Goal: Task Accomplishment & Management: Complete application form

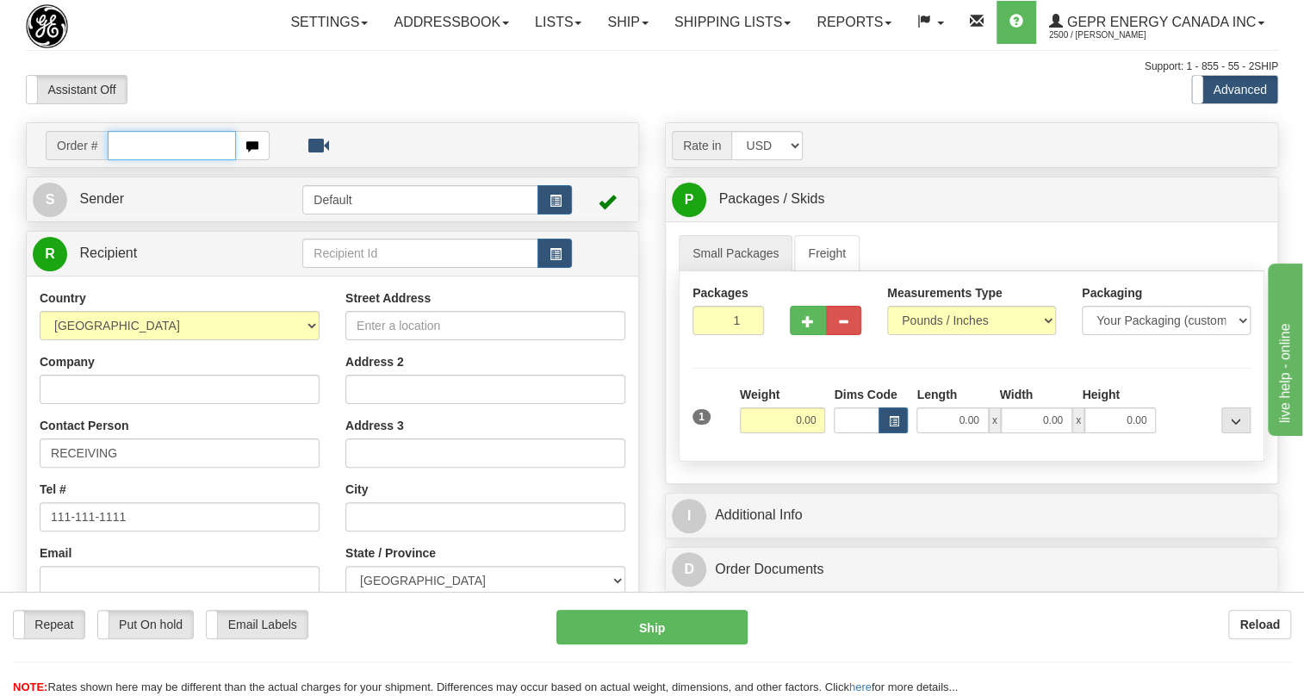
paste input "0086700701"
click at [133, 160] on input "0086700701" at bounding box center [172, 145] width 128 height 29
type input "86700701"
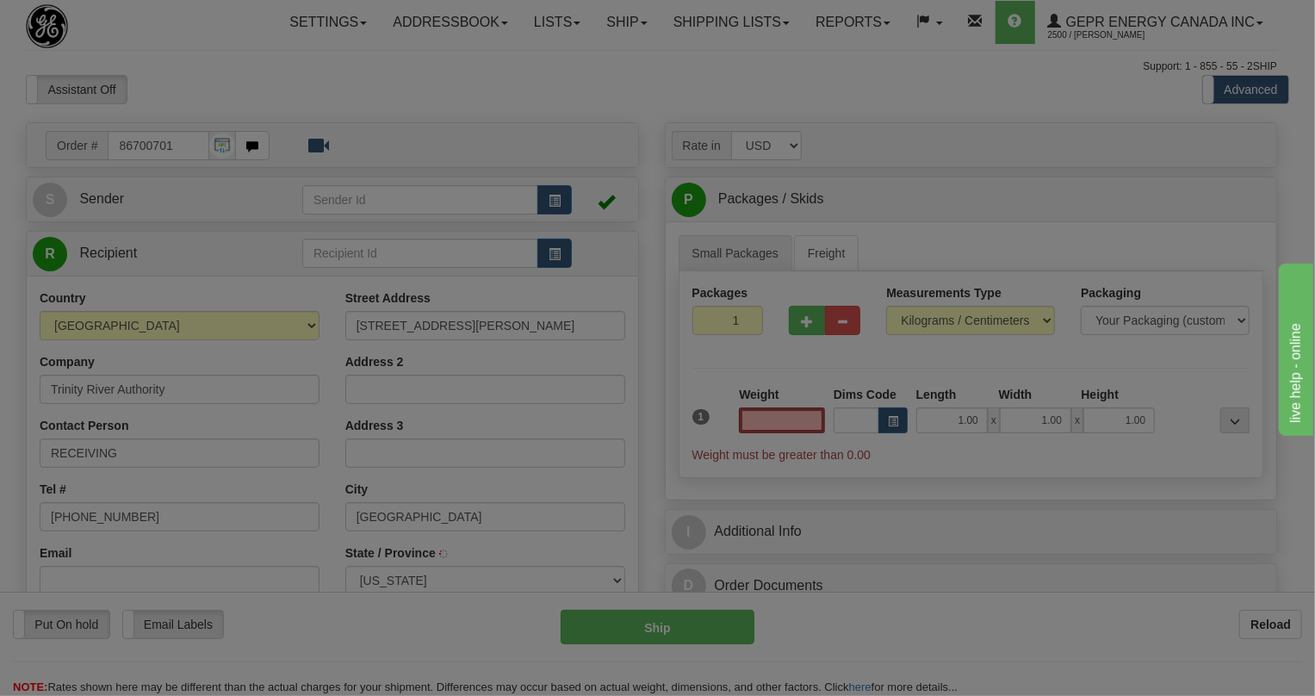
type input "DALLAS"
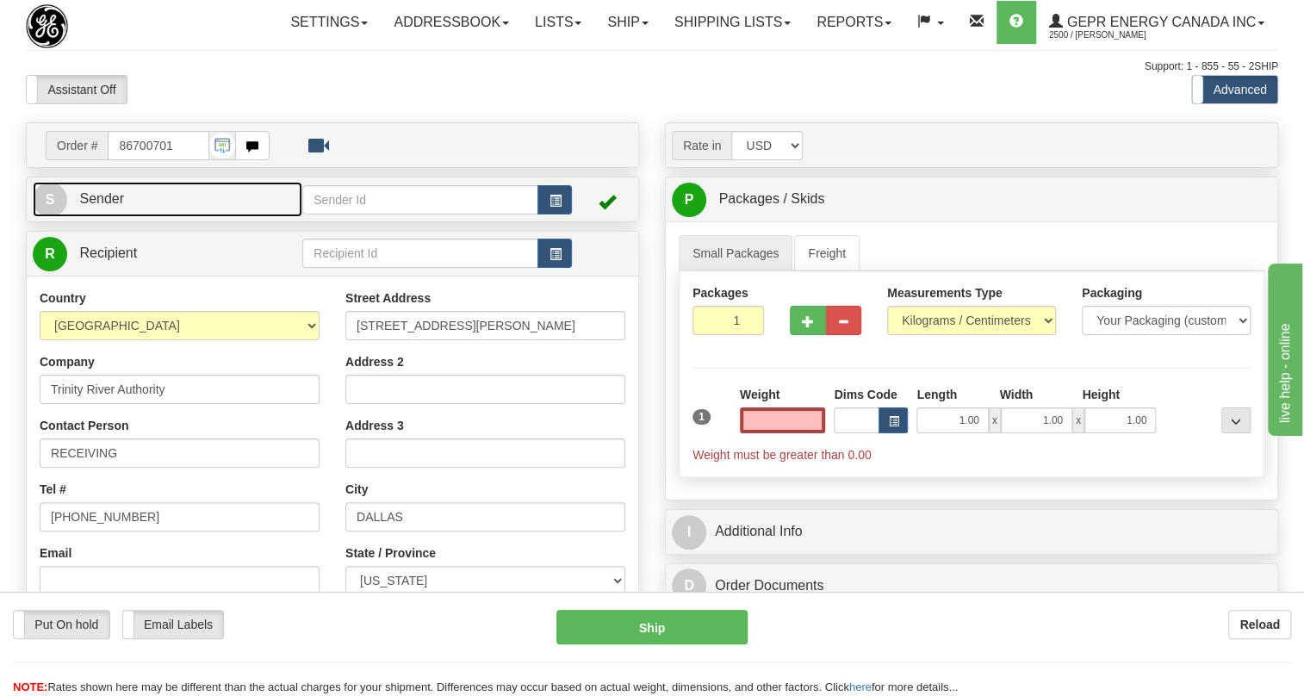
type input "0.00"
drag, startPoint x: 110, startPoint y: 235, endPoint x: 99, endPoint y: 239, distance: 11.7
click at [110, 206] on span "Sender" at bounding box center [101, 198] width 45 height 15
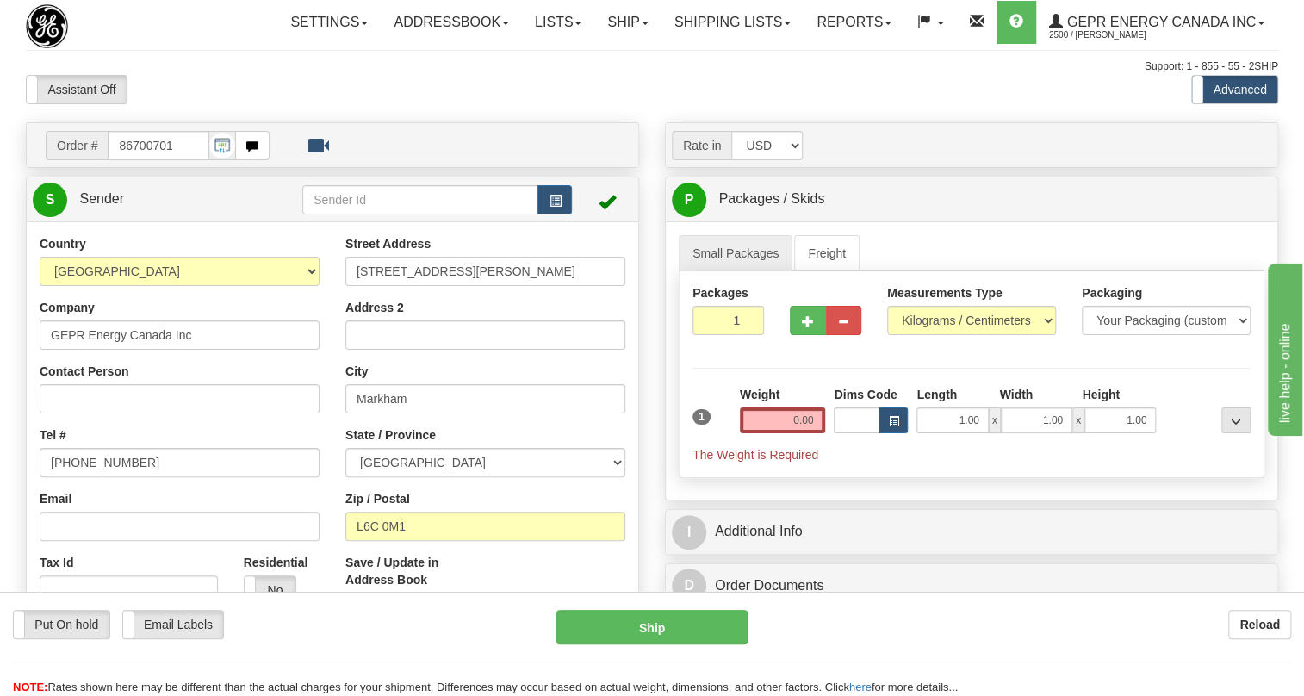
type input "MARKHAM"
click at [104, 477] on input "[PHONE_NUMBER]" at bounding box center [180, 462] width 280 height 29
click at [103, 477] on input "[PHONE_NUMBER]" at bounding box center [180, 462] width 280 height 29
paste input "[PHONE_NUMBER]"
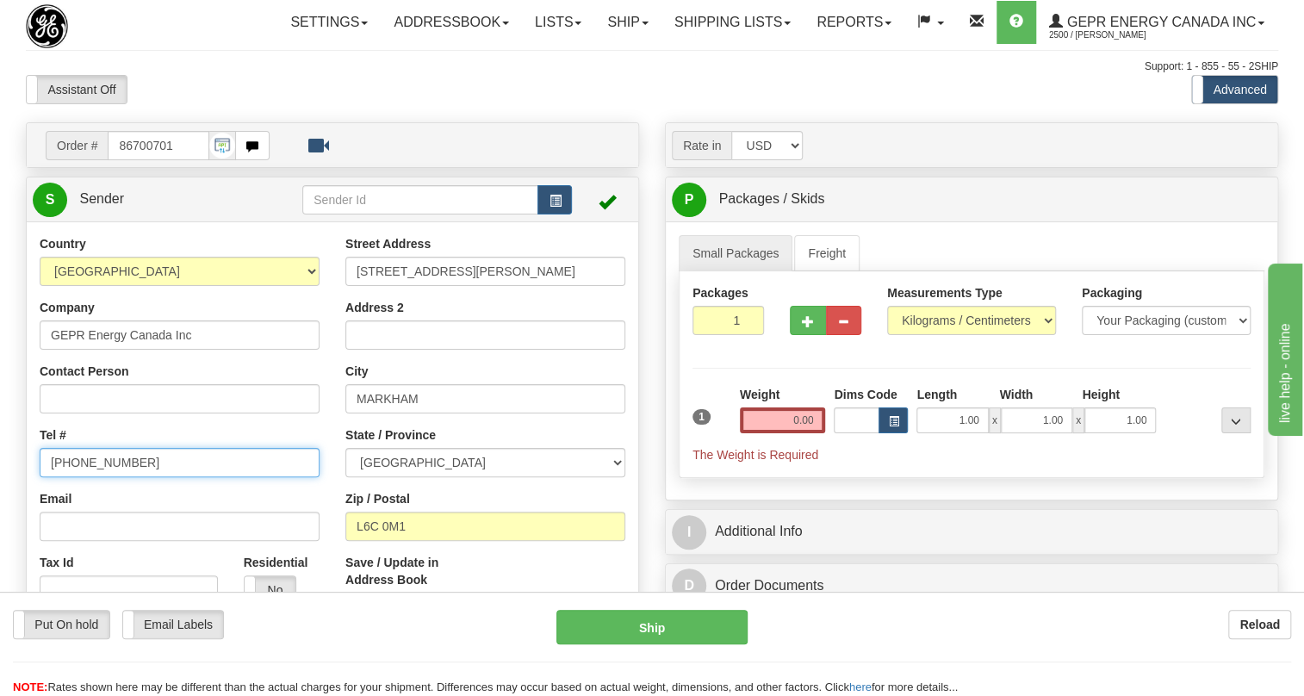
type input "[PHONE_NUMBER]"
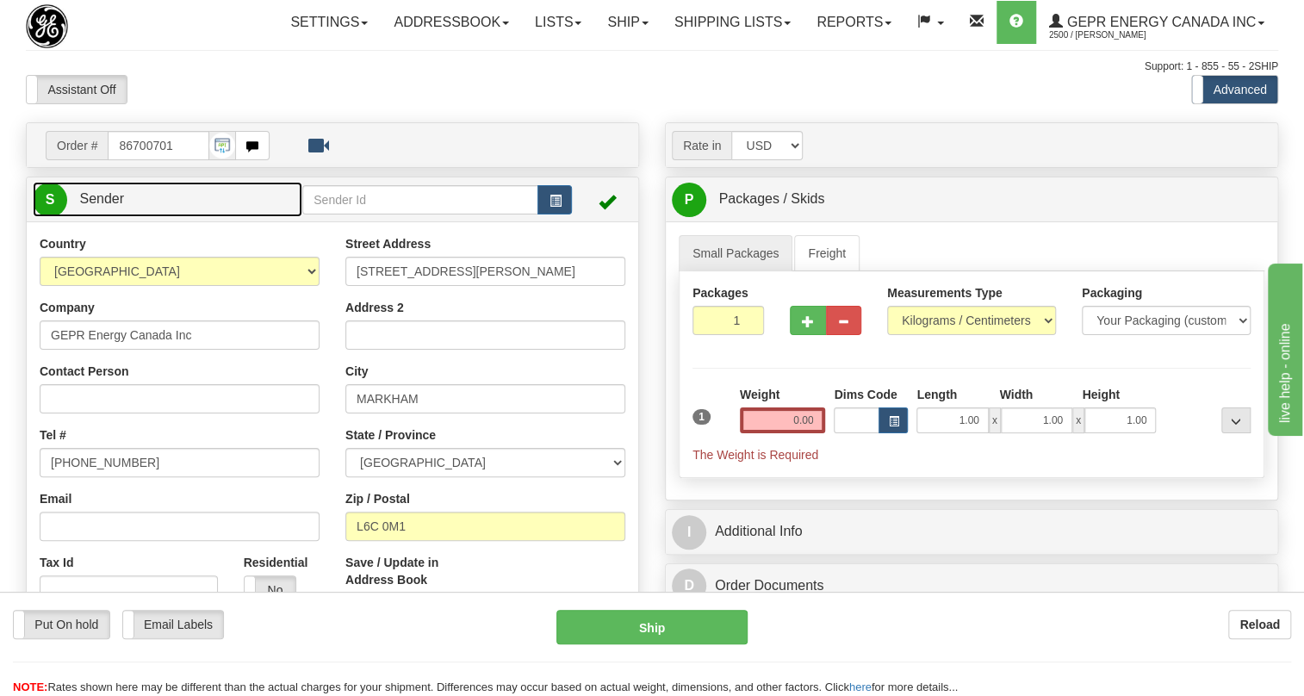
click at [106, 206] on span "Sender" at bounding box center [101, 198] width 45 height 15
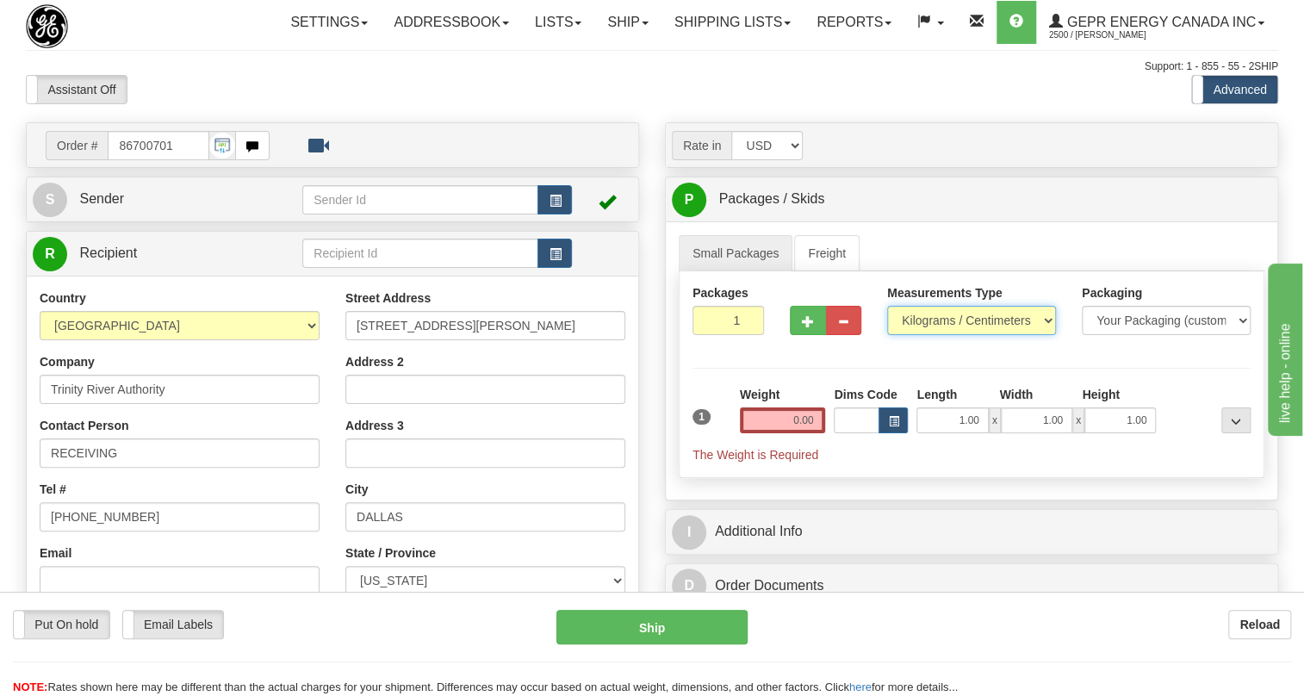
click at [916, 335] on select "Pounds / Inches Kilograms / Centimeters" at bounding box center [971, 320] width 169 height 29
select select "0"
click at [887, 335] on select "Pounds / Inches Kilograms / Centimeters" at bounding box center [971, 320] width 169 height 29
click at [760, 433] on input "0.00" at bounding box center [783, 420] width 86 height 26
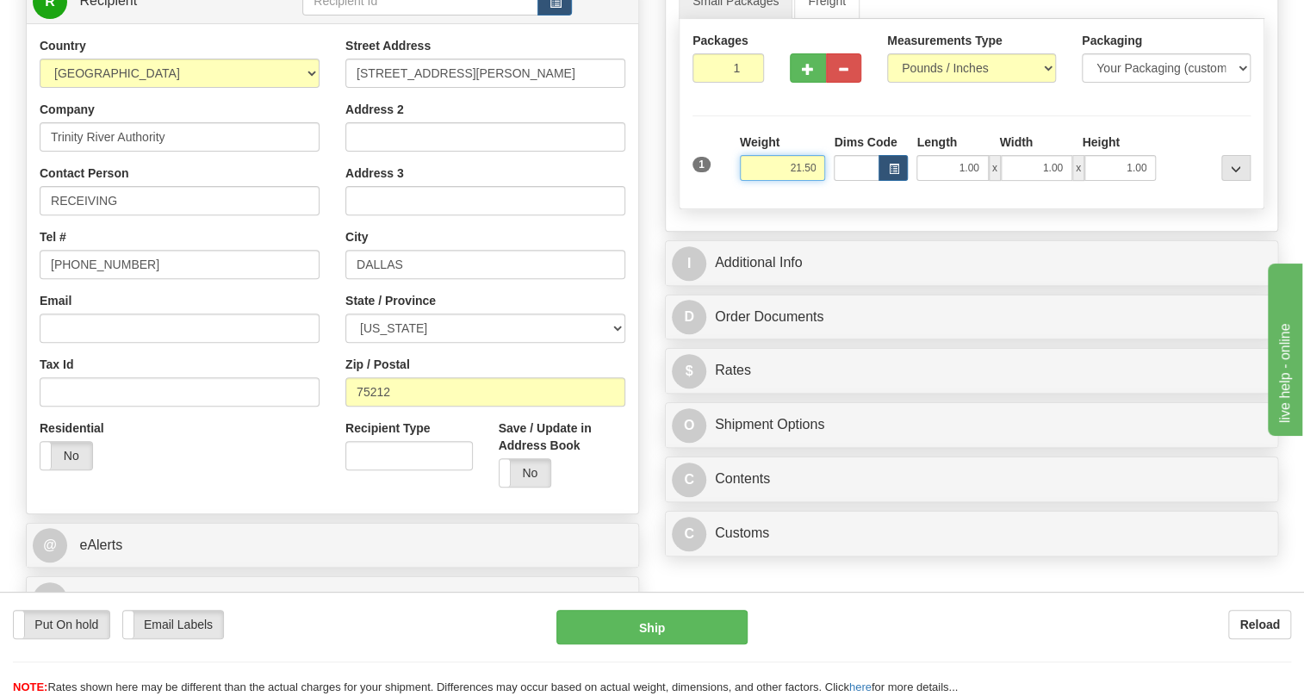
scroll to position [313, 0]
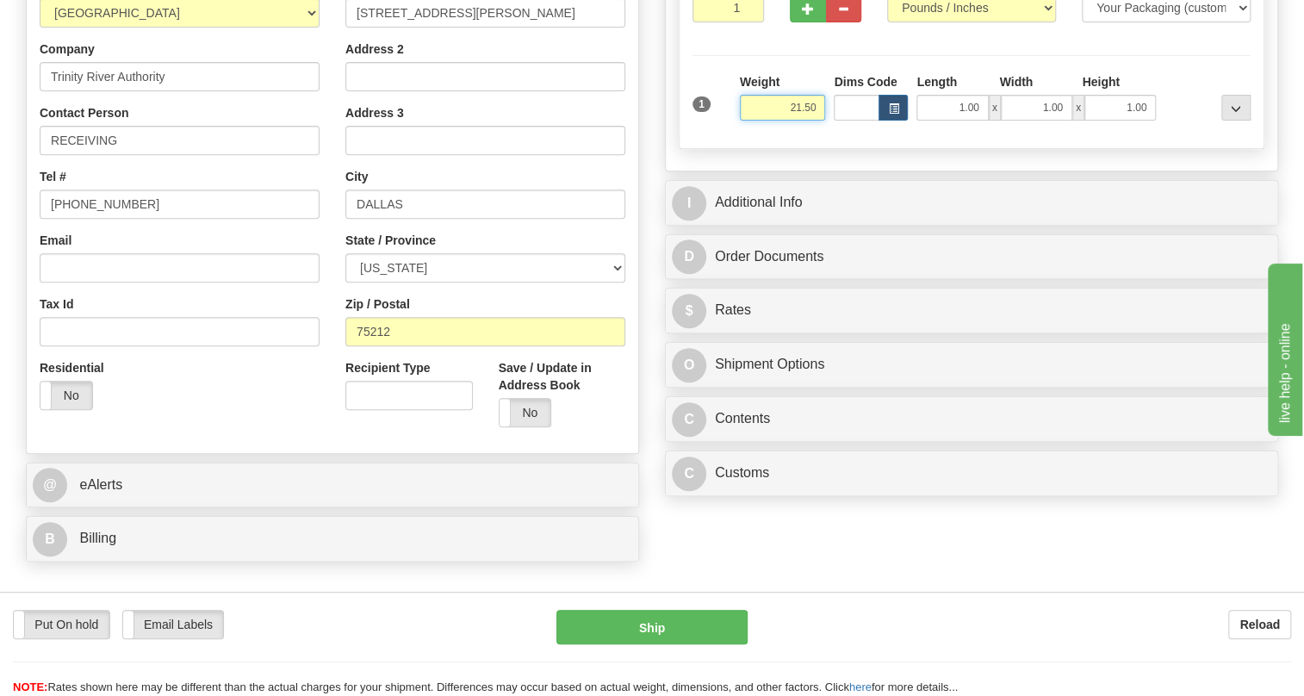
type input "21.50"
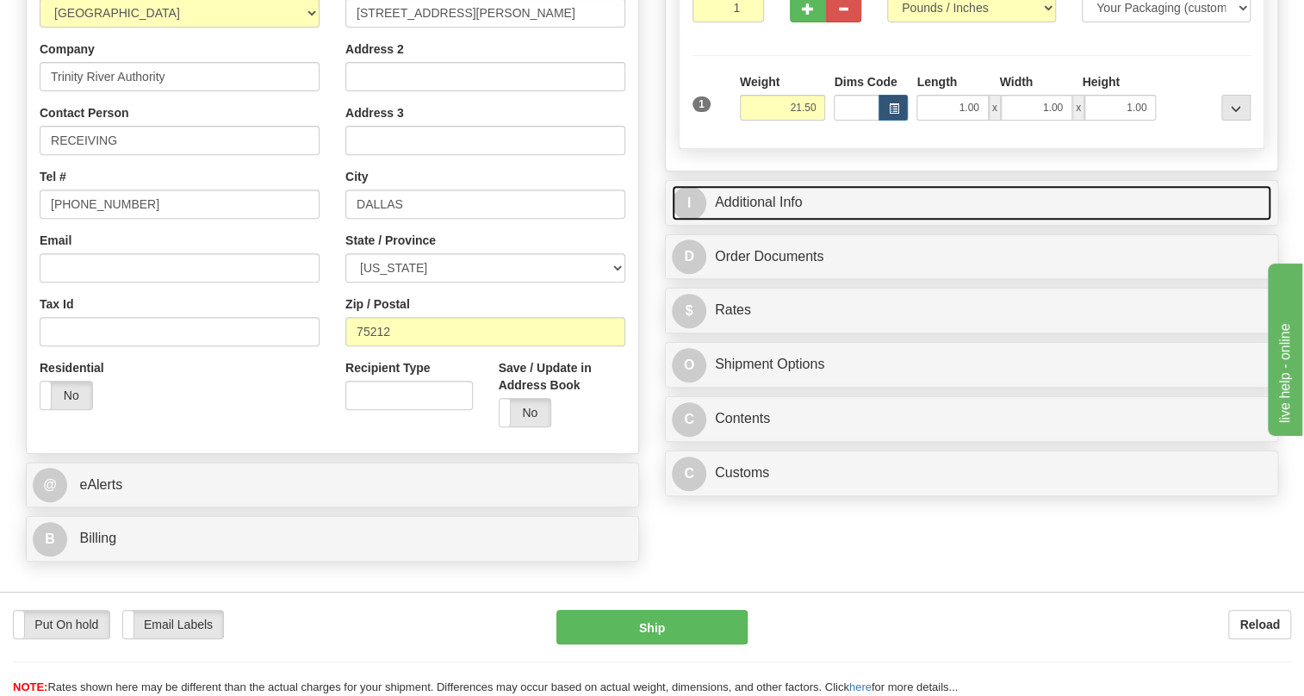
click at [776, 220] on link "I Additional Info" at bounding box center [971, 202] width 599 height 35
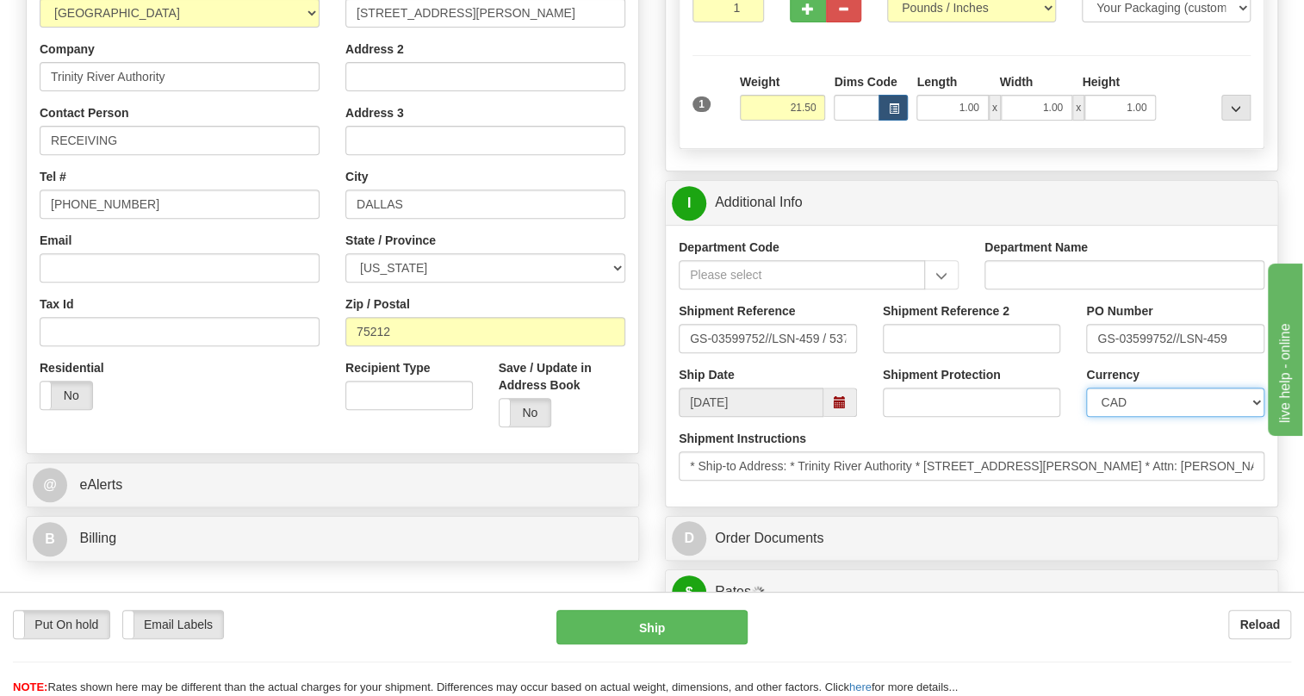
drag, startPoint x: 1153, startPoint y: 443, endPoint x: 1153, endPoint y: 431, distance: 12.9
click at [1153, 417] on select "CAD USD EUR ZAR [PERSON_NAME] ARN AUD AUS AWG BBD BFR BGN BHD BMD BND BRC BRL C…" at bounding box center [1175, 401] width 178 height 29
select select "1"
click at [1086, 417] on select "CAD USD EUR ZAR [PERSON_NAME] ARN AUD AUS AWG BBD BFR BGN BHD BMD BND BRC BRL C…" at bounding box center [1175, 401] width 178 height 29
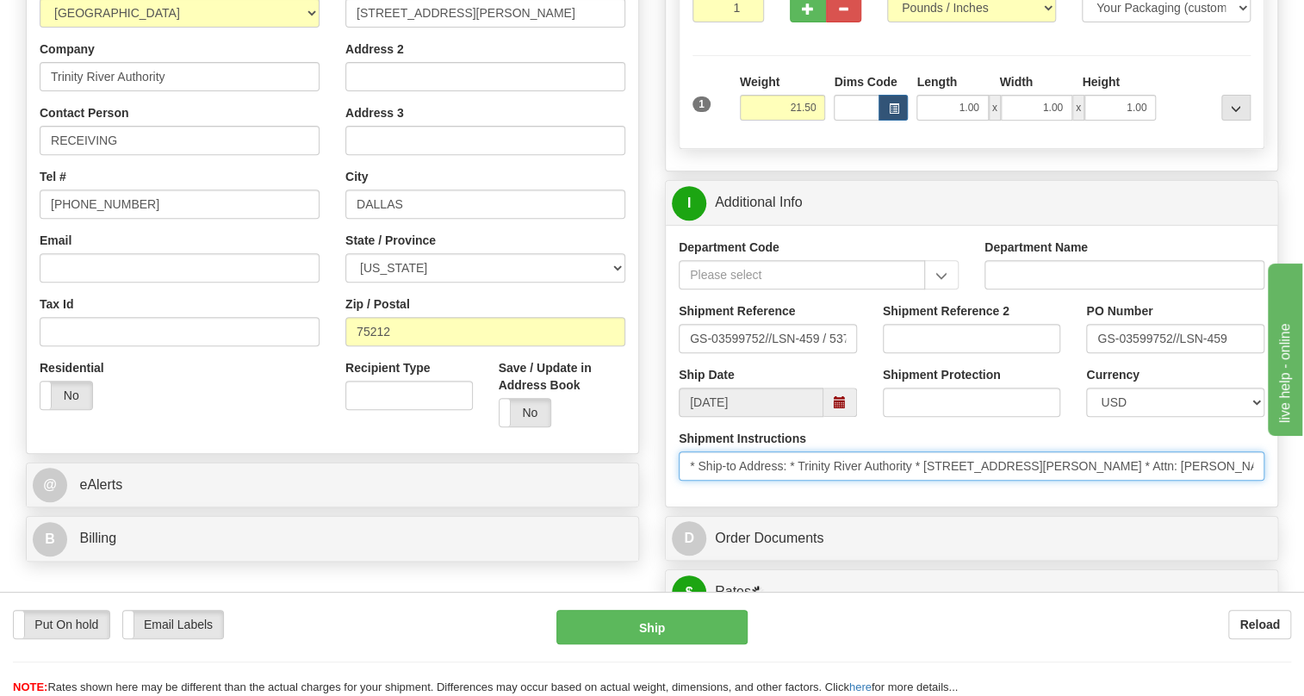
click at [1236, 480] on input "* Ship-to Address: * Trinity River Authority * 6500 Singleton Blvd * Dallas, Tx…" at bounding box center [970, 465] width 585 height 29
drag, startPoint x: 1238, startPoint y: 501, endPoint x: 1145, endPoint y: 506, distance: 93.1
click at [1145, 480] on input "* Ship-to Address: * Trinity River Authority * 6500 Singleton Blvd * Dallas, Tx…" at bounding box center [970, 465] width 585 height 29
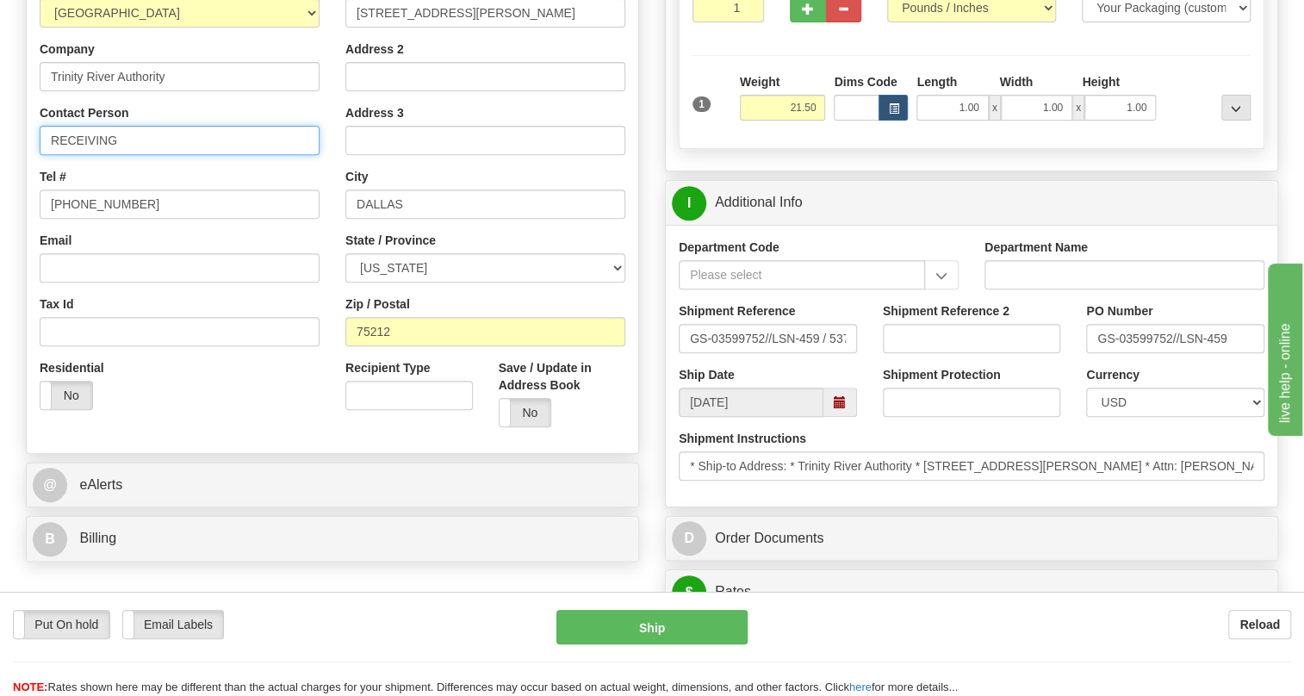
click at [178, 155] on input "RECEIVING" at bounding box center [180, 140] width 280 height 29
paste input "Attn: Chris Bailey"
type input "RECEIVING / Attn: Chris Bailey"
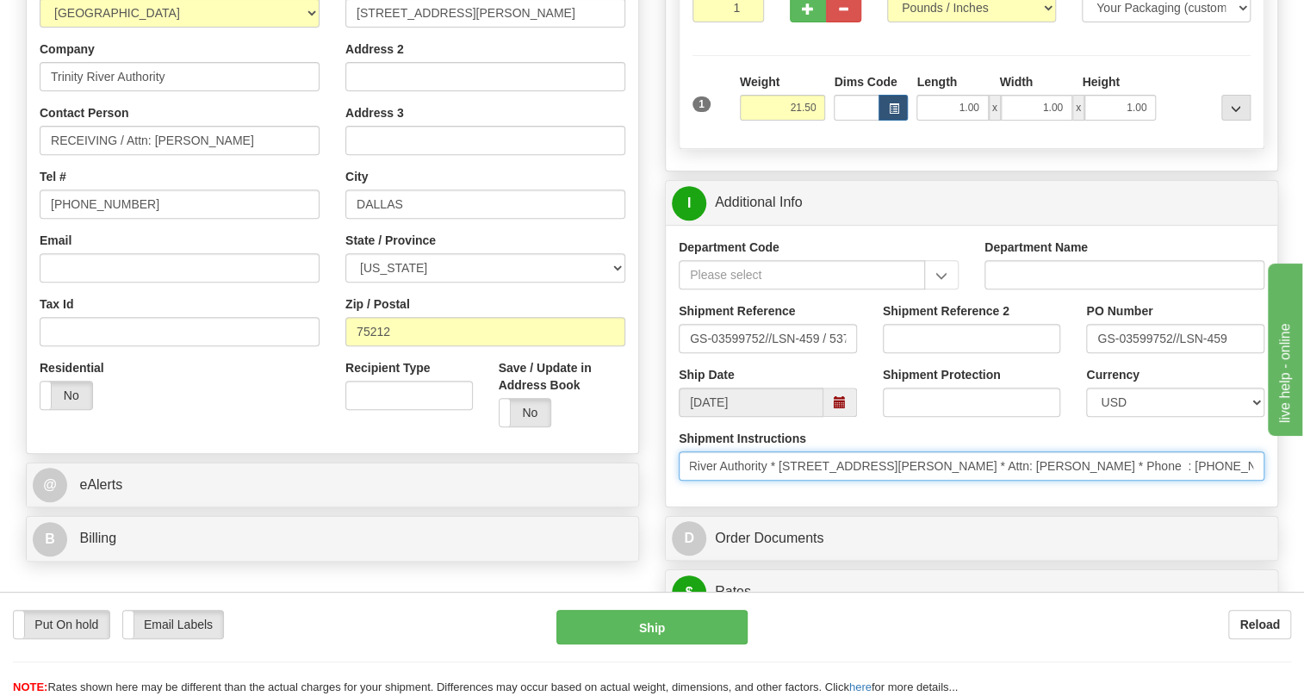
scroll to position [0, 219]
drag, startPoint x: 1243, startPoint y: 505, endPoint x: 1255, endPoint y: 508, distance: 12.3
click at [1255, 480] on input "* Ship-to Address: * Trinity River Authority * 6500 Singleton Blvd * Dallas, Tx…" at bounding box center [970, 465] width 585 height 29
click at [1155, 480] on input "* Ship-to Address: * Trinity River Authority * 6500 Singleton Blvd * Dallas, Tx…" at bounding box center [970, 465] width 585 height 29
drag, startPoint x: 1155, startPoint y: 505, endPoint x: 1079, endPoint y: 505, distance: 75.8
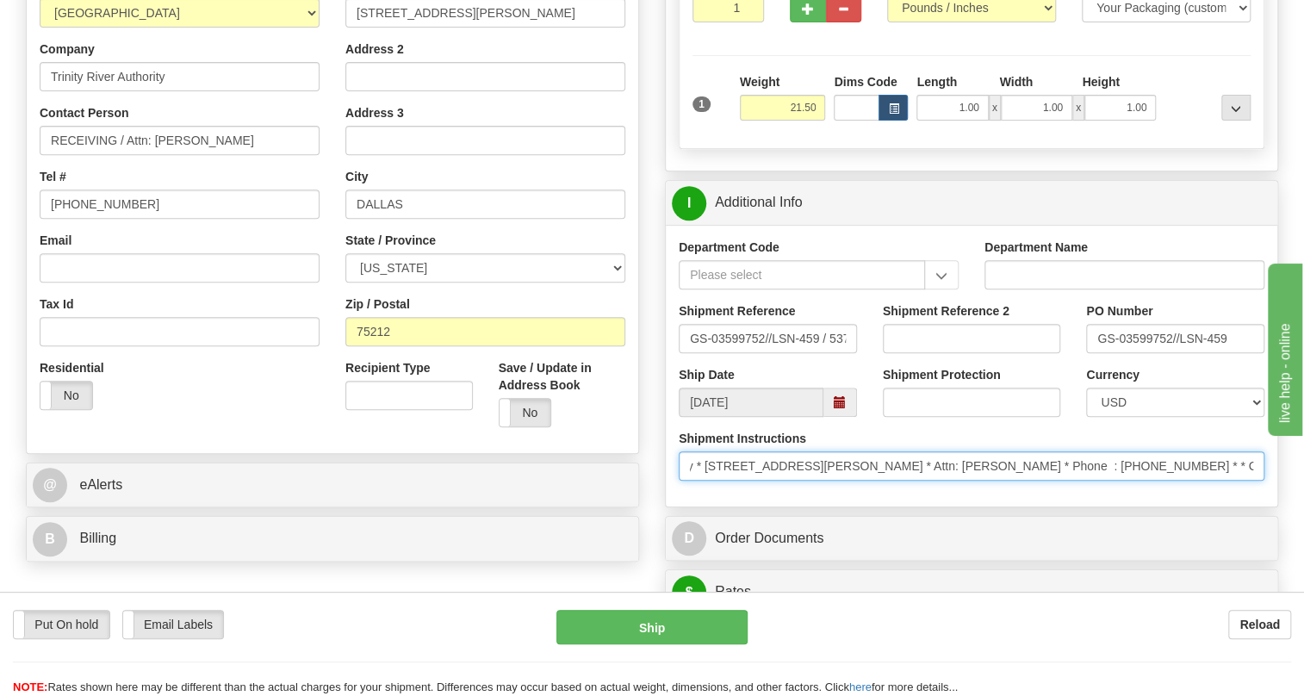
click at [1079, 480] on input "* Ship-to Address: * Trinity River Authority * 6500 Singleton Blvd * Dallas, Tx…" at bounding box center [970, 465] width 585 height 29
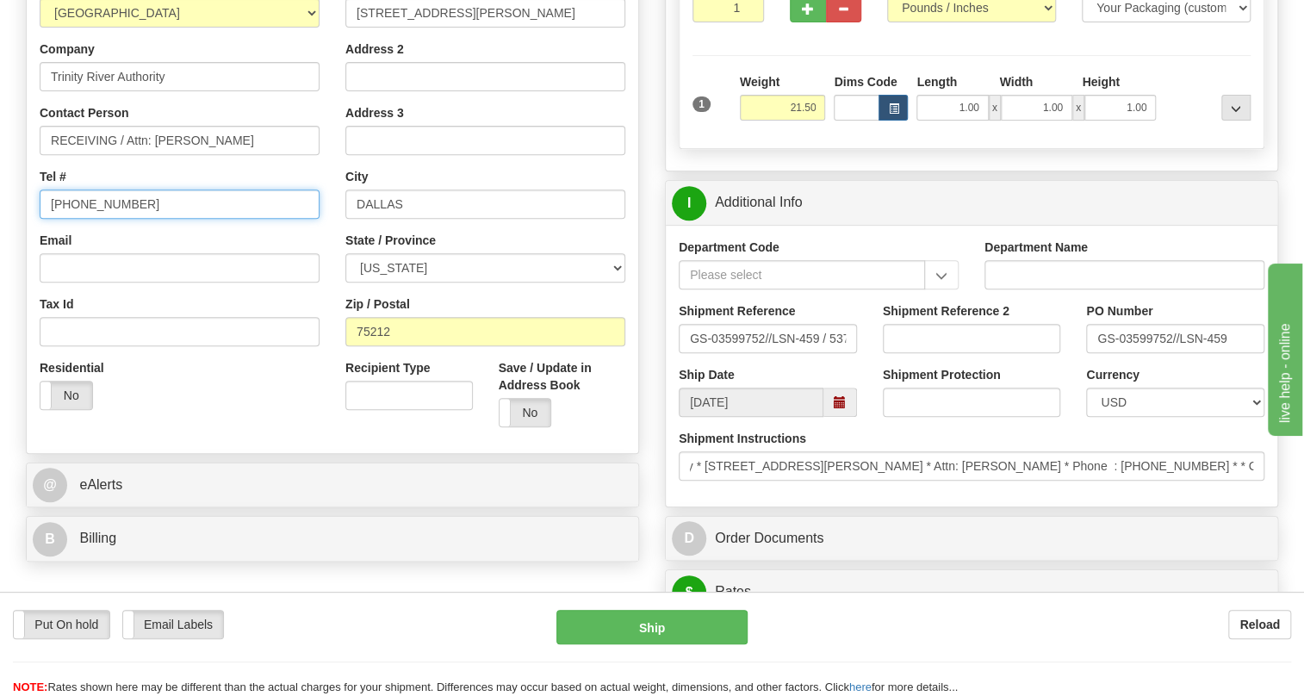
scroll to position [0, 0]
click at [108, 219] on input "[PHONE_NUMBER]" at bounding box center [180, 203] width 280 height 29
paste input "972-978-2345"
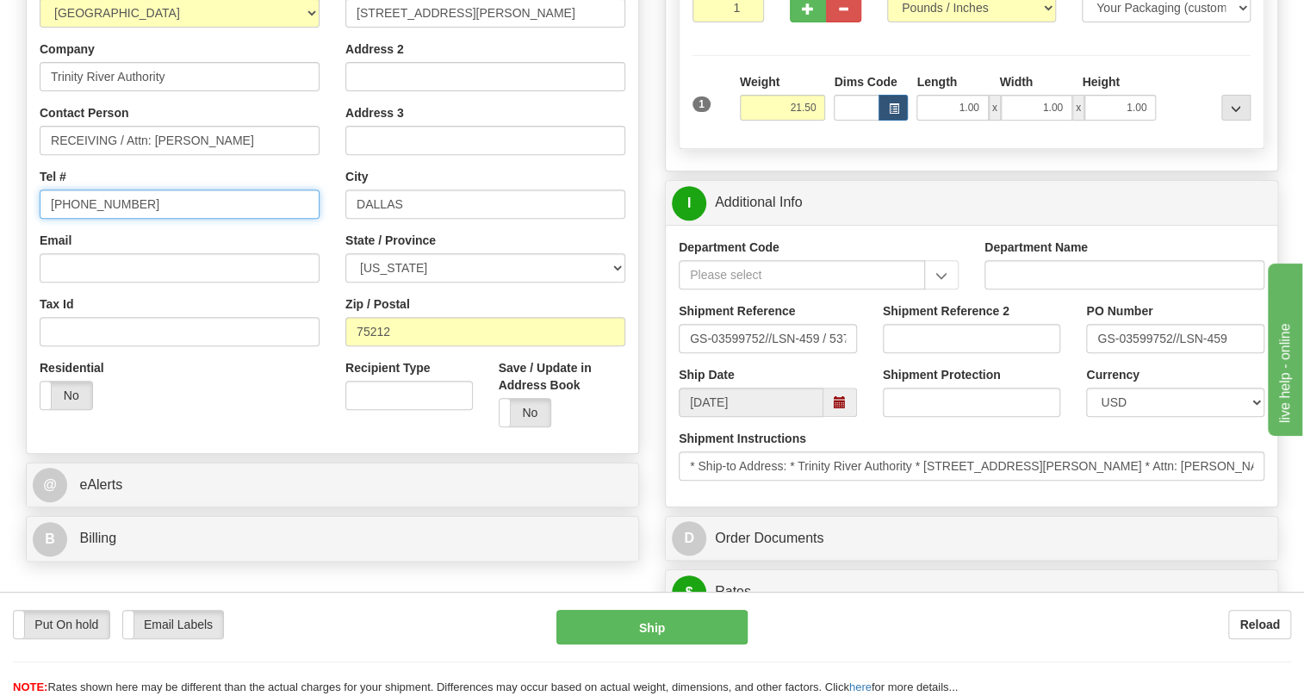
type input "972-978-2345"
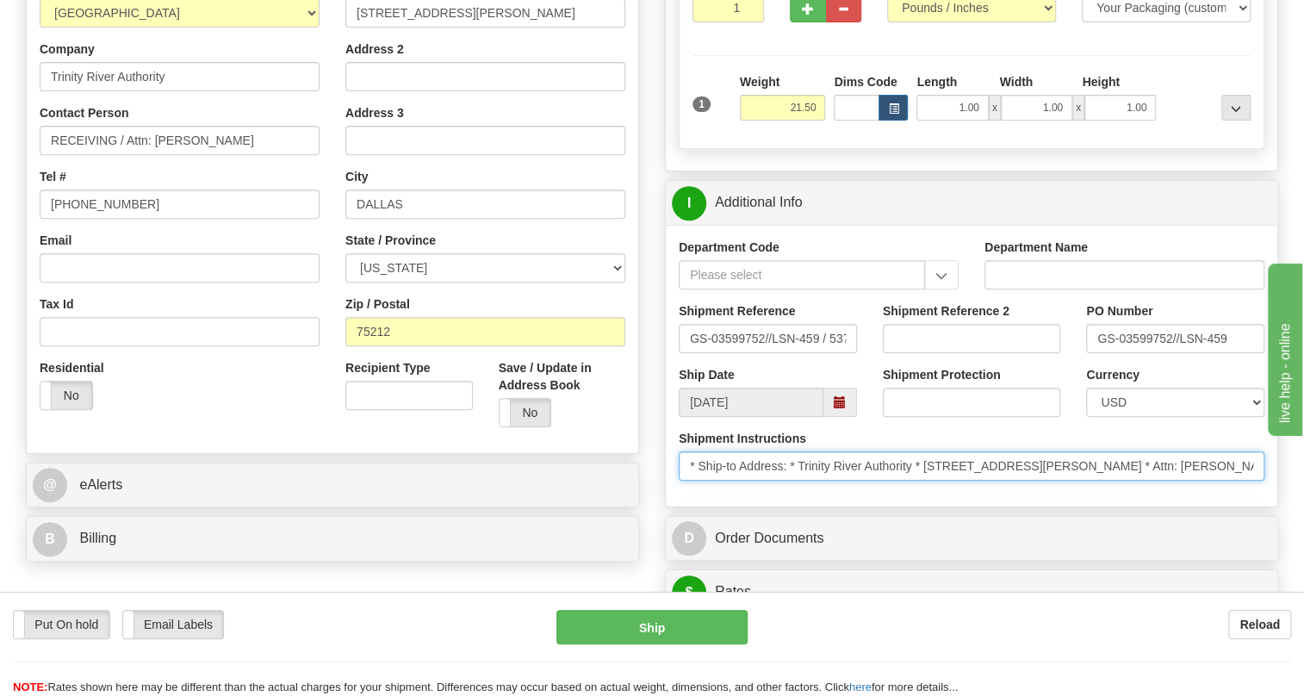
scroll to position [0, 219]
drag, startPoint x: 1102, startPoint y: 505, endPoint x: 1314, endPoint y: 505, distance: 211.8
click at [1303, 383] on html "Training Course Close Toggle navigation Settings Shipping Preferences New Sende…" at bounding box center [652, 35] width 1304 height 696
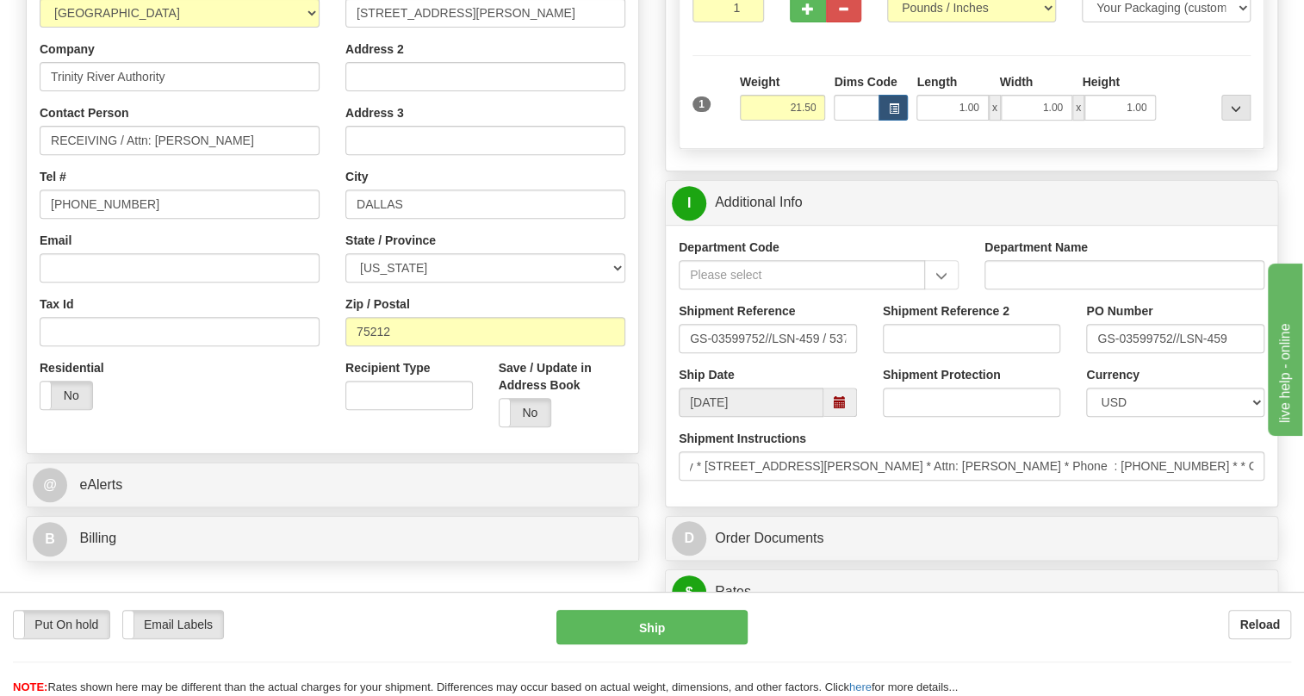
scroll to position [0, 0]
click at [1087, 506] on div "Department Code Department Name Shipment Reference GS-03599752//LSN-459 / 53708…" at bounding box center [971, 366] width 611 height 282
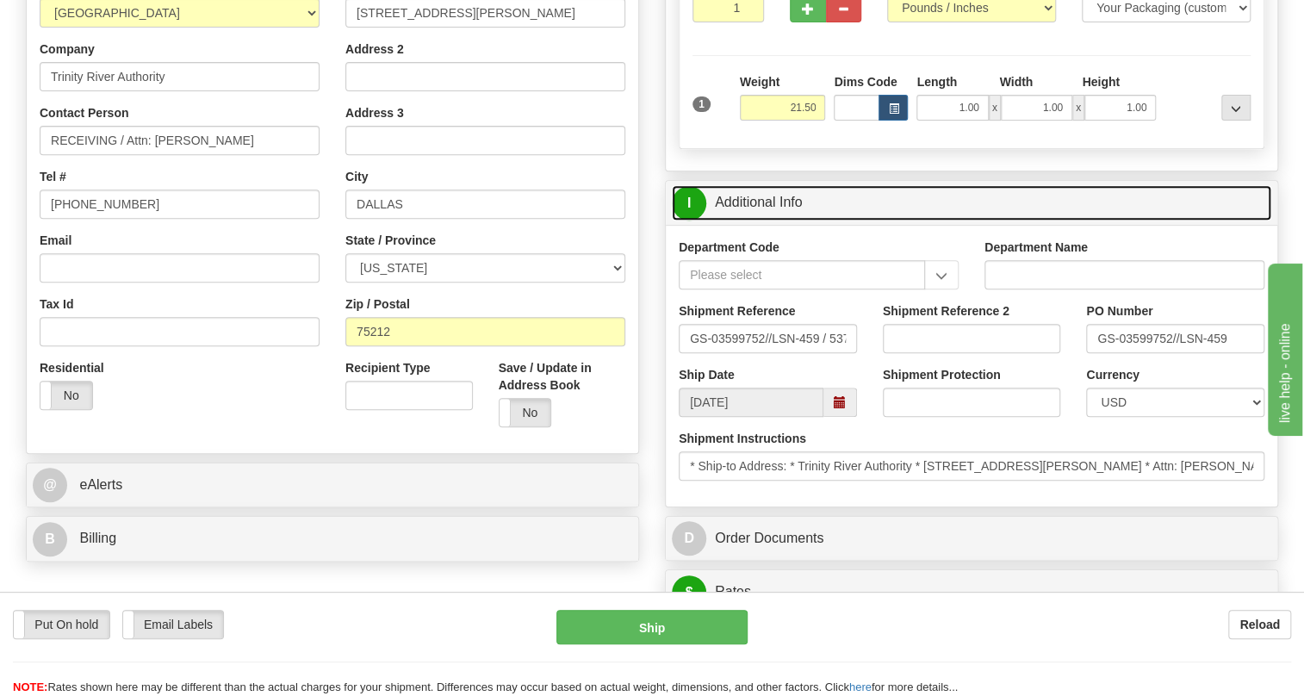
click at [767, 220] on link "I Additional Info" at bounding box center [971, 202] width 599 height 35
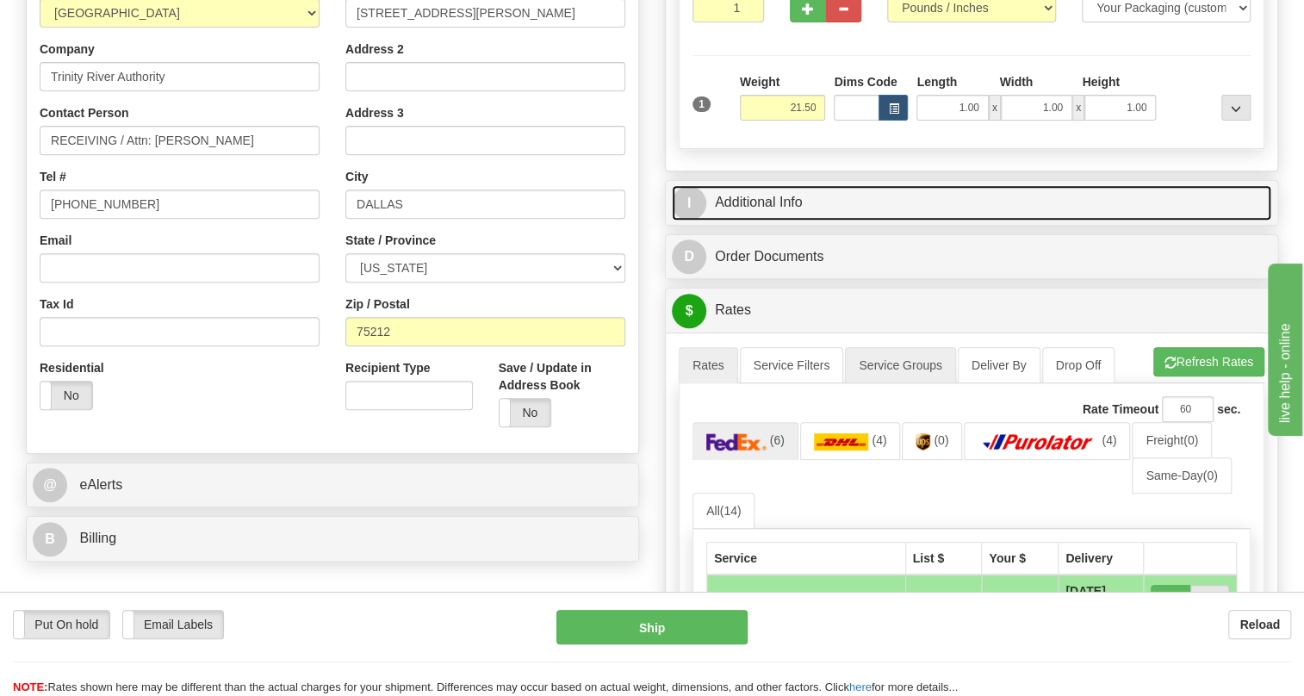
scroll to position [391, 0]
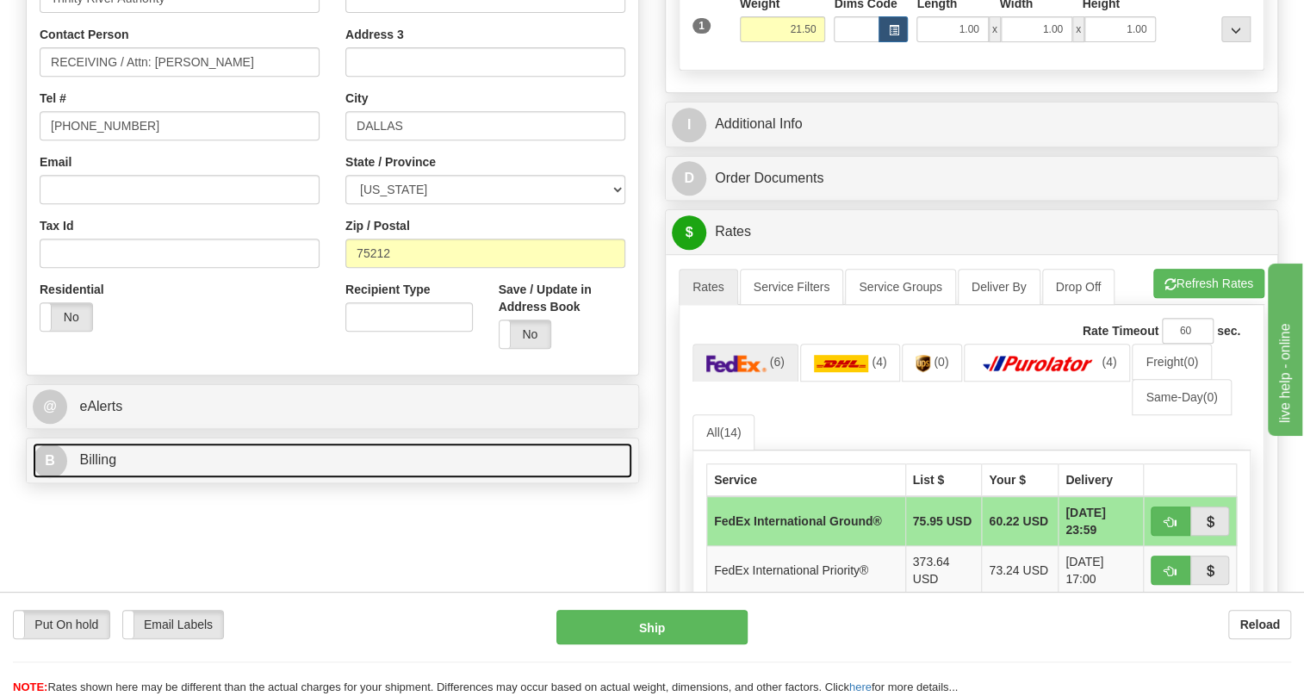
click at [105, 467] on span "Billing" at bounding box center [97, 459] width 37 height 15
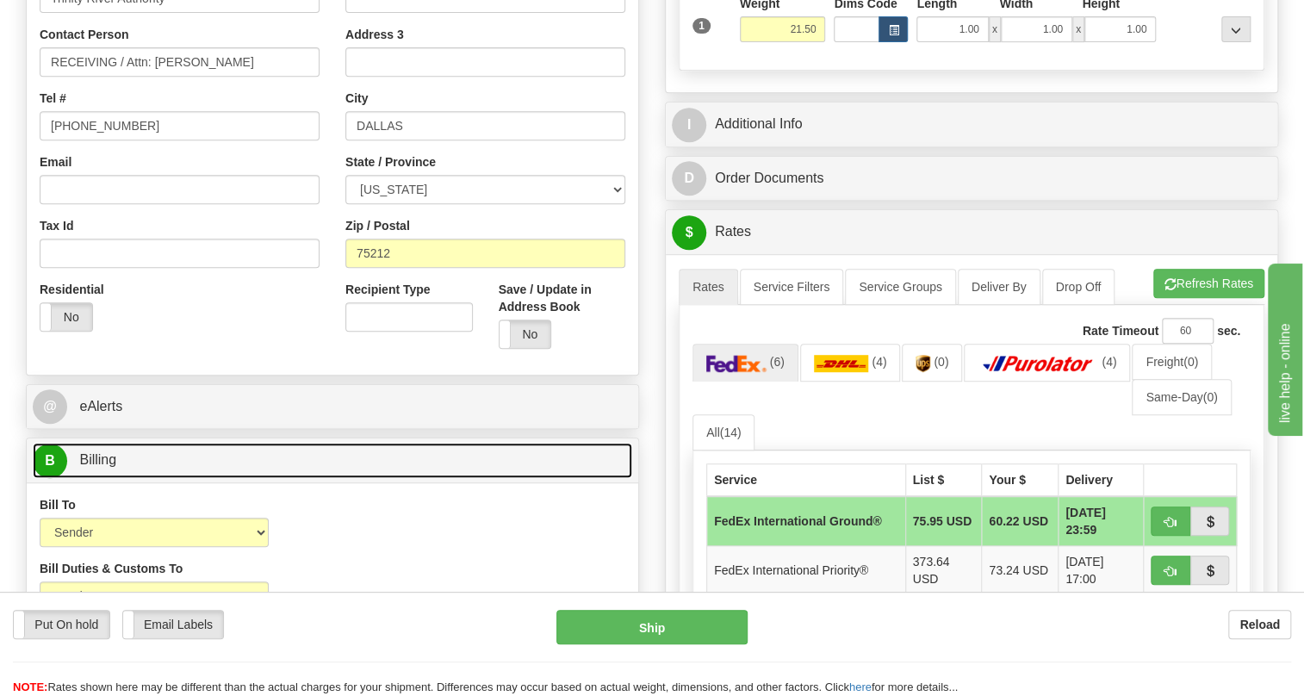
click at [105, 467] on span "Billing" at bounding box center [97, 459] width 37 height 15
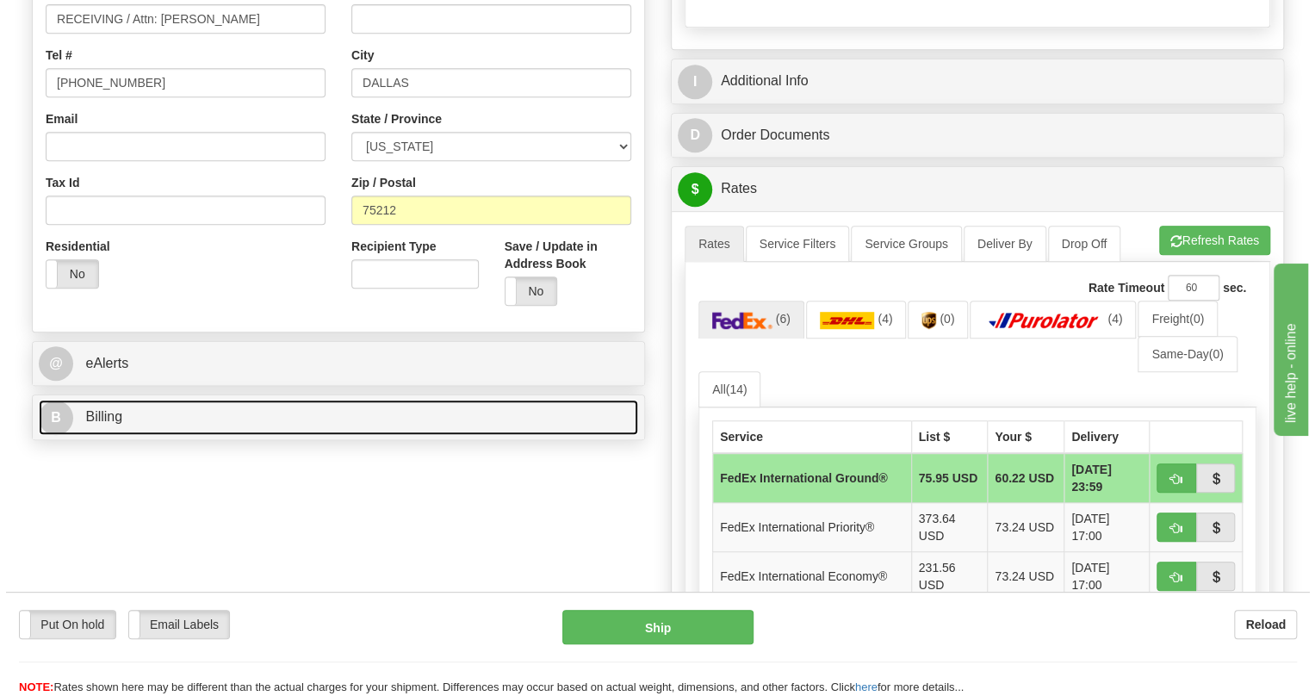
scroll to position [548, 0]
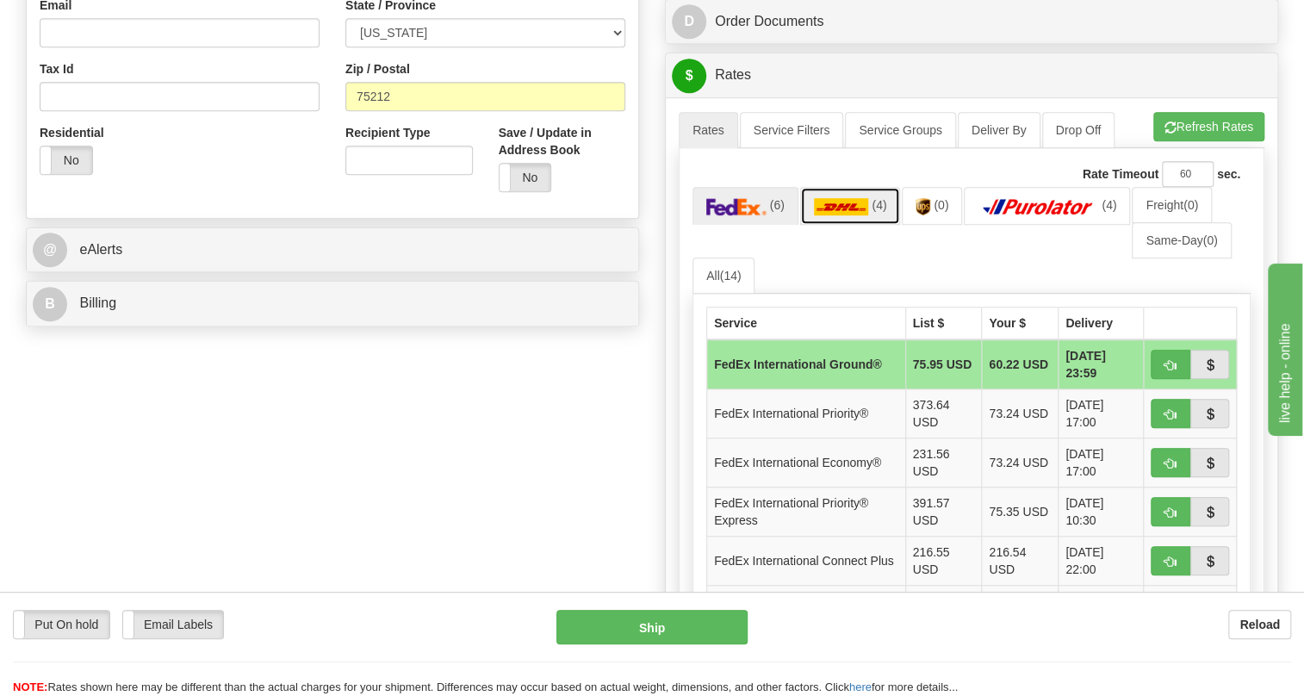
click at [833, 215] on img at bounding box center [841, 206] width 55 height 17
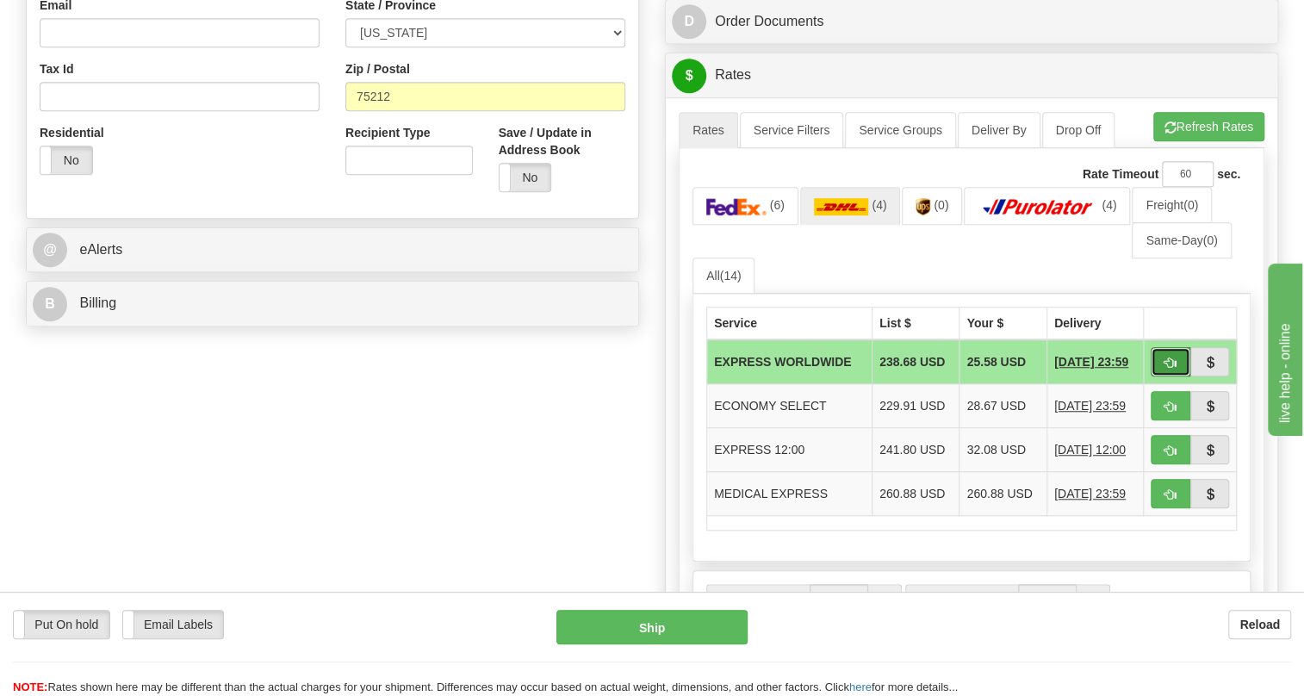
click at [1161, 376] on button "button" at bounding box center [1170, 361] width 40 height 29
type input "P"
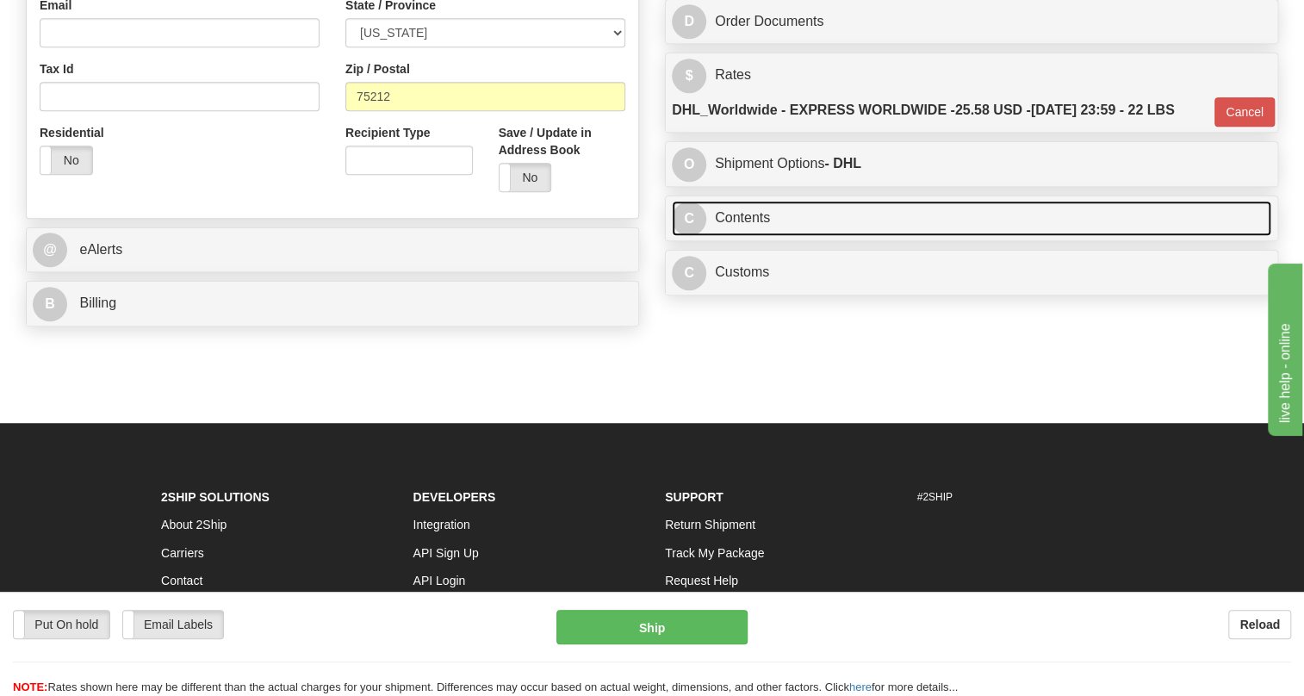
click at [745, 236] on link "C Contents" at bounding box center [971, 218] width 599 height 35
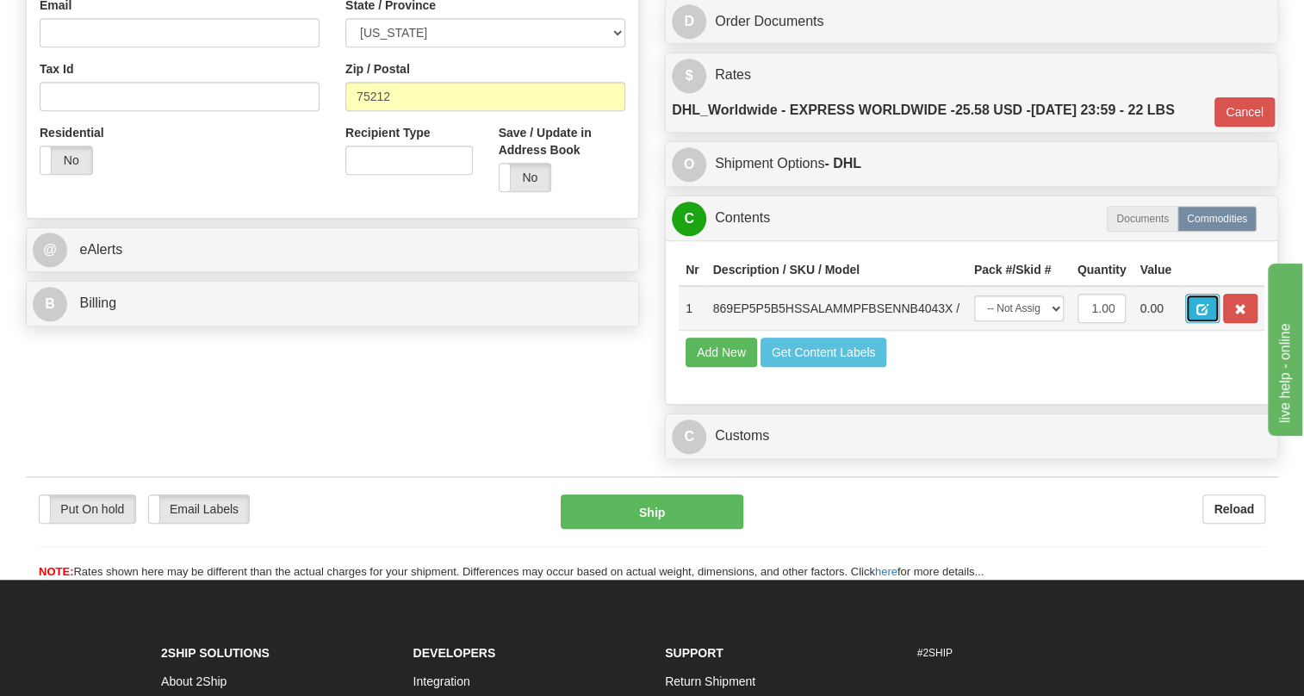
click at [1205, 315] on span "button" at bounding box center [1202, 309] width 12 height 11
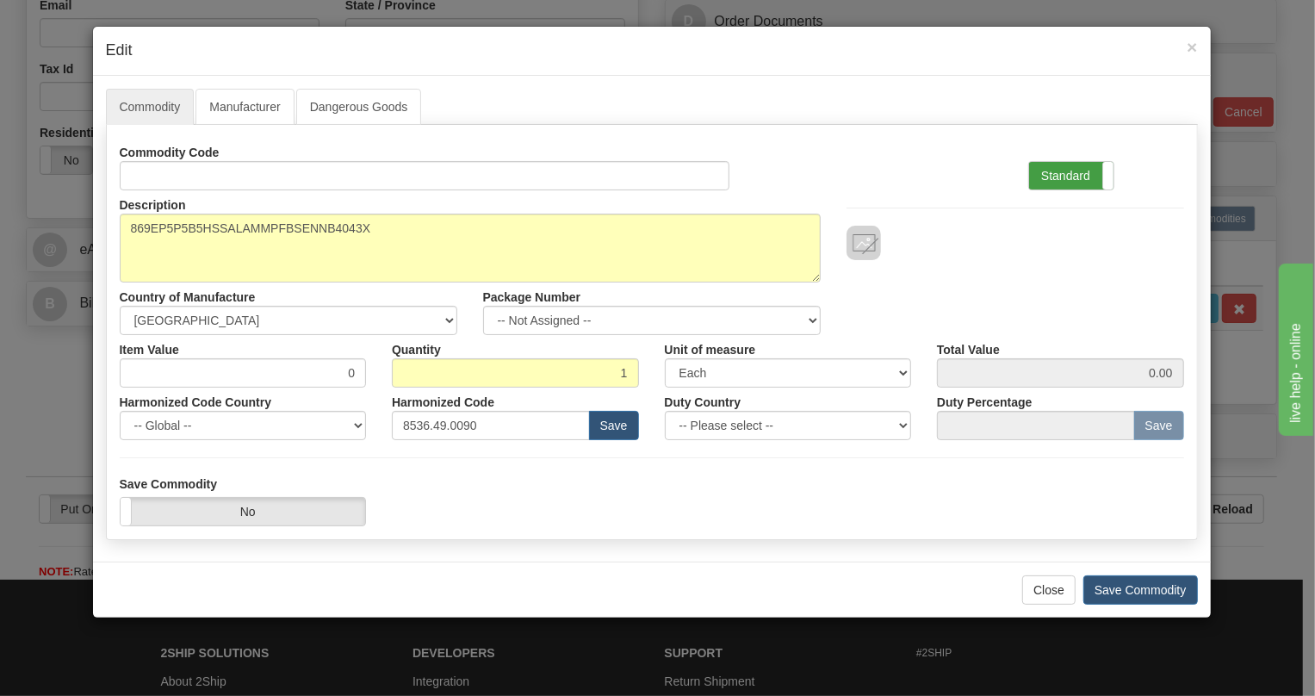
click at [1068, 165] on label "Standard" at bounding box center [1071, 176] width 84 height 28
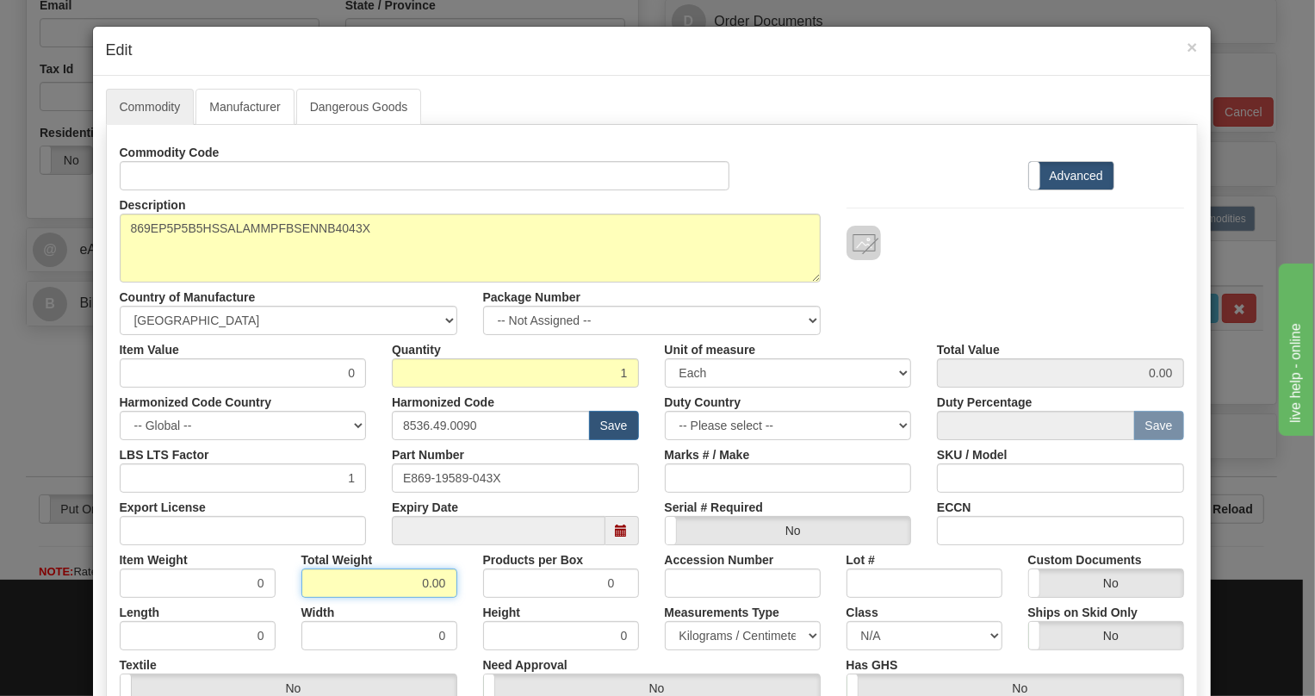
click at [416, 585] on input "0.00" at bounding box center [379, 582] width 156 height 29
type input "1.00"
type input "1.0000"
click at [720, 635] on select "Pounds / Inches Kilograms / Centimeters" at bounding box center [743, 635] width 156 height 29
select select "0"
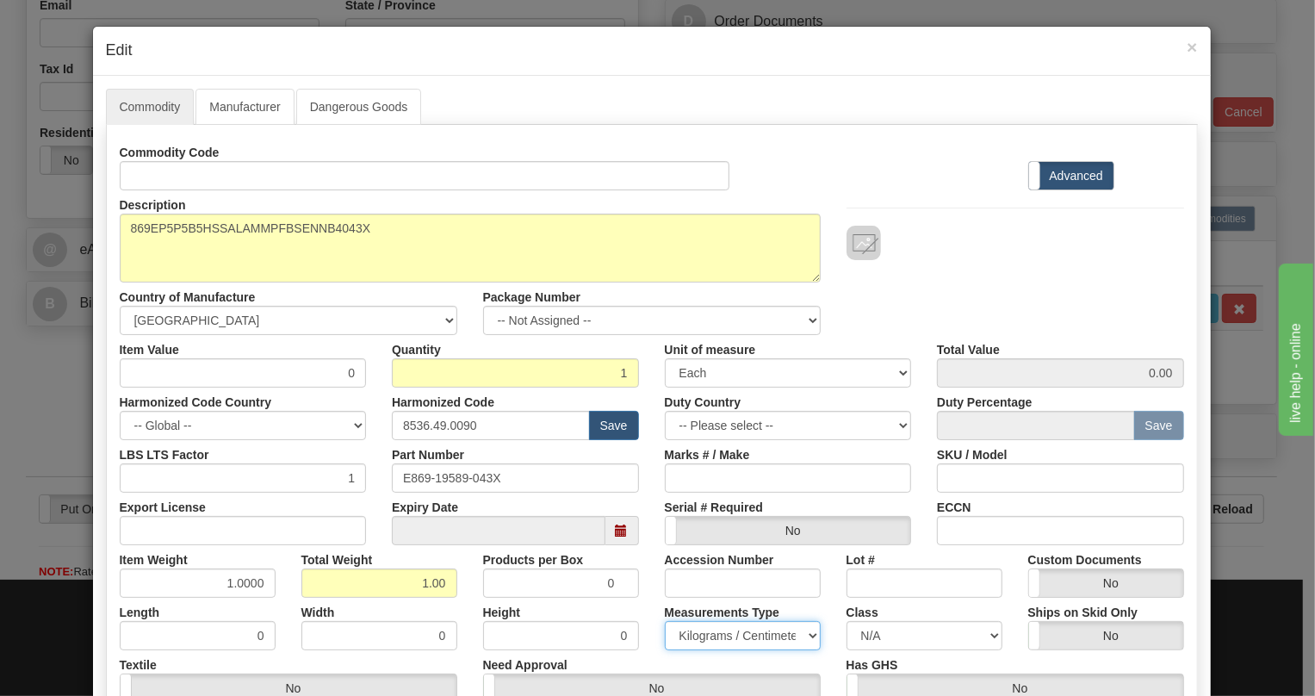
click at [665, 621] on select "Pounds / Inches Kilograms / Centimeters" at bounding box center [743, 635] width 156 height 29
click at [652, 616] on div "Measurements Type Pounds / Inches Kilograms / Centimeters" at bounding box center [743, 624] width 182 height 53
drag, startPoint x: 499, startPoint y: 476, endPoint x: 395, endPoint y: 478, distance: 104.2
click at [395, 478] on input "E869-19589-043X" at bounding box center [515, 477] width 247 height 29
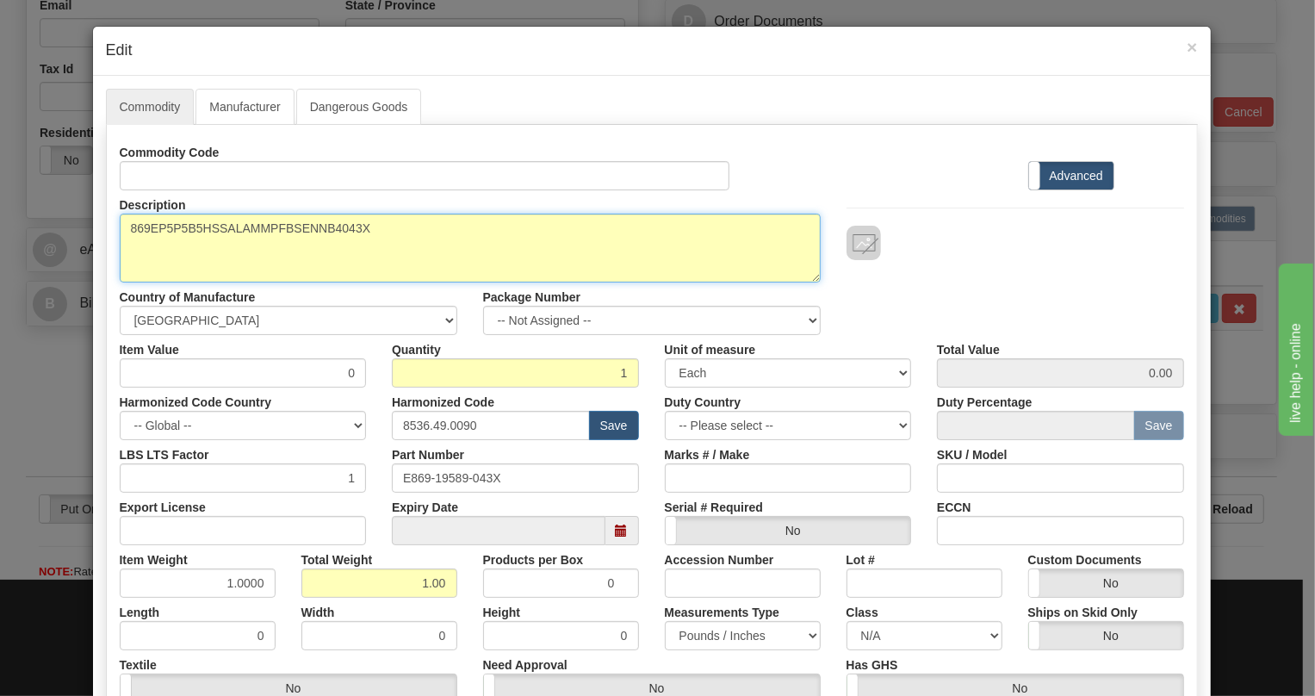
click at [282, 229] on textarea "869EP5P5B5HSSALAMMPFBSENNB4043X" at bounding box center [470, 248] width 701 height 69
paste textarea
type textarea "869EP5P5B5HSSALAMMPFBSENNB4"
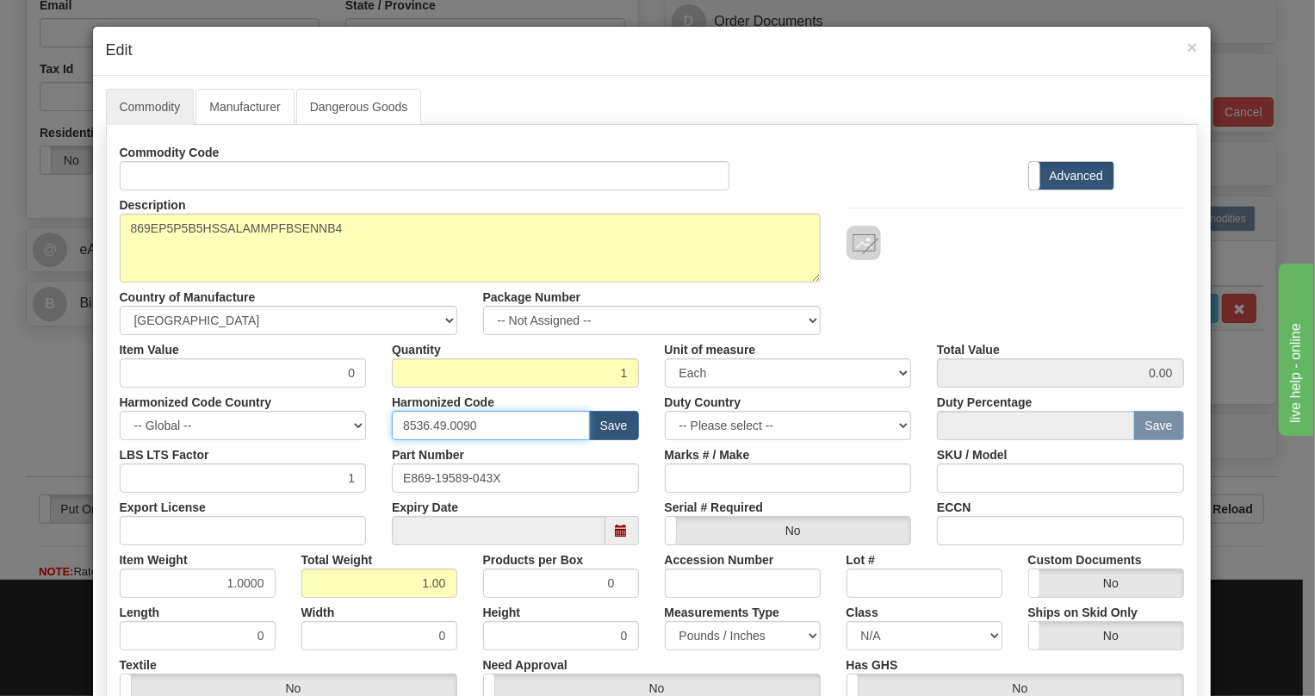
click at [437, 426] on input "8536.49.0090" at bounding box center [491, 425] width 198 height 29
paste input "7.10.916"
type input "8537.10.9160"
click at [353, 381] on input "0" at bounding box center [243, 372] width 247 height 29
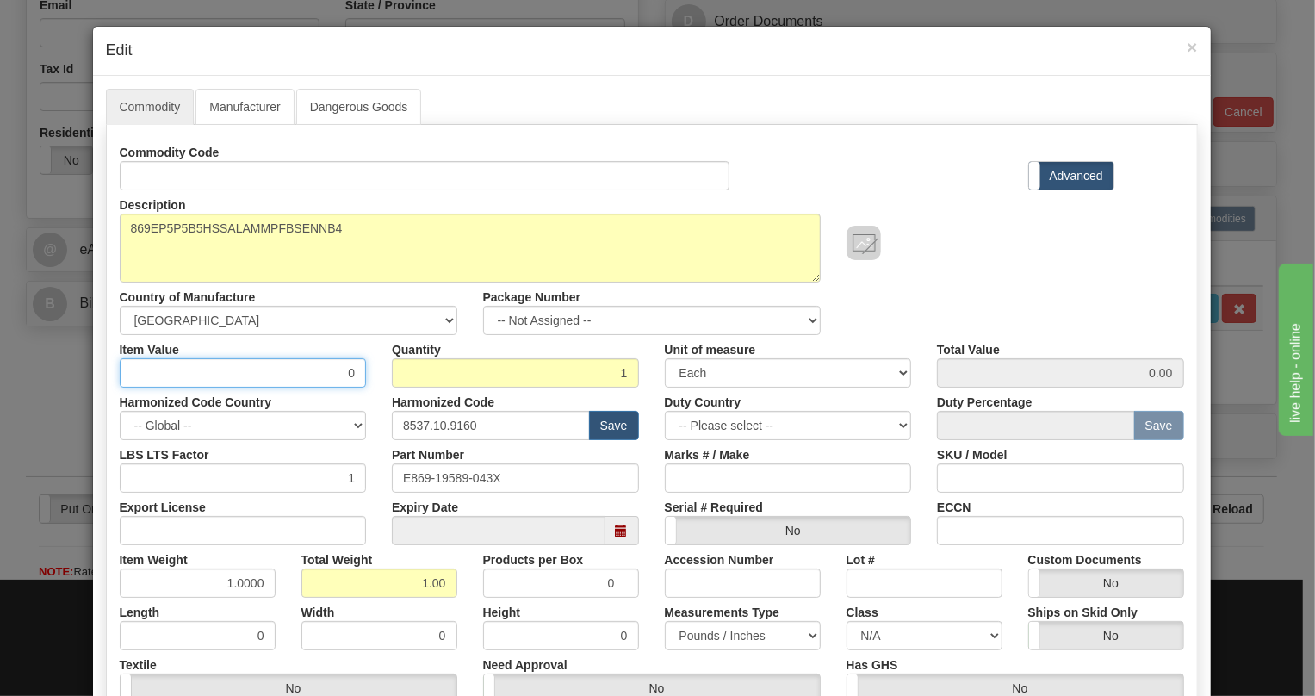
click at [353, 381] on input "0" at bounding box center [243, 372] width 247 height 29
paste input "1.967,15"
click at [313, 375] on input "1.967,15" at bounding box center [243, 372] width 247 height 29
click at [336, 373] on input "1967,15" at bounding box center [243, 372] width 247 height 29
type input "1967.15"
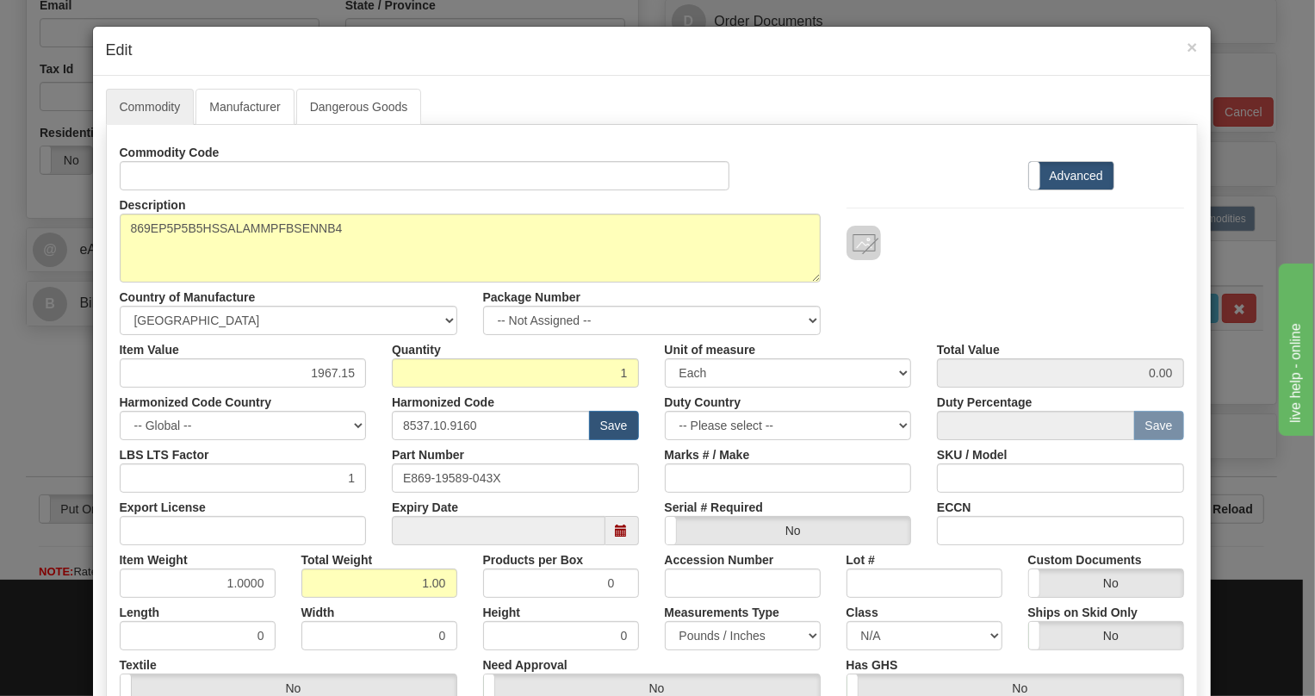
type input "1967.15"
click at [379, 405] on div "Harmonized Code 8537.10.9160 Save" at bounding box center [515, 413] width 273 height 53
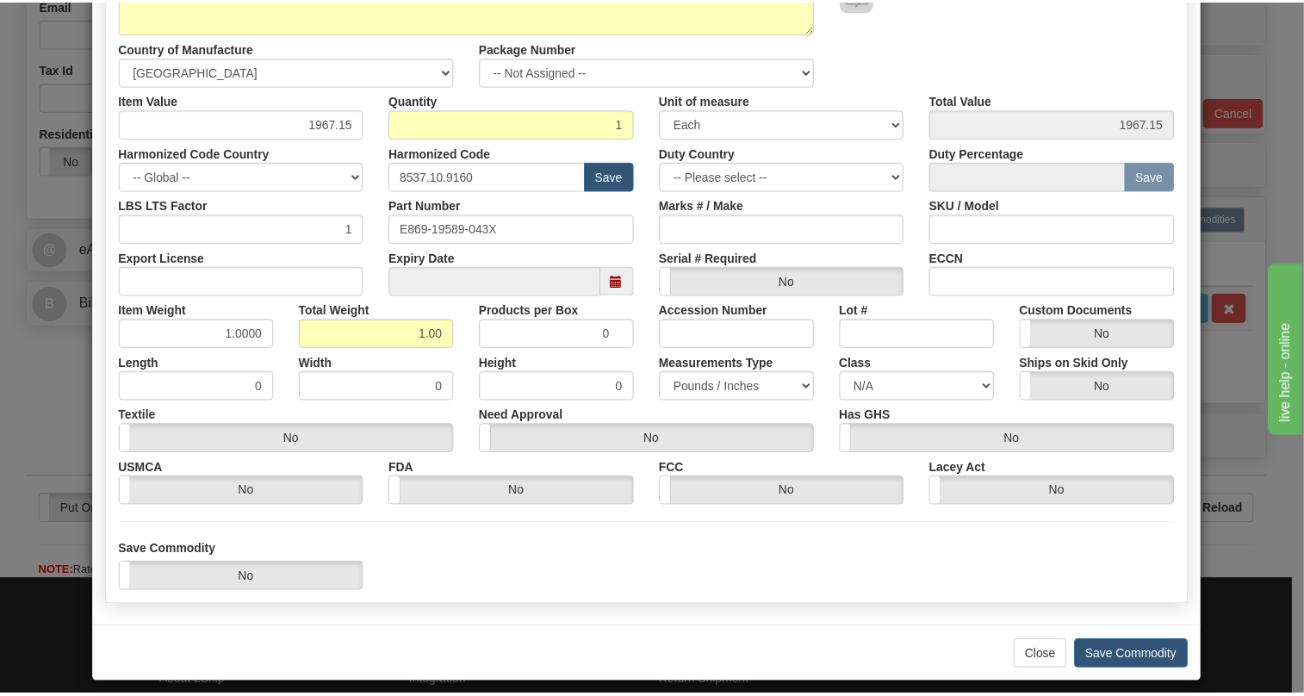
scroll to position [262, 0]
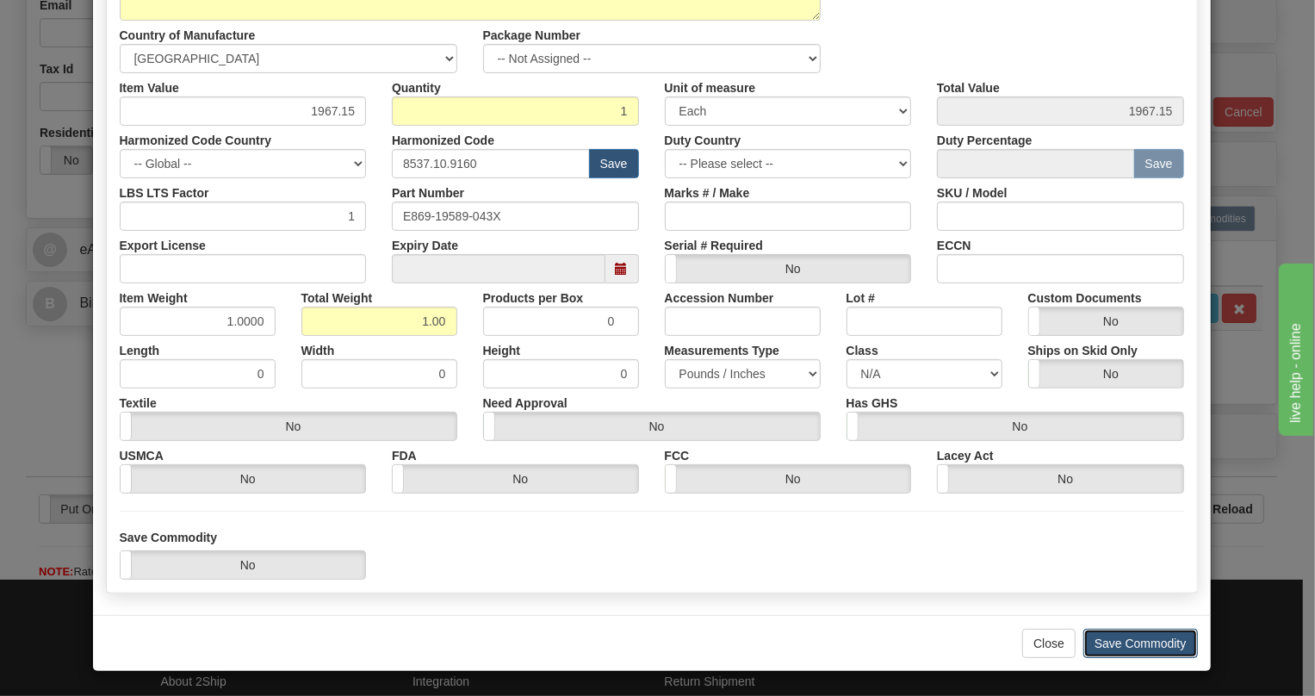
click at [1133, 639] on button "Save Commodity" at bounding box center [1140, 643] width 115 height 29
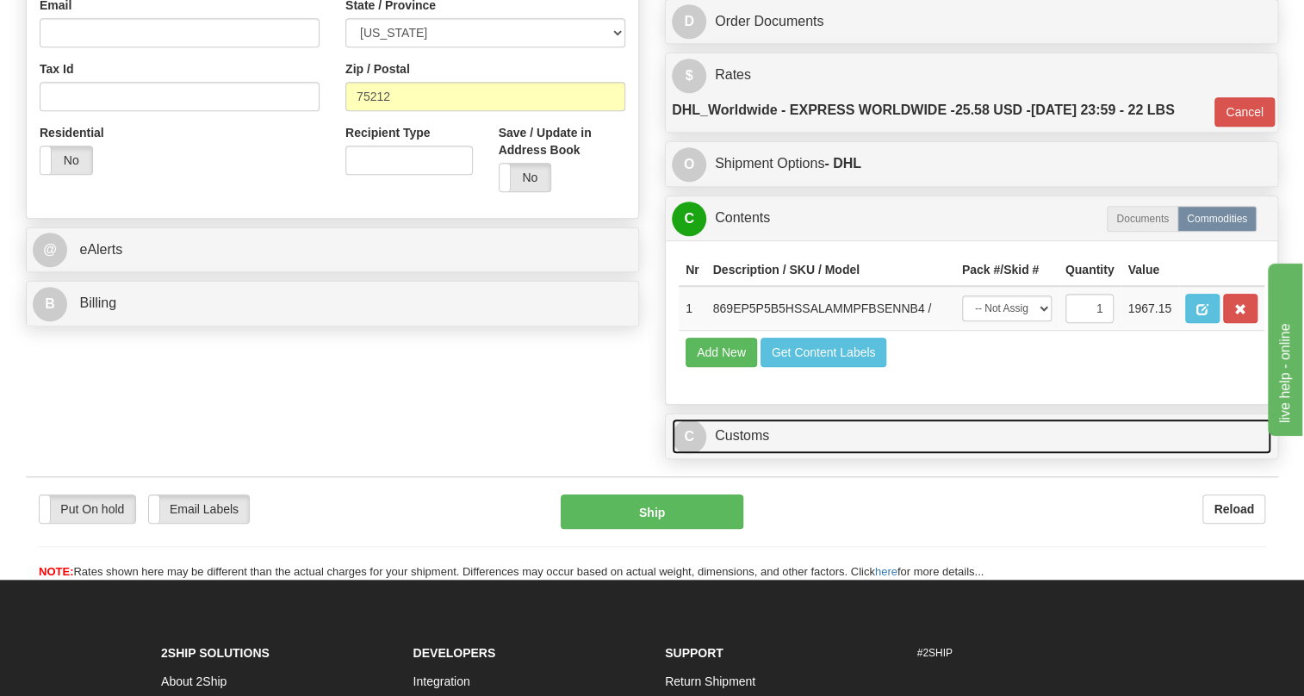
click at [747, 454] on link "C Customs" at bounding box center [971, 435] width 599 height 35
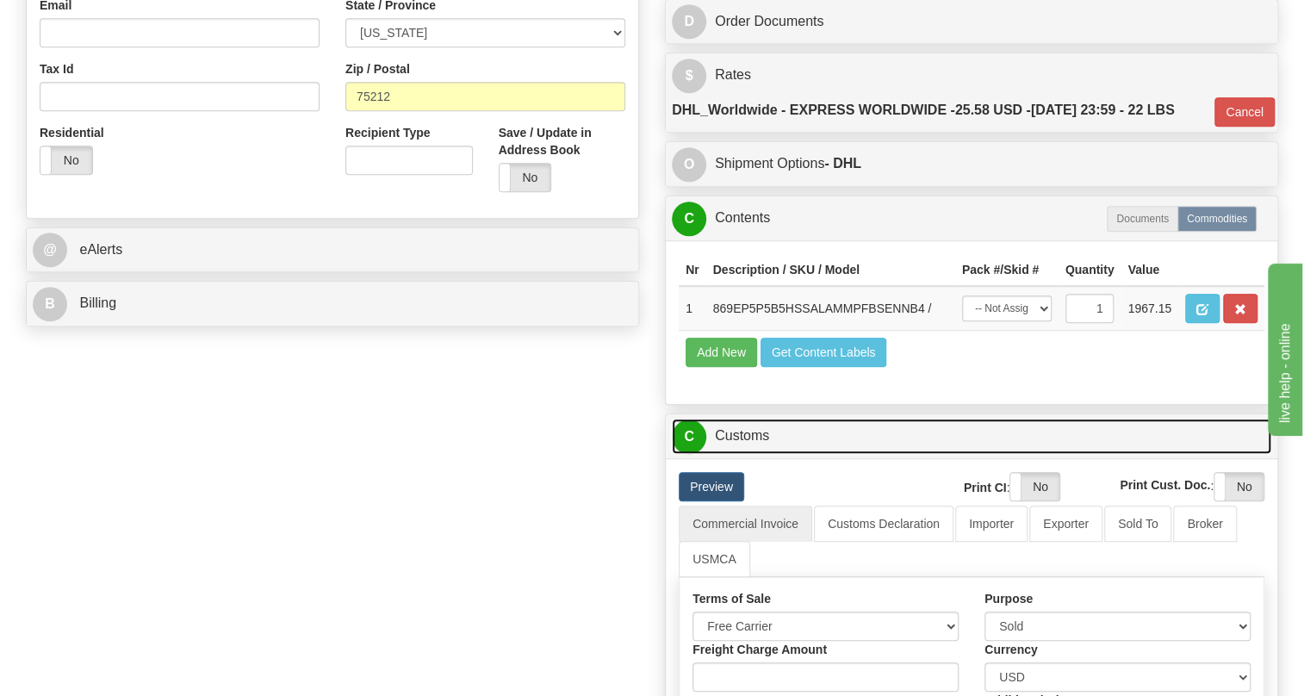
click at [747, 454] on link "C Customs" at bounding box center [971, 435] width 599 height 35
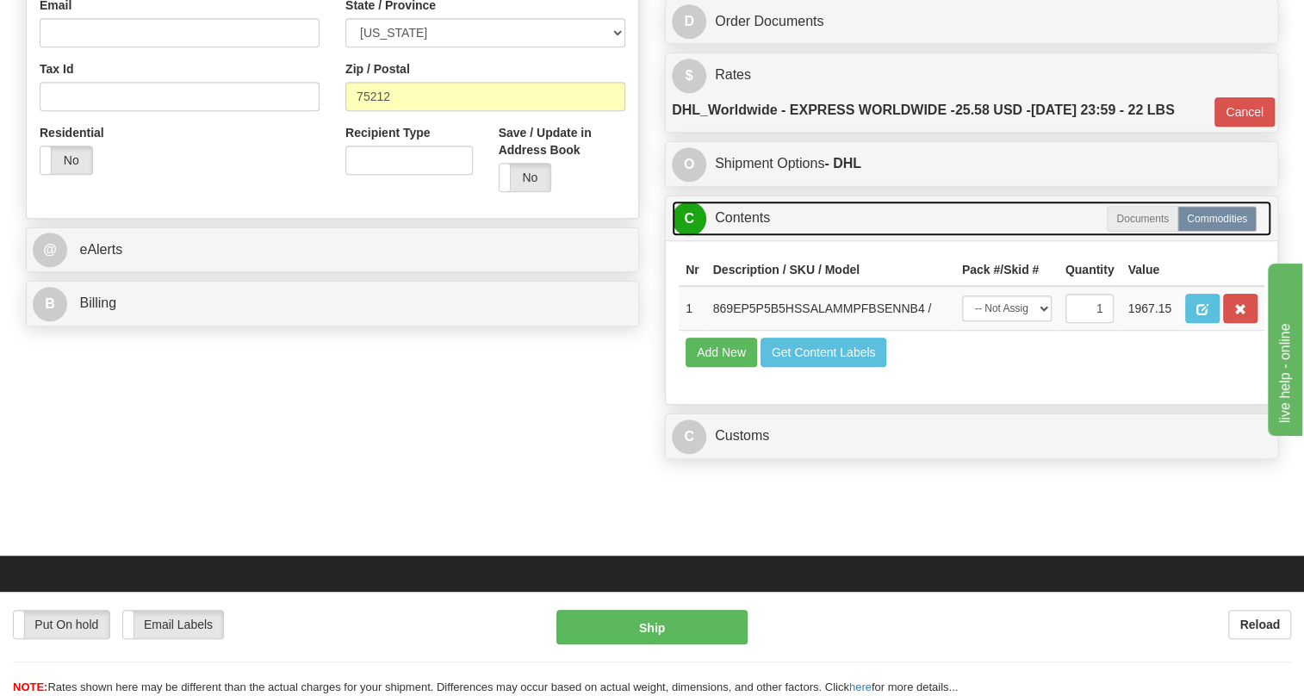
click at [747, 236] on link "C Contents" at bounding box center [971, 218] width 599 height 35
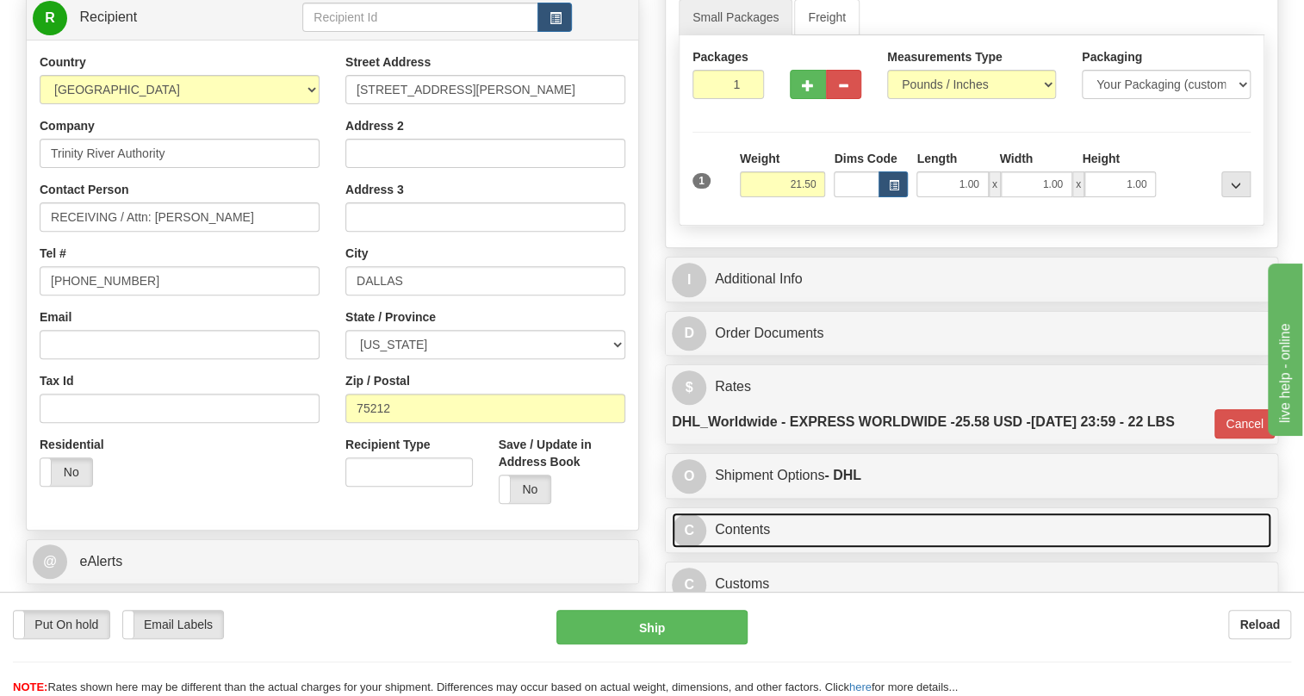
scroll to position [234, 0]
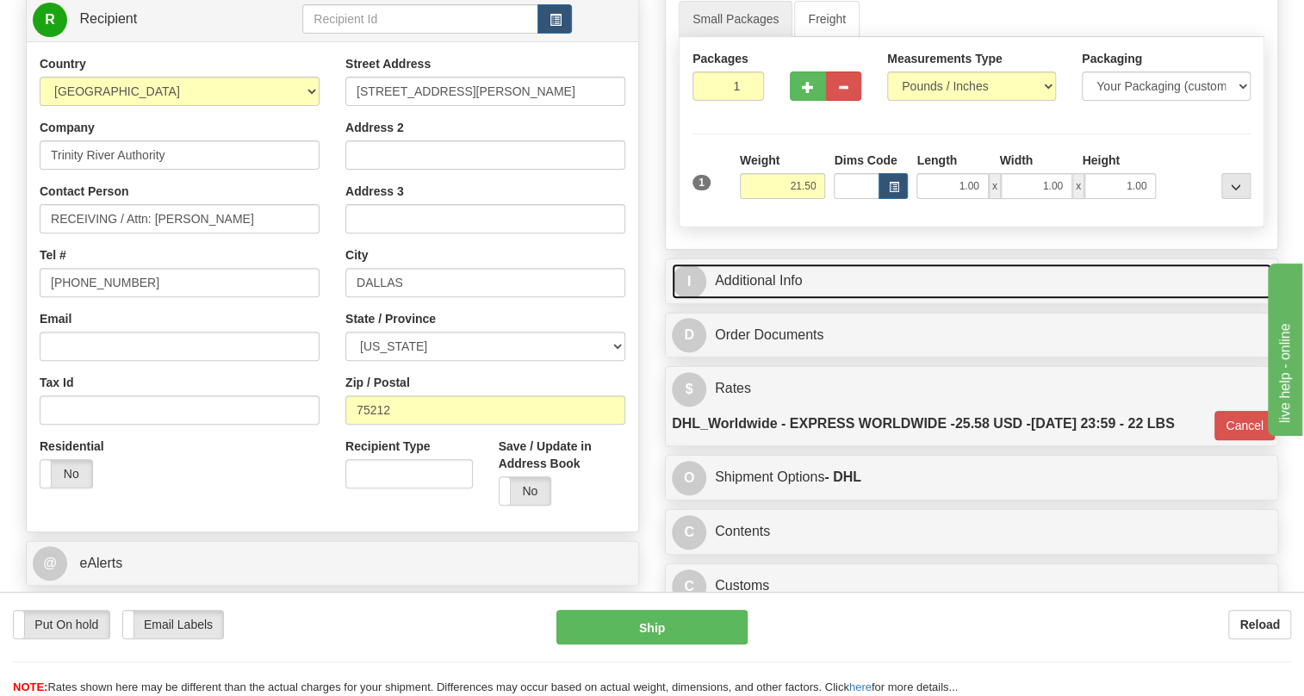
click at [764, 299] on link "I Additional Info" at bounding box center [971, 280] width 599 height 35
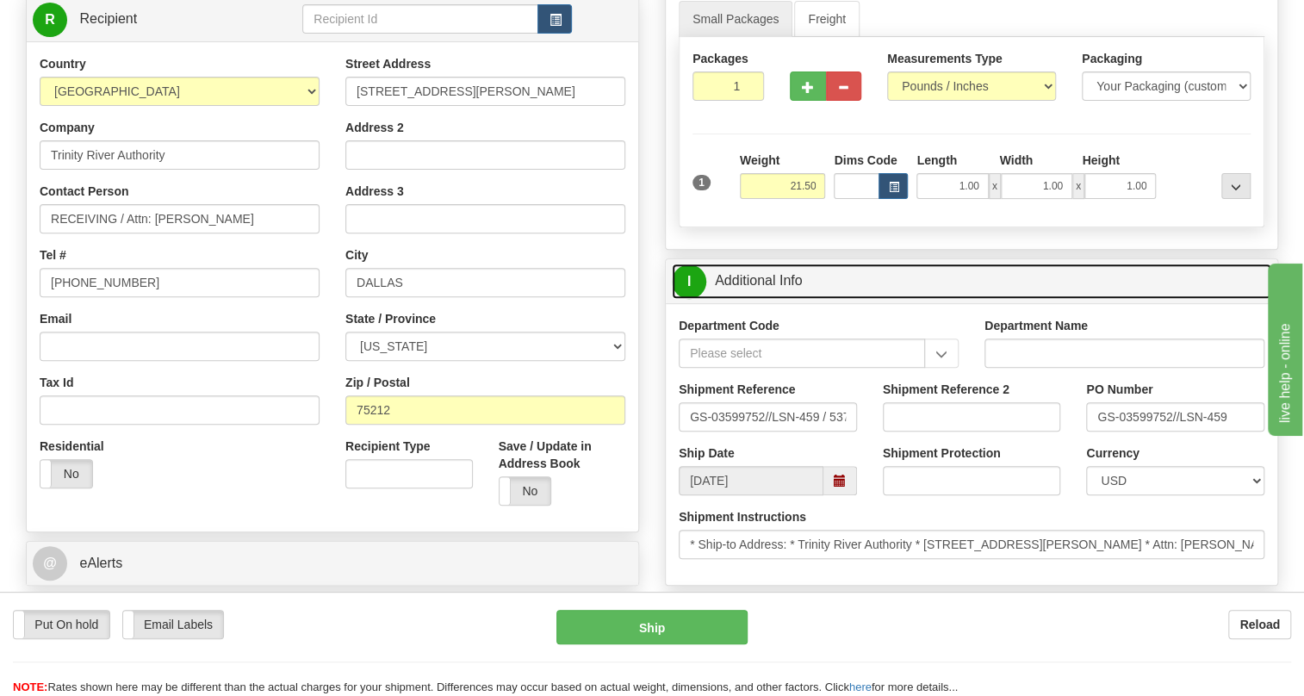
click at [764, 299] on link "I Additional Info" at bounding box center [971, 280] width 599 height 35
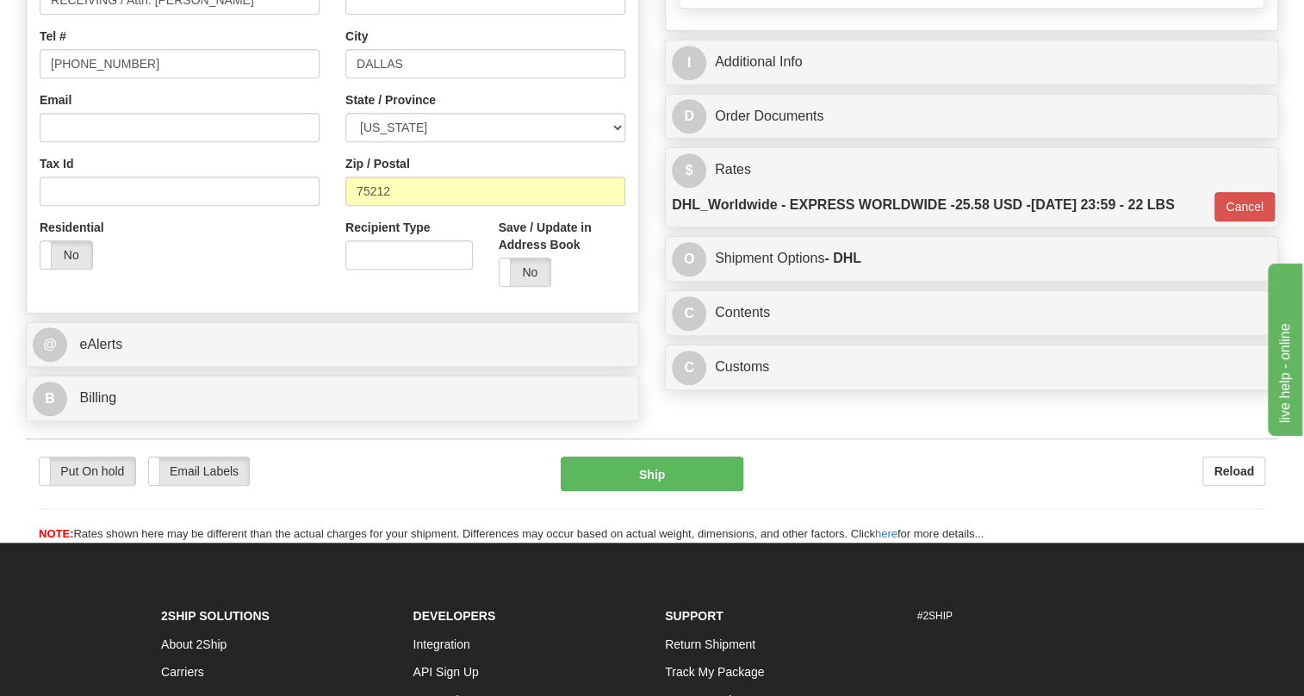
scroll to position [469, 0]
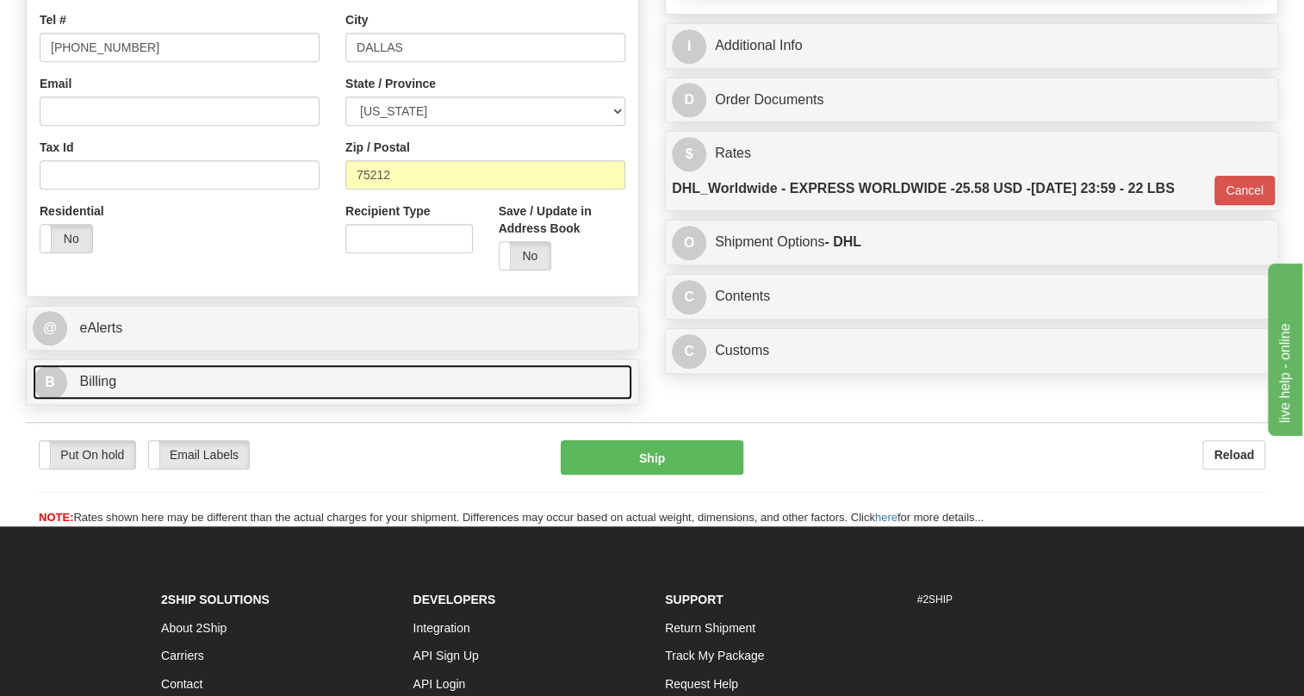
click at [105, 388] on span "Billing" at bounding box center [97, 381] width 37 height 15
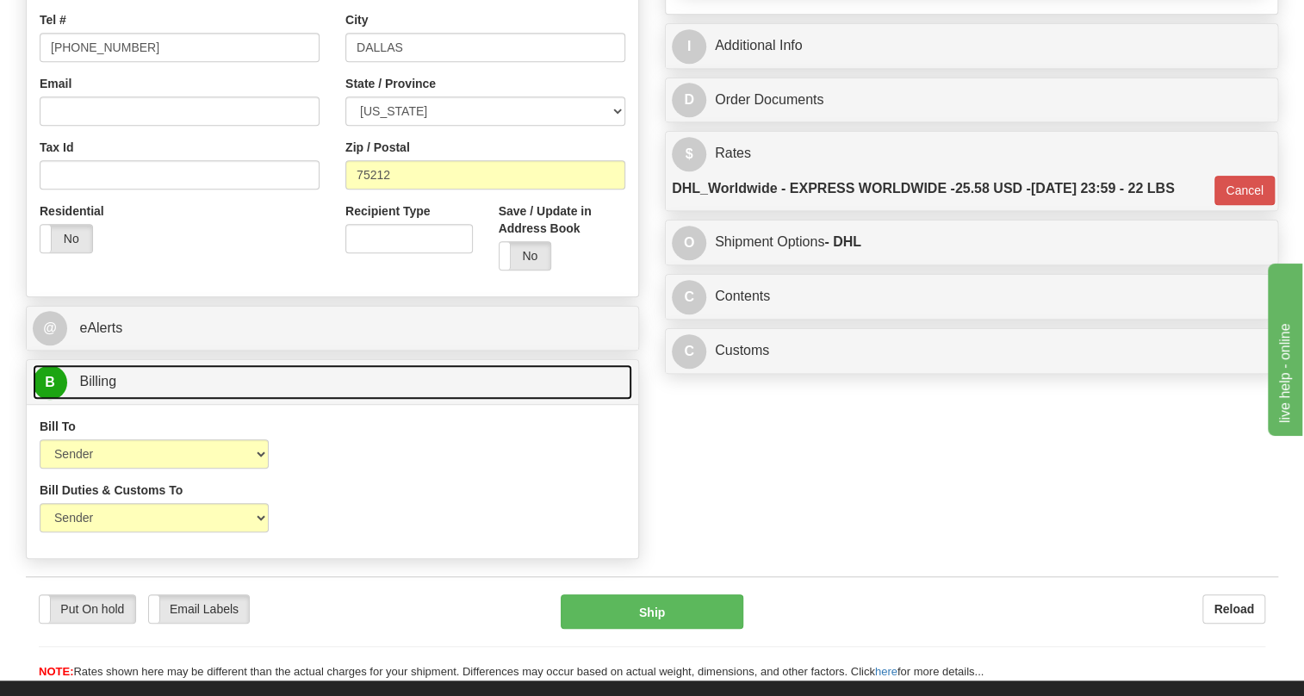
click at [105, 388] on span "Billing" at bounding box center [97, 381] width 37 height 15
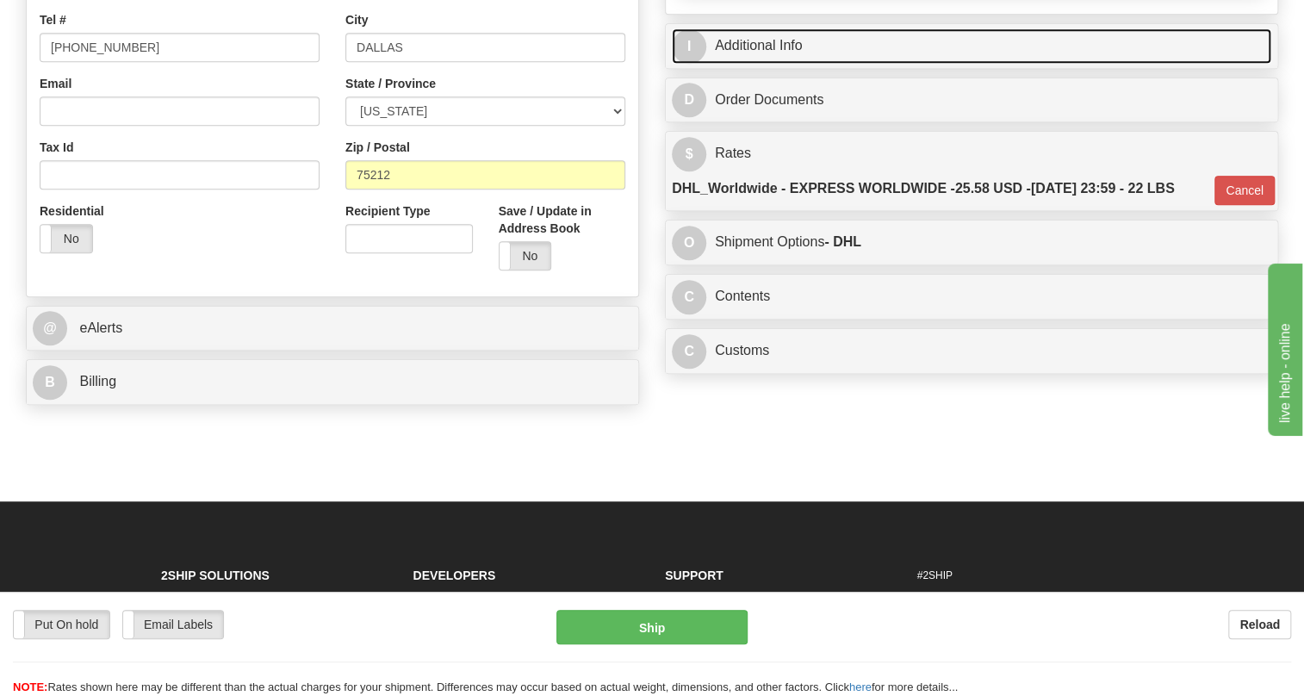
click at [766, 64] on link "I Additional Info" at bounding box center [971, 45] width 599 height 35
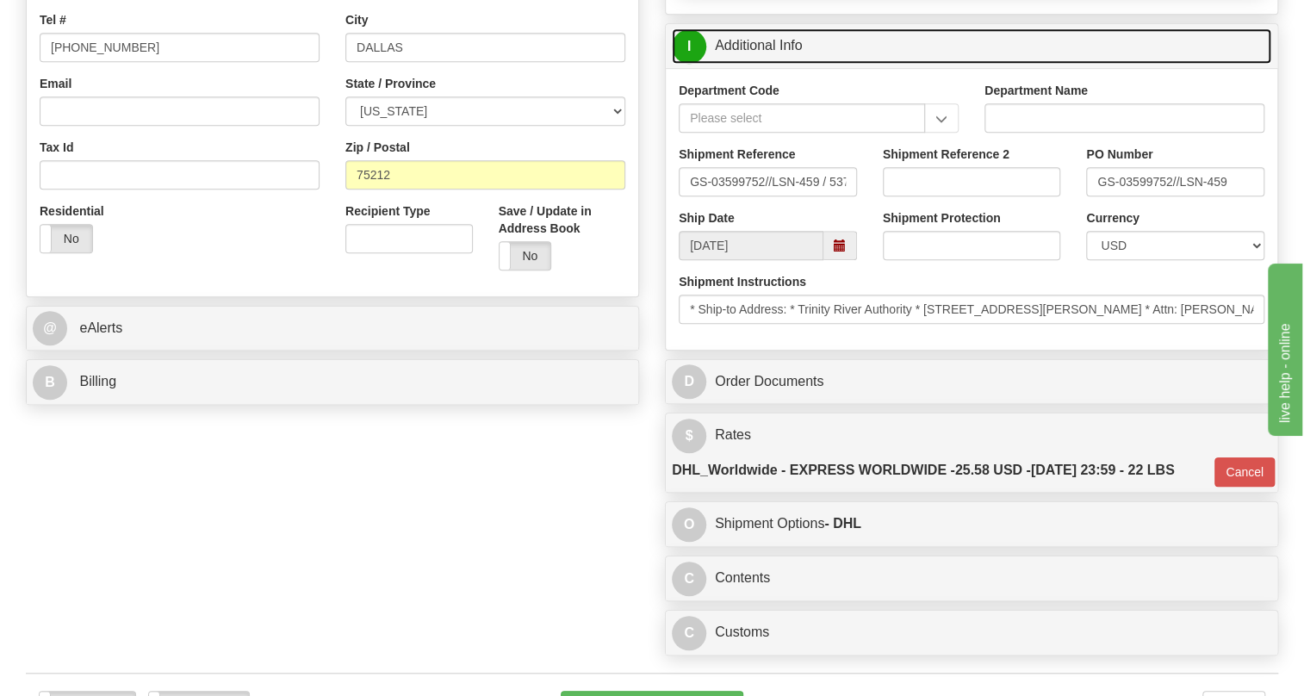
click at [766, 64] on link "I Additional Info" at bounding box center [971, 45] width 599 height 35
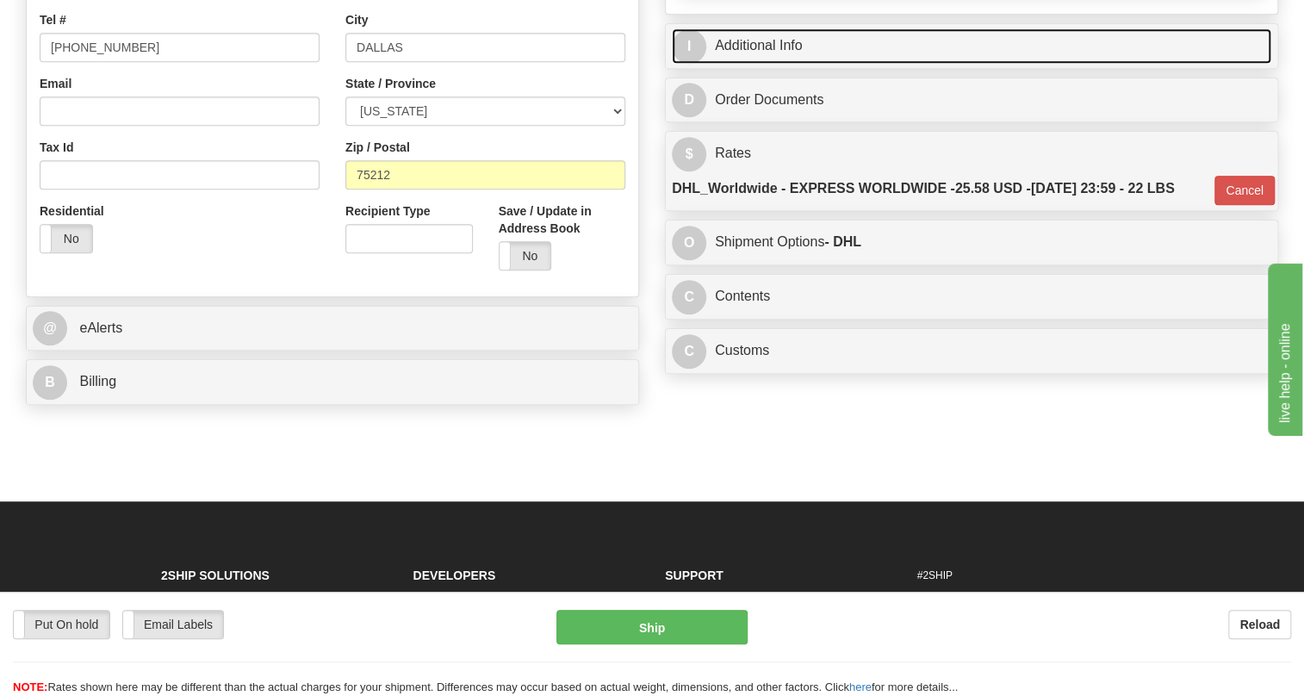
click at [763, 64] on link "I Additional Info" at bounding box center [971, 45] width 599 height 35
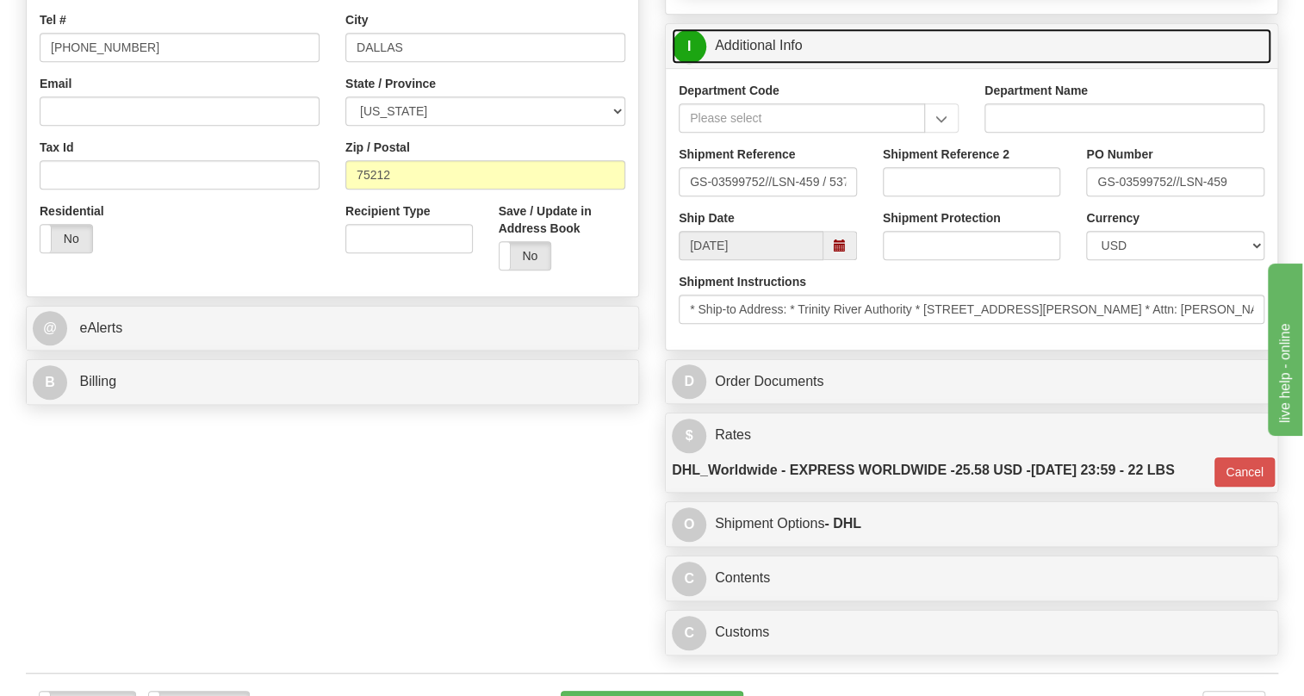
click at [763, 64] on link "I Additional Info" at bounding box center [971, 45] width 599 height 35
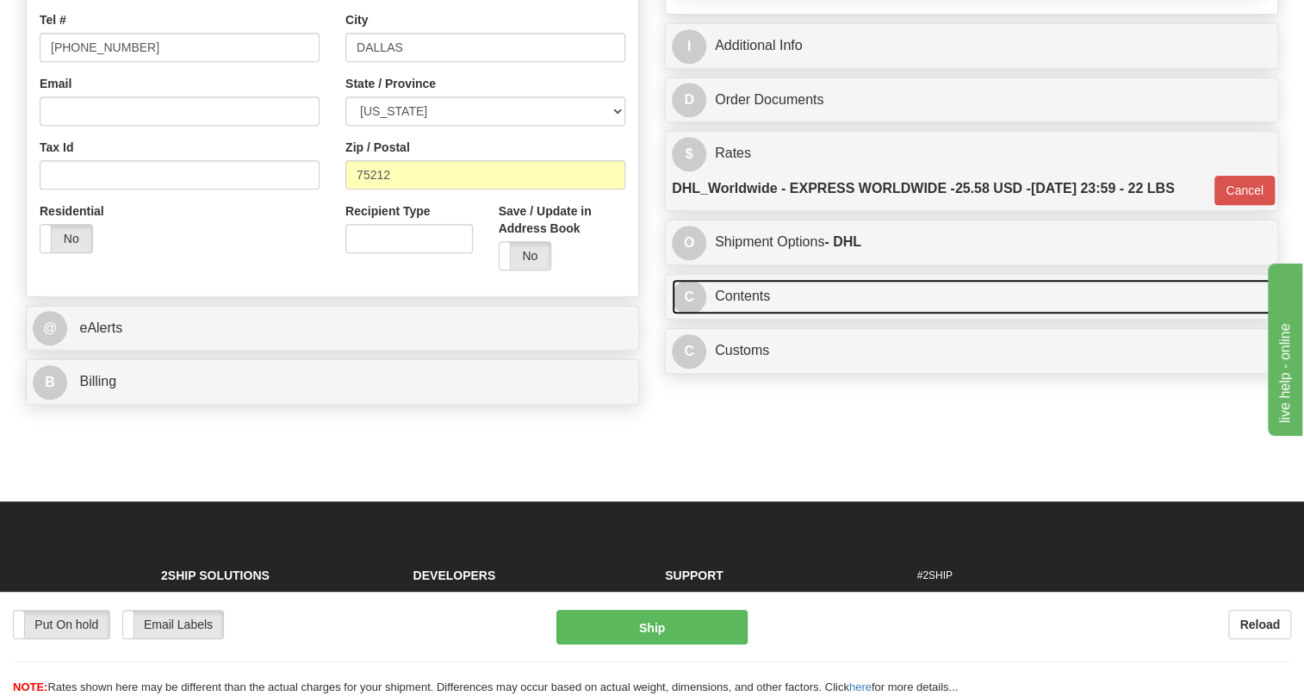
click at [748, 314] on link "C Contents" at bounding box center [971, 296] width 599 height 35
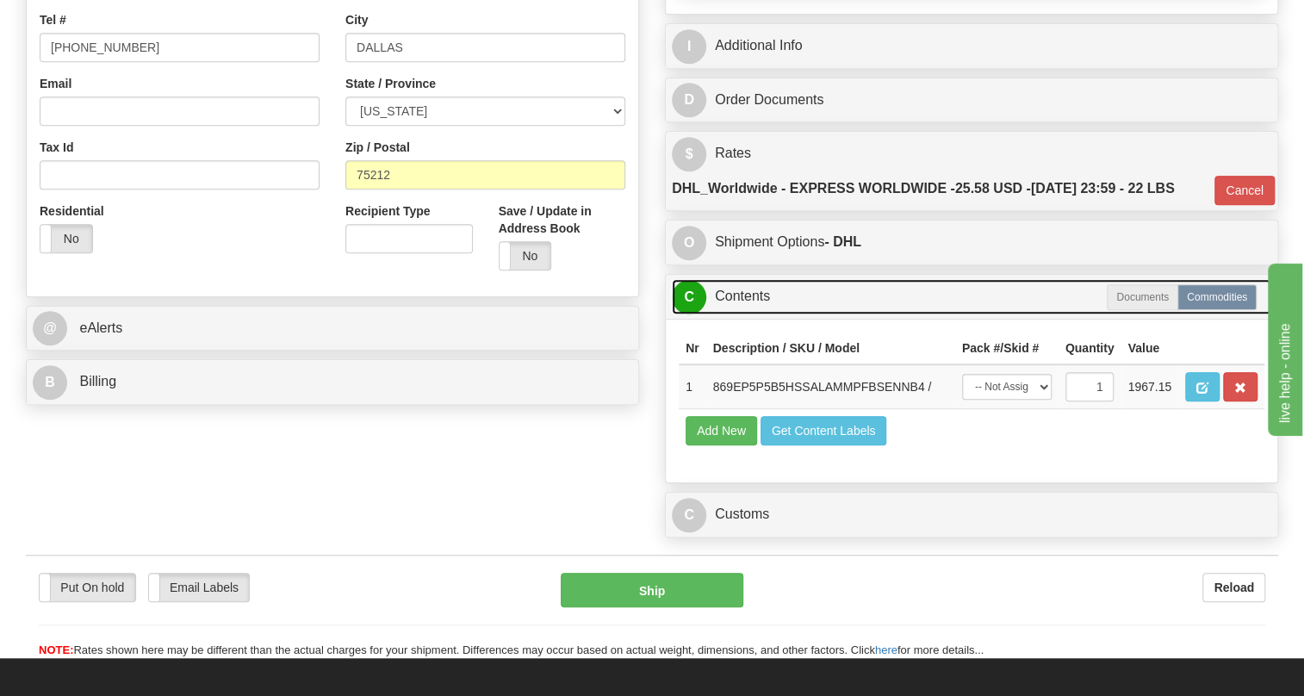
click at [750, 314] on link "C Contents" at bounding box center [971, 296] width 599 height 35
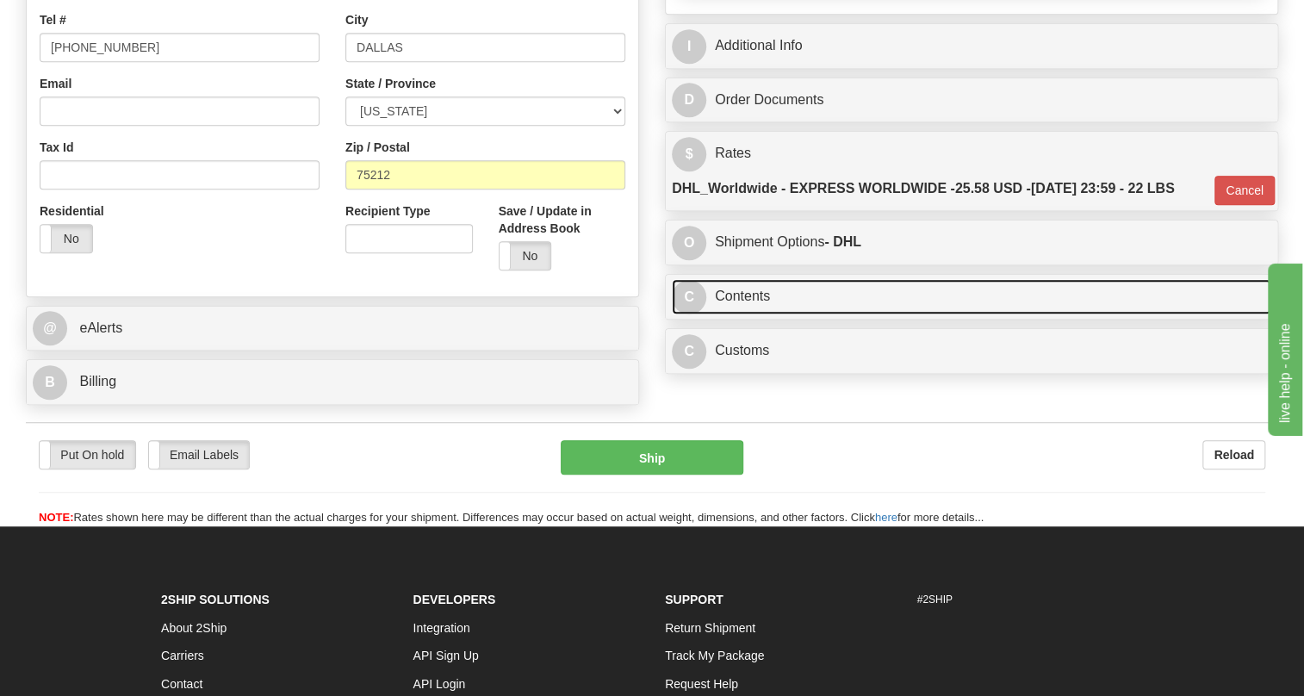
click at [757, 314] on link "C Contents" at bounding box center [971, 296] width 599 height 35
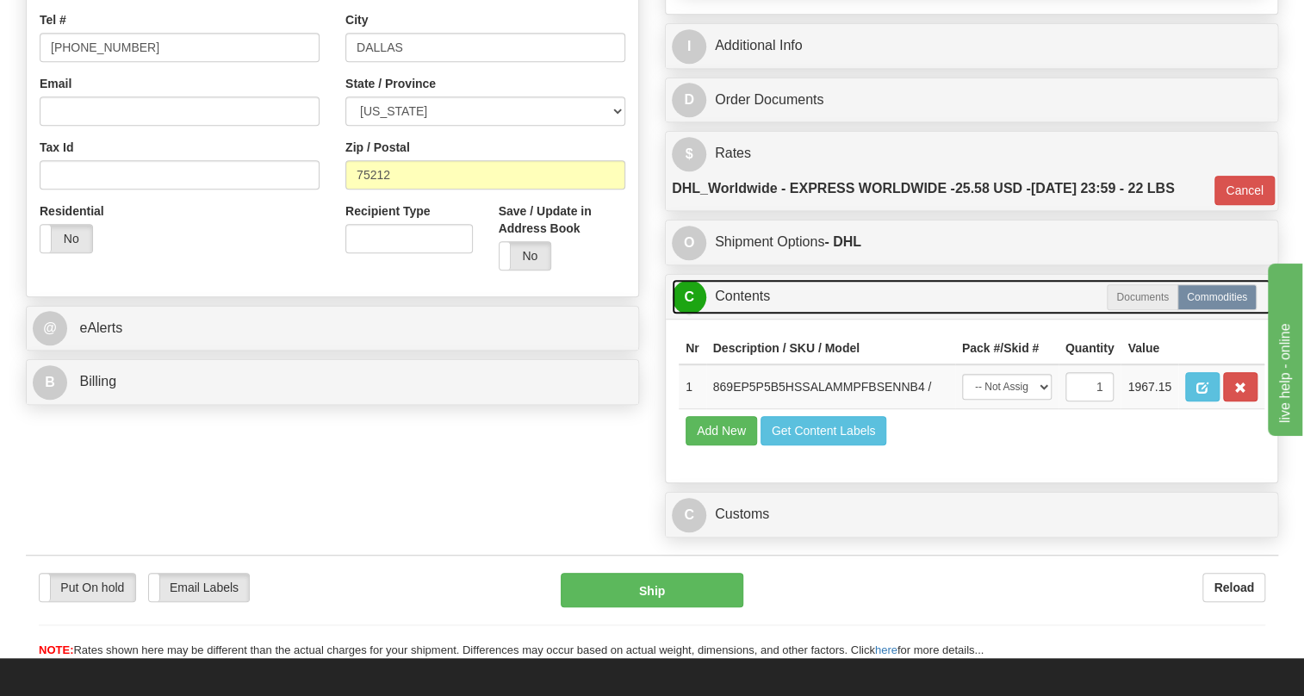
click at [757, 314] on link "C Contents" at bounding box center [971, 296] width 599 height 35
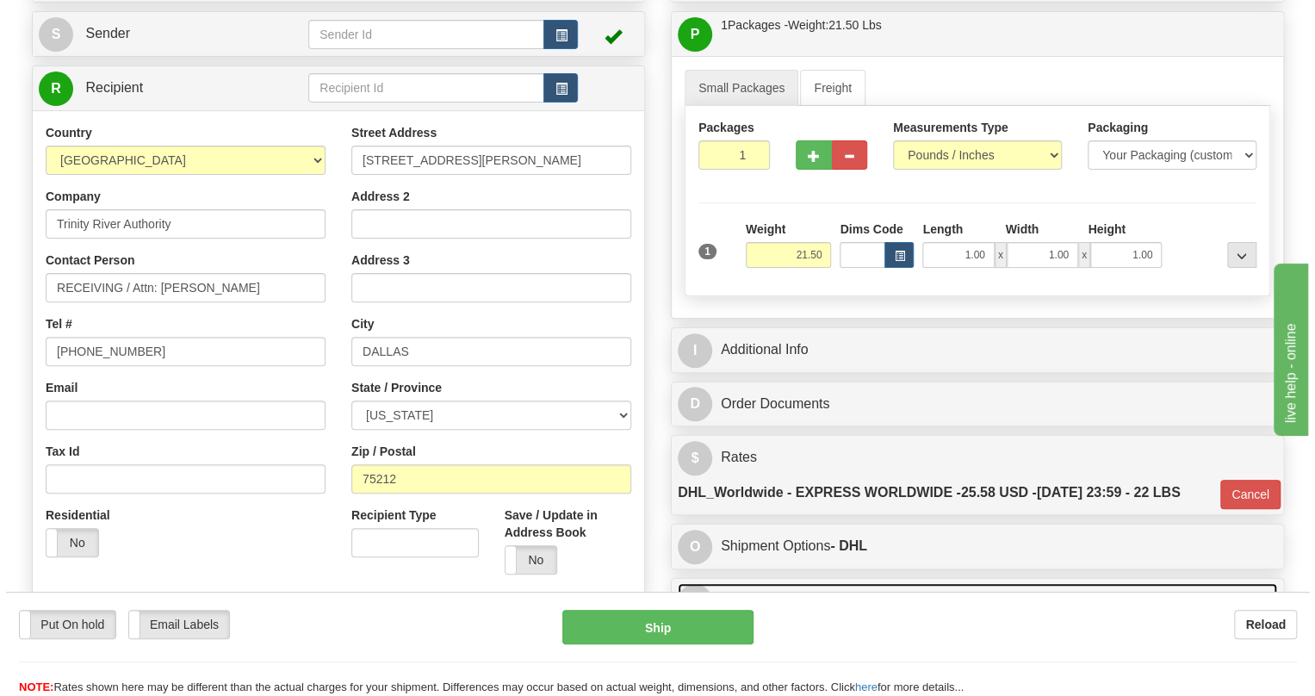
scroll to position [156, 0]
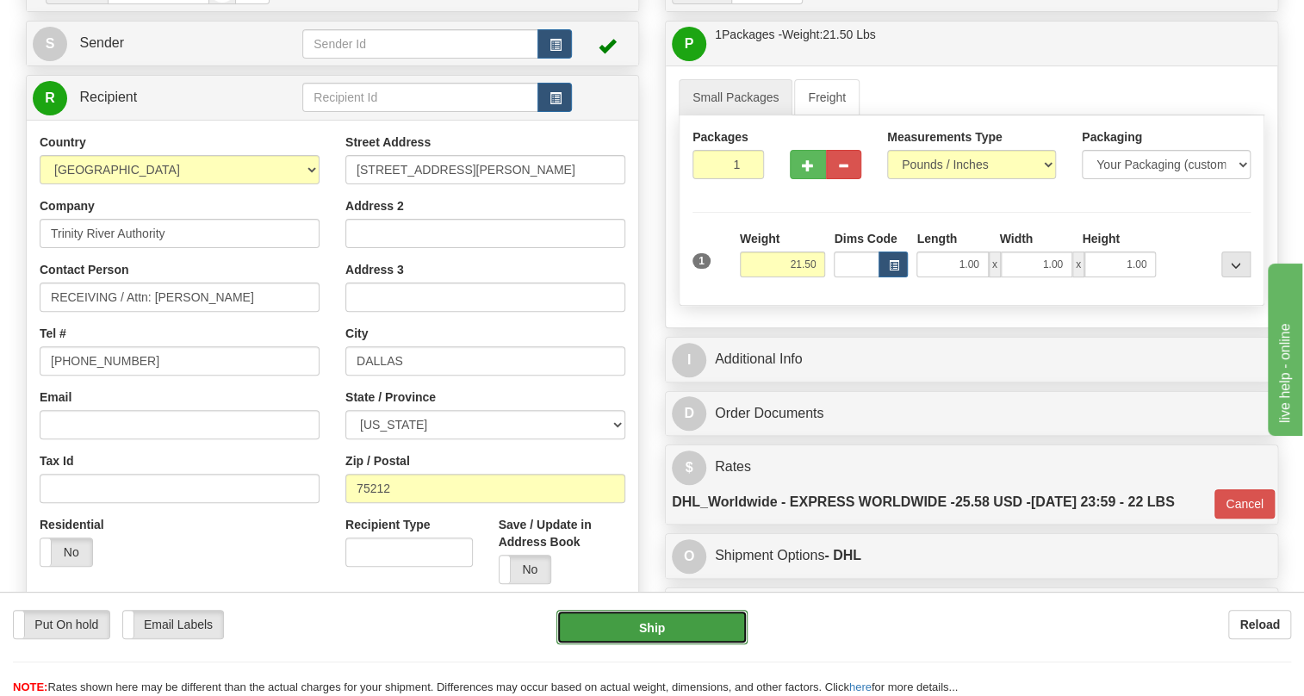
click at [650, 629] on button "Ship" at bounding box center [651, 627] width 191 height 34
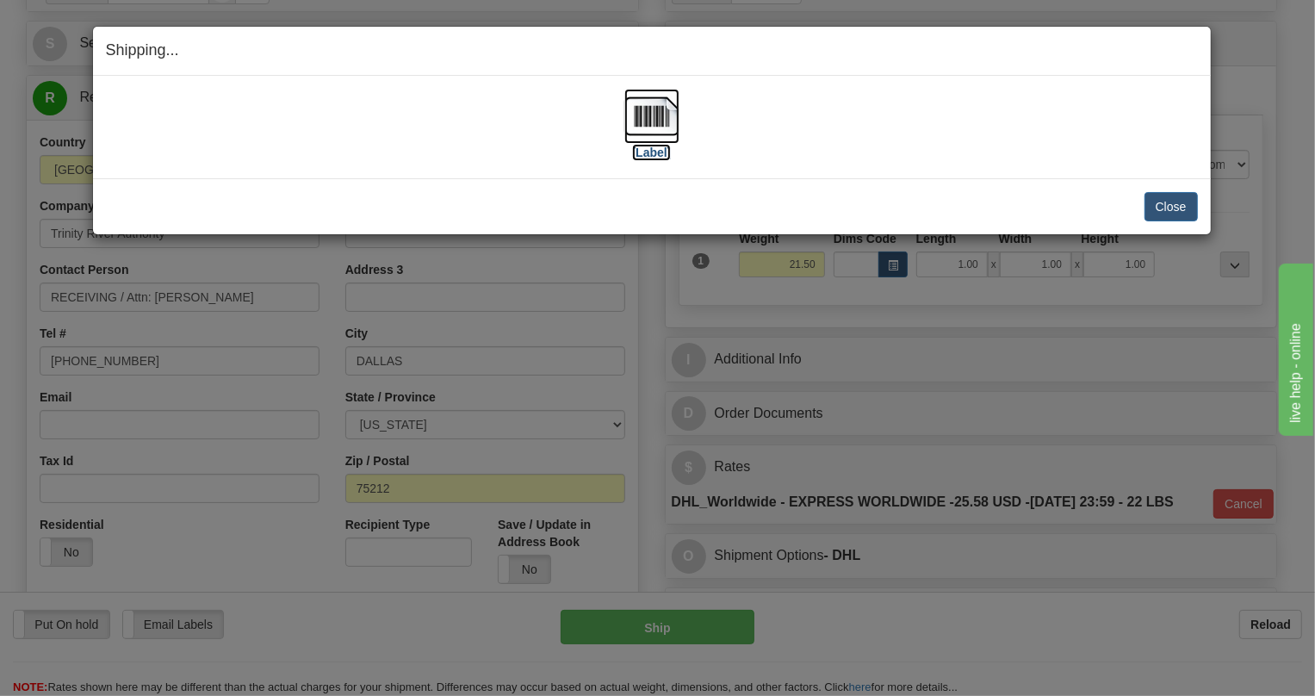
click at [666, 112] on img at bounding box center [651, 116] width 55 height 55
click at [1154, 207] on button "Close" at bounding box center [1170, 206] width 53 height 29
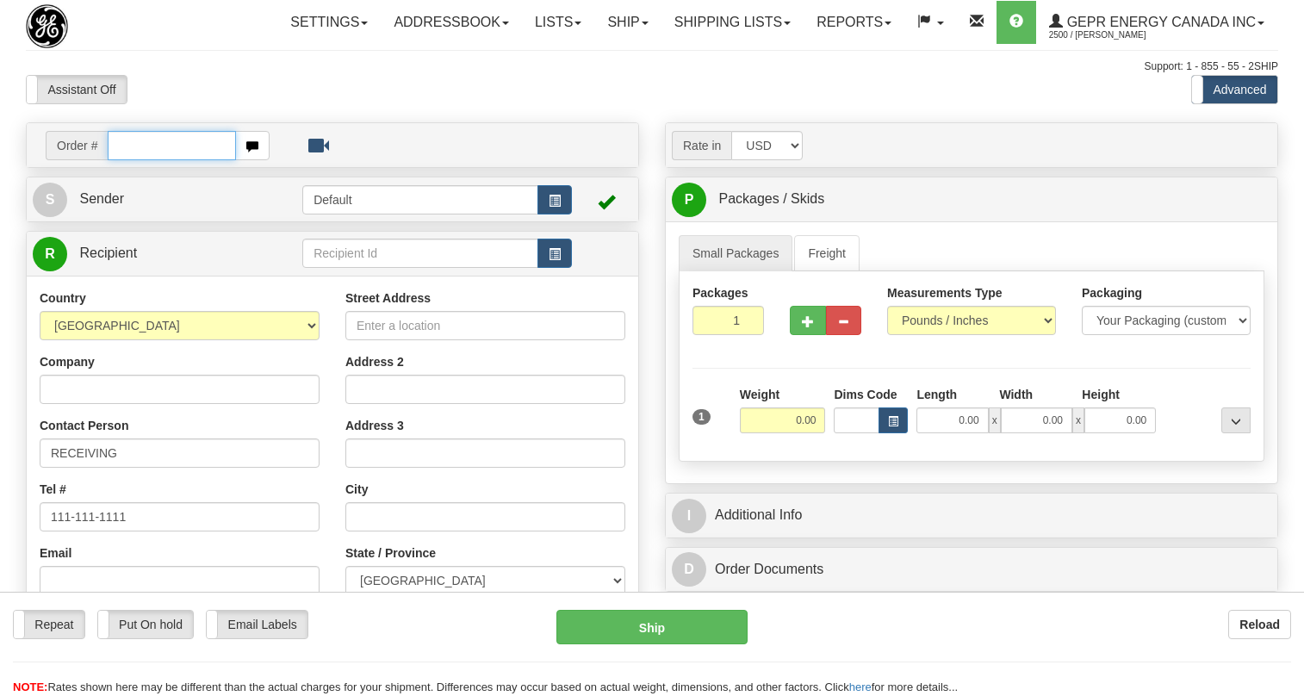
drag, startPoint x: 0, startPoint y: 0, endPoint x: 158, endPoint y: 182, distance: 241.1
click at [158, 160] on input "text" at bounding box center [172, 145] width 128 height 29
paste input "0086700702"
click at [132, 160] on input "0086700702" at bounding box center [172, 145] width 128 height 29
type input "86700702"
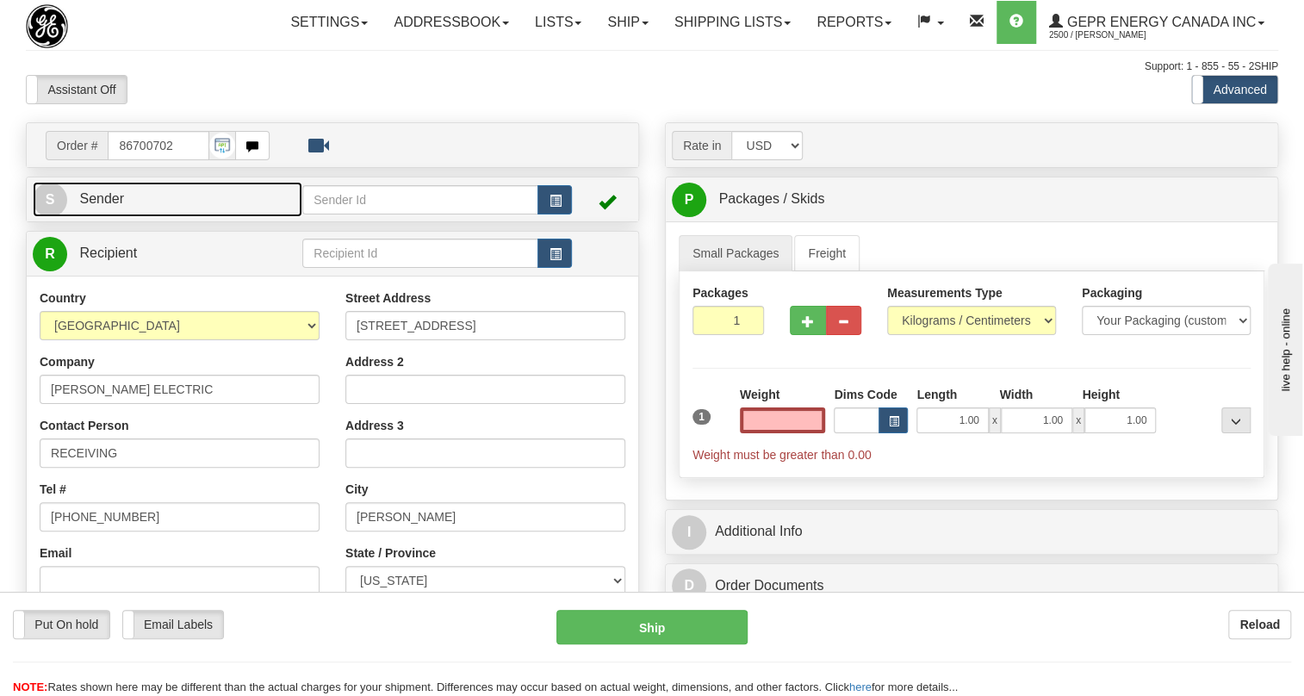
type input "0.00"
drag, startPoint x: 92, startPoint y: 236, endPoint x: 34, endPoint y: 236, distance: 57.7
click at [92, 206] on span "Sender" at bounding box center [101, 198] width 45 height 15
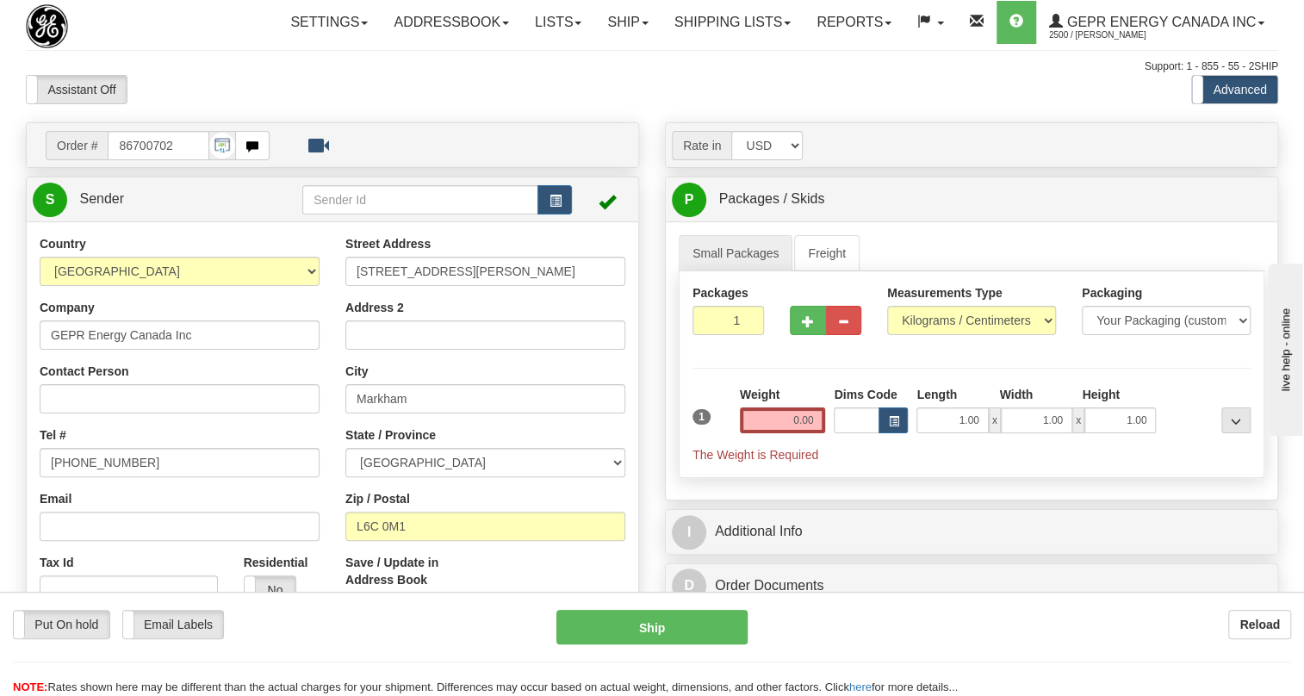
type input "MARKHAM"
click at [104, 477] on input "[PHONE_NUMBER]" at bounding box center [180, 462] width 280 height 29
paste input "[PHONE_NUMBER]"
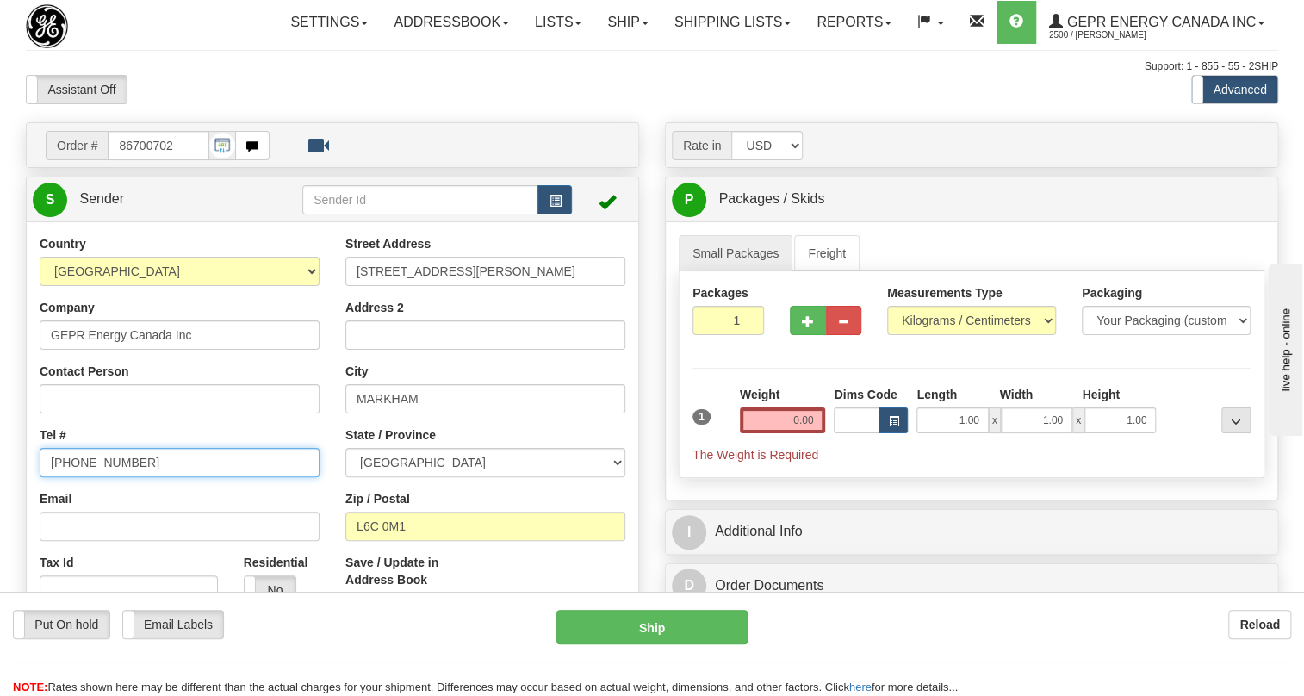
type input "[PHONE_NUMBER]"
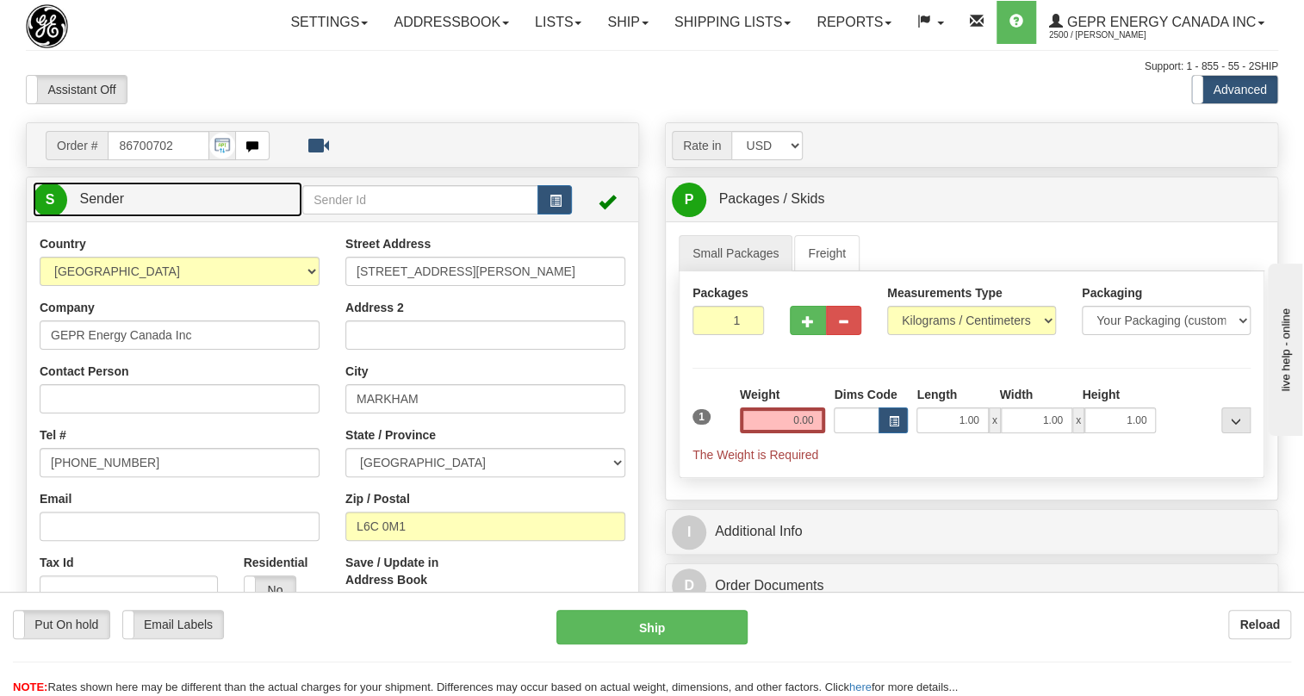
click at [110, 206] on span "Sender" at bounding box center [101, 198] width 45 height 15
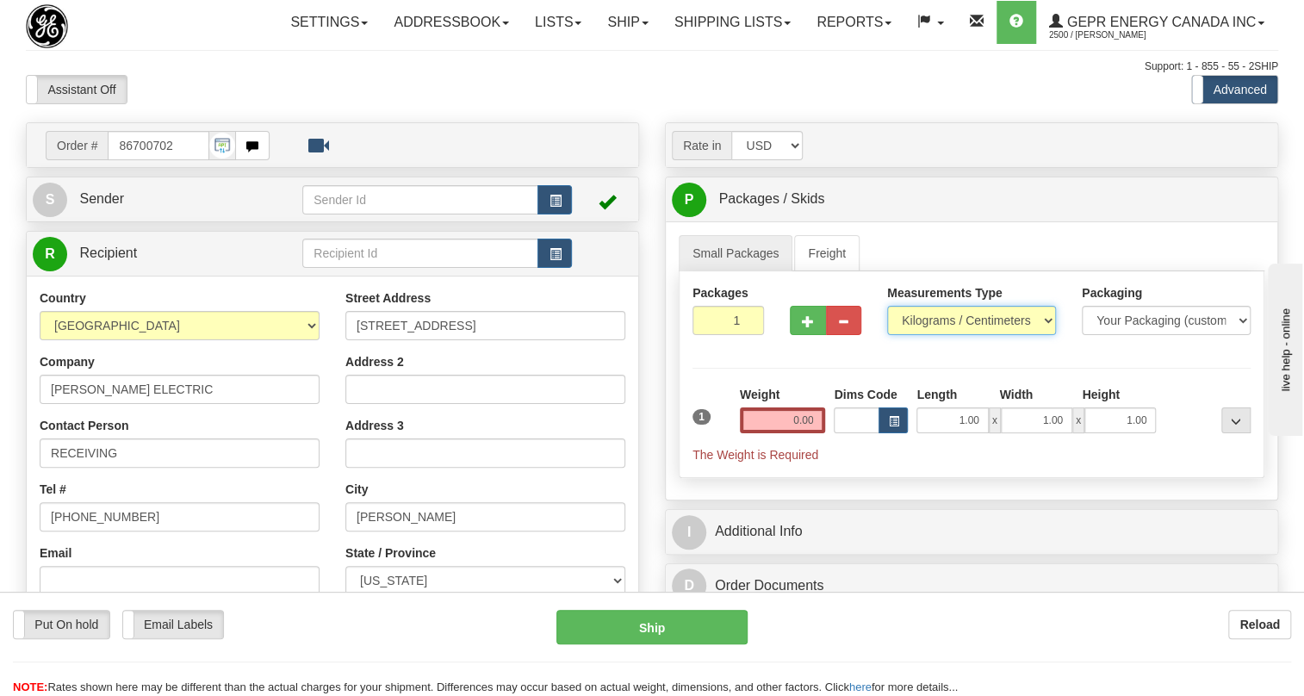
drag, startPoint x: 970, startPoint y: 355, endPoint x: 961, endPoint y: 362, distance: 11.7
click at [970, 335] on select "Pounds / Inches Kilograms / Centimeters" at bounding box center [971, 320] width 169 height 29
select select "0"
click at [887, 335] on select "Pounds / Inches Kilograms / Centimeters" at bounding box center [971, 320] width 169 height 29
click at [776, 433] on input "0.00" at bounding box center [783, 420] width 86 height 26
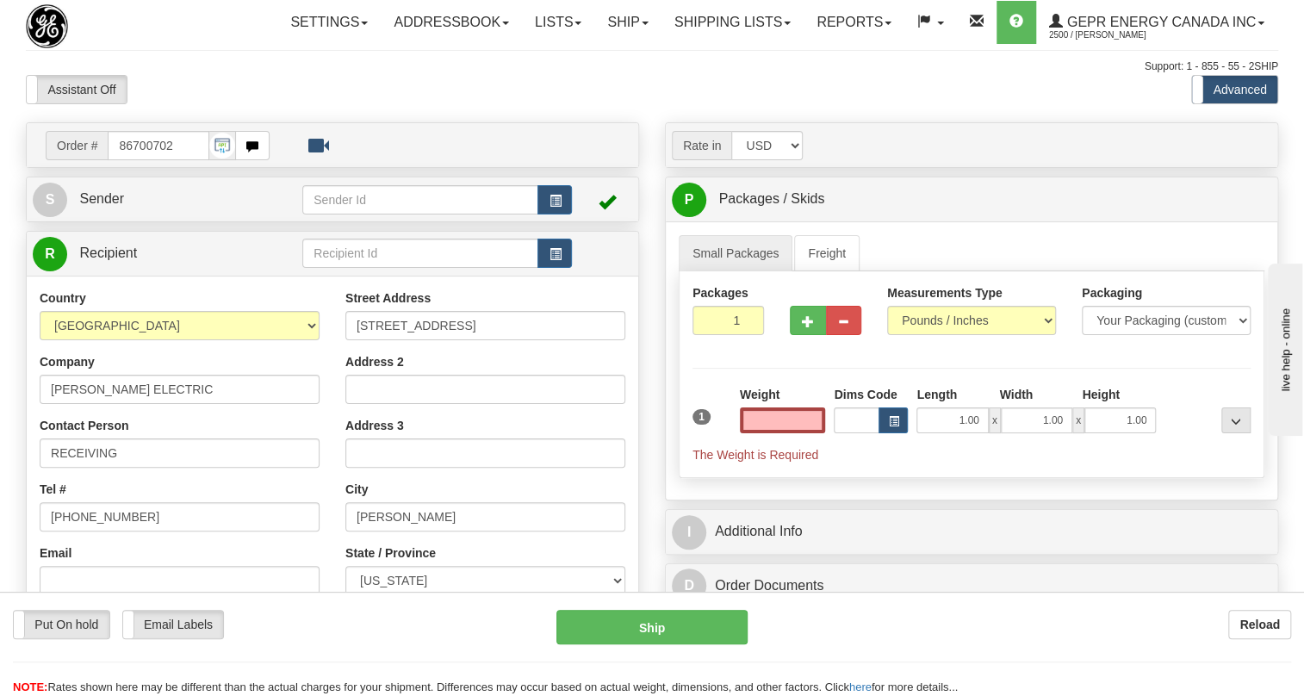
type input "0.00"
click at [779, 433] on input "0.00" at bounding box center [783, 420] width 86 height 26
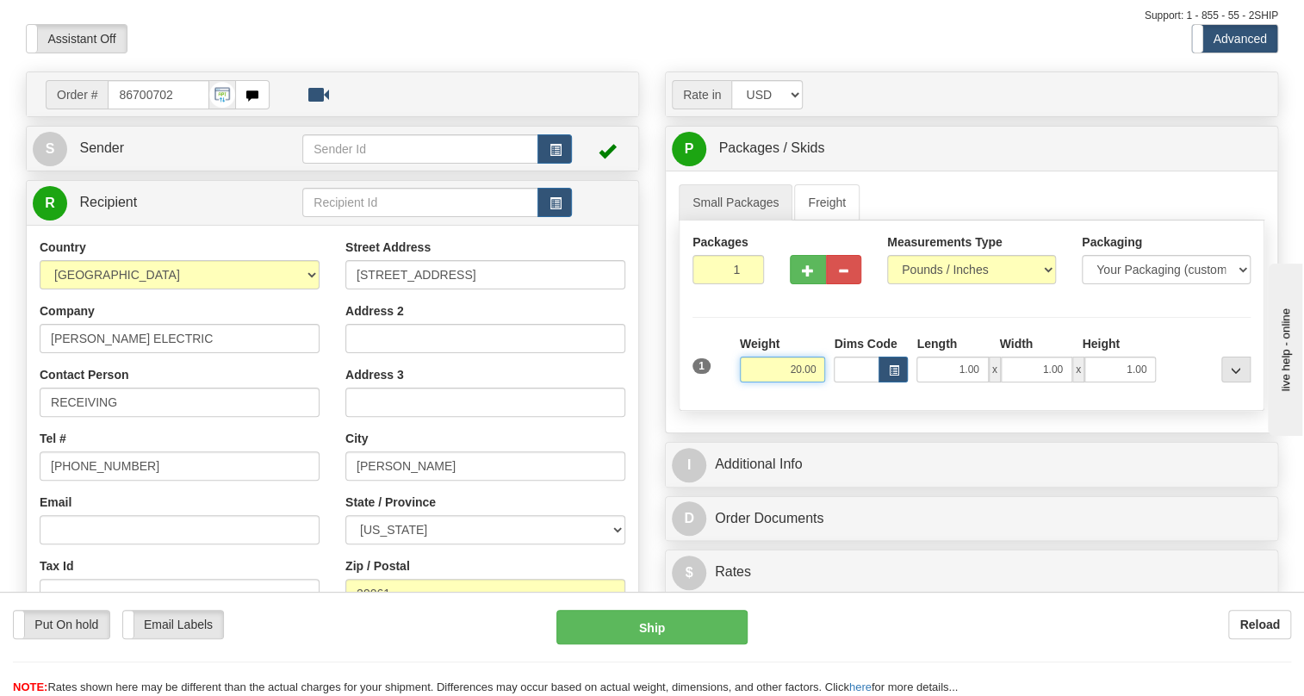
scroll to position [77, 0]
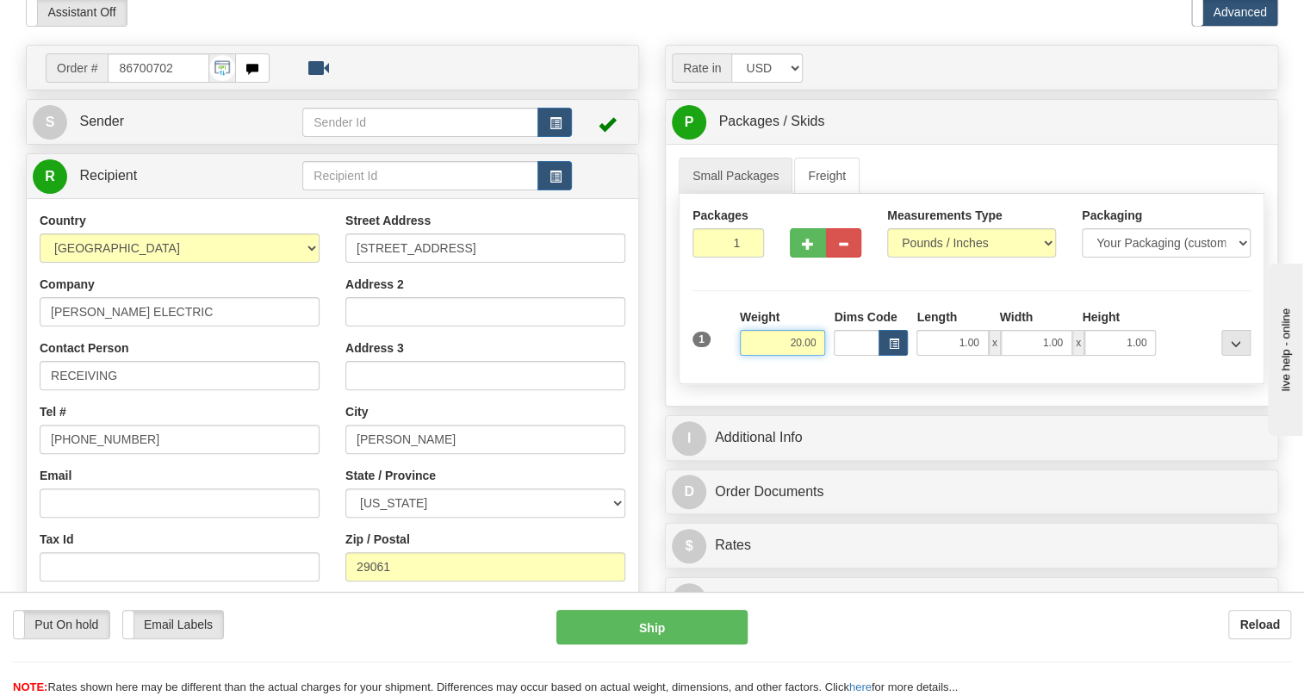
type input "20.00"
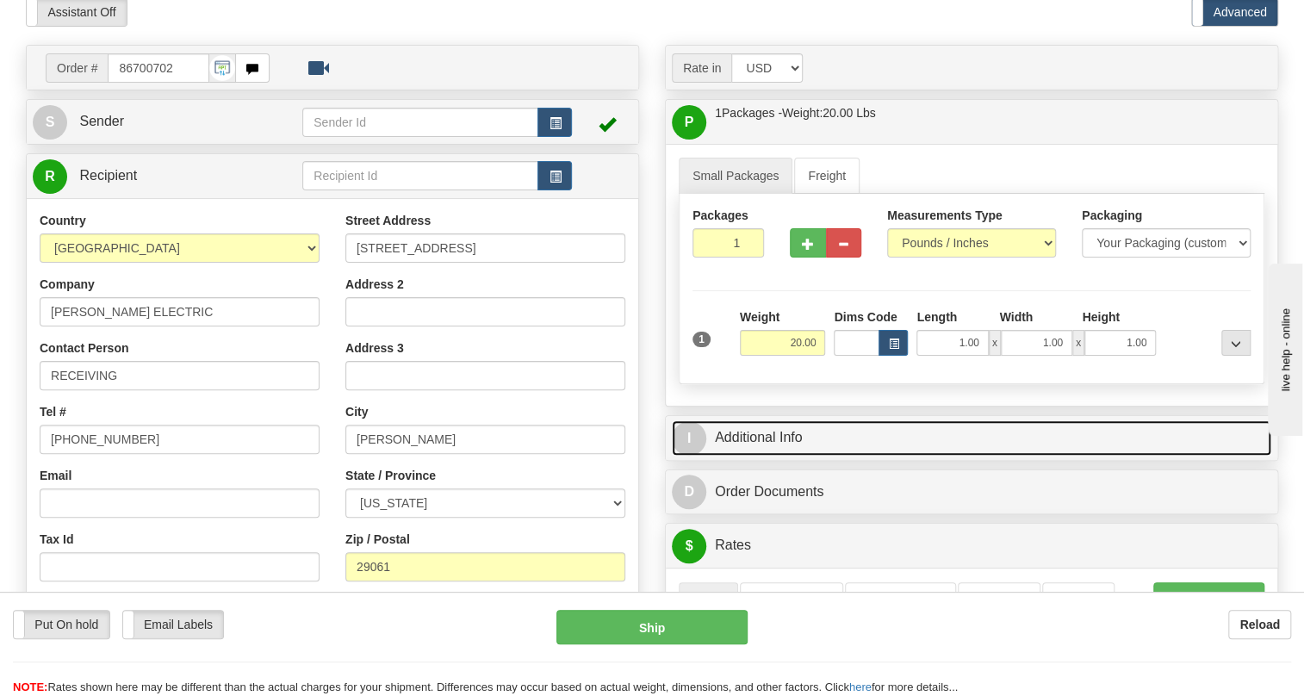
click at [774, 455] on link "I Additional Info" at bounding box center [971, 437] width 599 height 35
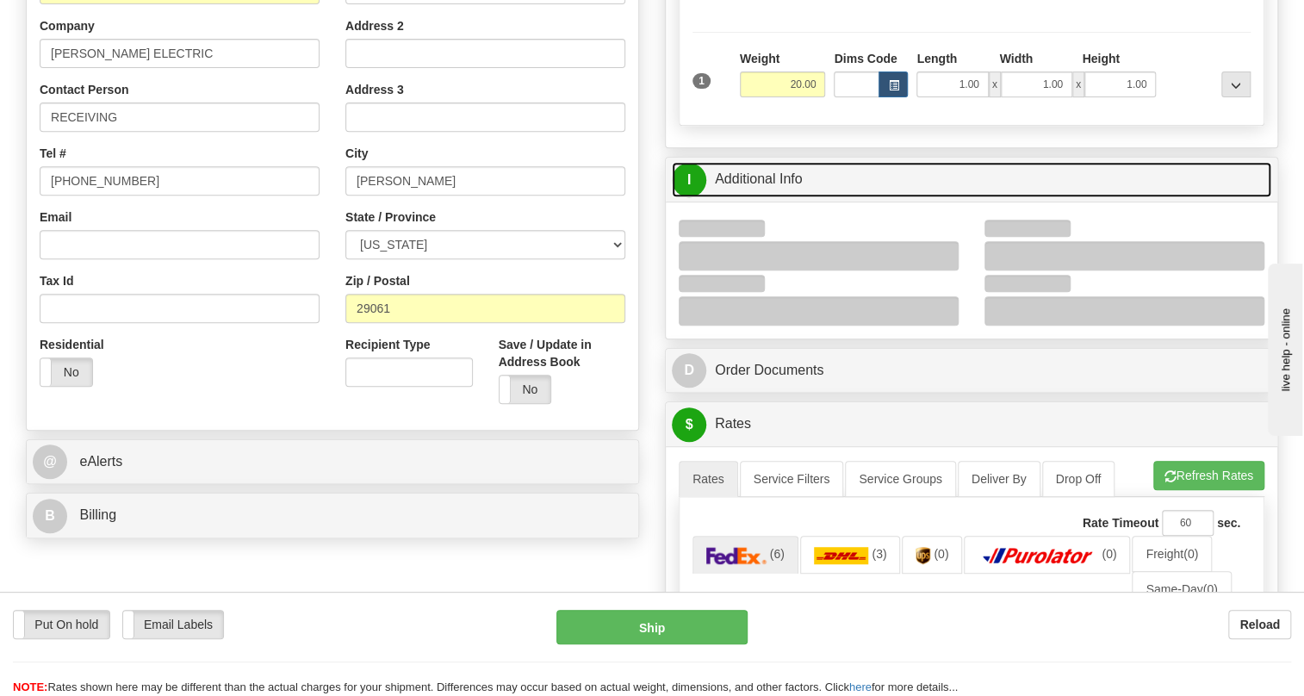
scroll to position [391, 0]
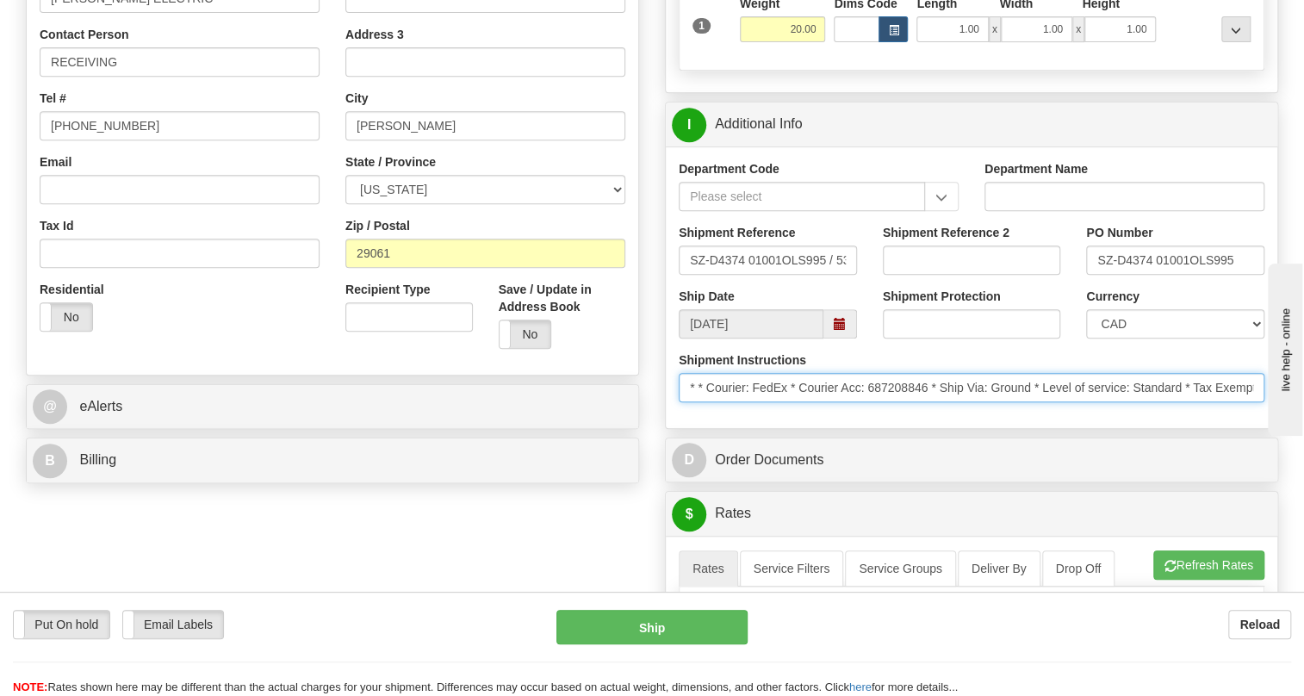
click at [930, 402] on input "* * Courier: FedEx * Courier Acc: 687208846 * Ship Via: Ground * Level of servi…" at bounding box center [970, 387] width 585 height 29
drag, startPoint x: 930, startPoint y: 425, endPoint x: 873, endPoint y: 424, distance: 56.8
click at [873, 402] on input "* * Courier: FedEx * Courier Acc: 687208846 * Ship Via: Ground * Level of servi…" at bounding box center [970, 387] width 585 height 29
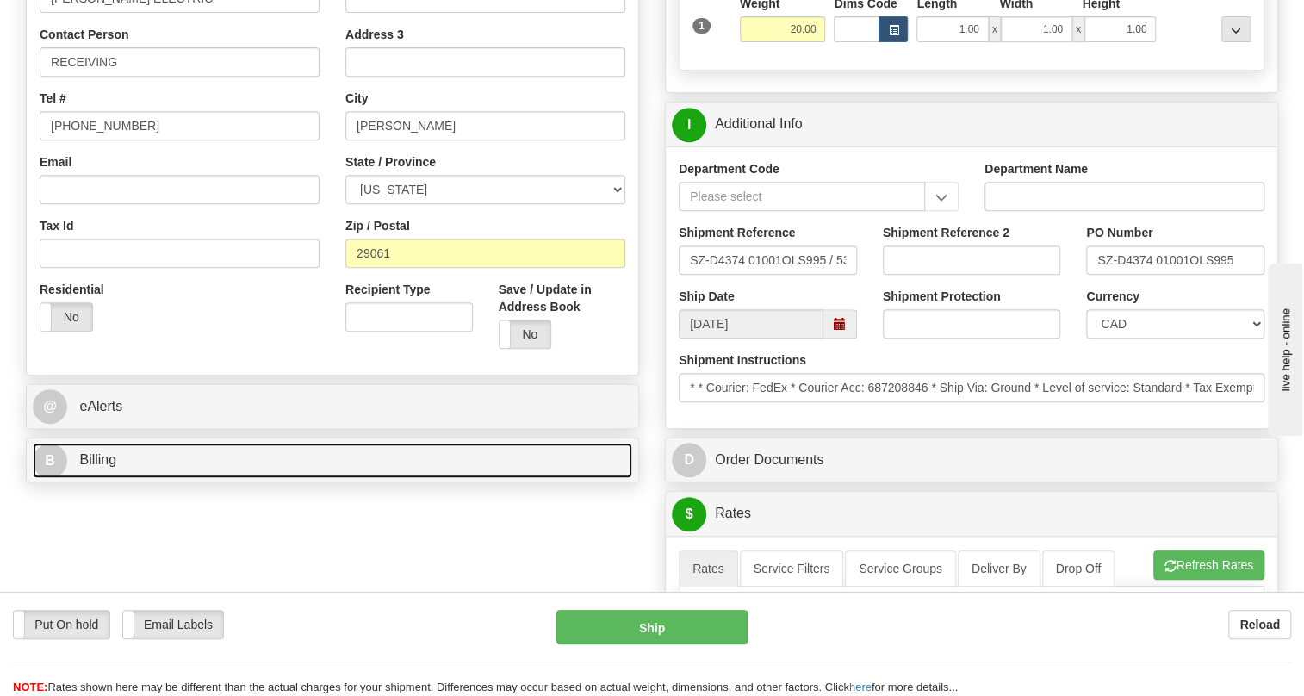
drag, startPoint x: 878, startPoint y: 424, endPoint x: 119, endPoint y: 505, distance: 763.6
click at [119, 478] on link "B Billing" at bounding box center [332, 460] width 599 height 35
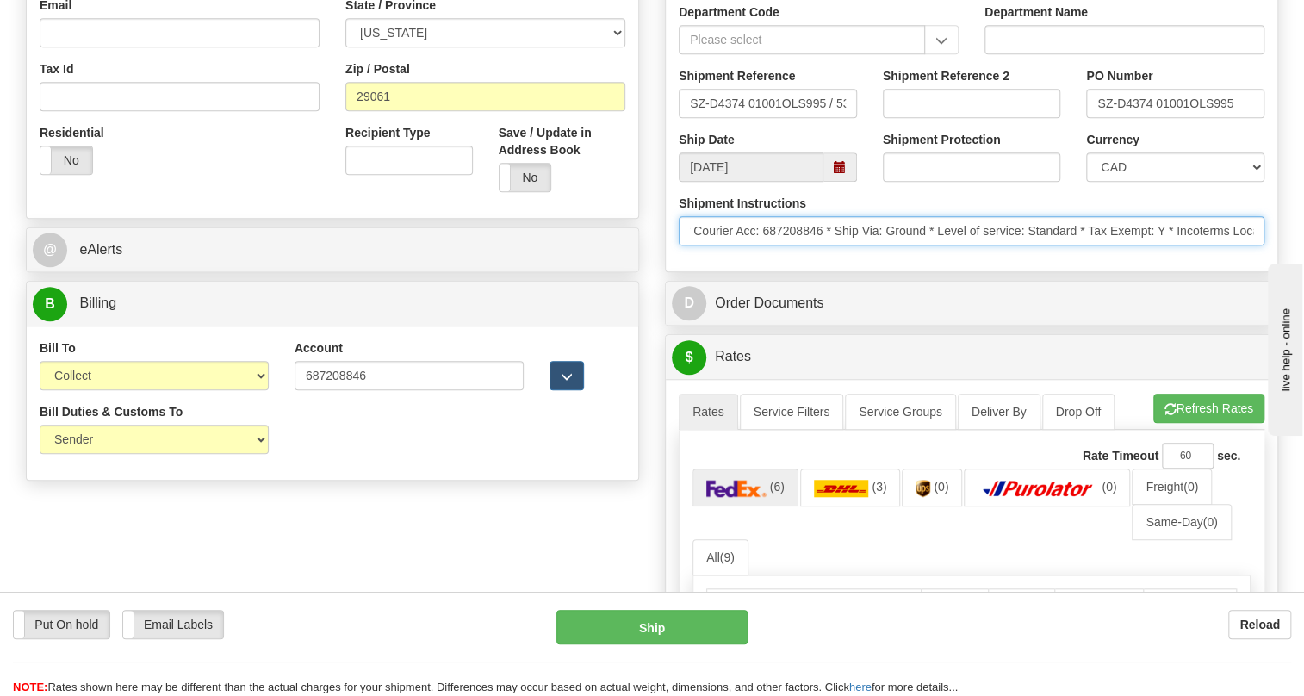
scroll to position [0, 207]
drag, startPoint x: 1128, startPoint y: 270, endPoint x: 961, endPoint y: 276, distance: 167.2
click at [961, 245] on input "* * Courier: FedEx * Courier Acc: 687208846 * Ship Via: Ground * Level of servi…" at bounding box center [970, 230] width 585 height 29
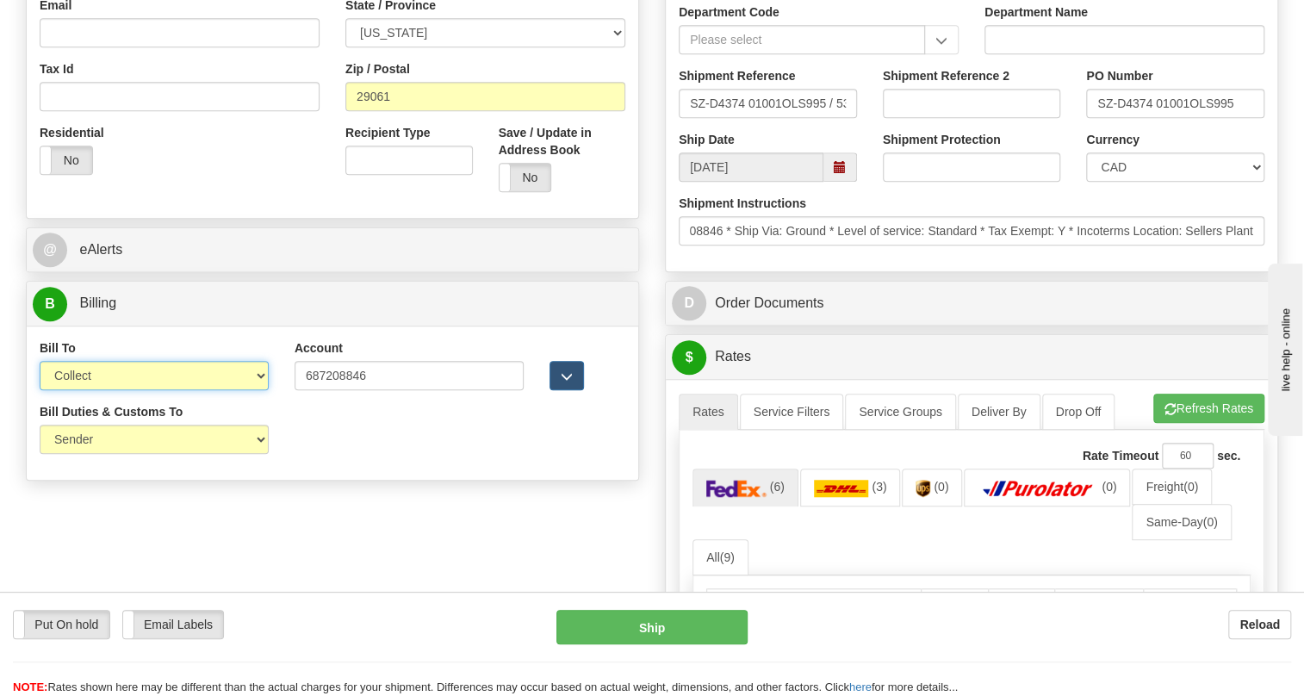
click at [118, 390] on select "Sender Recipient Third Party Collect" at bounding box center [154, 375] width 229 height 29
select select "2"
click at [40, 390] on select "Sender Recipient Third Party Collect" at bounding box center [154, 375] width 229 height 29
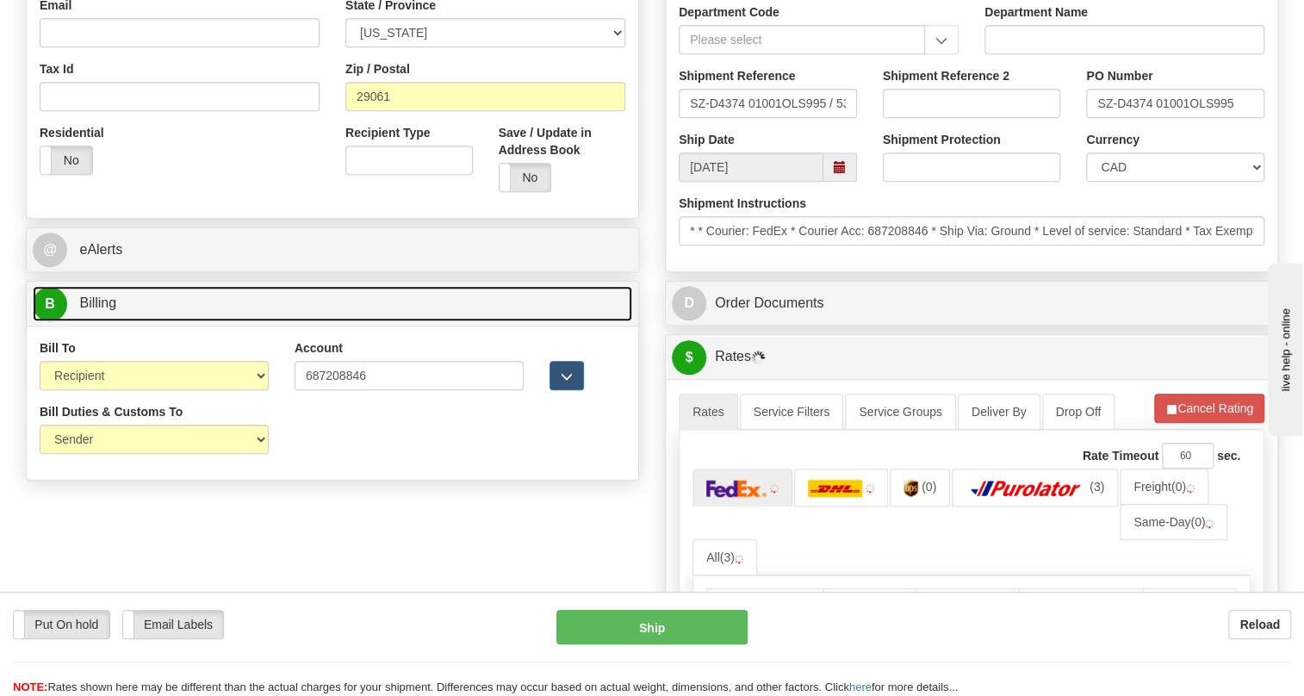
click at [96, 310] on span "Billing" at bounding box center [97, 302] width 37 height 15
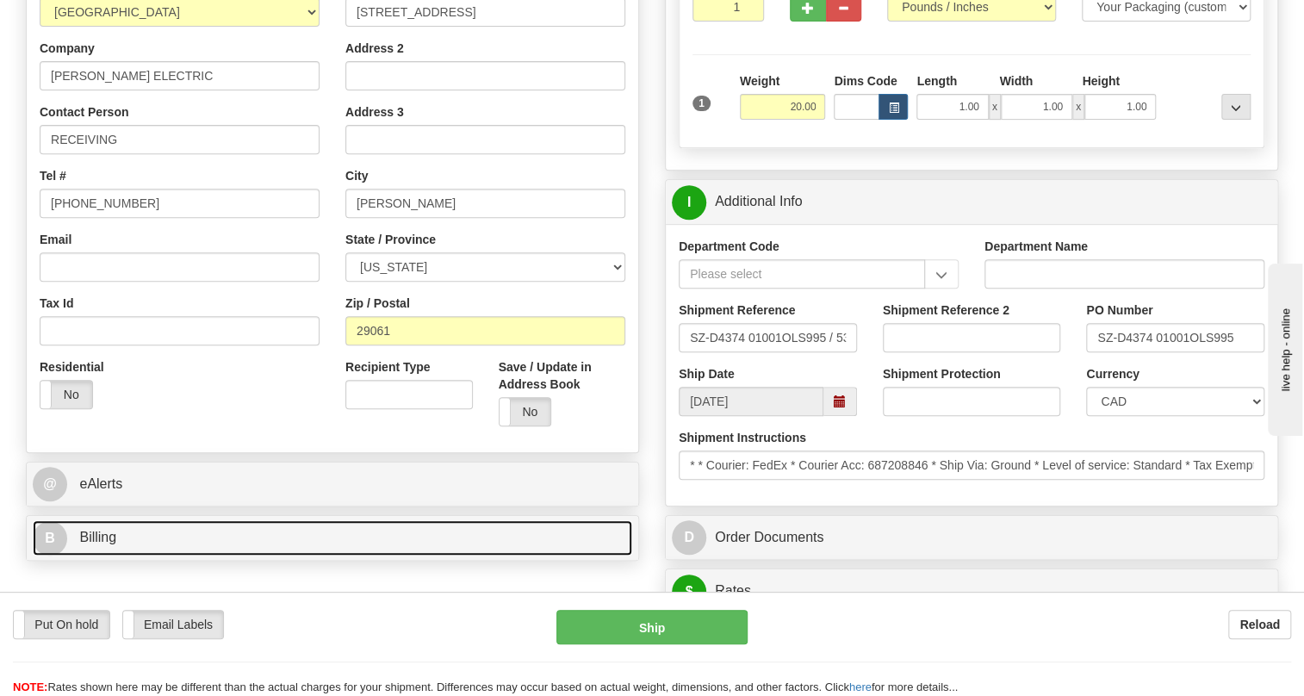
scroll to position [313, 0]
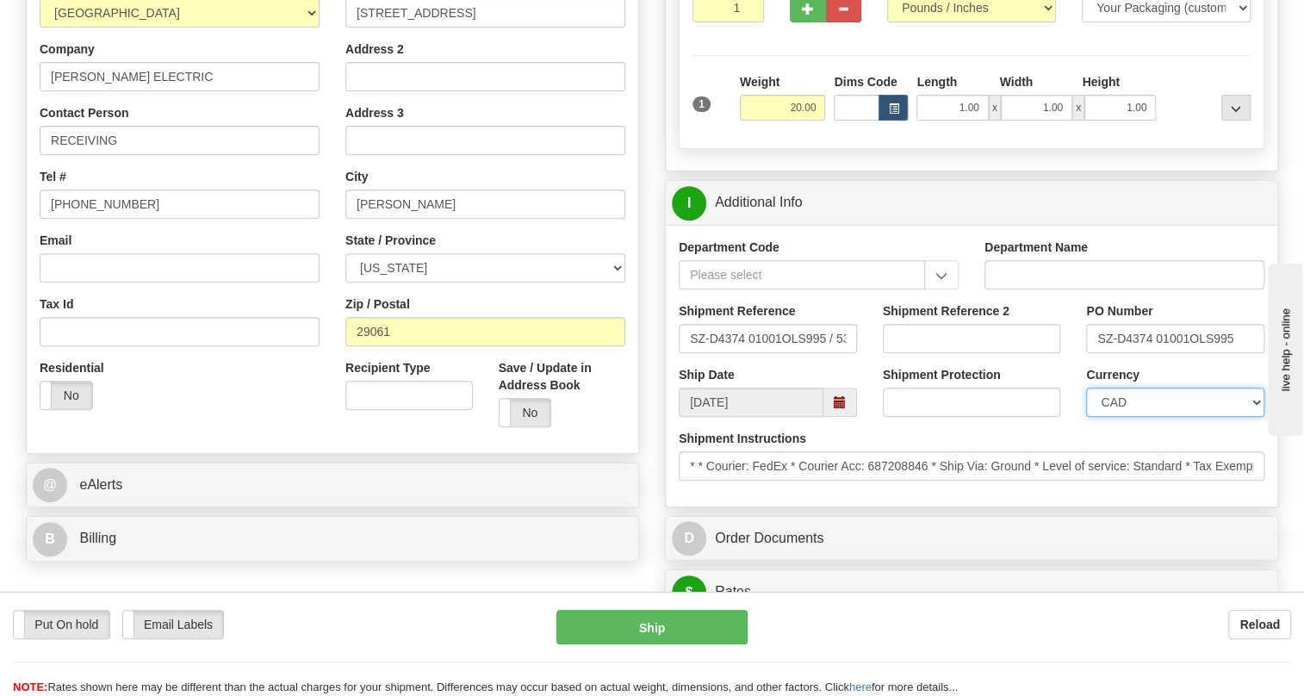
click at [1155, 417] on select "CAD USD EUR ZAR [PERSON_NAME] ARN AUD AUS AWG BBD BFR BGN BHD BMD BND BRC BRL C…" at bounding box center [1175, 401] width 178 height 29
select select "1"
click at [1086, 417] on select "CAD USD EUR ZAR [PERSON_NAME] ARN AUD AUS AWG BBD BFR BGN BHD BMD BND BRC BRL C…" at bounding box center [1175, 401] width 178 height 29
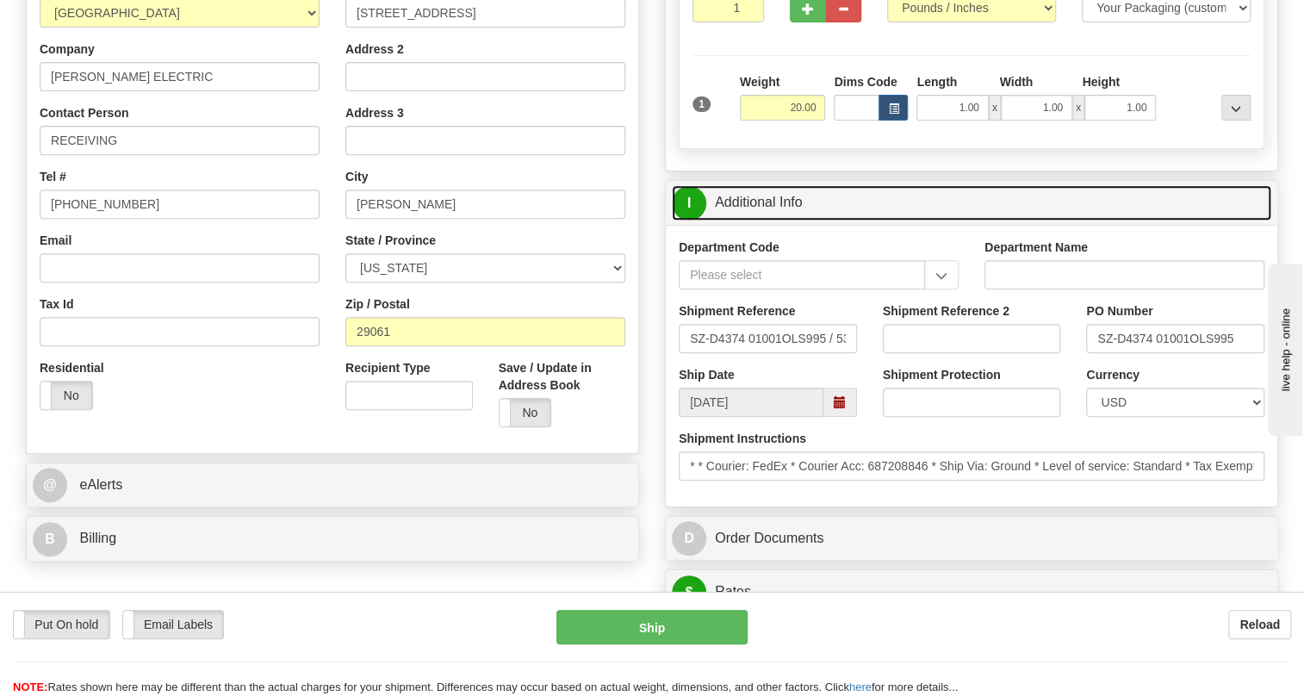
click at [757, 220] on link "I Additional Info" at bounding box center [971, 202] width 599 height 35
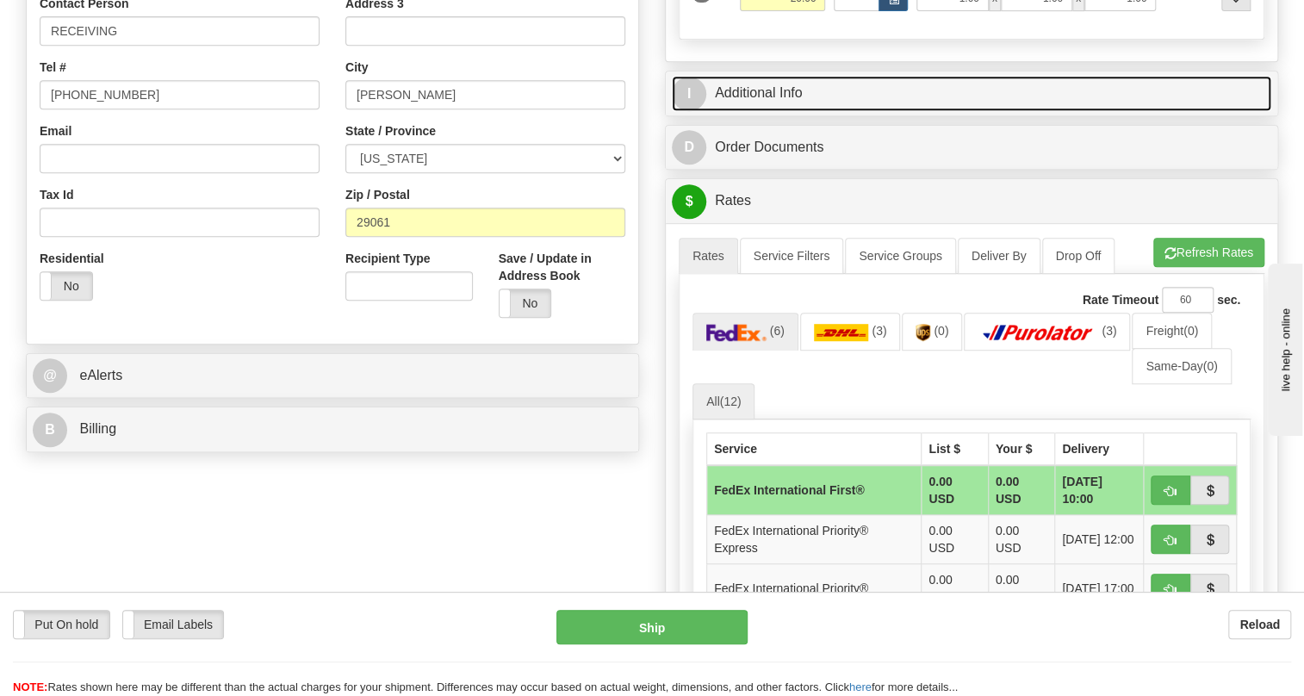
scroll to position [391, 0]
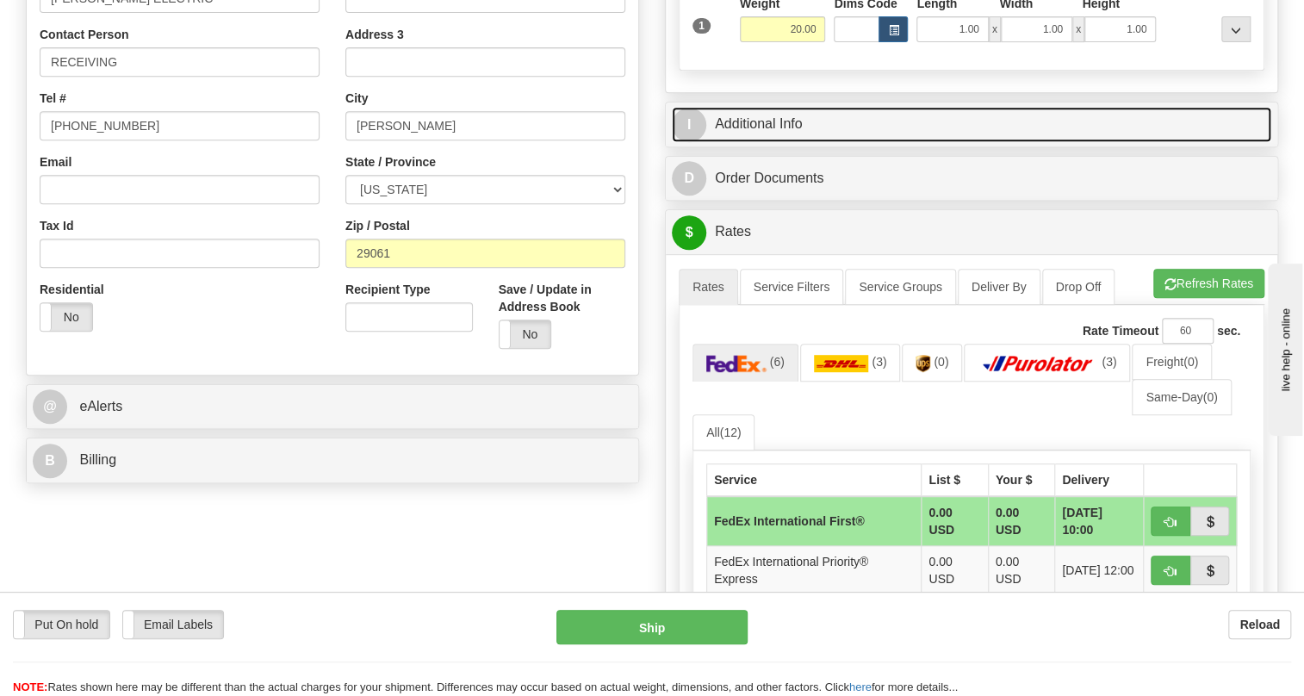
click at [773, 142] on link "I Additional Info" at bounding box center [971, 124] width 599 height 35
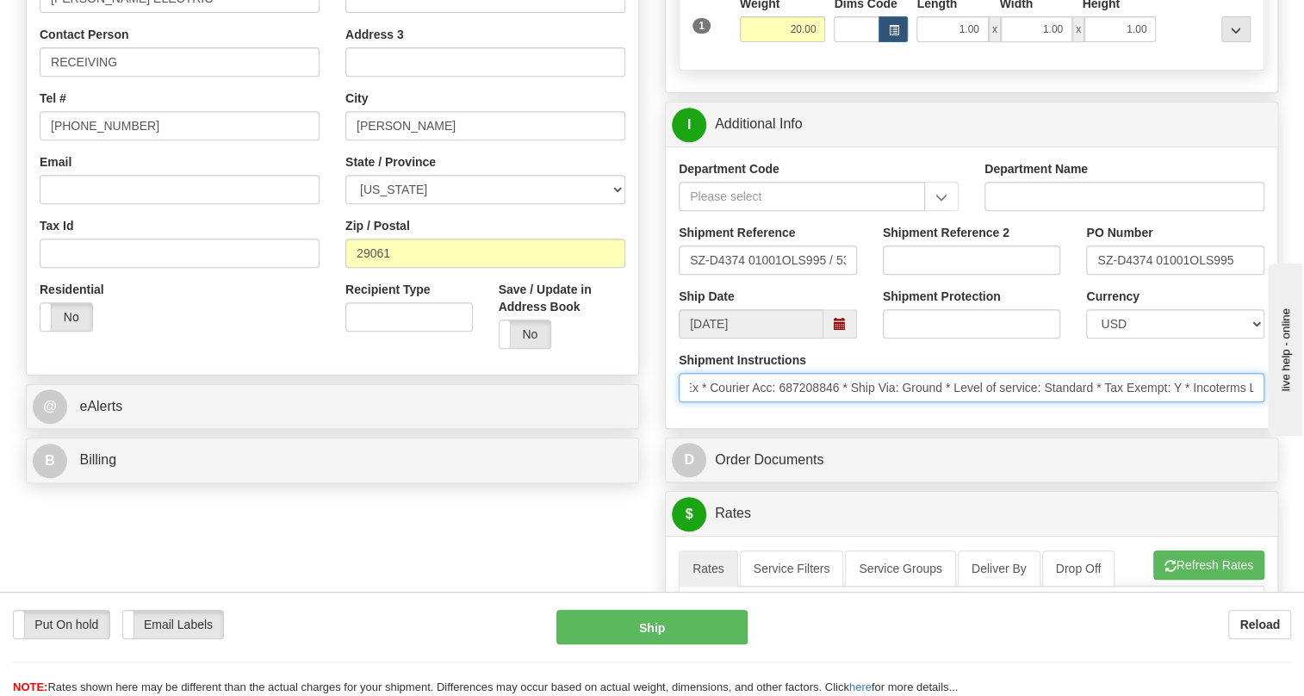
scroll to position [0, 207]
drag, startPoint x: 2351, startPoint y: 866, endPoint x: 1268, endPoint y: 457, distance: 1157.0
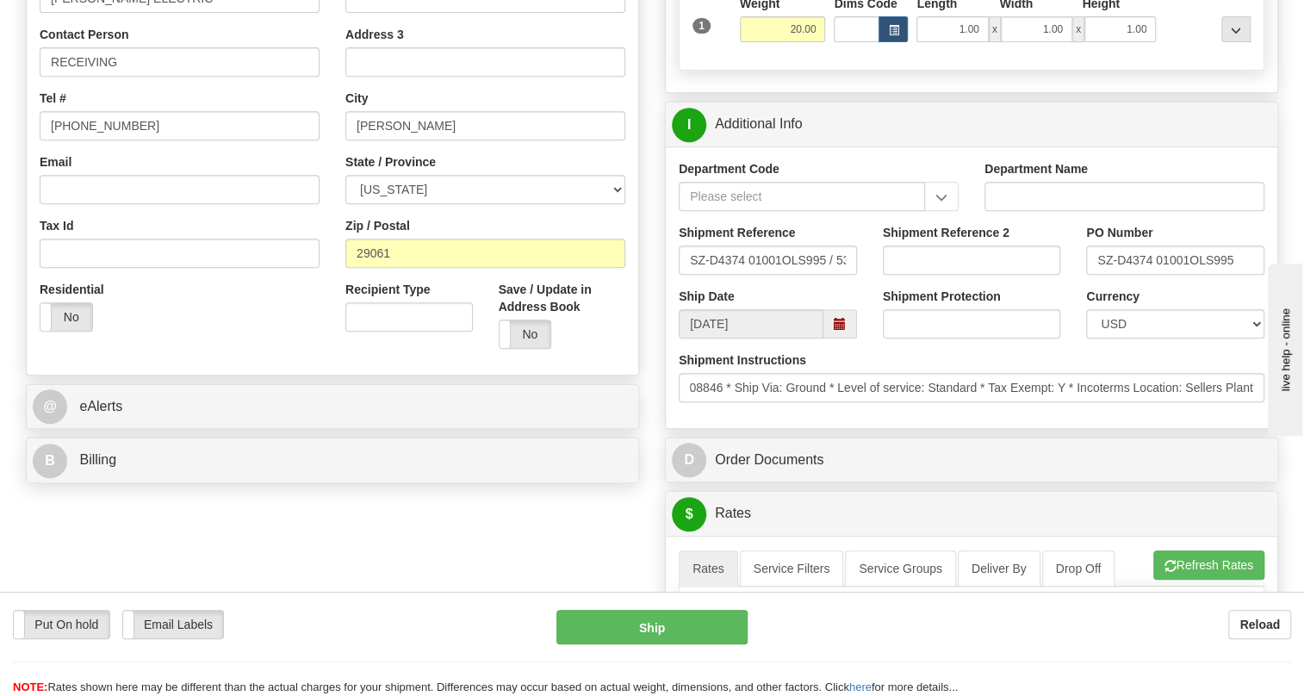
scroll to position [0, 0]
click at [980, 428] on div "Department Code Department Name Shipment Reference SZ-D4374 01001OLS995 / 53734…" at bounding box center [971, 287] width 611 height 282
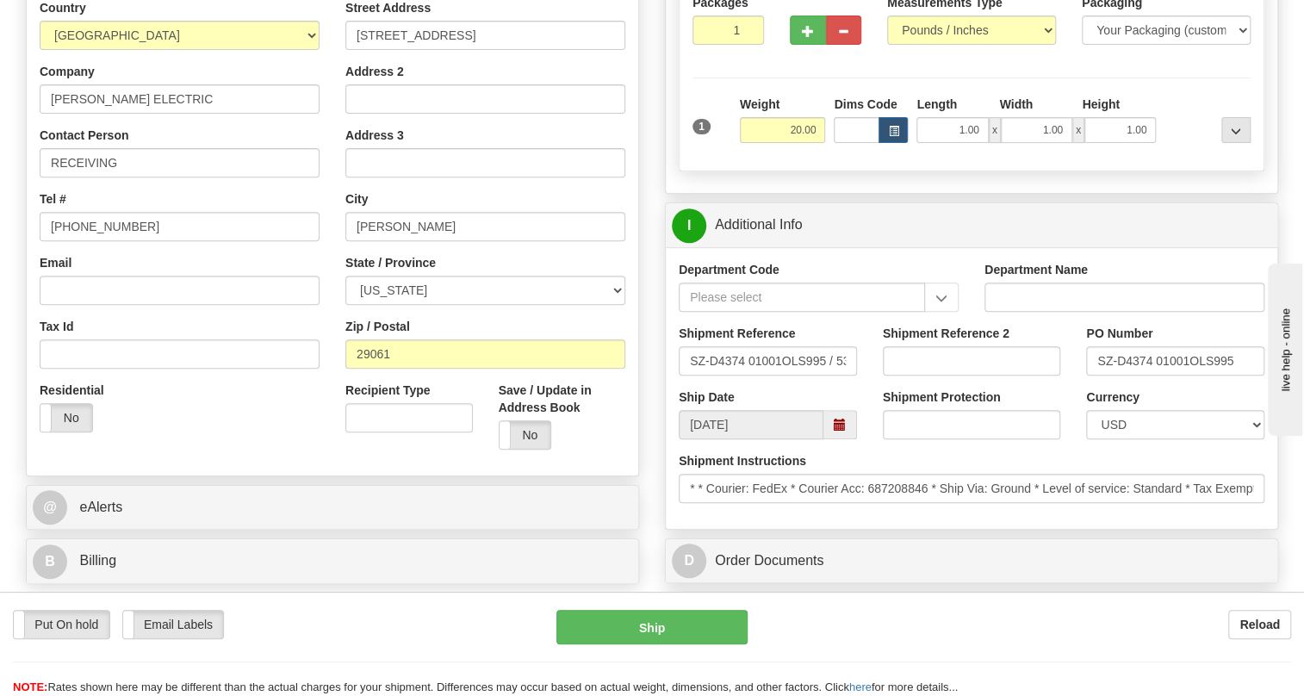
scroll to position [313, 0]
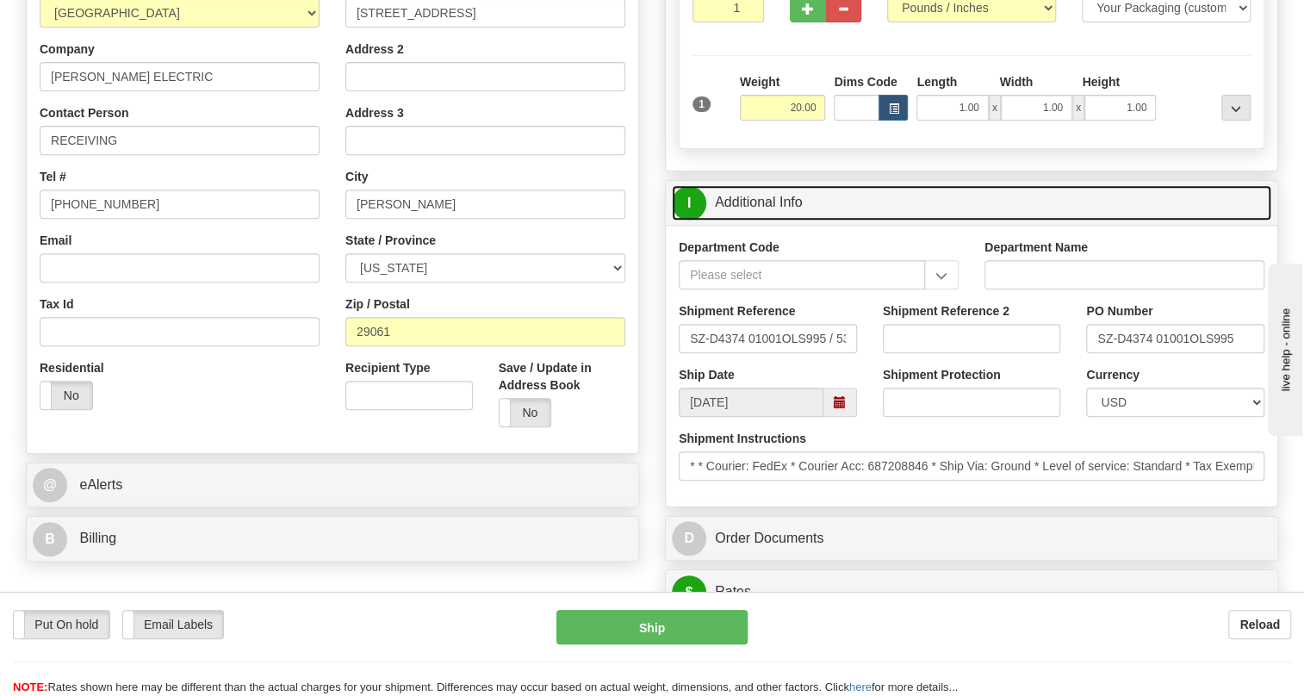
click at [763, 220] on link "I Additional Info" at bounding box center [971, 202] width 599 height 35
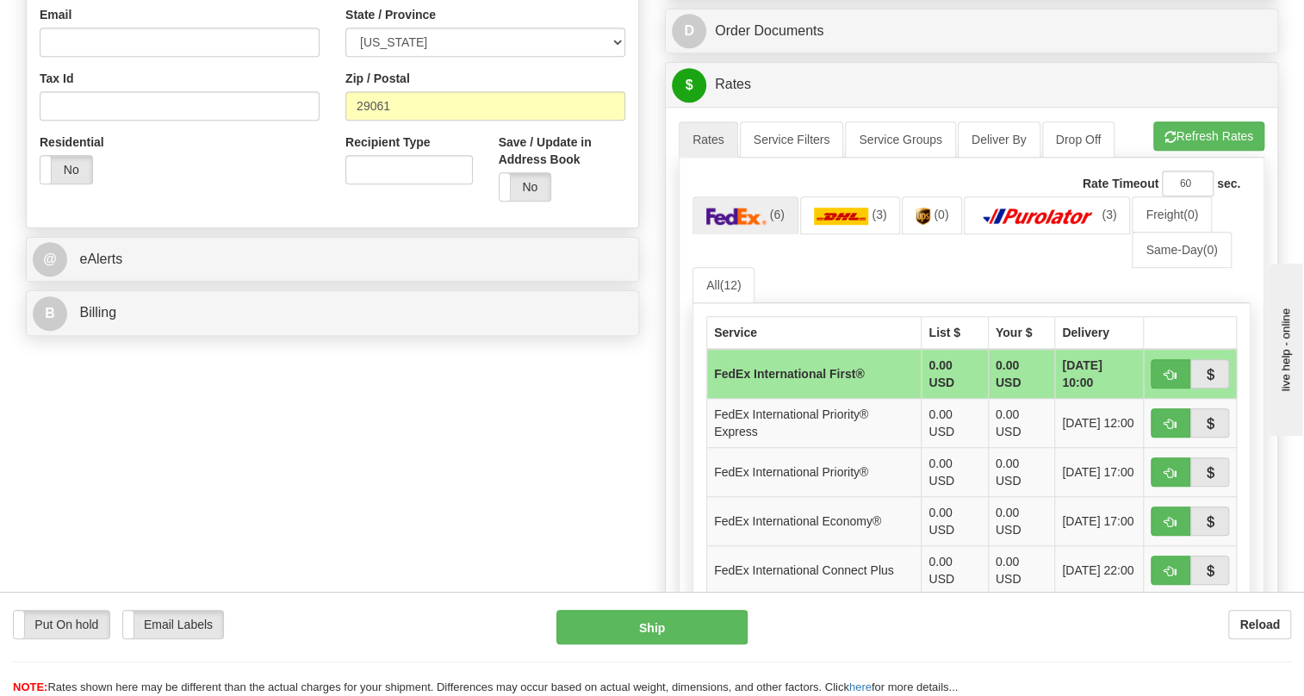
scroll to position [548, 0]
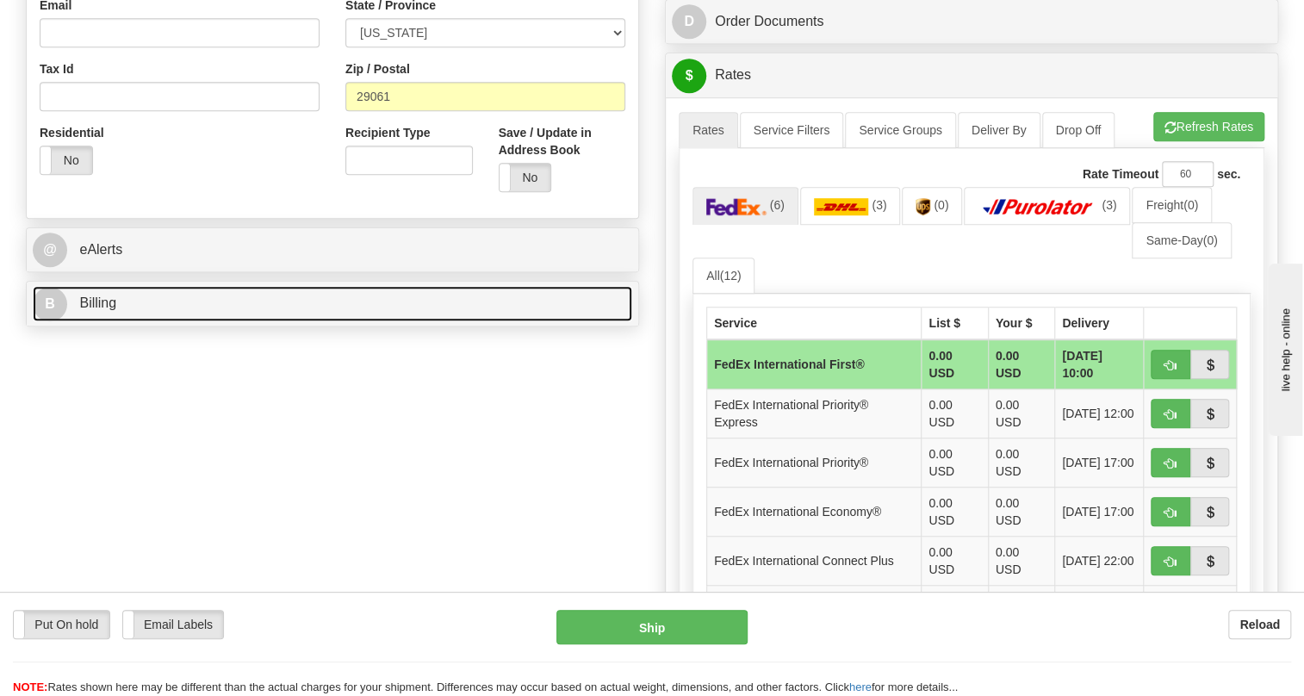
click at [105, 310] on span "Billing" at bounding box center [97, 302] width 37 height 15
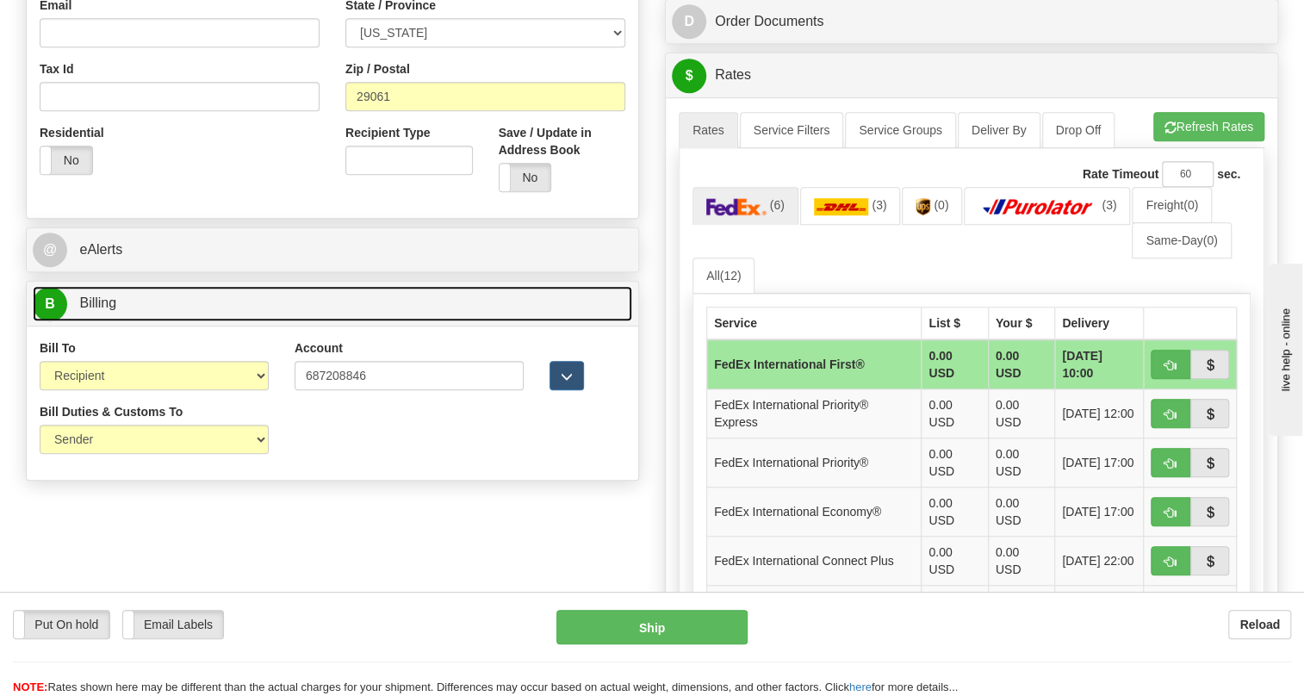
click at [89, 310] on span "Billing" at bounding box center [97, 302] width 37 height 15
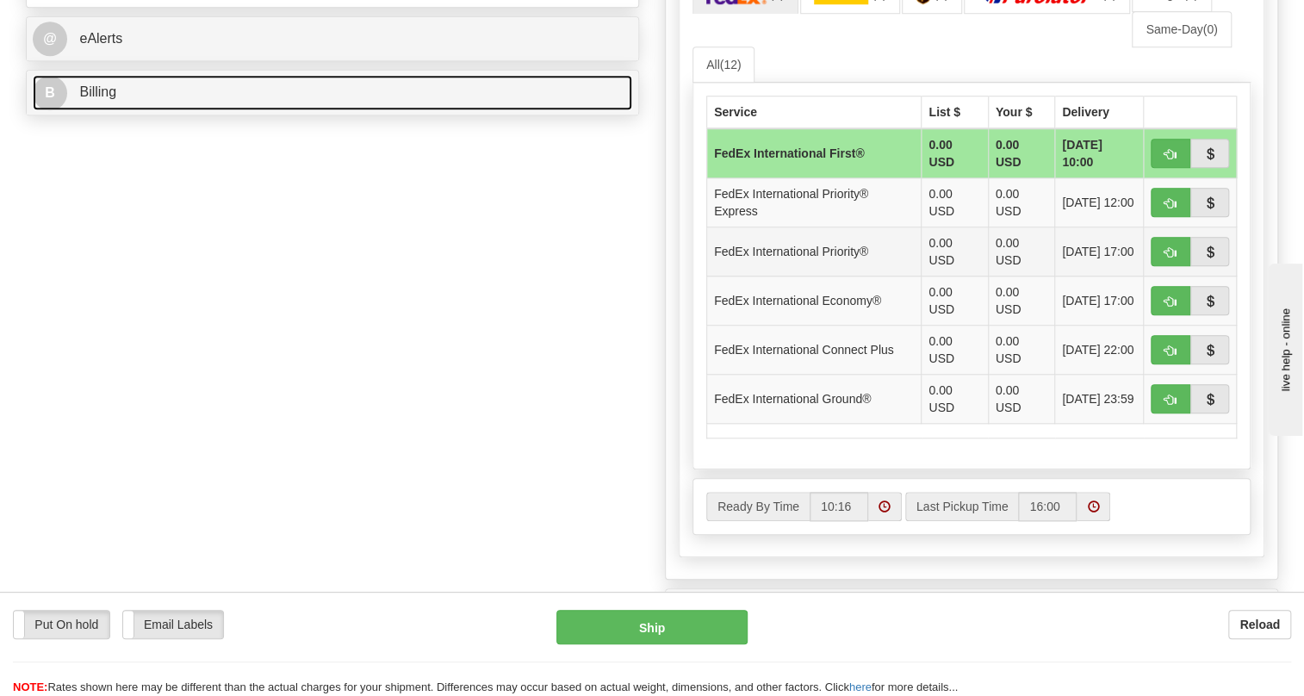
scroll to position [783, 0]
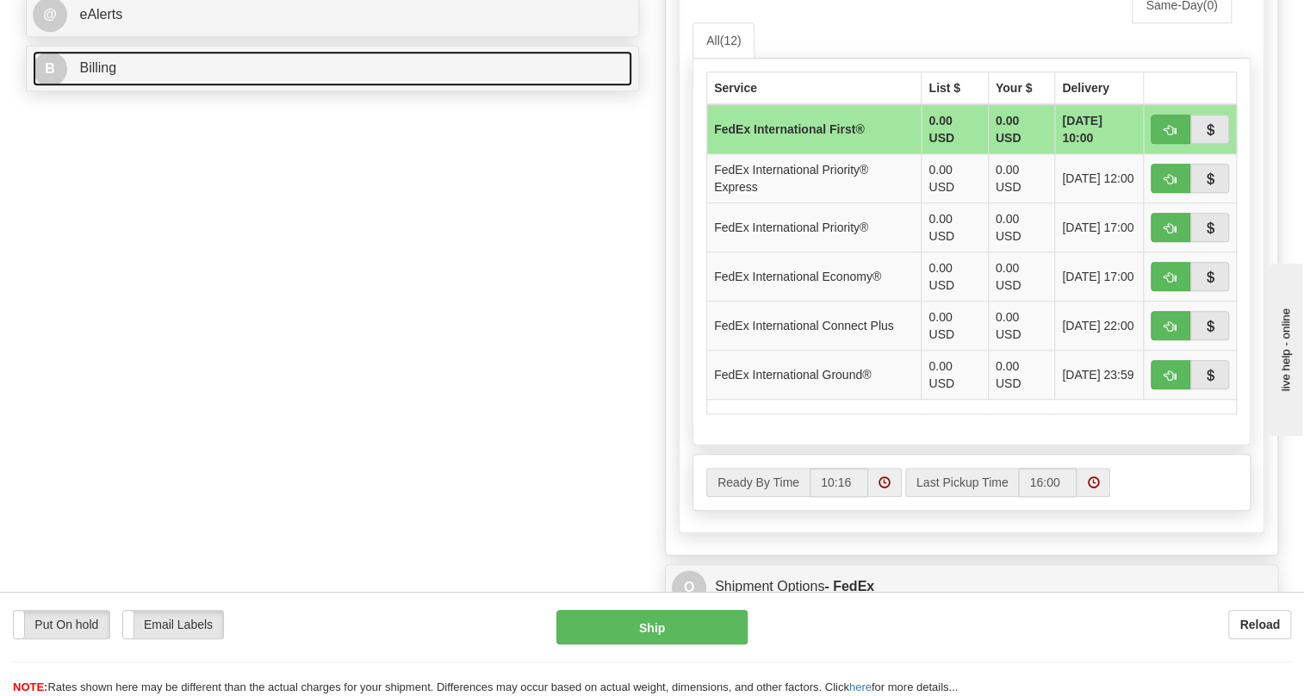
click at [108, 75] on span "Billing" at bounding box center [97, 67] width 37 height 15
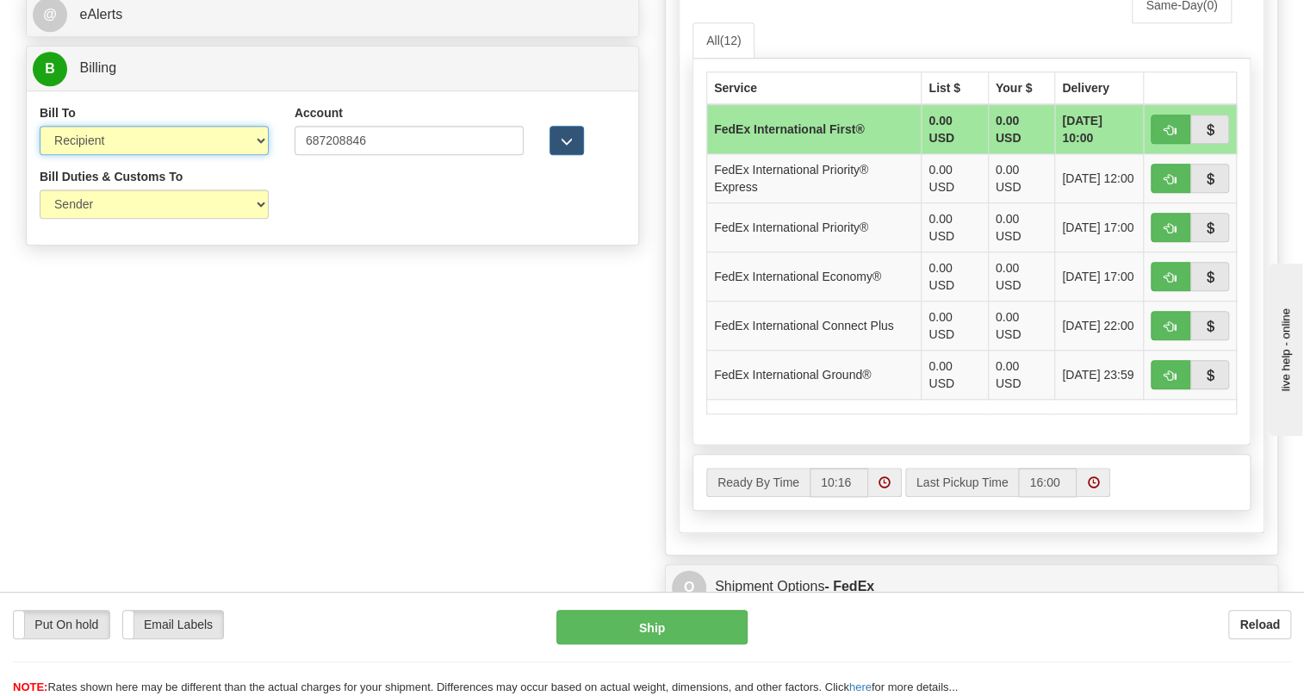
click at [102, 155] on select "Sender Recipient Third Party Collect" at bounding box center [154, 140] width 229 height 29
click at [40, 155] on select "Sender Recipient Third Party Collect" at bounding box center [154, 140] width 229 height 29
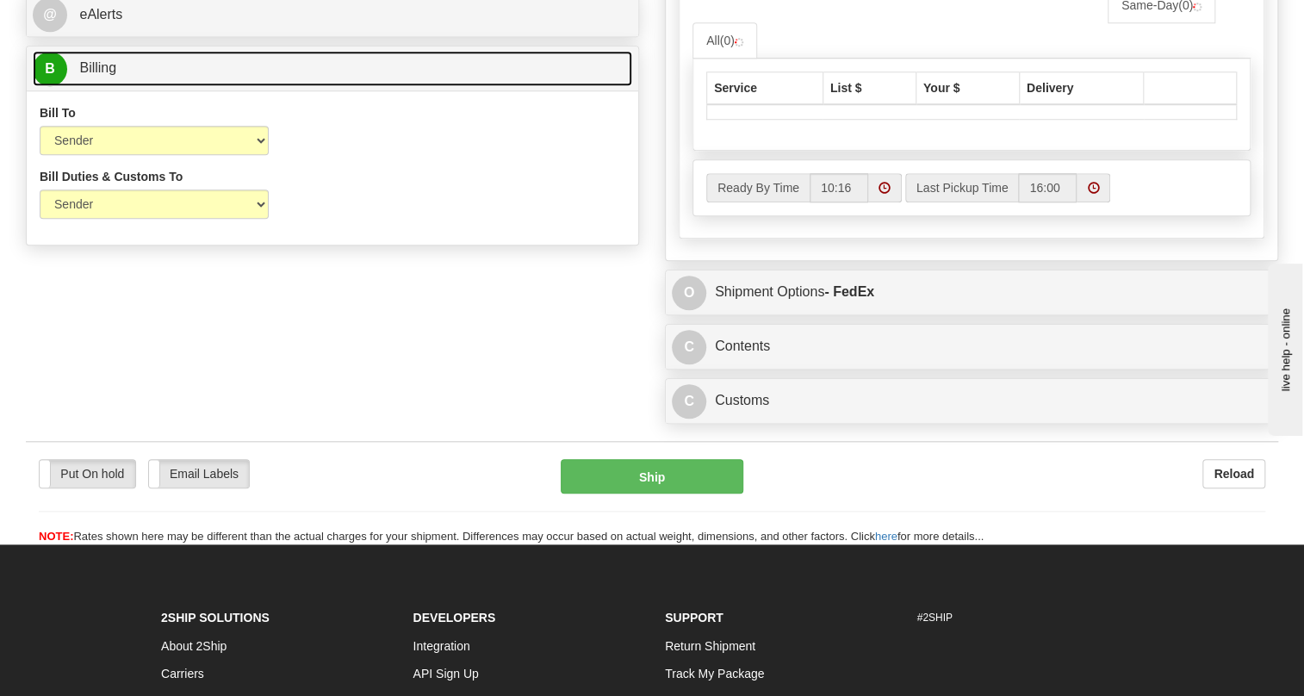
click at [102, 75] on span "Billing" at bounding box center [97, 67] width 37 height 15
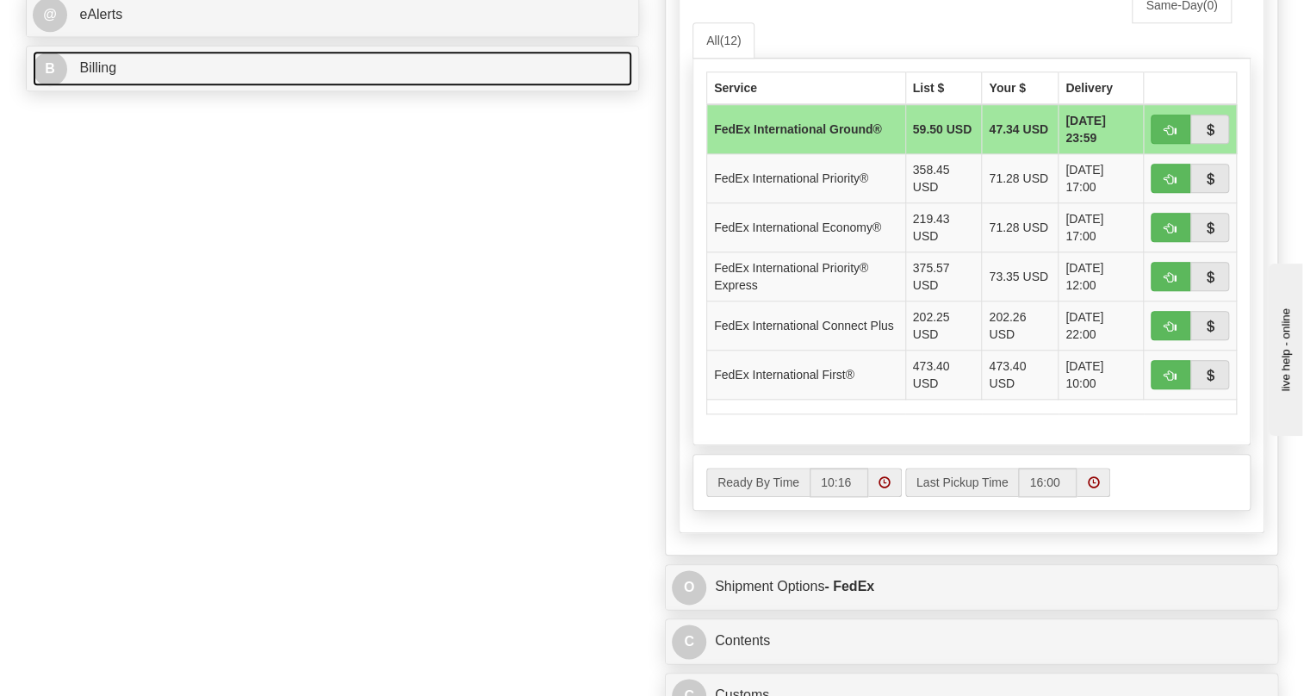
click at [94, 75] on span "Billing" at bounding box center [97, 67] width 37 height 15
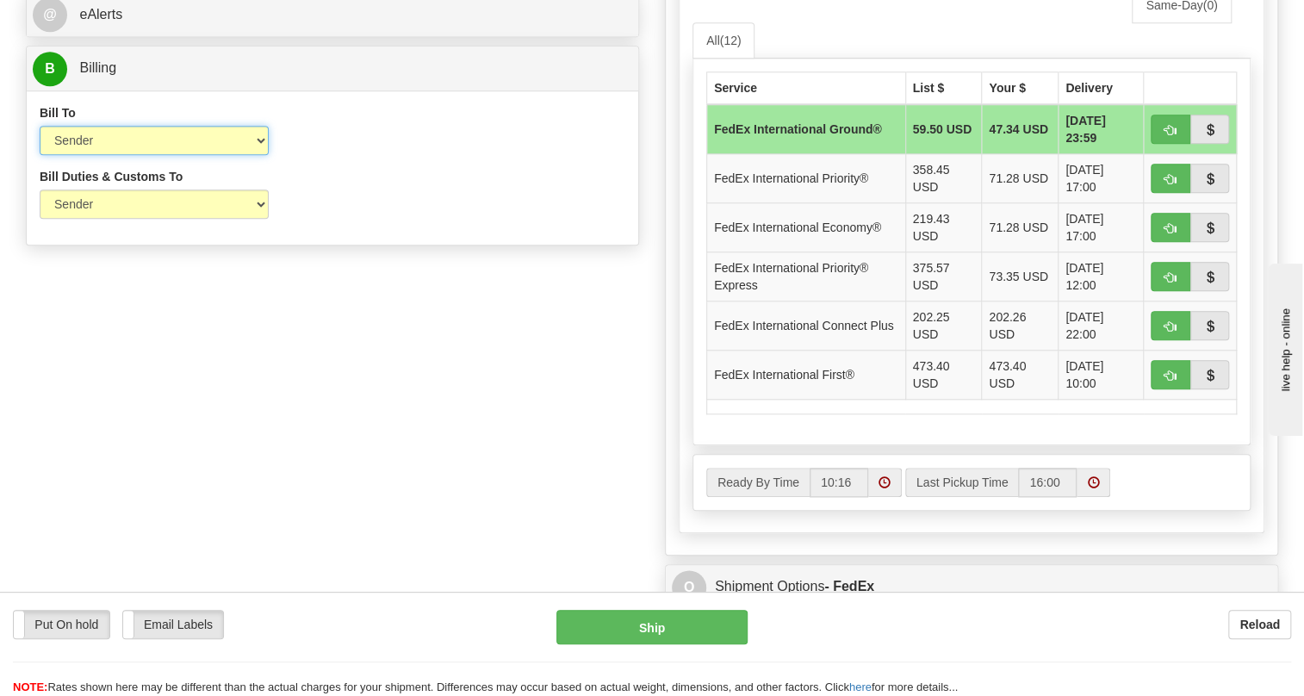
click at [91, 155] on select "Sender Recipient Third Party Collect" at bounding box center [154, 140] width 229 height 29
select select "2"
click at [40, 155] on select "Sender Recipient Third Party Collect" at bounding box center [154, 140] width 229 height 29
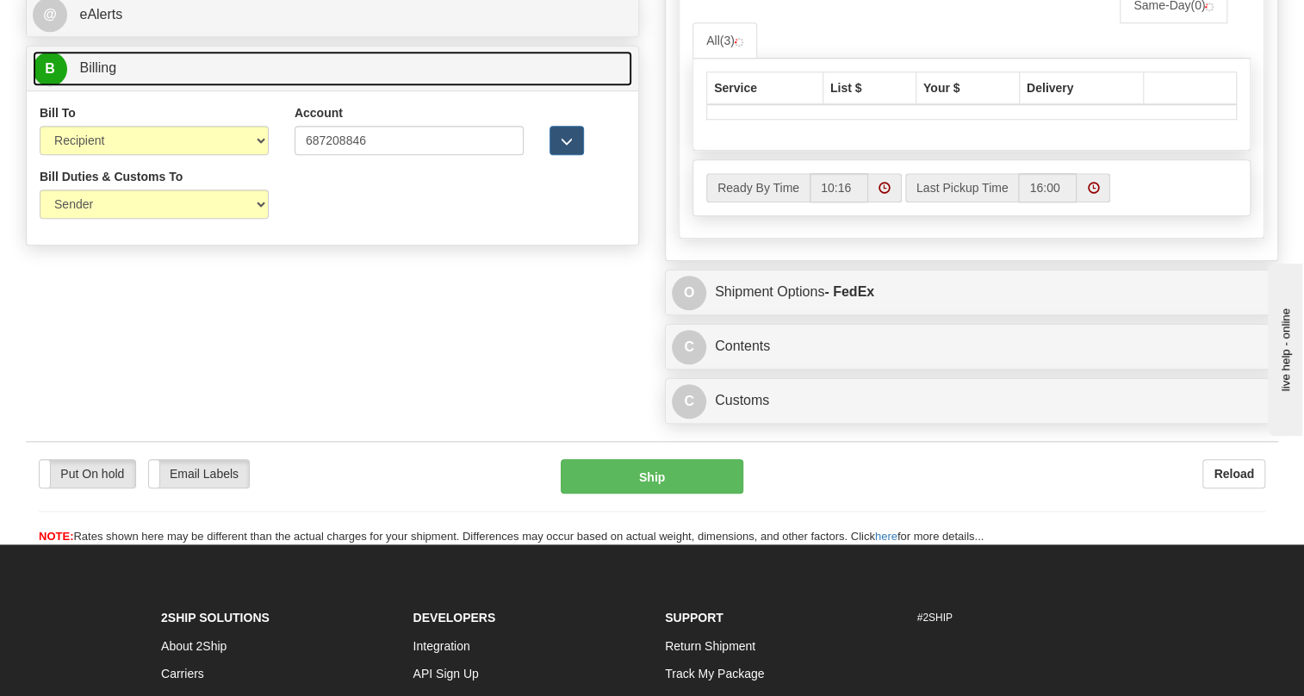
click at [96, 75] on span "Billing" at bounding box center [97, 67] width 37 height 15
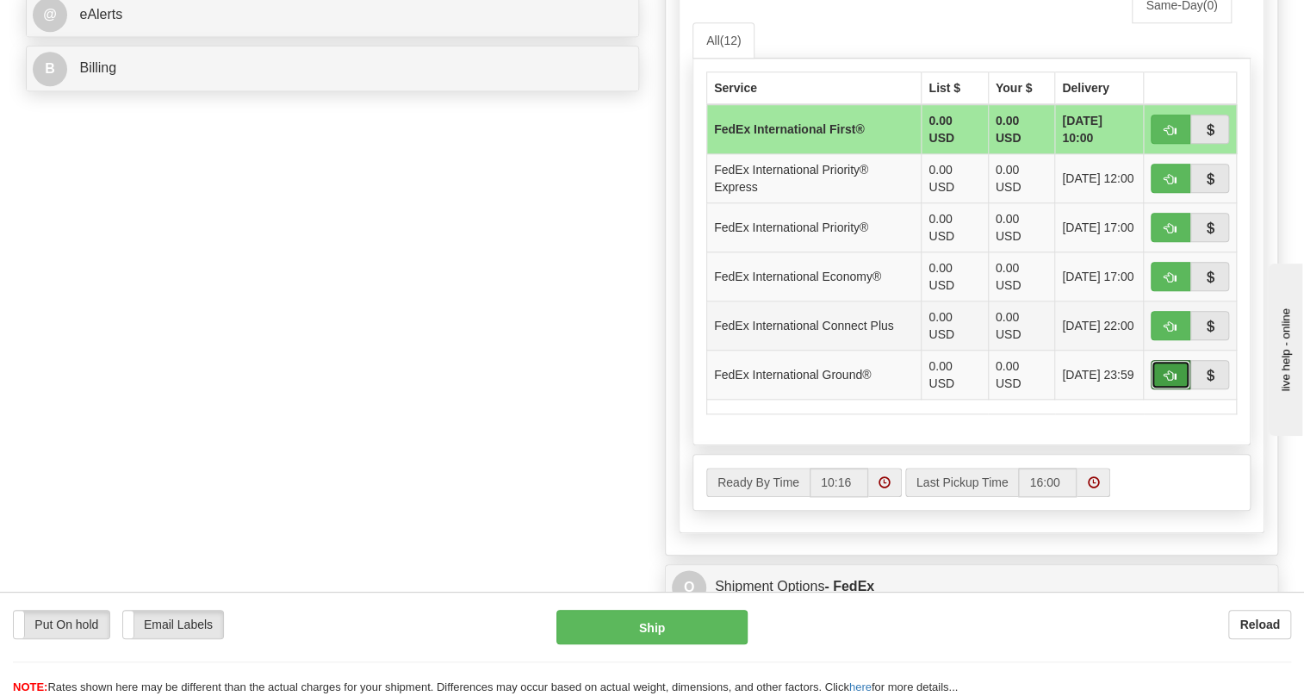
click at [1164, 381] on span "button" at bounding box center [1170, 375] width 12 height 11
type input "92"
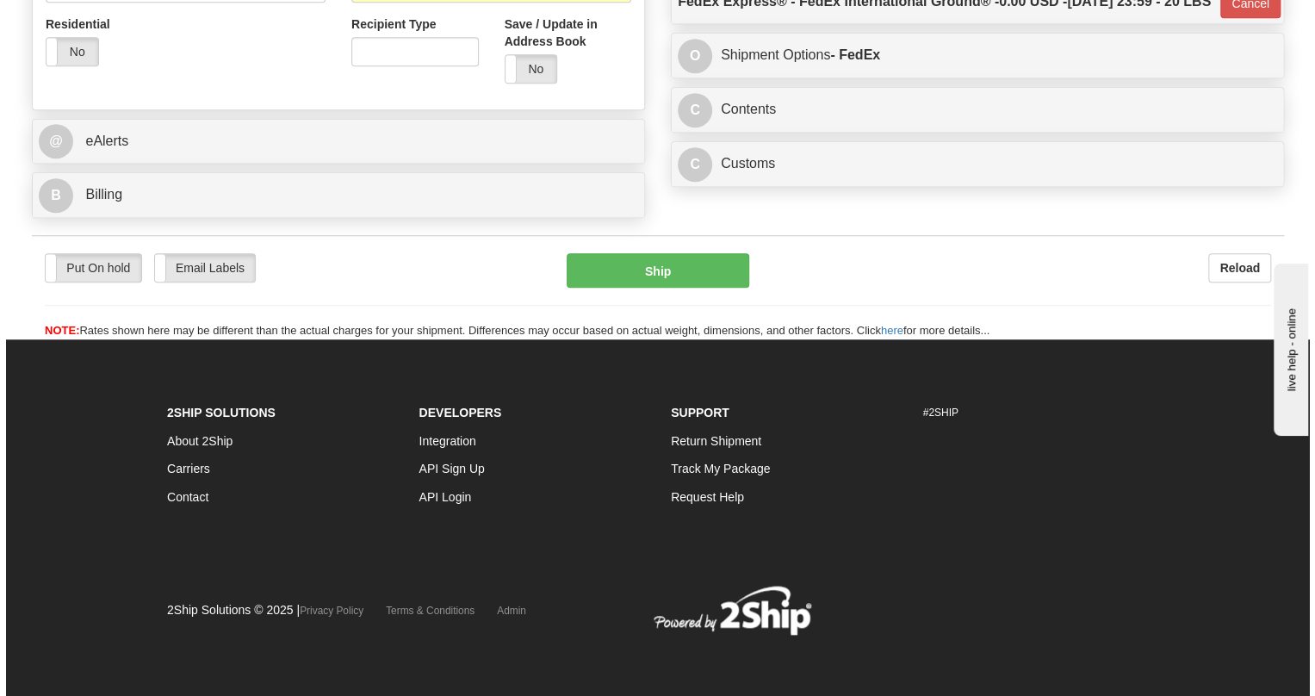
scroll to position [698, 0]
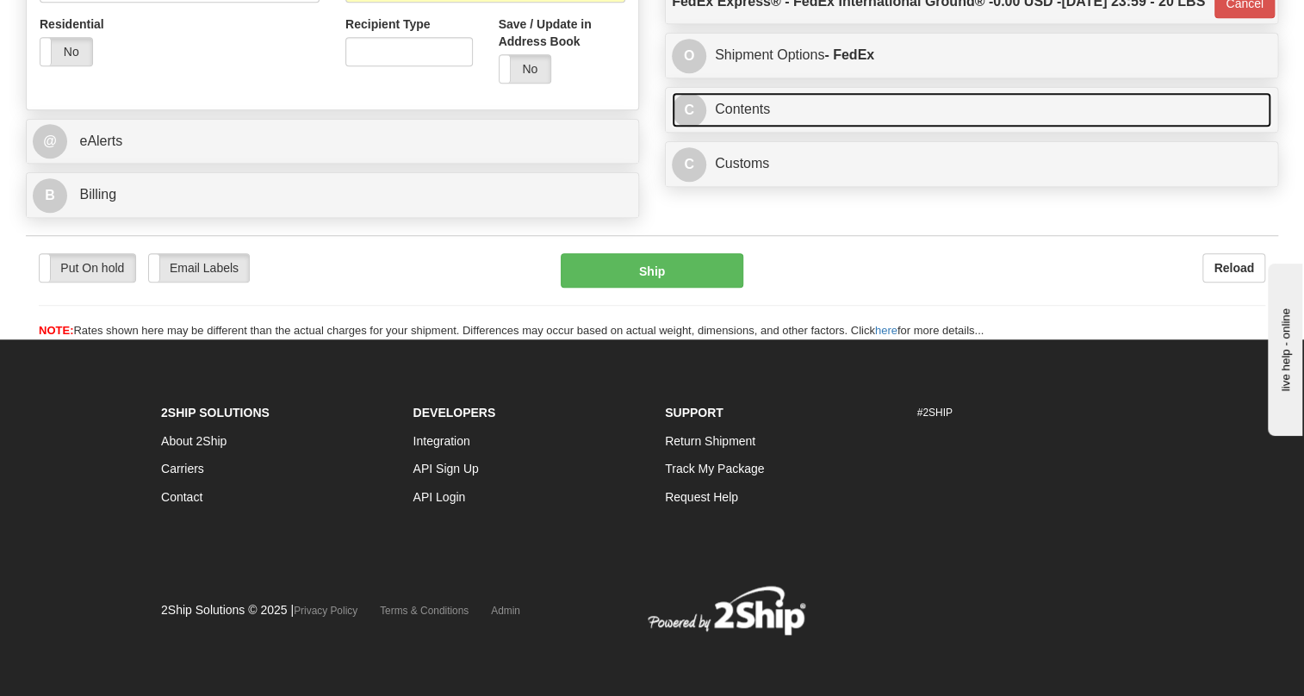
click at [753, 127] on link "C Contents" at bounding box center [971, 109] width 599 height 35
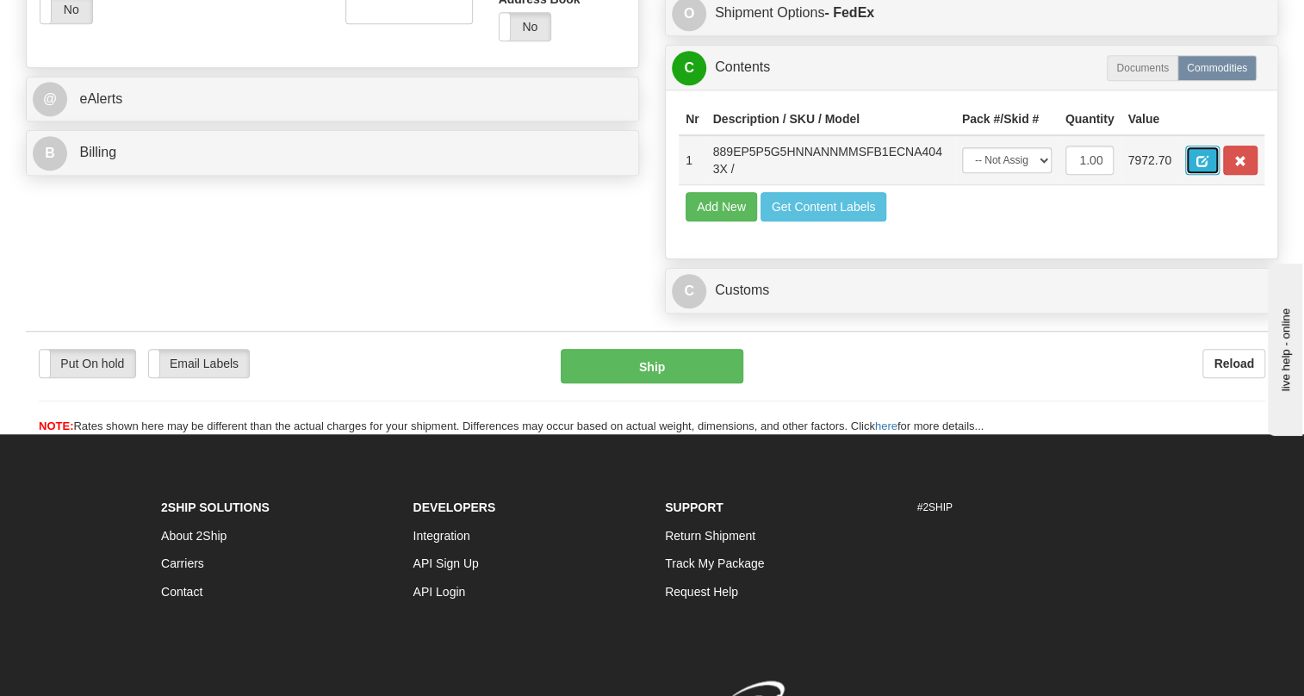
click at [1196, 167] on span "button" at bounding box center [1202, 161] width 12 height 11
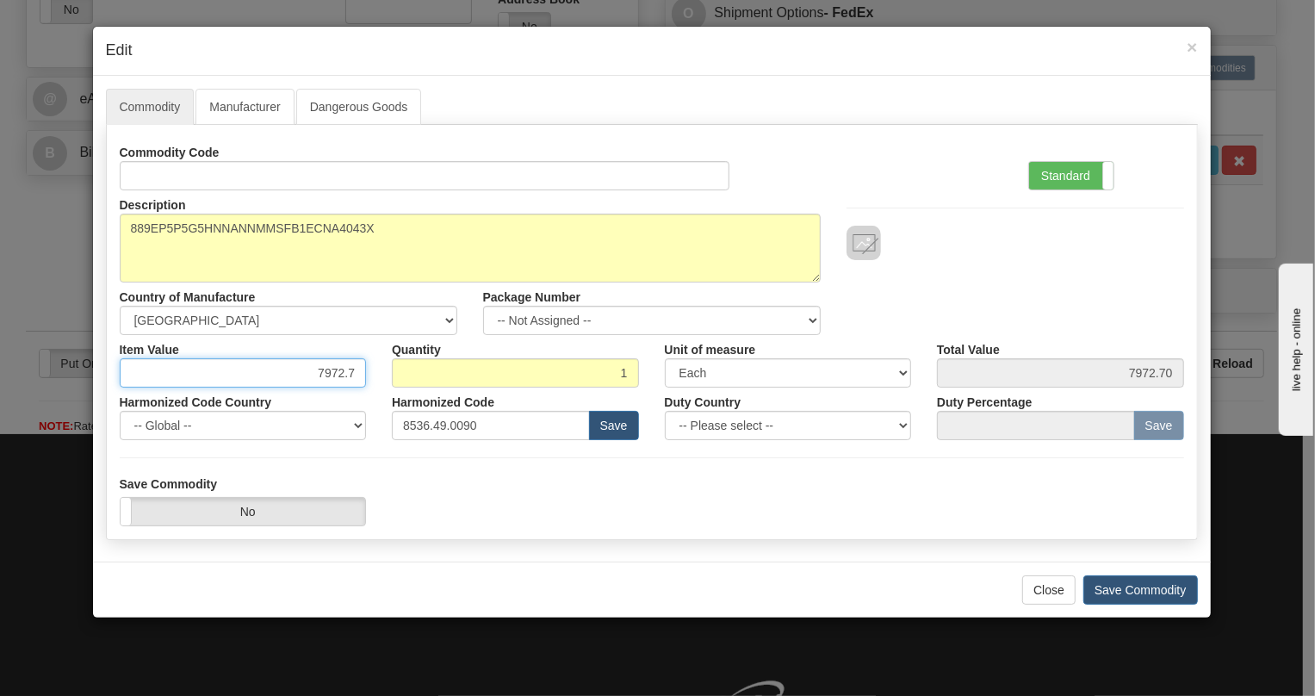
click at [346, 372] on input "7972.7" at bounding box center [243, 372] width 247 height 29
paste input "5.004,96"
click at [318, 377] on input "5.004,96" at bounding box center [243, 372] width 247 height 29
click at [341, 375] on input "5004,96" at bounding box center [243, 372] width 247 height 29
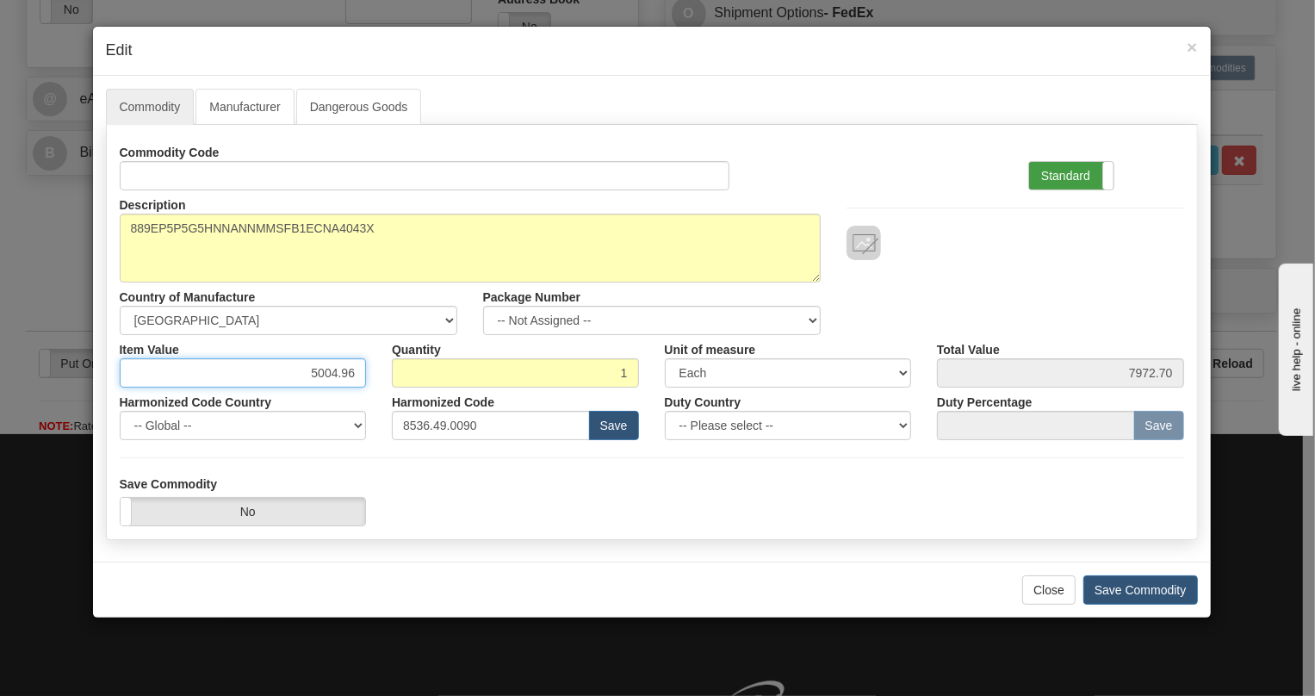
type input "5004.96"
click at [1063, 170] on label "Standard" at bounding box center [1071, 176] width 84 height 28
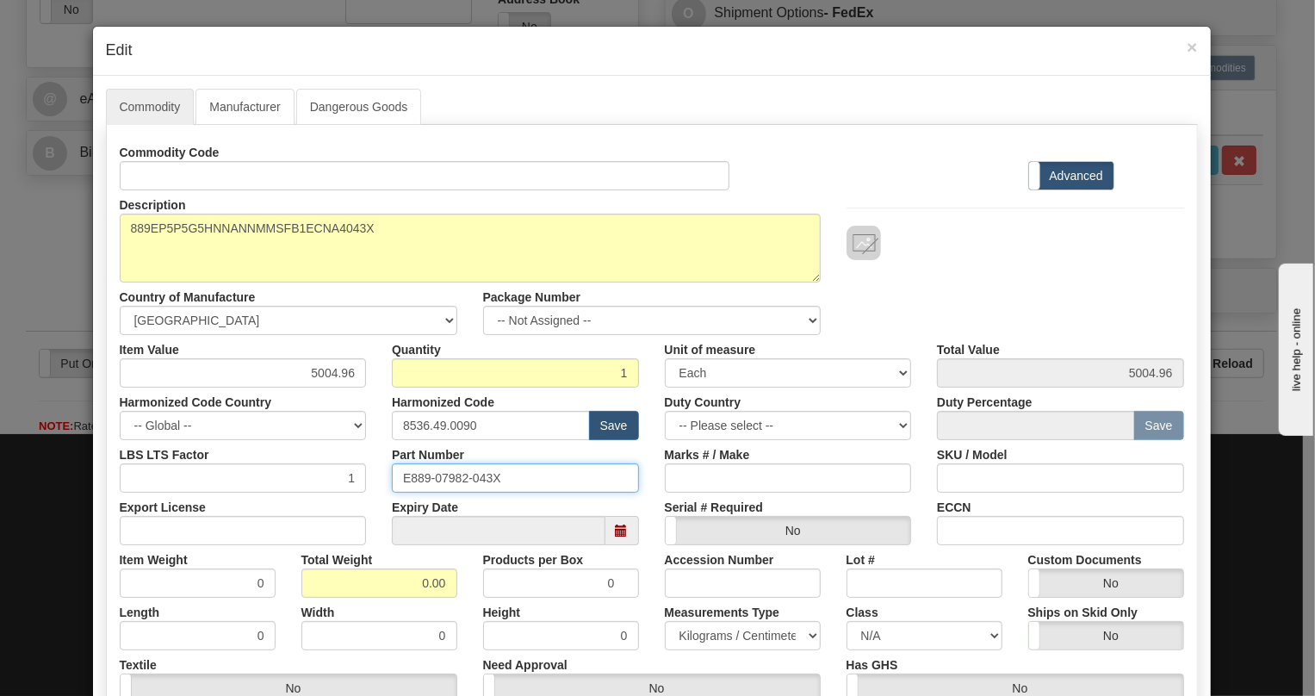
drag, startPoint x: 503, startPoint y: 474, endPoint x: 396, endPoint y: 475, distance: 106.8
click at [396, 475] on input "E889-07982-043X" at bounding box center [515, 477] width 247 height 29
click at [407, 579] on input "0.00" at bounding box center [379, 582] width 156 height 29
type input "1.00"
type input "1.0000"
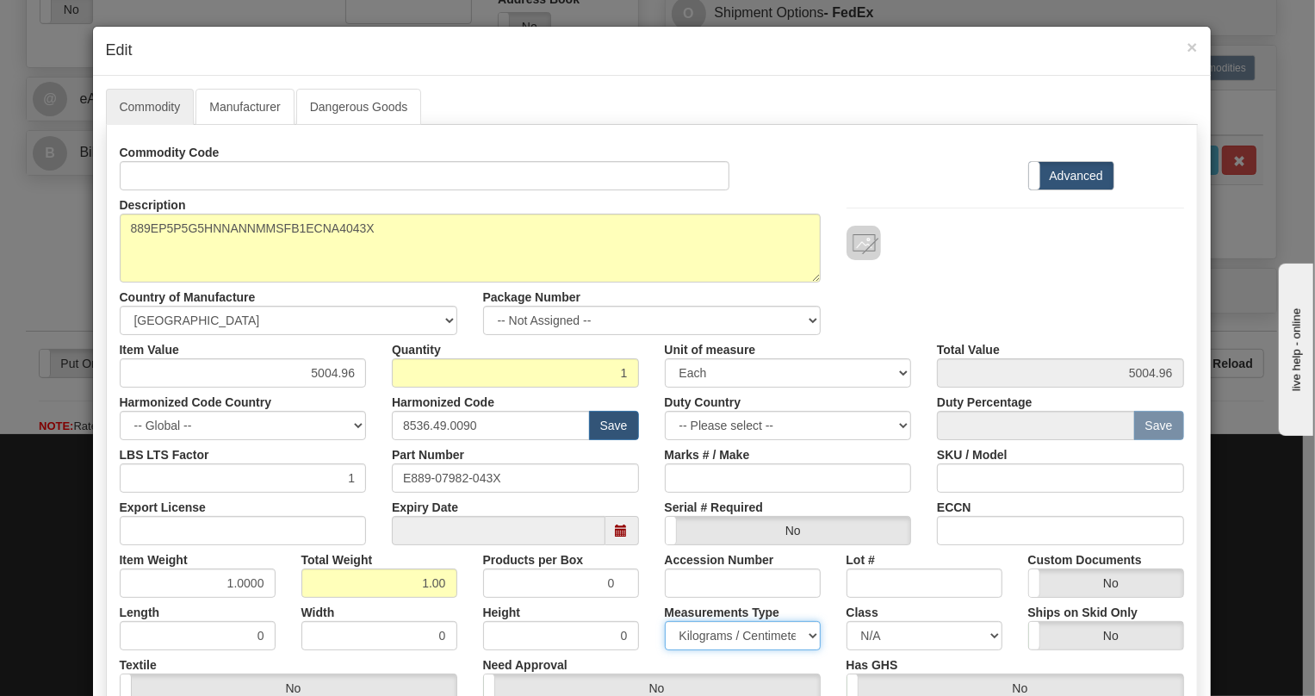
click at [702, 637] on select "Pounds / Inches Kilograms / Centimeters" at bounding box center [743, 635] width 156 height 29
select select "0"
click at [665, 621] on select "Pounds / Inches Kilograms / Centimeters" at bounding box center [743, 635] width 156 height 29
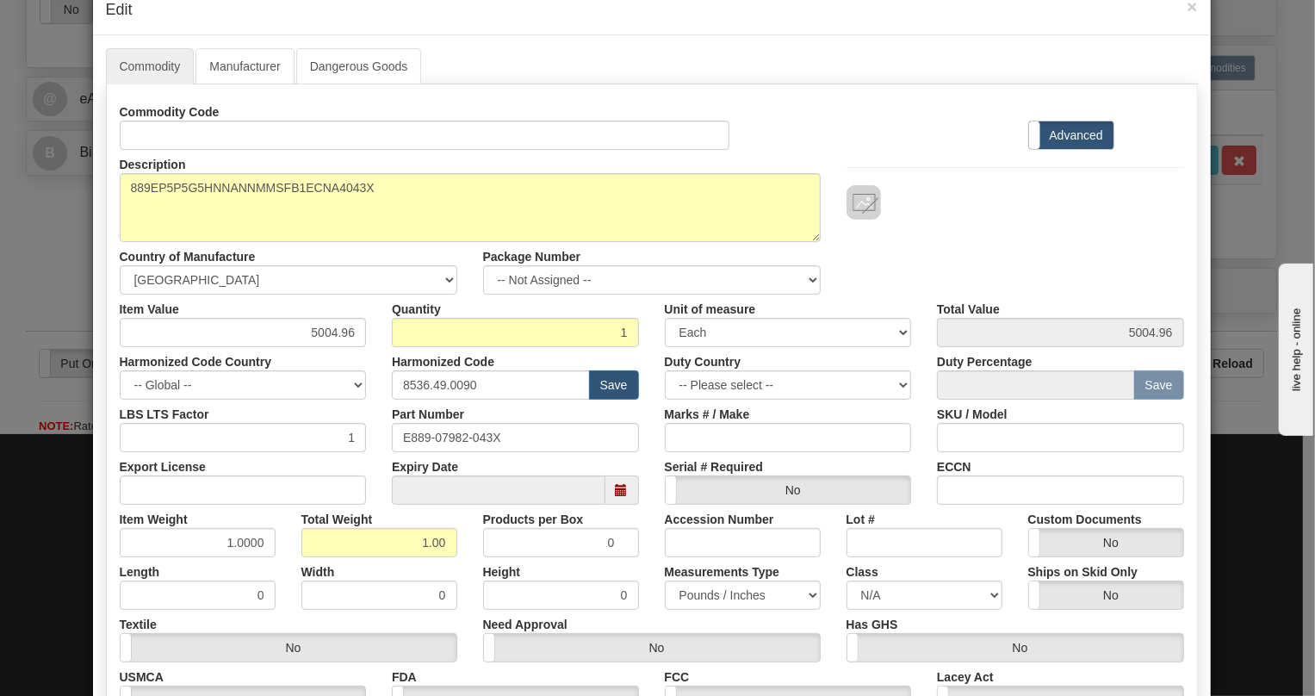
scroll to position [77, 0]
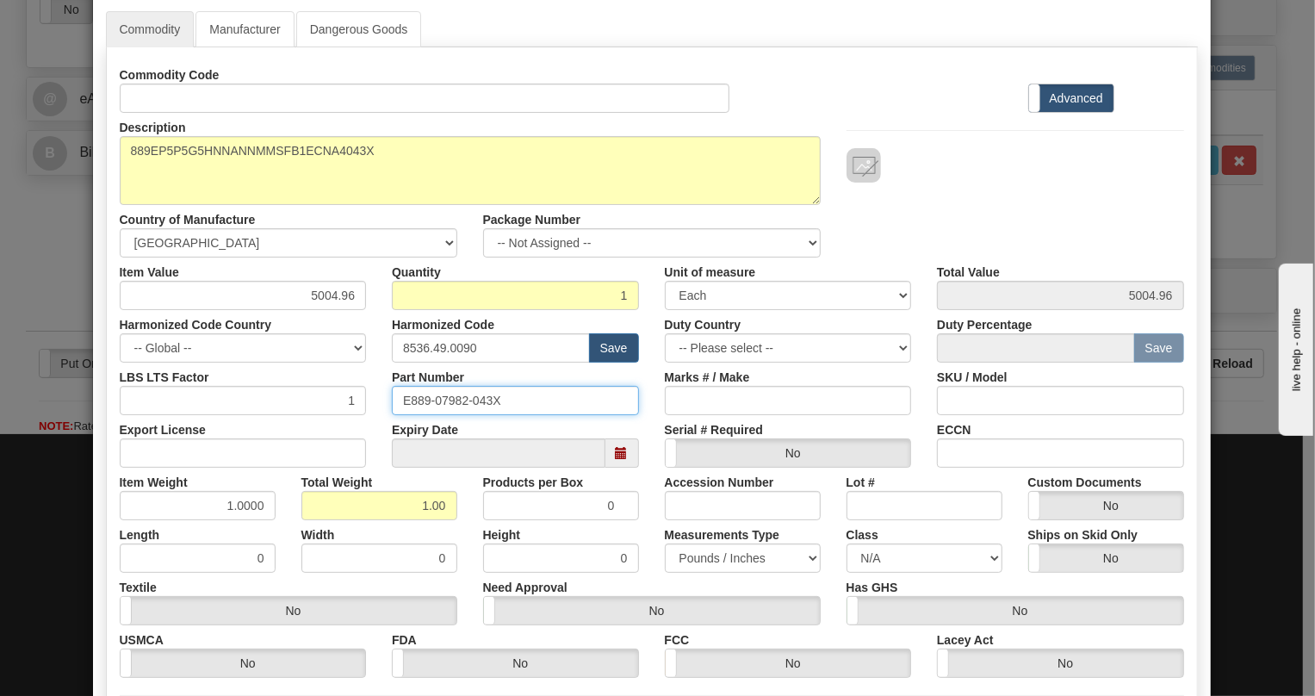
drag, startPoint x: 499, startPoint y: 396, endPoint x: 387, endPoint y: 399, distance: 111.1
click at [392, 399] on input "E889-07982-043X" at bounding box center [515, 400] width 247 height 29
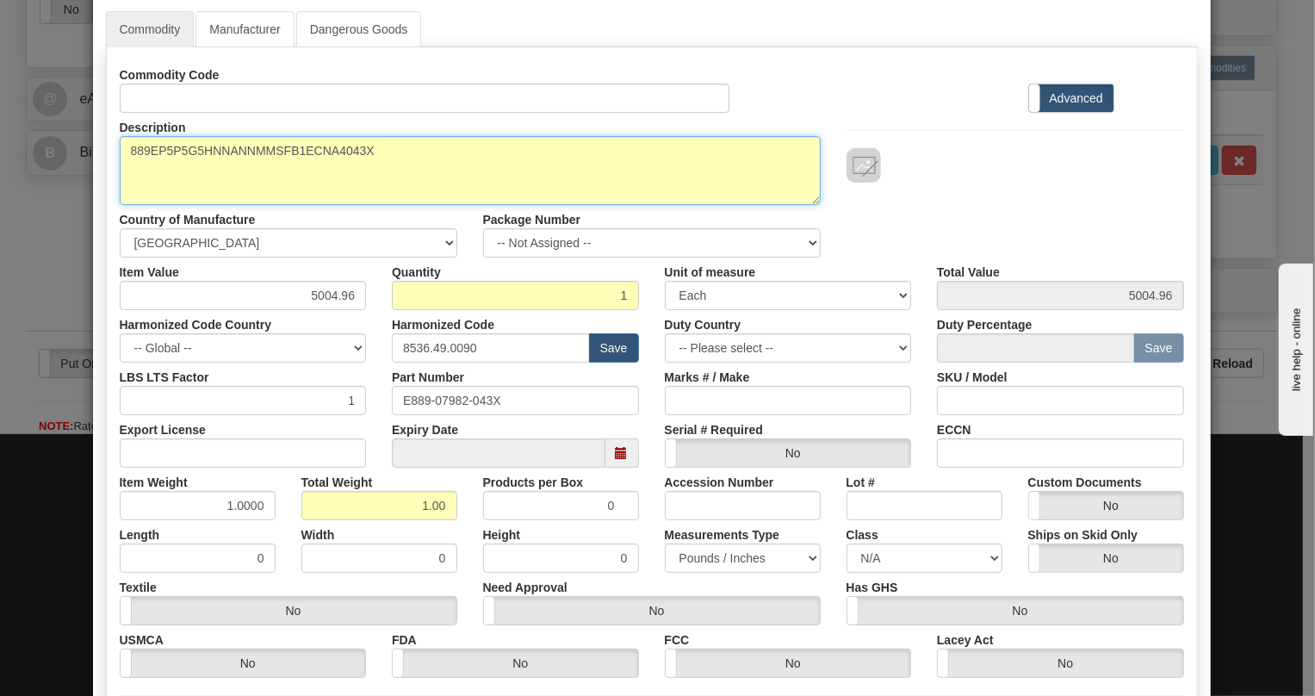
click at [288, 146] on textarea "889EP5P5G5HNNANNMMSFB1ECNA4043X" at bounding box center [470, 170] width 701 height 69
paste textarea
type textarea "889EP5P5G5HNNANNMMSFB1ECNA4"
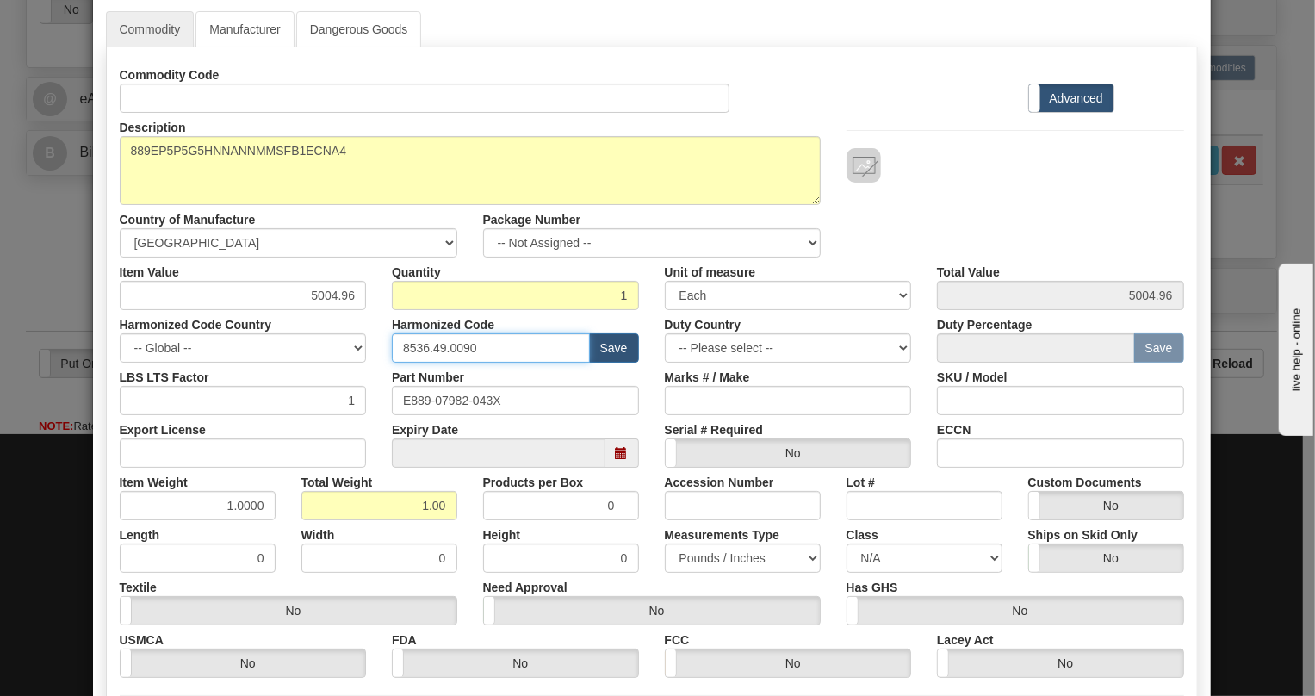
click at [449, 344] on input "8536.49.0090" at bounding box center [491, 347] width 198 height 29
paste input "7.10.916"
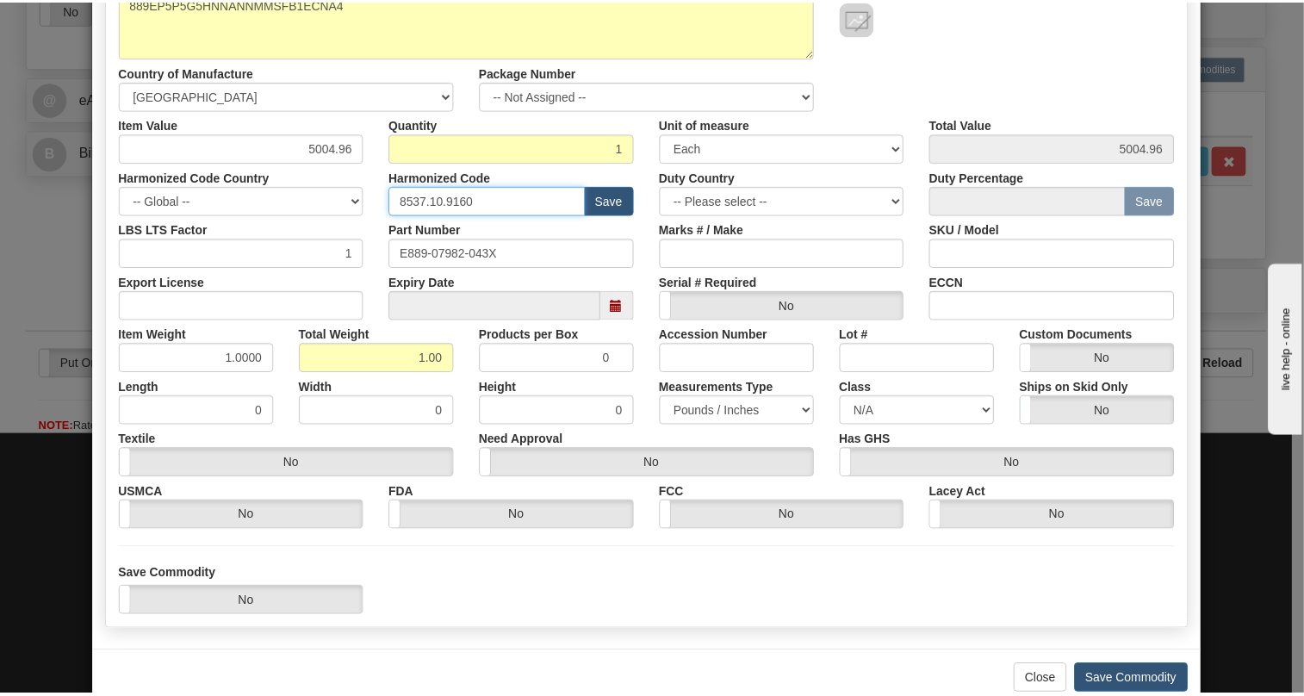
scroll to position [262, 0]
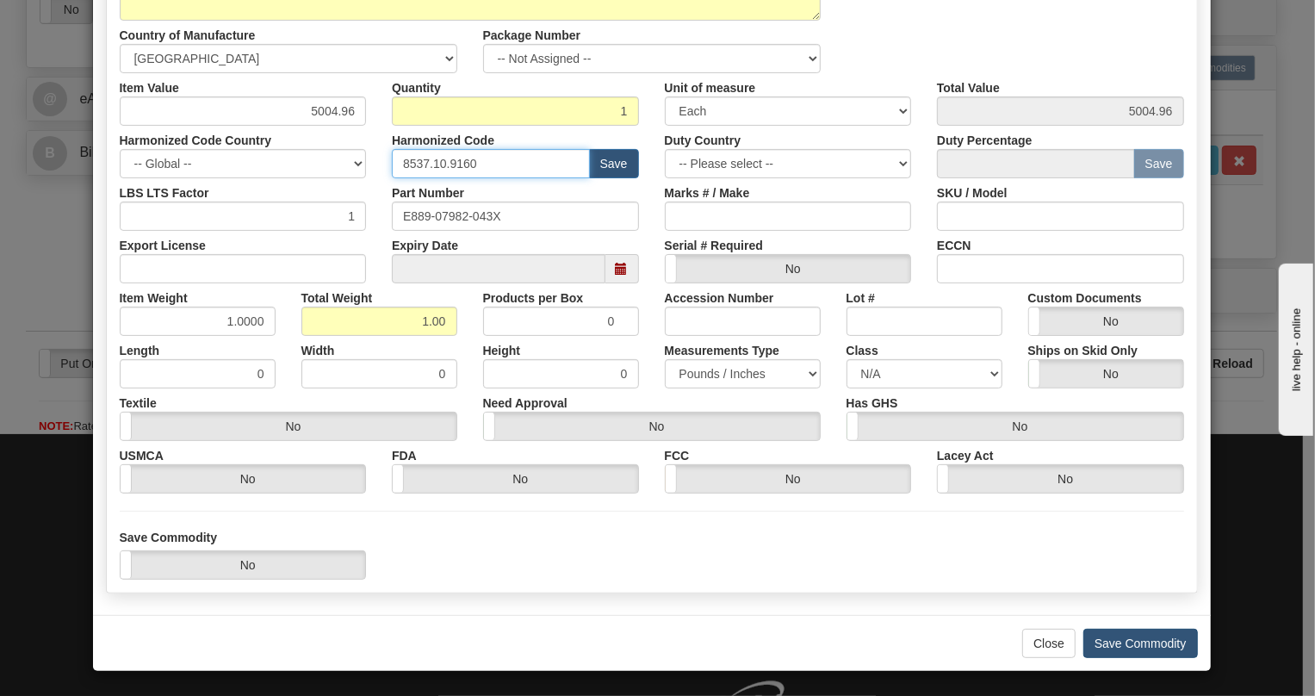
type input "8537.10.9160"
click at [1138, 641] on button "Save Commodity" at bounding box center [1140, 643] width 115 height 29
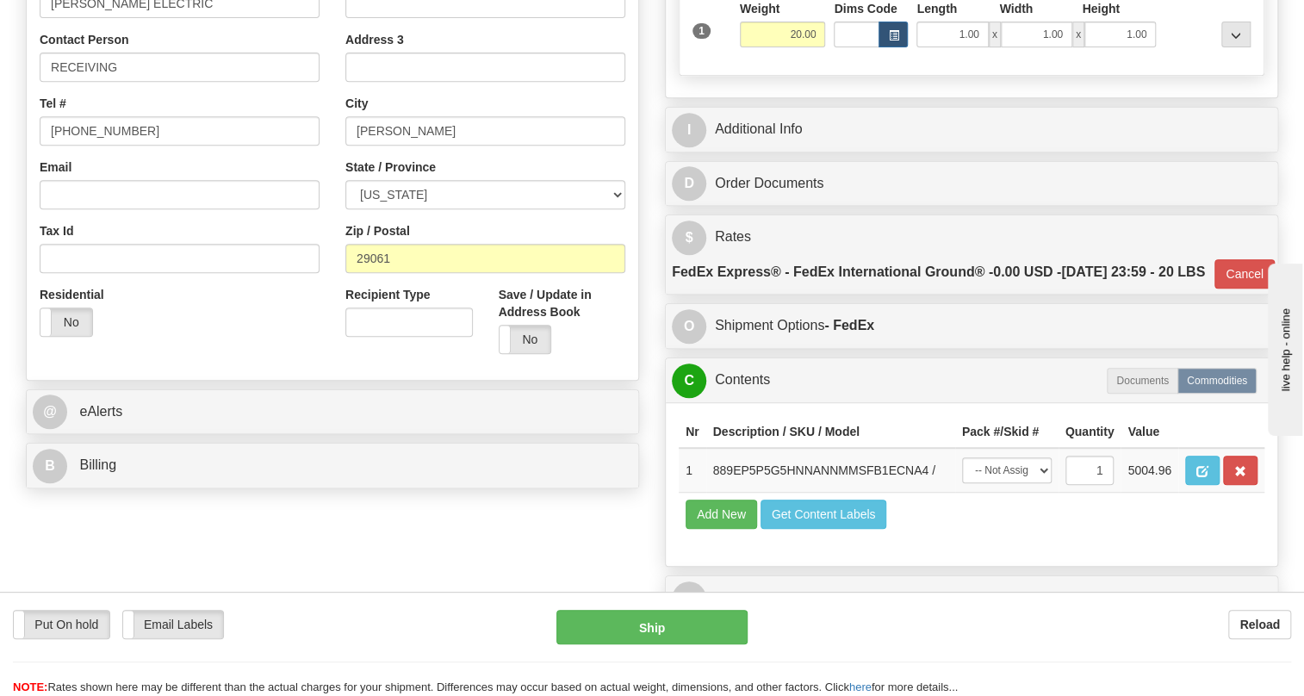
scroll to position [229, 0]
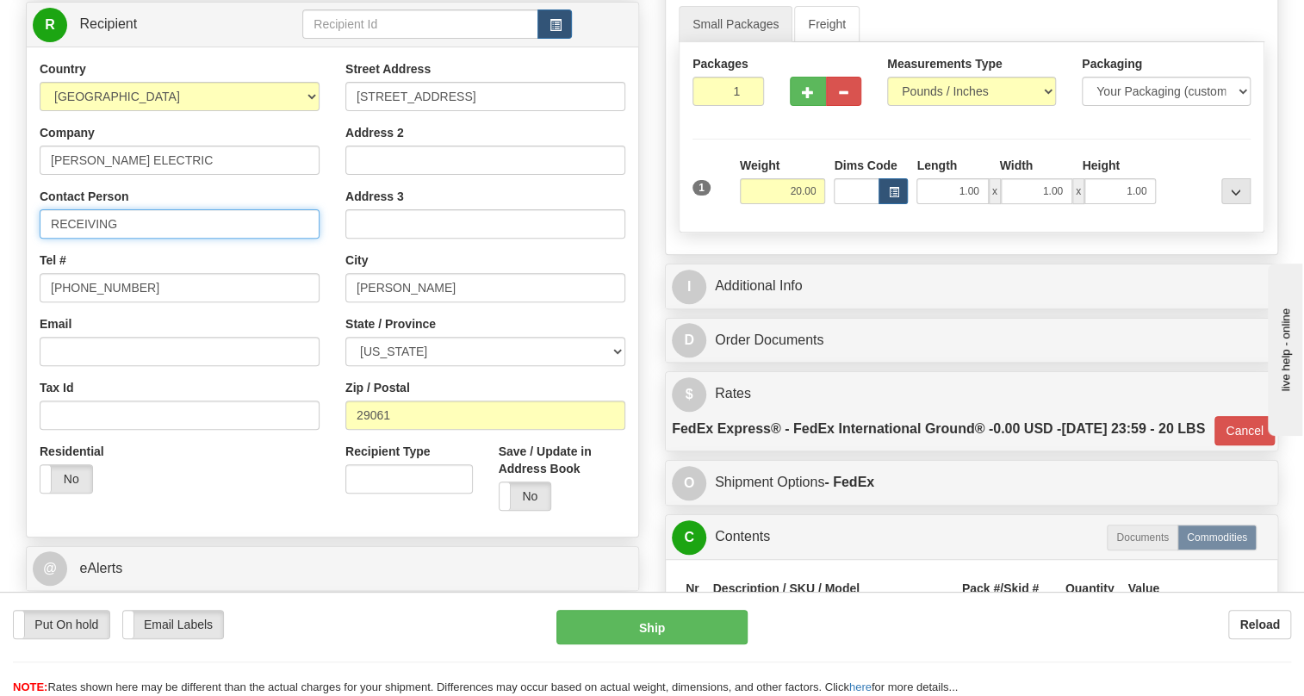
click at [163, 239] on input "RECEIVING" at bounding box center [180, 223] width 280 height 29
paste input "Aileen Miller"
type input "RECEIVING / Aileen Miller"
click at [107, 302] on input "[PHONE_NUMBER]" at bounding box center [180, 287] width 280 height 29
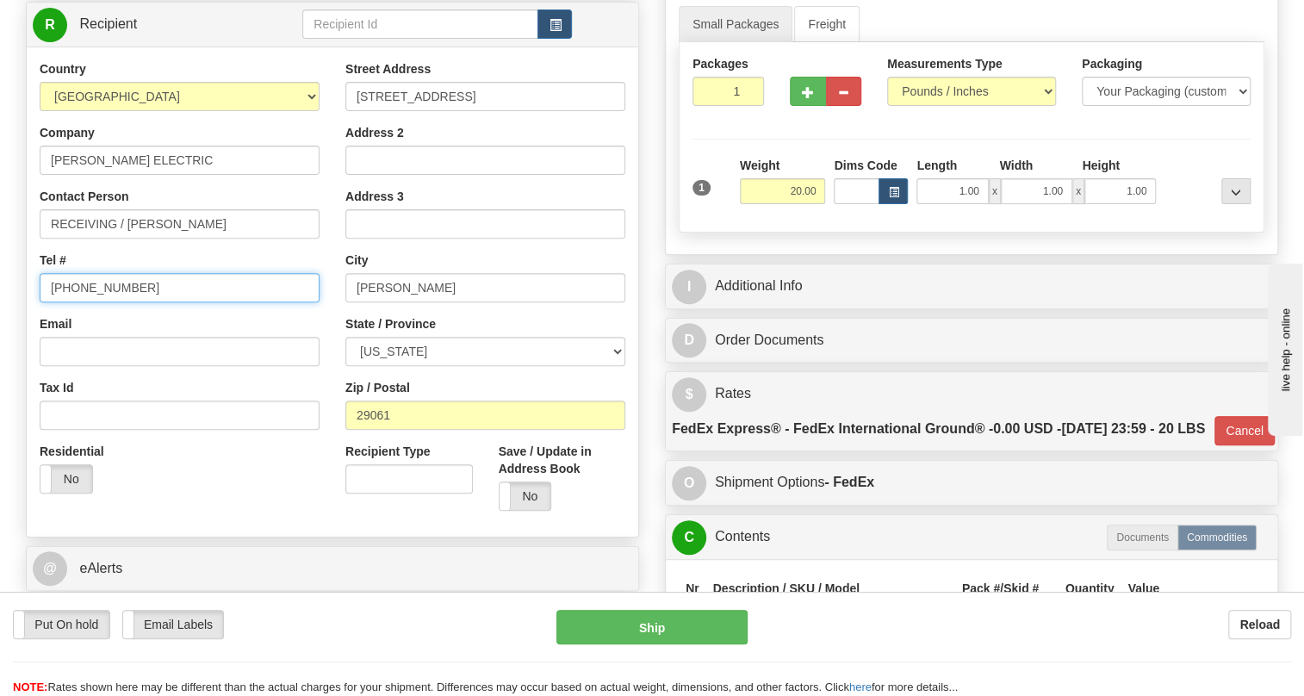
click at [107, 302] on input "[PHONE_NUMBER]" at bounding box center [180, 287] width 280 height 29
paste input "text"
paste input "803-776-7500"
type input "803-776-7500"
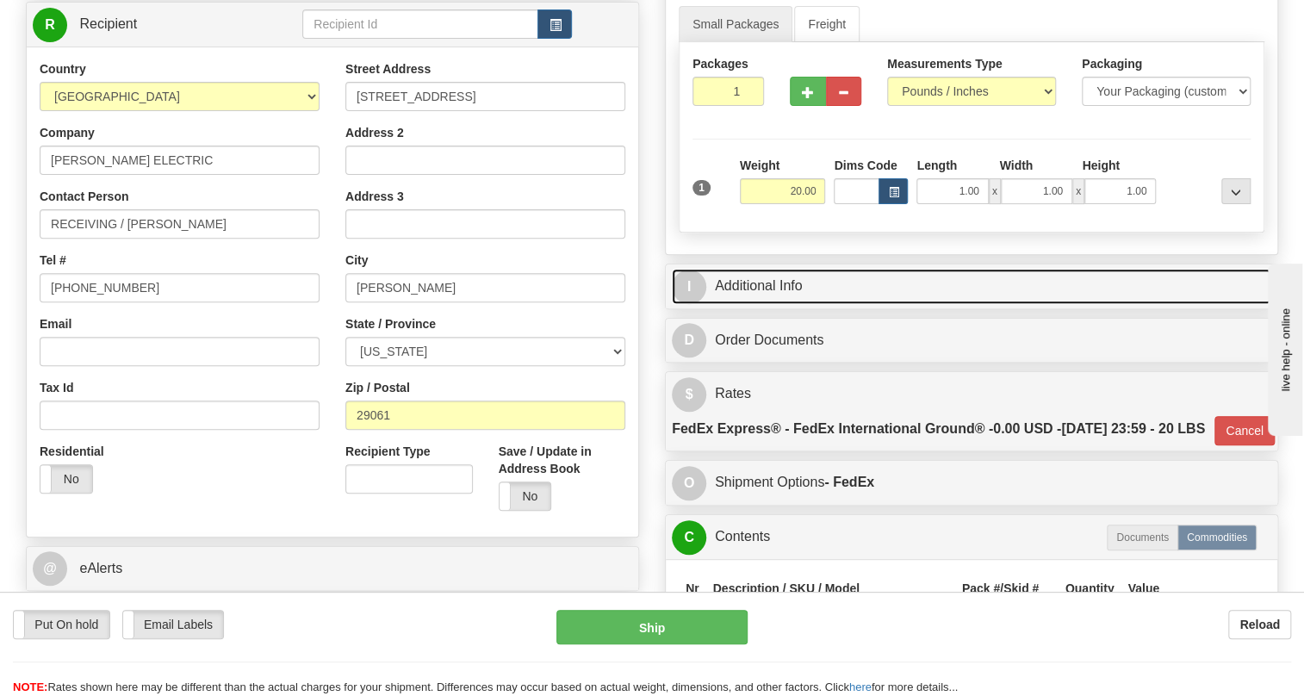
click at [755, 304] on link "I Additional Info" at bounding box center [971, 286] width 599 height 35
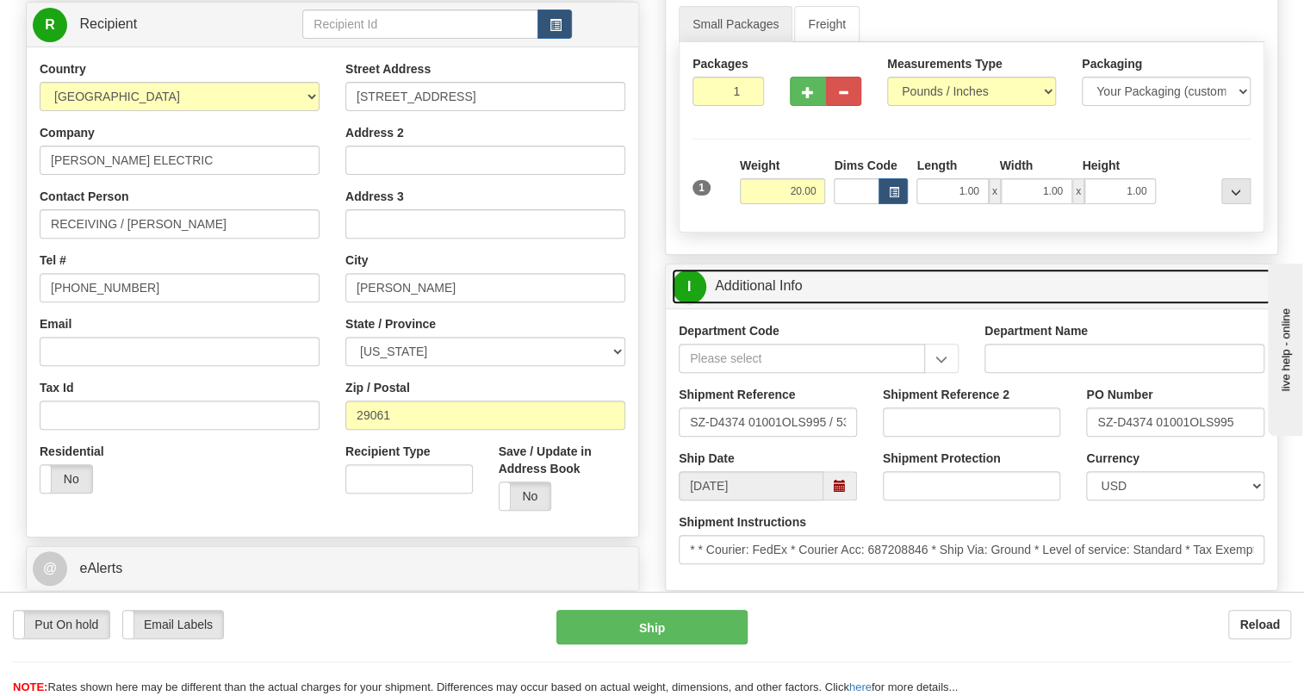
click at [755, 304] on link "I Additional Info" at bounding box center [971, 286] width 599 height 35
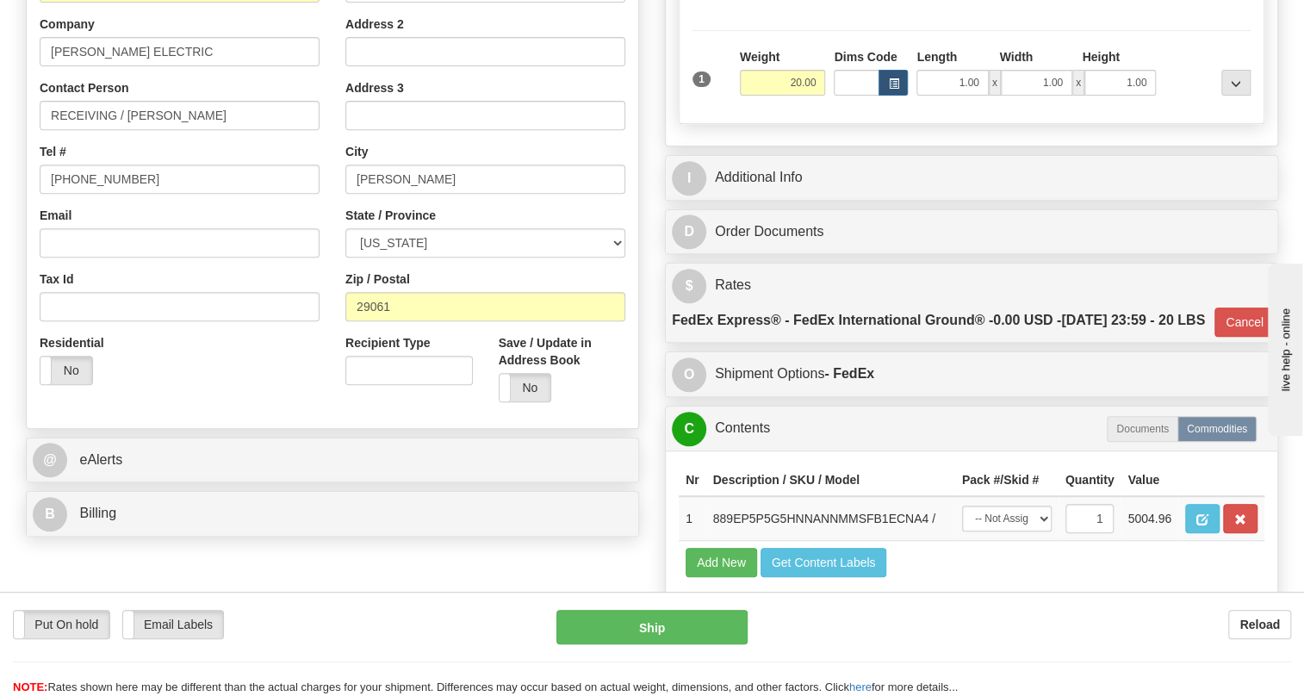
scroll to position [307, 0]
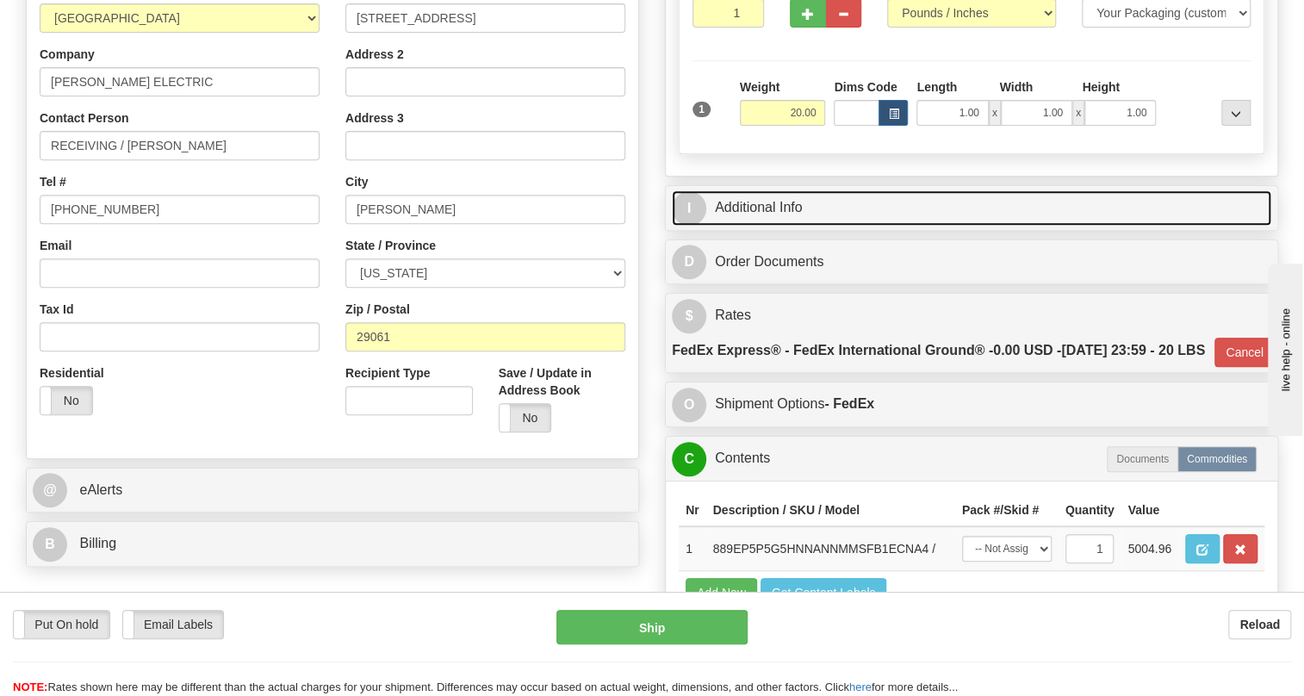
click at [771, 226] on link "I Additional Info" at bounding box center [971, 207] width 599 height 35
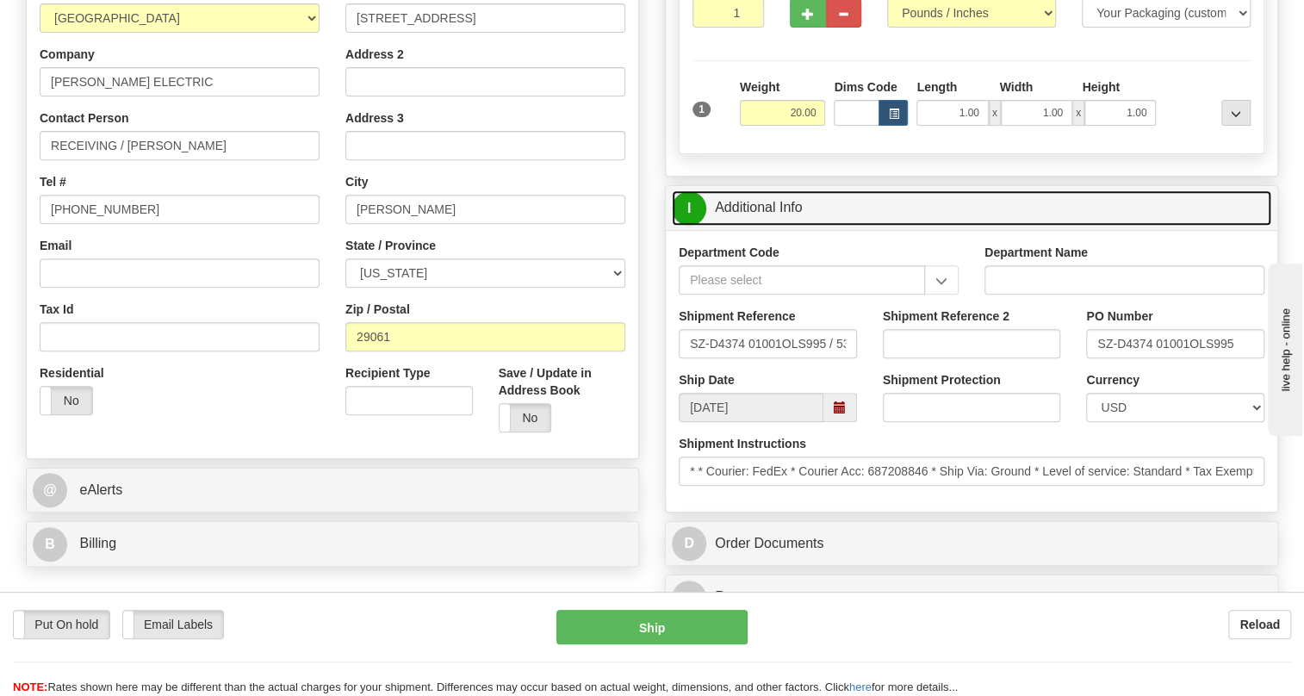
click at [771, 226] on link "I Additional Info" at bounding box center [971, 207] width 599 height 35
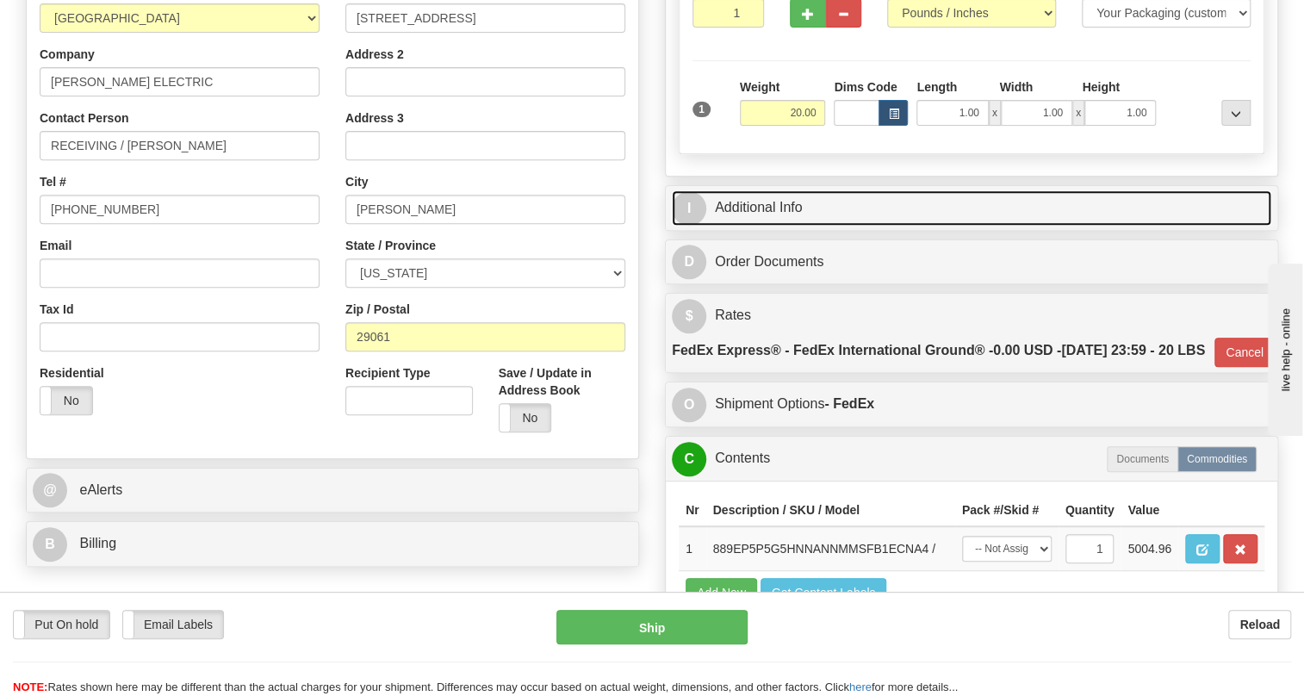
scroll to position [542, 0]
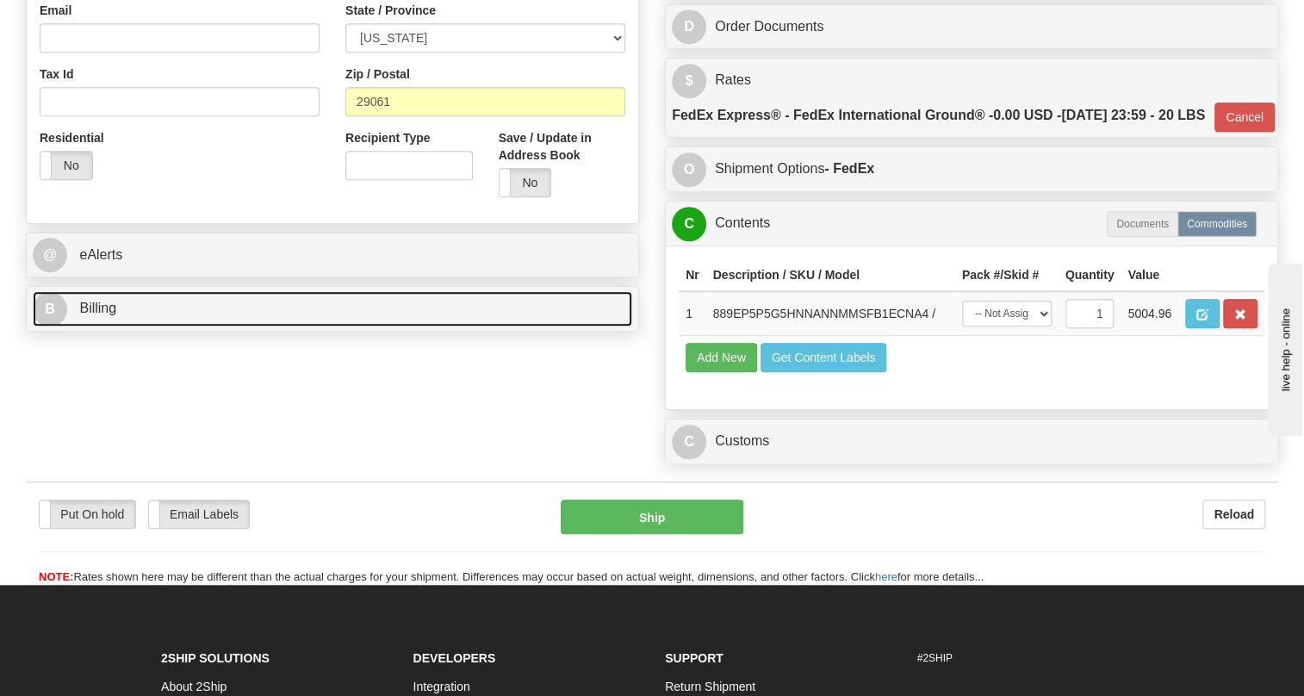
click at [107, 315] on span "Billing" at bounding box center [97, 307] width 37 height 15
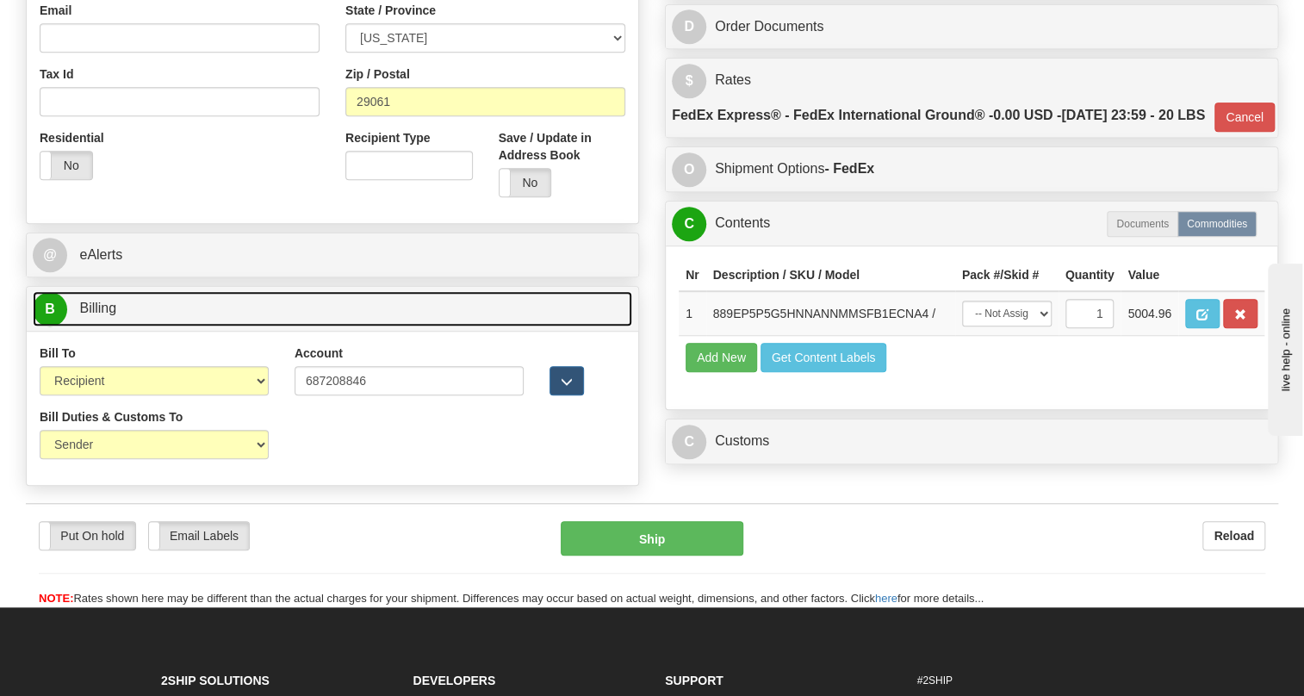
click at [107, 315] on span "Billing" at bounding box center [97, 307] width 37 height 15
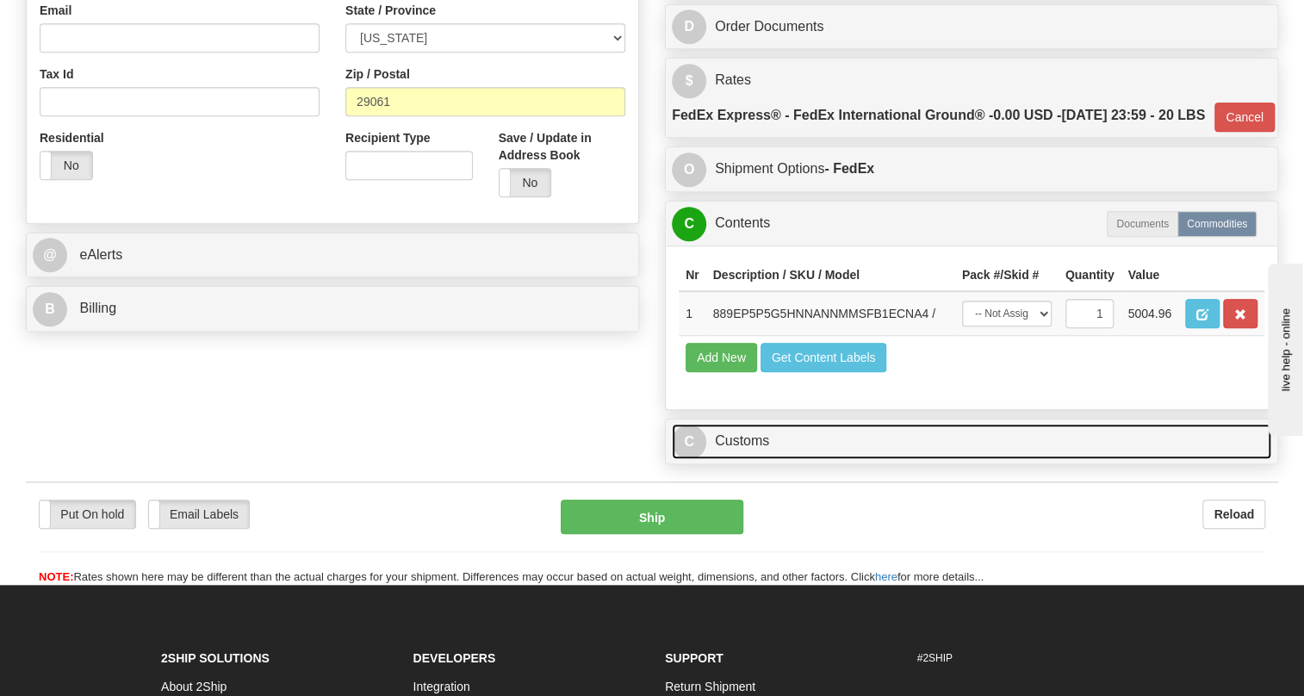
click at [759, 459] on link "C Customs" at bounding box center [971, 441] width 599 height 35
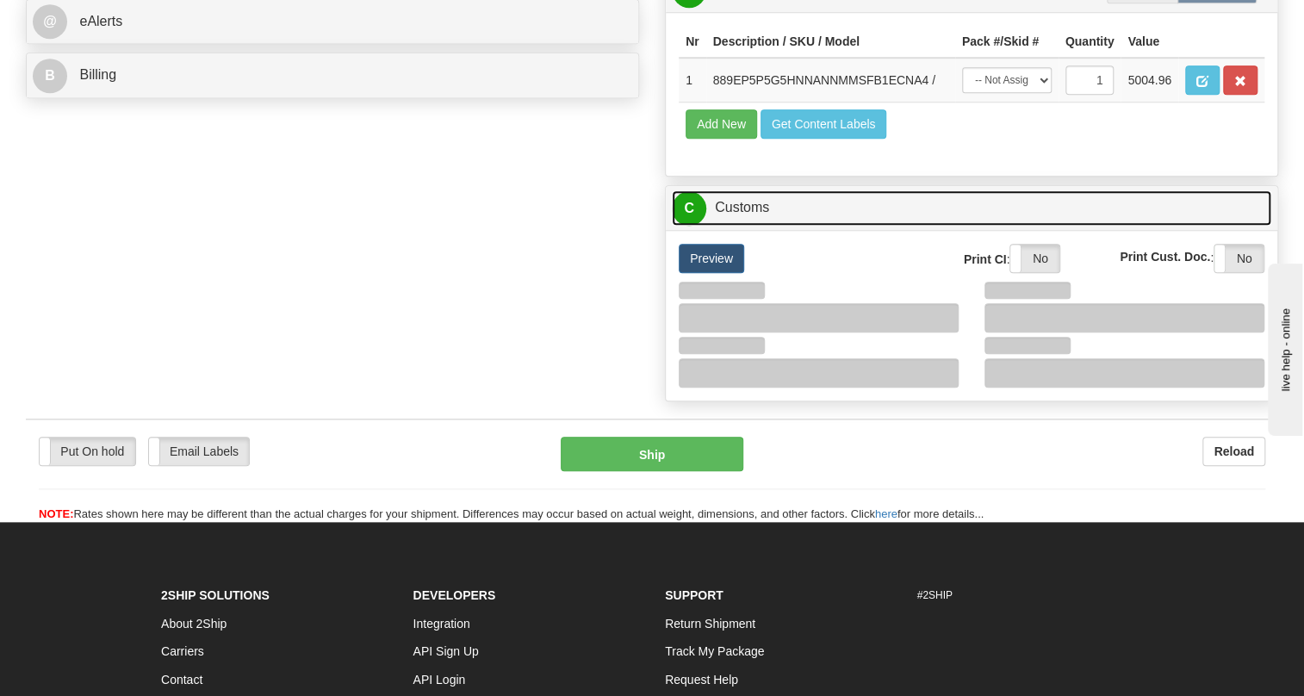
scroll to position [777, 0]
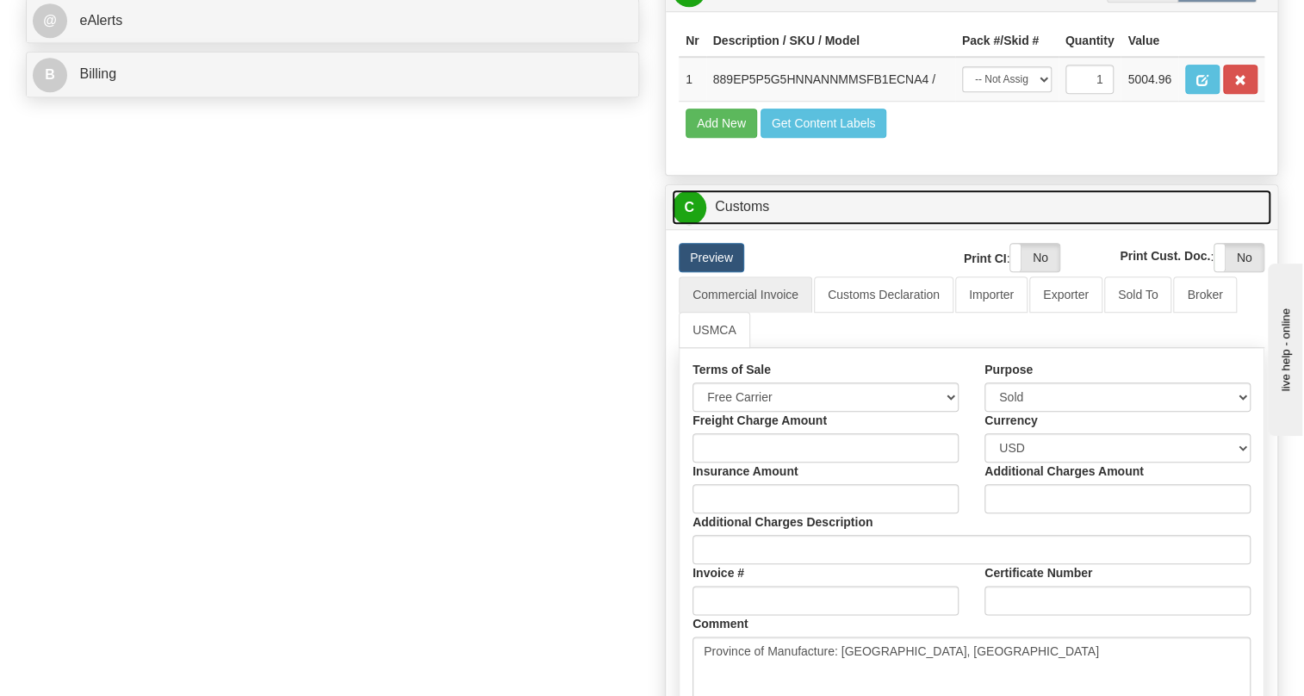
click at [748, 225] on link "C Customs" at bounding box center [971, 206] width 599 height 35
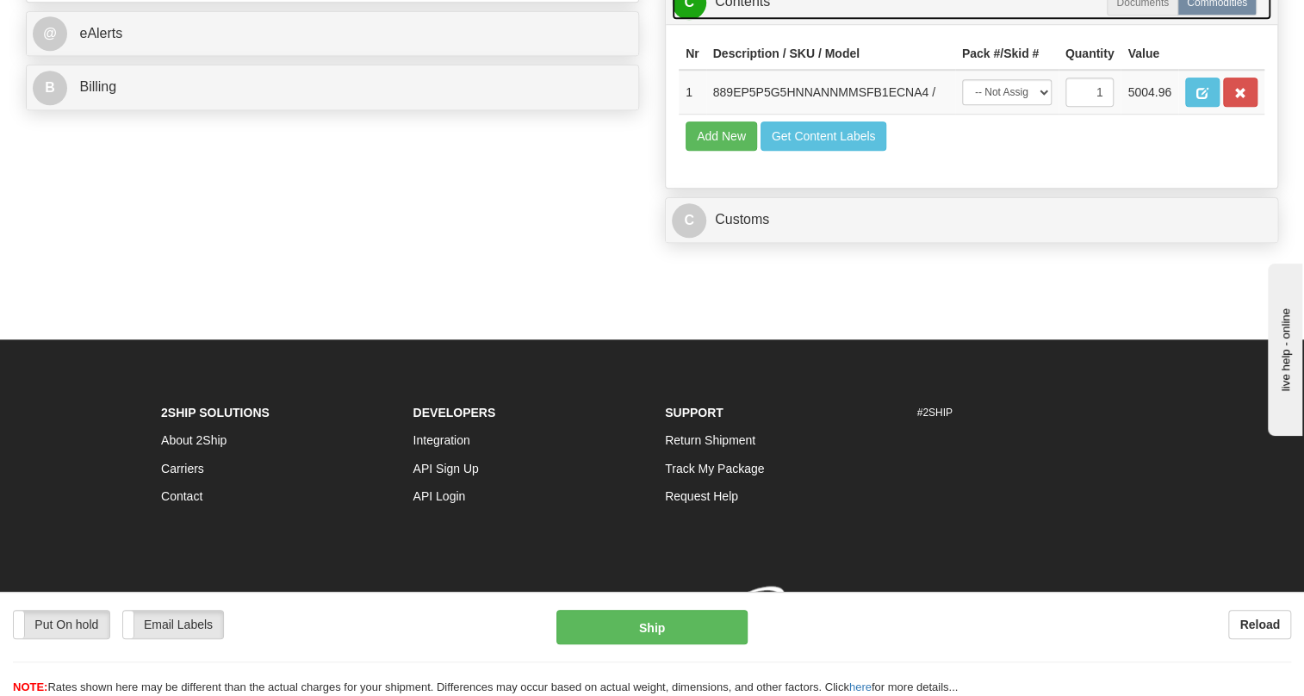
click at [740, 20] on link "C Contents" at bounding box center [971, 2] width 599 height 35
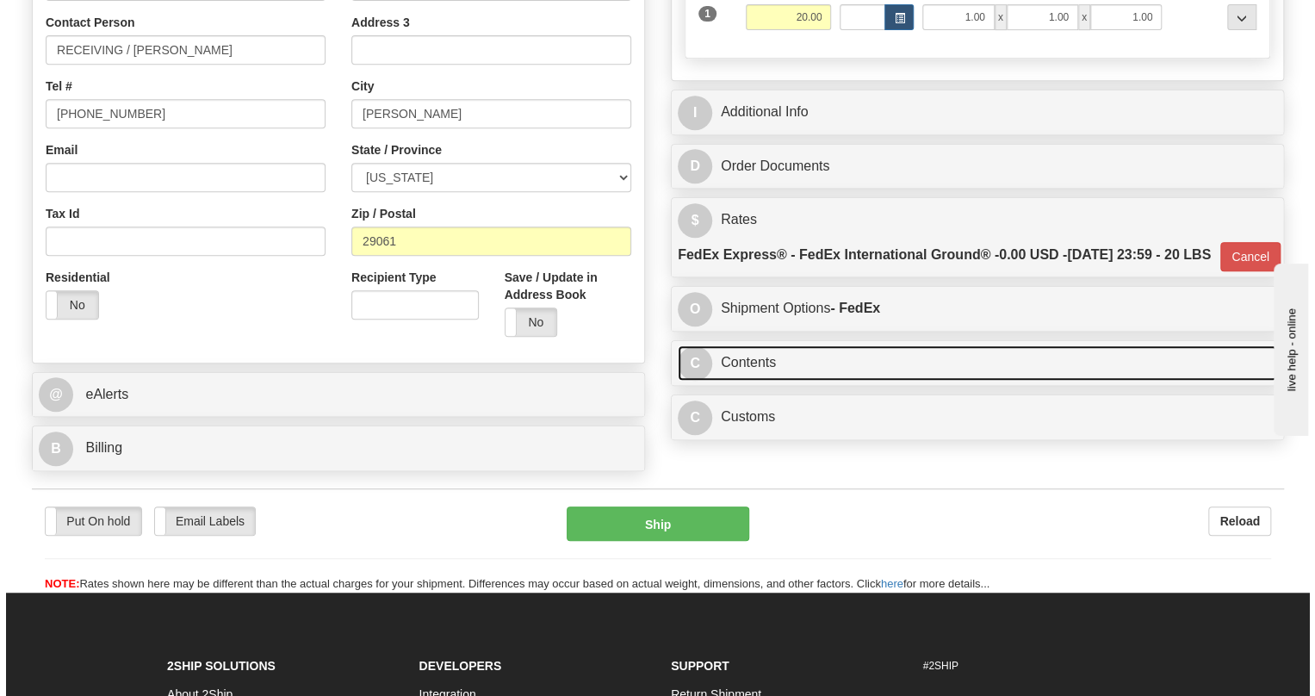
scroll to position [464, 0]
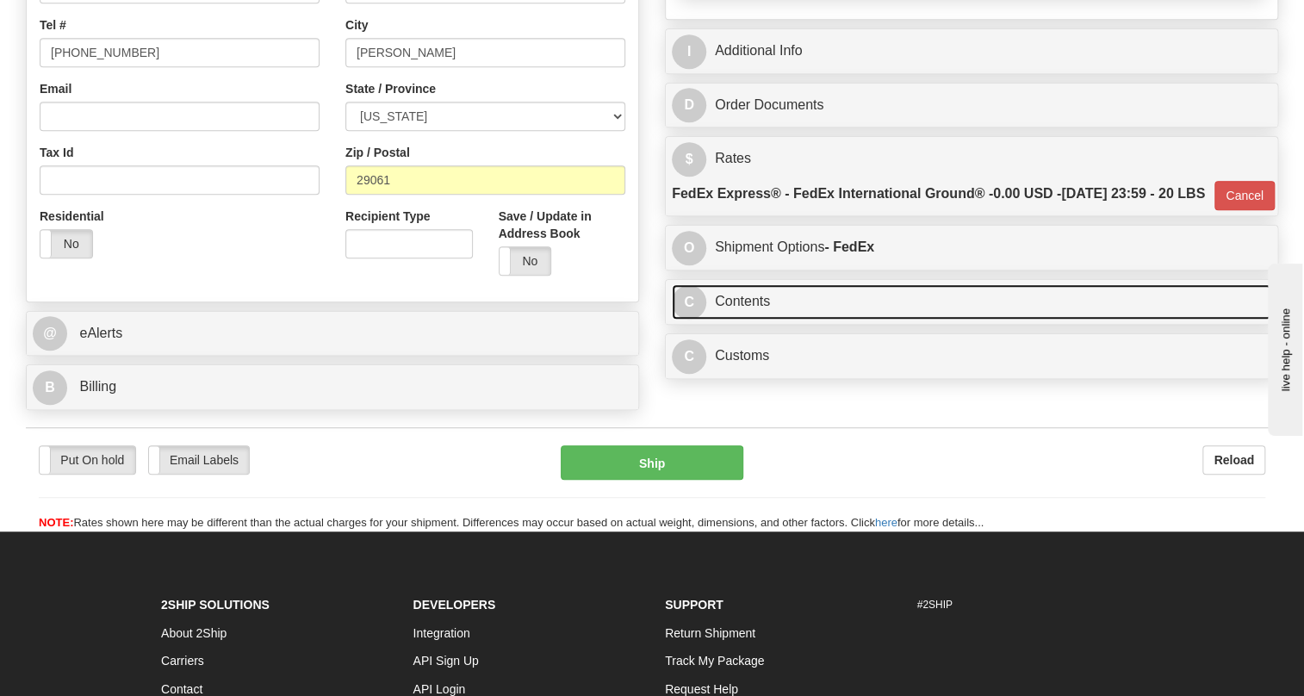
click at [748, 319] on link "C Contents" at bounding box center [971, 301] width 599 height 35
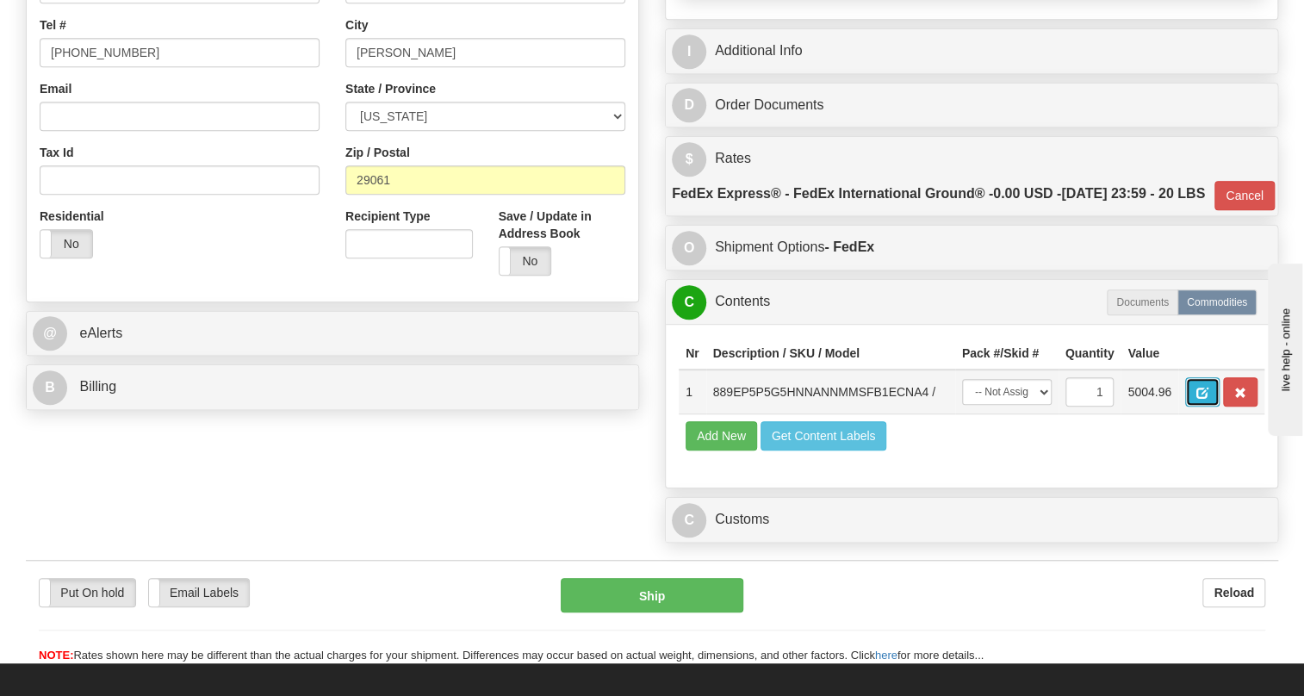
click at [1206, 399] on span "button" at bounding box center [1202, 392] width 12 height 11
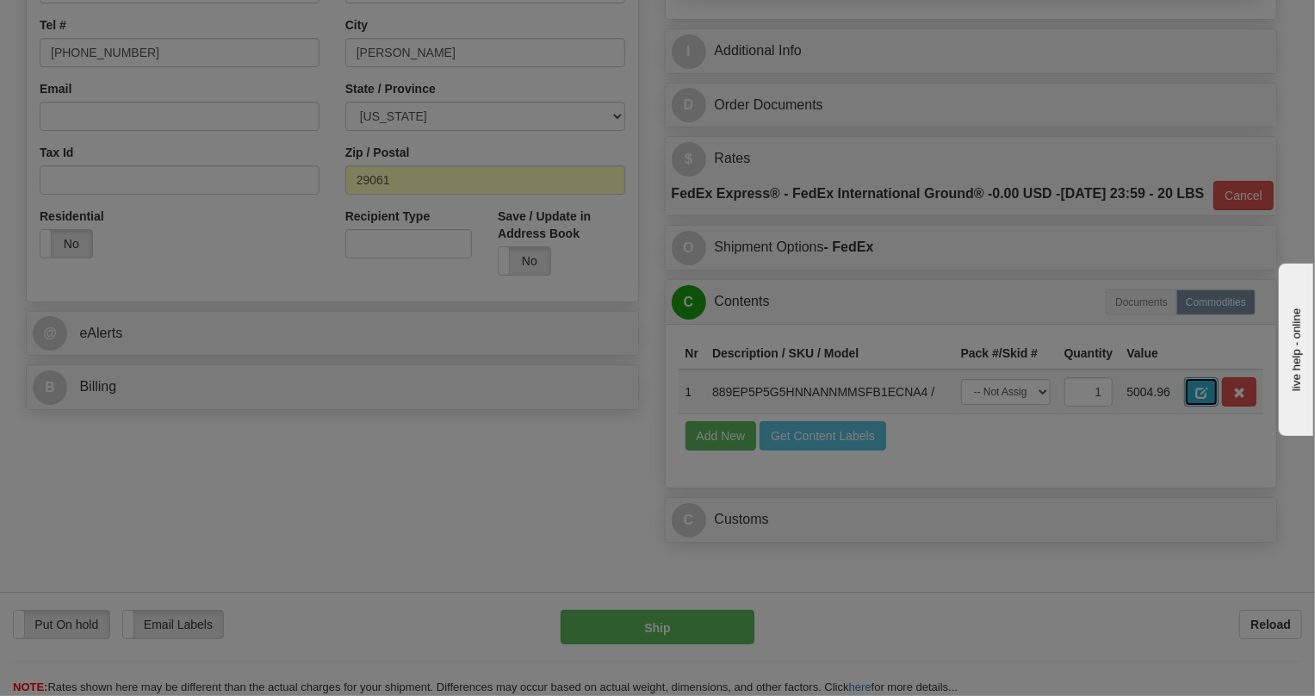
scroll to position [0, 0]
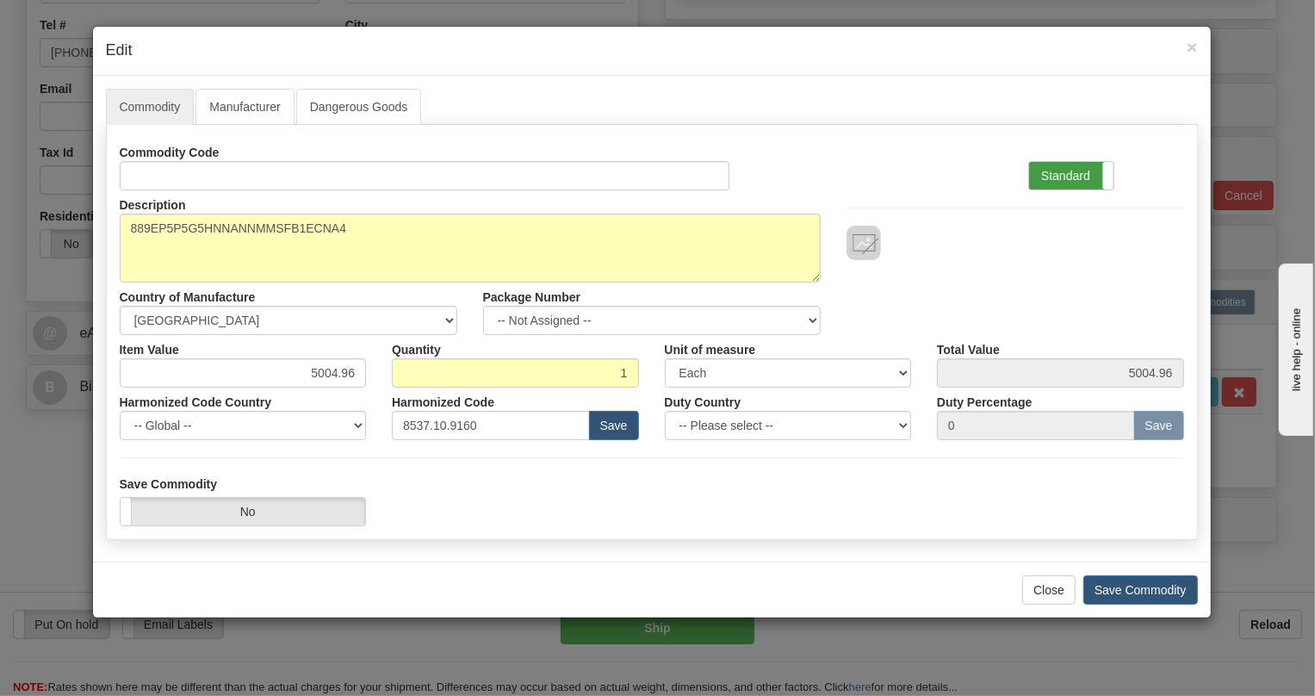
click at [1057, 176] on label "Standard" at bounding box center [1071, 176] width 84 height 28
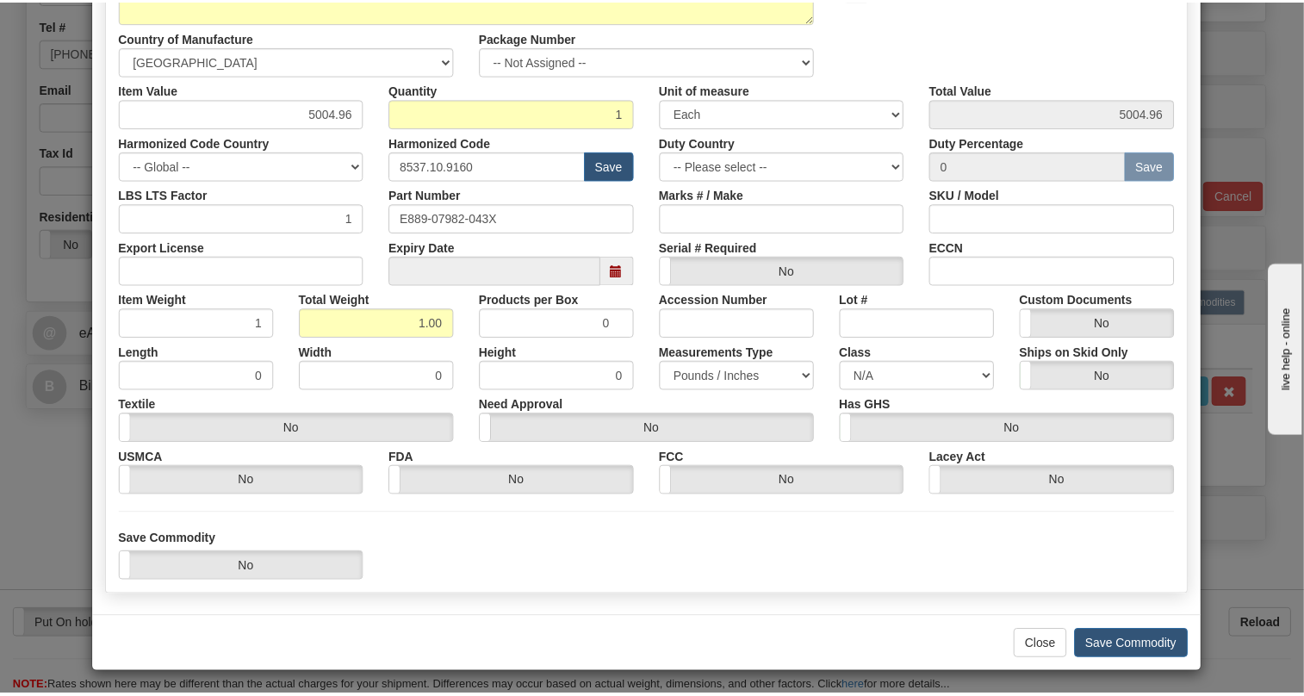
scroll to position [262, 0]
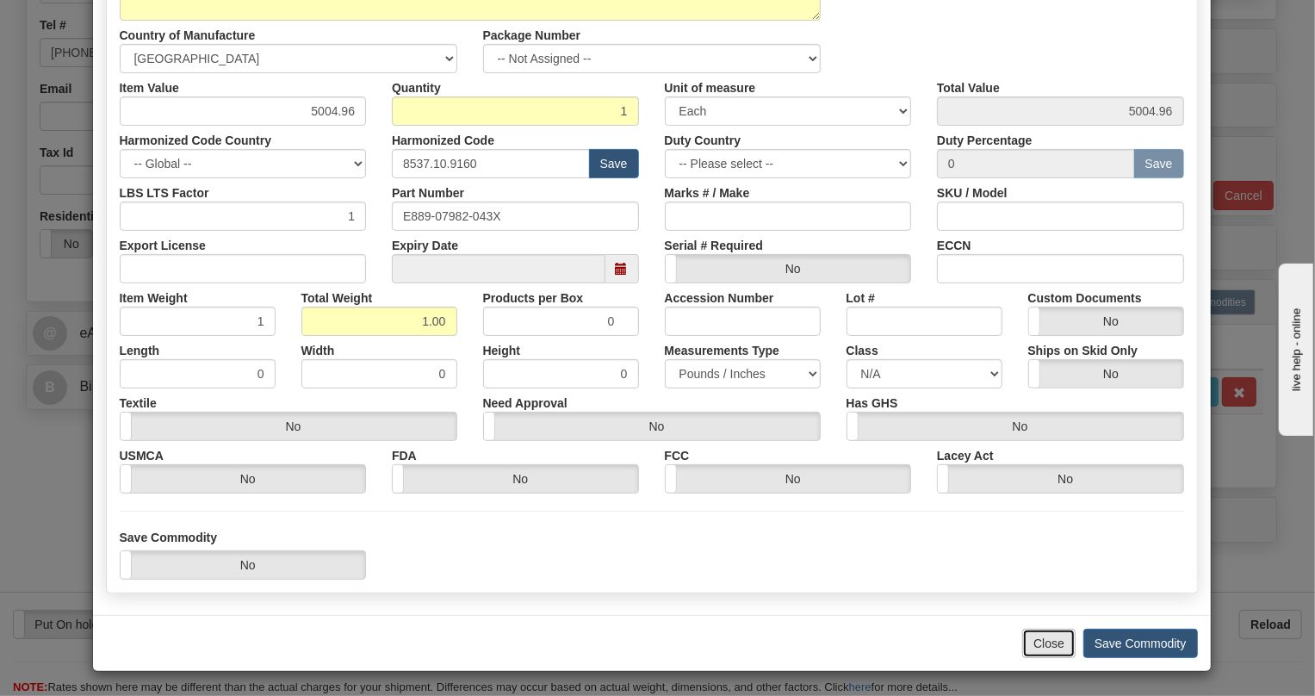
click at [1034, 637] on button "Close" at bounding box center [1048, 643] width 53 height 29
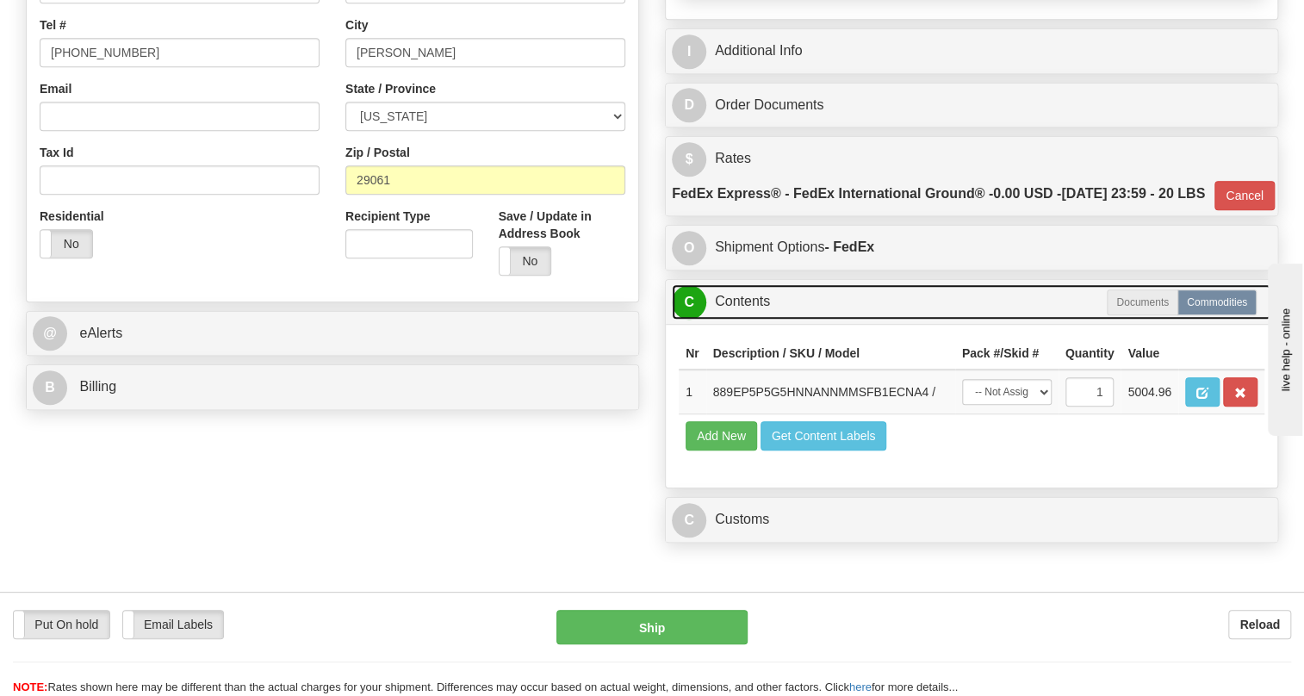
click at [750, 319] on link "C Contents" at bounding box center [971, 301] width 599 height 35
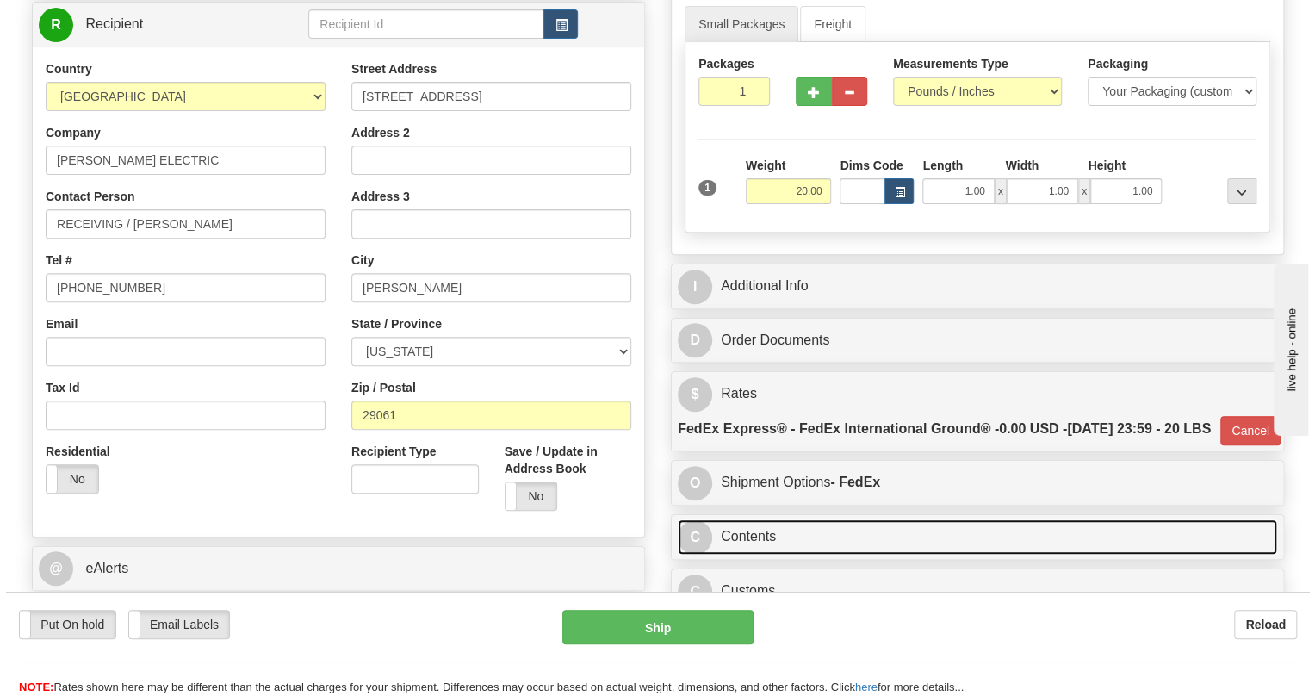
scroll to position [151, 0]
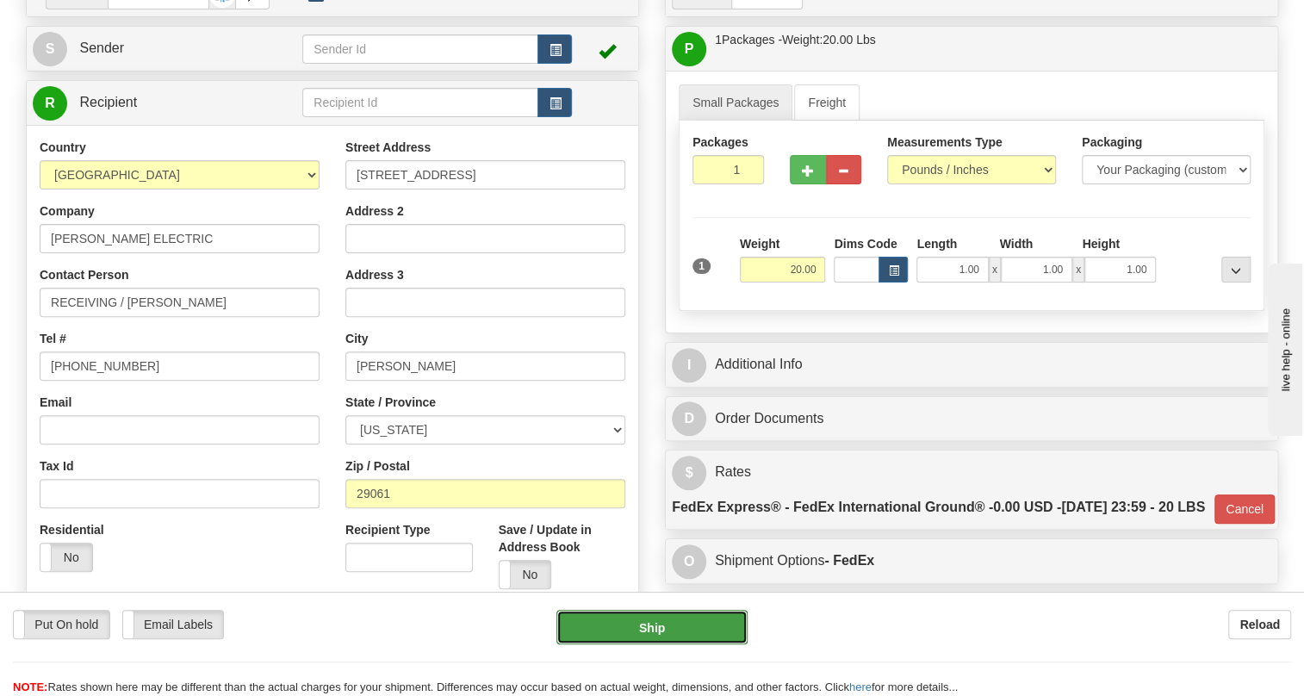
click at [650, 635] on button "Ship" at bounding box center [651, 627] width 191 height 34
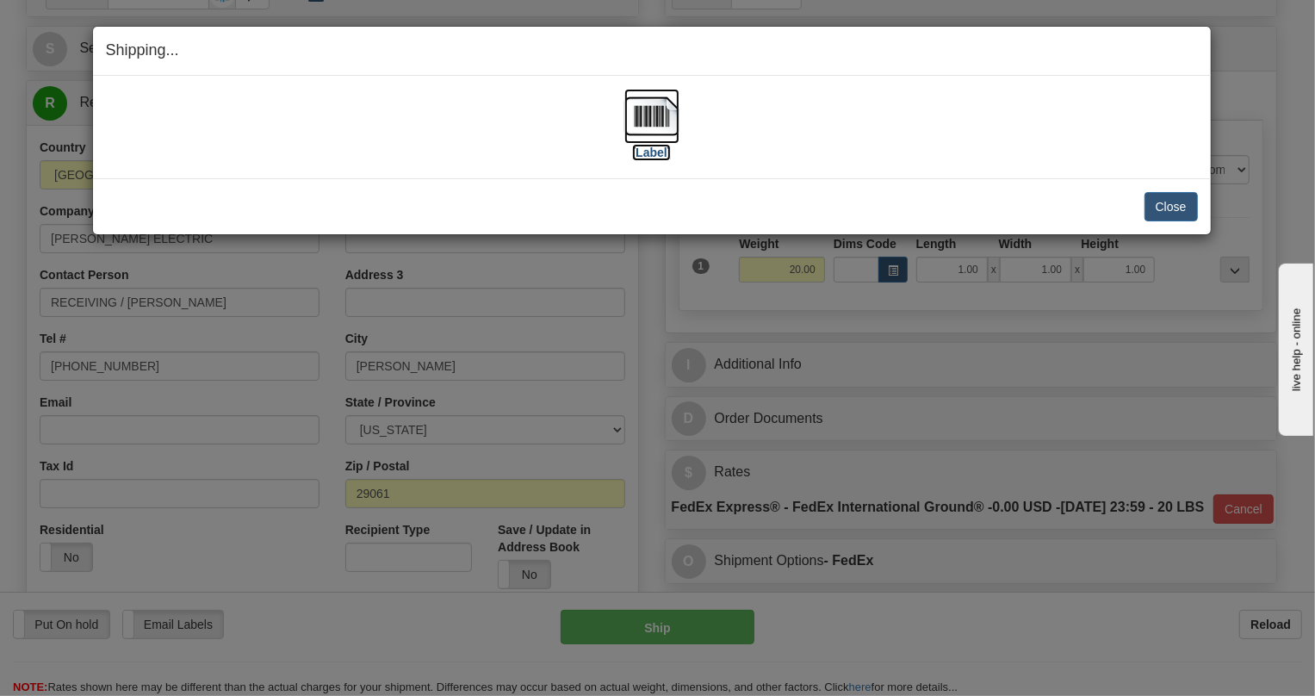
click at [657, 125] on img at bounding box center [651, 116] width 55 height 55
click at [1159, 203] on button "Close" at bounding box center [1170, 206] width 53 height 29
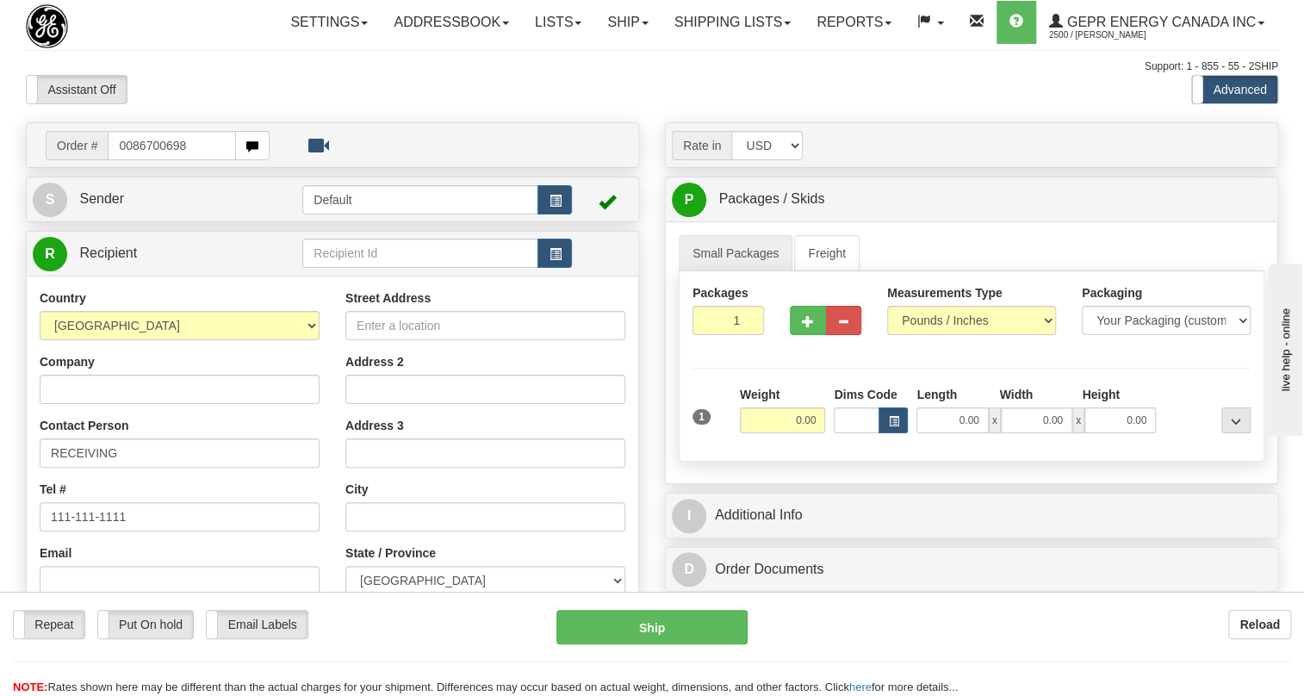
click at [132, 160] on input "0086700698" at bounding box center [172, 145] width 128 height 29
type input "86700698"
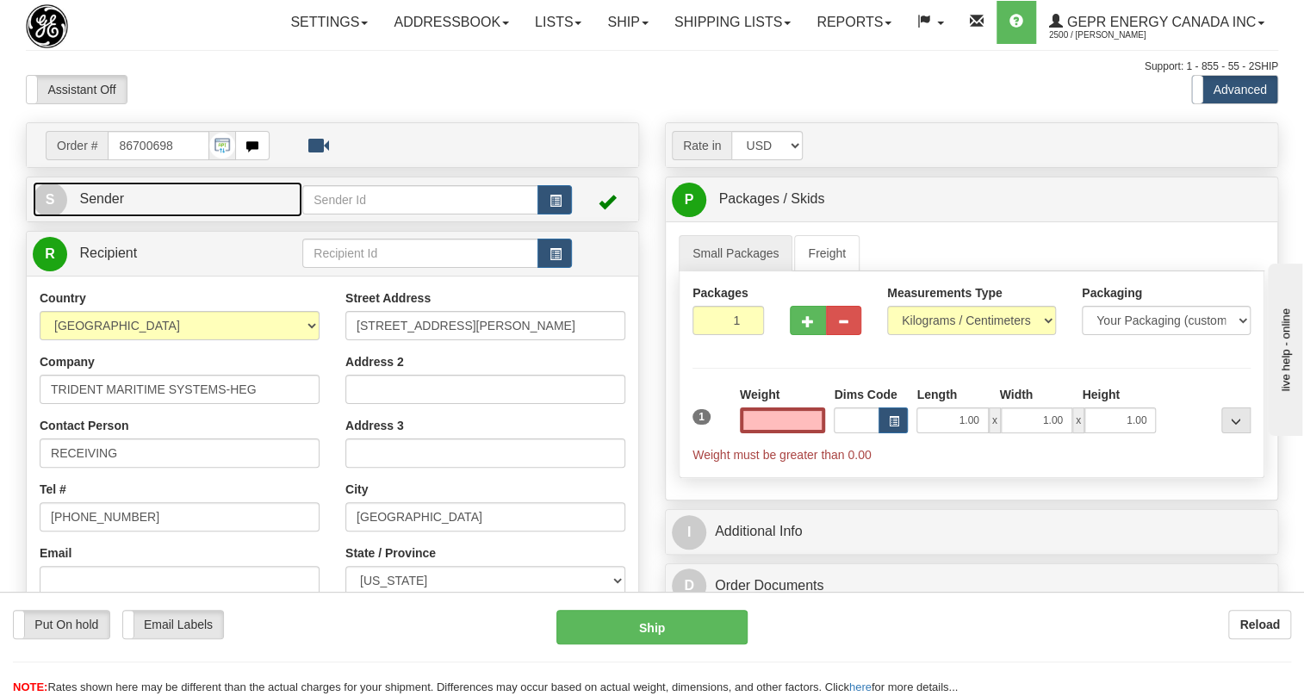
type input "0.00"
click at [106, 206] on span "Sender" at bounding box center [101, 198] width 45 height 15
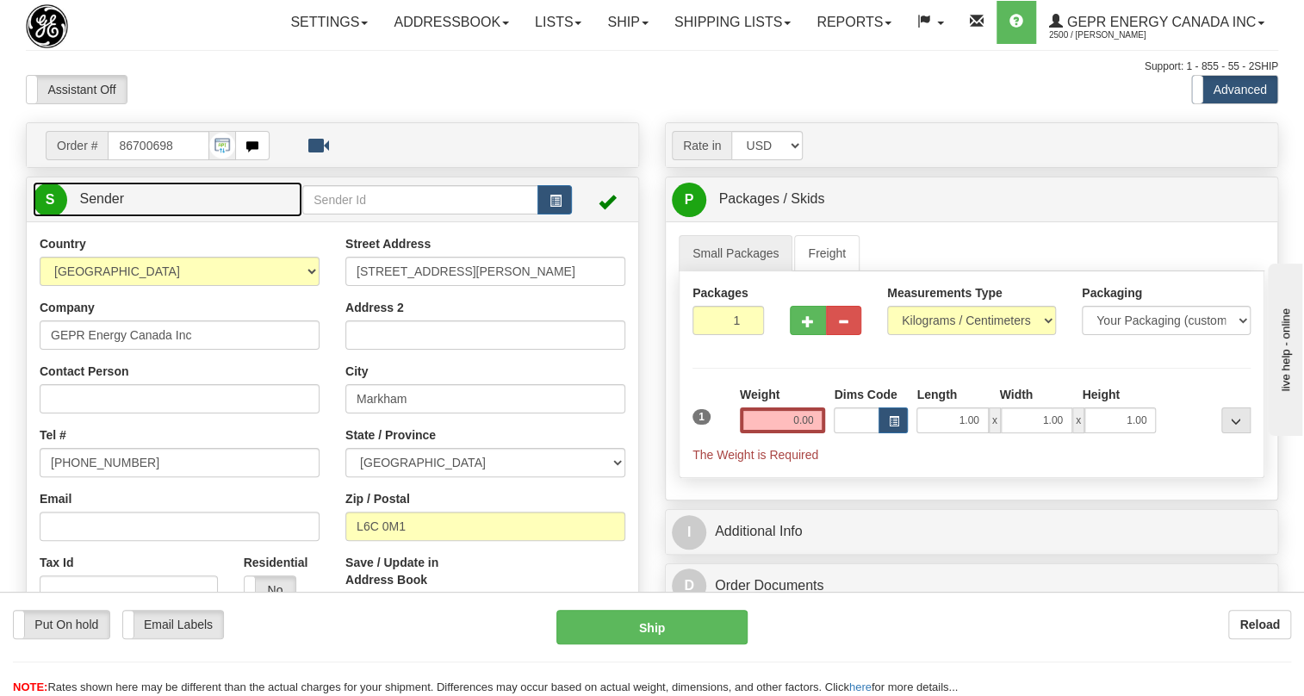
type input "MARKHAM"
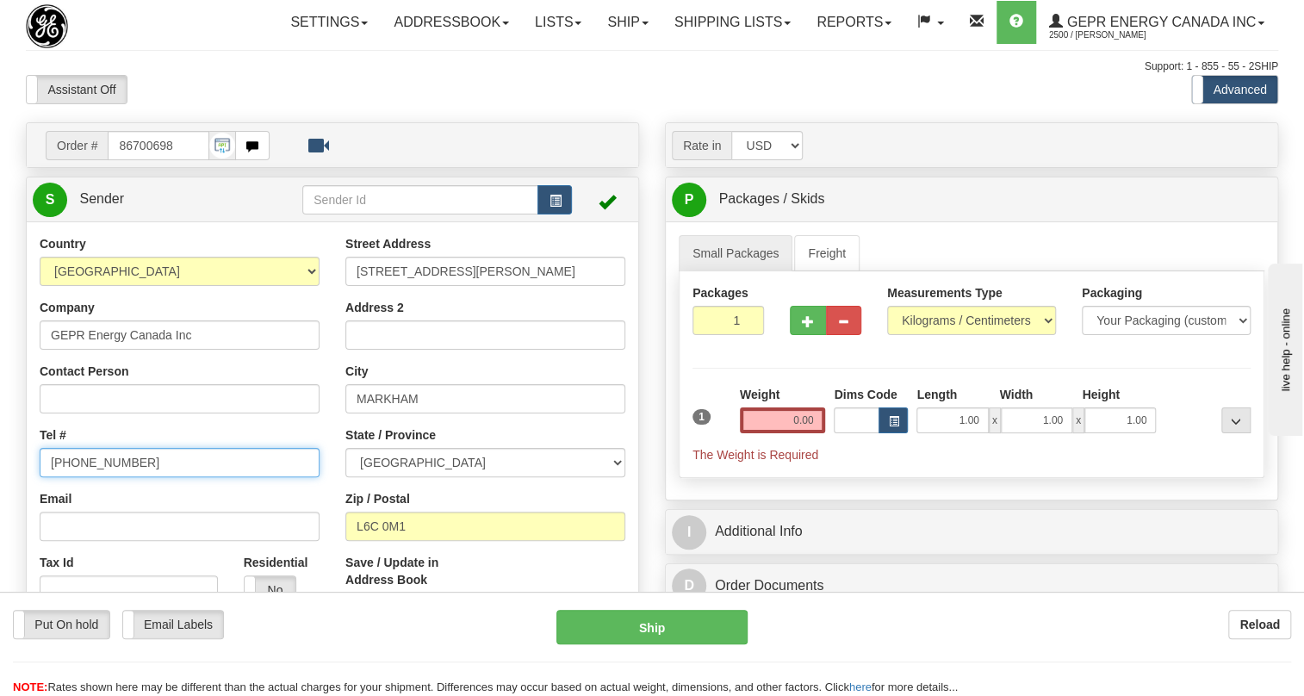
click at [108, 477] on input "[PHONE_NUMBER]" at bounding box center [180, 462] width 280 height 29
paste input "[PHONE_NUMBER]"
type input "[PHONE_NUMBER]"
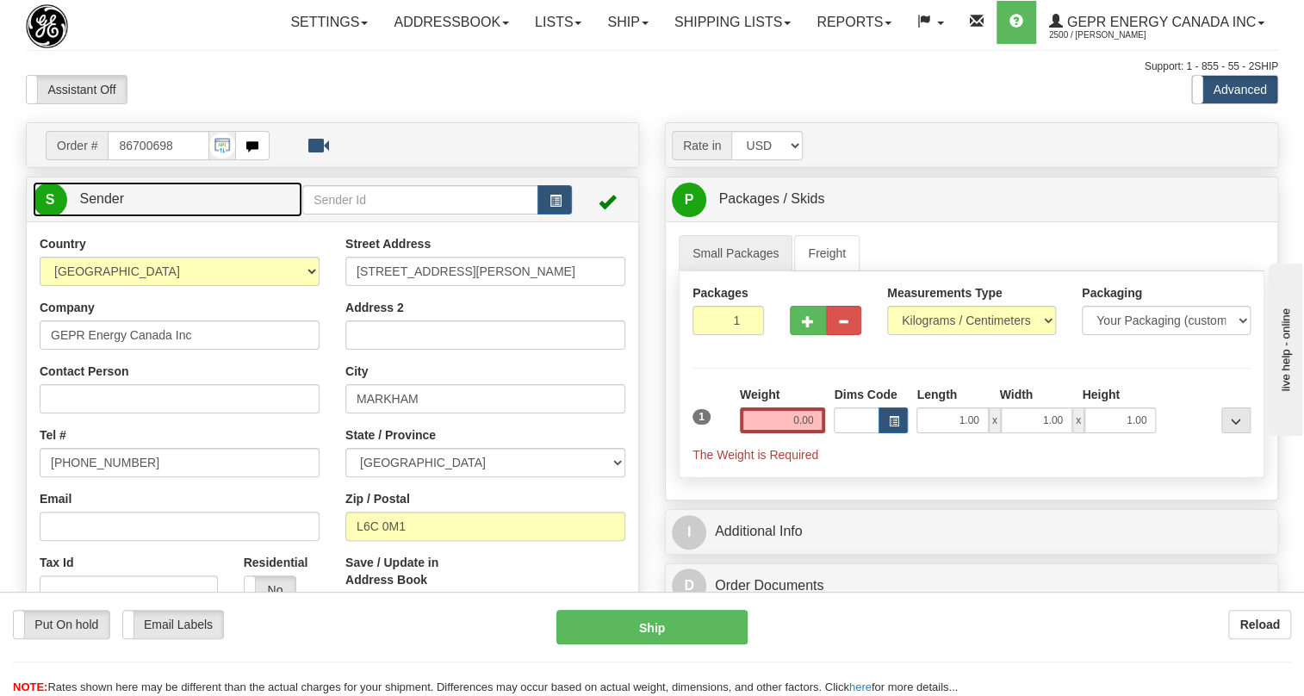
click at [107, 206] on span "Sender" at bounding box center [101, 198] width 45 height 15
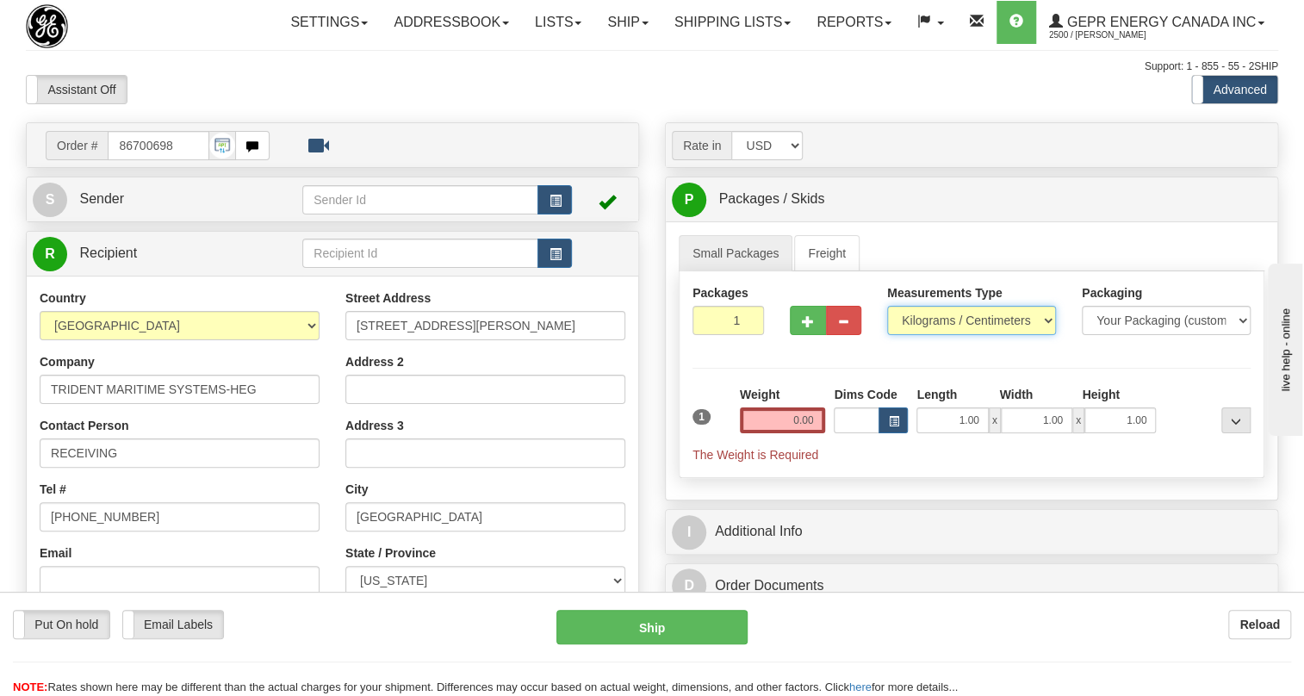
click at [956, 335] on select "Pounds / Inches Kilograms / Centimeters" at bounding box center [971, 320] width 169 height 29
select select "0"
click at [887, 335] on select "Pounds / Inches Kilograms / Centimeters" at bounding box center [971, 320] width 169 height 29
click at [776, 433] on input "0.00" at bounding box center [783, 420] width 86 height 26
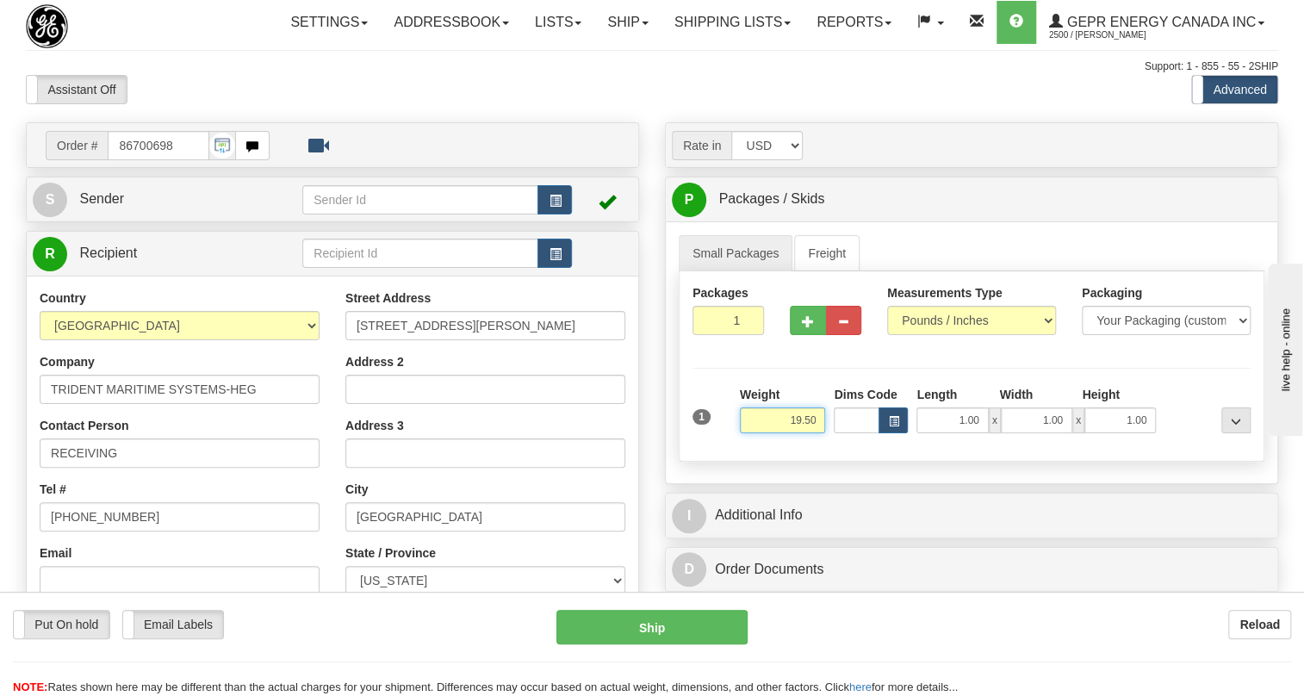
type input "19.50"
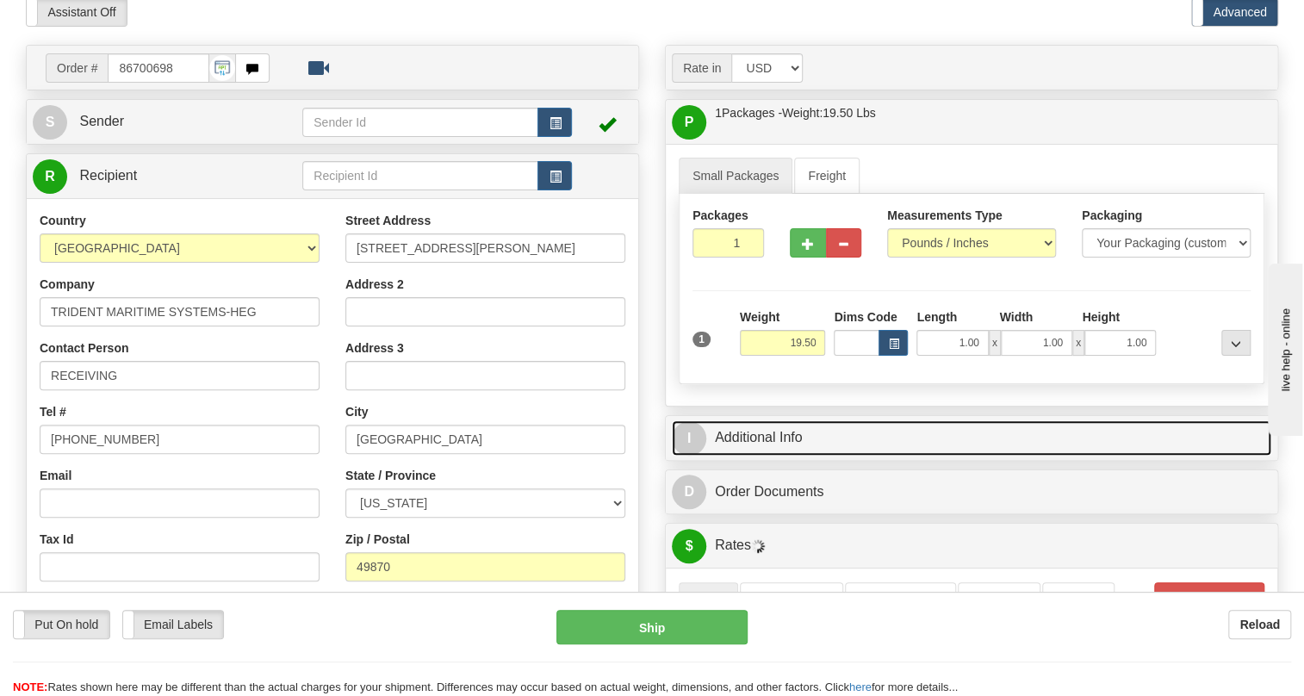
click at [771, 455] on link "I Additional Info" at bounding box center [971, 437] width 599 height 35
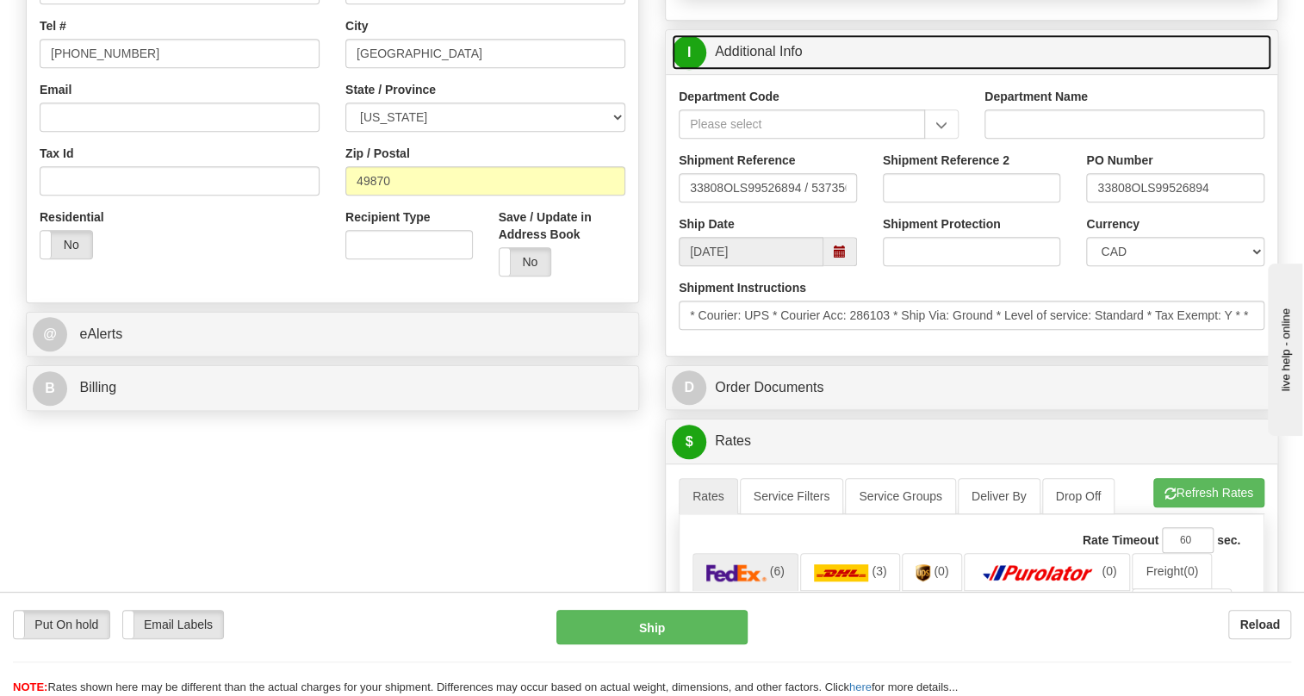
scroll to position [469, 0]
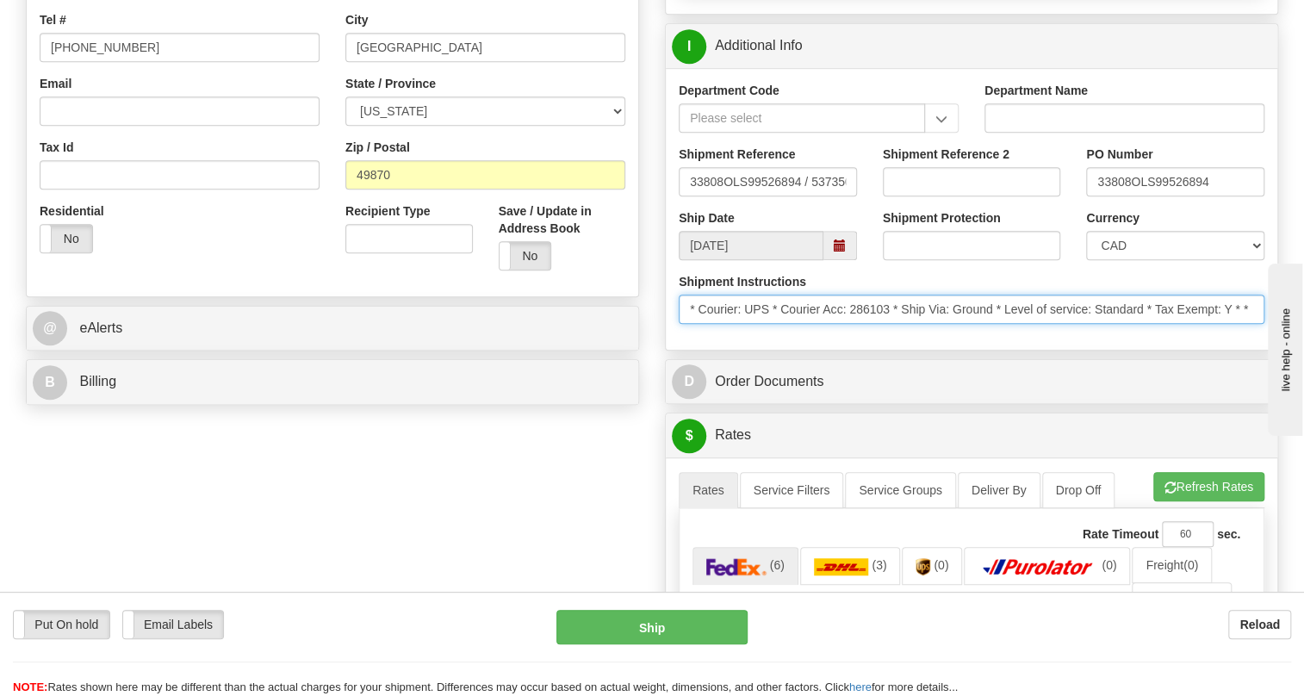
drag, startPoint x: 964, startPoint y: 353, endPoint x: 666, endPoint y: 364, distance: 299.0
click at [666, 337] on div "Shipment Instructions * Courier: UPS * Courier Acc: 286103 * Ship Via: Ground *…" at bounding box center [971, 305] width 611 height 64
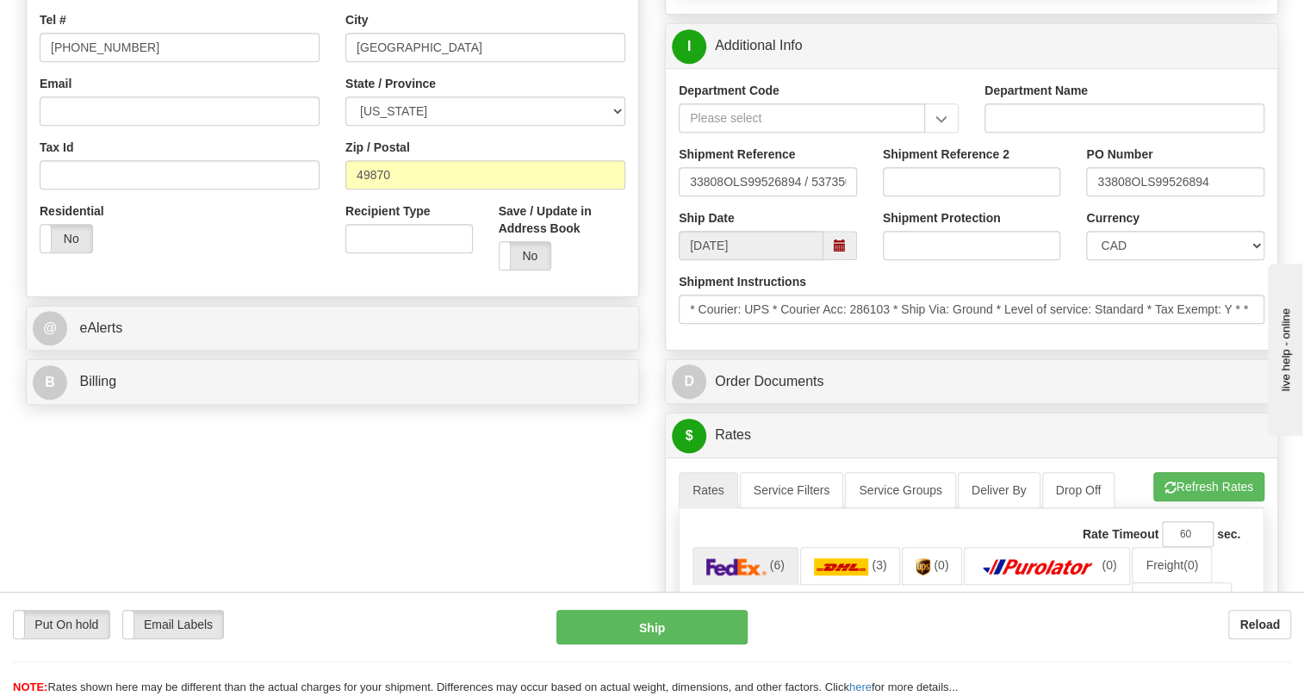
click at [735, 350] on div "Department Code Department Name Shipment Reference 33808OLS99526894 / 537350 Sh…" at bounding box center [971, 209] width 611 height 282
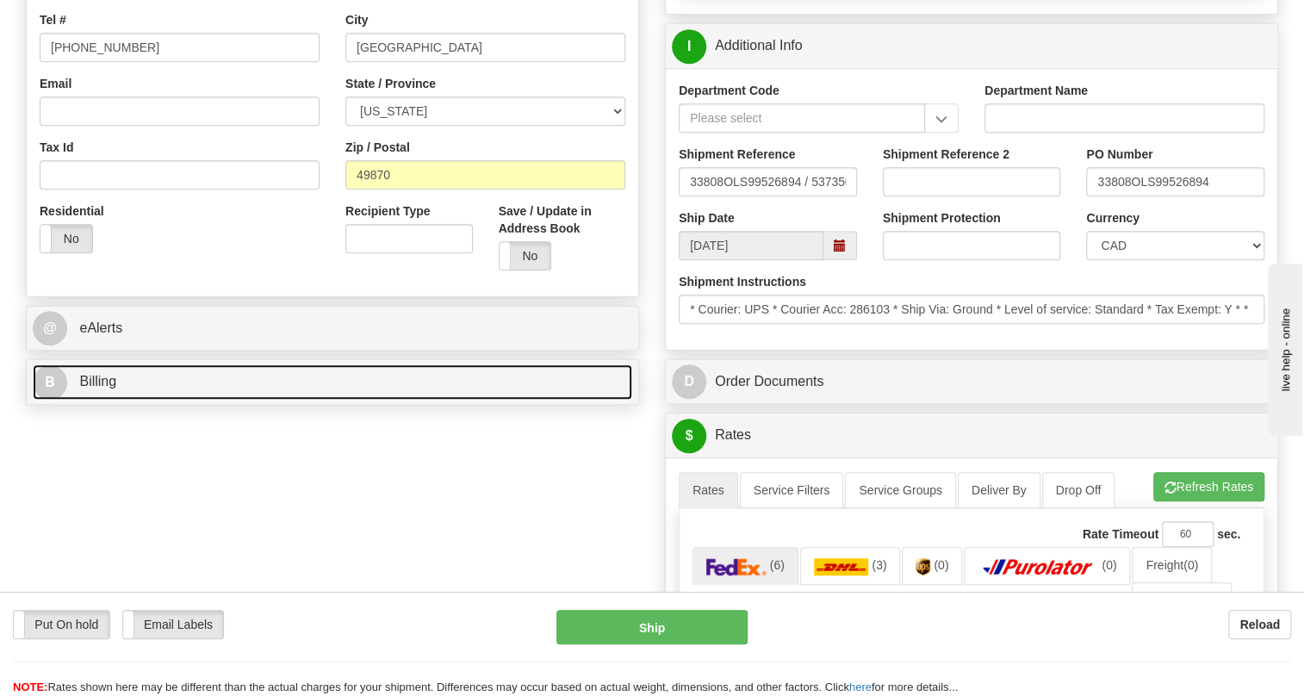
click at [106, 388] on span "Billing" at bounding box center [97, 381] width 37 height 15
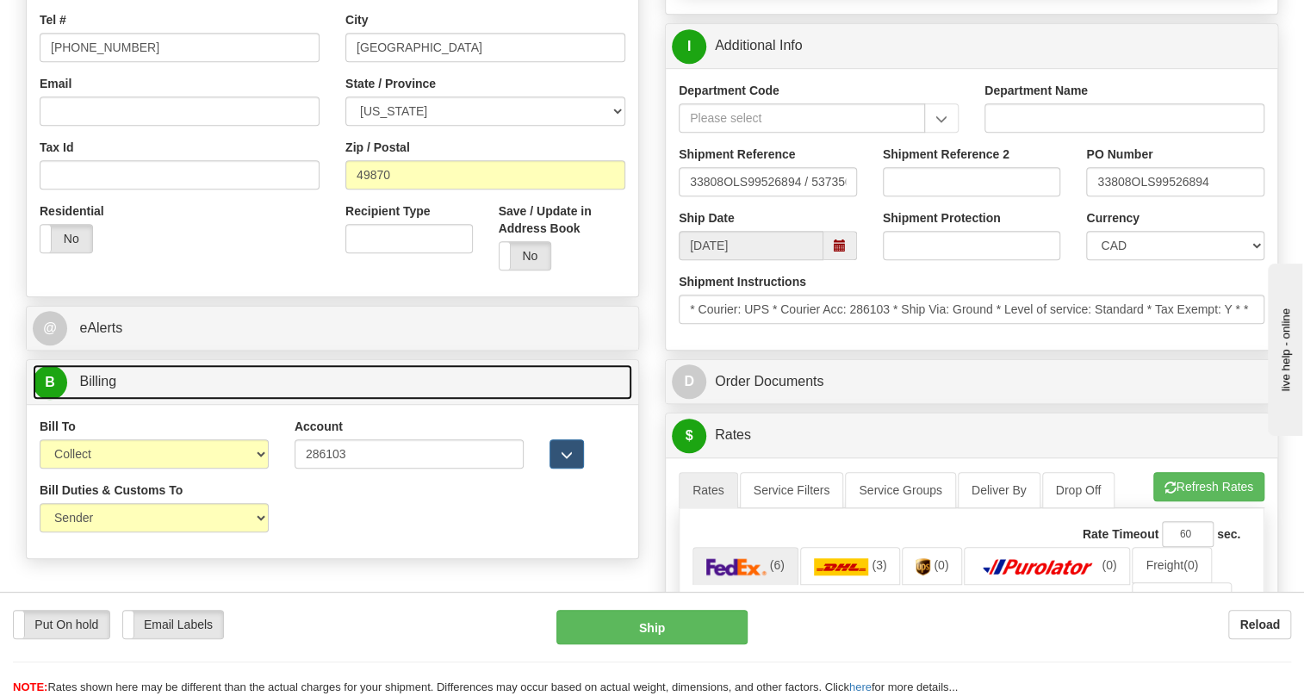
click at [107, 388] on span "Billing" at bounding box center [97, 381] width 37 height 15
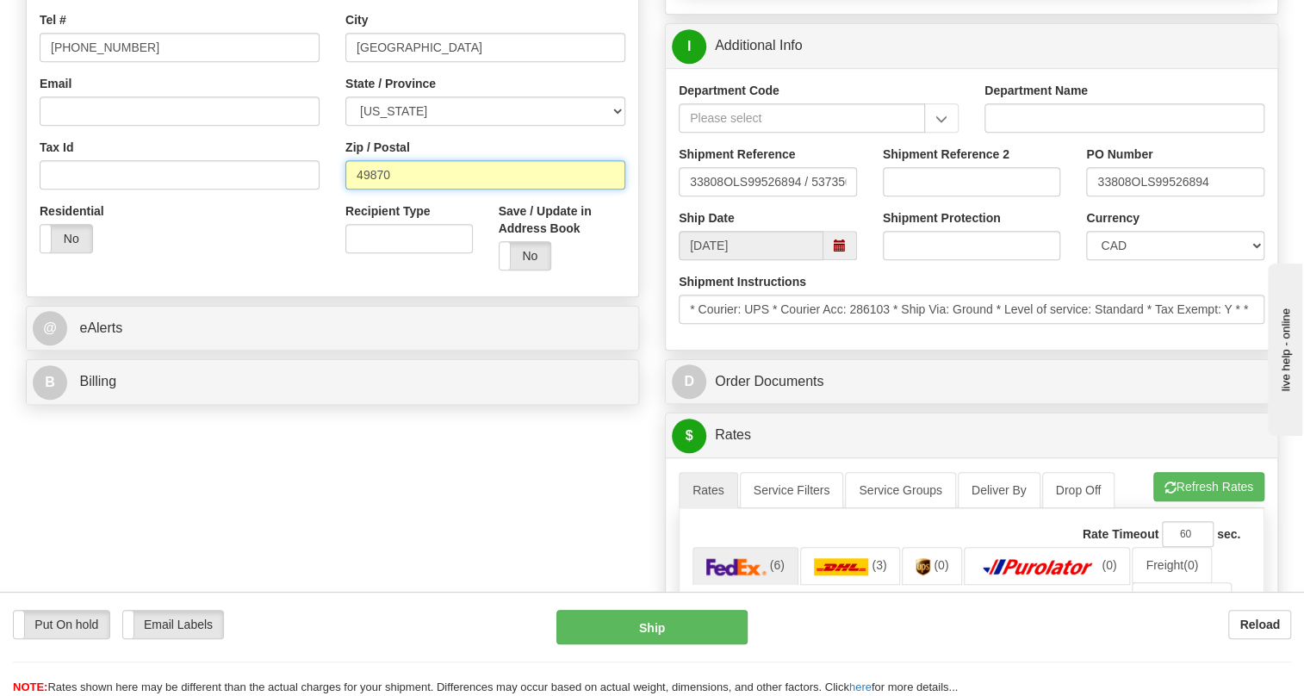
drag, startPoint x: 387, startPoint y: 214, endPoint x: 354, endPoint y: 221, distance: 34.3
click at [354, 189] on input "49870" at bounding box center [485, 174] width 280 height 29
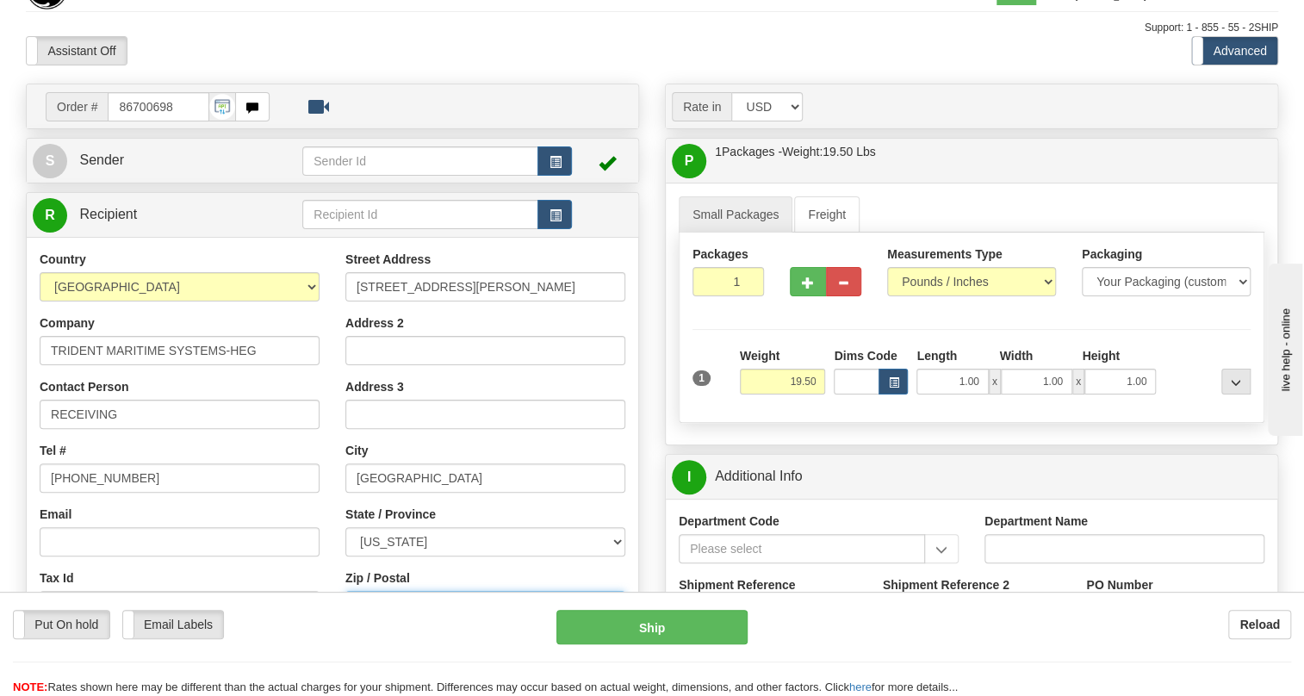
scroll to position [0, 0]
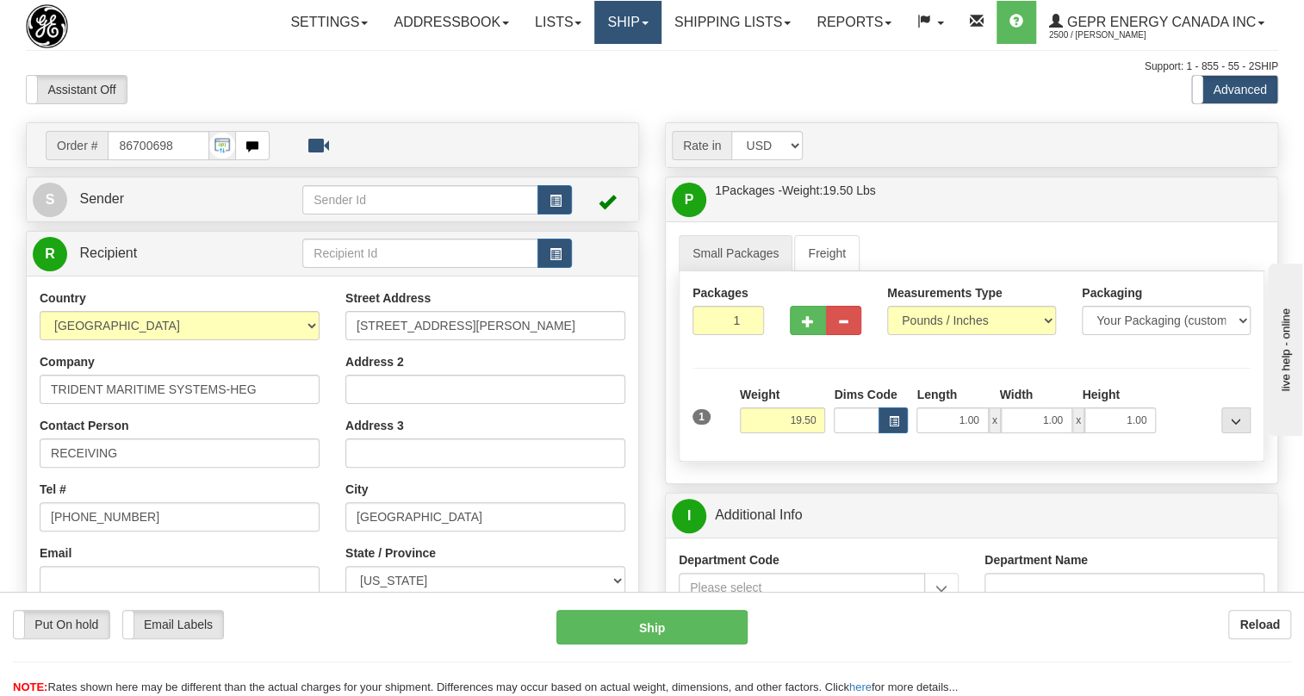
click at [641, 22] on span at bounding box center [644, 23] width 7 height 3
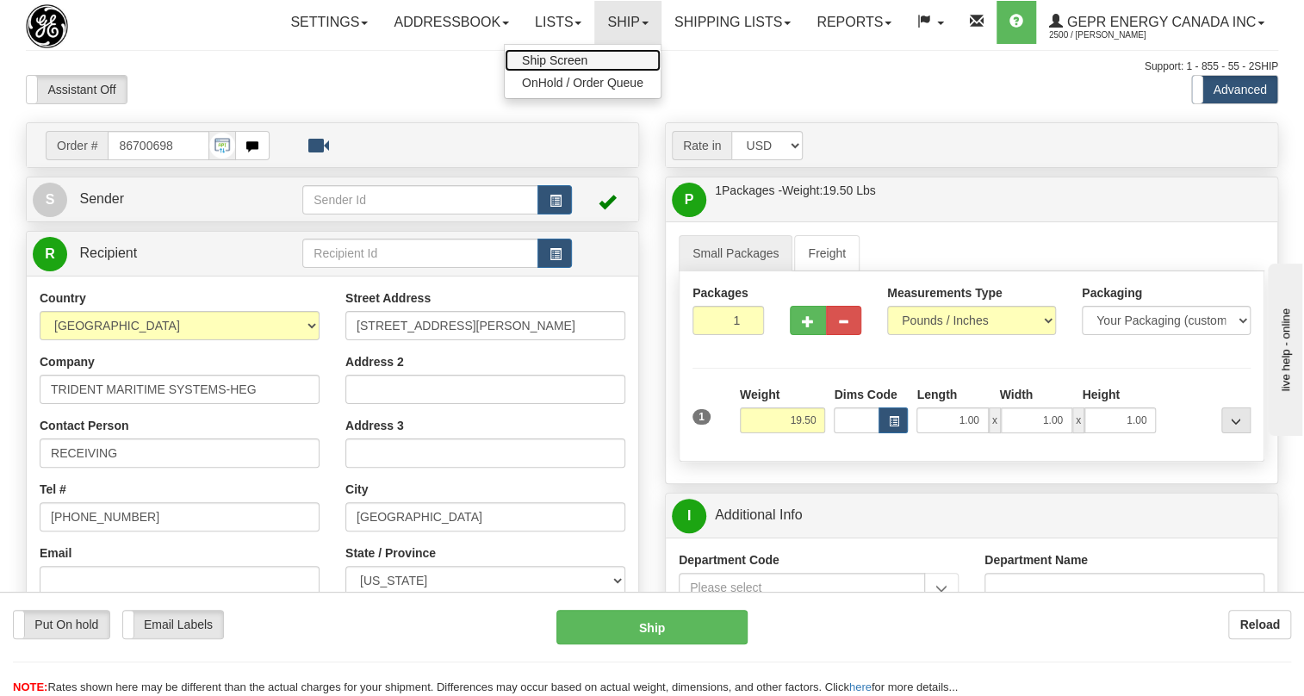
click at [554, 63] on span "Ship Screen" at bounding box center [554, 60] width 65 height 14
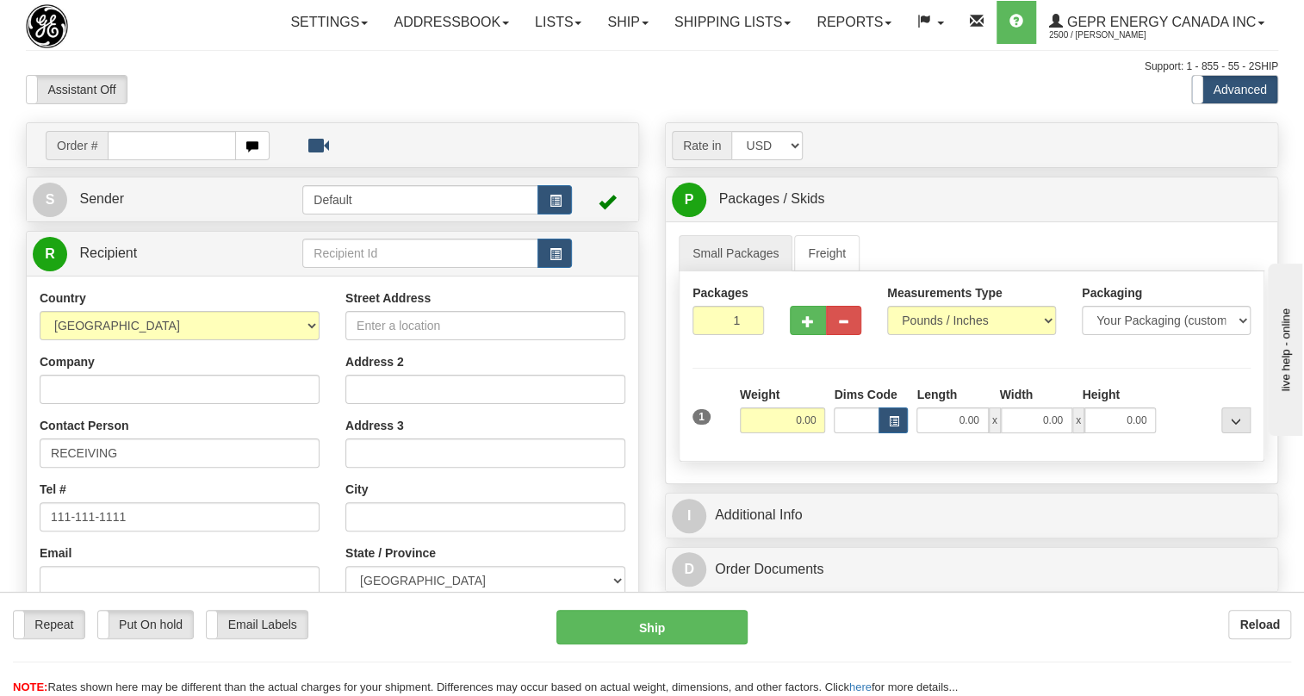
select select "US"
click at [40, 340] on select "AFGHANISTAN ALAND ISLANDS ALBANIA ALGERIA AMERICAN SAMOA ANDORRA ANGOLA ANGUILL…" at bounding box center [180, 325] width 280 height 29
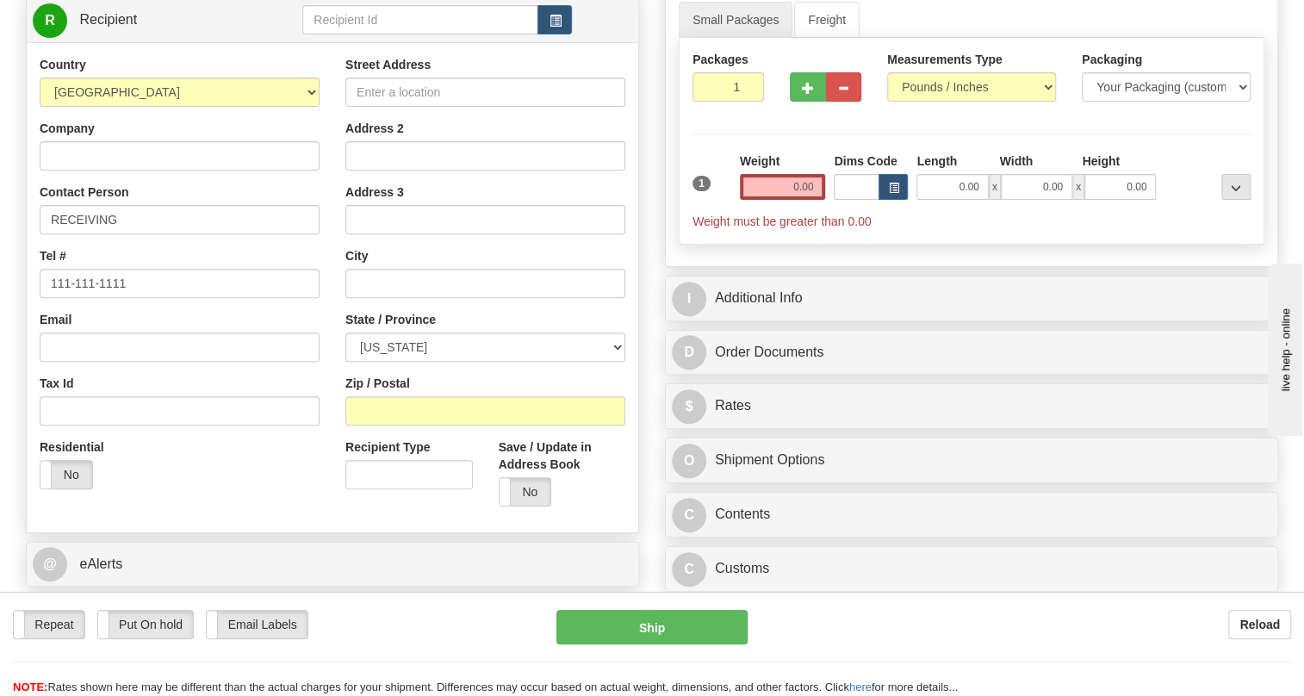
scroll to position [234, 0]
click at [377, 424] on input "Zip / Postal" at bounding box center [485, 409] width 280 height 29
paste input "49870"
type input "49870"
click at [330, 414] on div "Country AFGHANISTAN ALAND ISLANDS ALBANIA ALGERIA AMERICAN SAMOA ANDORRA ANGOLA…" at bounding box center [180, 278] width 306 height 446
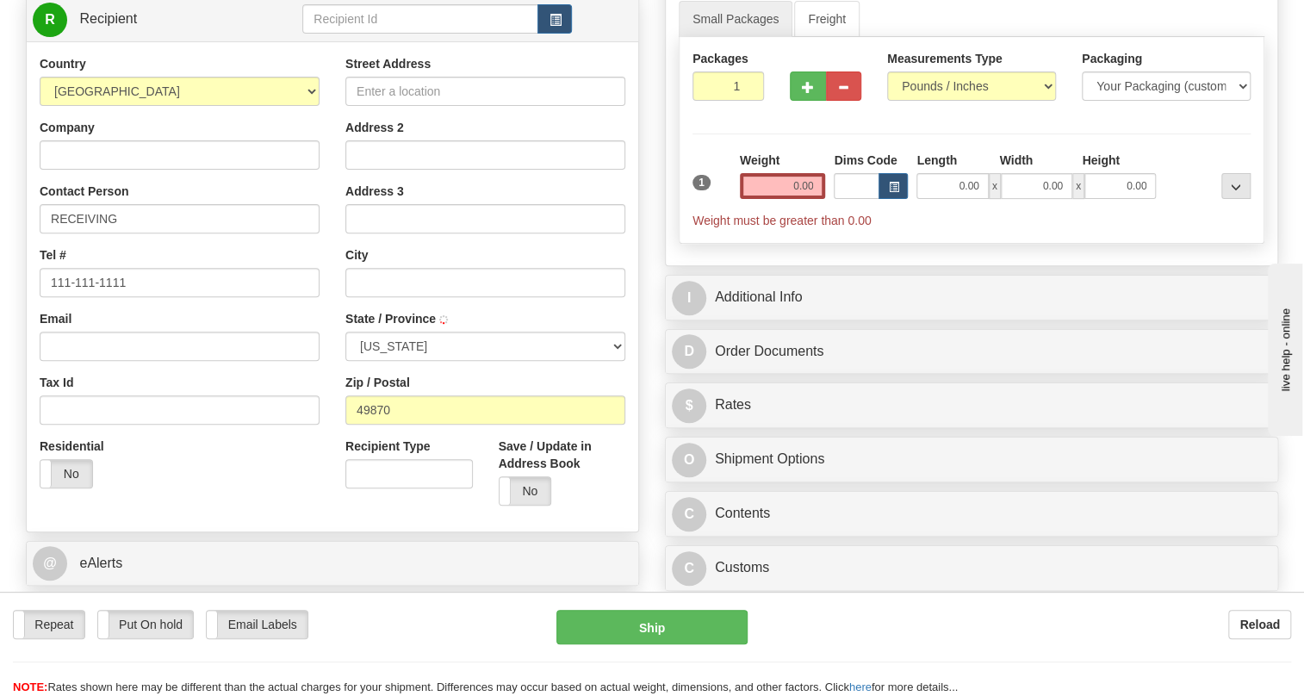
type input "[GEOGRAPHIC_DATA]"
select select "MI"
click at [790, 199] on input "0.00" at bounding box center [783, 186] width 86 height 26
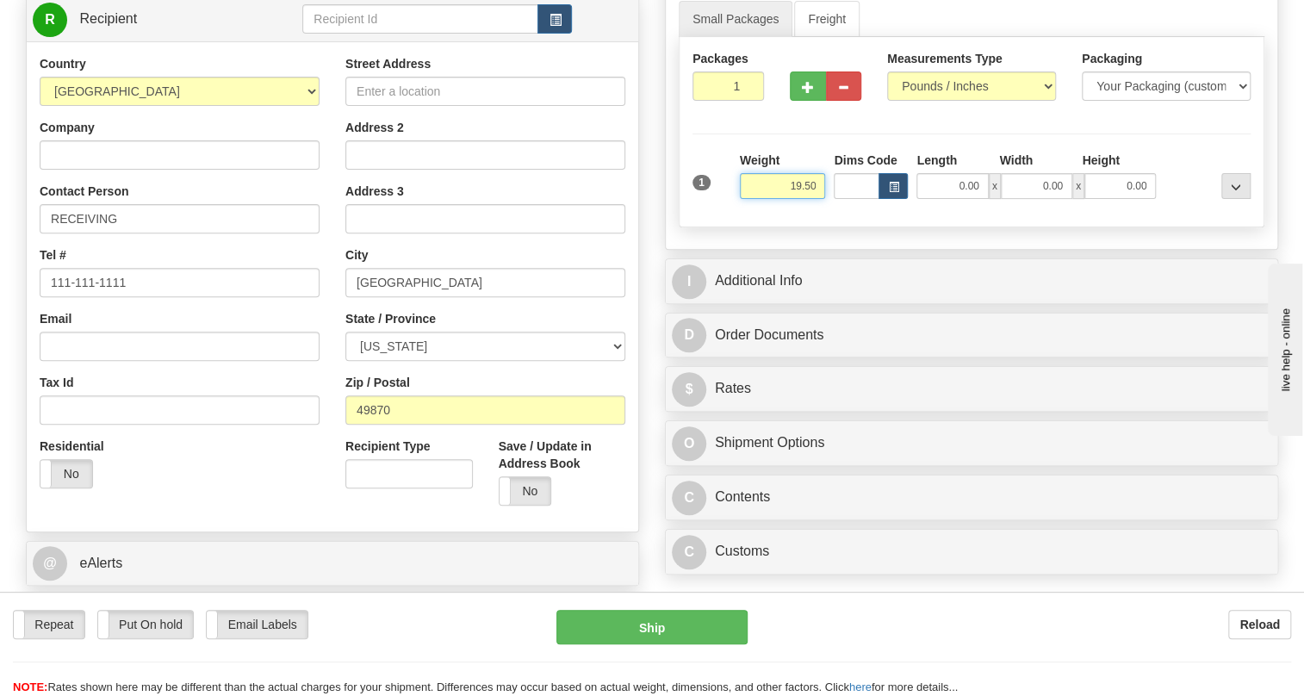
type input "19.50"
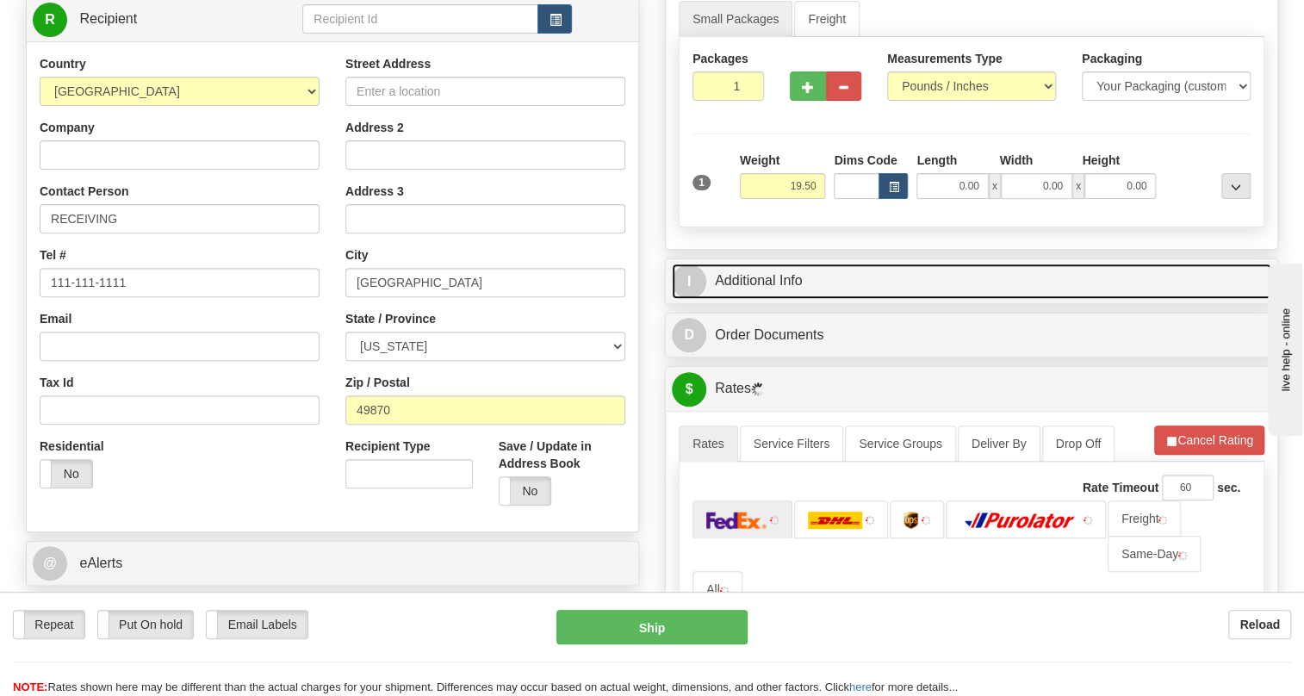
drag, startPoint x: 774, startPoint y: 319, endPoint x: 908, endPoint y: 356, distance: 138.7
click at [775, 299] on link "I Additional Info" at bounding box center [971, 280] width 599 height 35
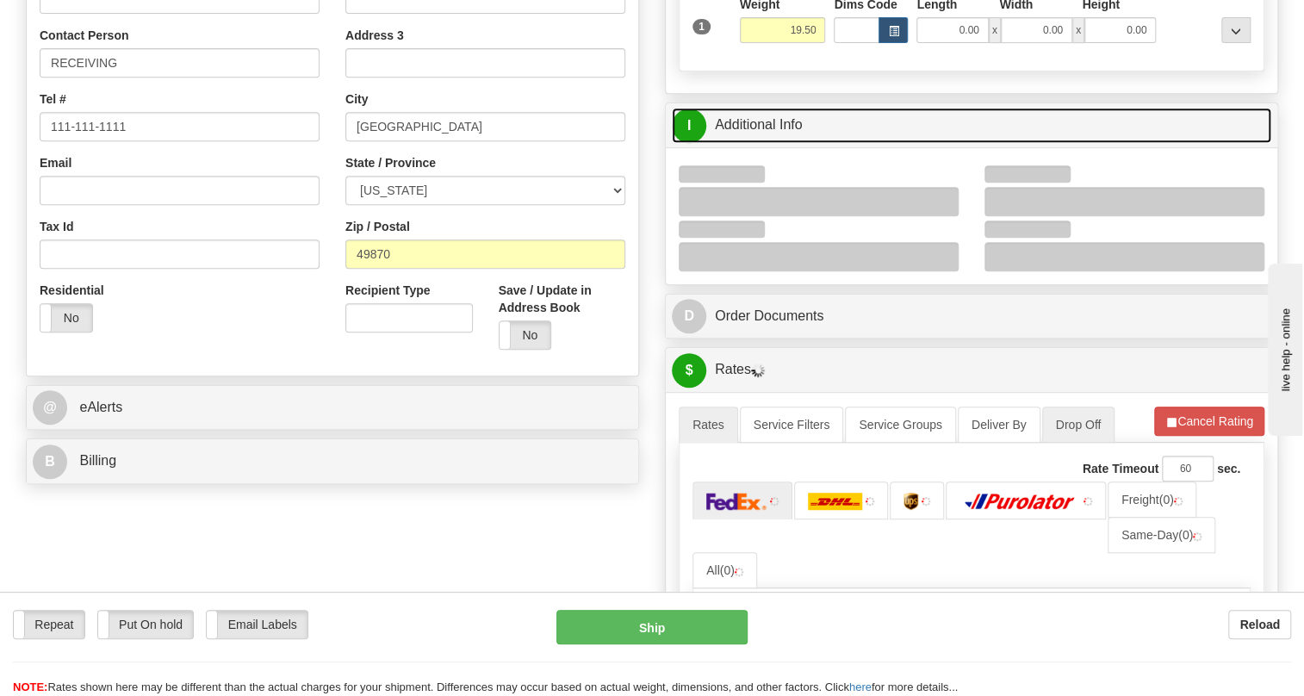
scroll to position [469, 0]
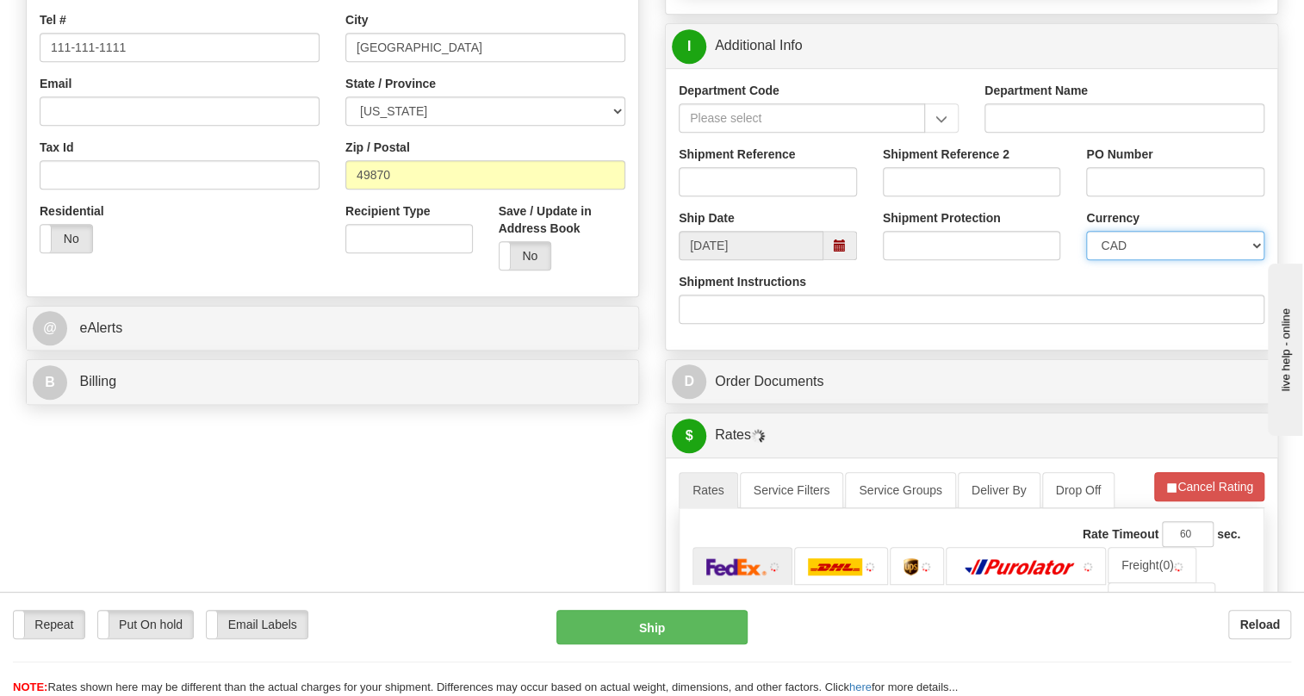
click at [1156, 260] on select "CAD USD EUR ZAR [PERSON_NAME] ARN AUD AUS AWG BBD BFR BGN BHD BMD BND BRC BRL C…" at bounding box center [1175, 245] width 178 height 29
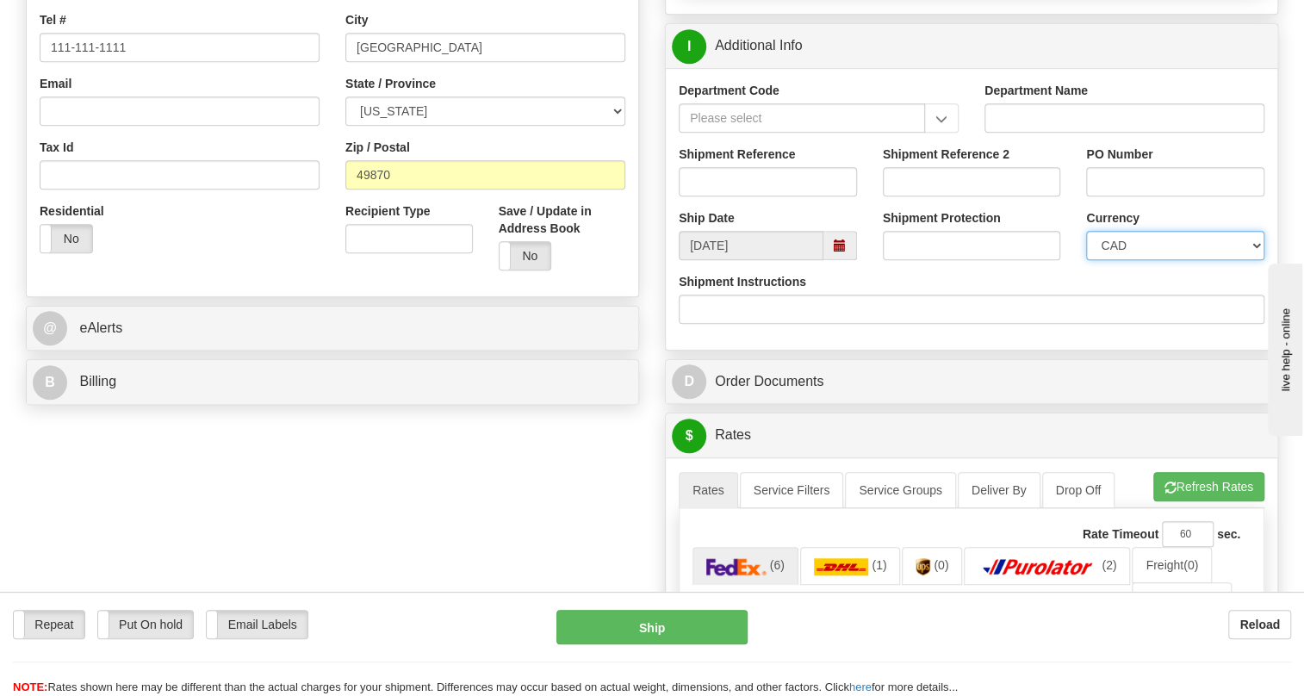
select select "1"
click at [1086, 260] on select "CAD USD EUR ZAR [PERSON_NAME] ARN AUD AUS AWG BBD BFR BGN BHD BMD BND BRC BRL C…" at bounding box center [1175, 245] width 178 height 29
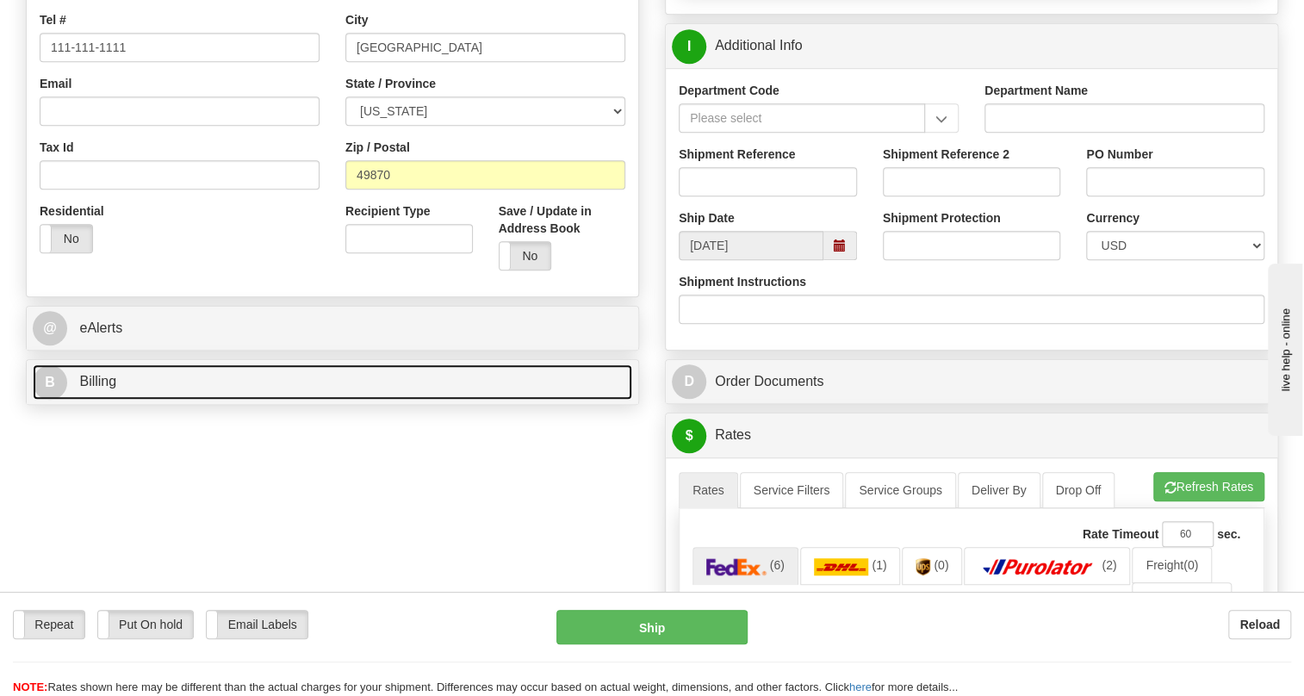
click at [101, 388] on span "Billing" at bounding box center [97, 381] width 37 height 15
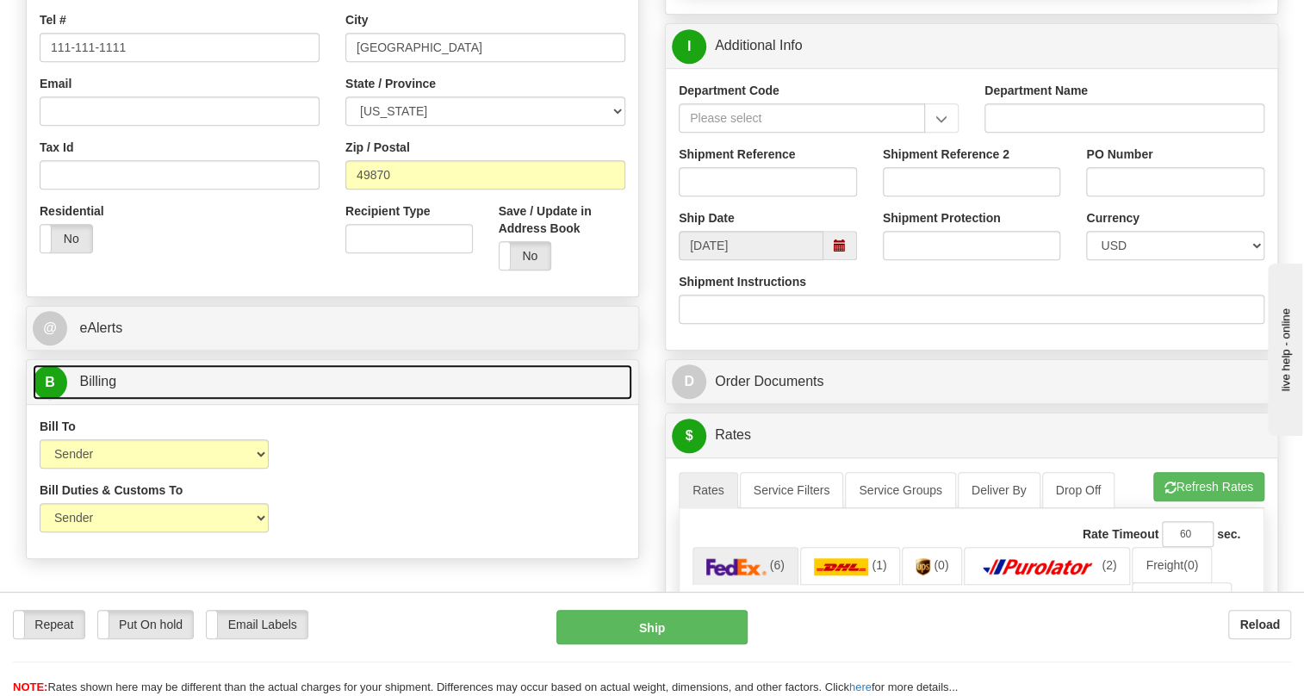
click at [101, 388] on span "Billing" at bounding box center [97, 381] width 37 height 15
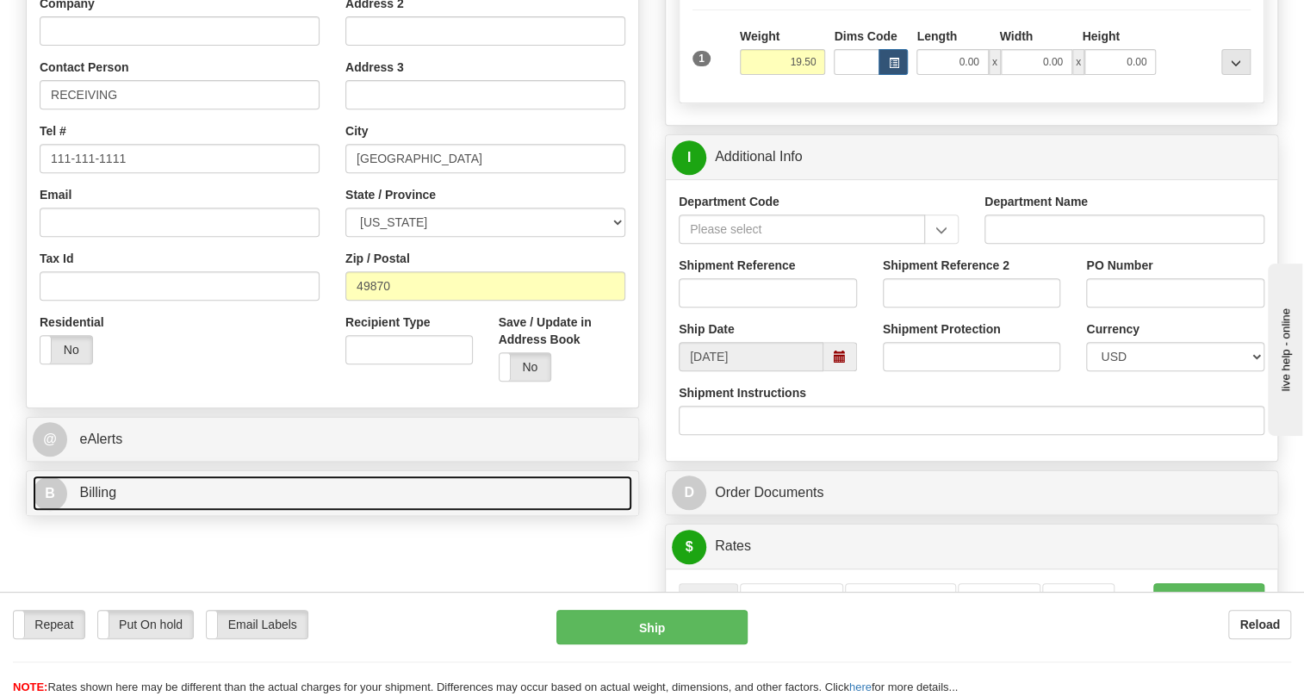
scroll to position [313, 0]
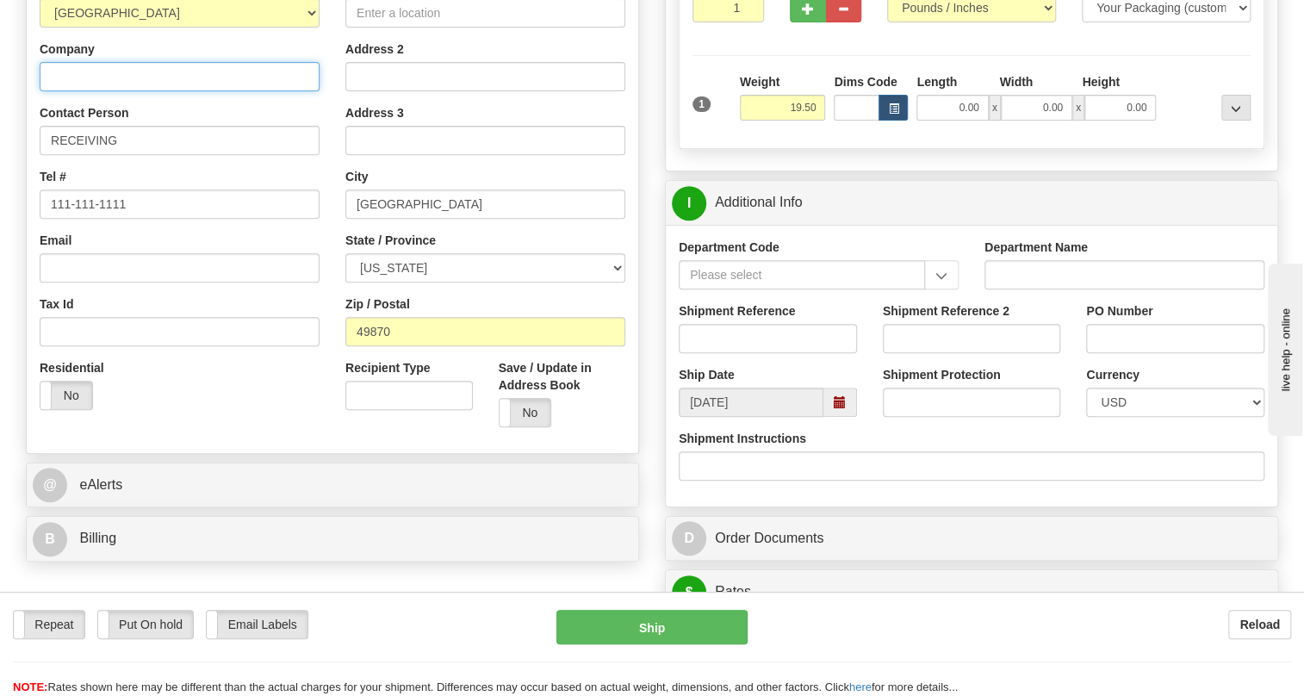
click at [103, 91] on input "Company" at bounding box center [180, 76] width 280 height 29
type input "TRIDENT MARITIME SYSTEMS LLC."
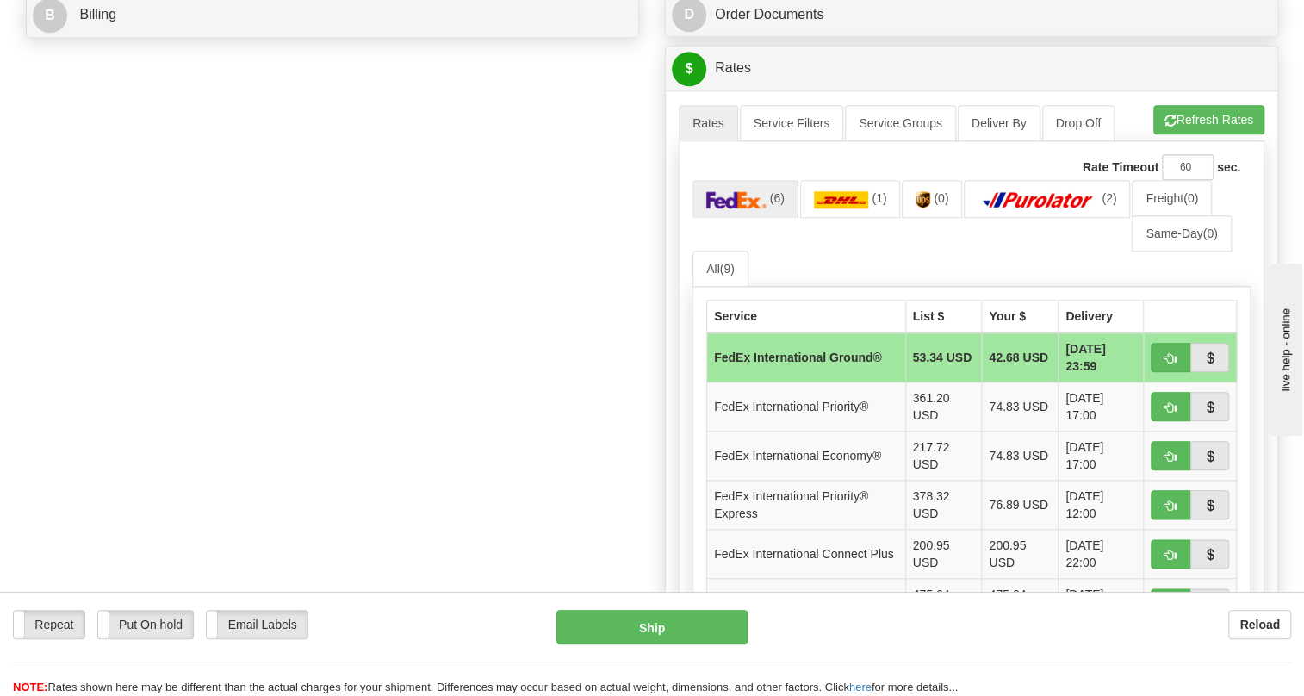
scroll to position [861, 0]
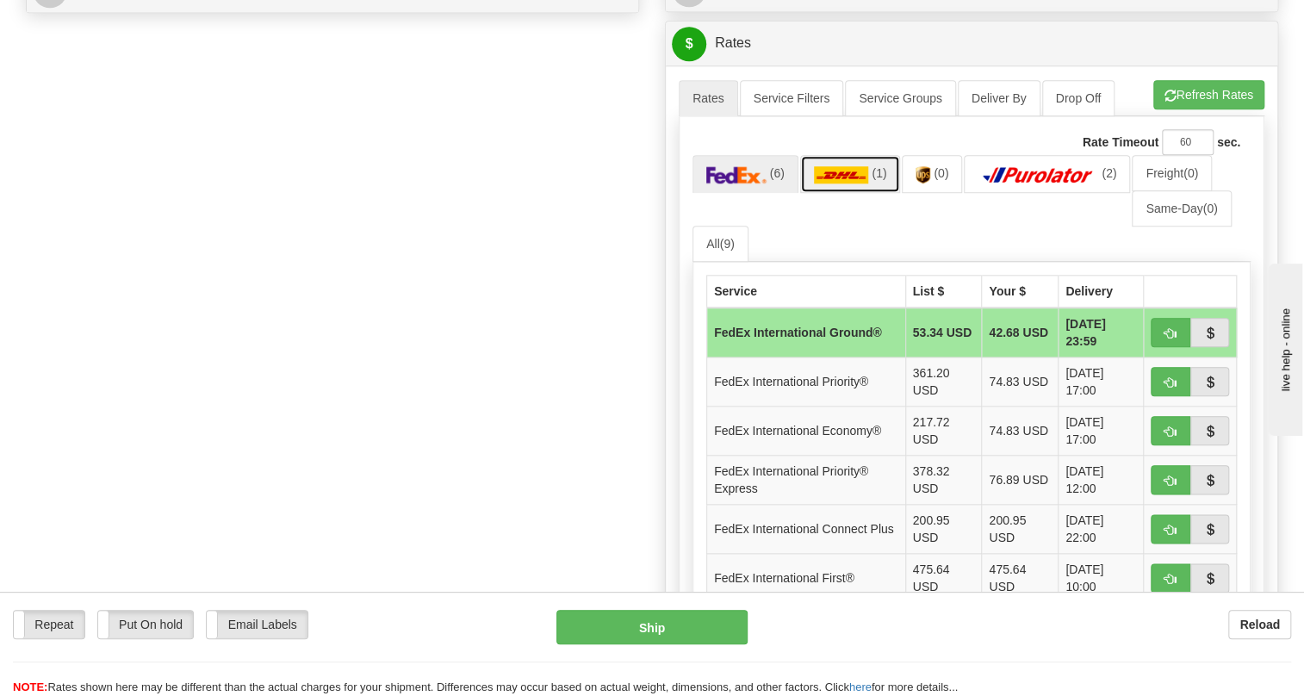
click at [845, 192] on link "(1)" at bounding box center [850, 173] width 101 height 37
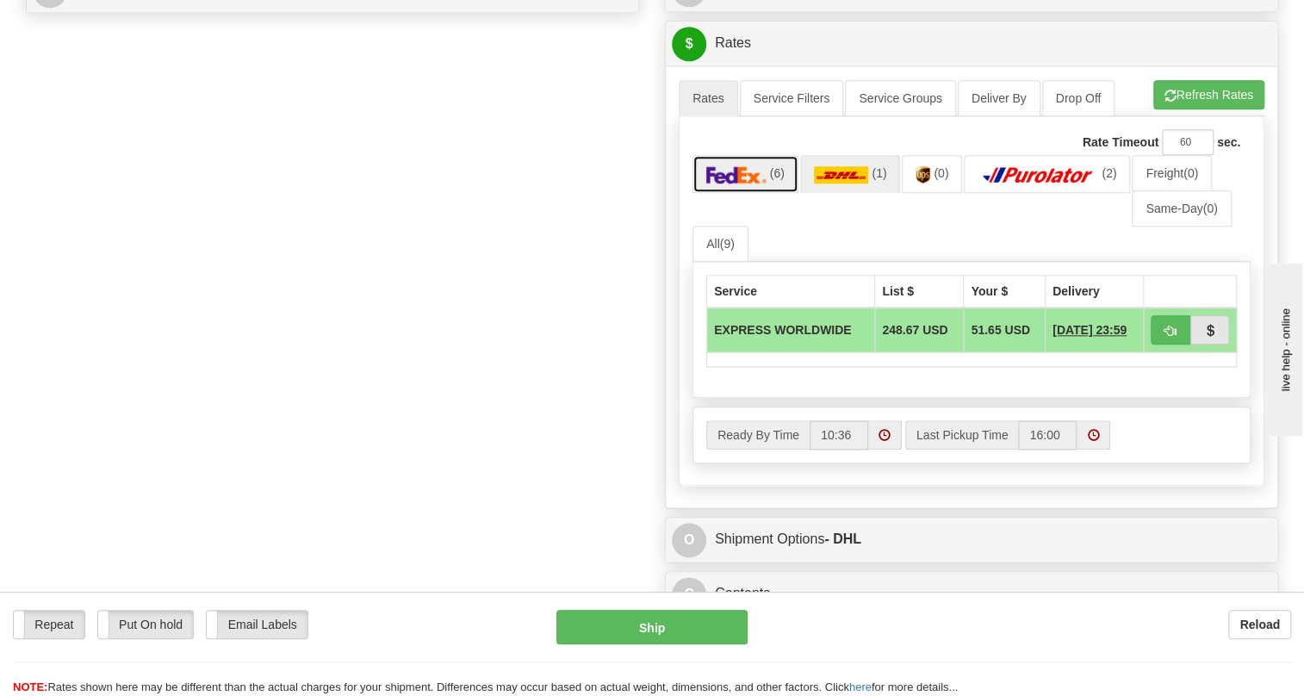
click at [758, 183] on img at bounding box center [736, 174] width 60 height 17
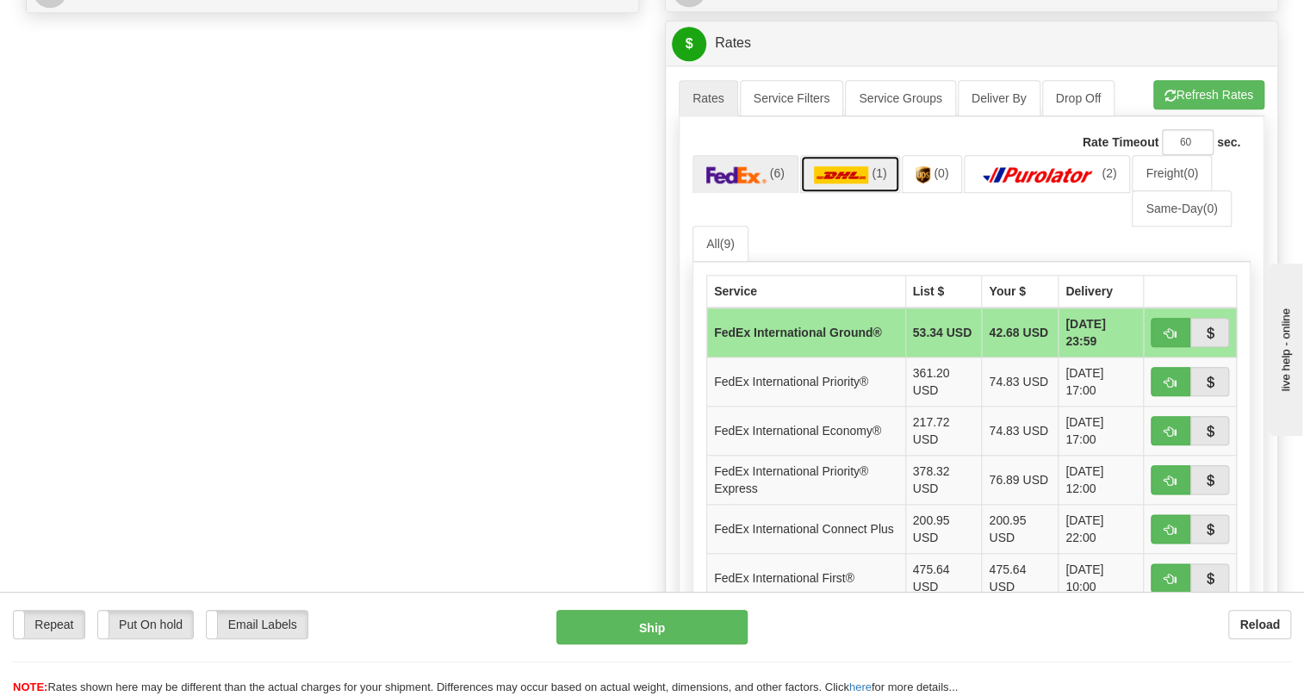
click at [843, 183] on img at bounding box center [841, 174] width 55 height 17
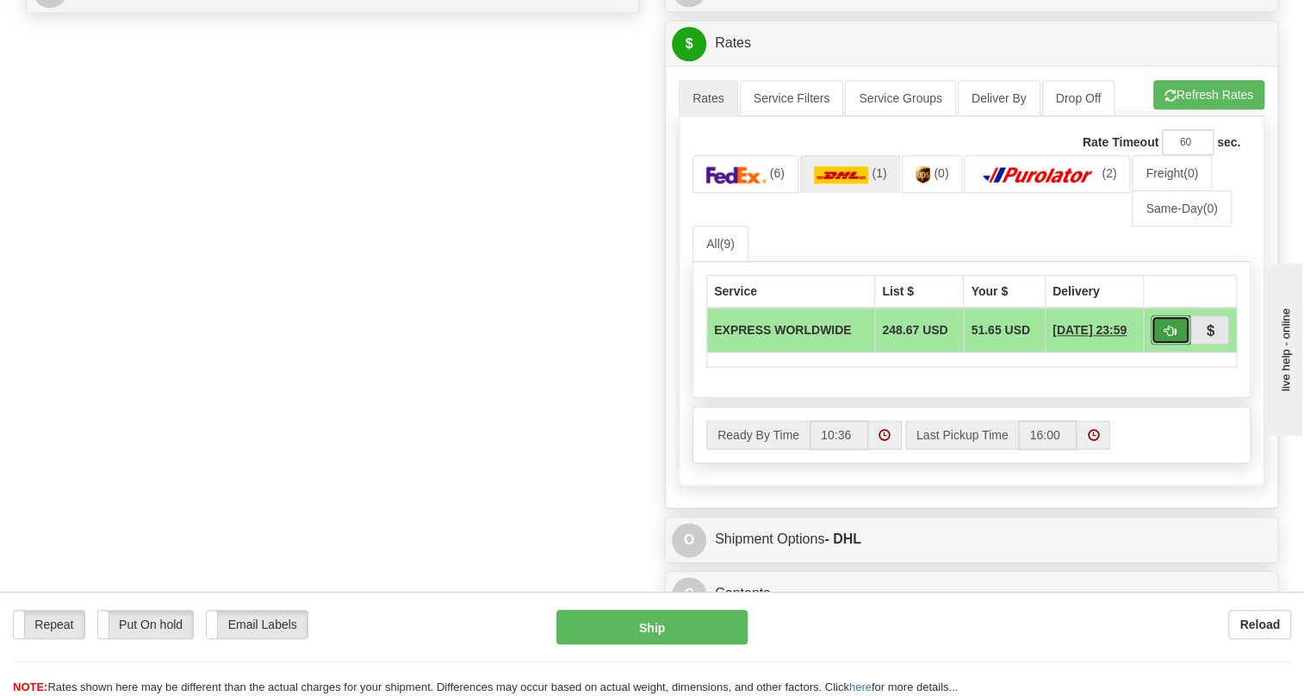
click at [1161, 344] on button "button" at bounding box center [1170, 329] width 40 height 29
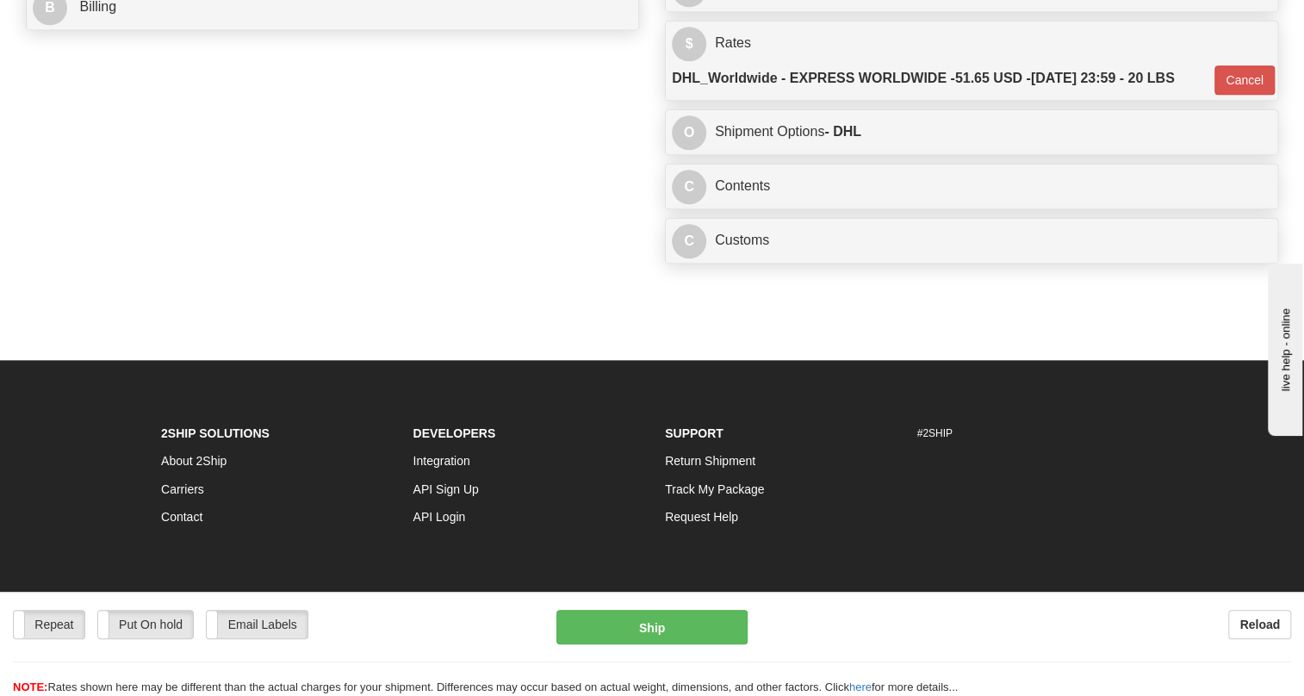
scroll to position [878, 0]
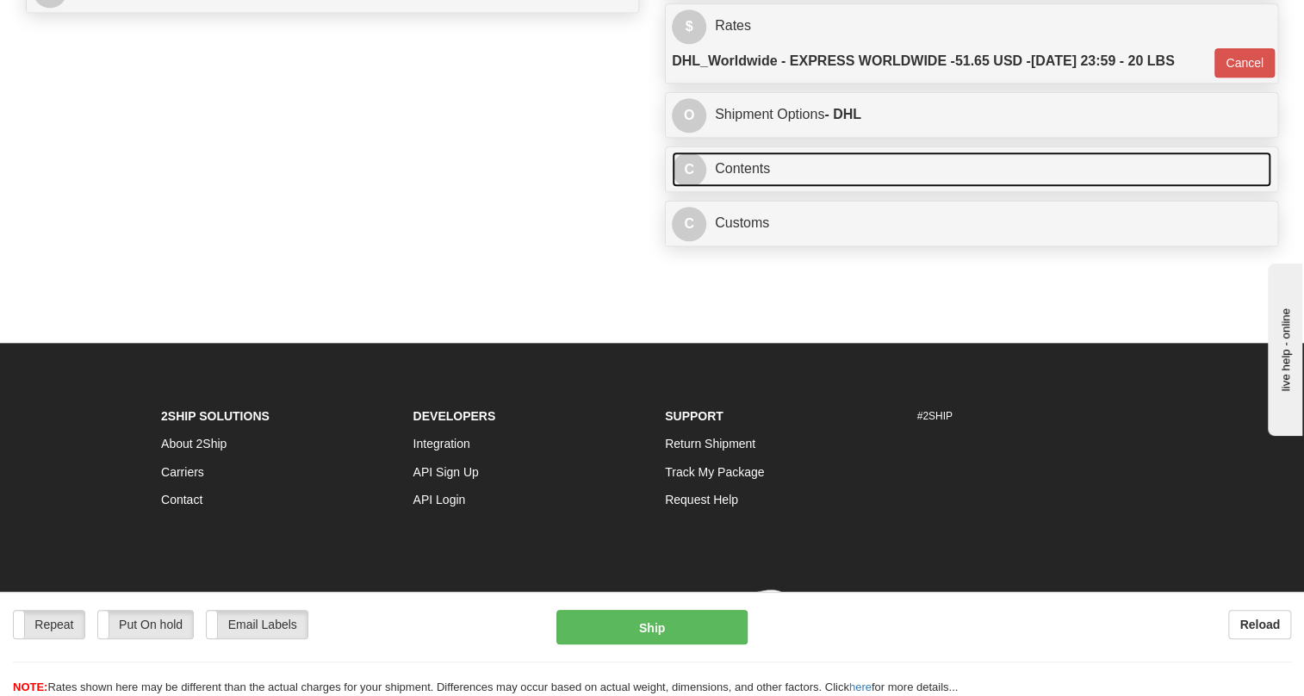
click at [734, 187] on link "C Contents" at bounding box center [971, 169] width 599 height 35
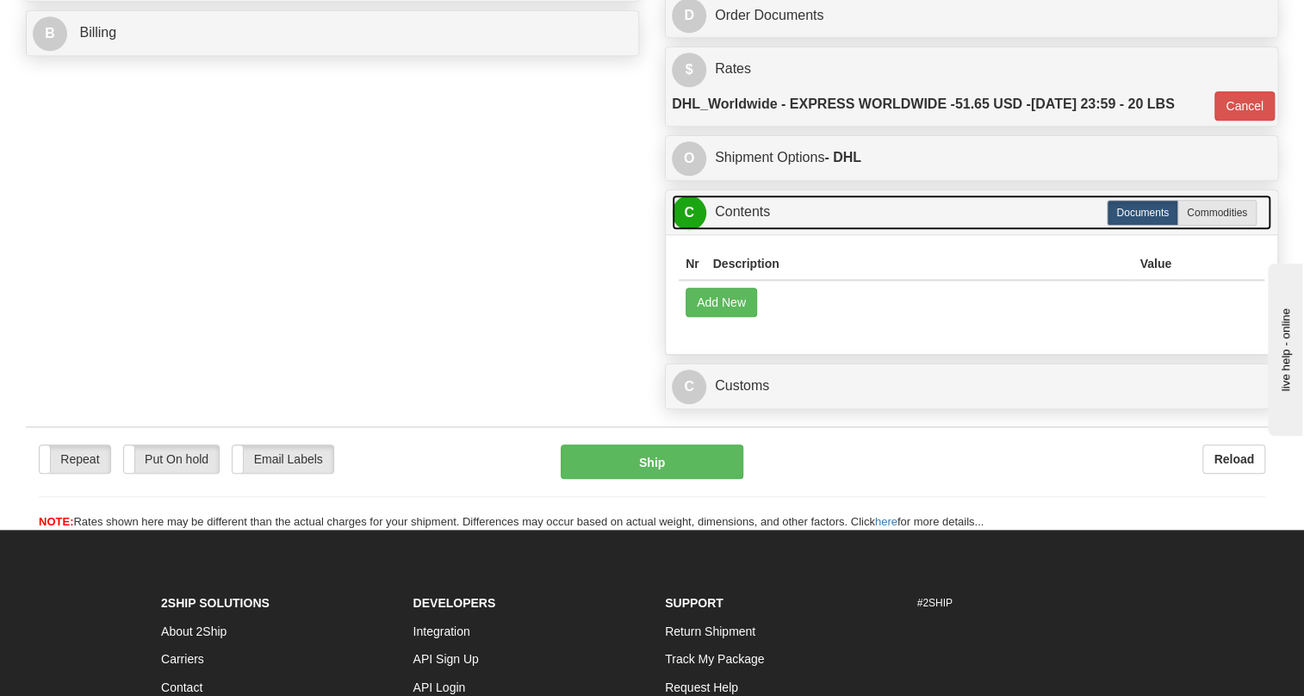
scroll to position [722, 0]
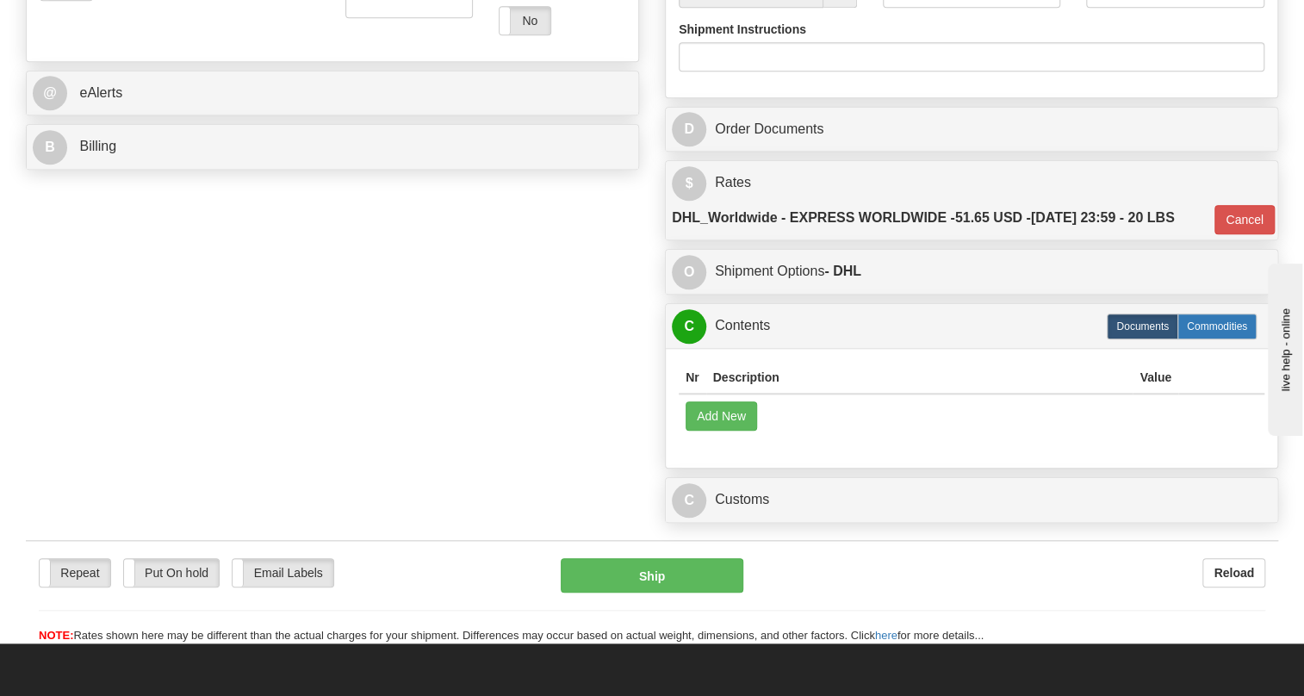
click at [1204, 339] on label "Commodities" at bounding box center [1216, 326] width 79 height 26
type input "D"
radio input "true"
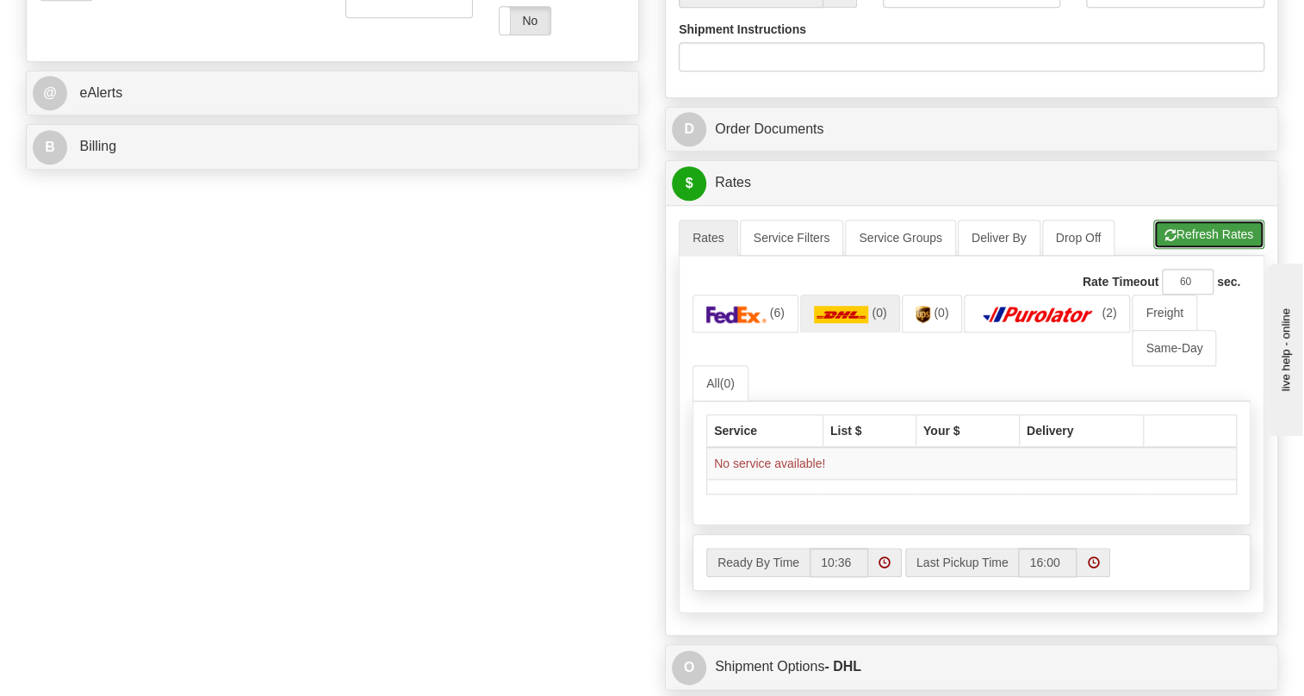
click at [1186, 249] on button "Refresh Rates" at bounding box center [1208, 234] width 111 height 29
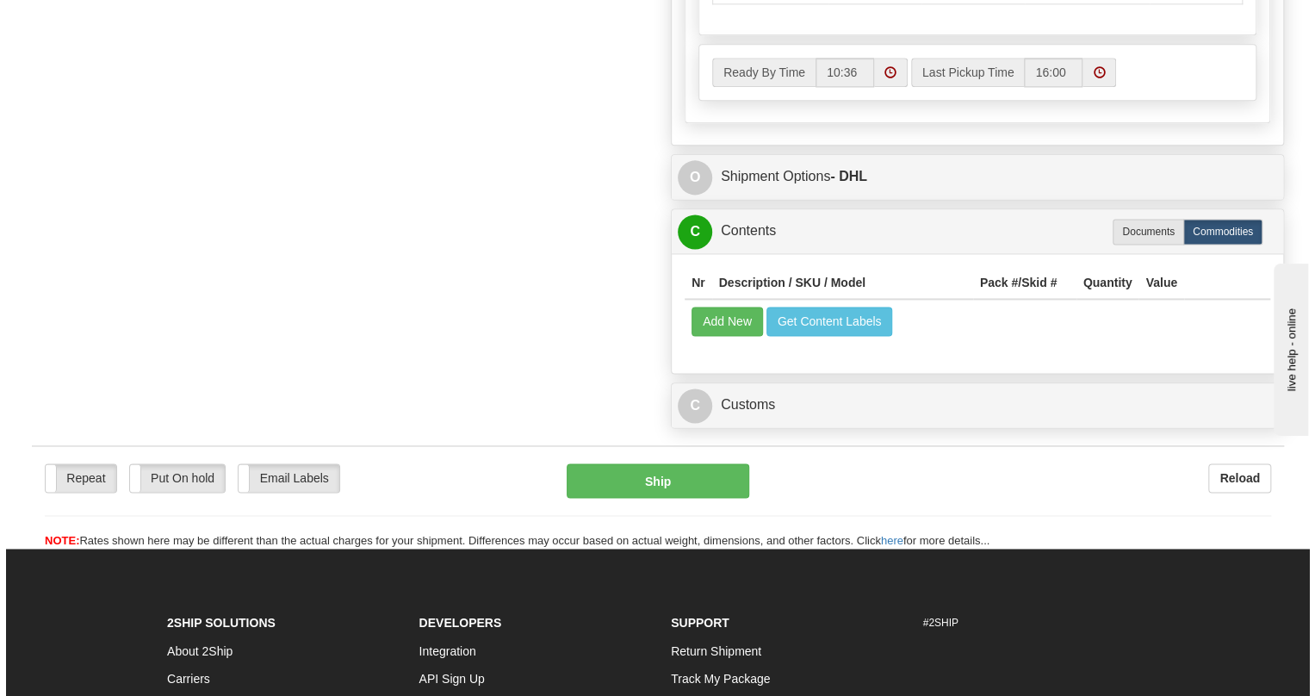
scroll to position [1191, 0]
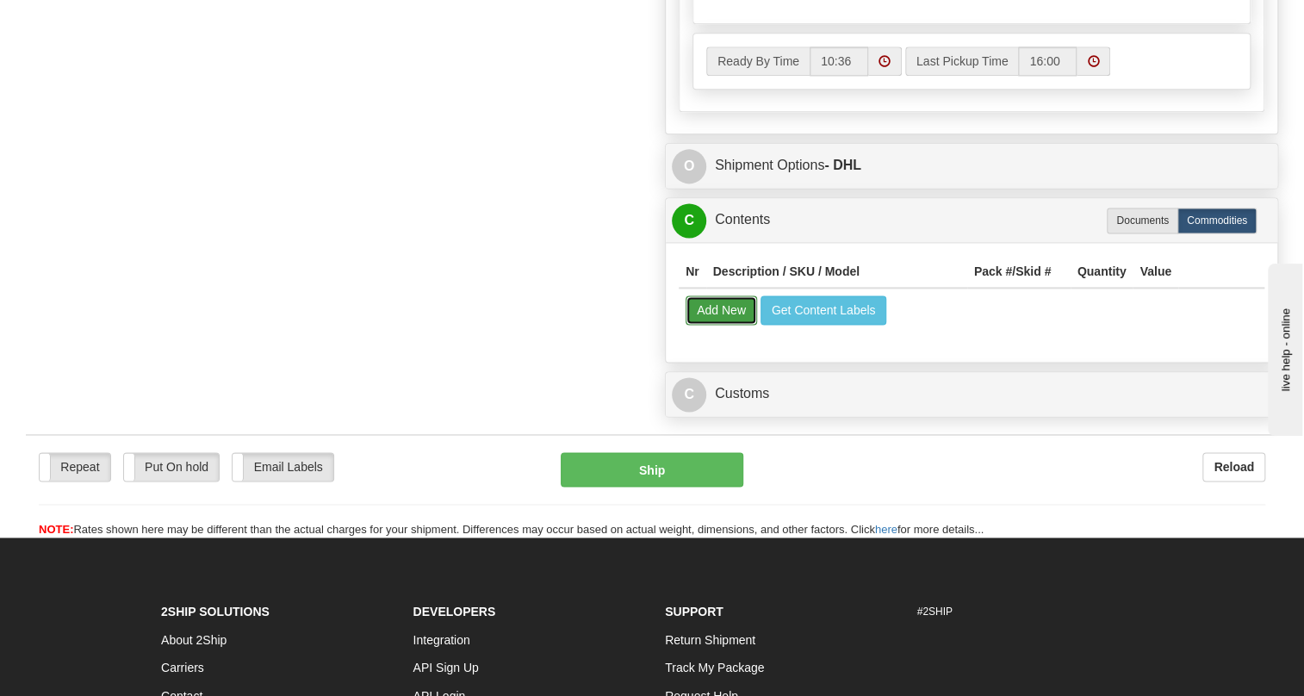
click at [714, 325] on button "Add New" at bounding box center [720, 309] width 71 height 29
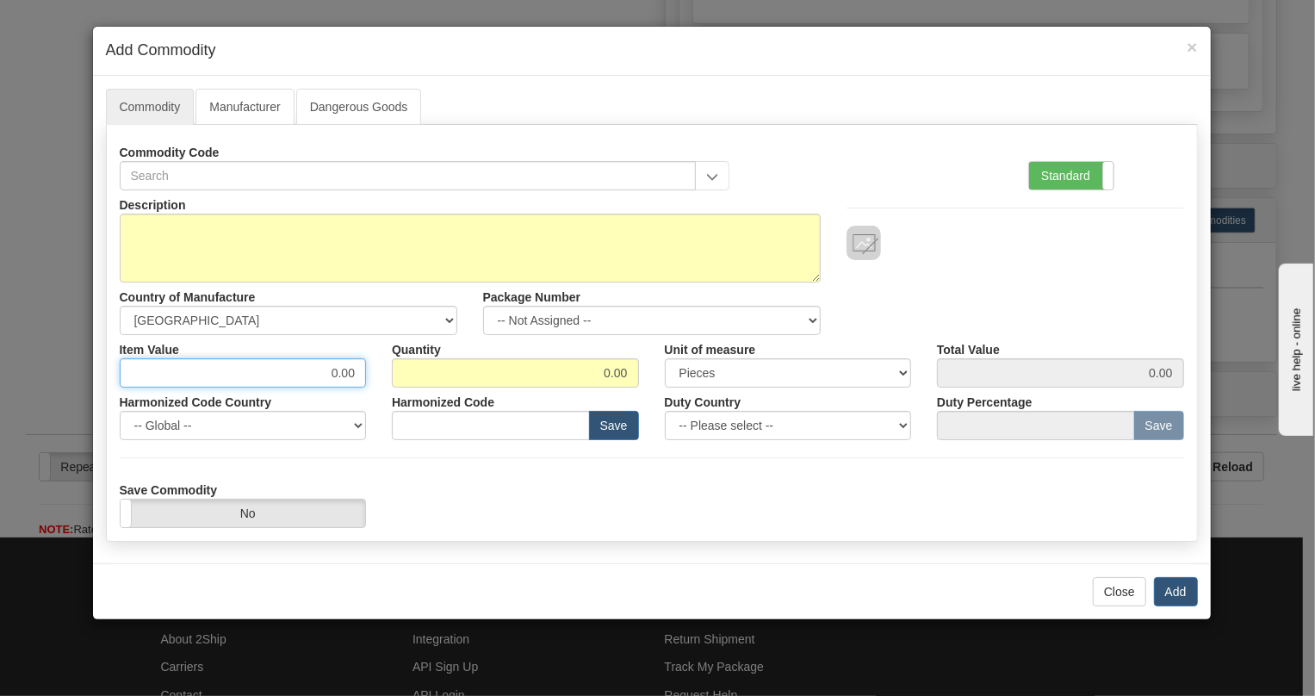
click at [355, 375] on input "0.00" at bounding box center [243, 372] width 247 height 29
paste input "4.522,"
click at [317, 374] on input "4.522,00" at bounding box center [243, 372] width 247 height 29
click at [338, 379] on input "4522,00" at bounding box center [243, 372] width 247 height 29
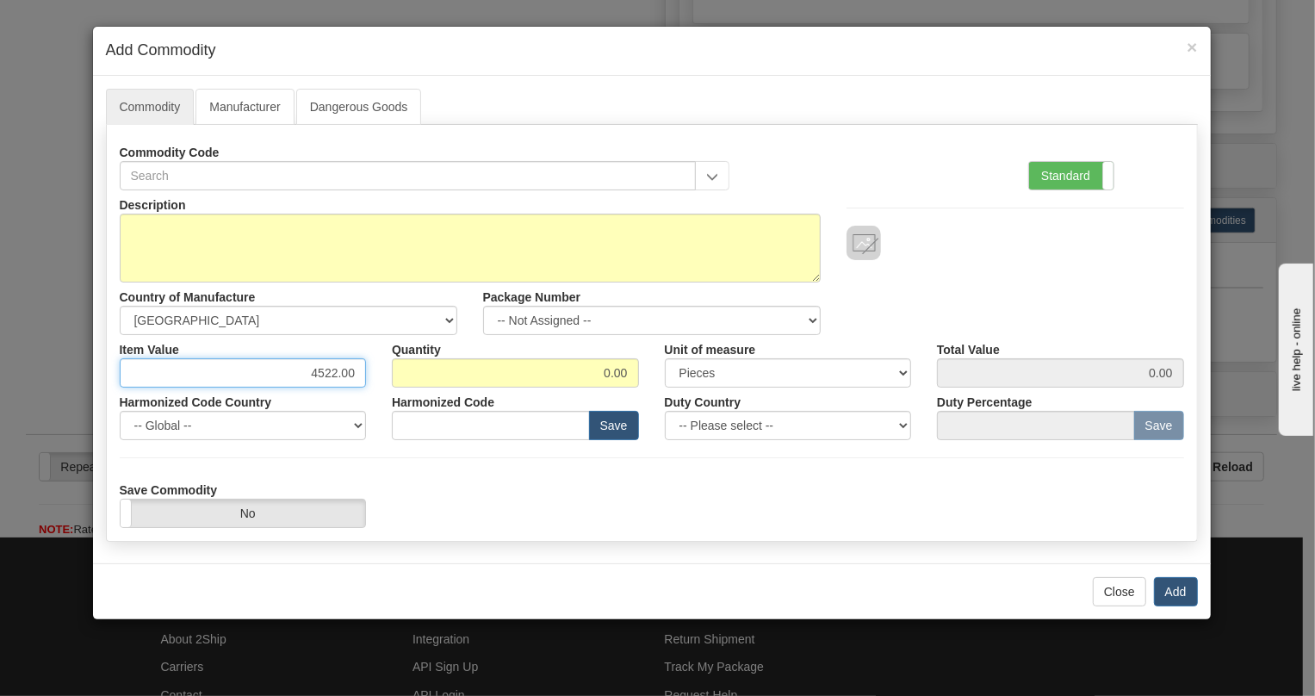
type input "4522.00"
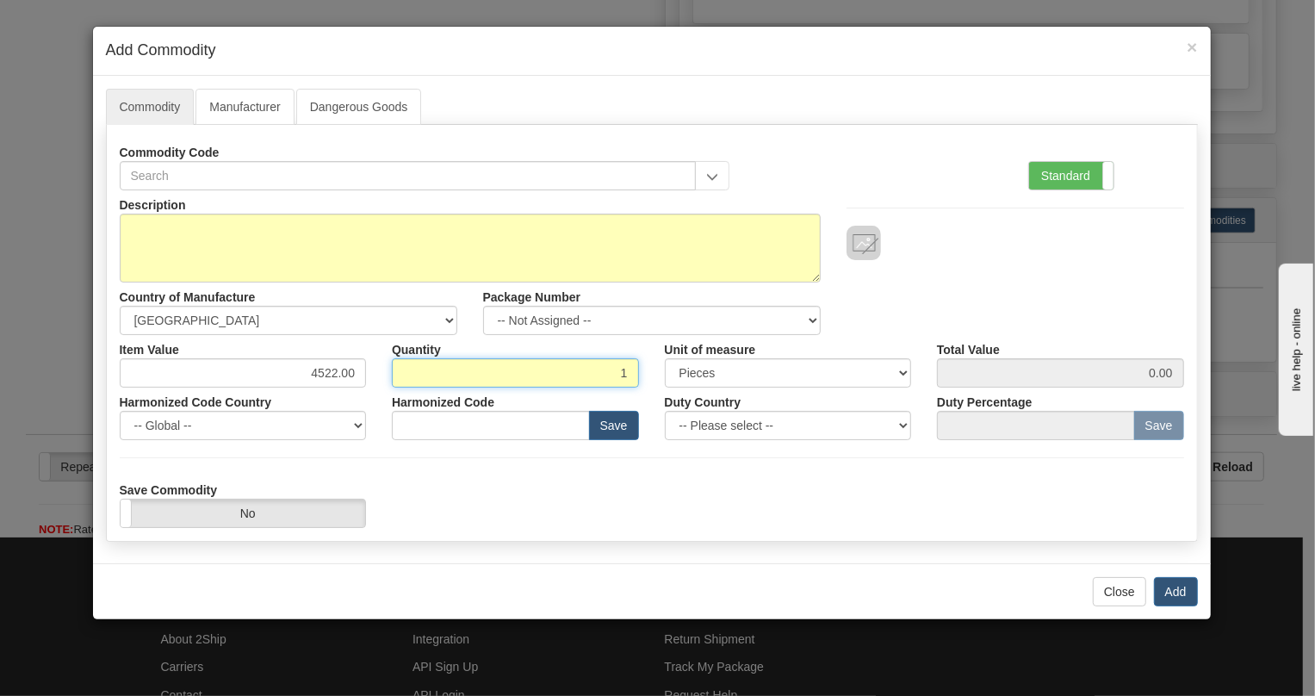
type input "1"
type input "4522.00"
click at [471, 468] on div "Description Country of Manufacture -- Unknown -- AFGHANISTAN ALAND ISLANDS ALBA…" at bounding box center [652, 359] width 1064 height 338
drag, startPoint x: 1071, startPoint y: 172, endPoint x: 938, endPoint y: 177, distance: 133.6
click at [1069, 172] on label "Standard" at bounding box center [1071, 176] width 84 height 28
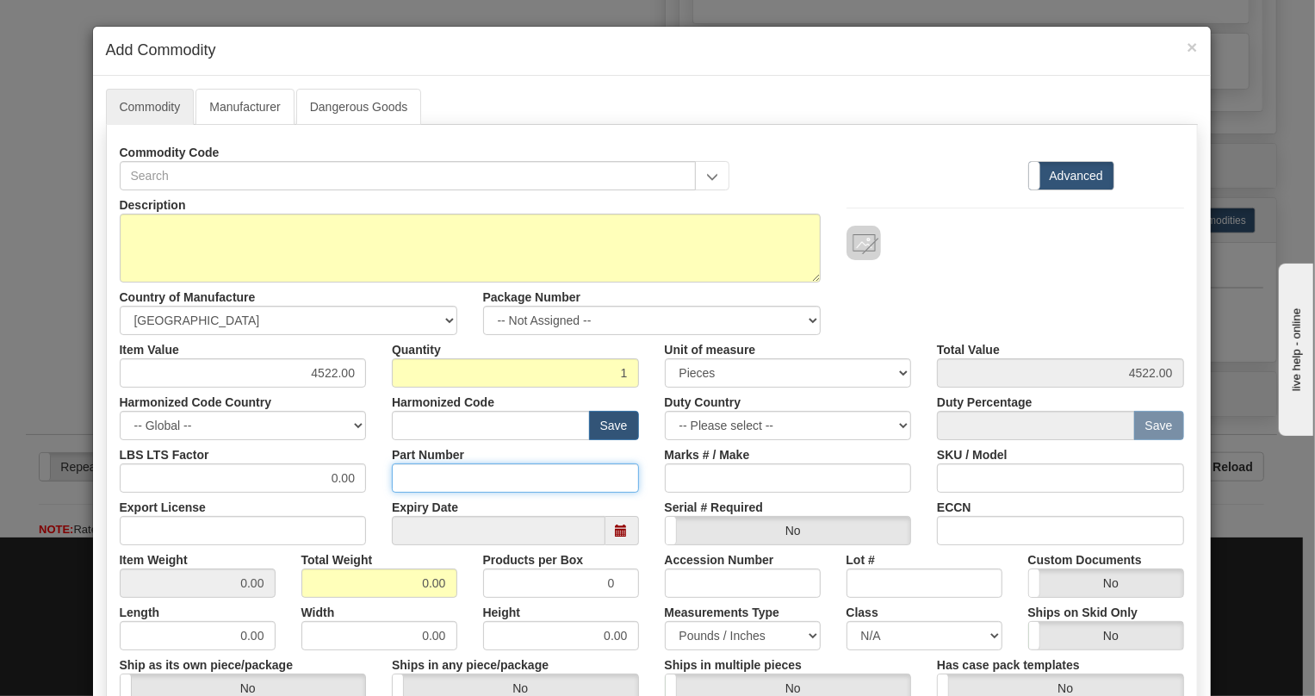
click at [408, 474] on input "Part Number" at bounding box center [515, 477] width 247 height 29
paste input "E845-08554-043X"
type input "E845-08554-043X"
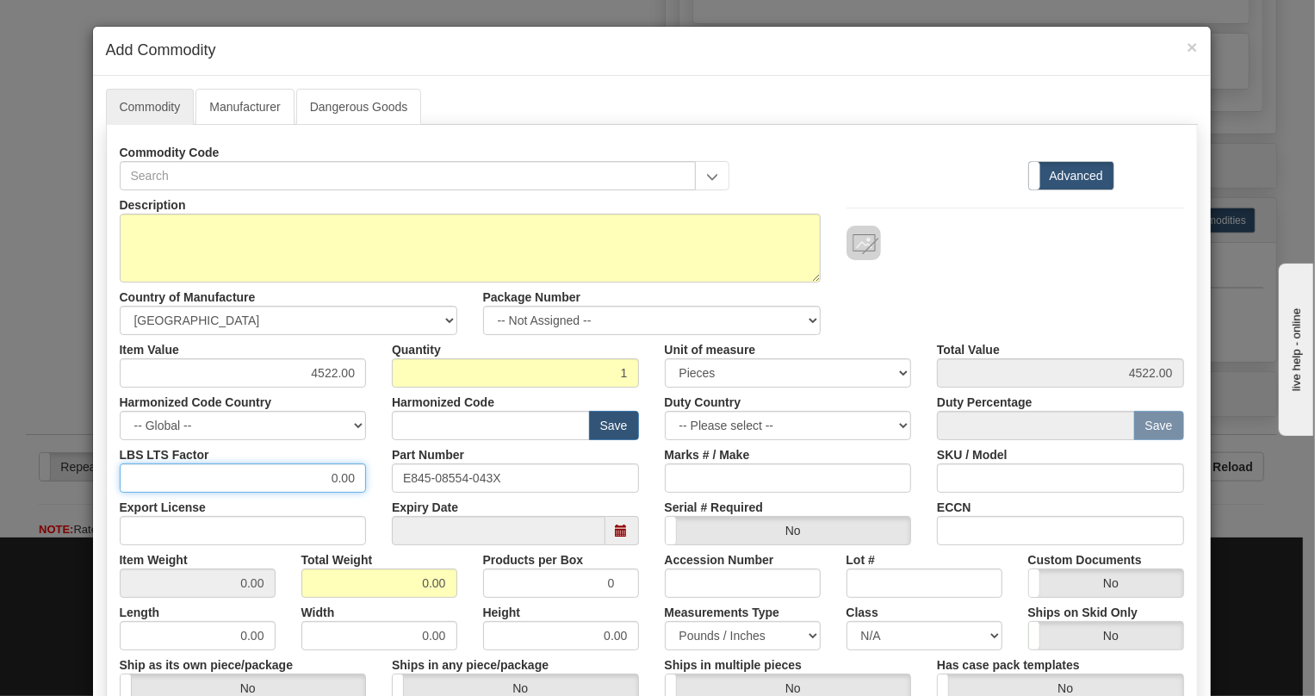
click at [319, 472] on input "0.00" at bounding box center [243, 477] width 247 height 29
type input "1.00"
click at [412, 582] on input "0.00" at bounding box center [379, 582] width 156 height 29
type input "1.00"
type input "1.0000"
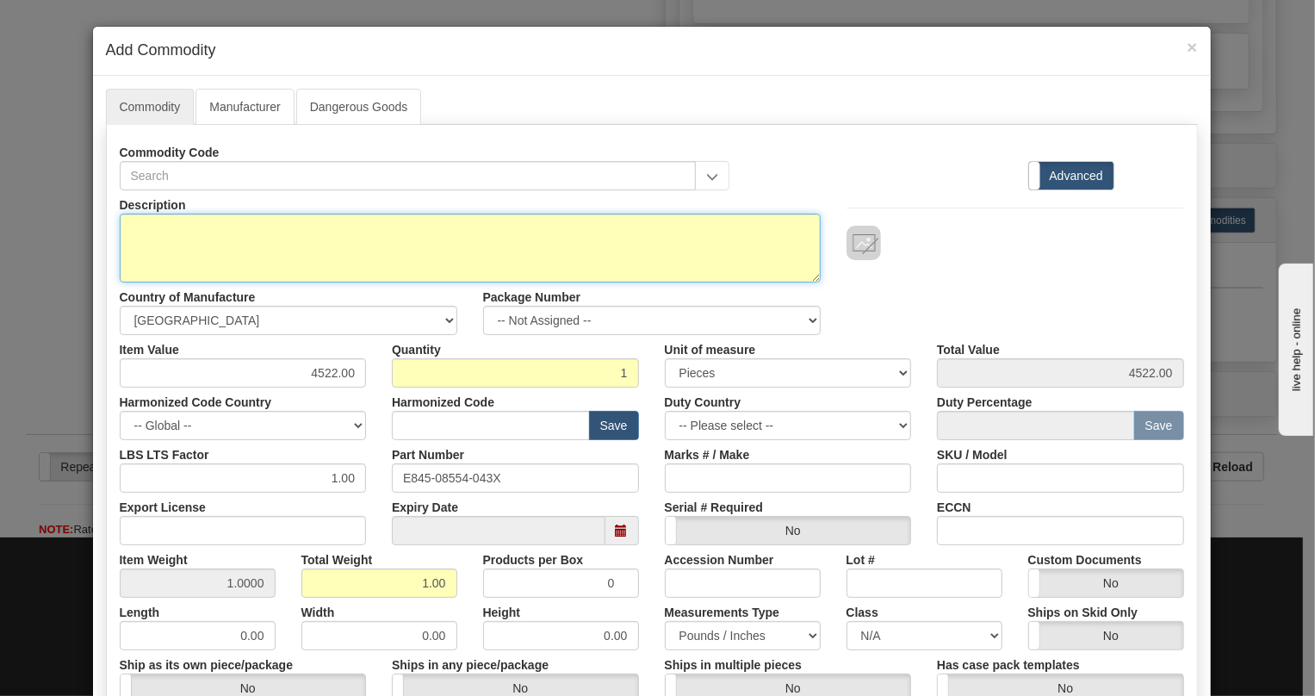
click at [179, 222] on textarea "Description" at bounding box center [470, 248] width 701 height 69
paste textarea "845EP5H5G5LNNANNMSSFBSENNB4"
type textarea "845EP5H5G5LNNANNMSSFBSENNB4"
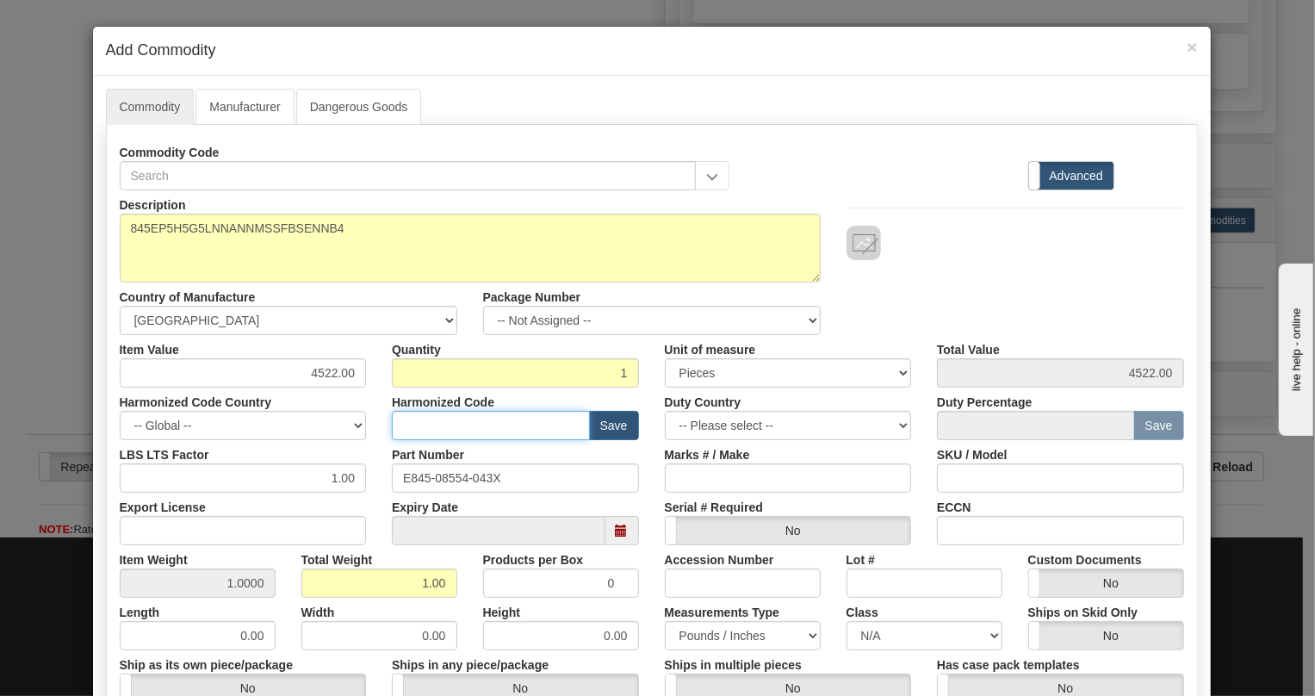
click at [412, 431] on input "text" at bounding box center [491, 425] width 198 height 29
paste input "8537.10.9160"
type input "8537.10.9160"
click at [365, 476] on div "LBS LTS Factor 1.00" at bounding box center [243, 466] width 273 height 53
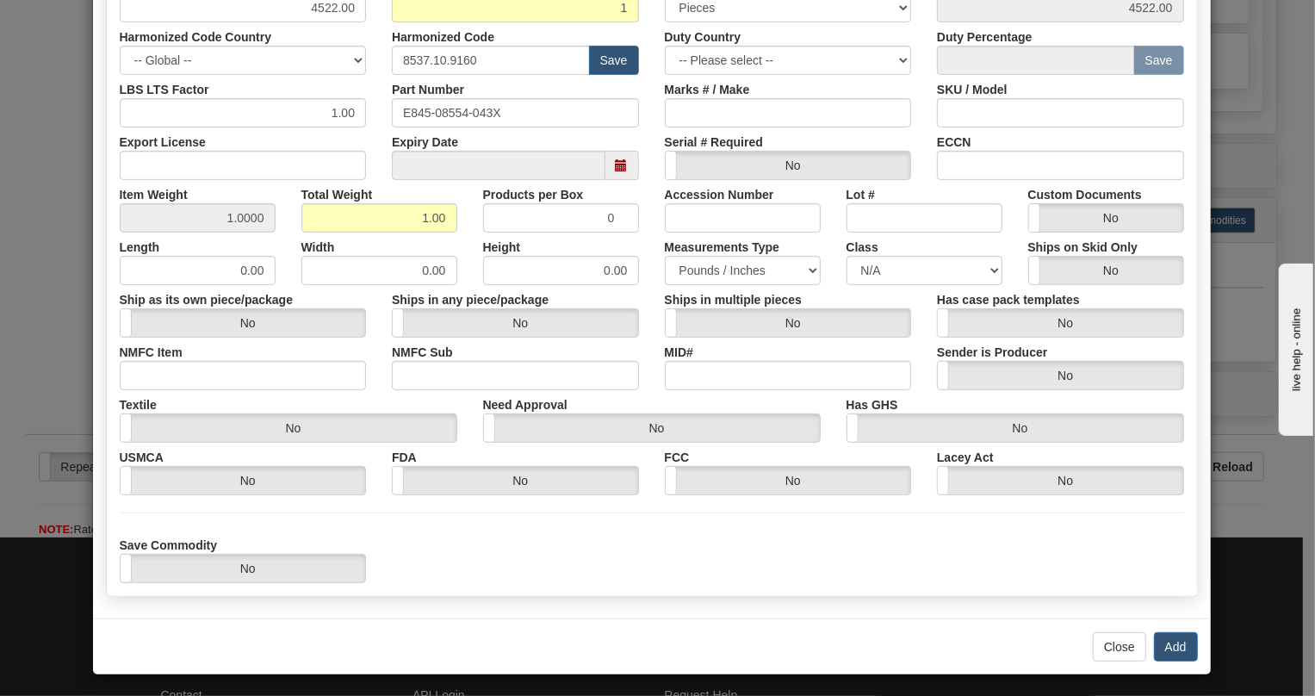
scroll to position [369, 0]
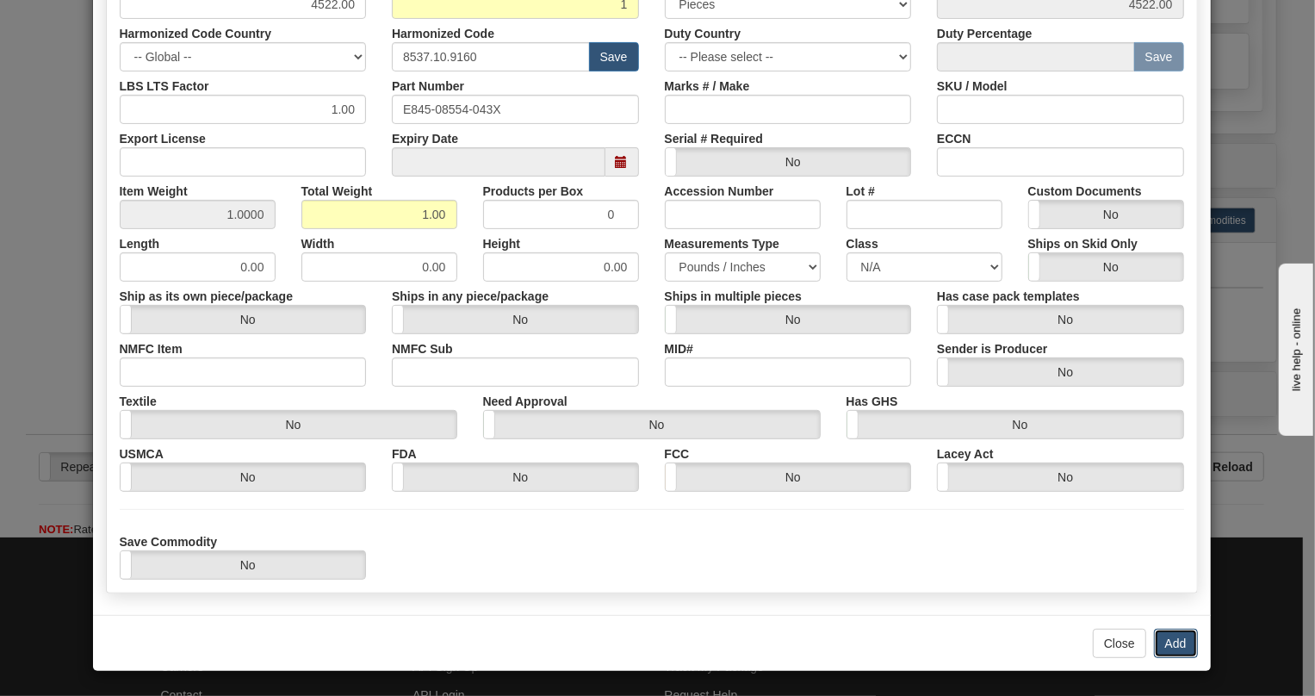
click at [1165, 645] on button "Add" at bounding box center [1176, 643] width 44 height 29
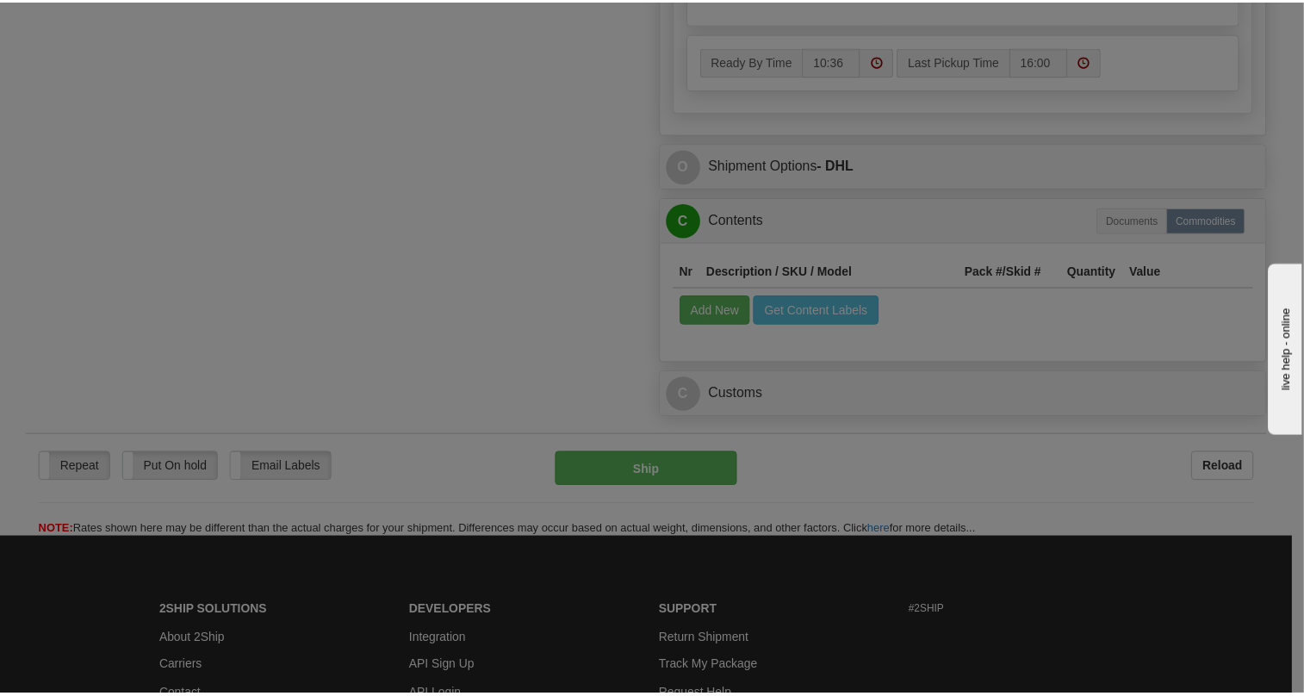
scroll to position [0, 0]
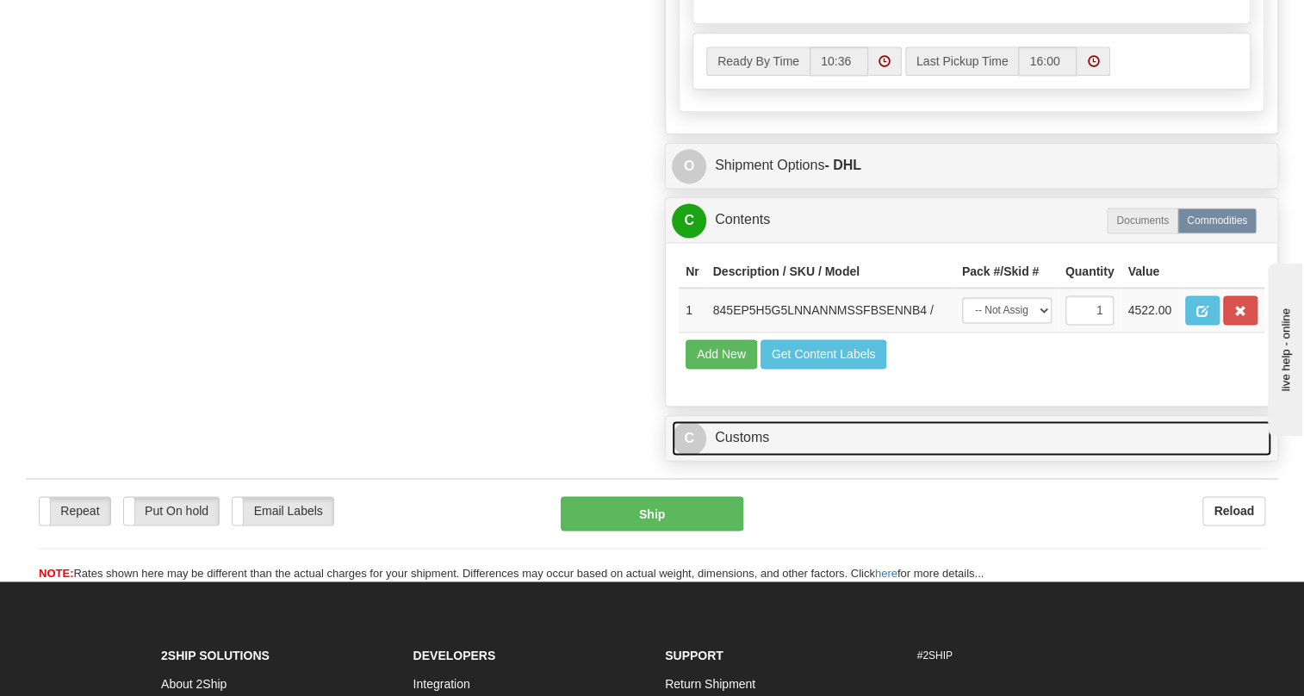
click at [747, 455] on link "C Customs" at bounding box center [971, 437] width 599 height 35
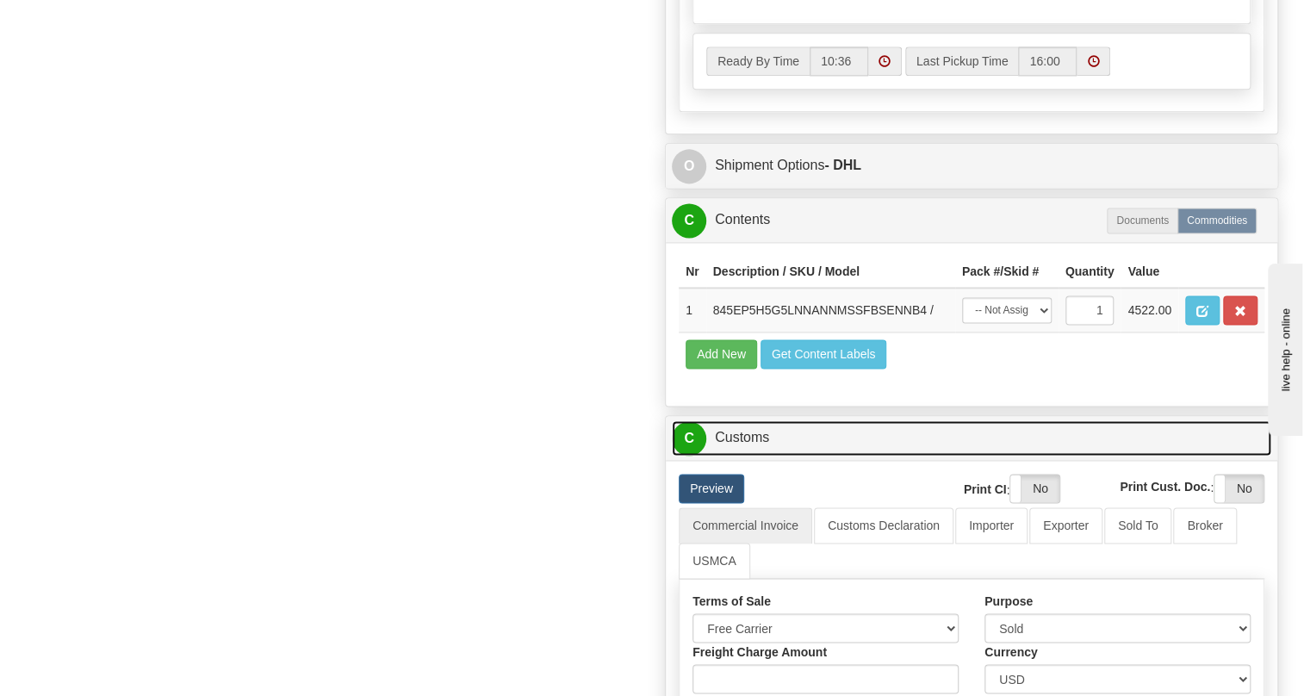
click at [749, 455] on link "C Customs" at bounding box center [971, 437] width 599 height 35
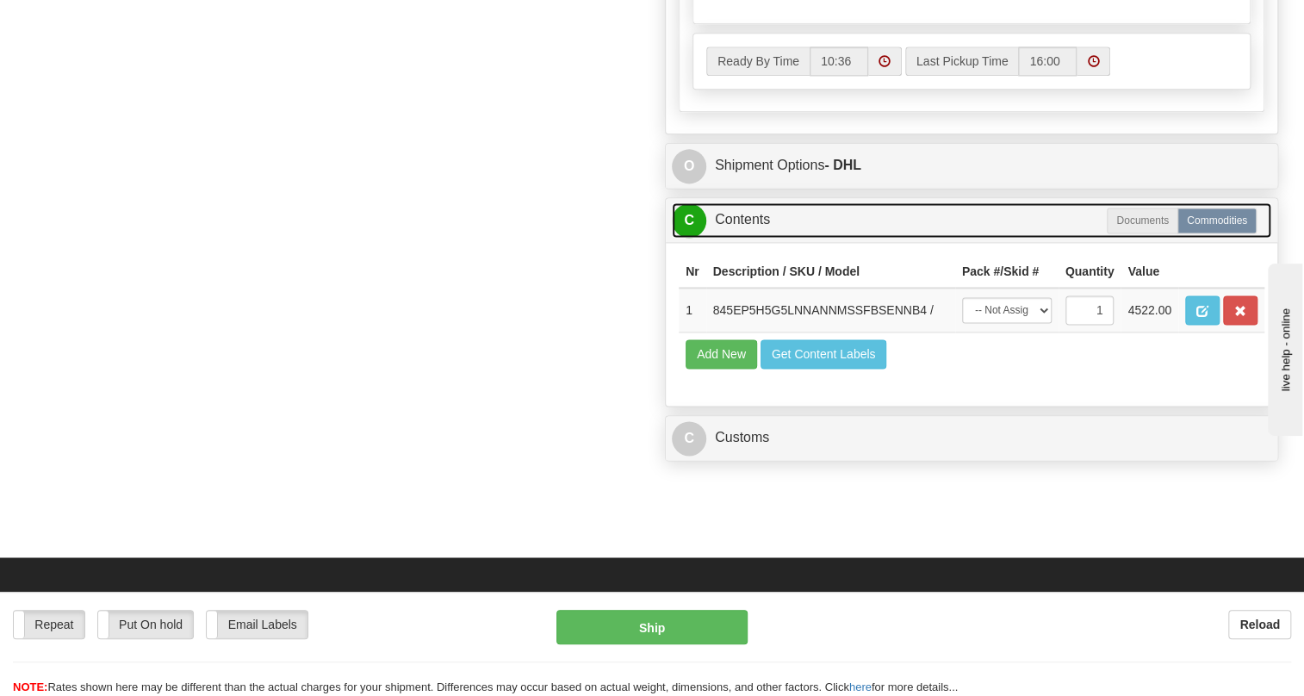
click at [758, 238] on link "C Contents" at bounding box center [971, 219] width 599 height 35
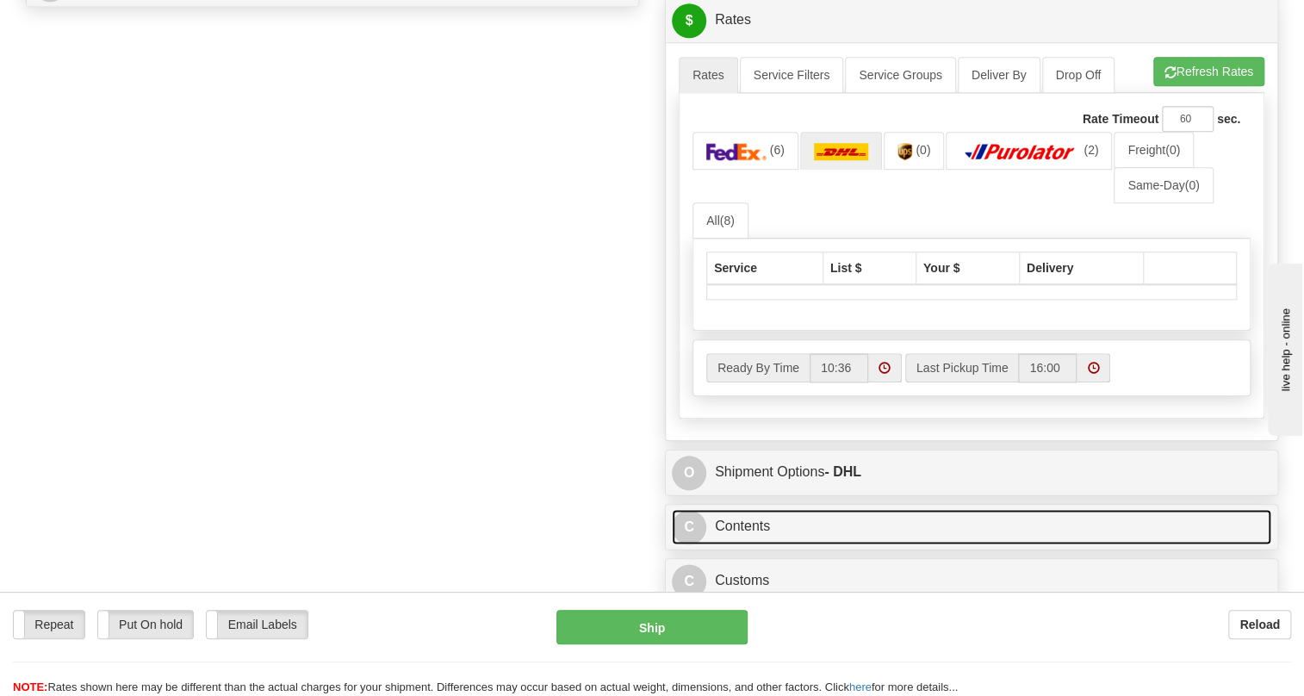
scroll to position [722, 0]
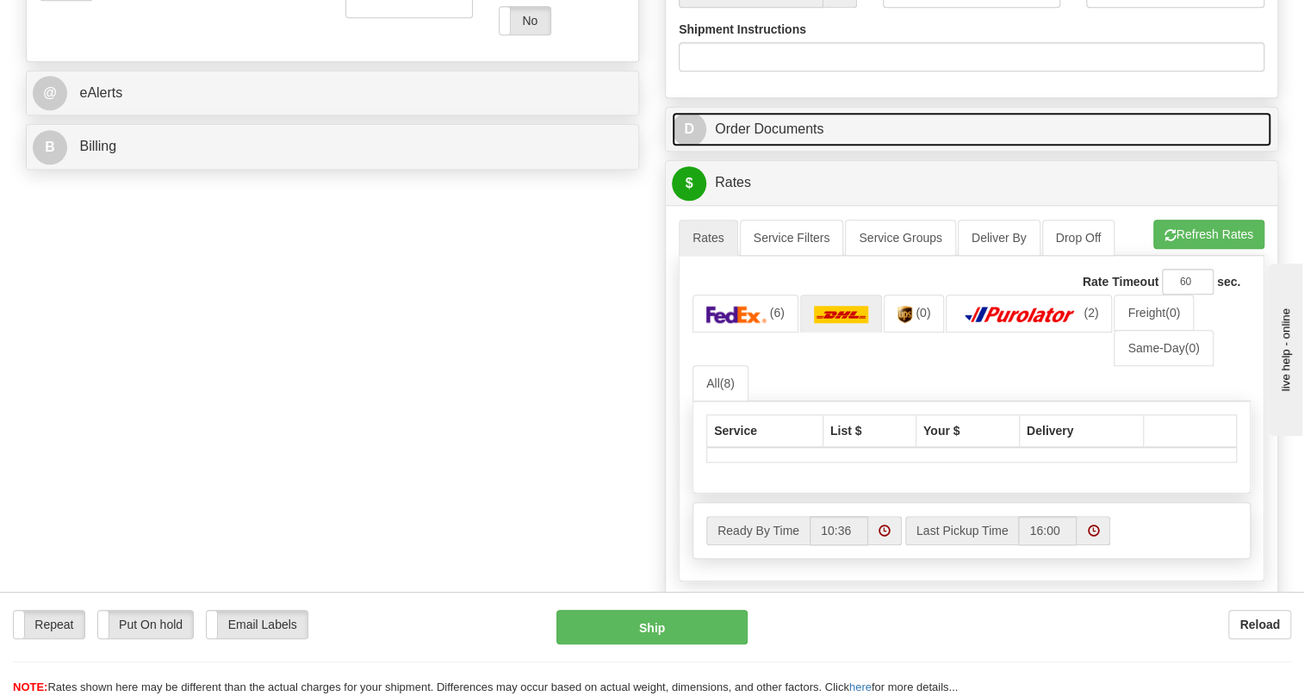
click at [800, 147] on link "D Order Documents" at bounding box center [971, 129] width 599 height 35
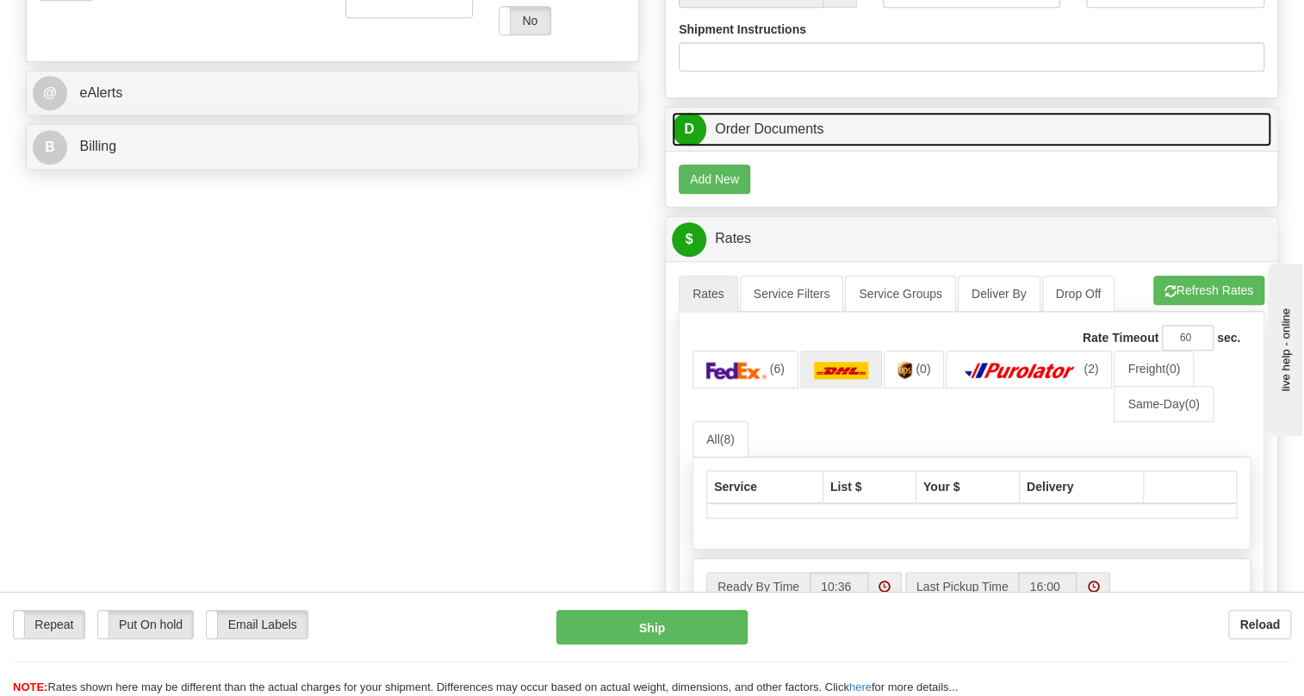
click at [757, 147] on link "D Order Documents" at bounding box center [971, 129] width 599 height 35
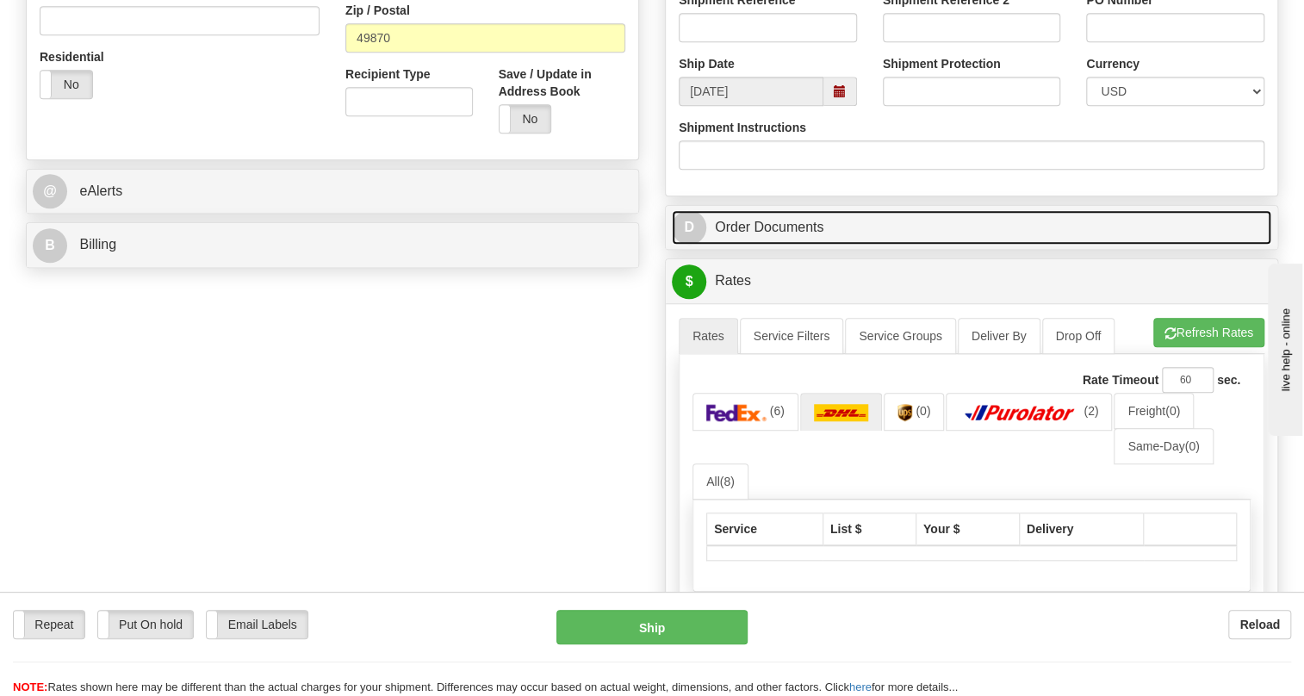
scroll to position [486, 0]
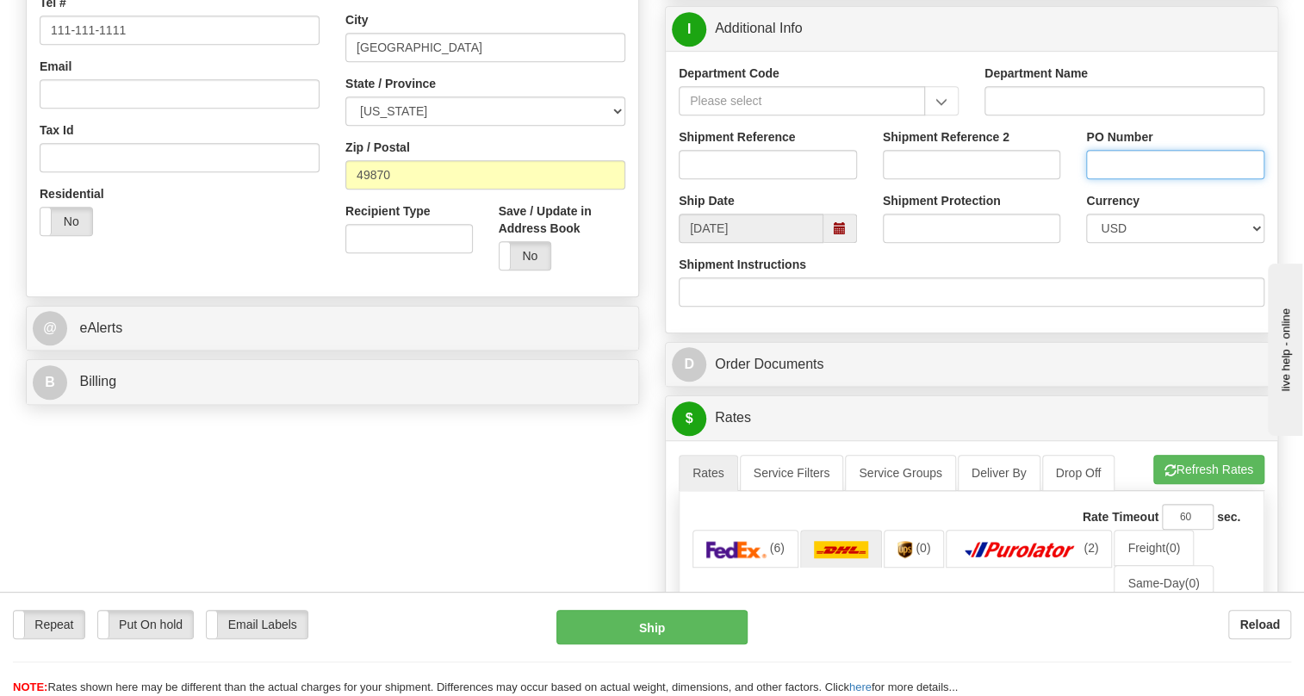
click at [1114, 179] on input "PO Number" at bounding box center [1175, 164] width 178 height 29
paste input "33808OLS99526894"
type input "33808OLS99526894"
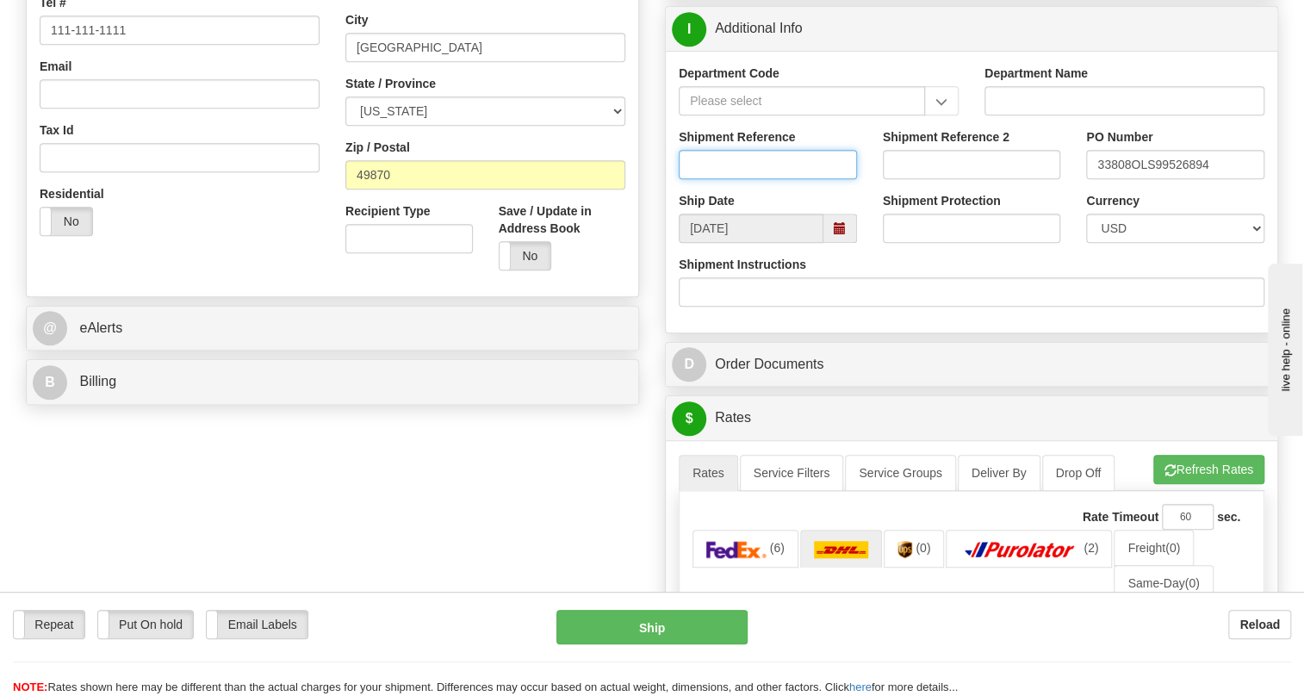
click at [706, 179] on input "Shipment Reference" at bounding box center [767, 164] width 178 height 29
paste input "537350"
type input "537350/5399005796"
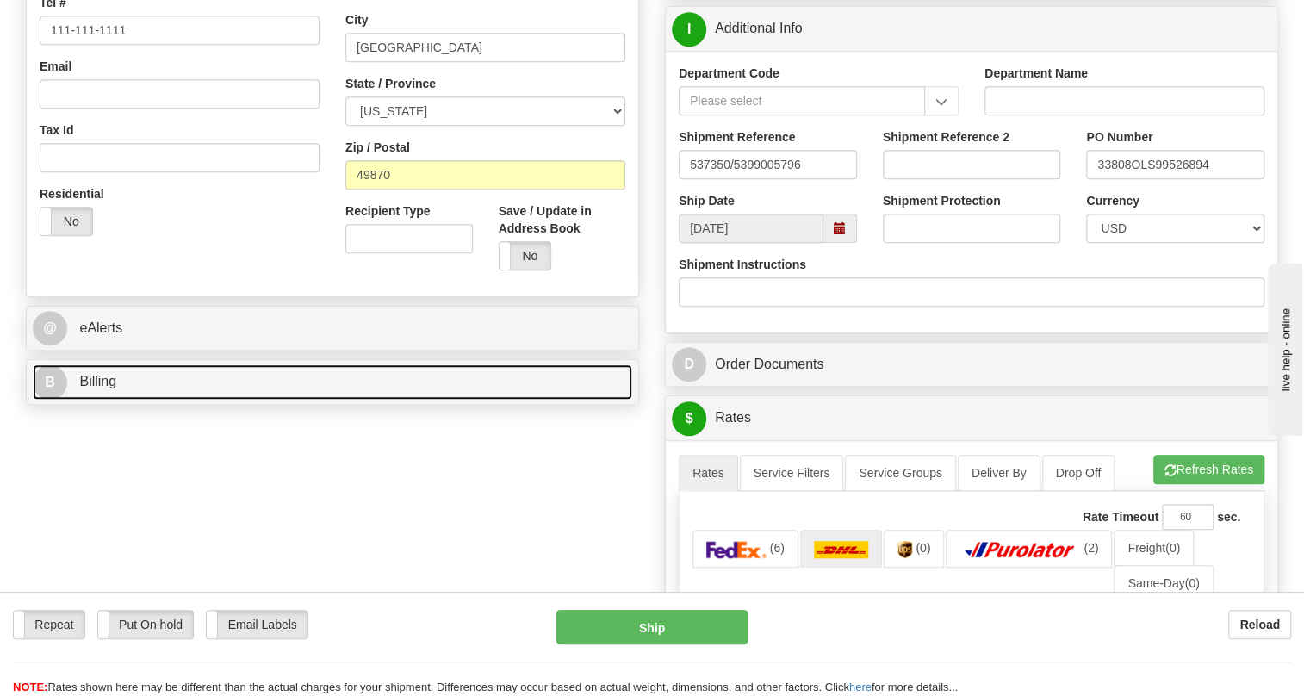
click at [102, 388] on span "Billing" at bounding box center [97, 381] width 37 height 15
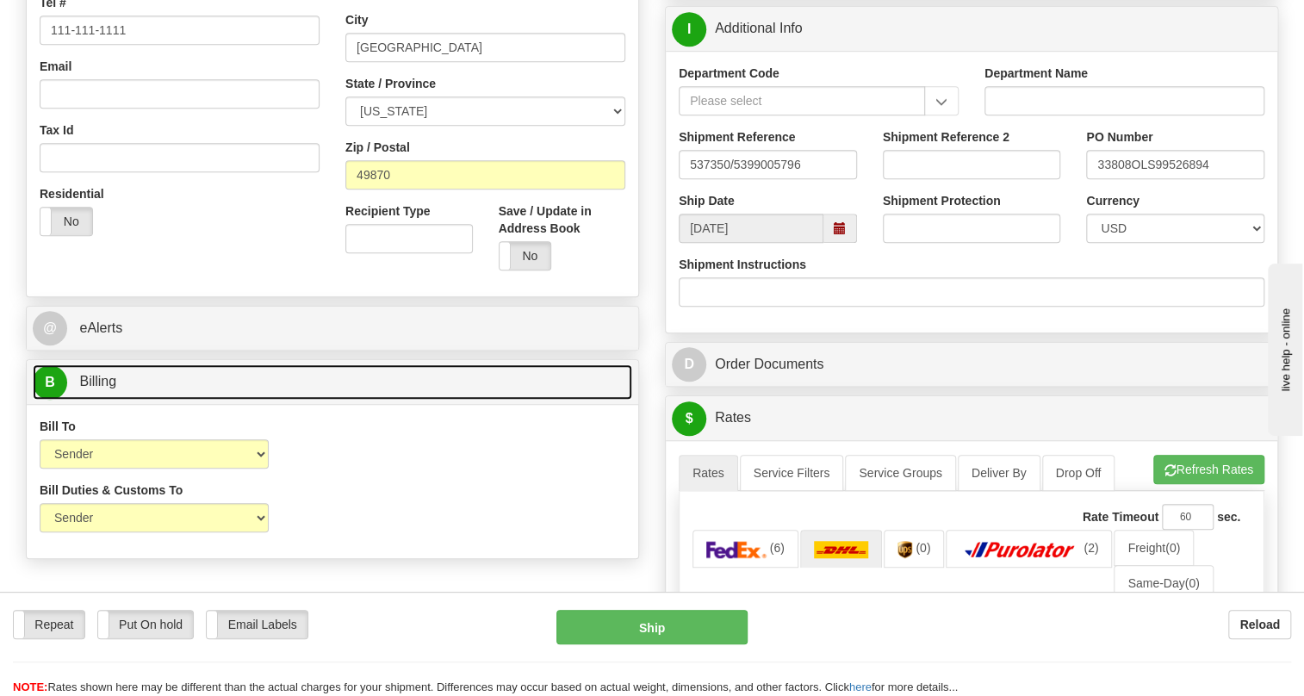
click at [102, 388] on span "Billing" at bounding box center [97, 381] width 37 height 15
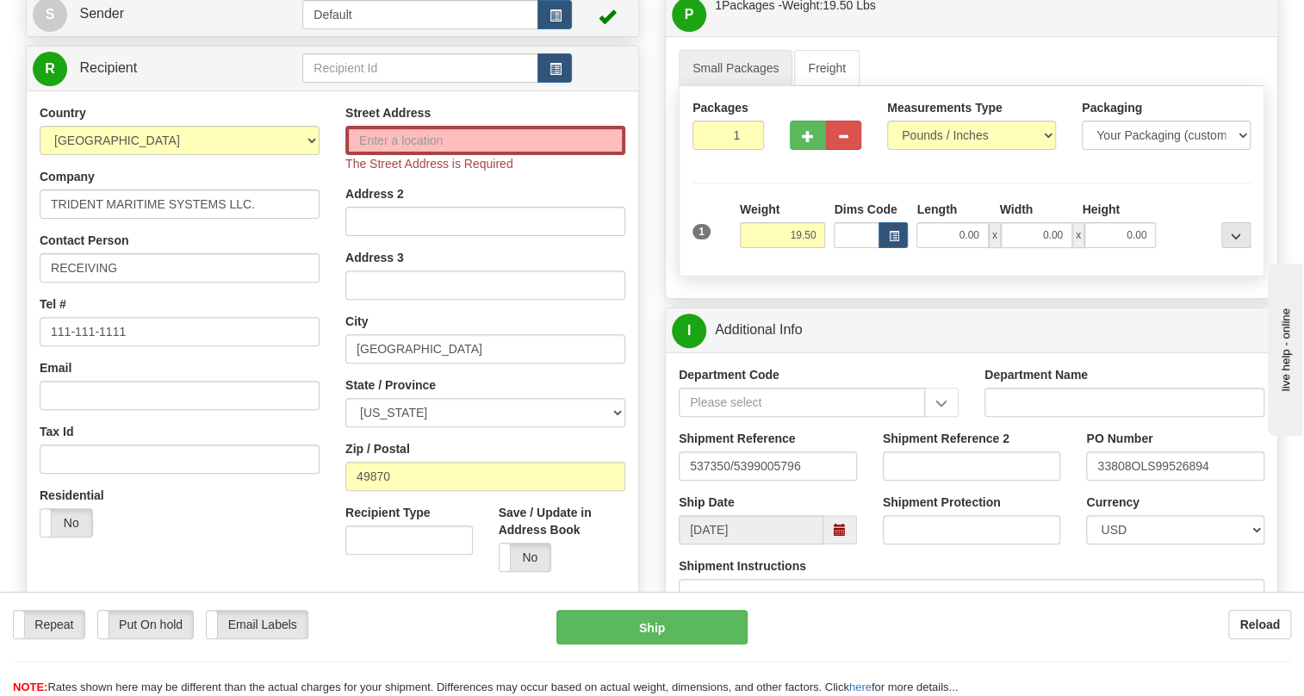
scroll to position [173, 0]
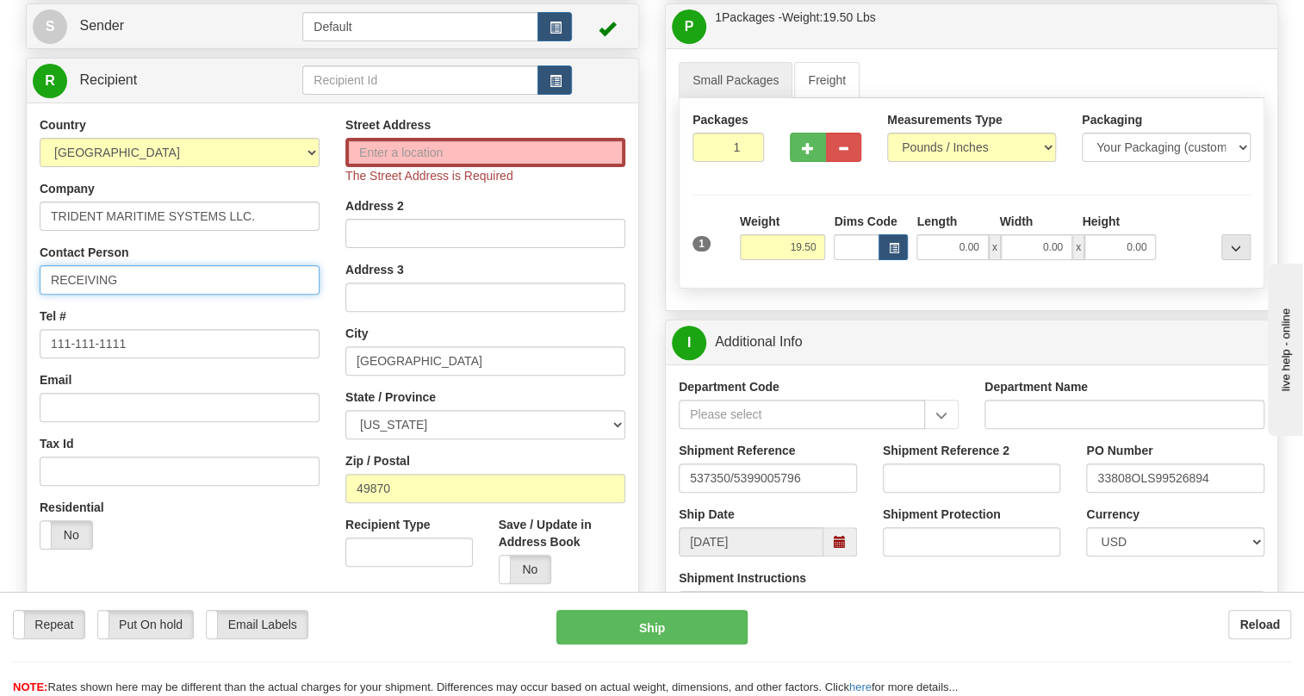
click at [165, 294] on input "RECEIVING" at bounding box center [180, 279] width 280 height 29
paste input "STEVE GERALD"
type input "RECEIVING / STEVE GERALD"
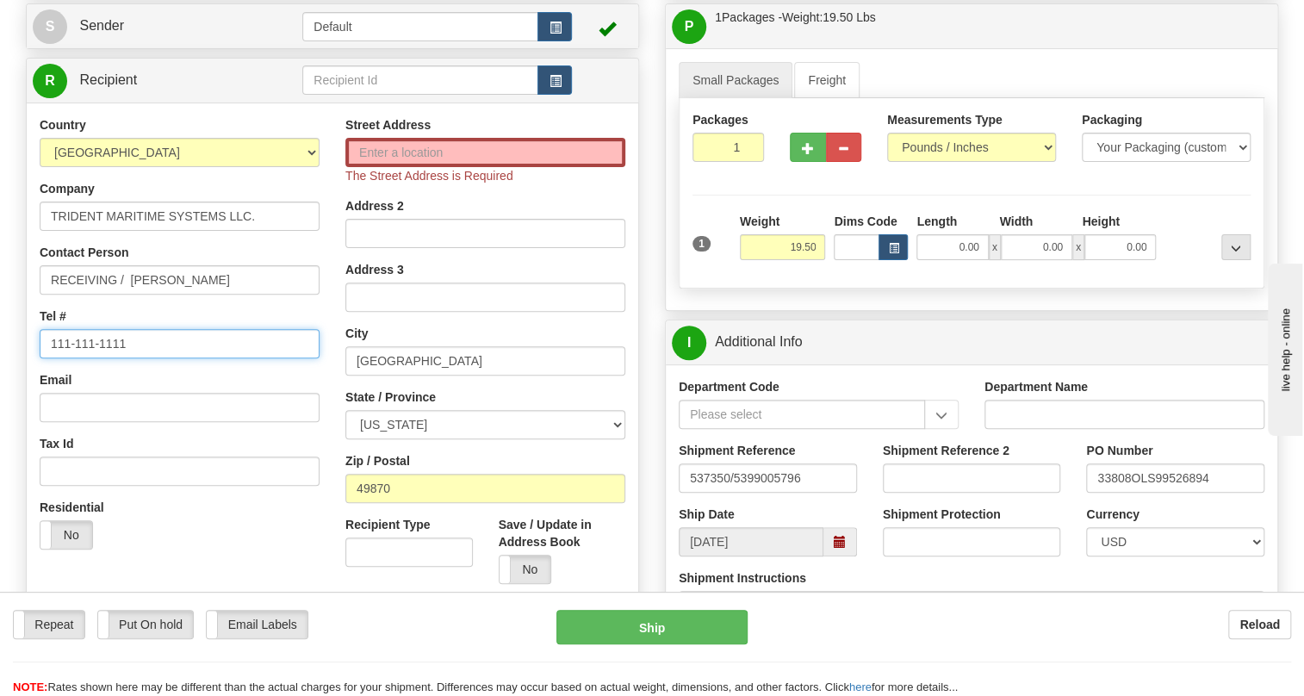
click at [108, 358] on input "111-111-1111" at bounding box center [180, 343] width 280 height 29
paste input "225-752-0337"
type input "225-752-0337"
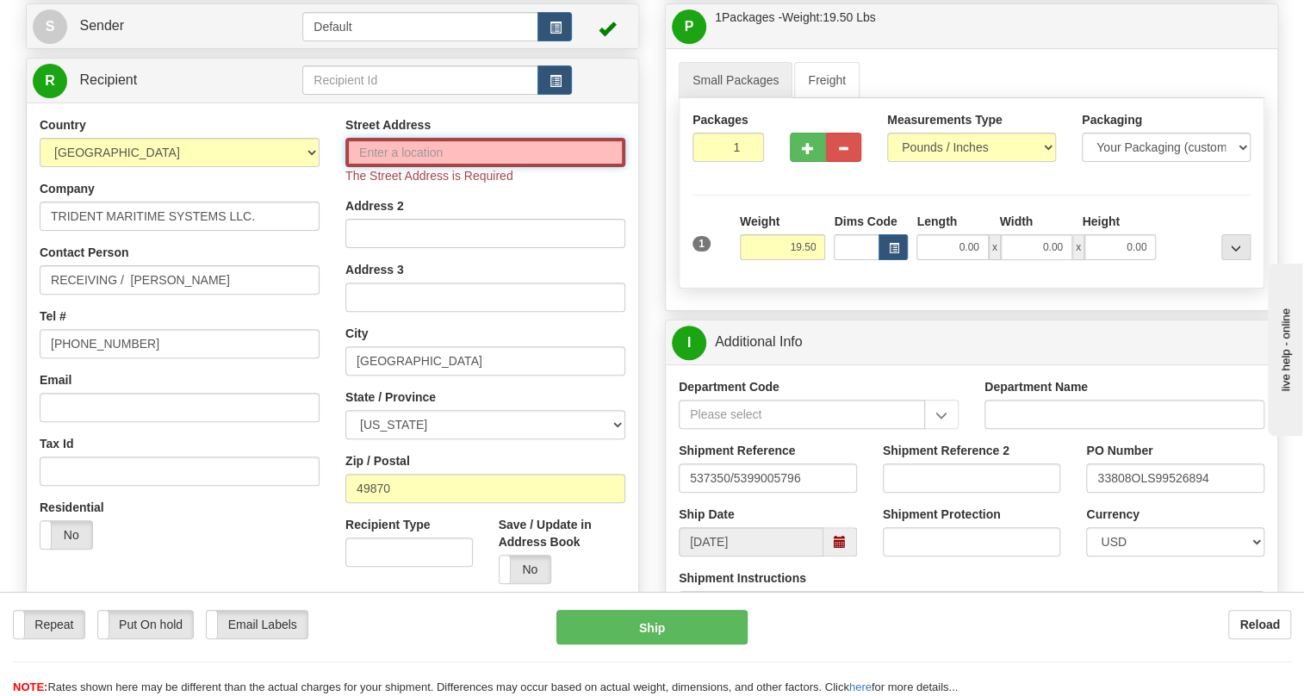
click at [424, 167] on input "Street Address" at bounding box center [485, 152] width 280 height 29
paste input "1001 STEPHENSON STREET"
type input "1001 STEPHENSON STREET"
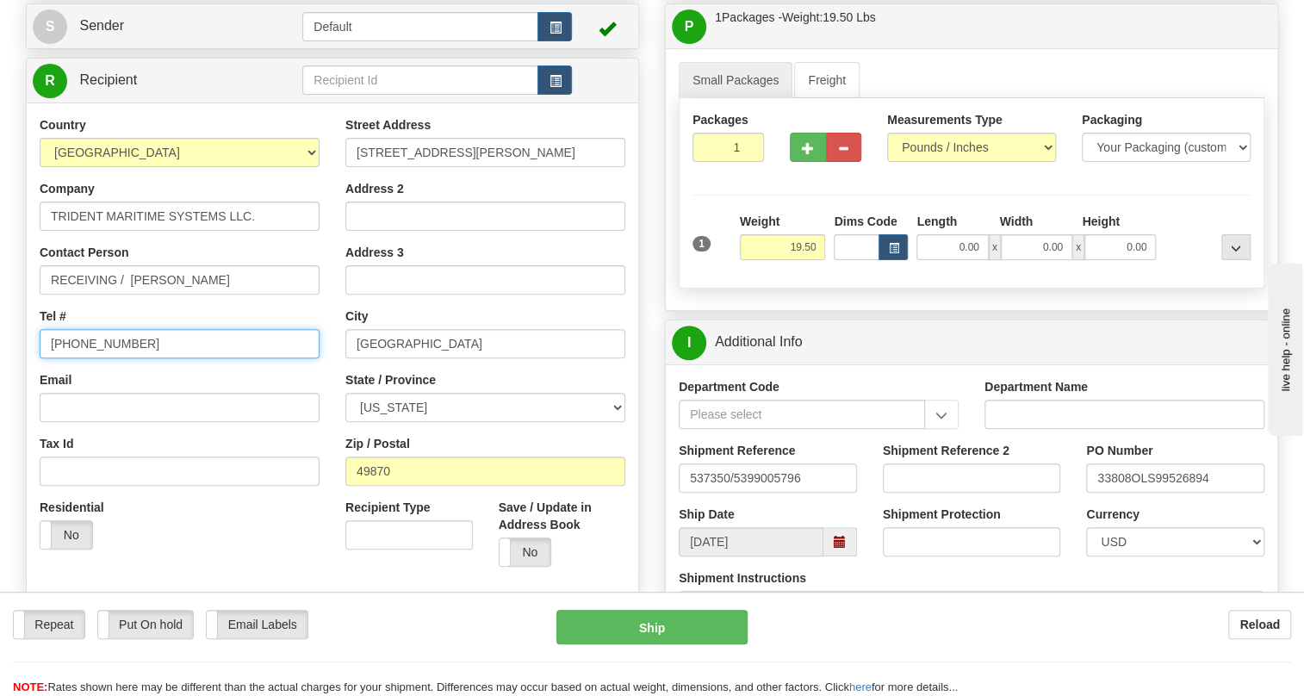
drag, startPoint x: 133, startPoint y: 382, endPoint x: 22, endPoint y: 381, distance: 111.1
click at [22, 381] on div "Order # S Sender Default" at bounding box center [332, 329] width 639 height 760
paste input "(906) 774-1500"
type input "(906) 774-1500"
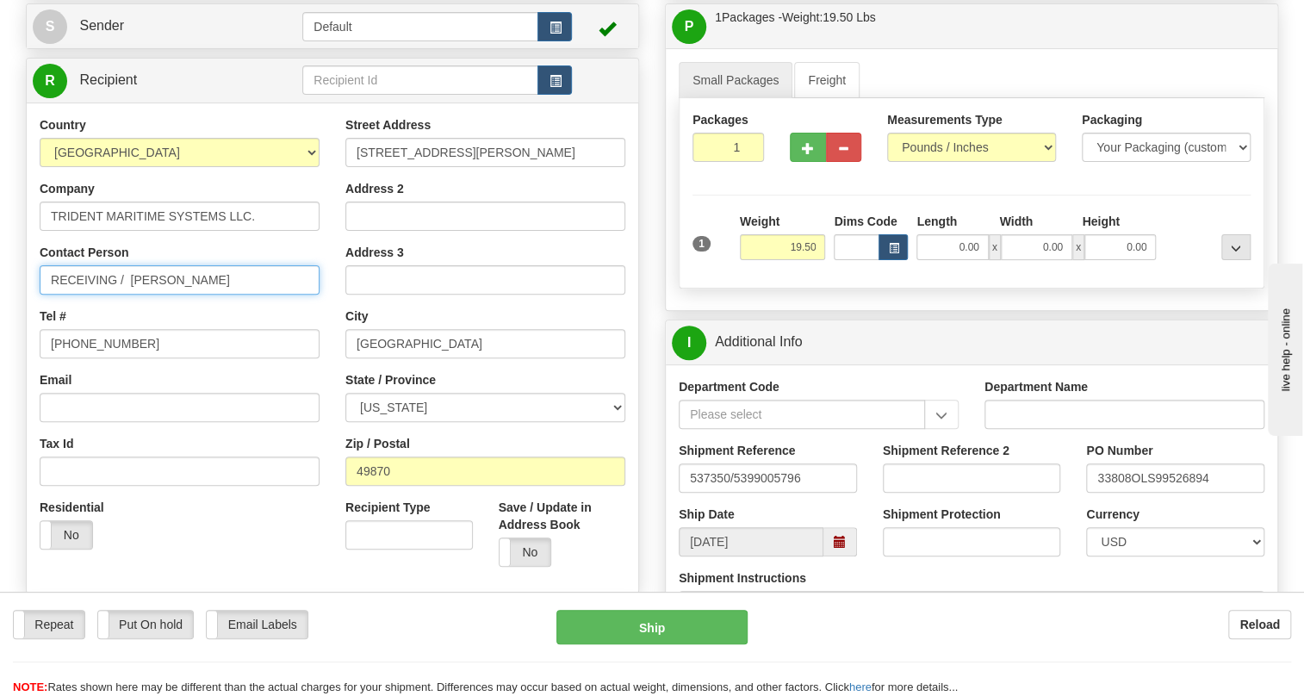
click at [285, 294] on input "RECEIVING / STEVE GERALD" at bounding box center [180, 279] width 280 height 29
paste input "225-752-0337"
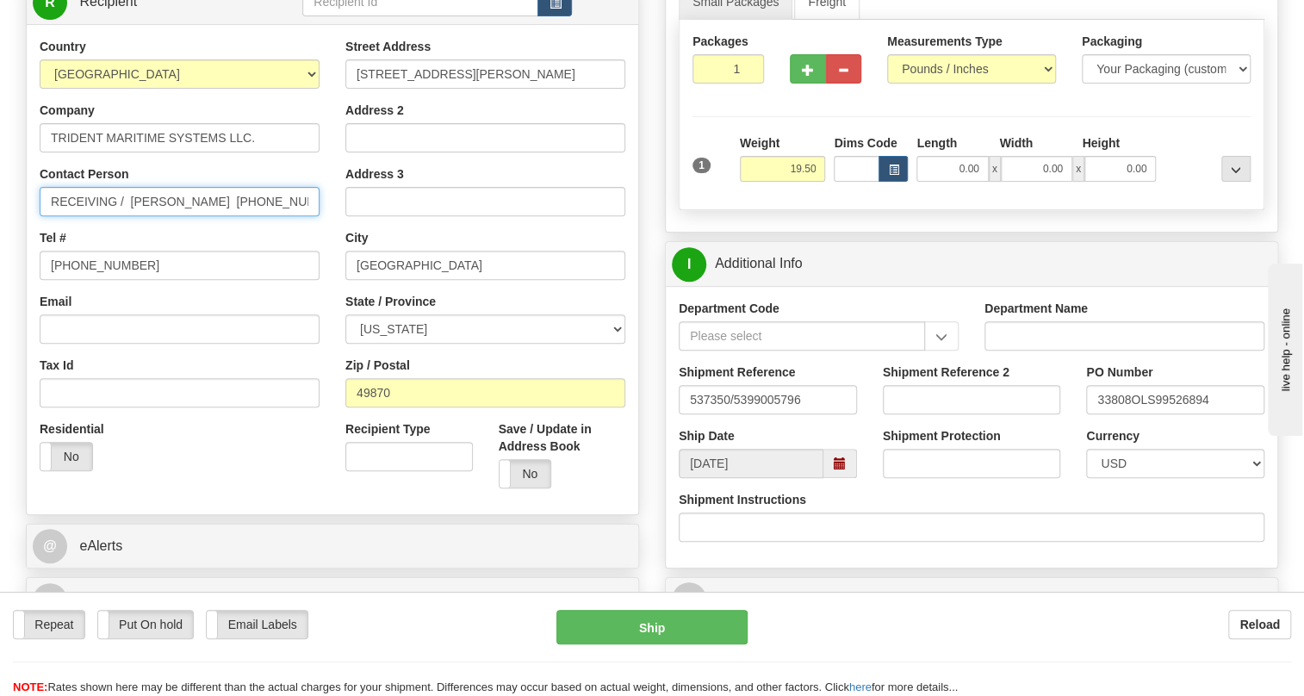
type input "RECEIVING / STEVE GERALD 225-752-0337"
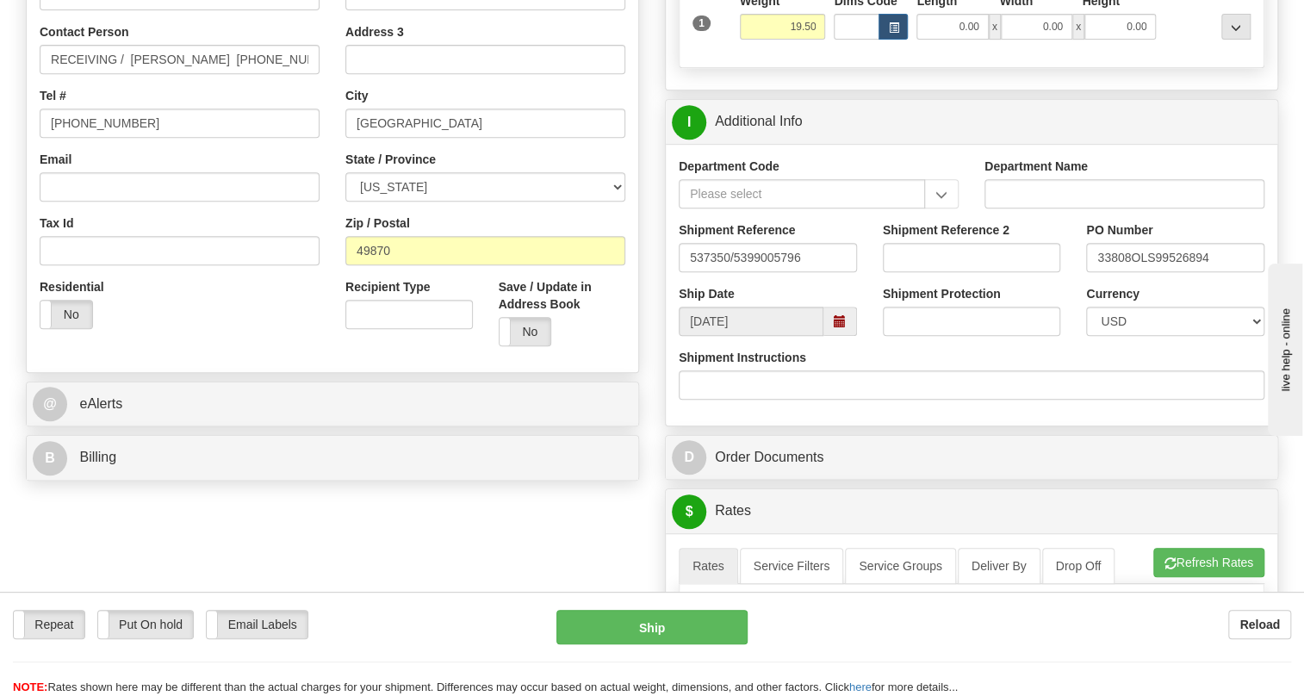
scroll to position [486, 0]
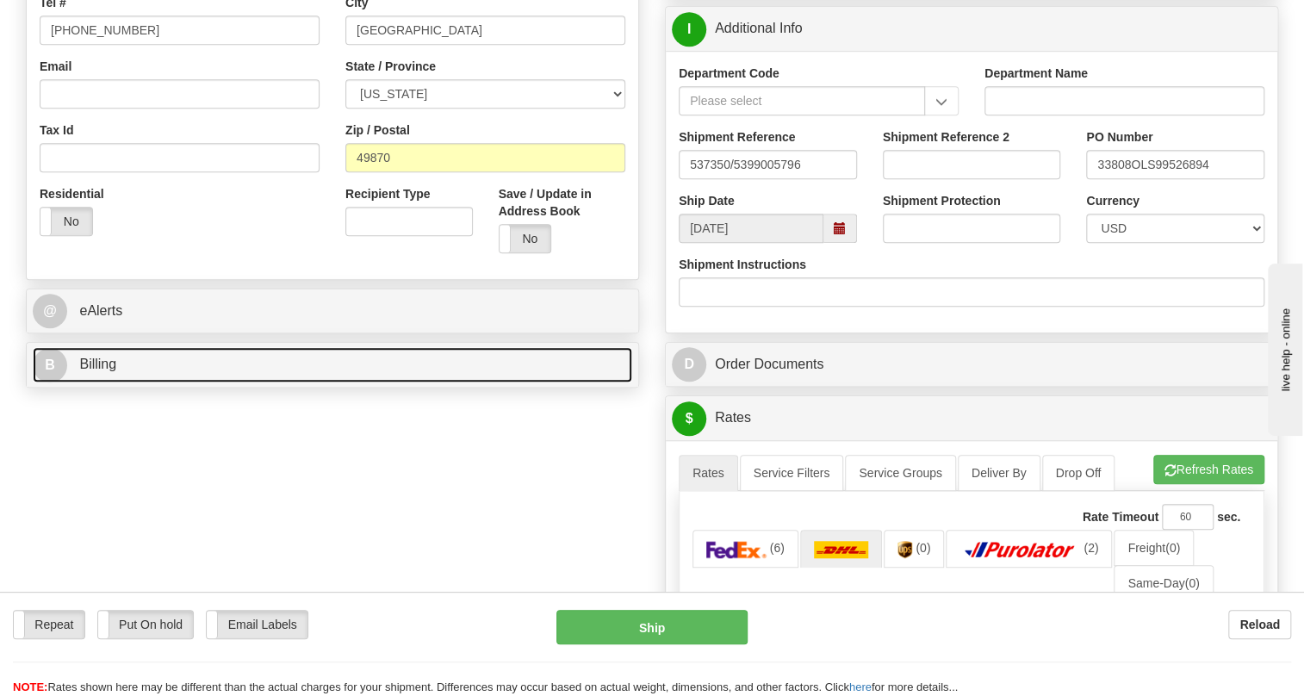
click at [102, 371] on span "Billing" at bounding box center [97, 363] width 37 height 15
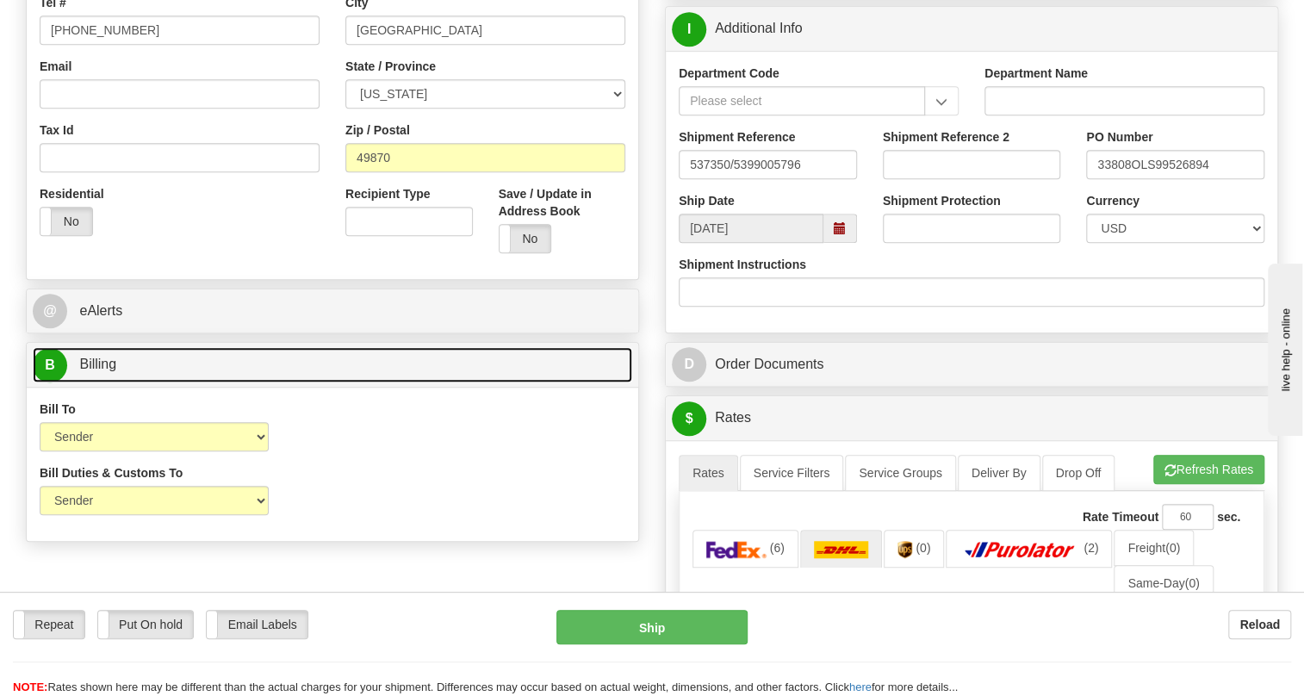
click at [102, 371] on span "Billing" at bounding box center [97, 363] width 37 height 15
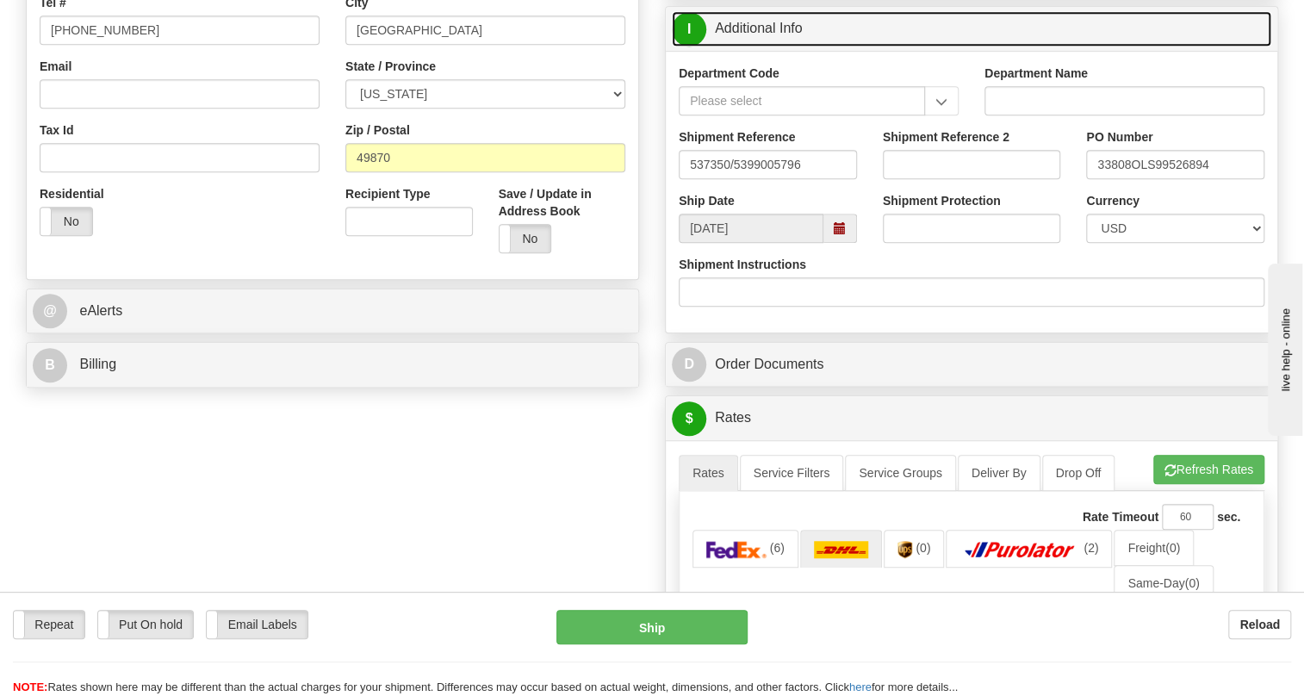
click at [748, 46] on link "I Additional Info" at bounding box center [971, 28] width 599 height 35
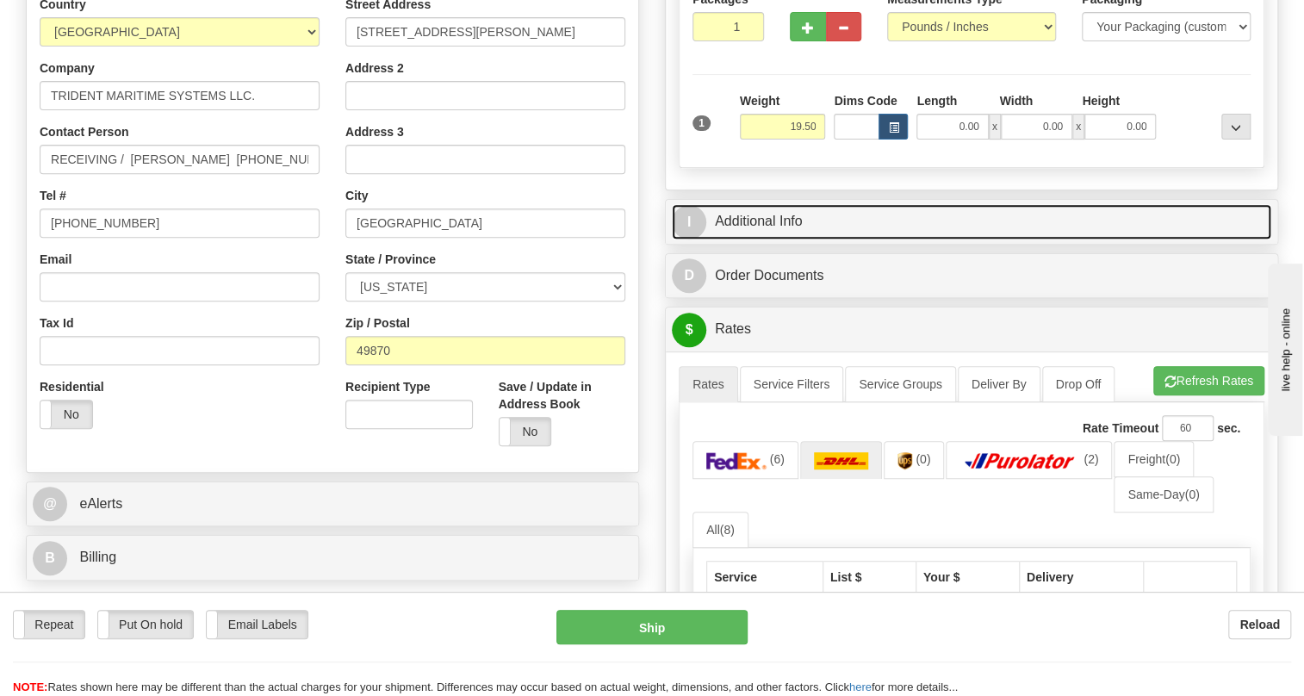
scroll to position [408, 0]
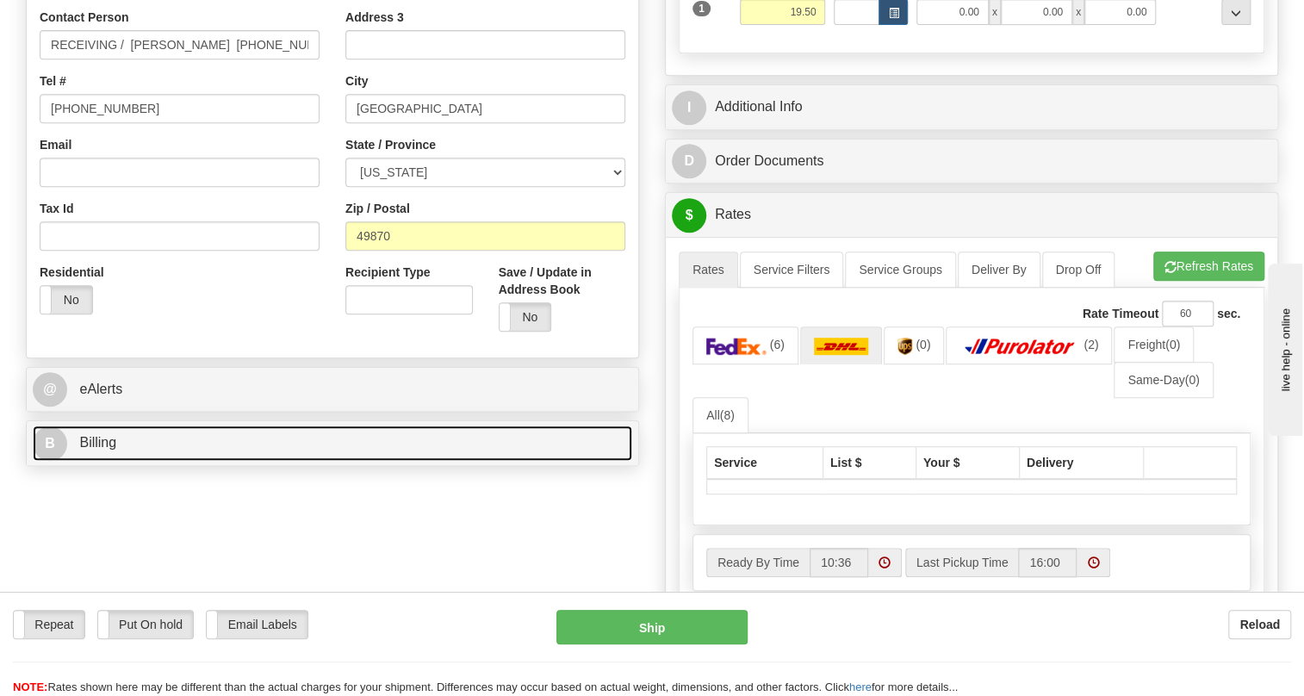
click at [97, 449] on span "Billing" at bounding box center [97, 442] width 37 height 15
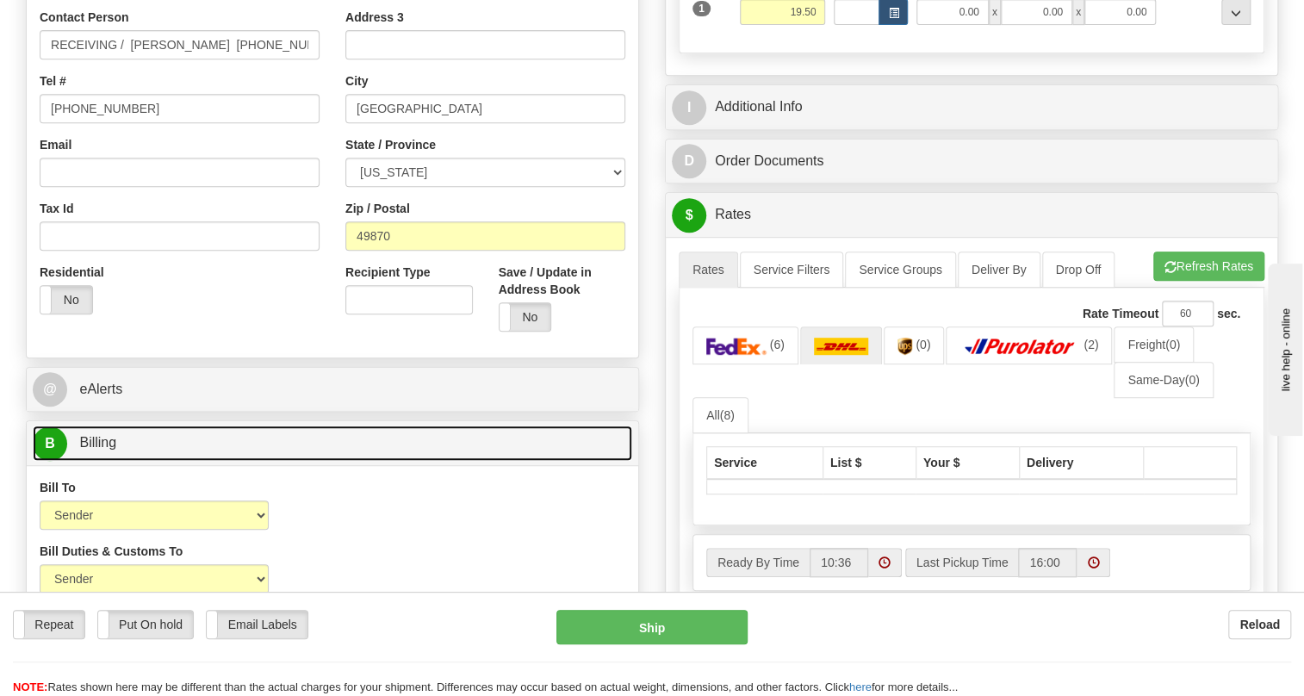
click at [97, 449] on span "Billing" at bounding box center [97, 442] width 37 height 15
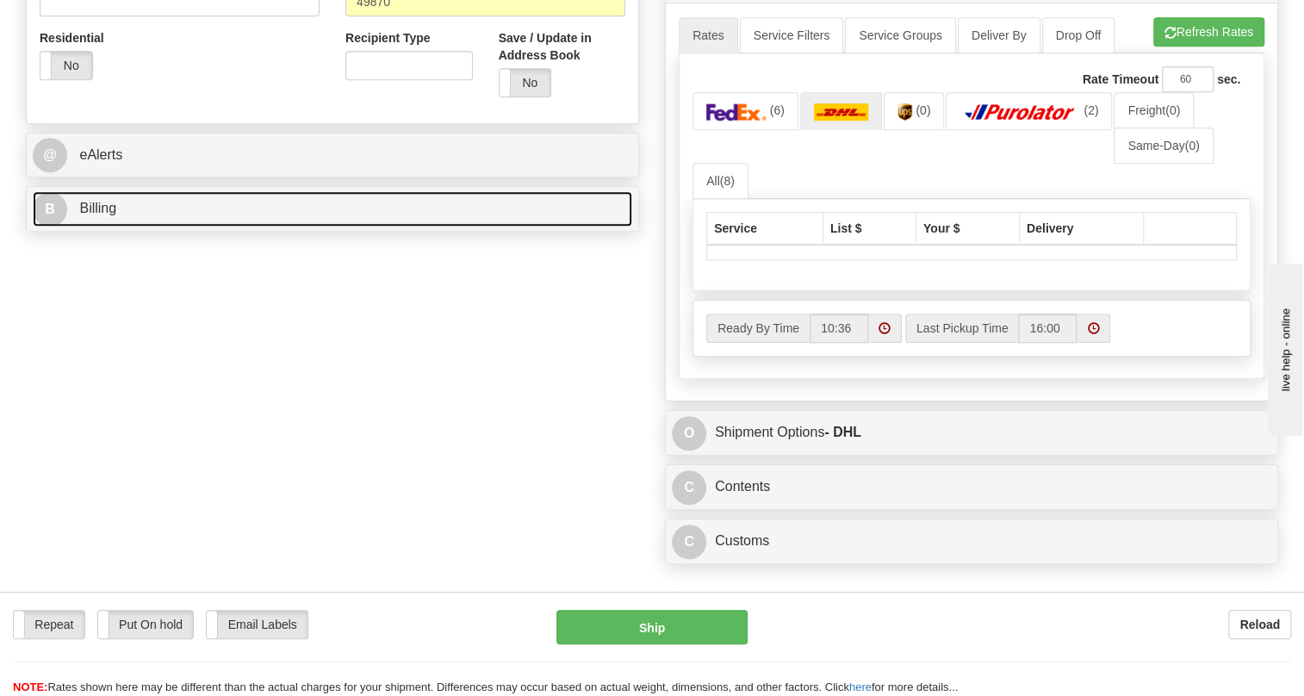
scroll to position [643, 0]
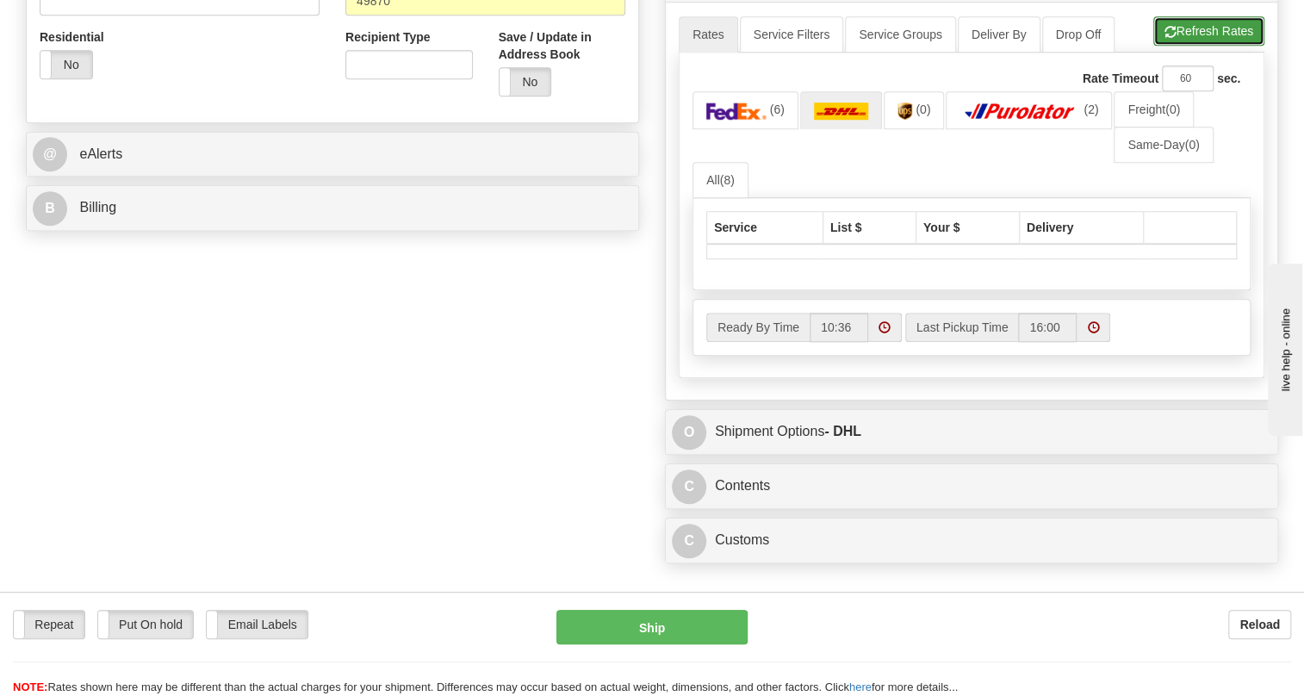
click at [1193, 46] on button "Refresh Rates" at bounding box center [1208, 30] width 111 height 29
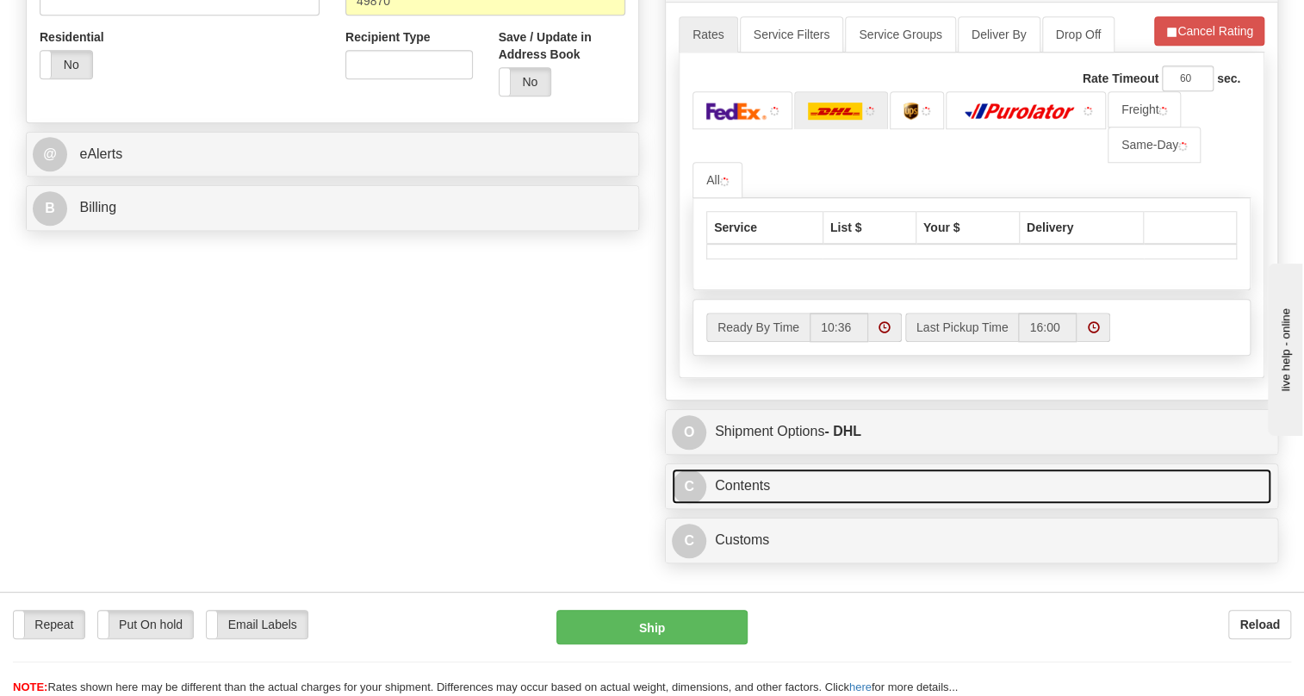
click at [747, 504] on link "C Contents" at bounding box center [971, 485] width 599 height 35
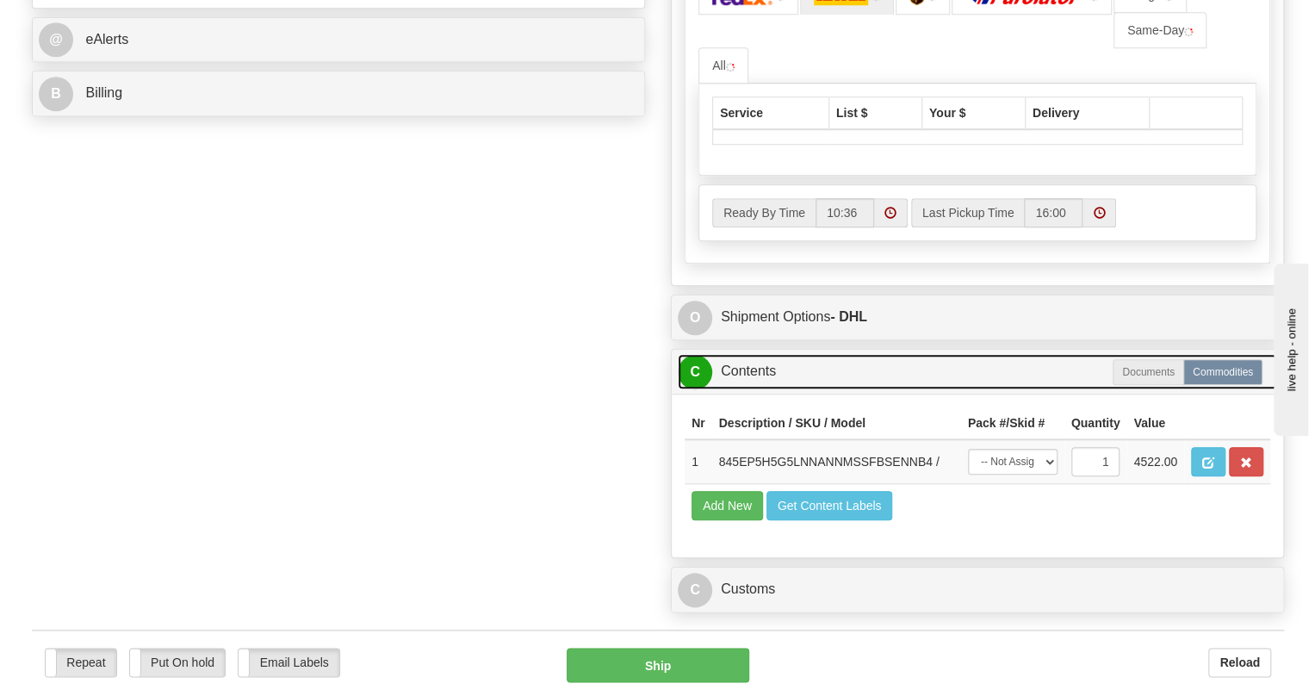
scroll to position [956, 0]
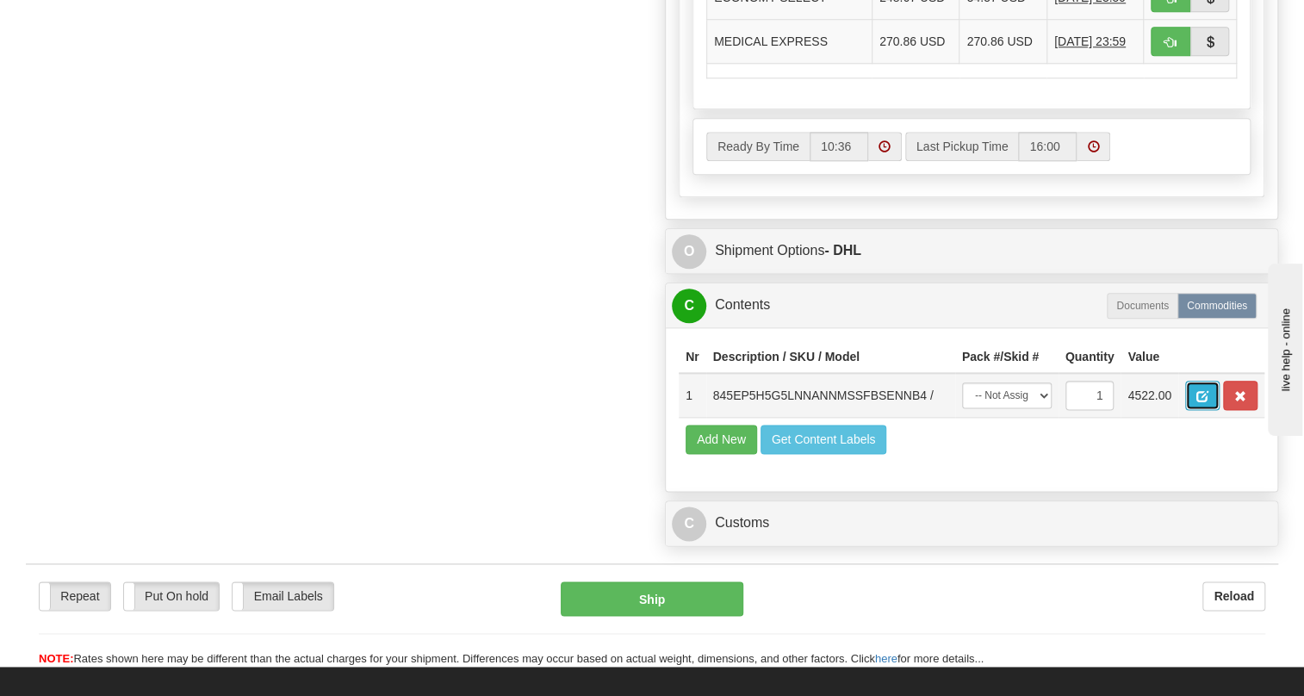
click at [1197, 402] on span "button" at bounding box center [1202, 396] width 12 height 11
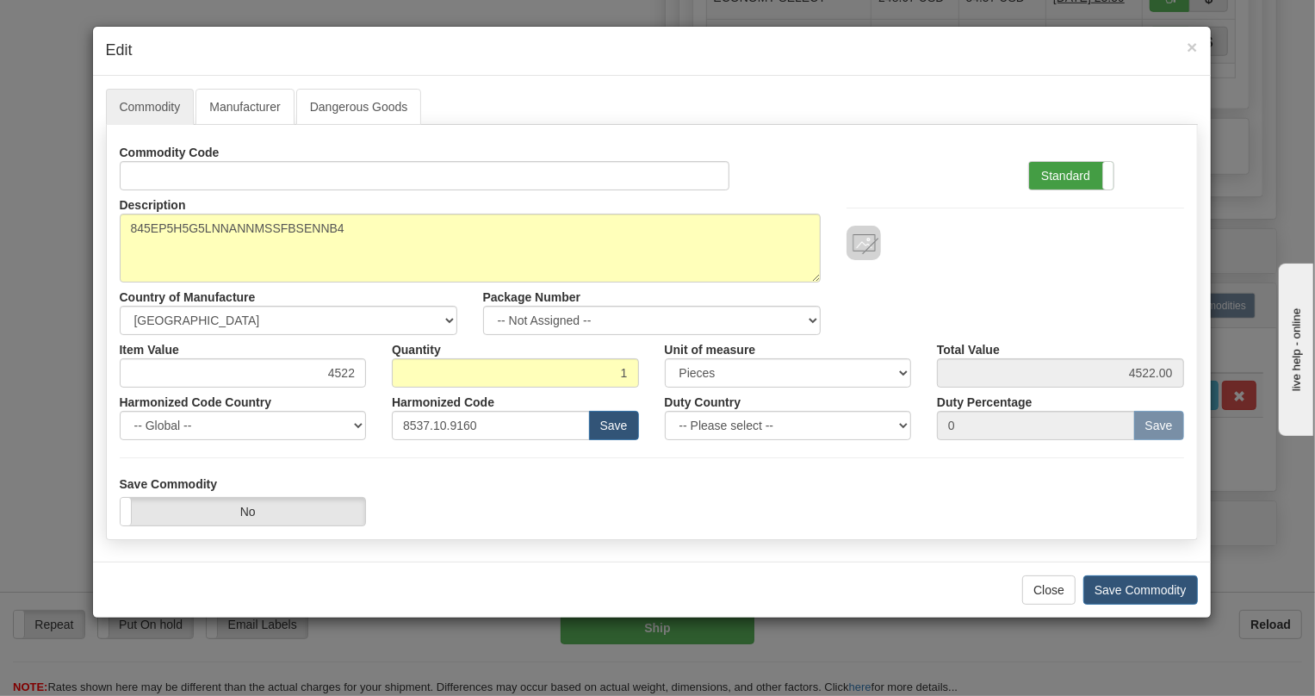
click at [1053, 172] on label "Standard" at bounding box center [1071, 176] width 84 height 28
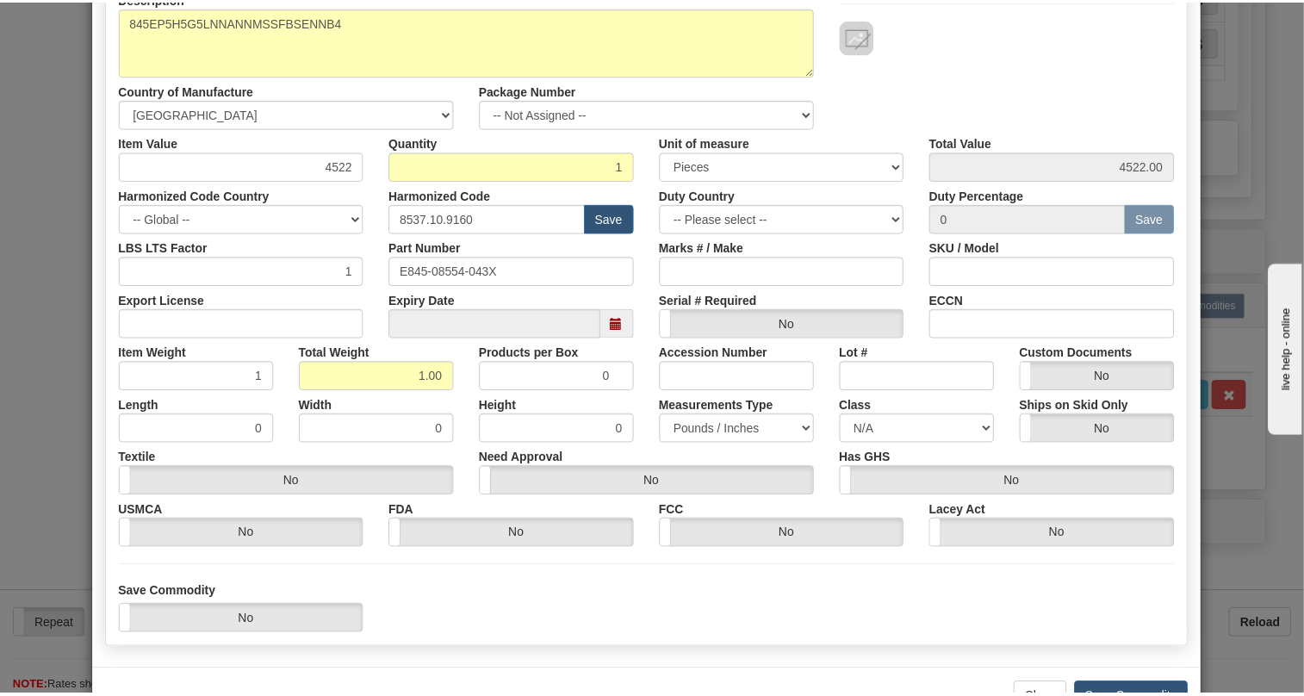
scroll to position [262, 0]
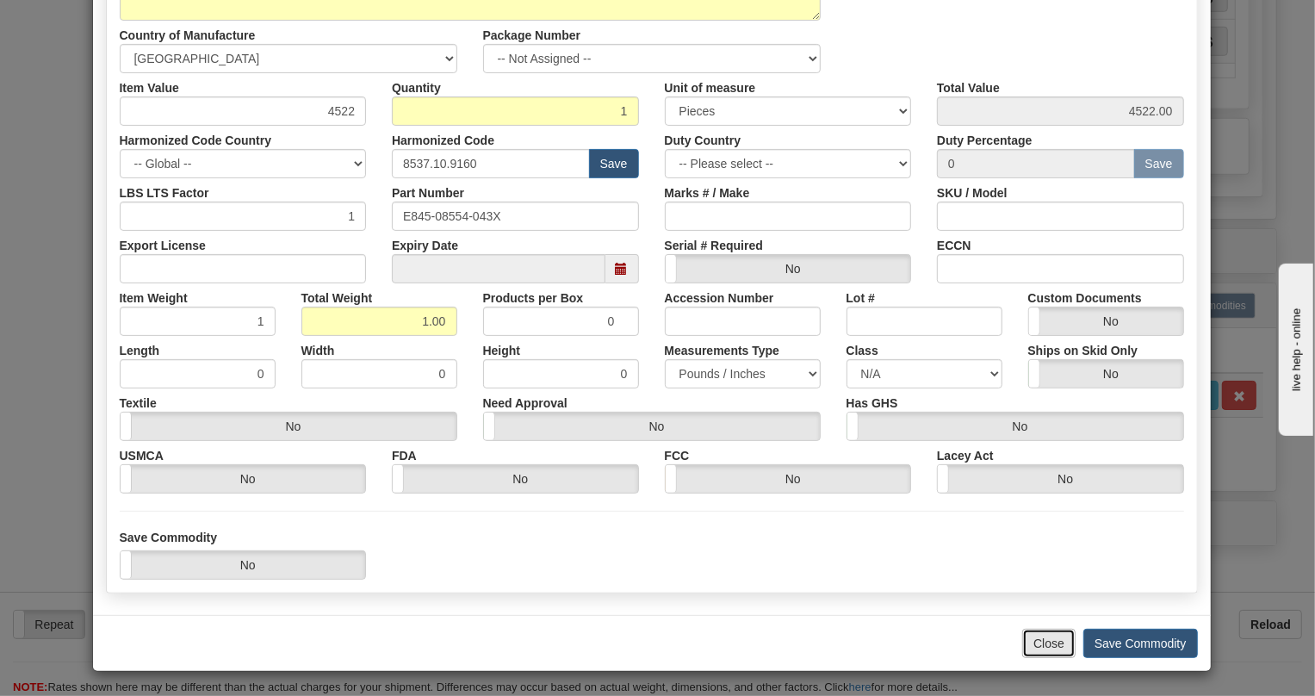
click at [1042, 646] on button "Close" at bounding box center [1048, 643] width 53 height 29
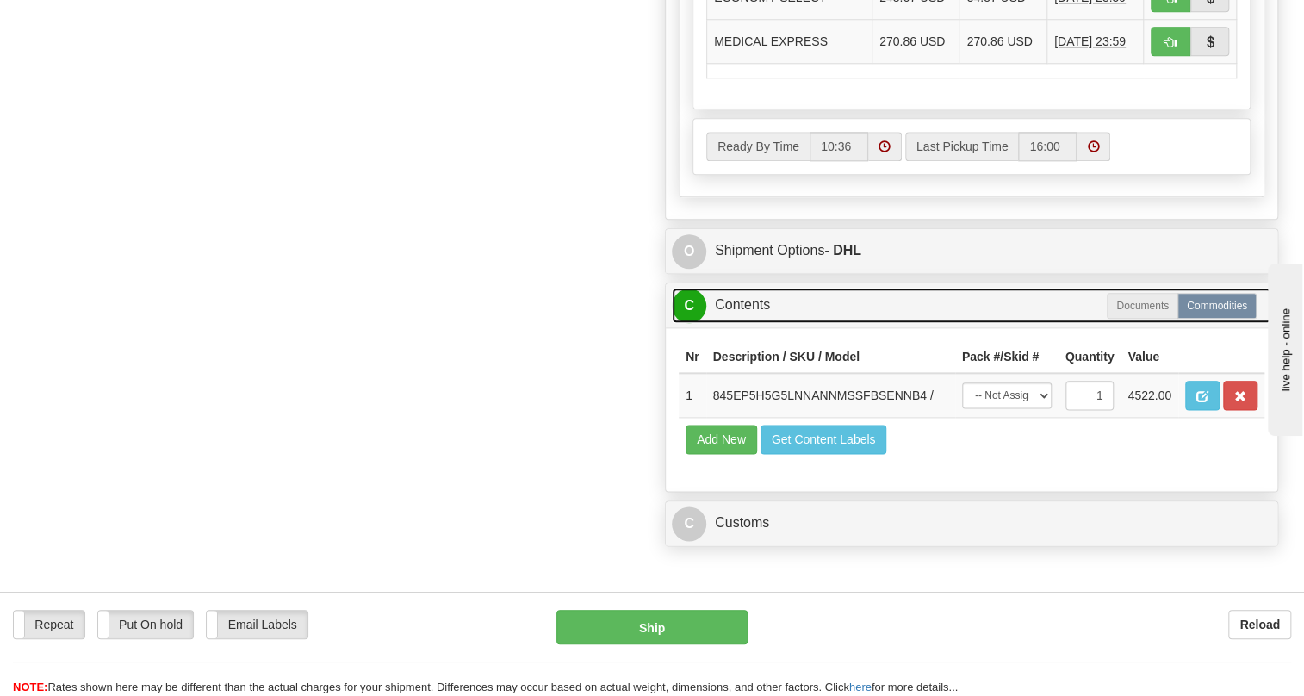
click at [756, 323] on link "C Contents" at bounding box center [971, 305] width 599 height 35
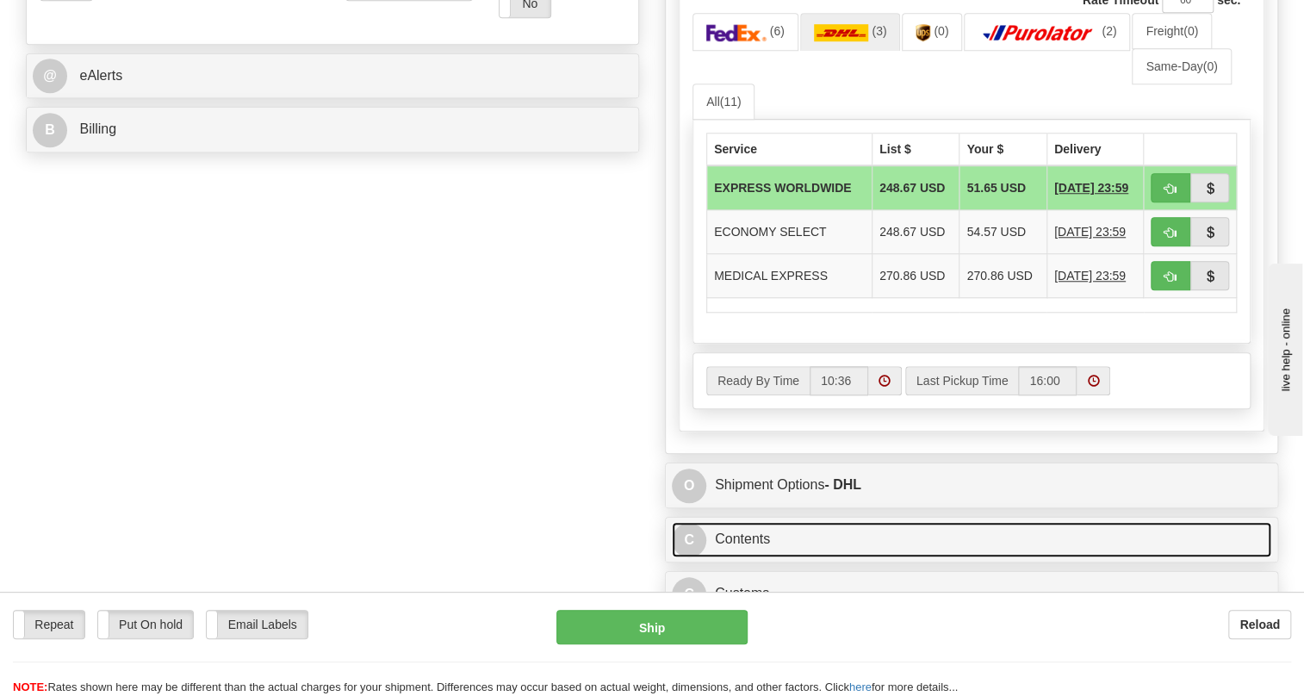
scroll to position [565, 0]
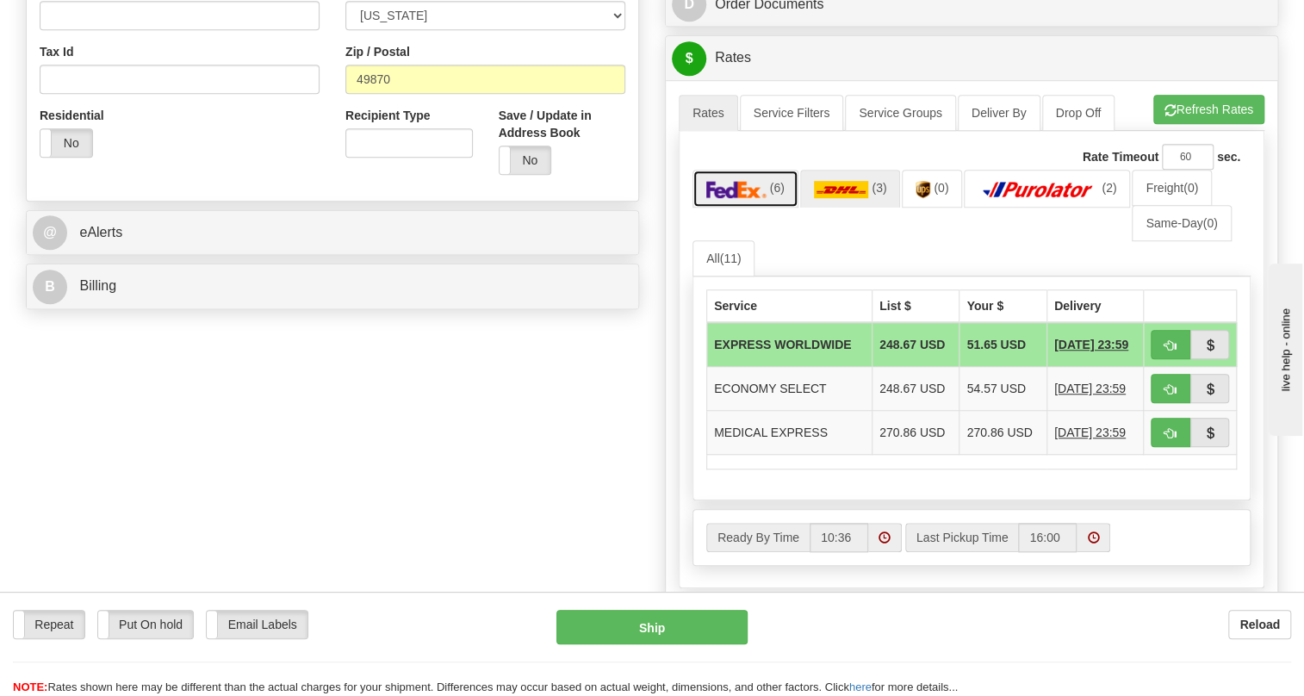
click at [736, 198] on img at bounding box center [736, 189] width 60 height 17
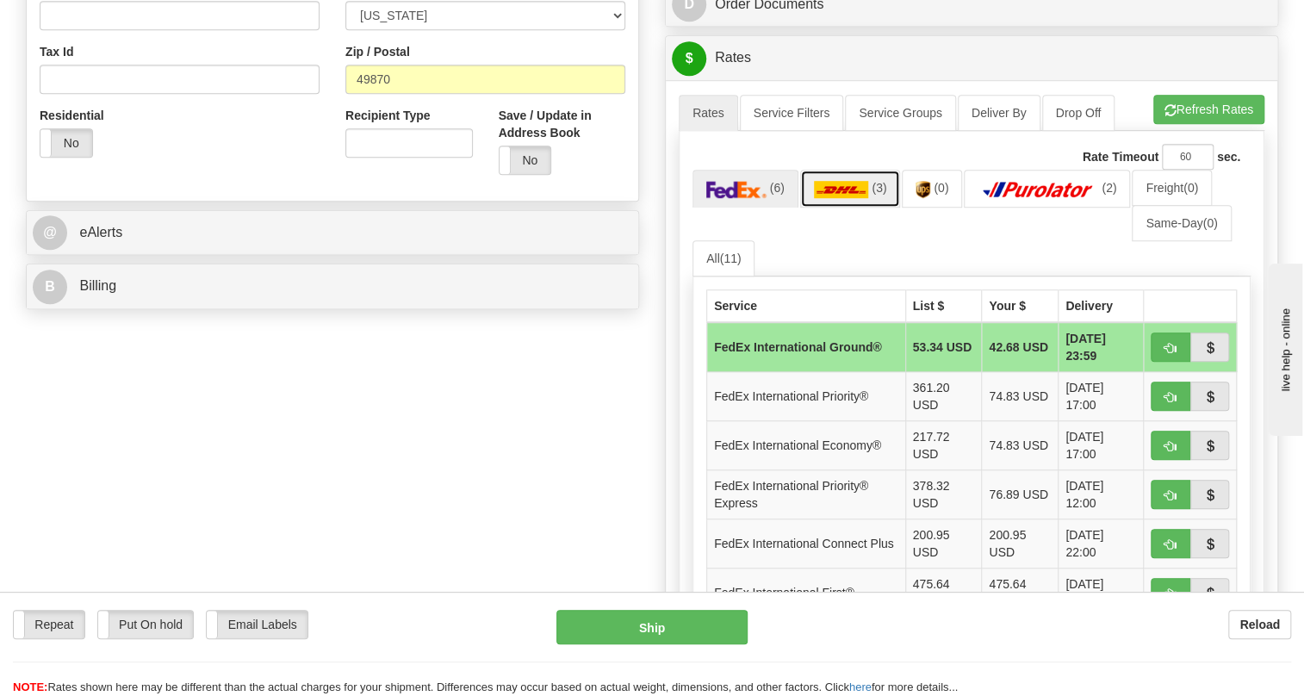
click at [844, 198] on img at bounding box center [841, 189] width 55 height 17
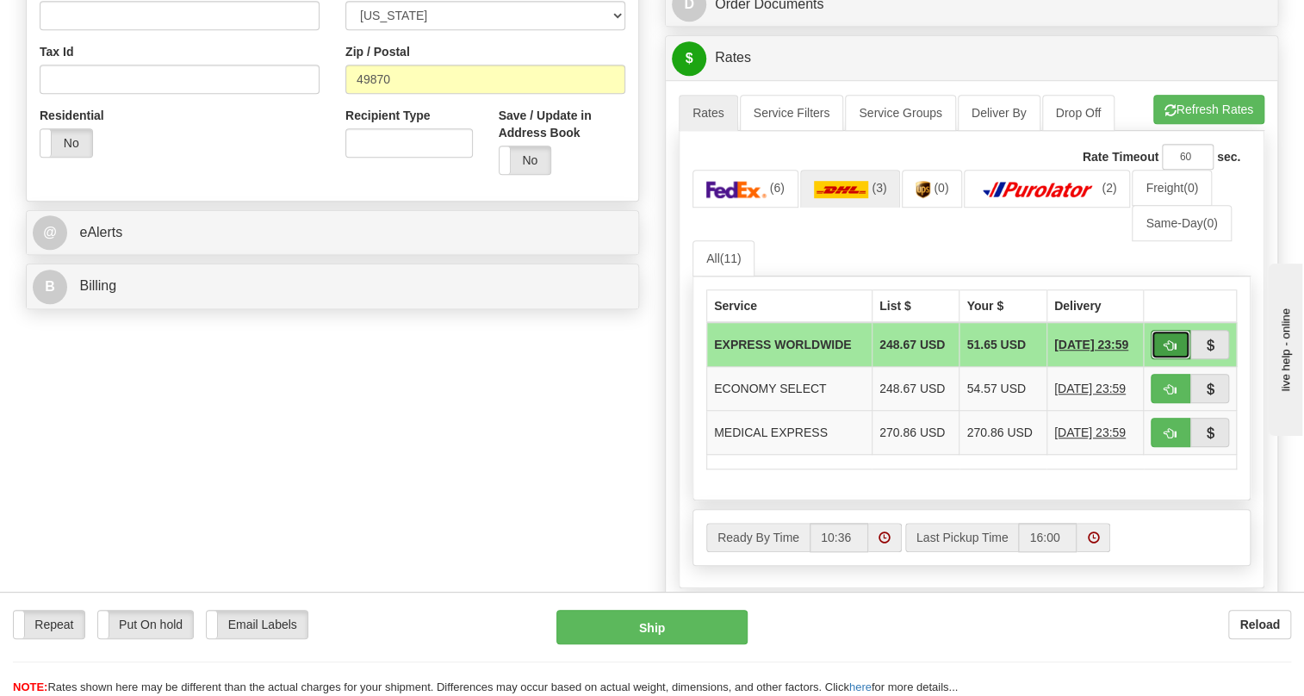
click at [1162, 359] on button "button" at bounding box center [1170, 344] width 40 height 29
type input "P"
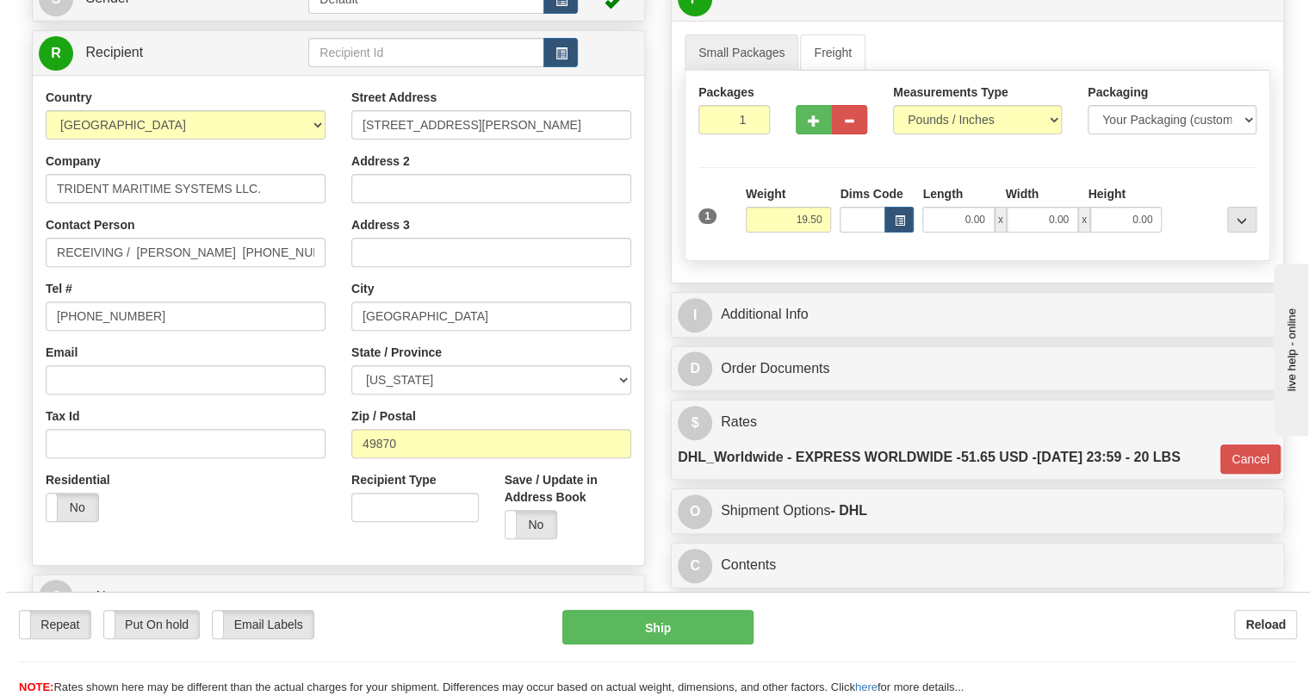
scroll to position [173, 0]
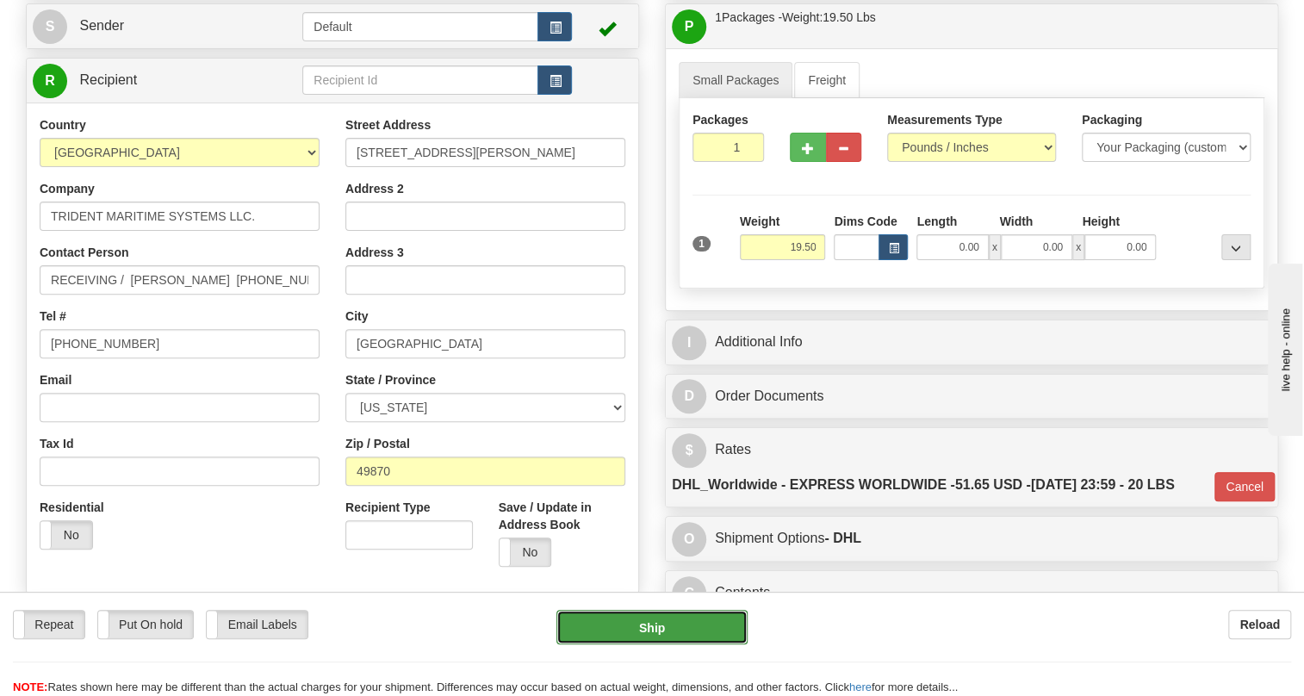
click at [652, 629] on button "Ship" at bounding box center [651, 627] width 191 height 34
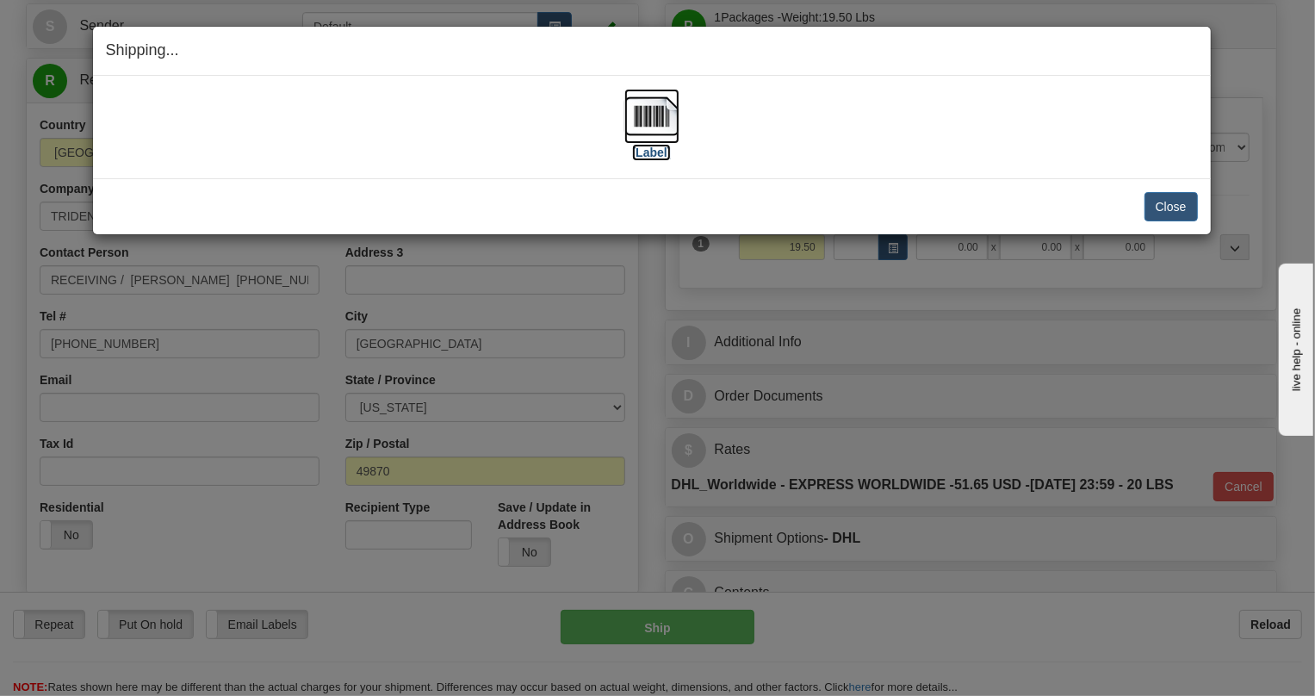
click at [659, 125] on img at bounding box center [651, 116] width 55 height 55
drag, startPoint x: 1178, startPoint y: 213, endPoint x: 1050, endPoint y: 131, distance: 151.4
click at [1177, 213] on button "Close" at bounding box center [1170, 206] width 53 height 29
click at [1175, 208] on button "Close" at bounding box center [1170, 206] width 53 height 29
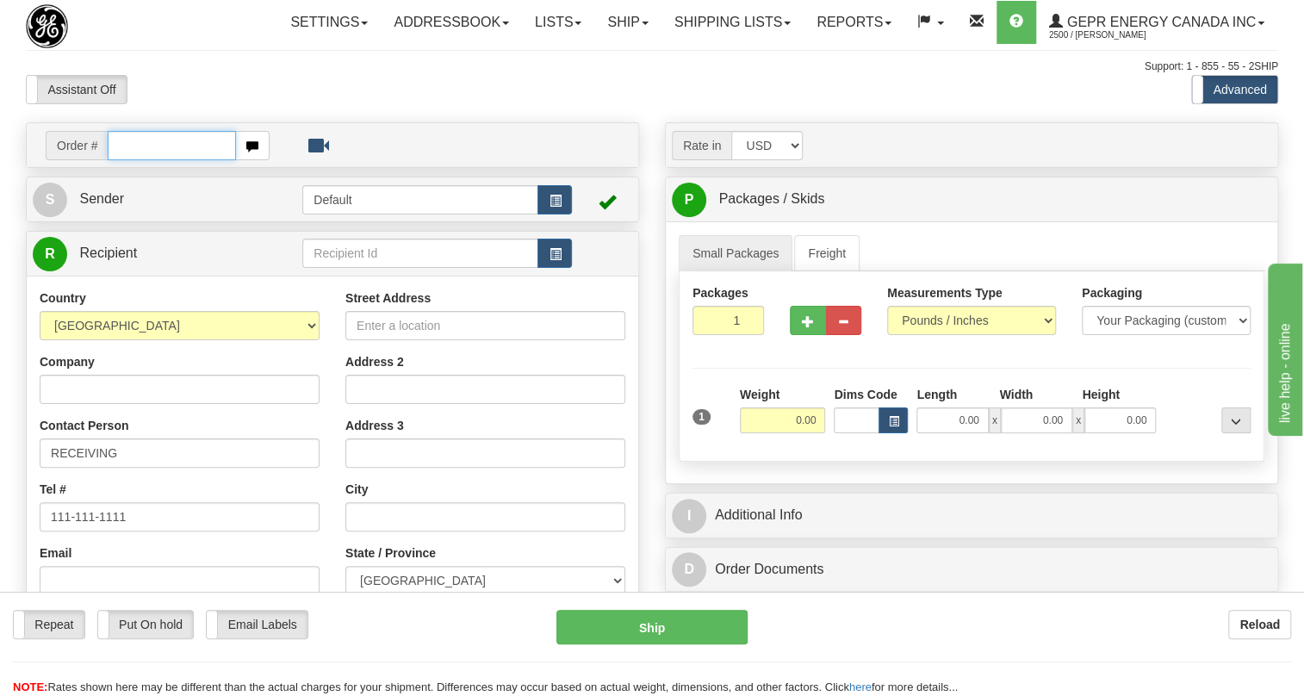
click at [139, 160] on input "text" at bounding box center [172, 145] width 128 height 29
paste input "86700821"
type input "86700821"
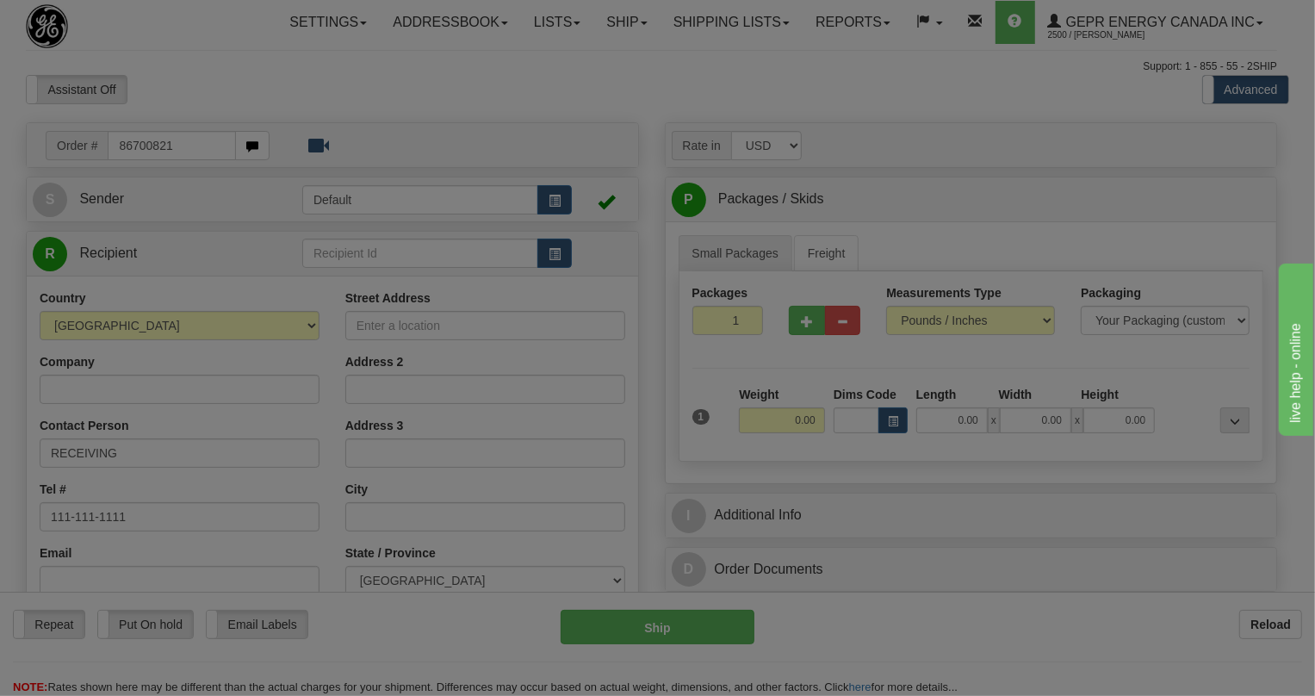
click at [250, 144] on body "Training Course Close Toggle navigation Settings Shipping Preferences New Recip…" at bounding box center [657, 348] width 1315 height 696
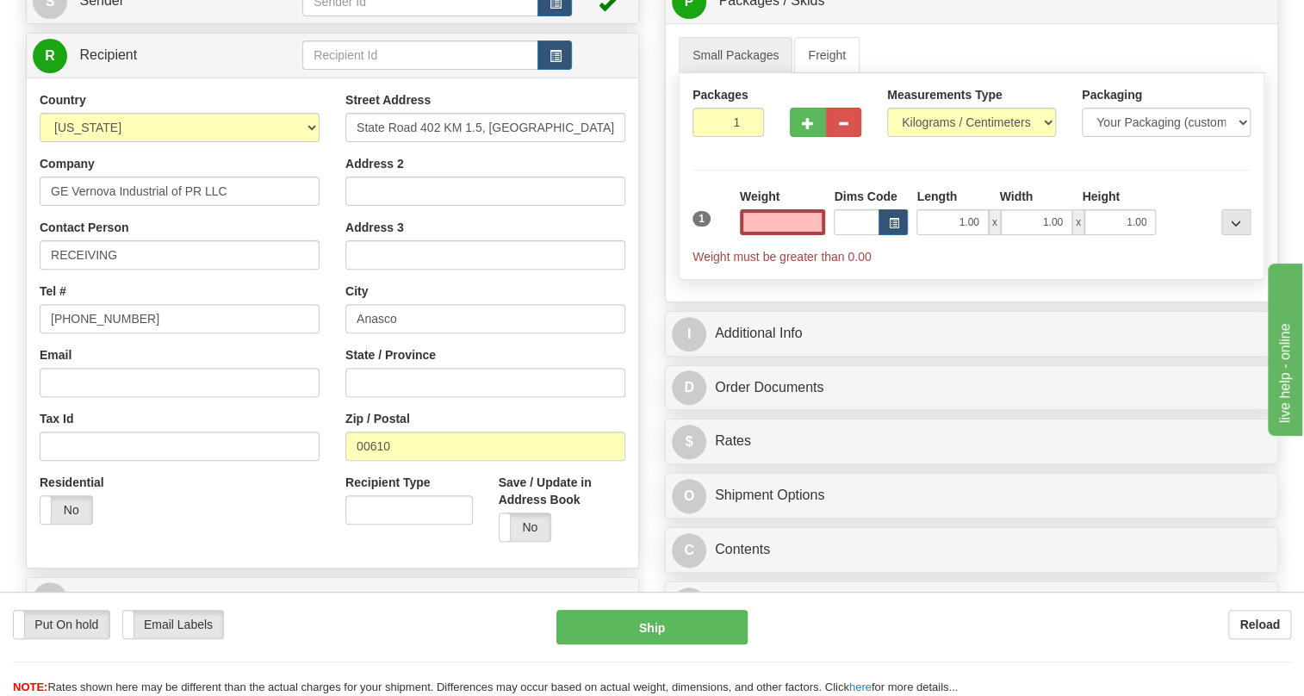
scroll to position [234, 0]
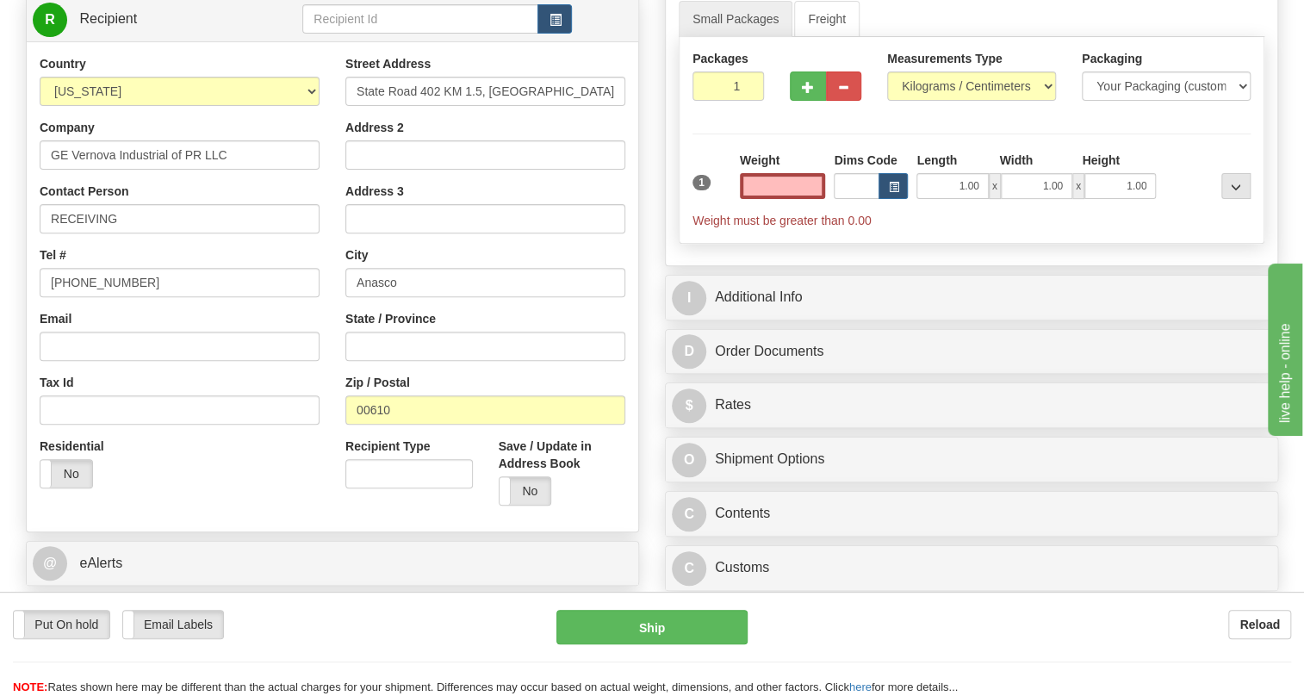
type input "0.00"
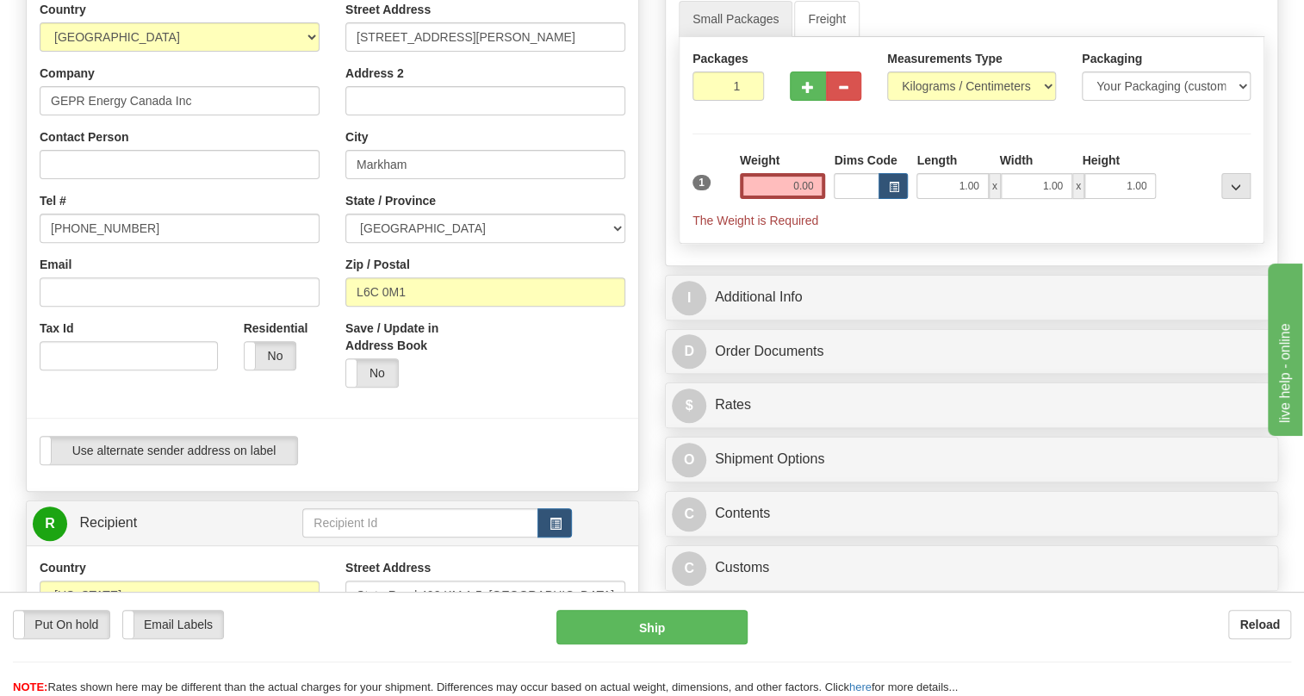
type input "MARKHAM"
click at [105, 243] on input "[PHONE_NUMBER]" at bounding box center [180, 228] width 280 height 29
paste input "[PHONE_NUMBER]"
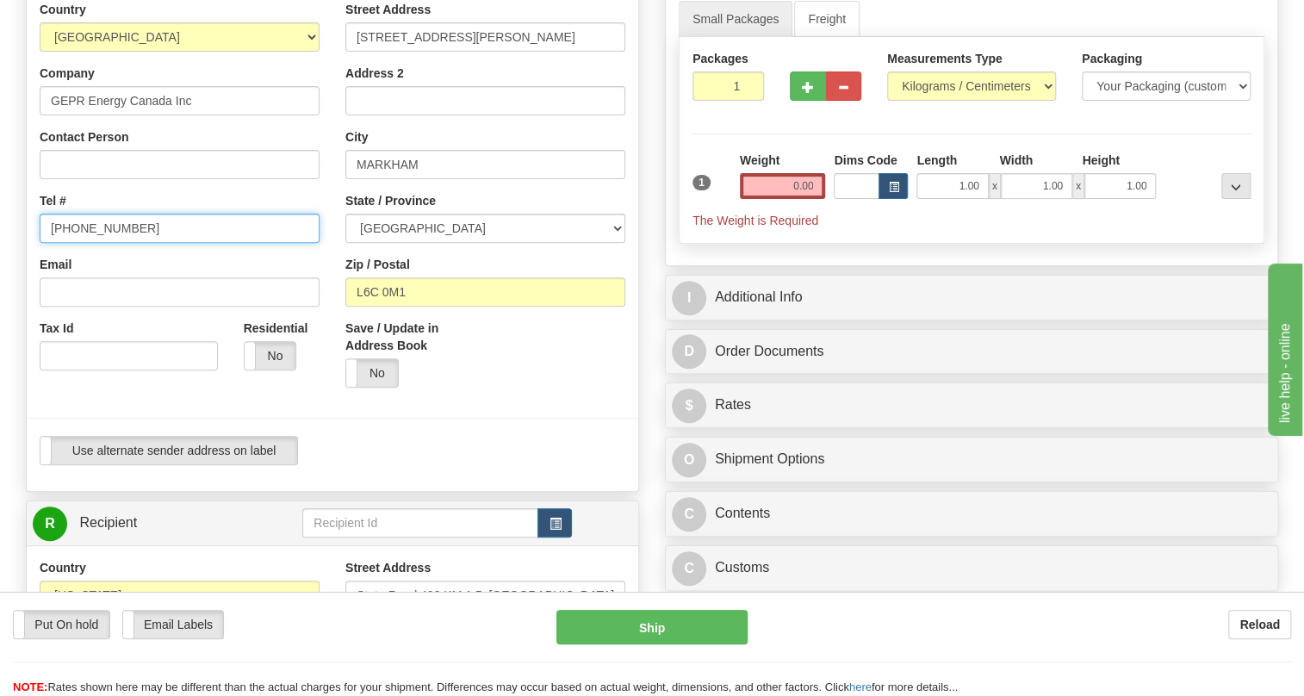
type input "[PHONE_NUMBER]"
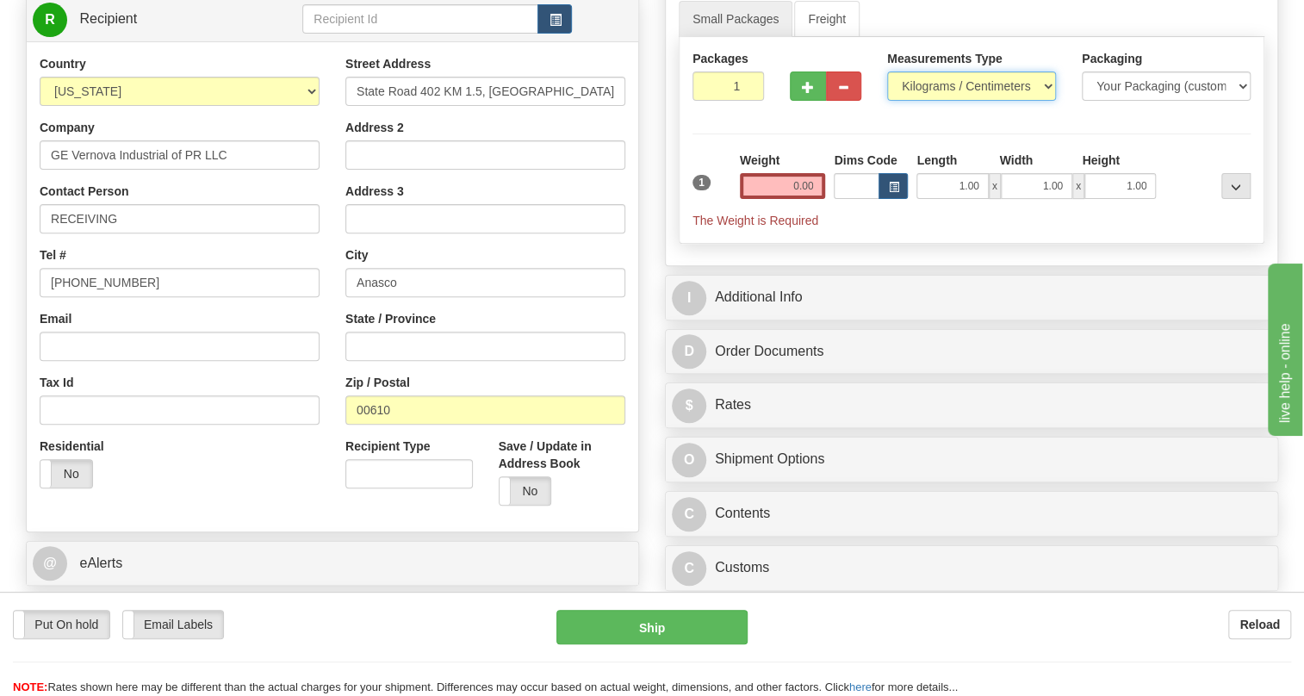
click at [957, 101] on select "Pounds / Inches Kilograms / Centimeters" at bounding box center [971, 85] width 169 height 29
select select "0"
click at [887, 101] on select "Pounds / Inches Kilograms / Centimeters" at bounding box center [971, 85] width 169 height 29
click at [799, 199] on input "0.00" at bounding box center [783, 186] width 86 height 26
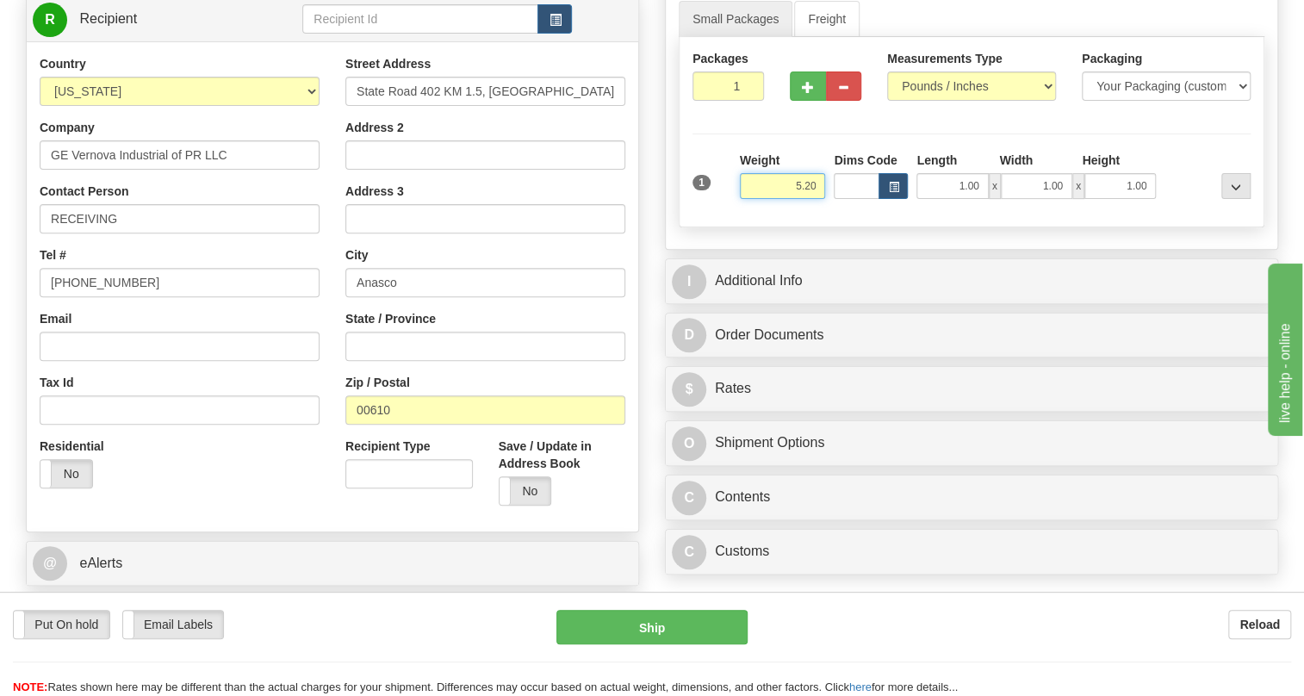
type input "5.20"
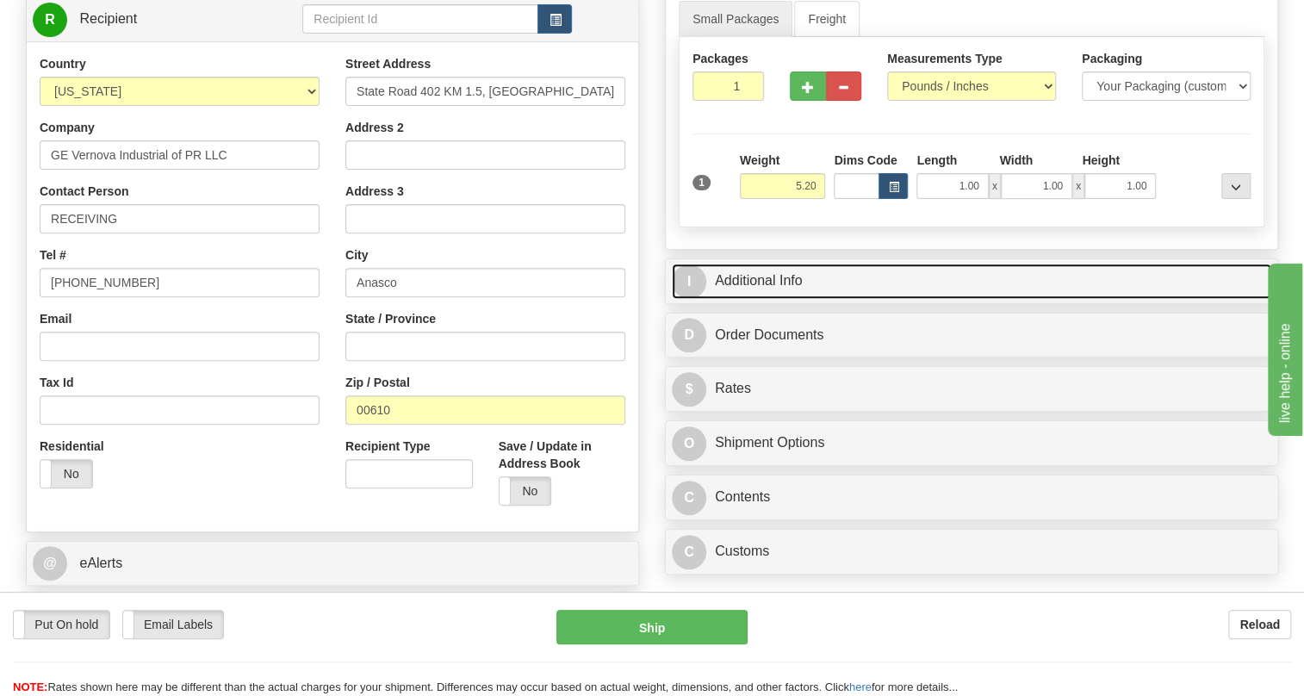
click at [746, 299] on link "I Additional Info" at bounding box center [971, 280] width 599 height 35
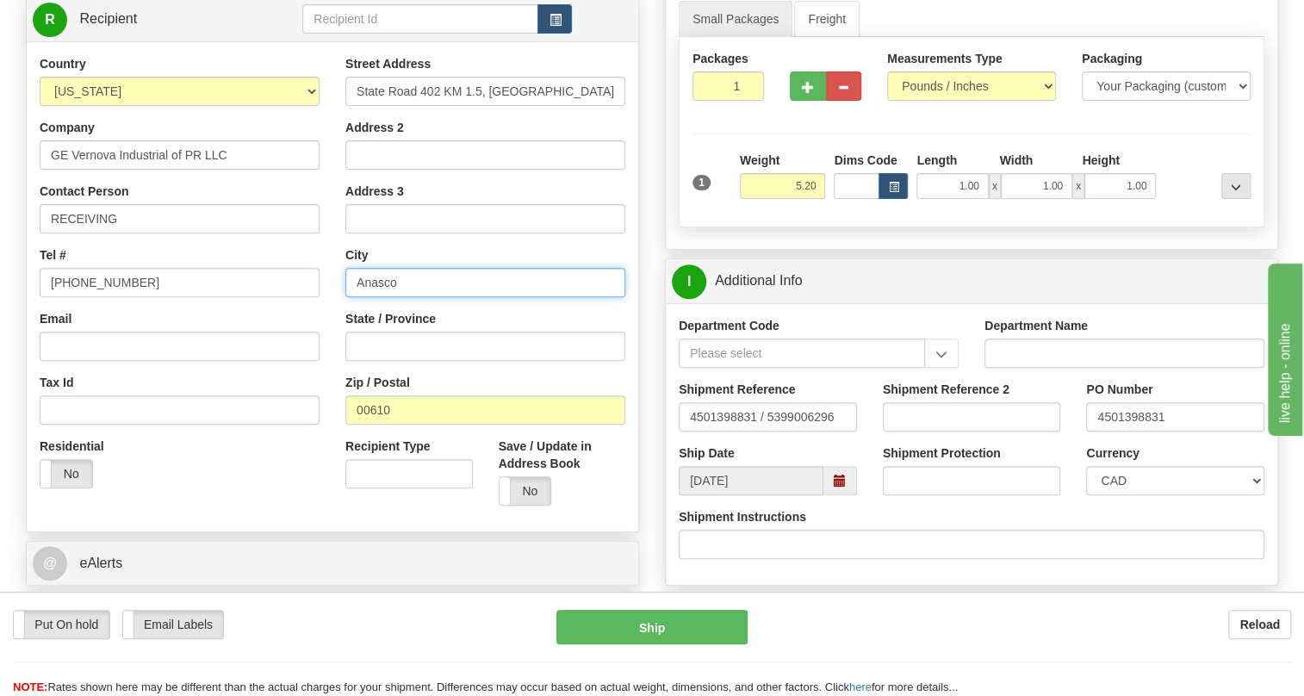
drag, startPoint x: 402, startPoint y: 323, endPoint x: 361, endPoint y: 325, distance: 41.4
click at [361, 297] on input "Anasco" at bounding box center [485, 282] width 280 height 29
type input "ANASCO"
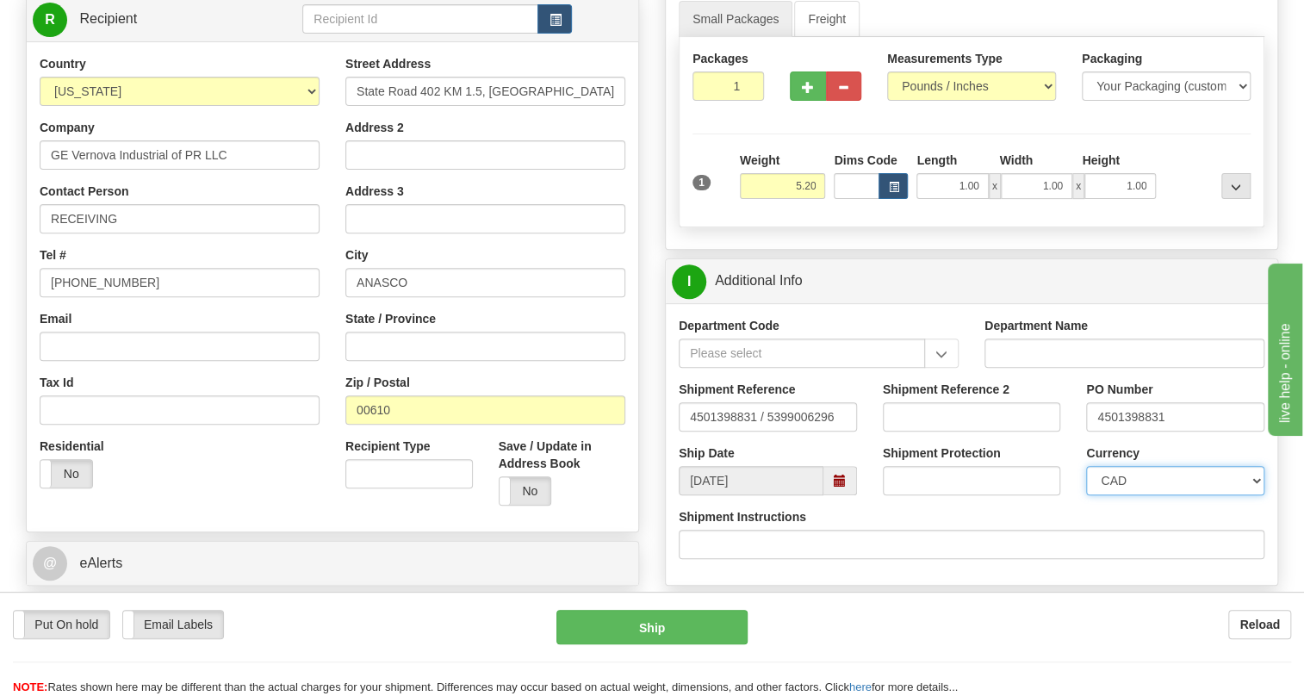
click at [1149, 495] on select "CAD USD EUR ZAR [PERSON_NAME] ARN AUD AUS AWG BBD BFR BGN BHD BMD BND BRC BRL C…" at bounding box center [1175, 480] width 178 height 29
select select "1"
click at [1086, 495] on select "CAD USD EUR ZAR [PERSON_NAME] ARN AUD AUS AWG BBD BFR BGN BHD BMD BND BRC BRL C…" at bounding box center [1175, 480] width 178 height 29
click at [1120, 431] on input "4501398831" at bounding box center [1175, 416] width 178 height 29
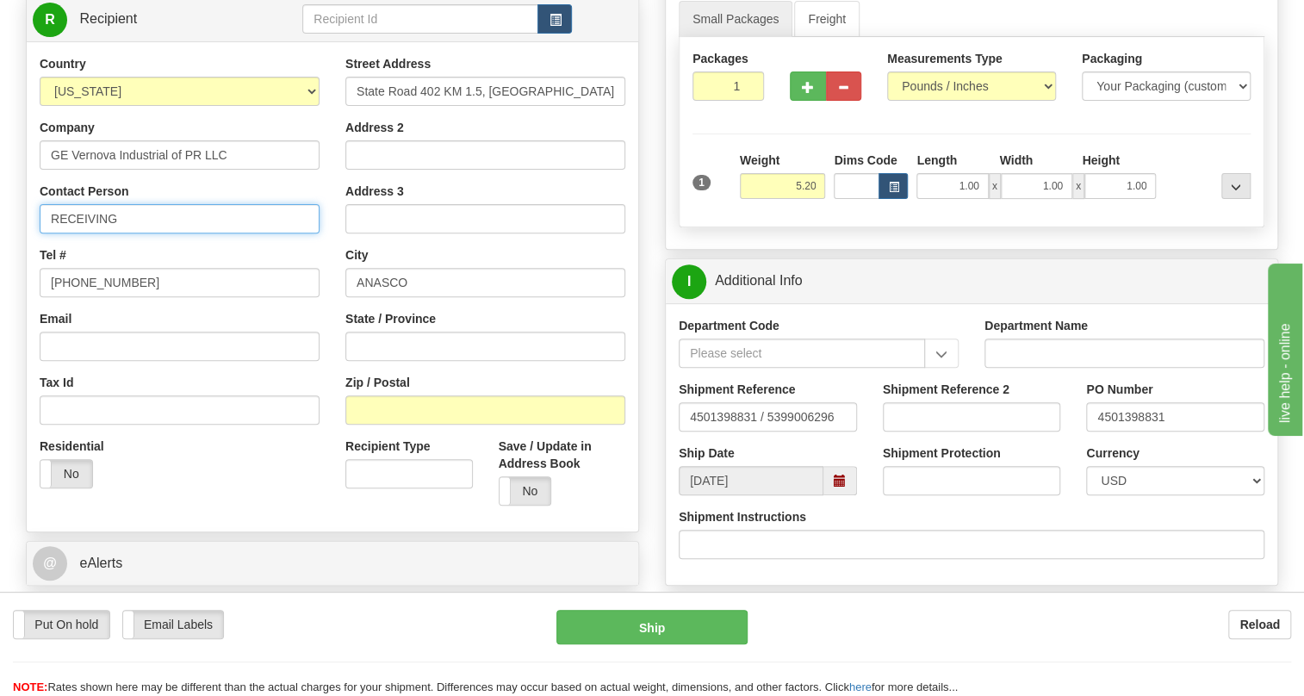
click at [122, 233] on input "RECEIVING" at bounding box center [180, 218] width 280 height 29
paste input "4501398831"
type input "RECEIVING / PO# 4501398831"
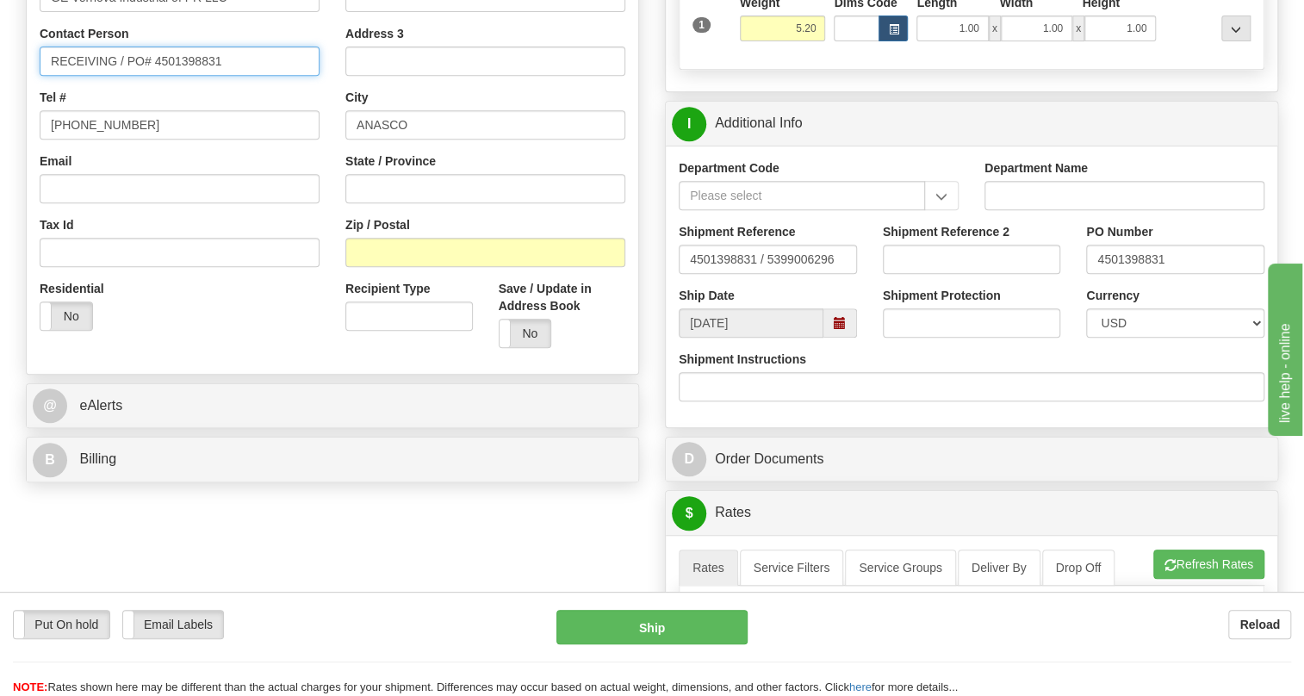
scroll to position [391, 0]
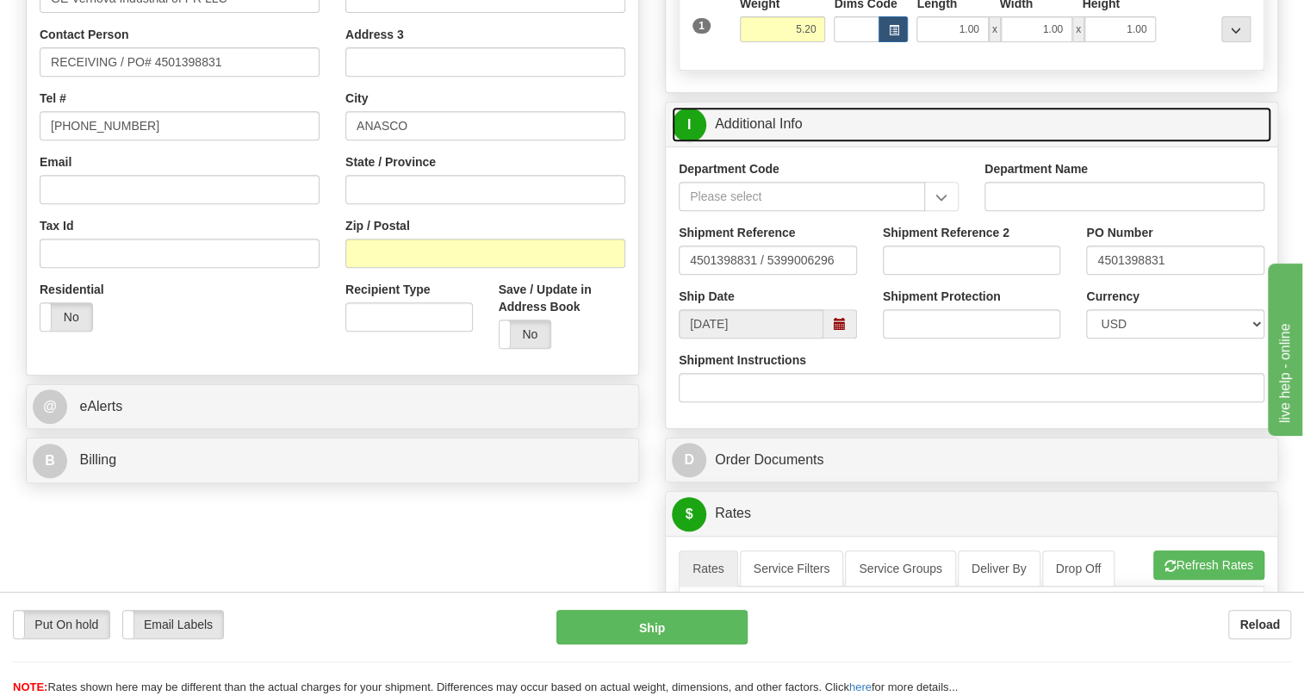
click at [764, 142] on link "I Additional Info" at bounding box center [971, 124] width 599 height 35
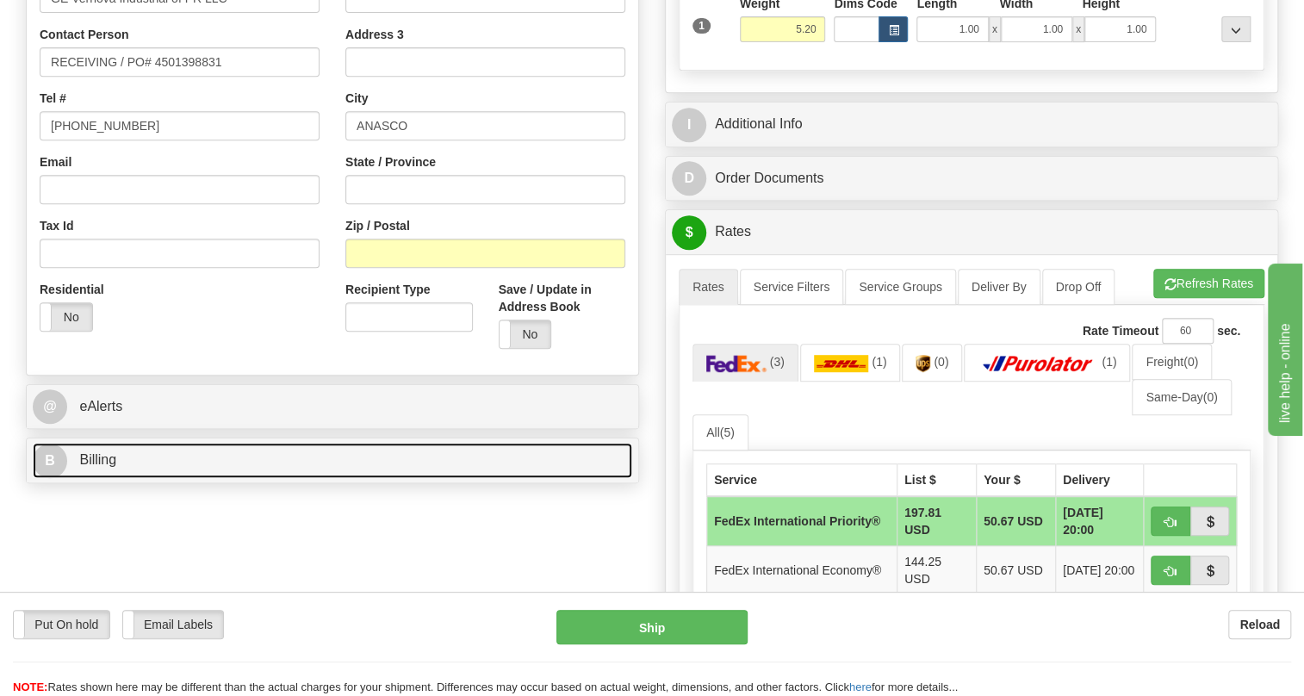
click at [116, 478] on link "B Billing" at bounding box center [332, 460] width 599 height 35
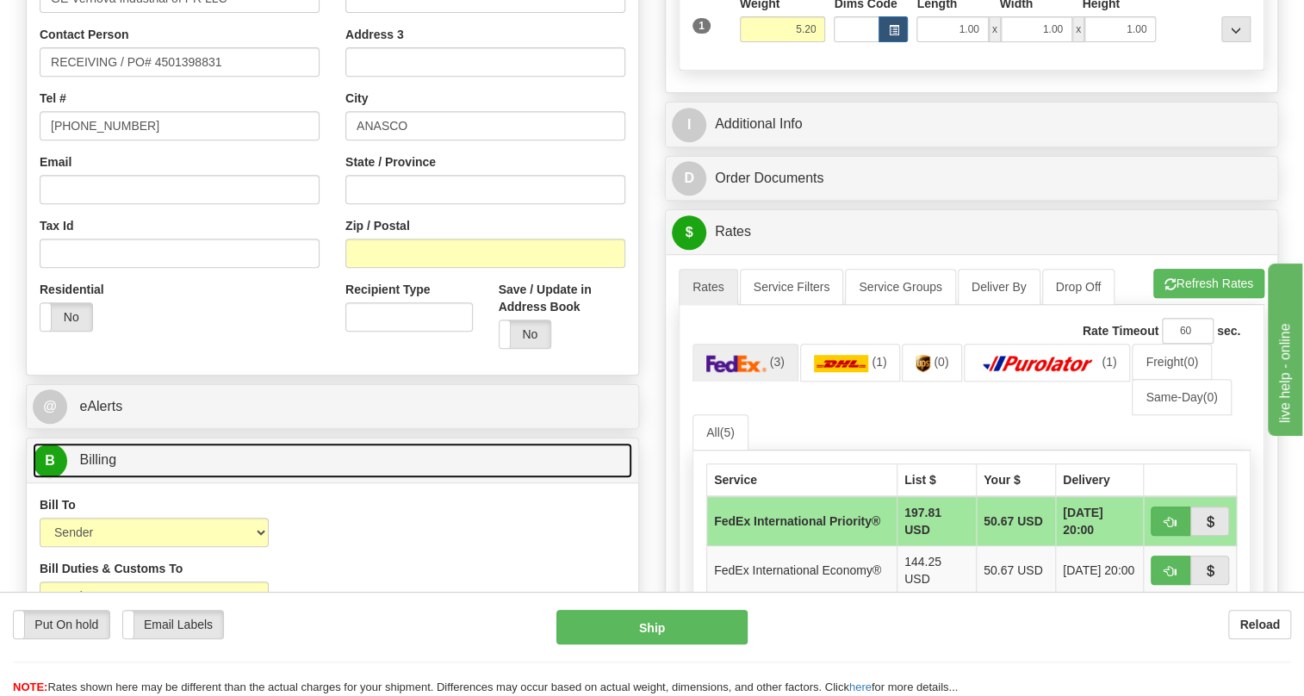
click at [108, 467] on span "Billing" at bounding box center [97, 459] width 37 height 15
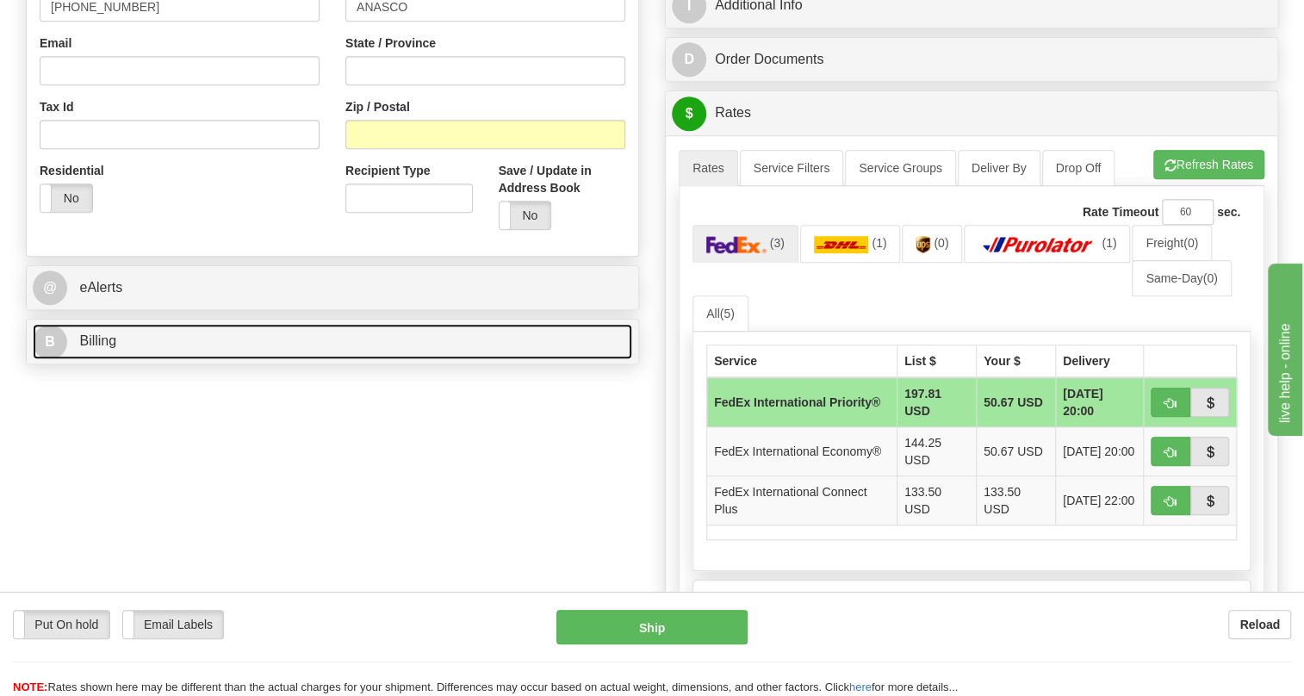
scroll to position [548, 0]
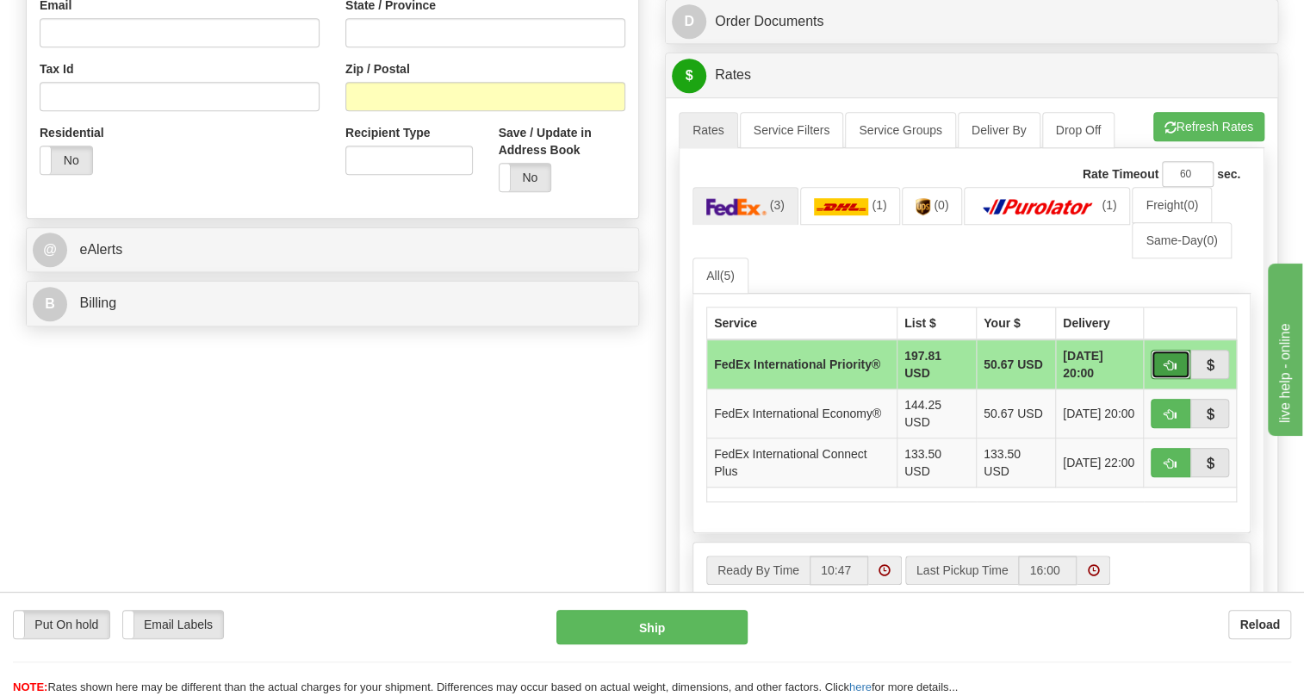
click at [1170, 371] on span "button" at bounding box center [1170, 365] width 12 height 11
type input "01"
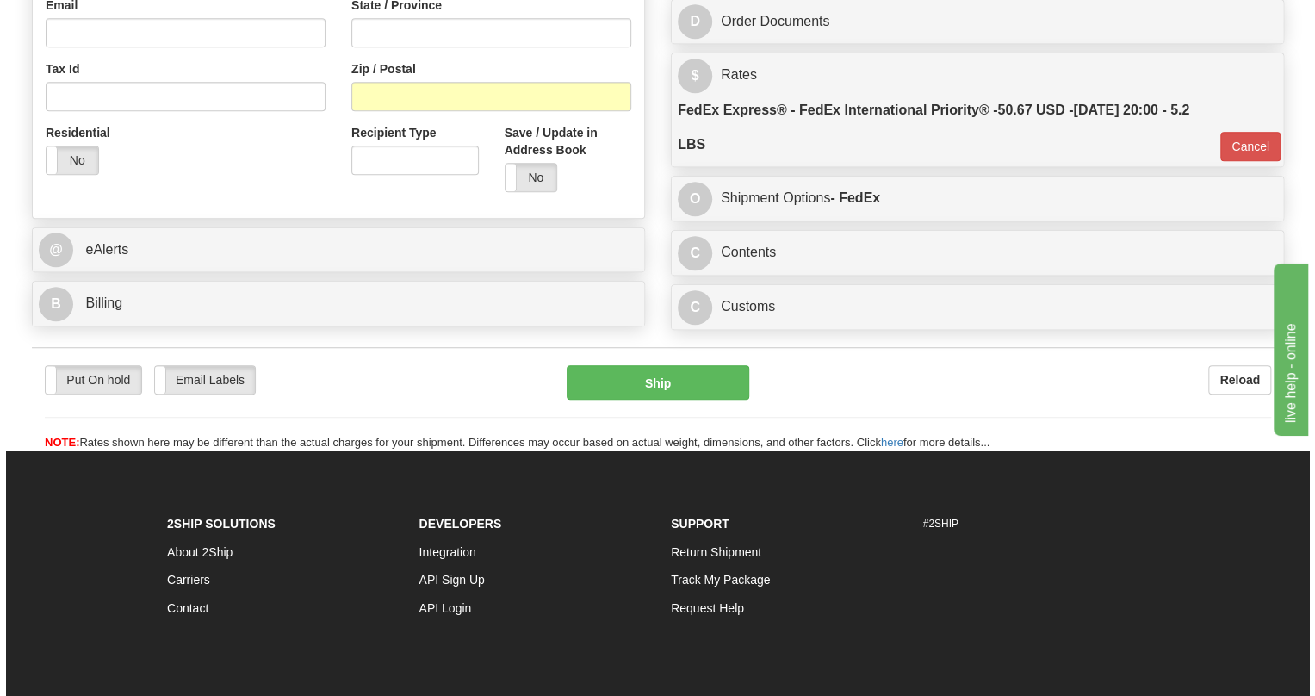
scroll to position [626, 0]
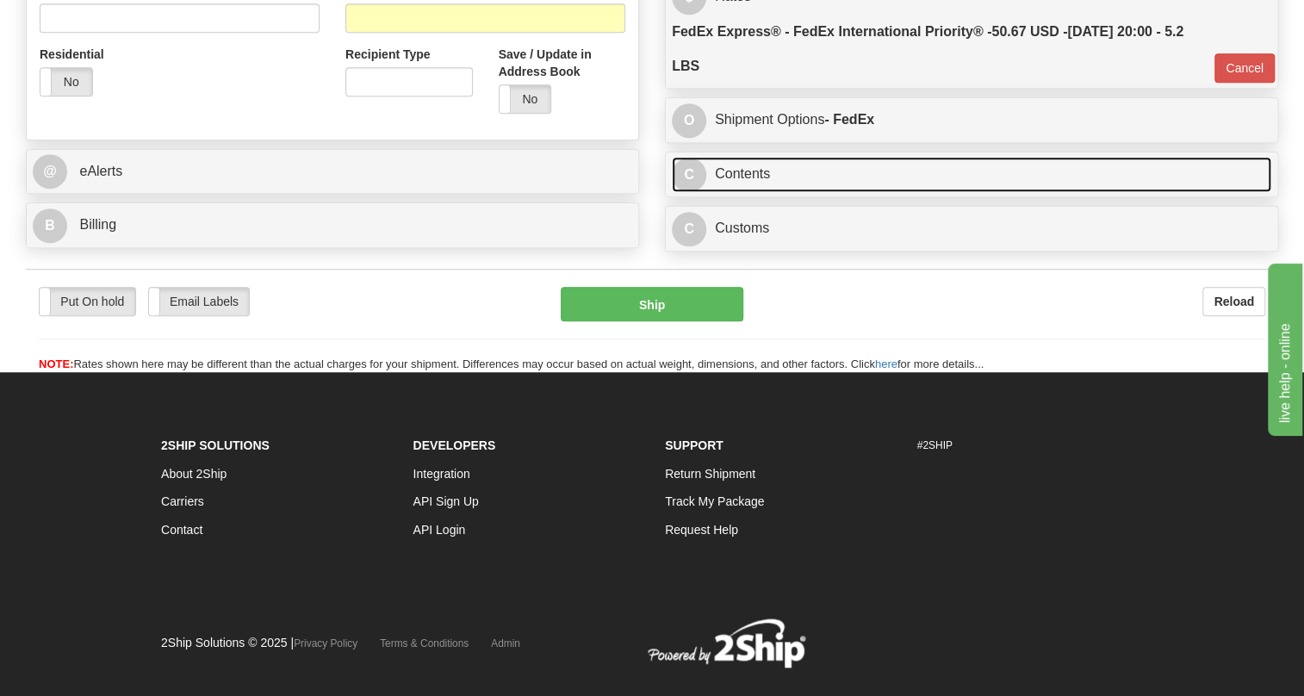
click at [750, 192] on link "C Contents" at bounding box center [971, 174] width 599 height 35
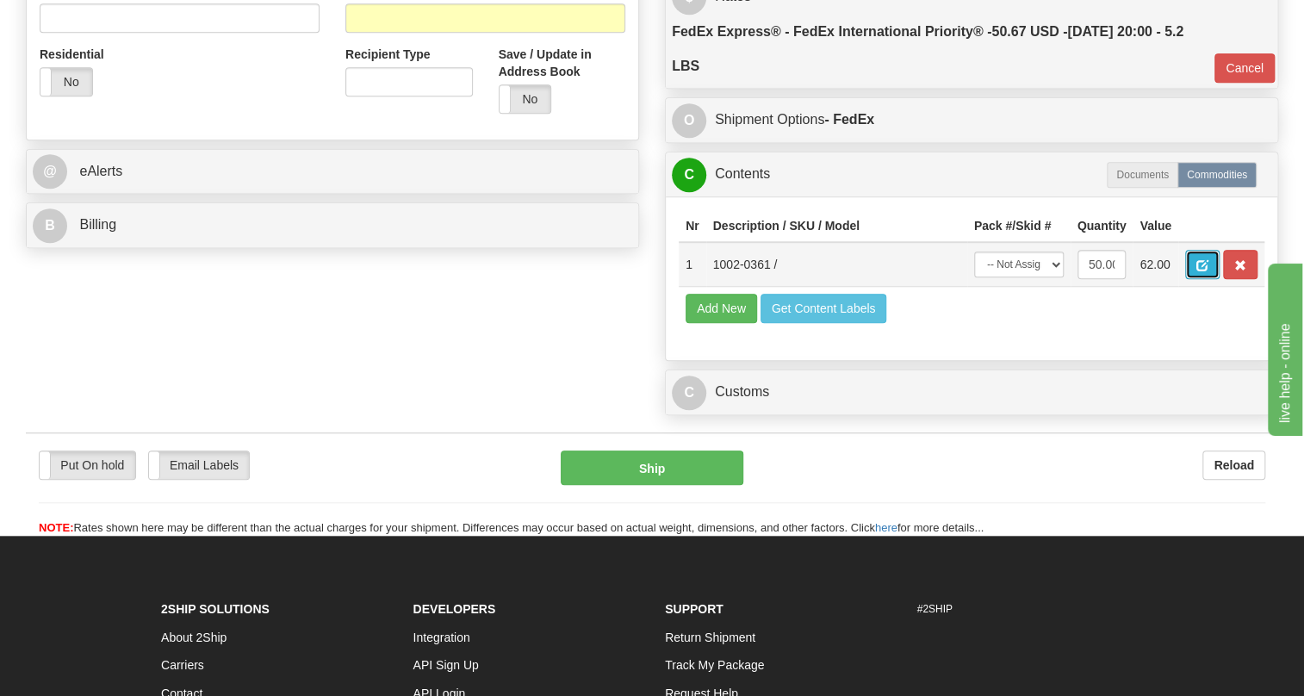
click at [1201, 271] on span "button" at bounding box center [1202, 265] width 12 height 11
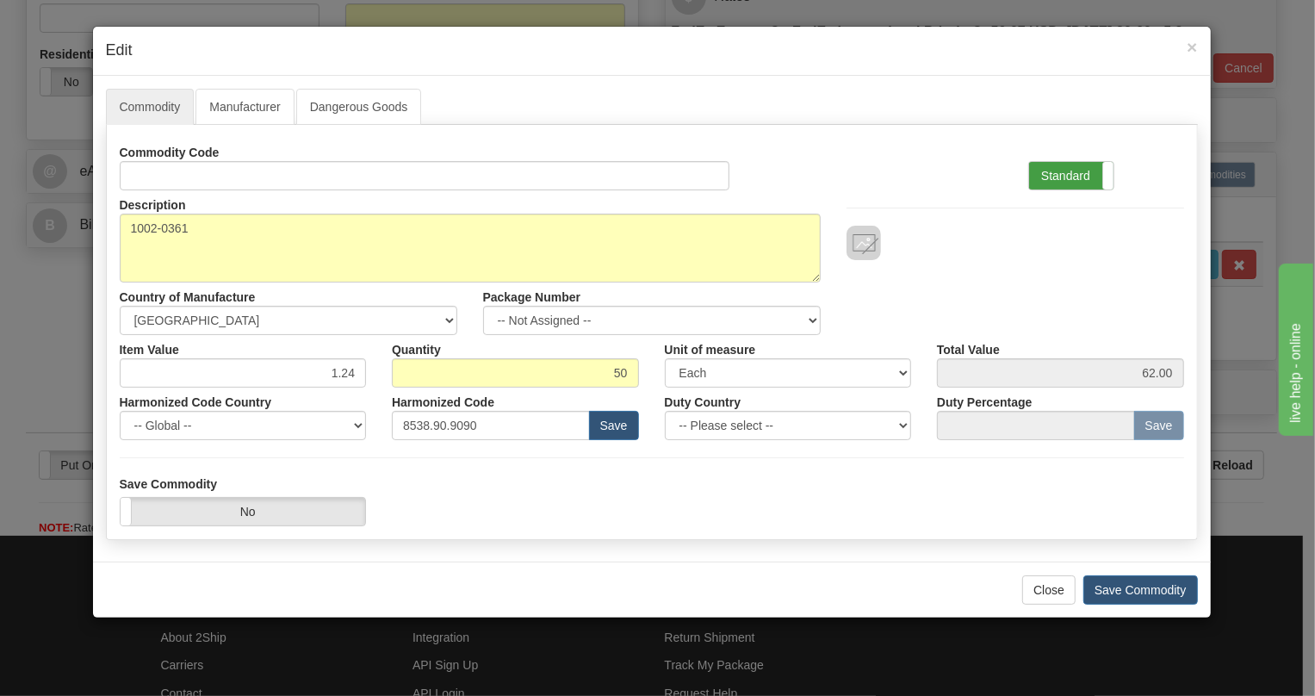
click at [1065, 172] on label "Standard" at bounding box center [1071, 176] width 84 height 28
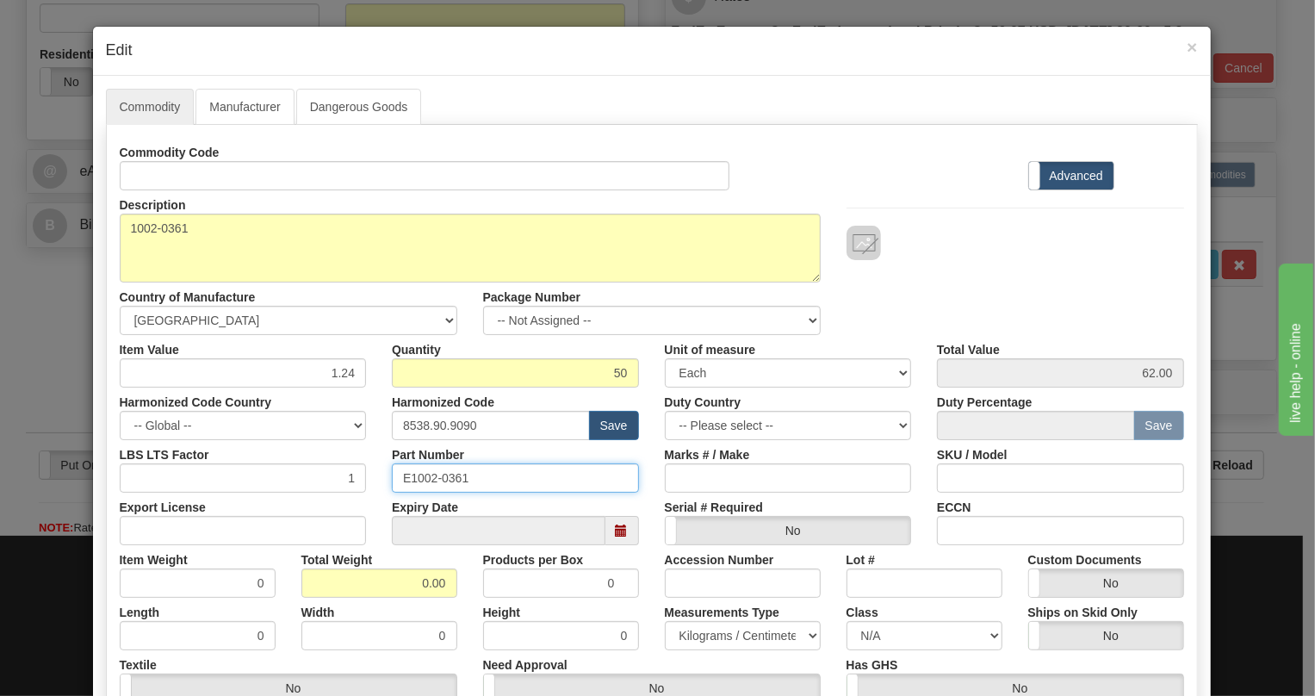
drag, startPoint x: 464, startPoint y: 482, endPoint x: 400, endPoint y: 481, distance: 63.7
click at [400, 481] on input "E1002-0361" at bounding box center [515, 477] width 247 height 29
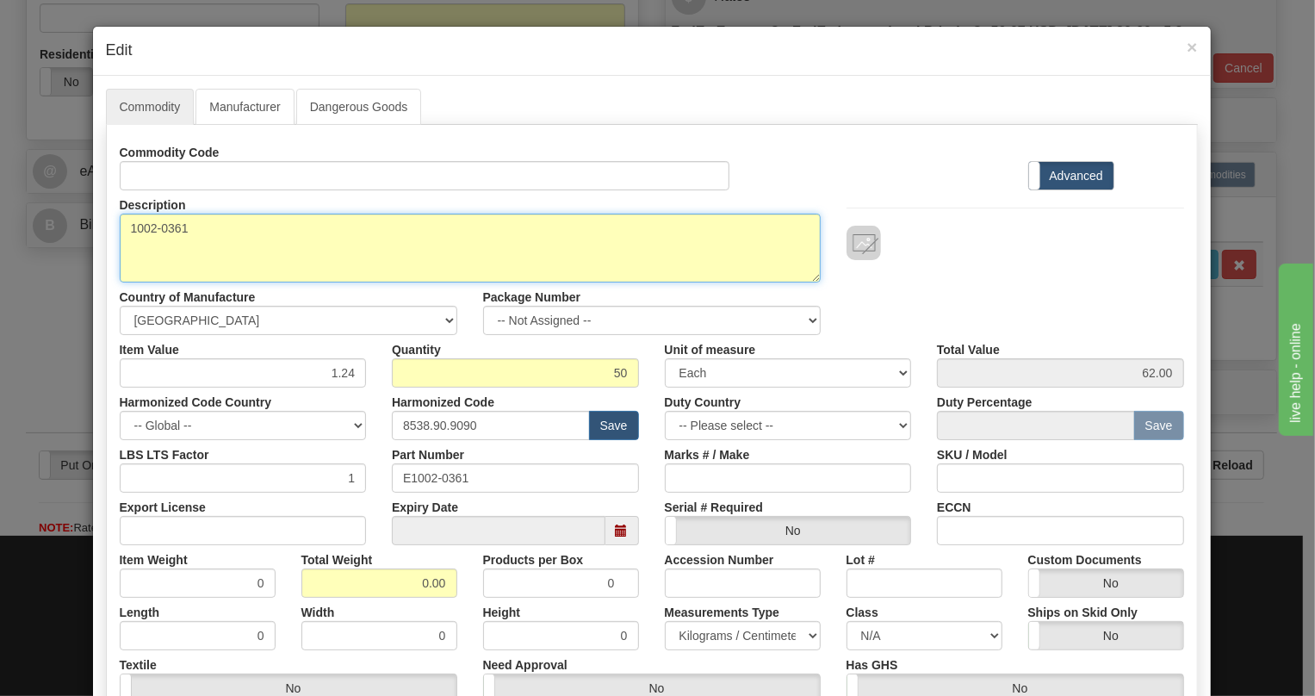
click at [174, 226] on textarea "1002-0361" at bounding box center [470, 248] width 701 height 69
paste textarea "UR HIGH DENSITY INPUT REaR COVER PLaTE"
type textarea "UR HIGH DENSITY INPUT REaR COVER PLaTE"
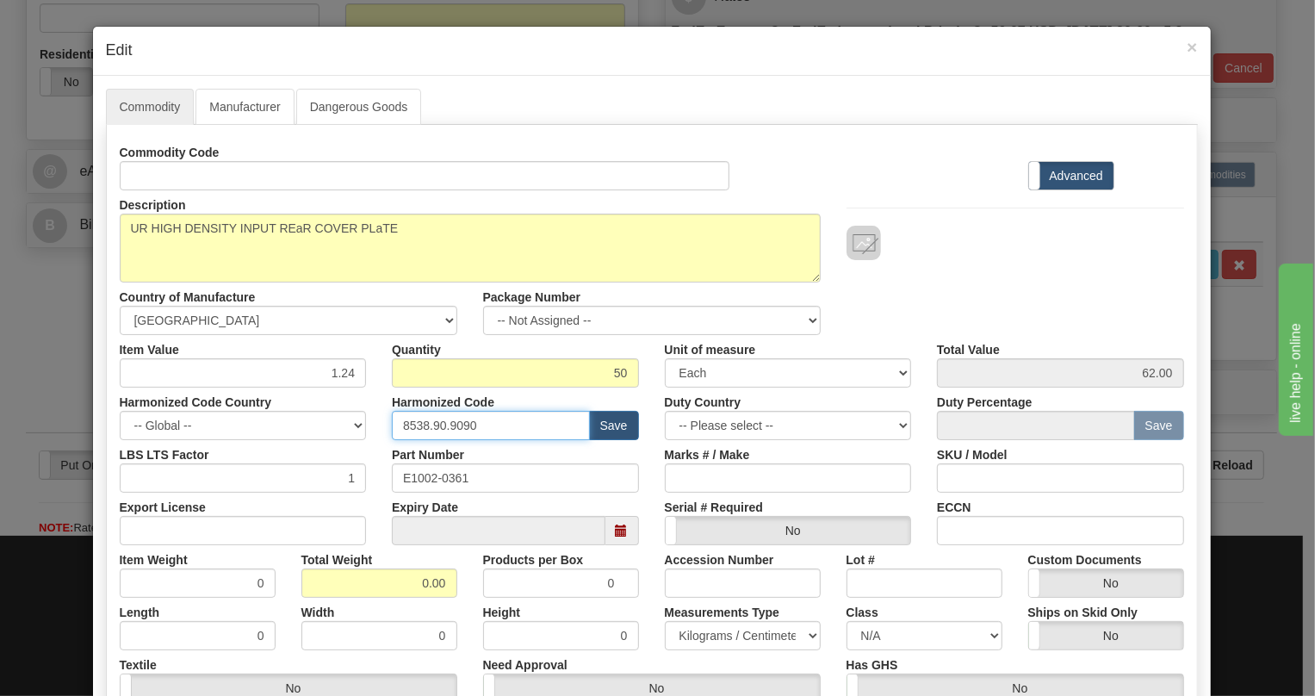
click at [443, 422] on input "8538.90.9090" at bounding box center [491, 425] width 198 height 29
paste input "818"
type input "8538.90.8180"
click at [421, 587] on input "0.00" at bounding box center [379, 582] width 156 height 29
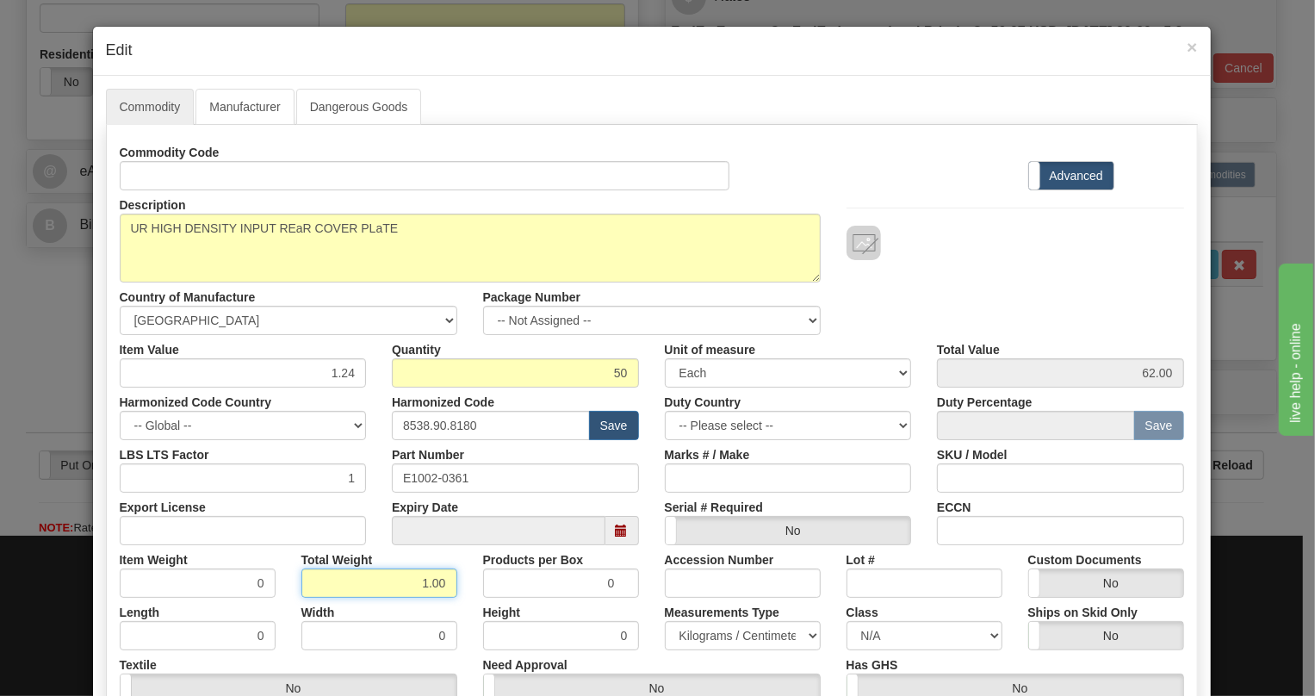
type input "1.00"
type input "0.0200"
click at [730, 635] on select "Pounds / Inches Kilograms / Centimeters" at bounding box center [743, 635] width 156 height 29
select select "0"
click at [665, 621] on select "Pounds / Inches Kilograms / Centimeters" at bounding box center [743, 635] width 156 height 29
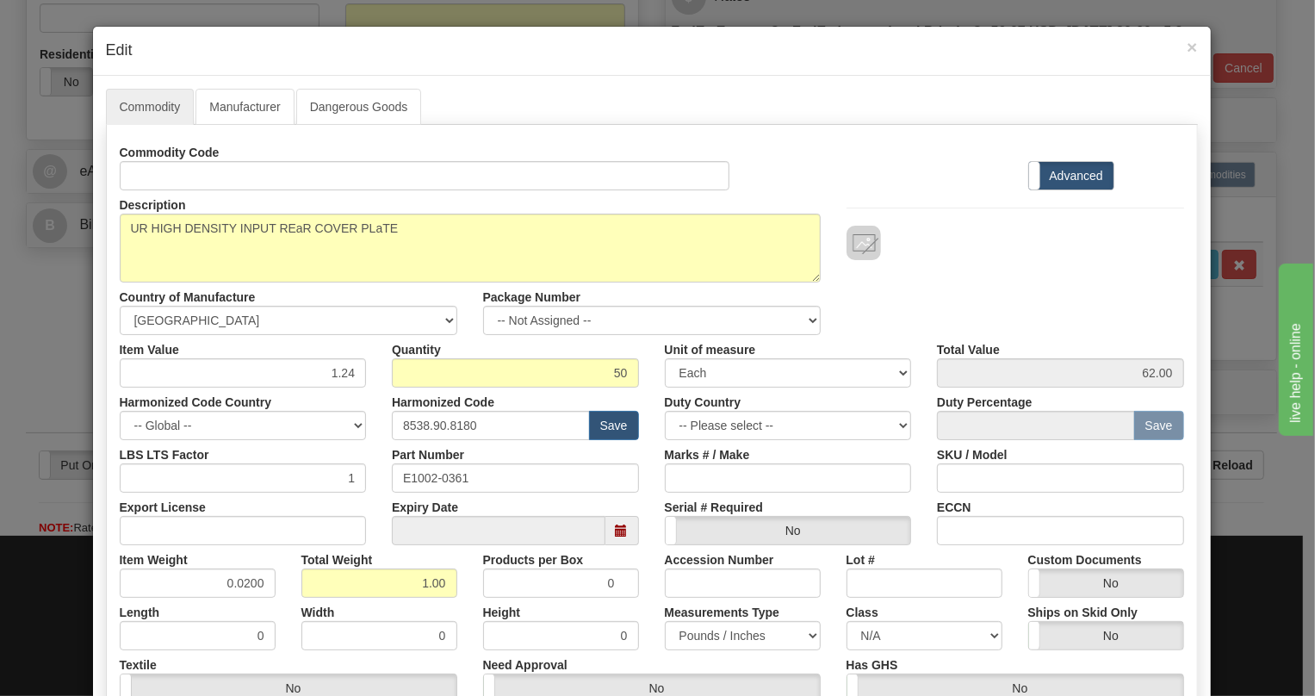
click at [640, 604] on div "Height 0" at bounding box center [561, 624] width 182 height 53
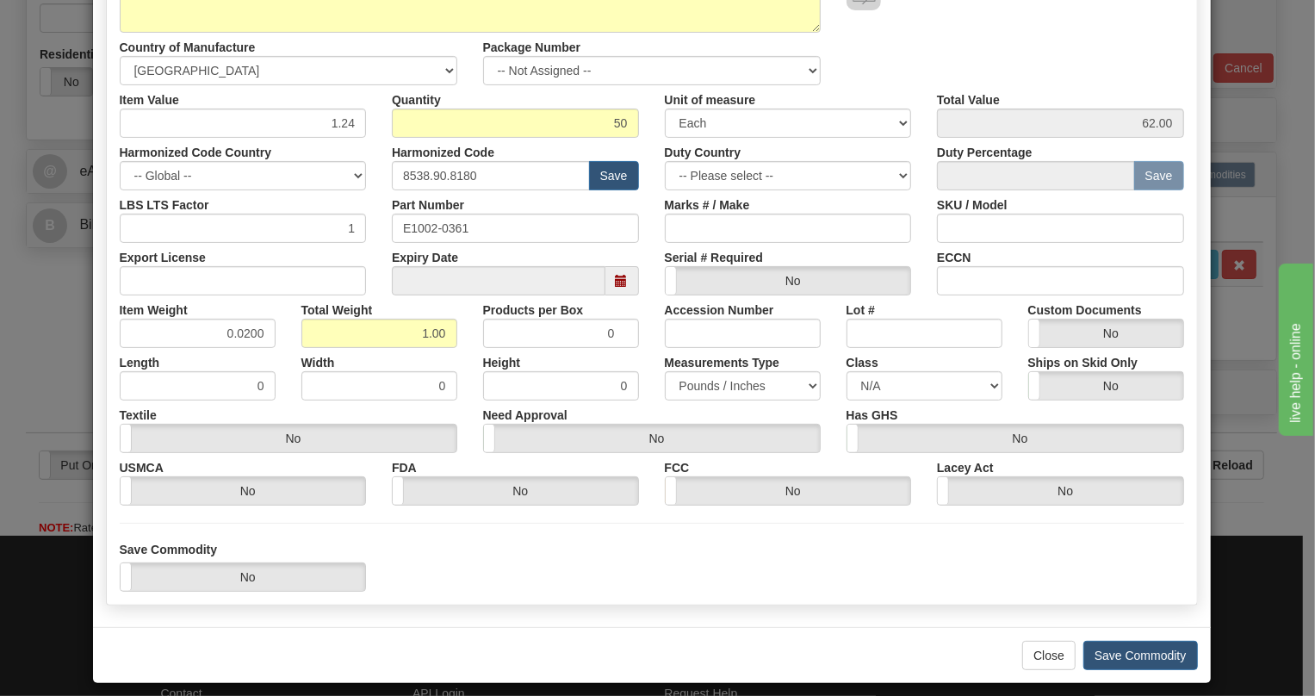
scroll to position [262, 0]
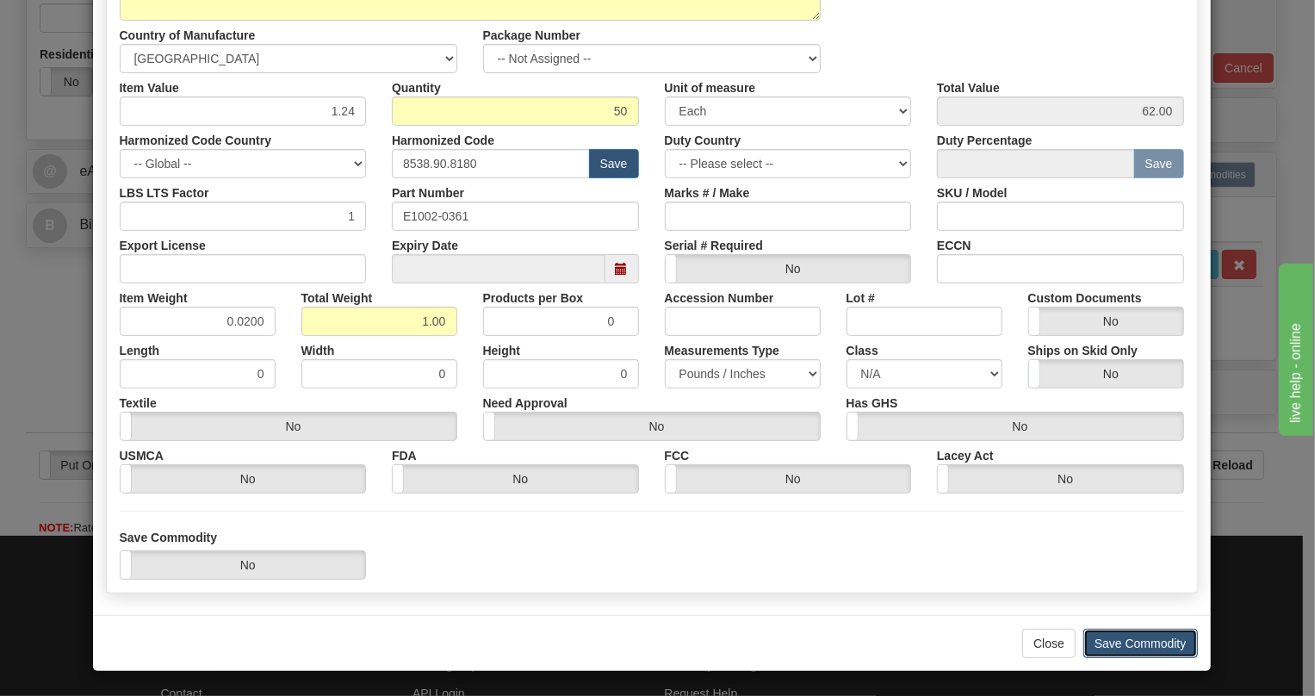
click at [1126, 641] on button "Save Commodity" at bounding box center [1140, 643] width 115 height 29
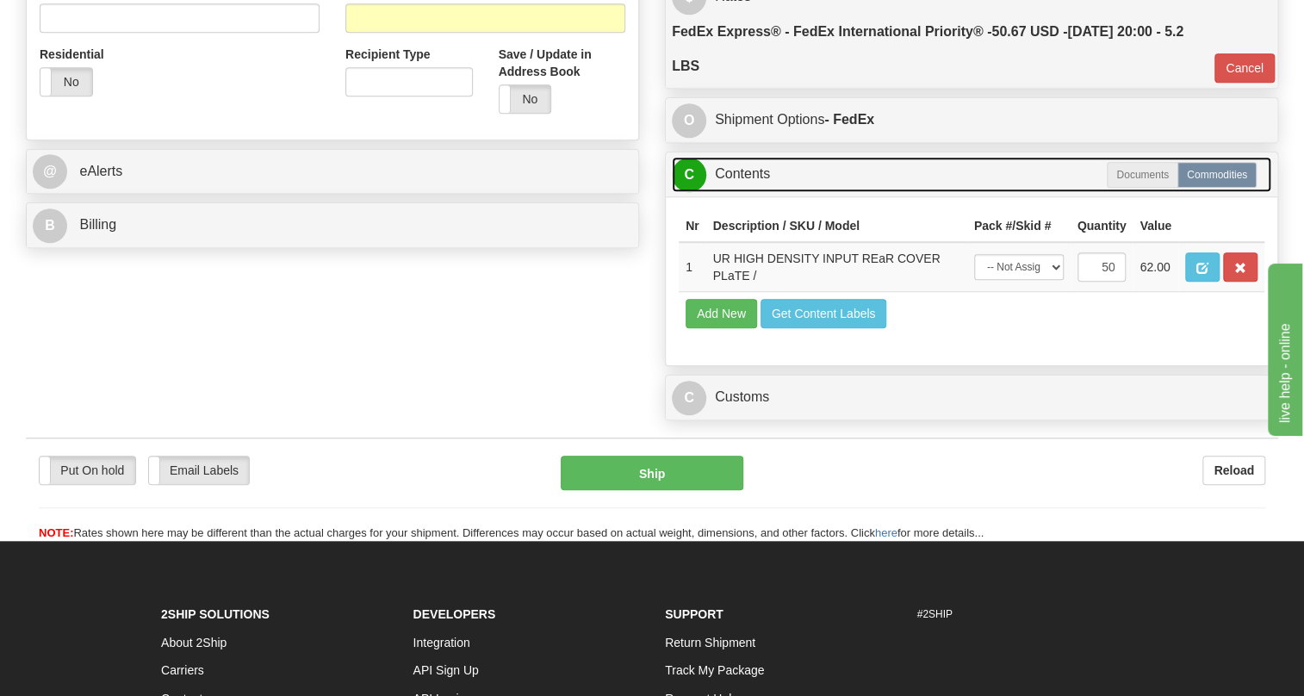
click at [749, 192] on link "C Contents" at bounding box center [971, 174] width 599 height 35
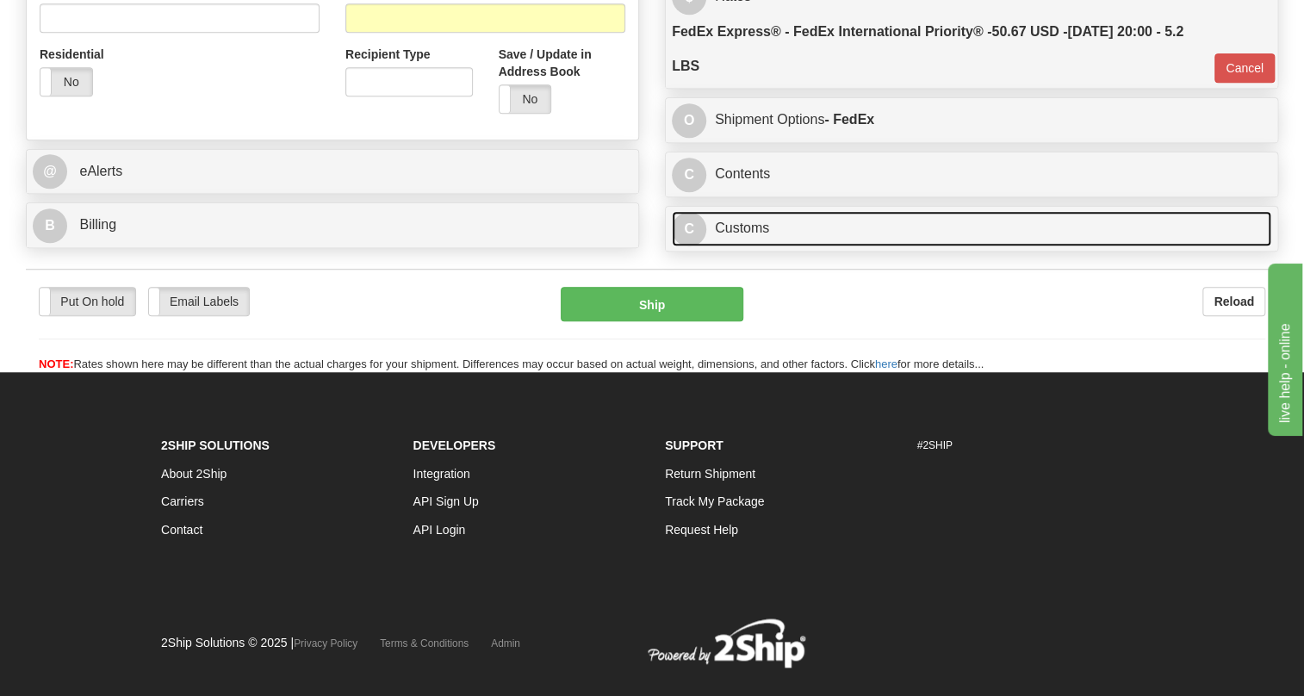
click at [757, 246] on link "C Customs" at bounding box center [971, 228] width 599 height 35
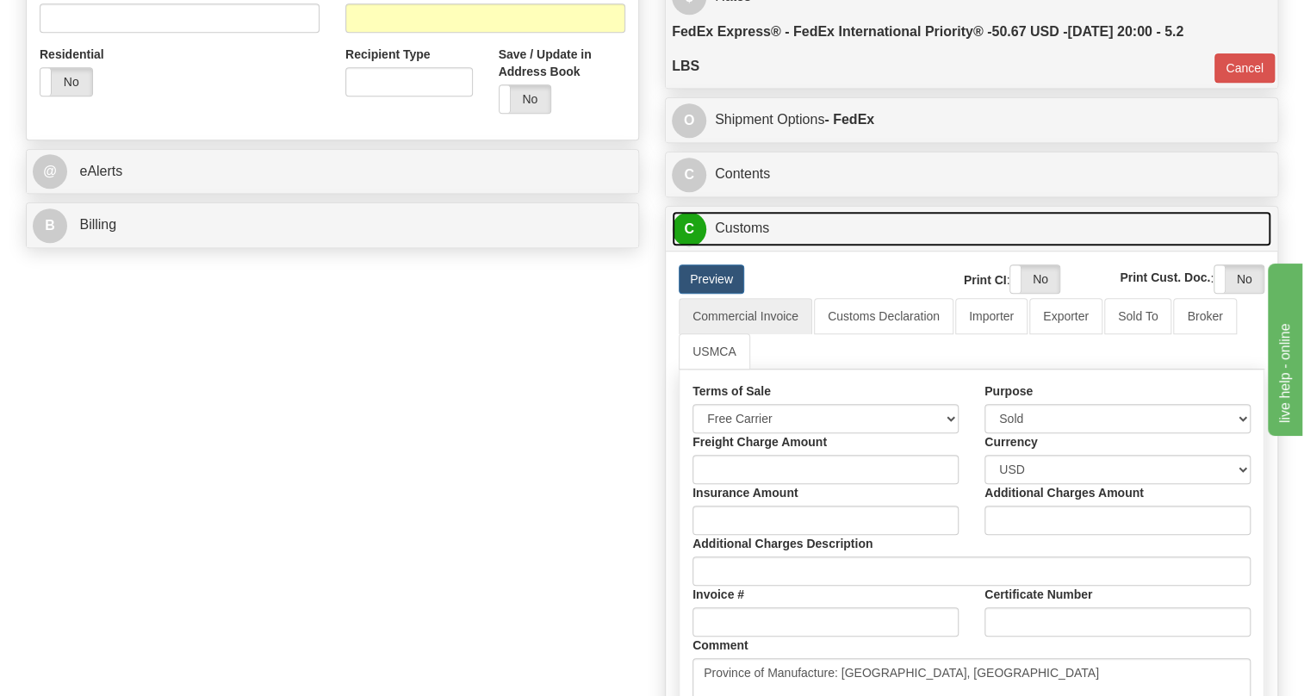
click at [757, 246] on link "C Customs" at bounding box center [971, 228] width 599 height 35
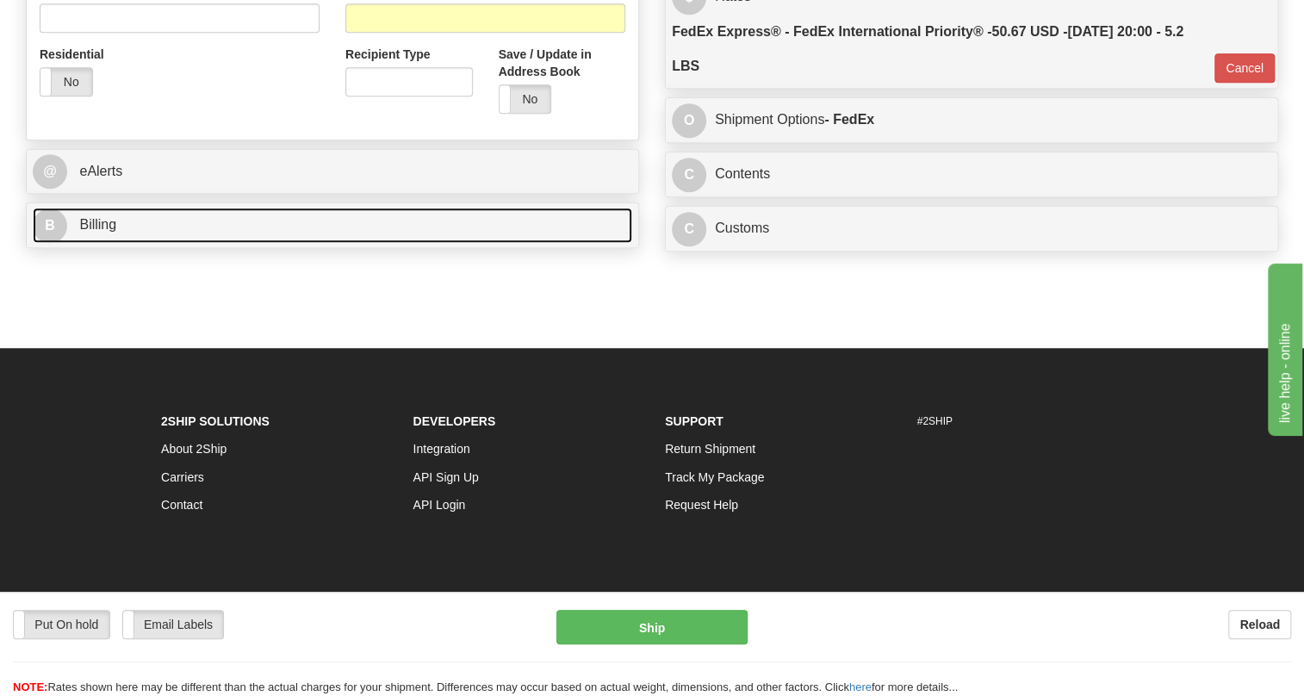
click at [102, 232] on span "Billing" at bounding box center [97, 224] width 37 height 15
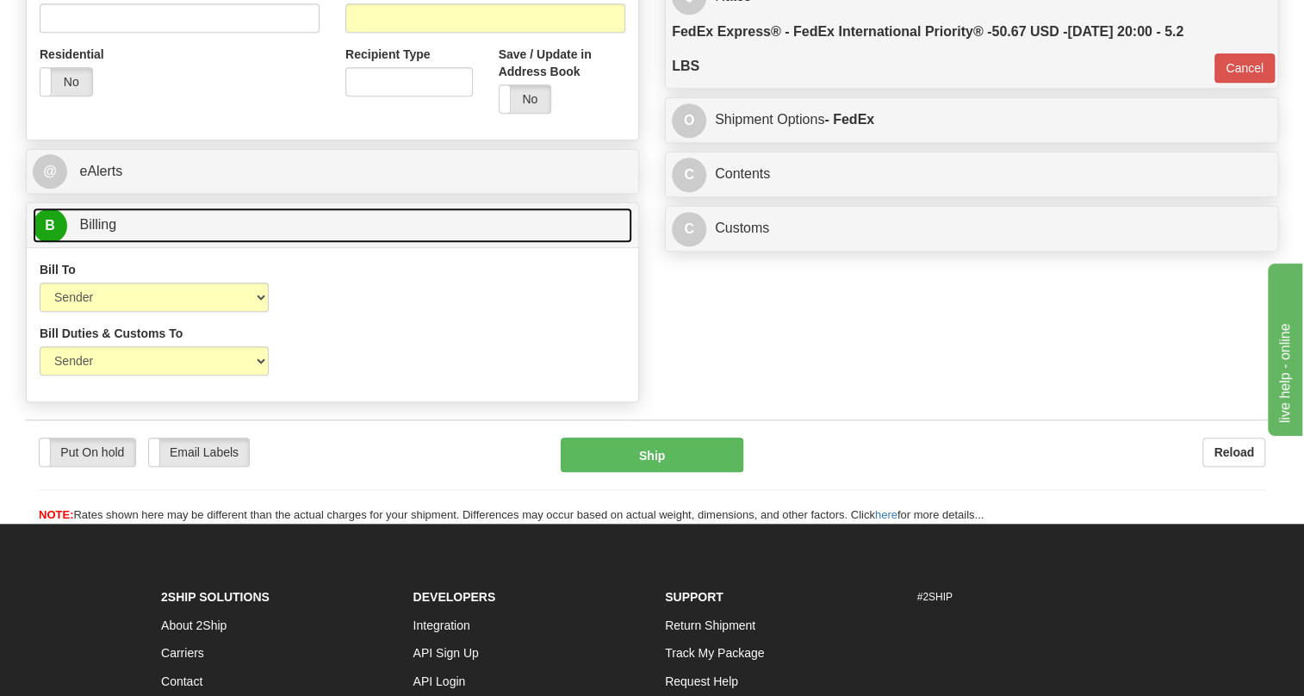
click at [107, 232] on span "Billing" at bounding box center [97, 224] width 37 height 15
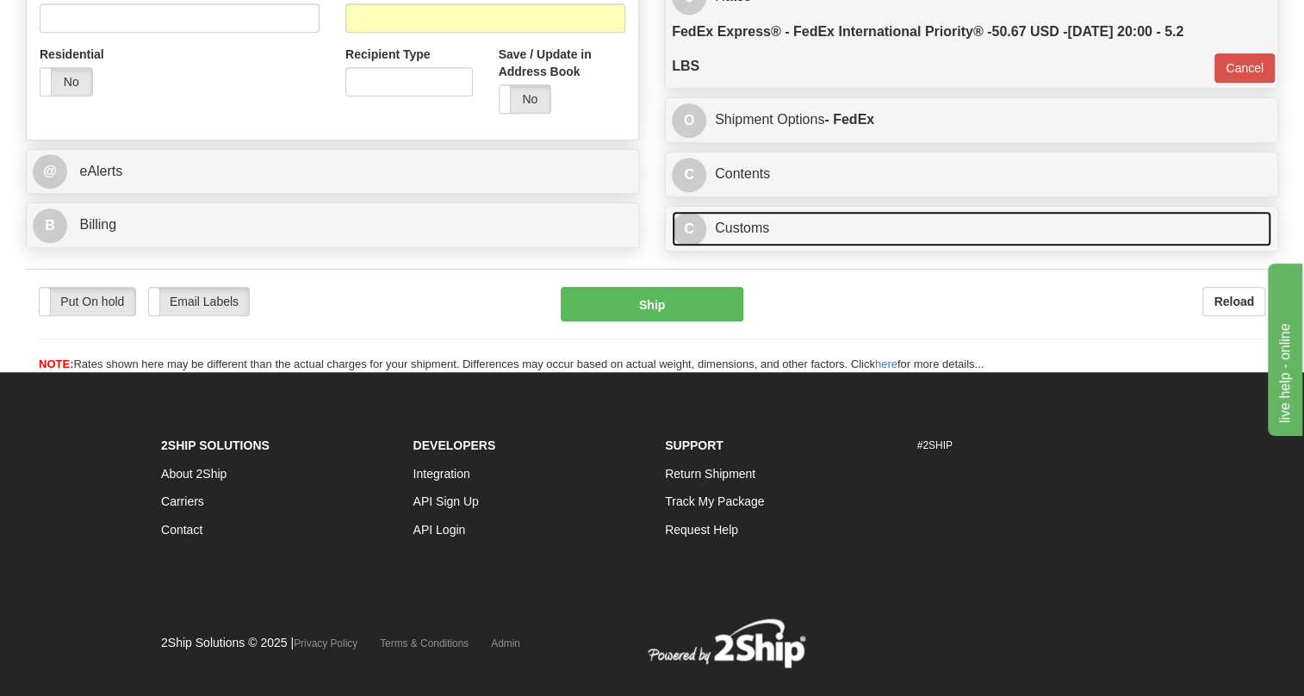
click at [741, 246] on link "C Customs" at bounding box center [971, 228] width 599 height 35
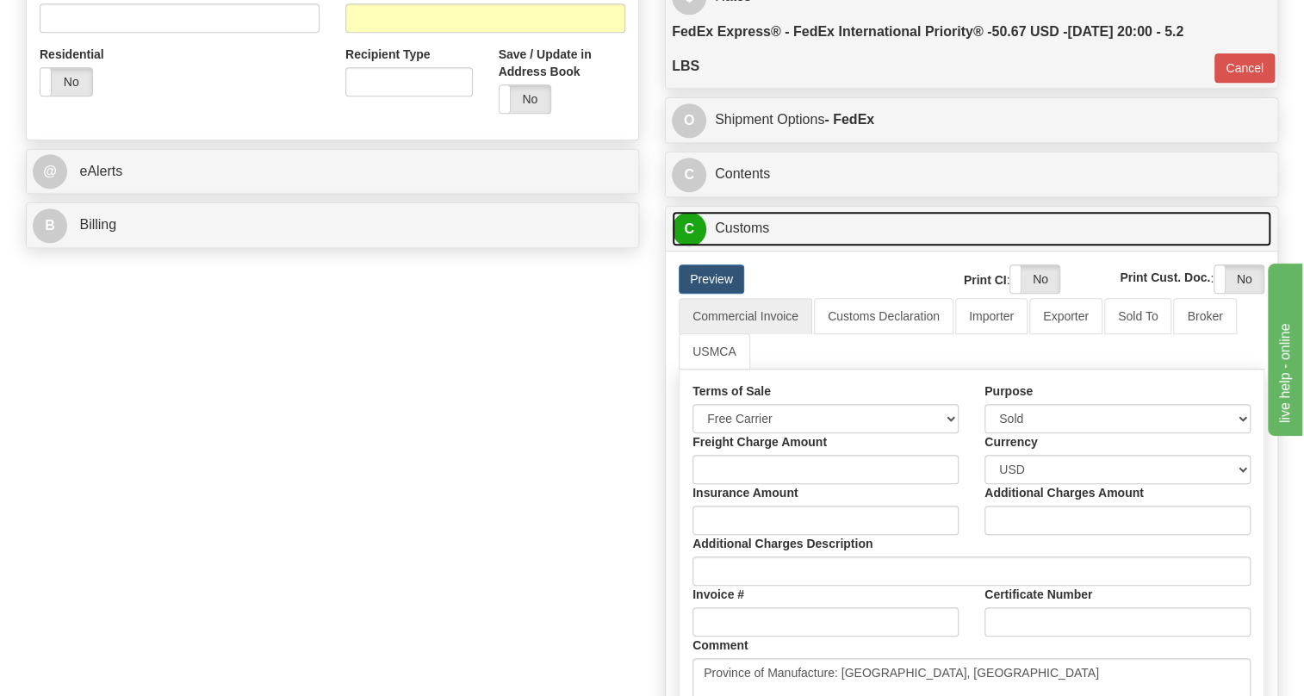
click at [741, 246] on link "C Customs" at bounding box center [971, 228] width 599 height 35
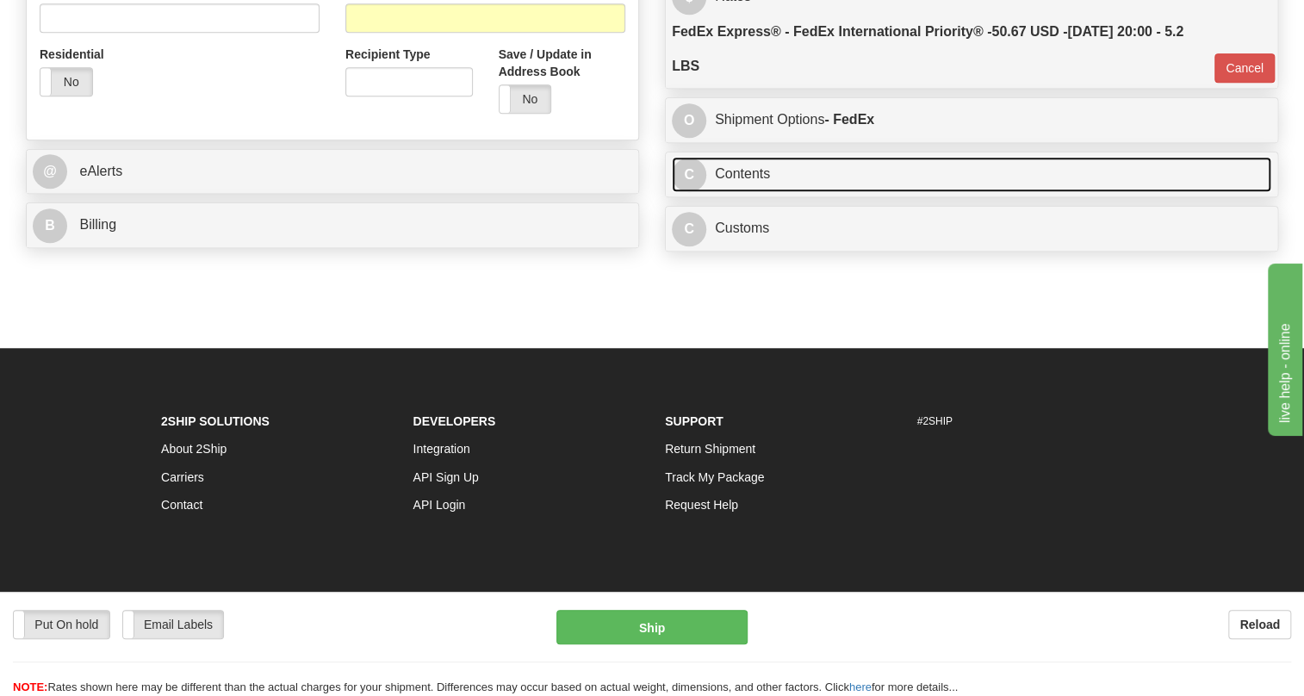
click at [759, 192] on link "C Contents" at bounding box center [971, 174] width 599 height 35
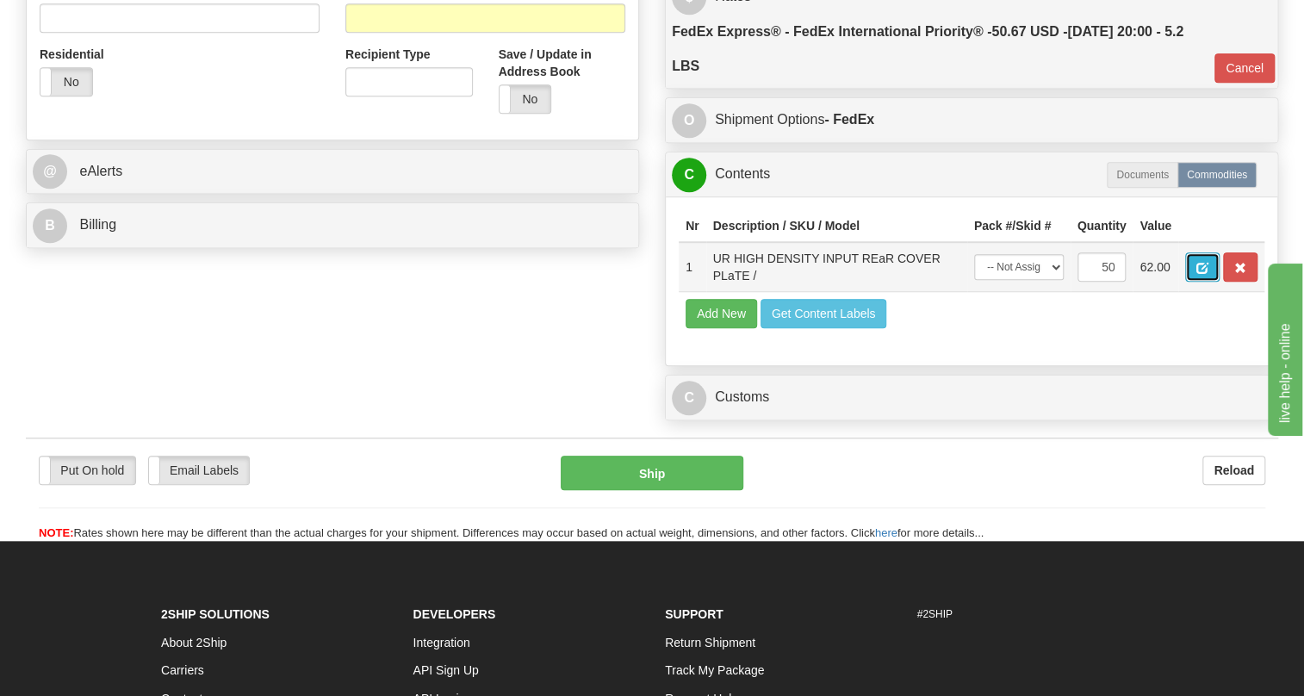
click at [1199, 274] on span "button" at bounding box center [1202, 268] width 12 height 11
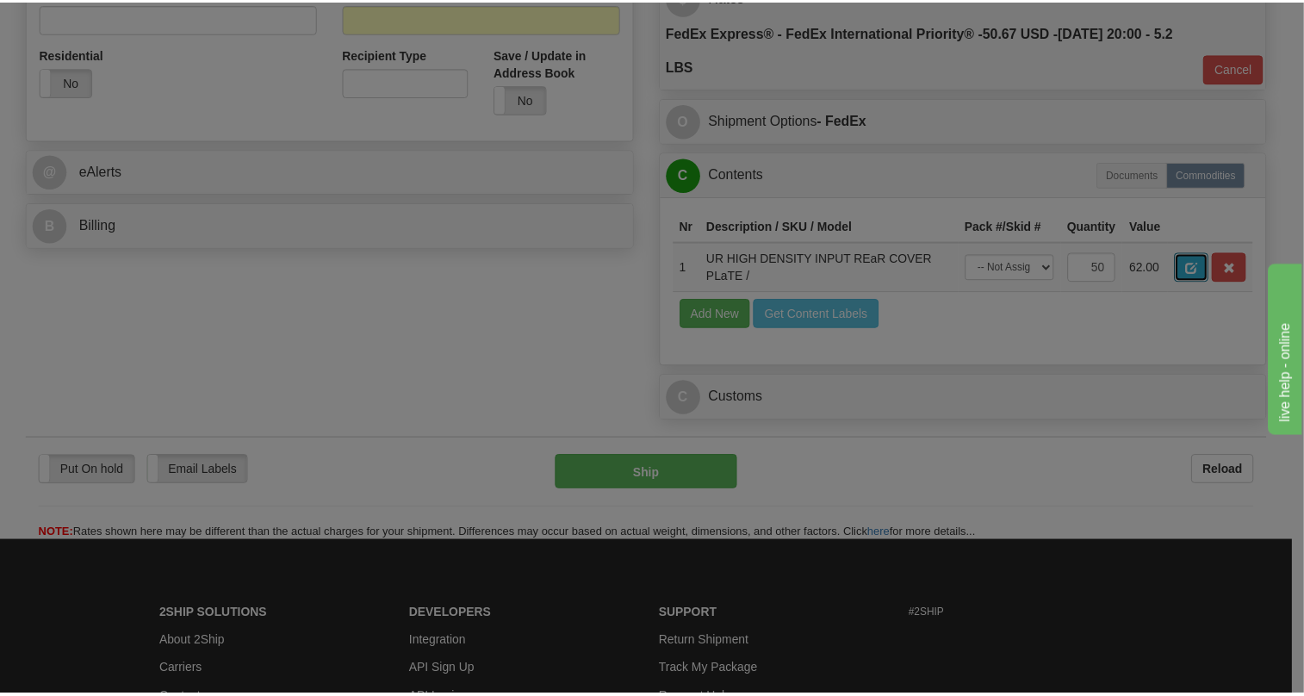
scroll to position [0, 0]
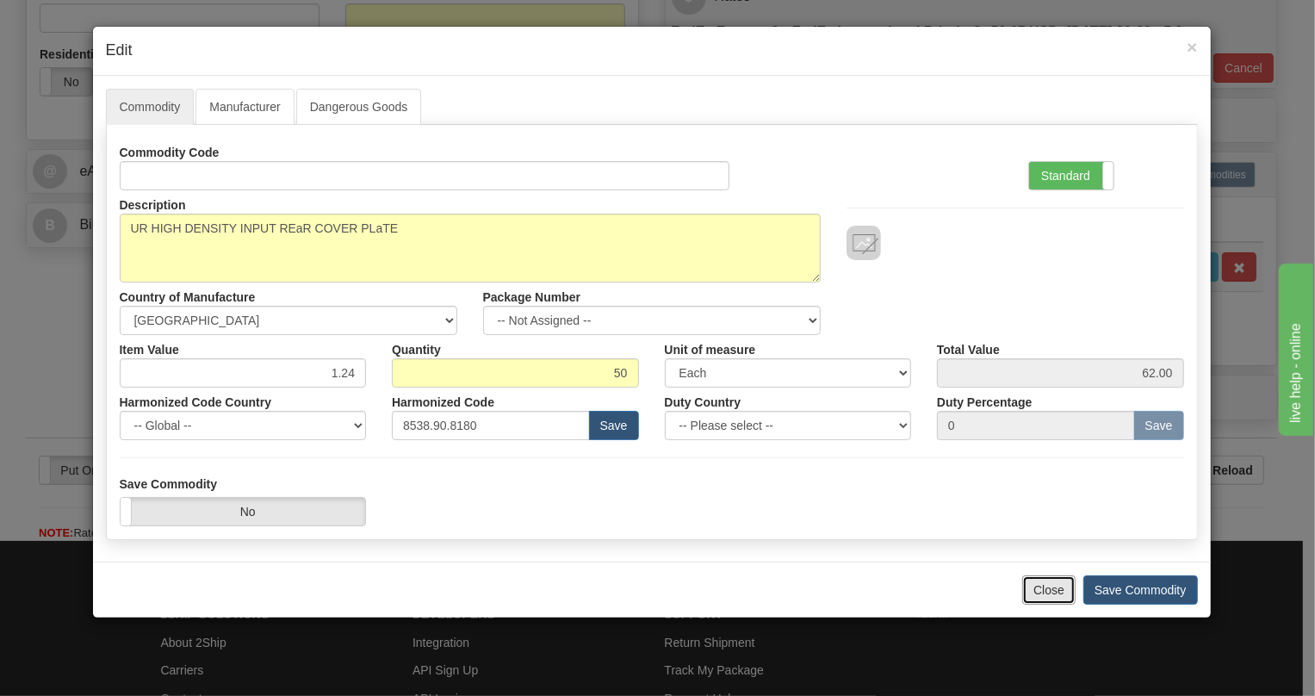
drag, startPoint x: 1048, startPoint y: 587, endPoint x: 1045, endPoint y: 577, distance: 10.7
click at [1048, 587] on button "Close" at bounding box center [1048, 589] width 53 height 29
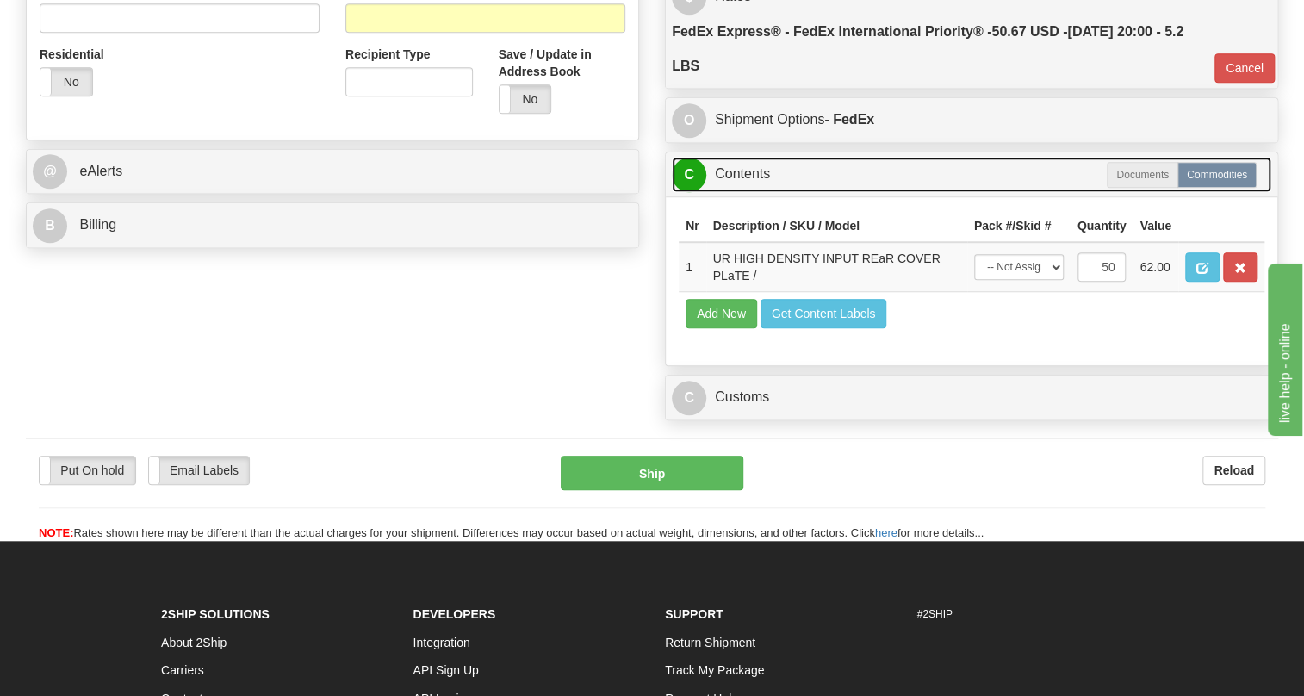
click at [758, 192] on link "C Contents" at bounding box center [971, 174] width 599 height 35
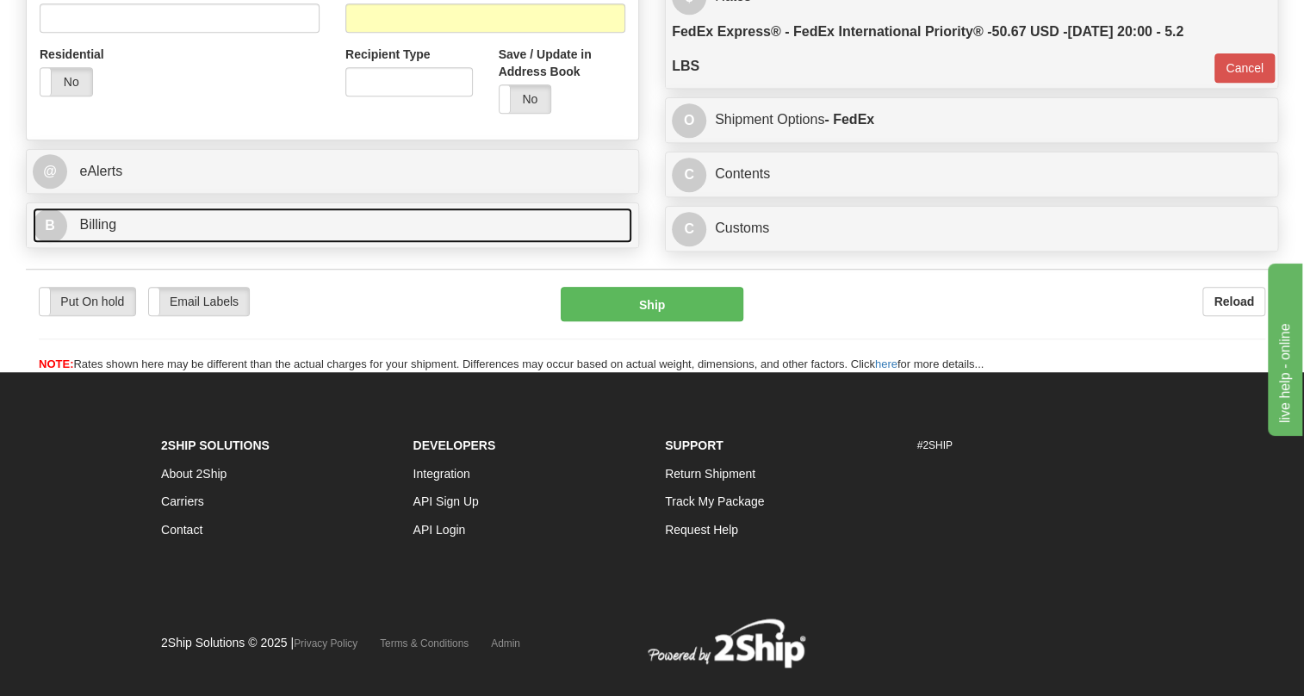
click at [112, 232] on span "Billing" at bounding box center [97, 224] width 37 height 15
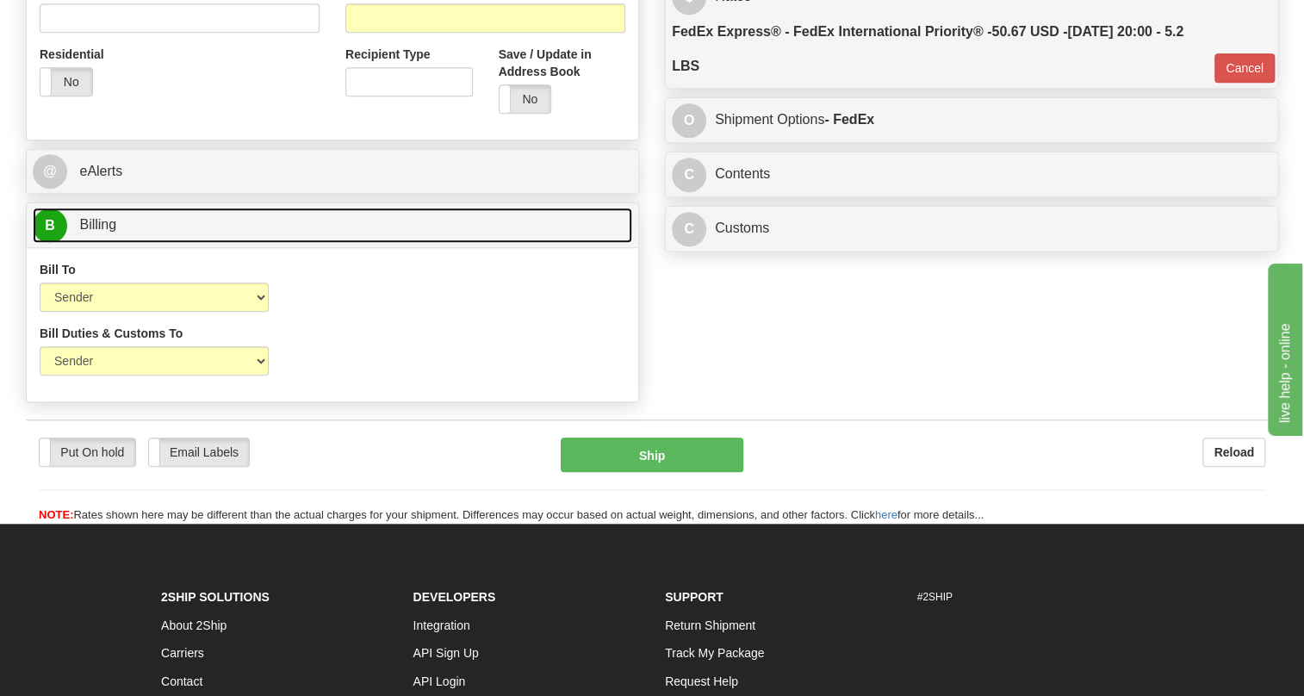
click at [112, 232] on span "Billing" at bounding box center [97, 224] width 37 height 15
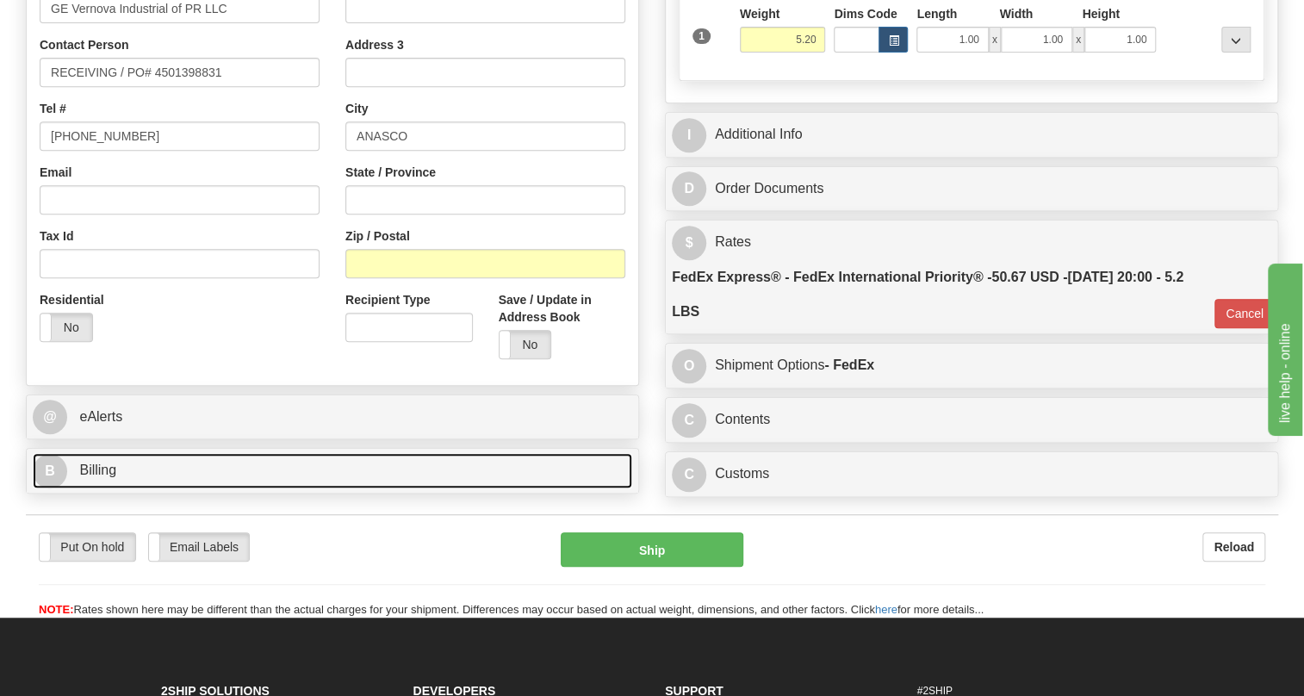
scroll to position [313, 0]
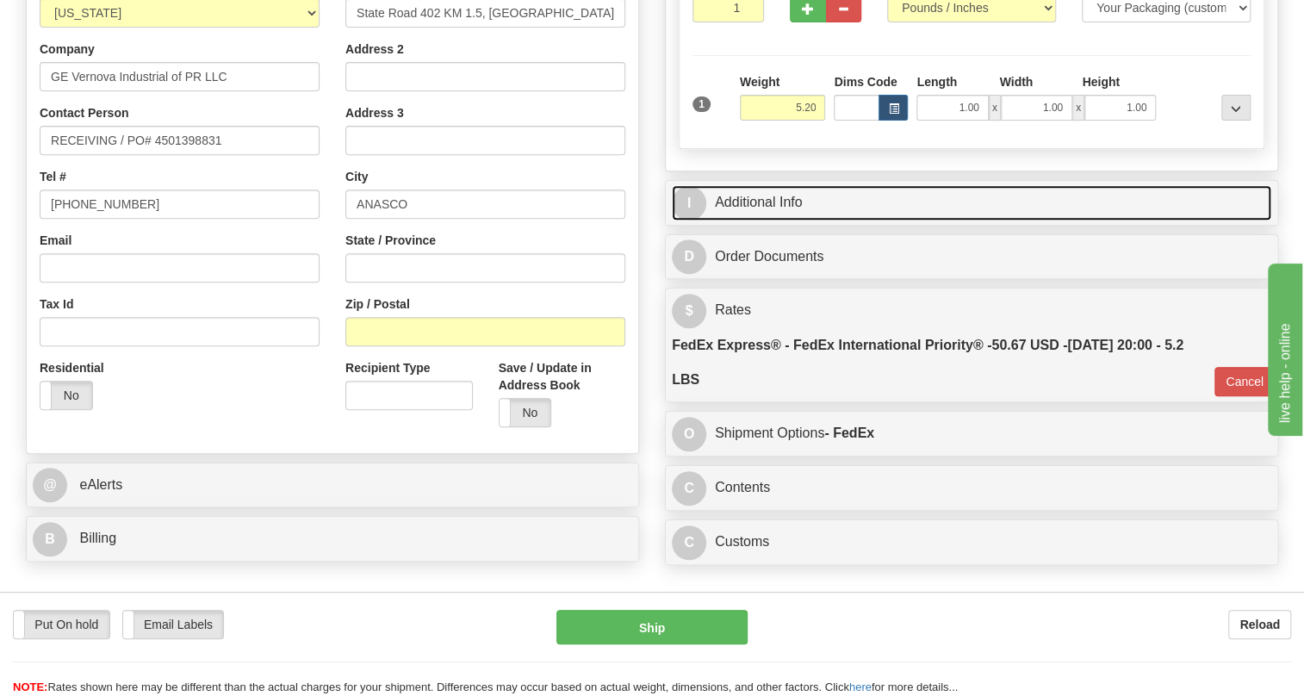
click at [770, 220] on link "I Additional Info" at bounding box center [971, 202] width 599 height 35
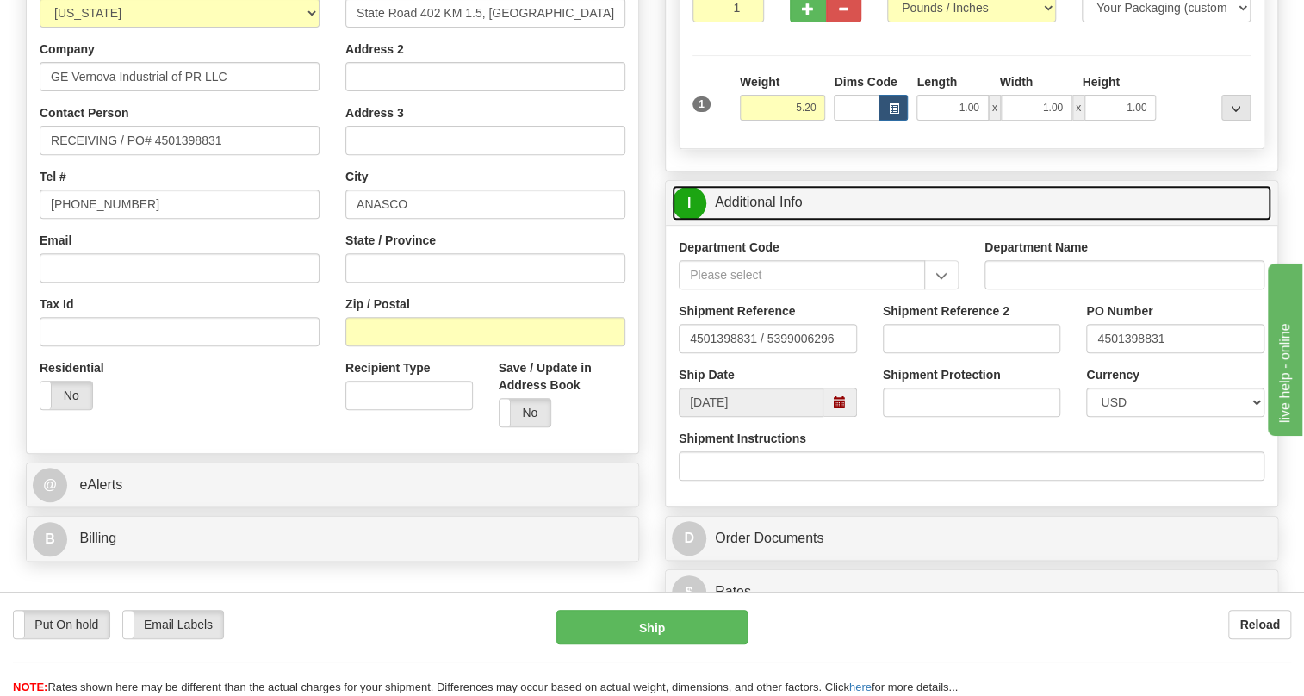
click at [770, 220] on link "I Additional Info" at bounding box center [971, 202] width 599 height 35
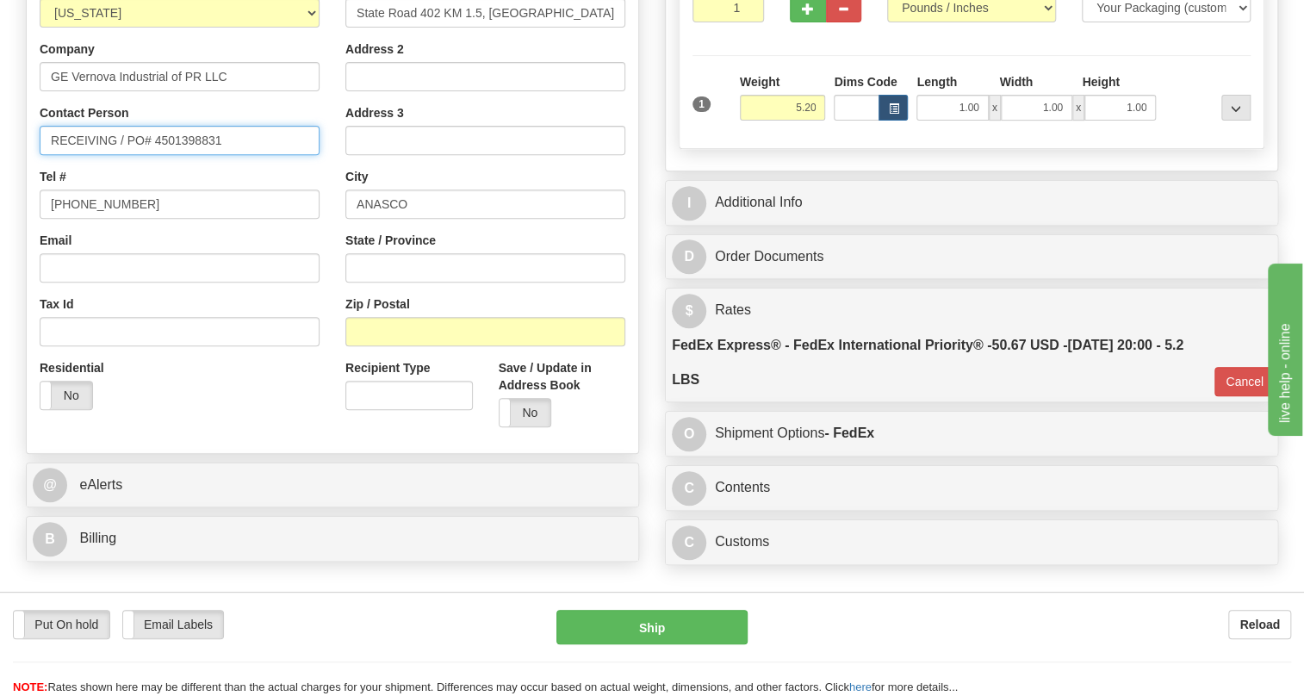
click at [127, 155] on input "RECEIVING / PO# 4501398831" at bounding box center [180, 140] width 280 height 29
paste input "AMY HICKS"
type input "RECEIVING / AMY HICKS / PO# 4501398831"
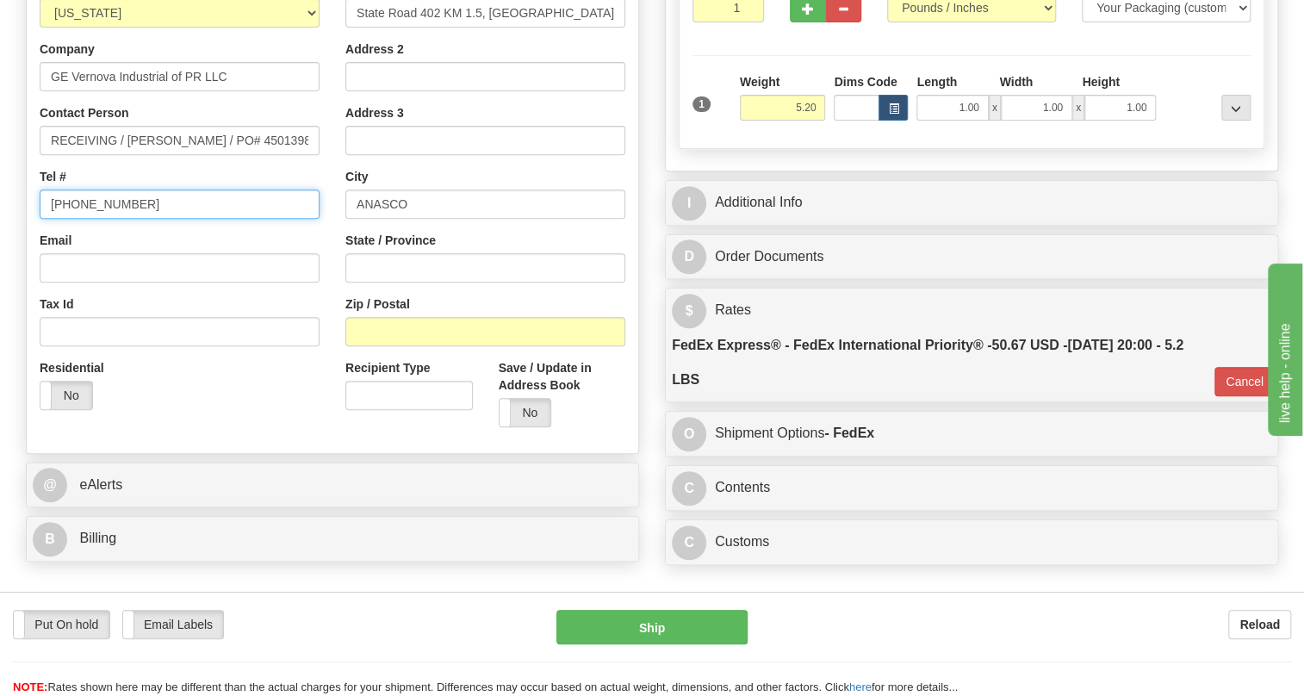
click at [108, 219] on input "[PHONE_NUMBER]" at bounding box center [180, 203] width 280 height 29
click at [108, 219] on input "(779)7960565" at bounding box center [180, 203] width 280 height 29
paste input "603-444-291"
type input "603-444-2915"
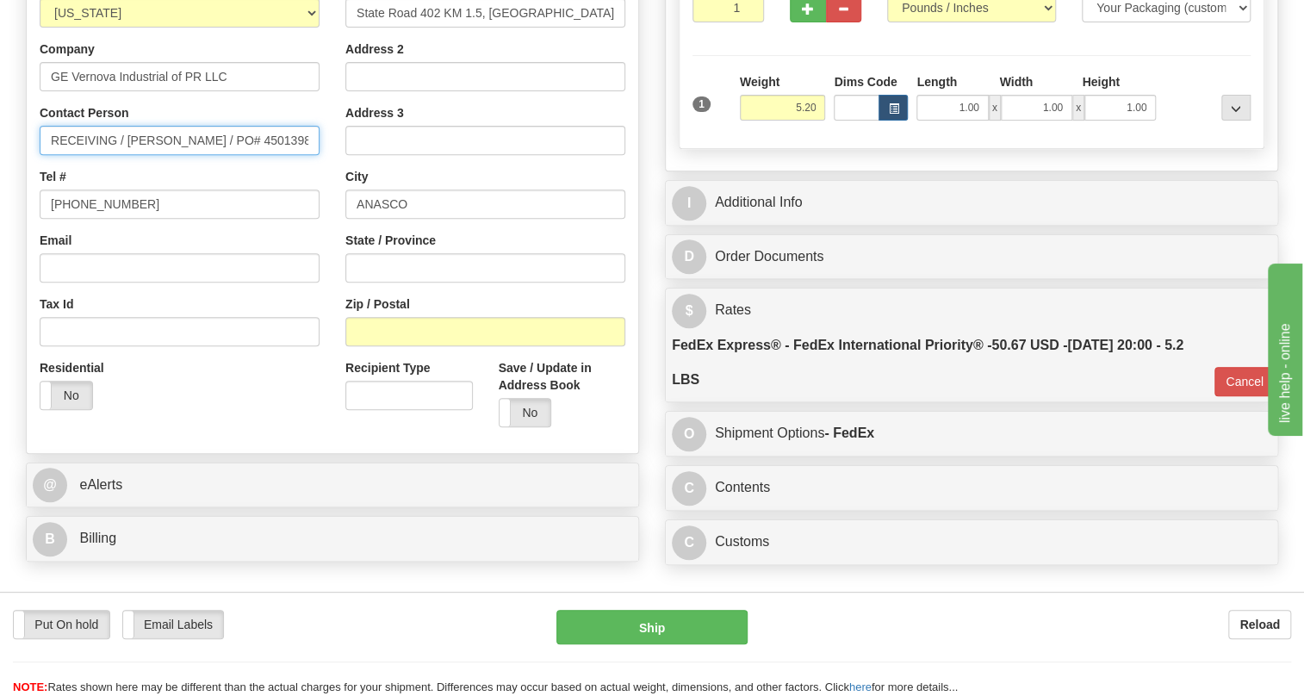
drag, startPoint x: 288, startPoint y: 177, endPoint x: 204, endPoint y: 181, distance: 83.6
click at [204, 155] on input "RECEIVING / AMY HICKS / PO# 4501398831" at bounding box center [180, 140] width 280 height 29
type input "RECEIVING / AMY HICKS"
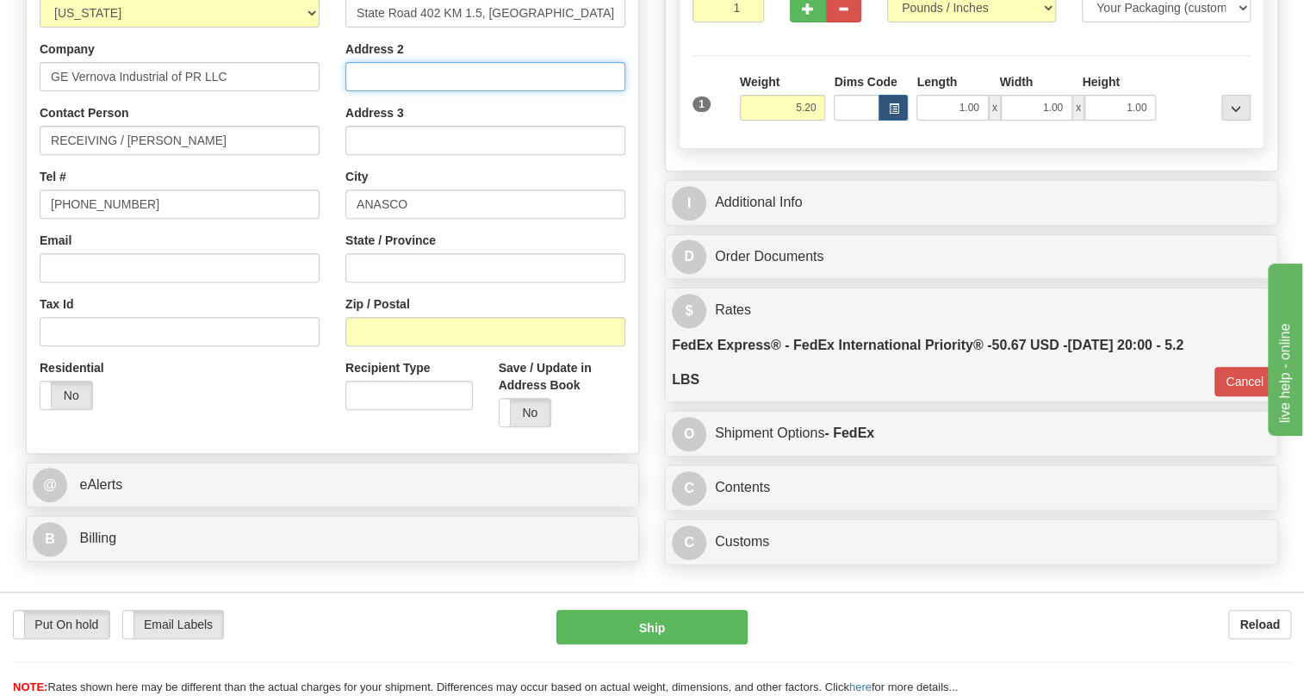
click at [369, 91] on input "Address 2" at bounding box center [485, 76] width 280 height 29
paste input "PO# 4501398831"
type input "PO# 4501398831"
click at [481, 150] on div "Address 3" at bounding box center [485, 129] width 280 height 51
drag, startPoint x: 453, startPoint y: 112, endPoint x: 306, endPoint y: 114, distance: 147.2
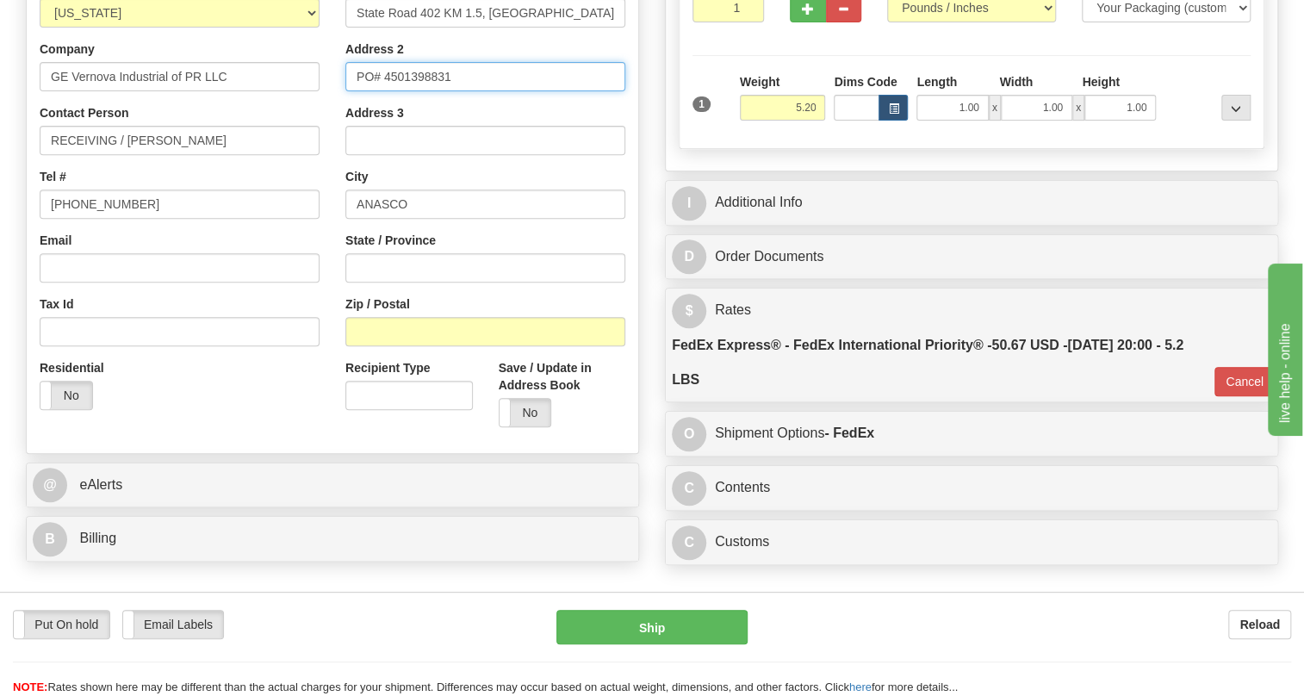
click at [306, 114] on div "Country AFGHANISTAN ALAND ISLANDS ALBANIA ALGERIA AMERICAN SAMOA ANDORRA ANGOLA…" at bounding box center [332, 208] width 611 height 463
click at [265, 146] on div "Contact Person RECEIVING / AMY HICKS" at bounding box center [180, 129] width 280 height 51
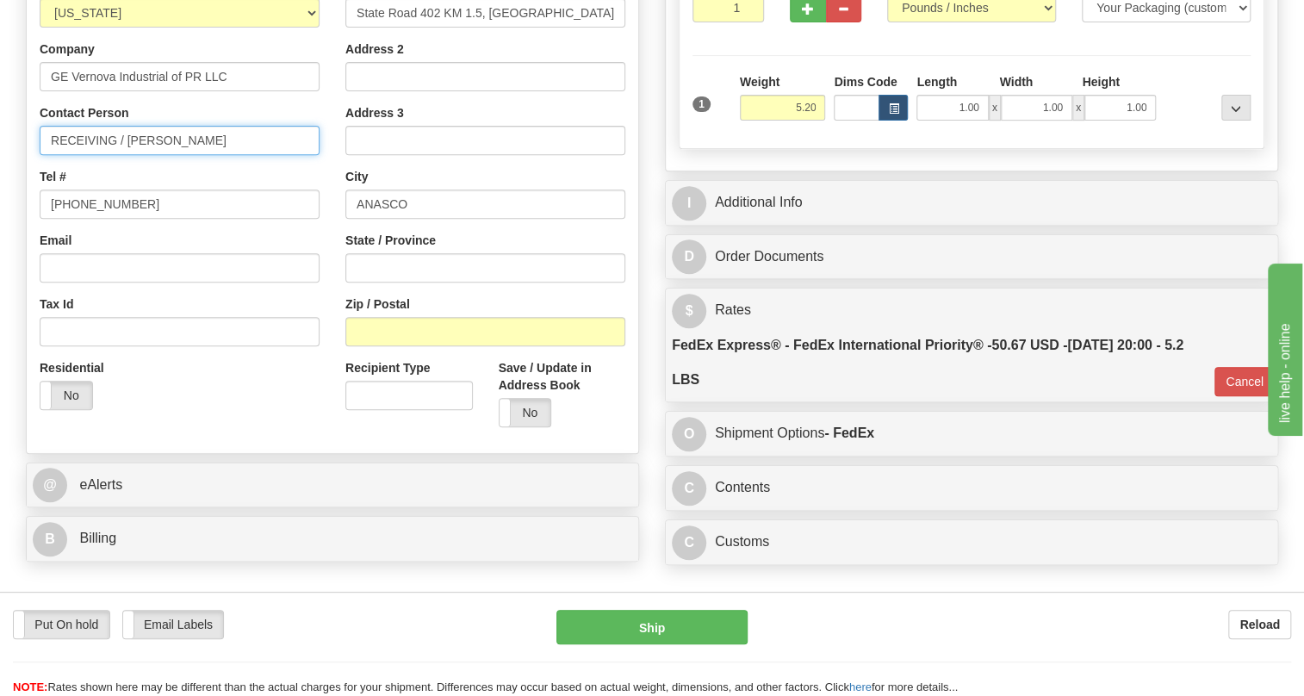
click at [220, 155] on input "RECEIVING / AMY HICKS" at bounding box center [180, 140] width 280 height 29
paste input "125065"
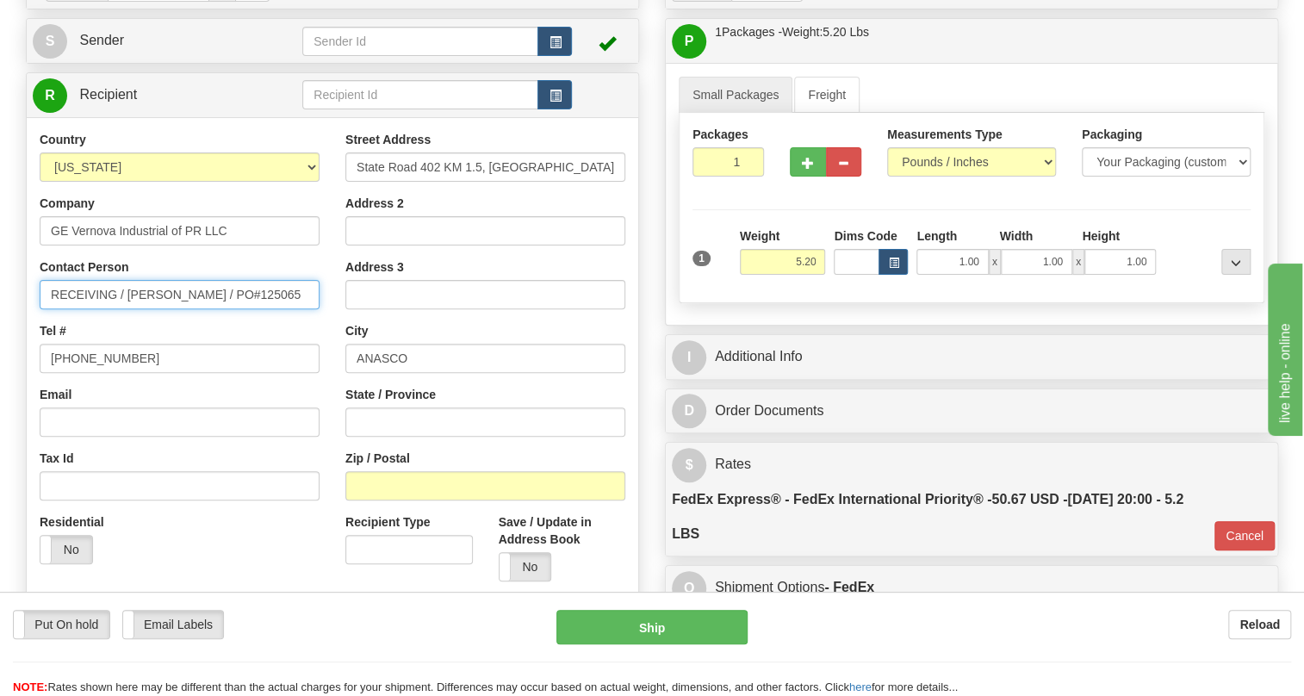
scroll to position [156, 0]
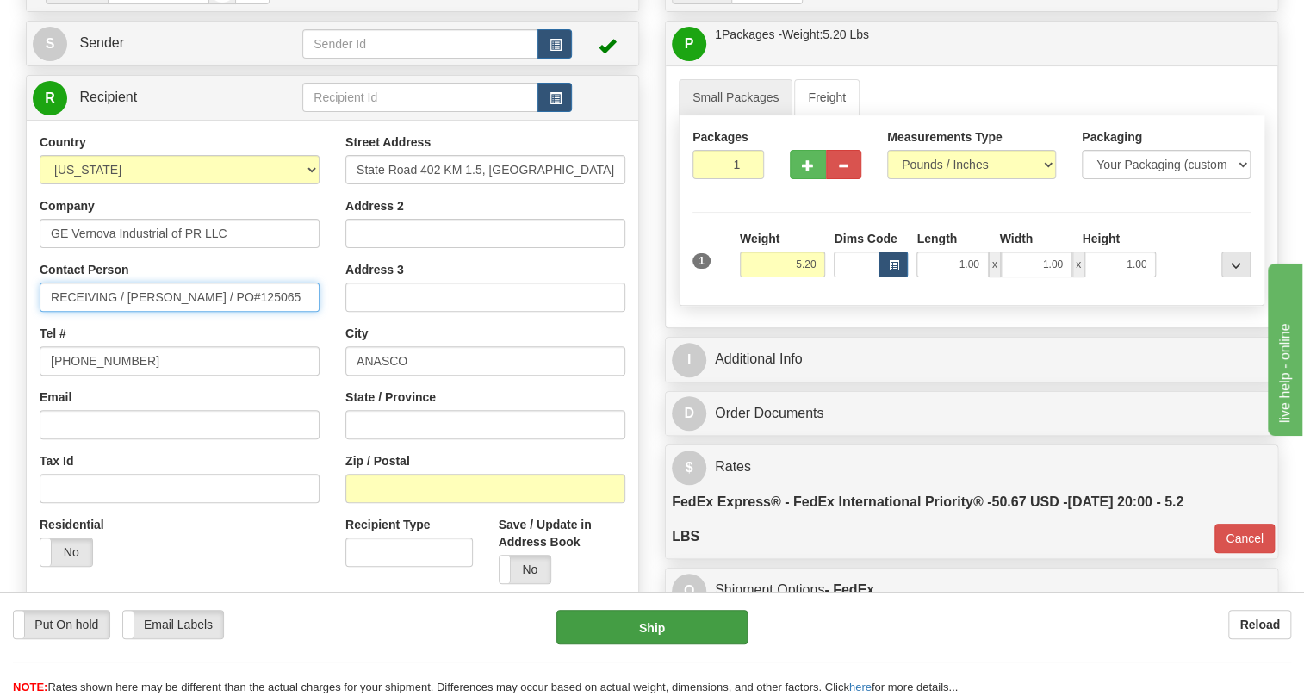
type input "RECEIVING / AMY HICKS / PO#125065"
click at [653, 629] on button "Ship" at bounding box center [651, 627] width 191 height 34
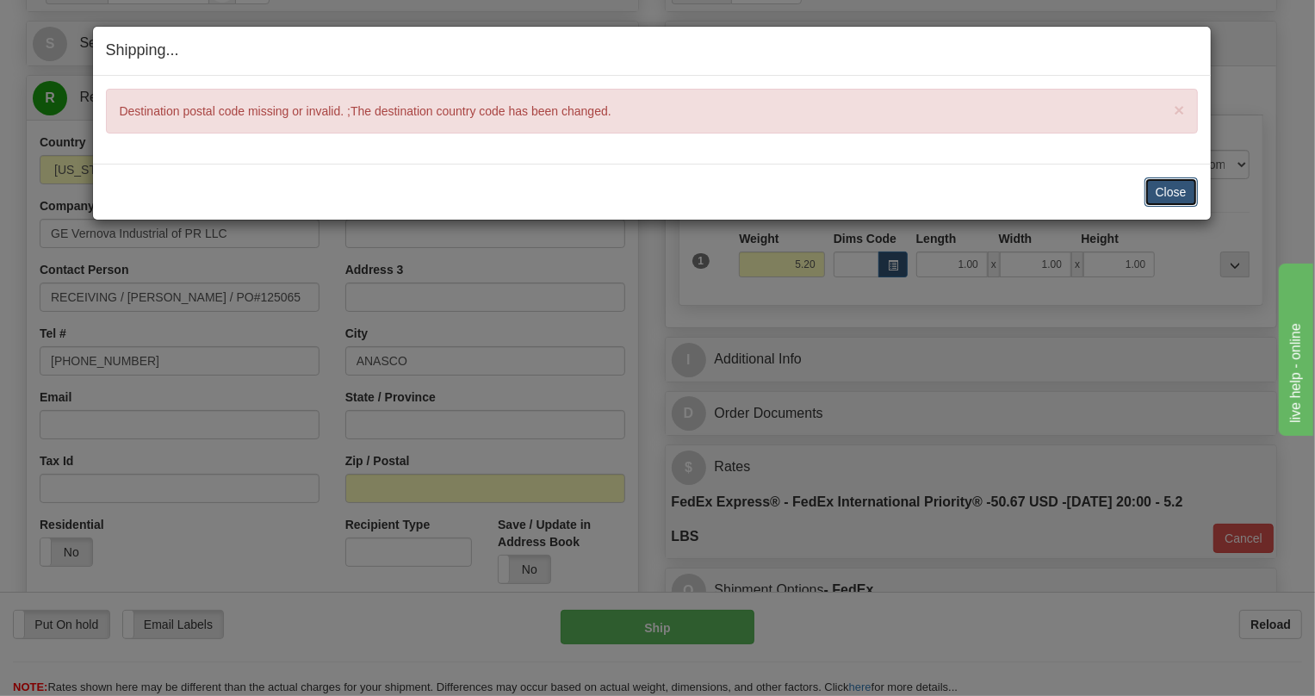
click at [1169, 189] on button "Close" at bounding box center [1170, 191] width 53 height 29
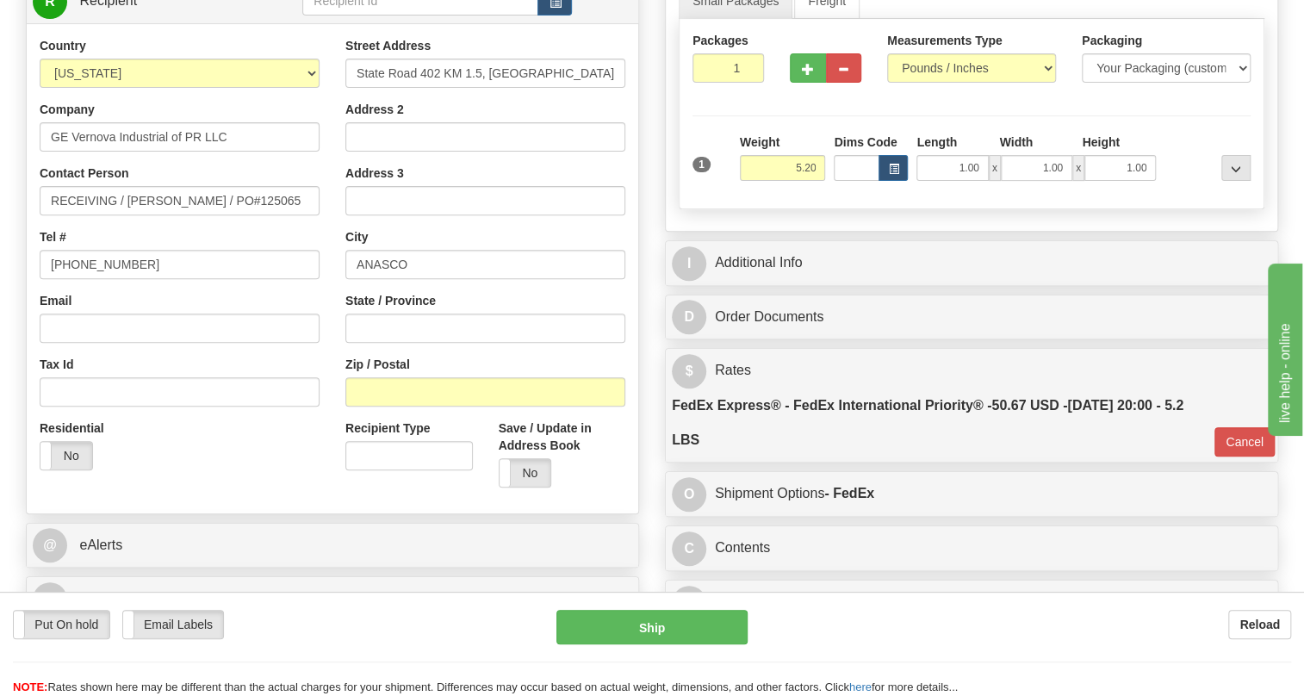
scroll to position [234, 0]
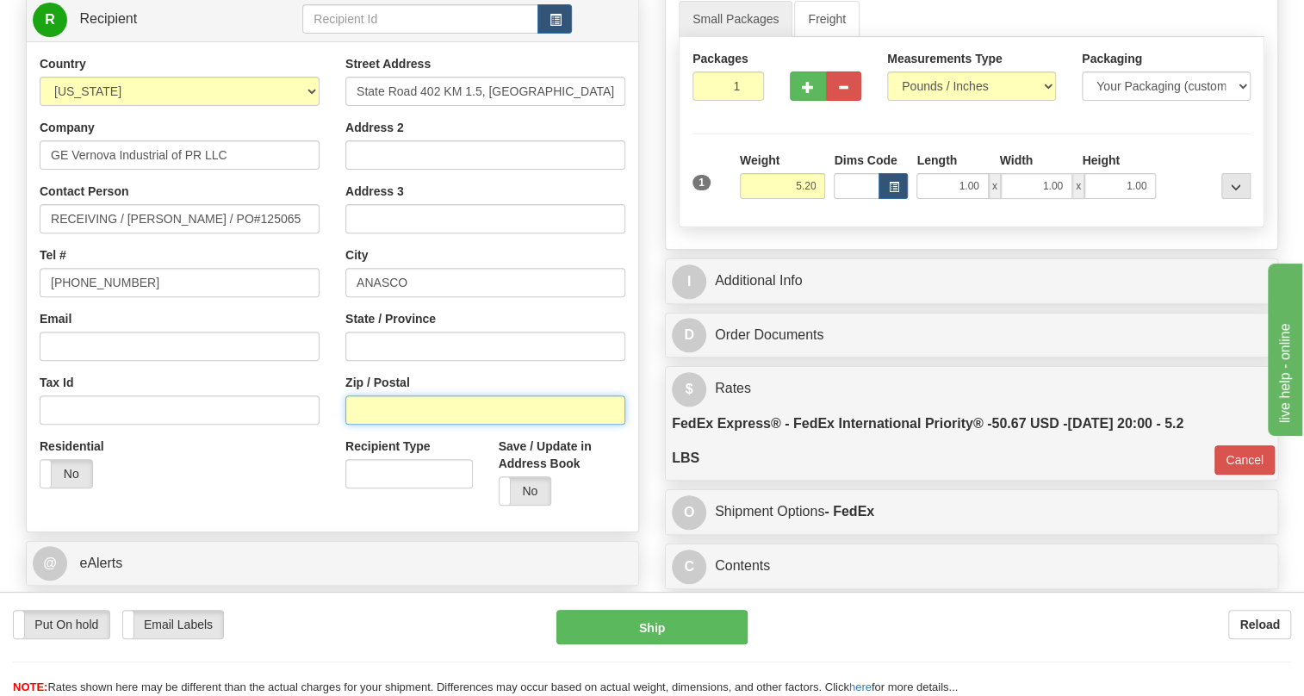
click at [372, 424] on input "Zip / Postal" at bounding box center [485, 409] width 280 height 29
paste input "00610"
type input "00610"
click at [328, 477] on div "Residential Yes No" at bounding box center [180, 469] width 306 height 64
type input "01"
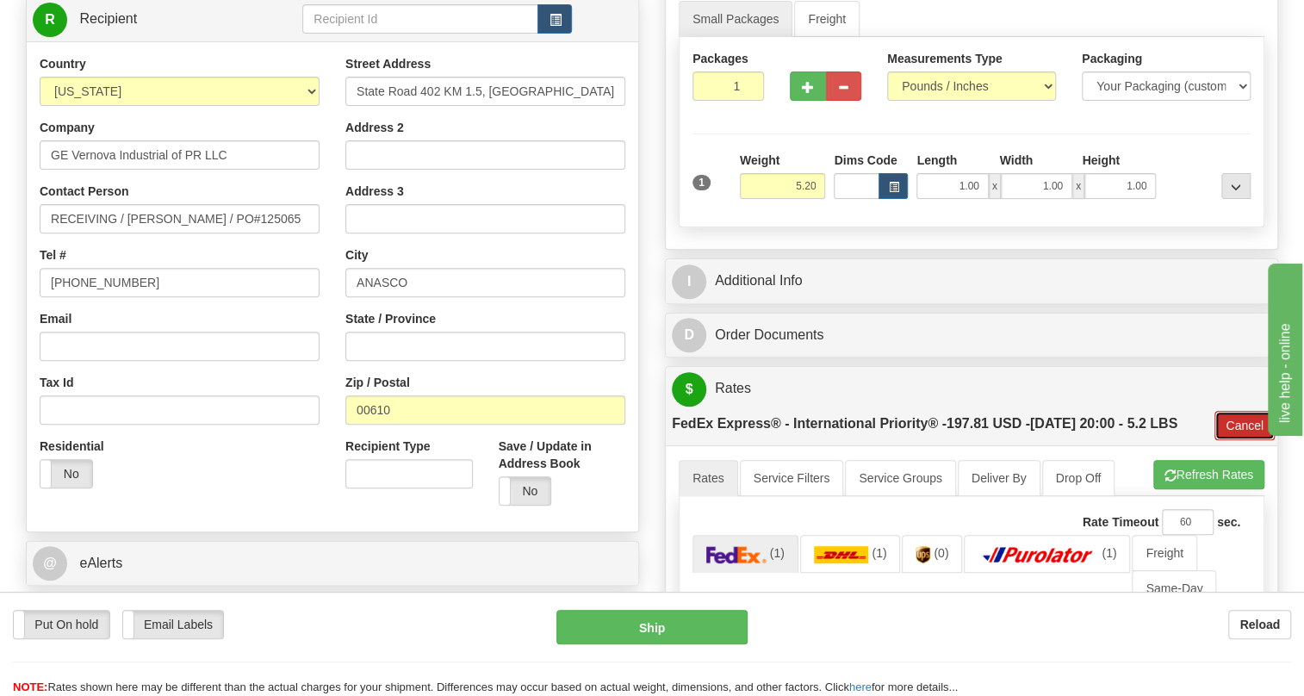
click at [1228, 440] on button "Cancel" at bounding box center [1244, 425] width 60 height 29
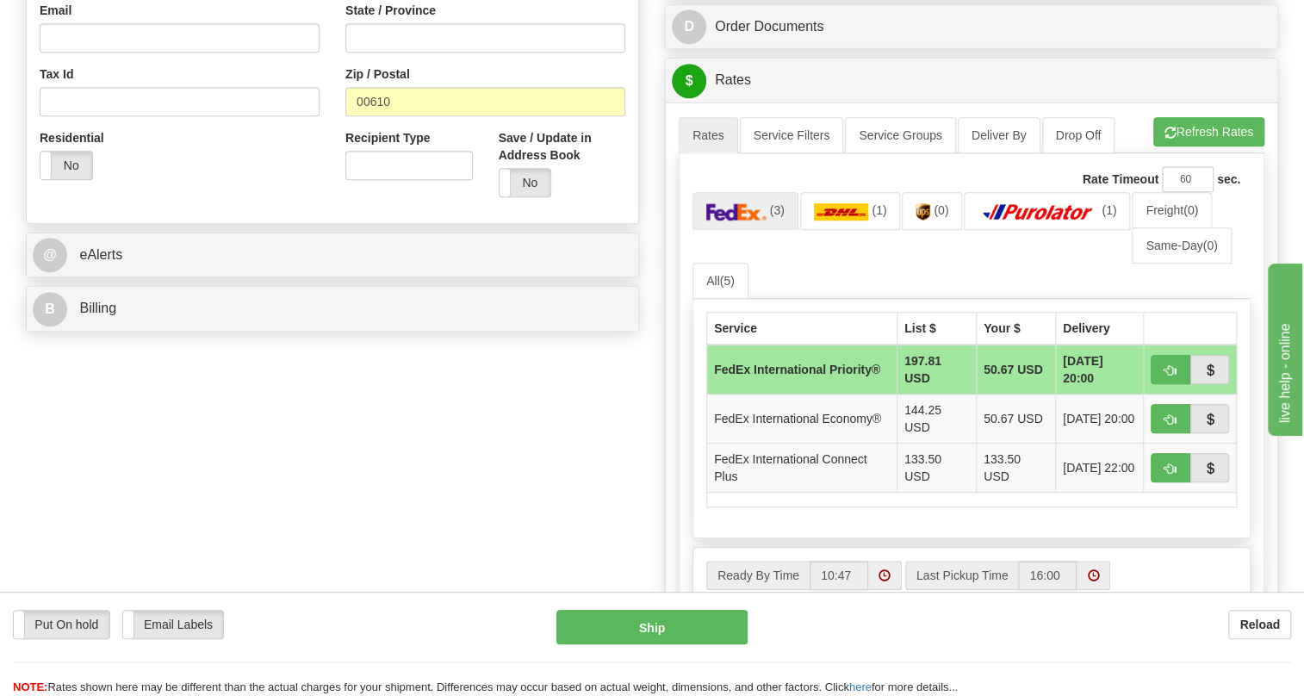
scroll to position [548, 0]
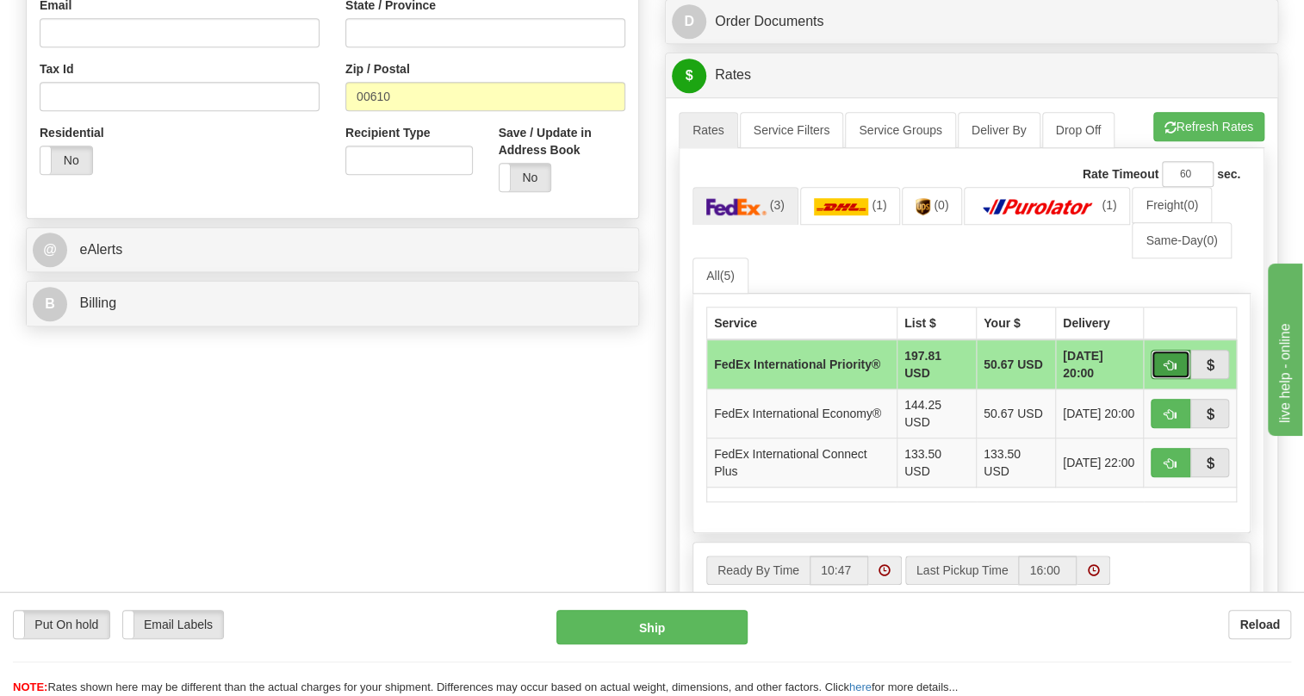
click at [1170, 371] on span "button" at bounding box center [1170, 365] width 12 height 11
type input "01"
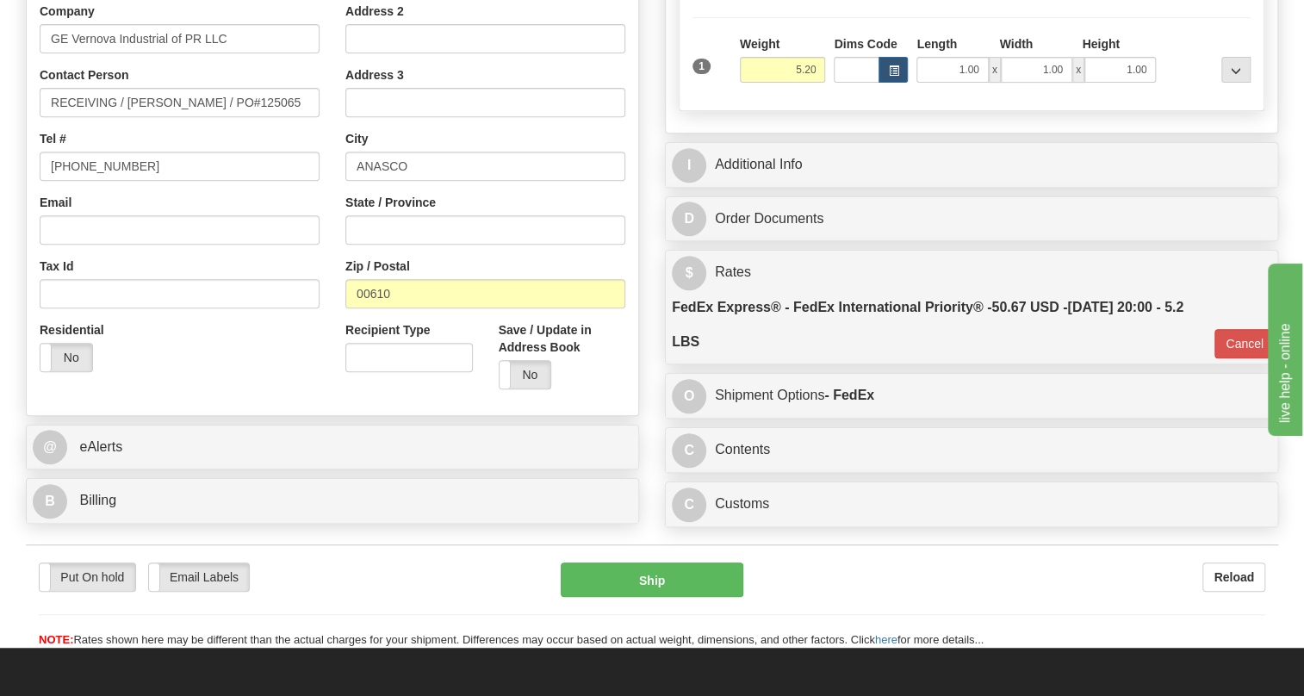
scroll to position [313, 0]
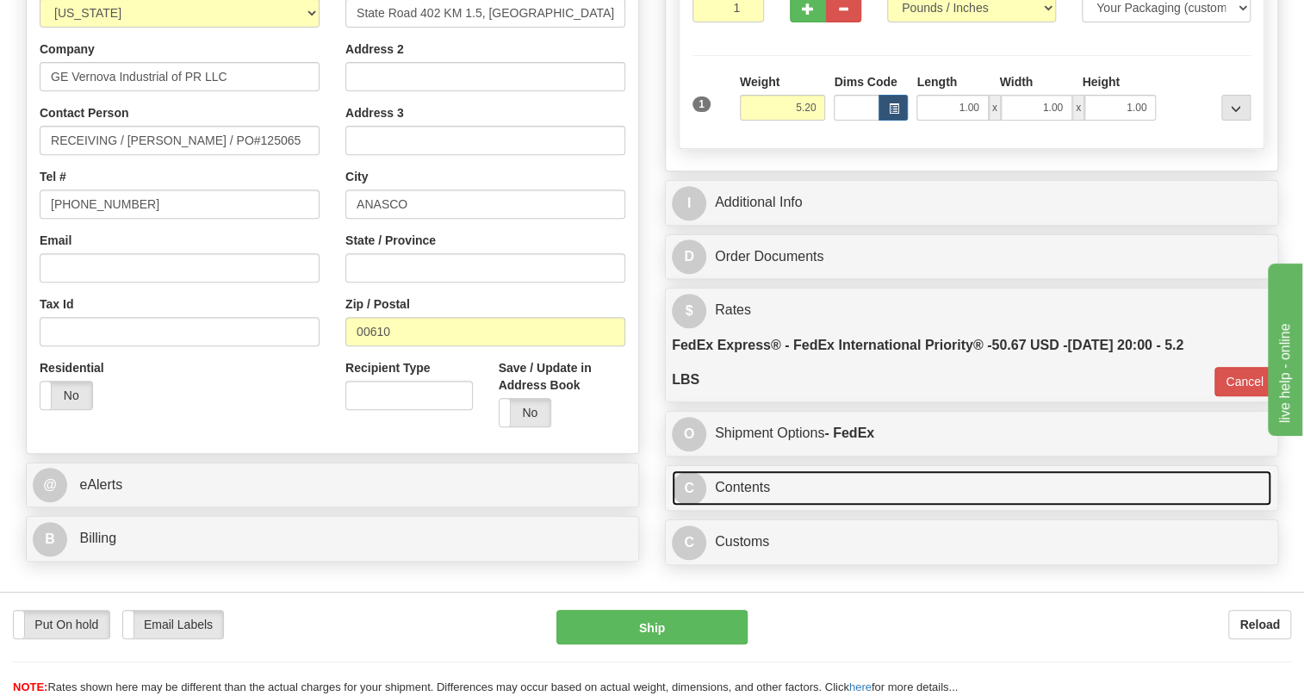
click at [761, 505] on link "C Contents" at bounding box center [971, 487] width 599 height 35
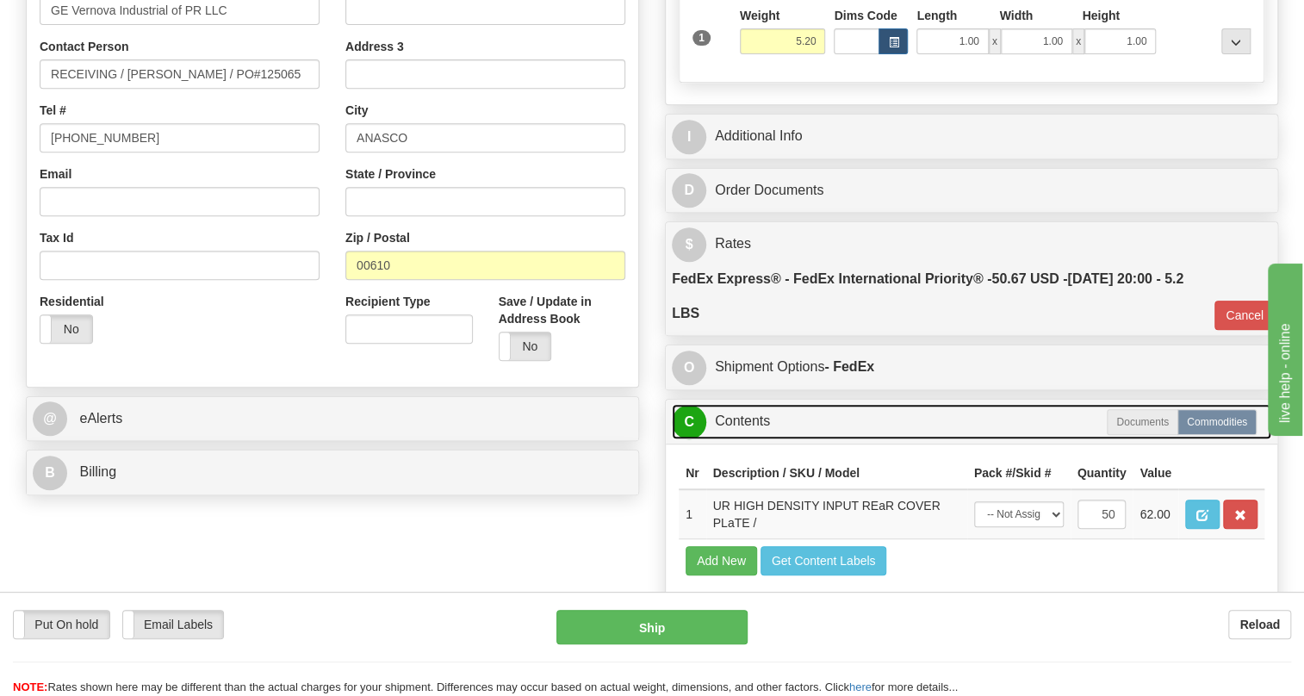
scroll to position [469, 0]
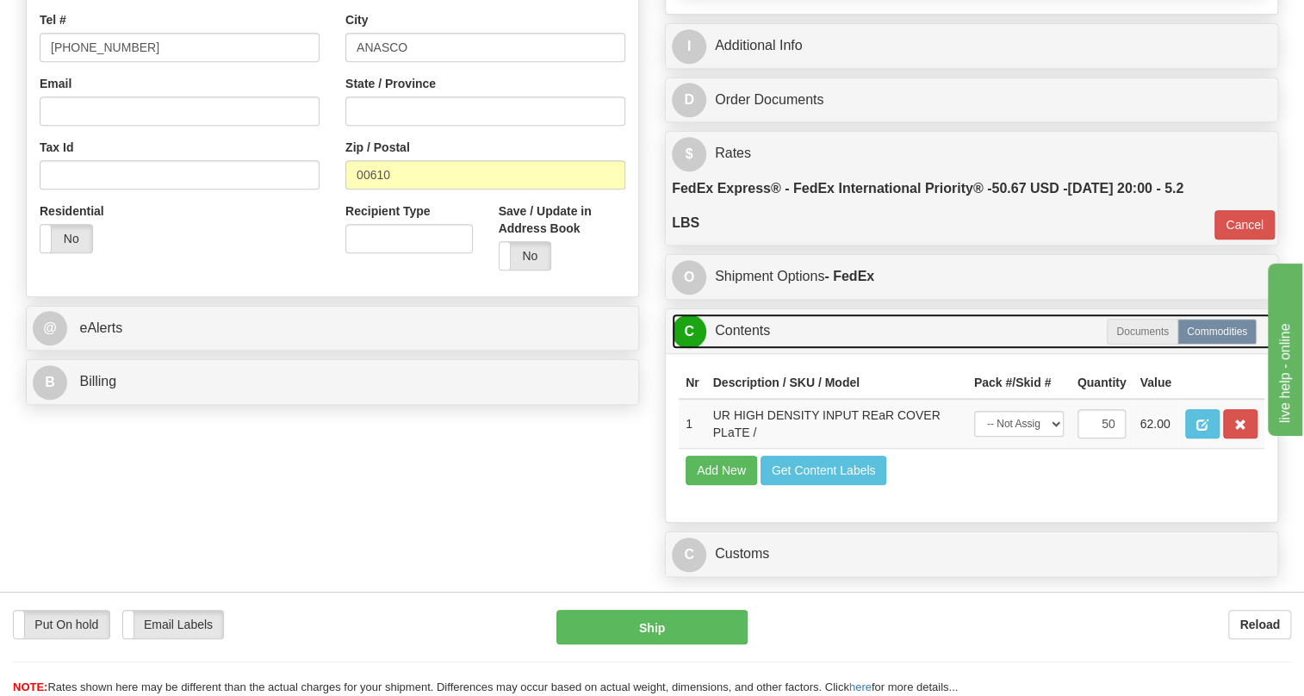
click at [757, 349] on link "C Contents" at bounding box center [971, 330] width 599 height 35
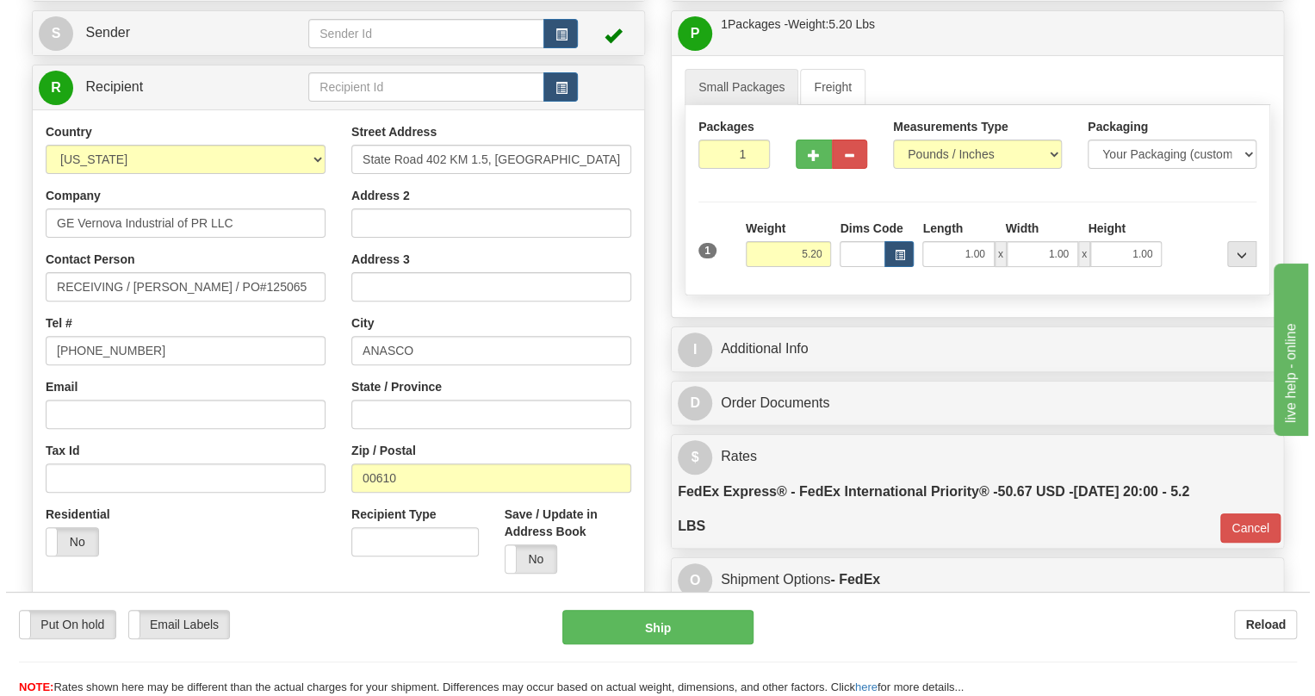
scroll to position [156, 0]
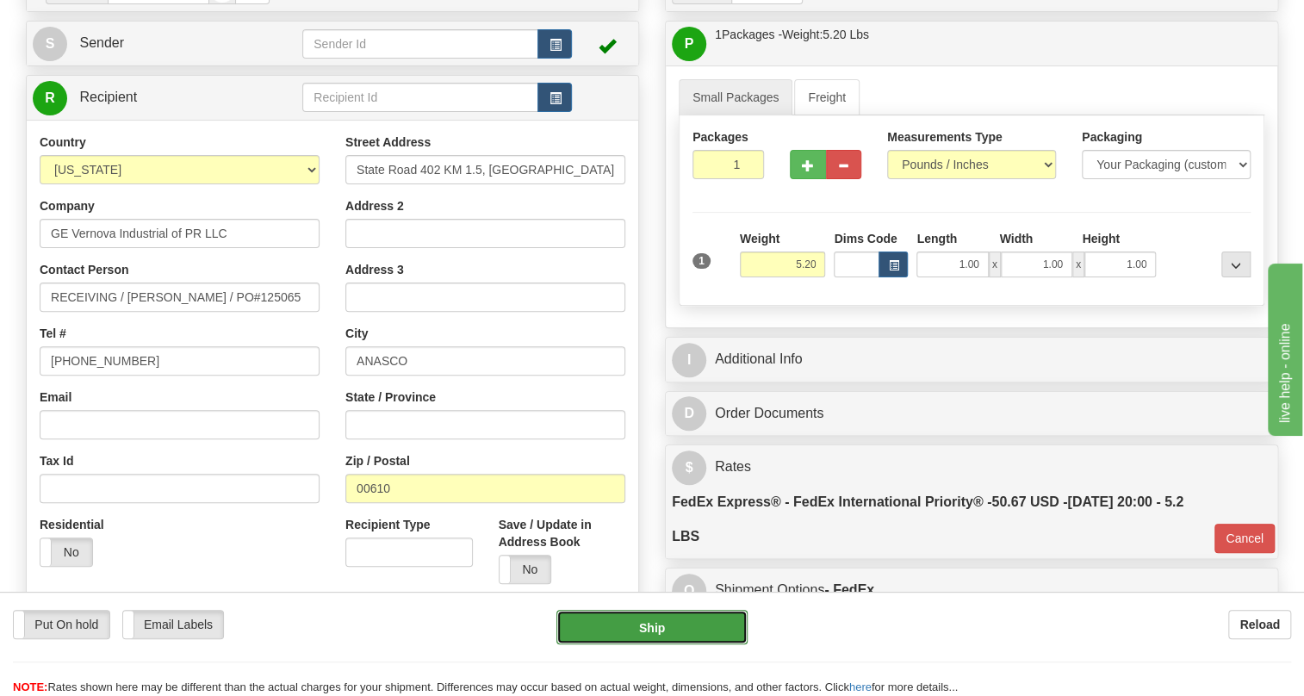
click at [647, 629] on button "Ship" at bounding box center [651, 627] width 191 height 34
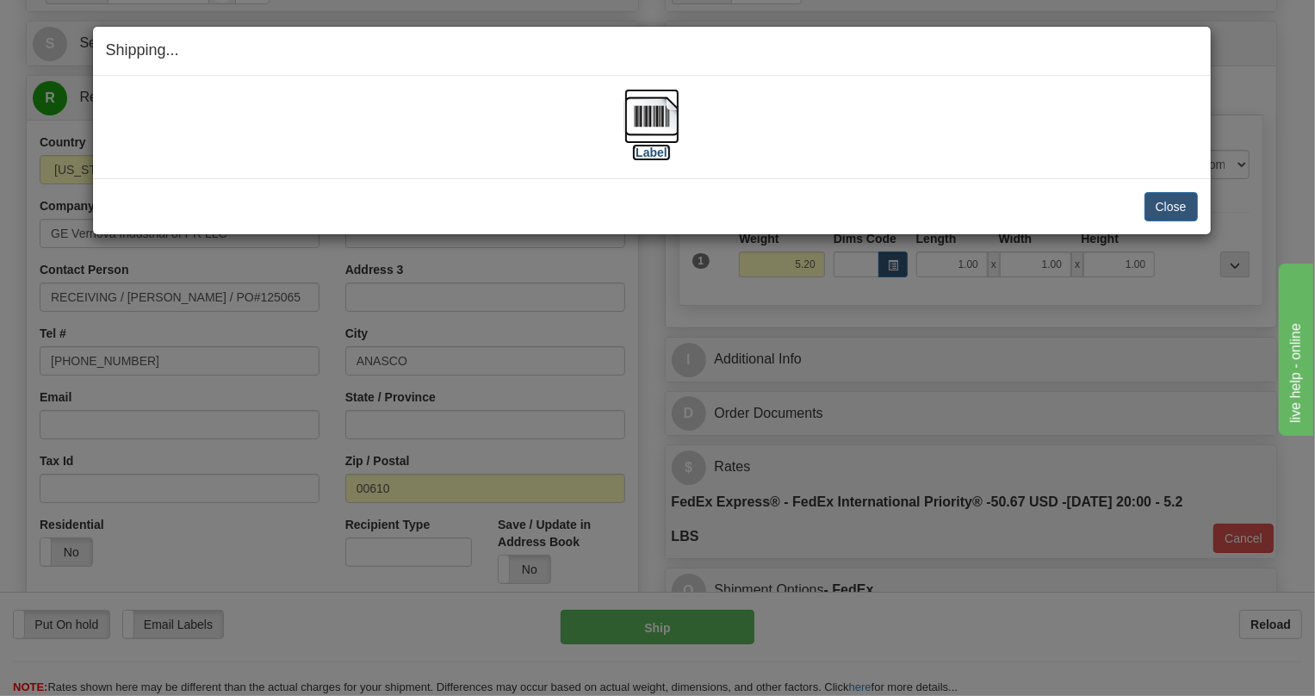
click at [660, 112] on img at bounding box center [651, 116] width 55 height 55
click at [1281, 158] on div "Shipping... Your SHIPMENT will EXPIRE in [Label] IMPORTANT NOTICE Embassy / Con…" at bounding box center [657, 348] width 1315 height 696
click at [1166, 202] on button "Close" at bounding box center [1170, 206] width 53 height 29
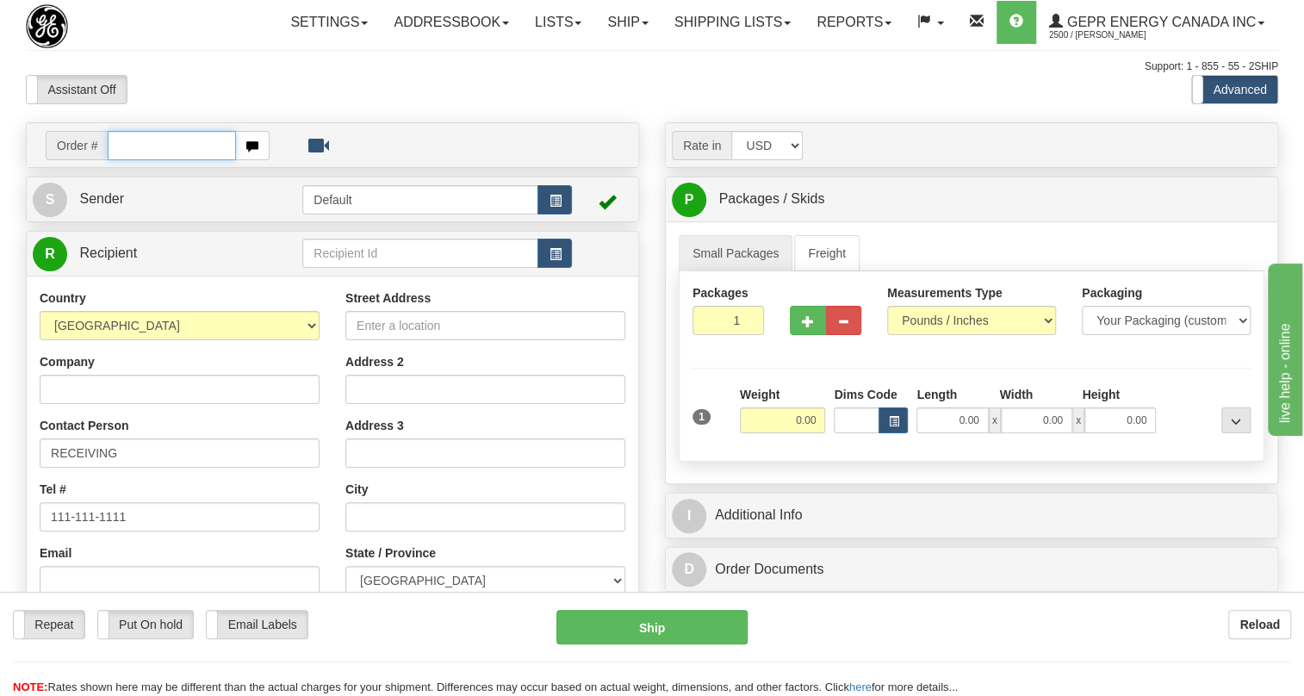
click at [145, 160] on input "text" at bounding box center [172, 145] width 128 height 29
paste input "0086700704"
click at [133, 160] on input "0086700704" at bounding box center [172, 145] width 128 height 29
type input "86700704"
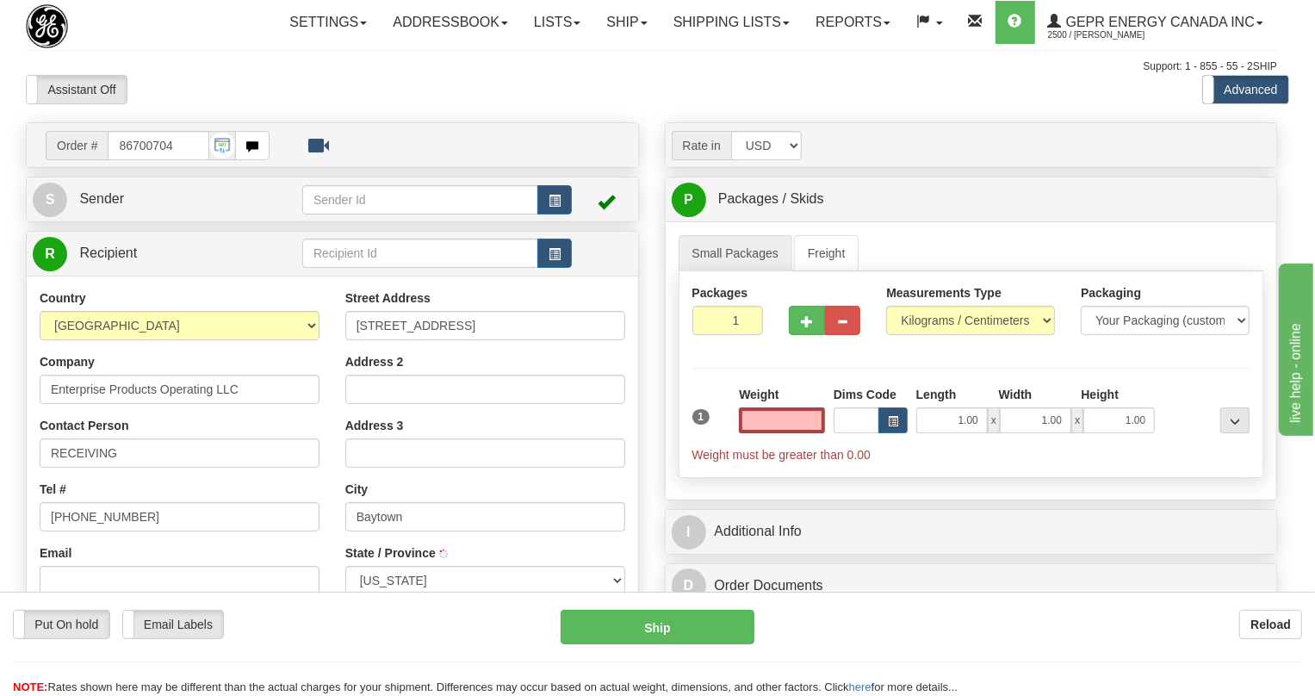
type input "BAYTOWN"
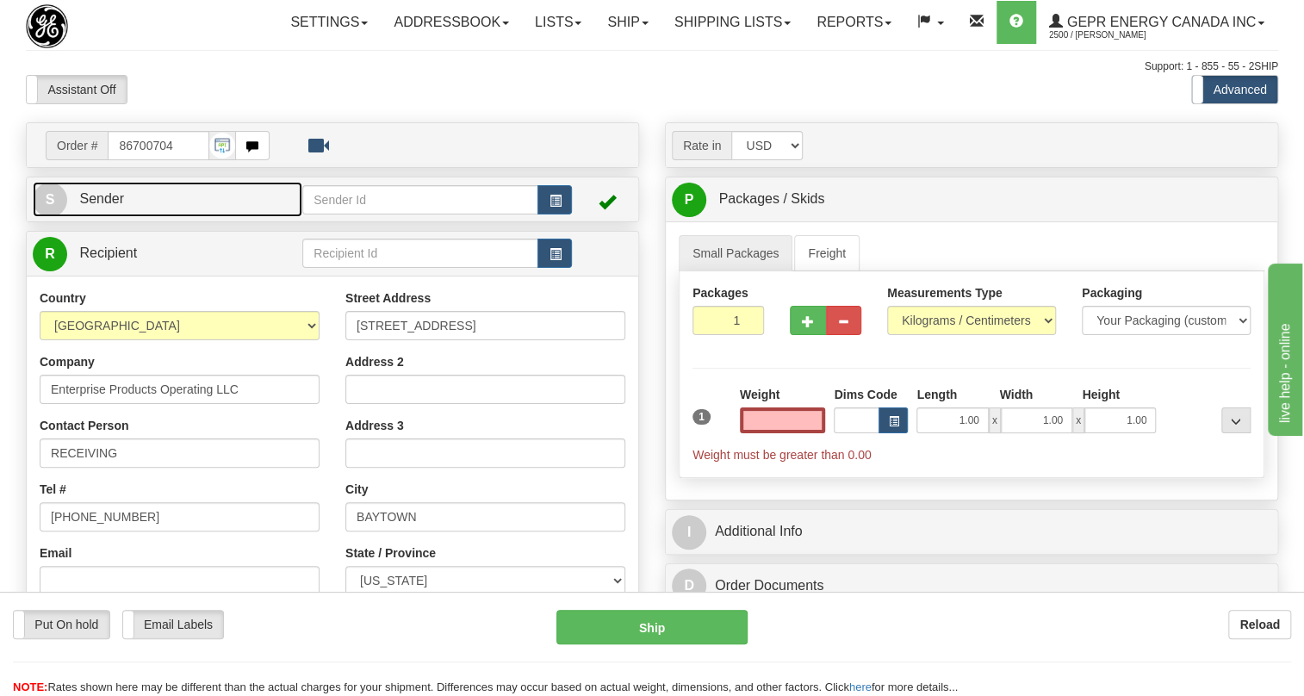
type input "0.00"
drag, startPoint x: 108, startPoint y: 236, endPoint x: 23, endPoint y: 257, distance: 87.1
click at [108, 206] on span "Sender" at bounding box center [101, 198] width 45 height 15
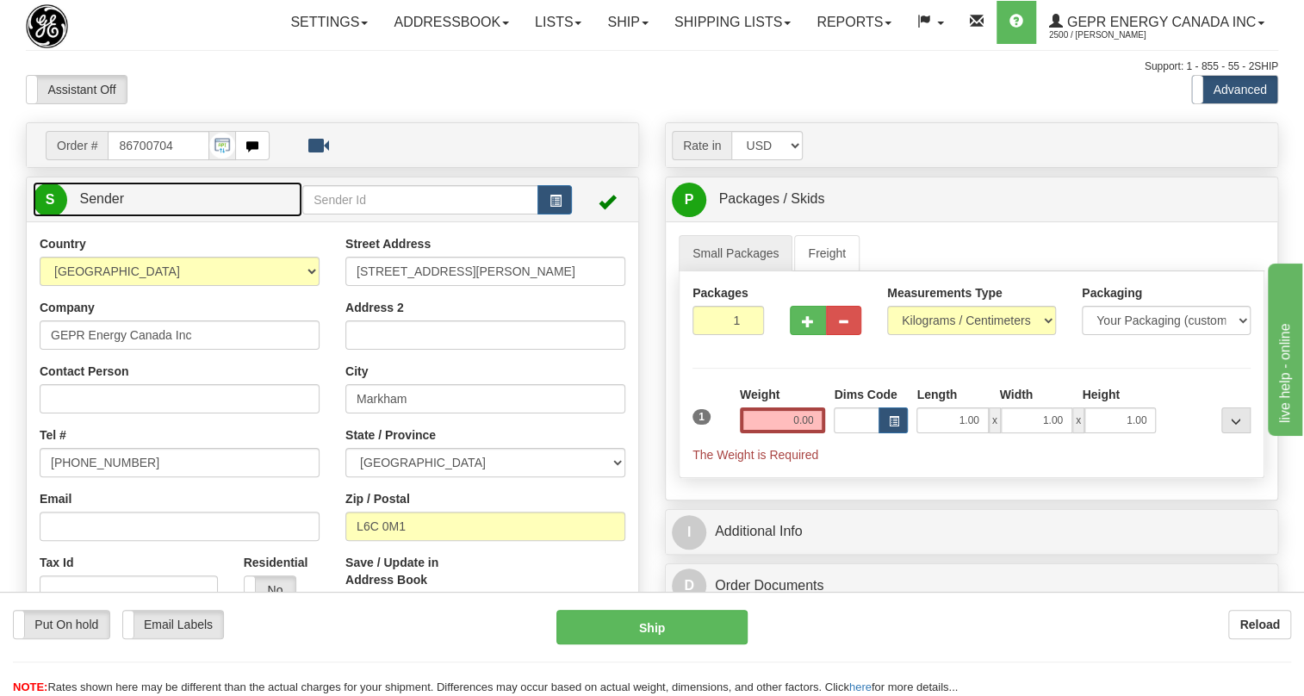
type input "MARKHAM"
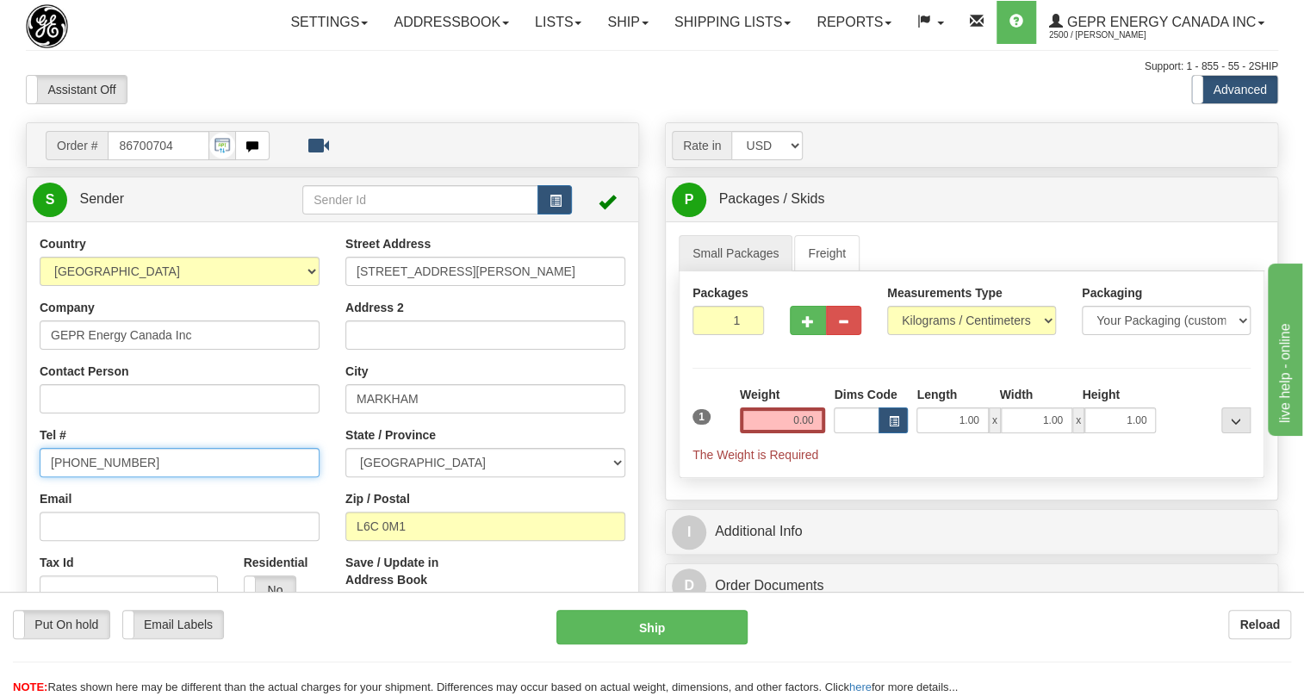
click at [108, 477] on input "[PHONE_NUMBER]" at bounding box center [180, 462] width 280 height 29
paste input "[PHONE_NUMBER]"
type input "[PHONE_NUMBER]"
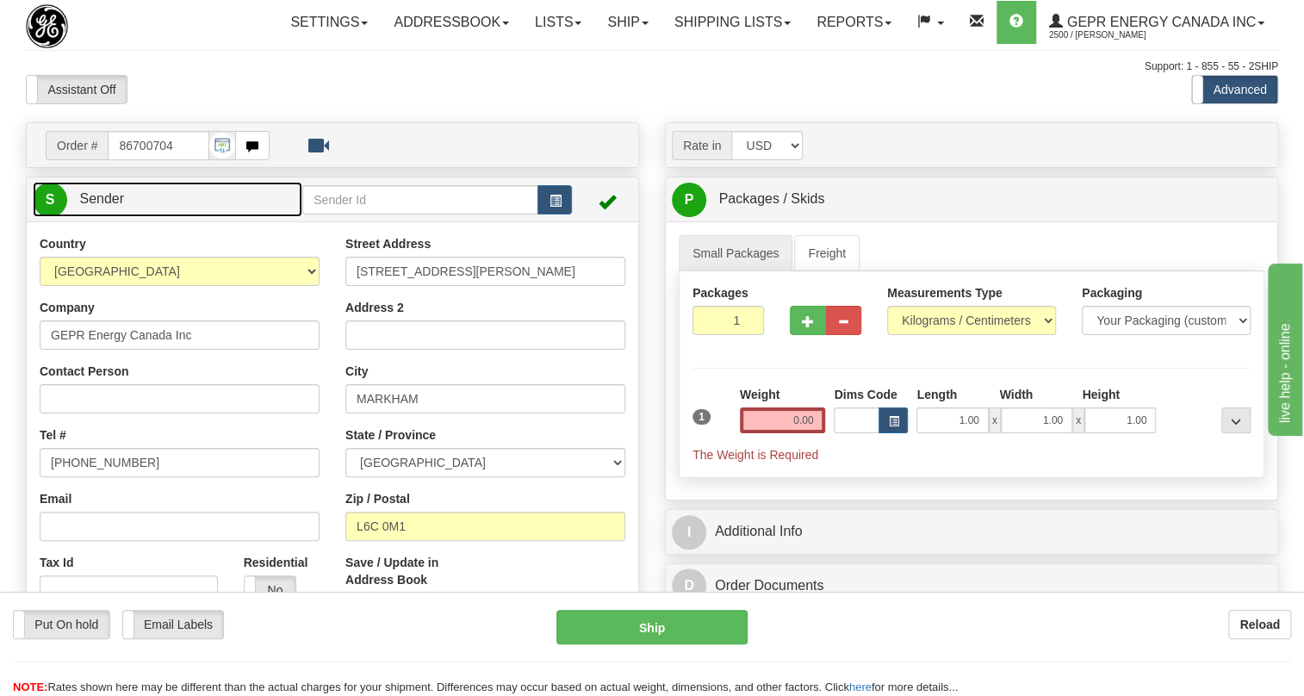
click at [112, 206] on span "Sender" at bounding box center [101, 198] width 45 height 15
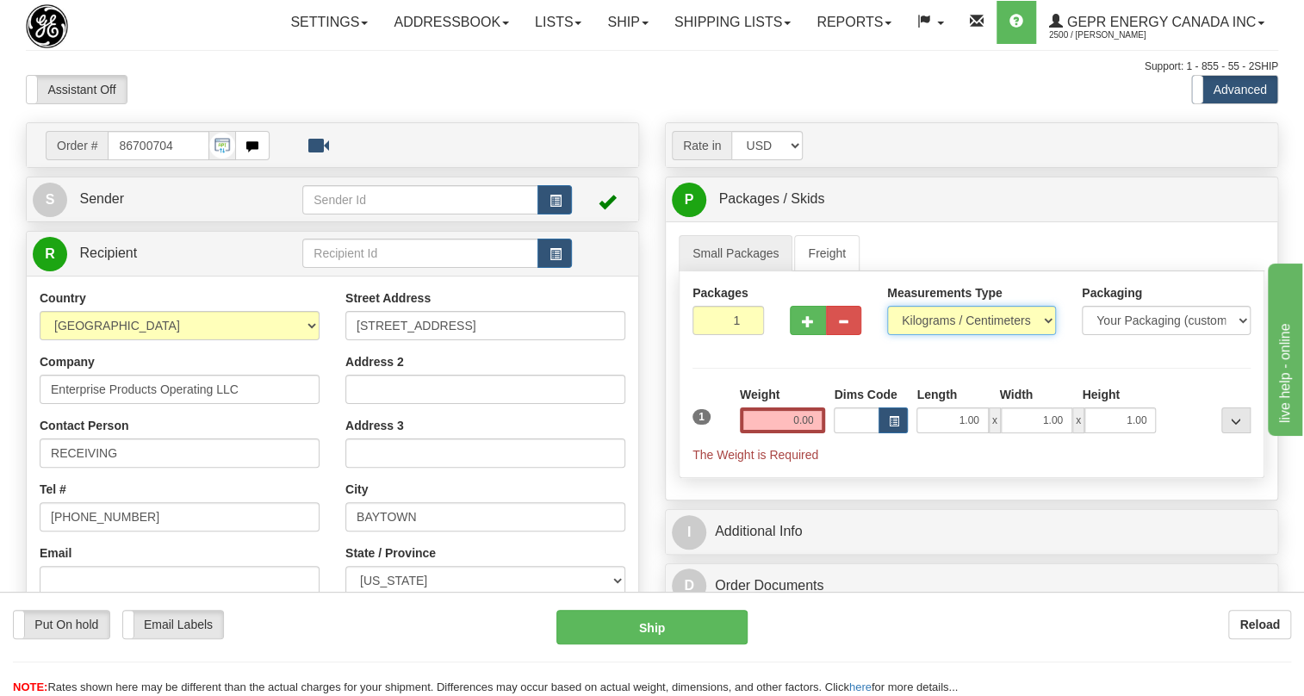
click at [925, 335] on select "Pounds / Inches Kilograms / Centimeters" at bounding box center [971, 320] width 169 height 29
select select "0"
click at [887, 335] on select "Pounds / Inches Kilograms / Centimeters" at bounding box center [971, 320] width 169 height 29
click at [791, 433] on input "0.00" at bounding box center [783, 420] width 86 height 26
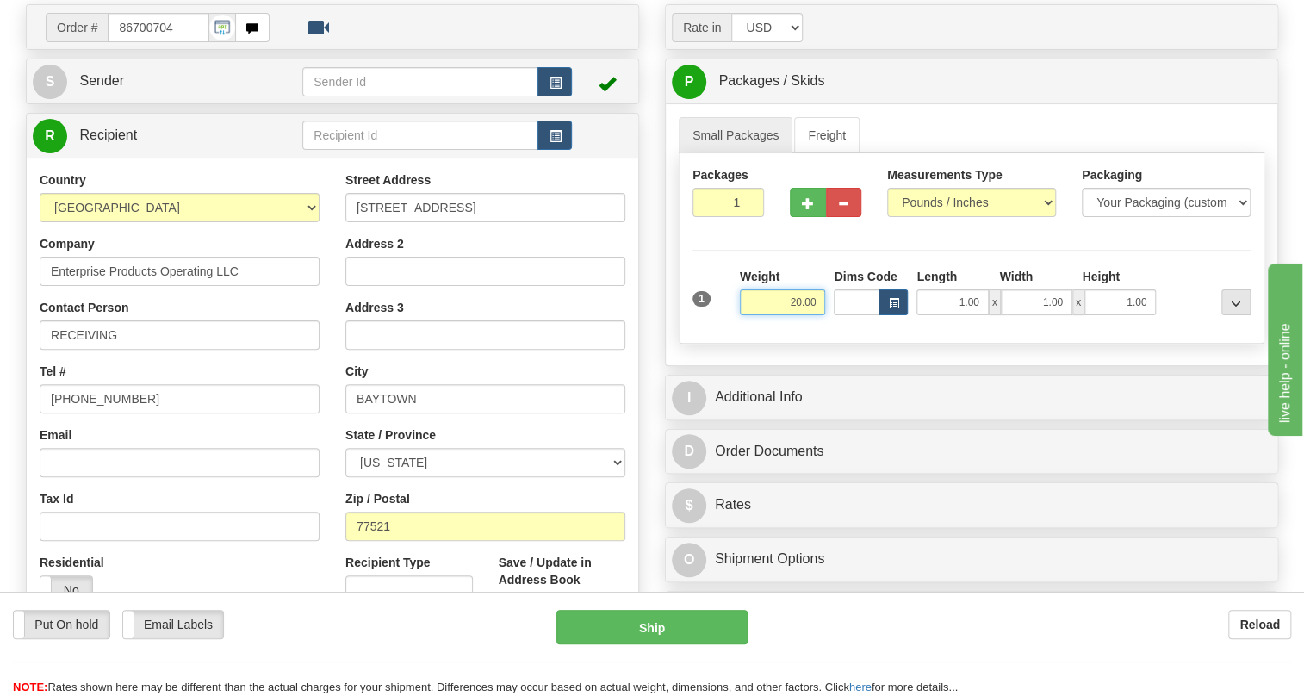
scroll to position [156, 0]
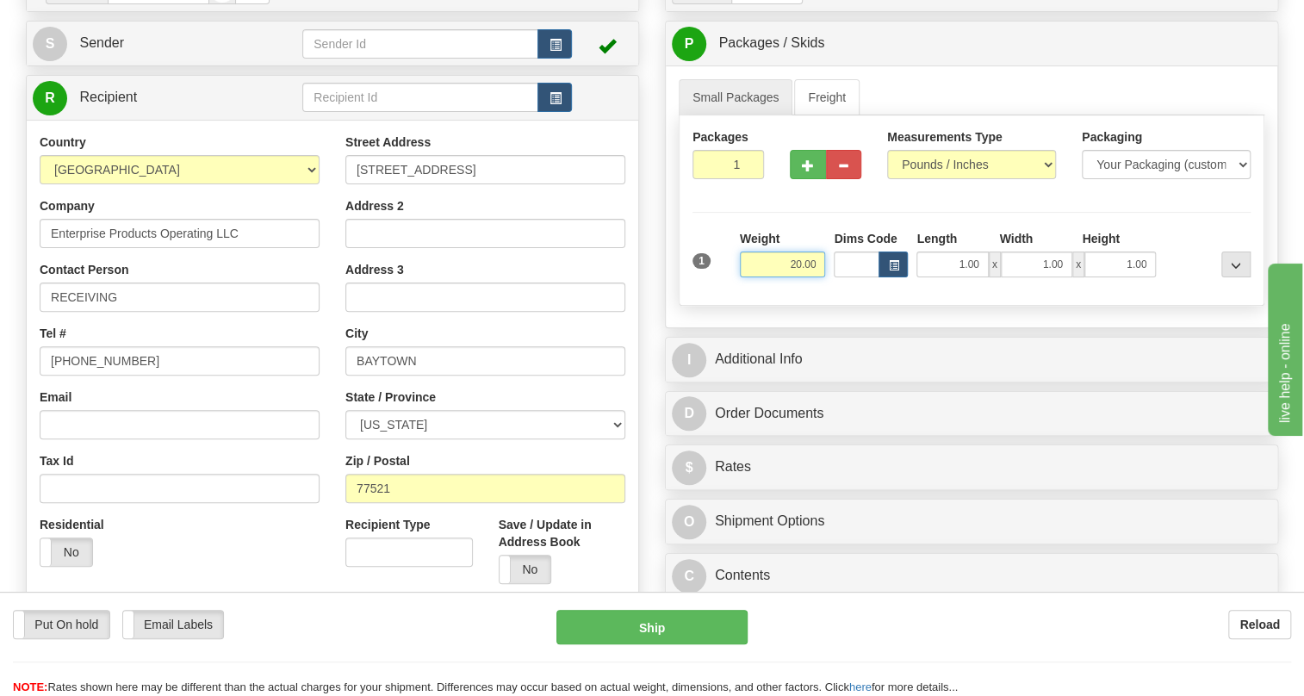
type input "20.00"
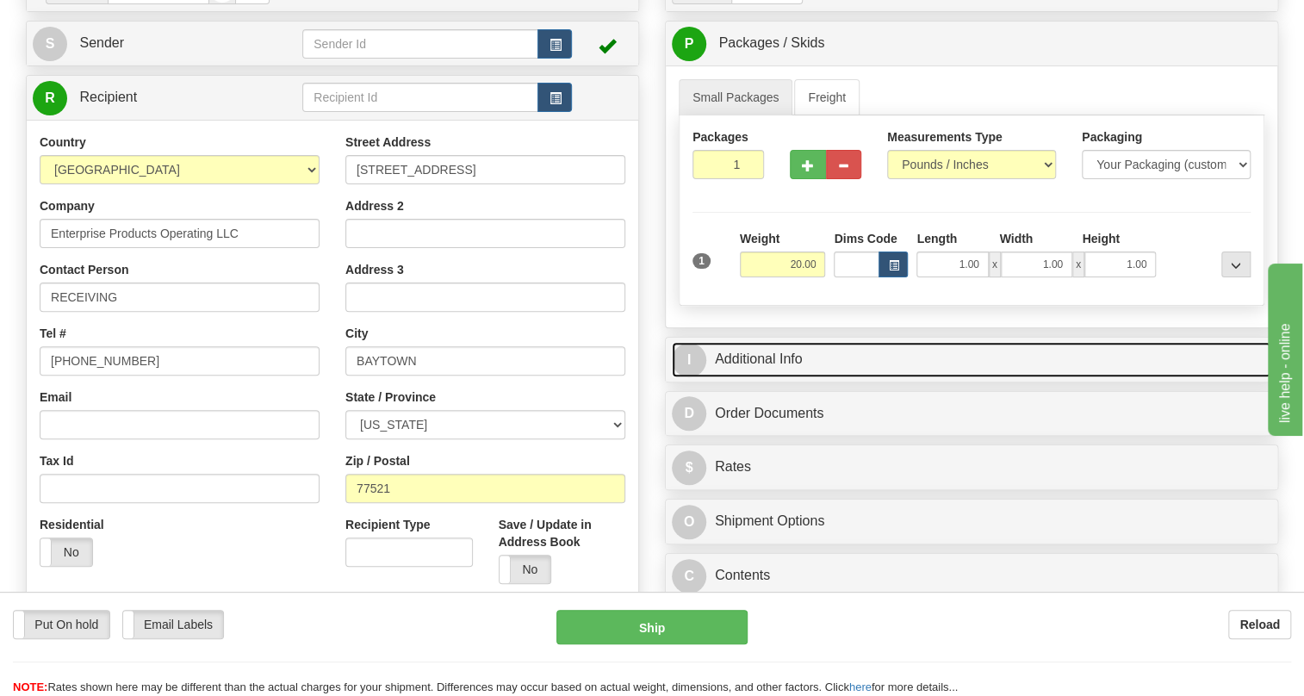
click at [791, 377] on link "I Additional Info" at bounding box center [971, 359] width 599 height 35
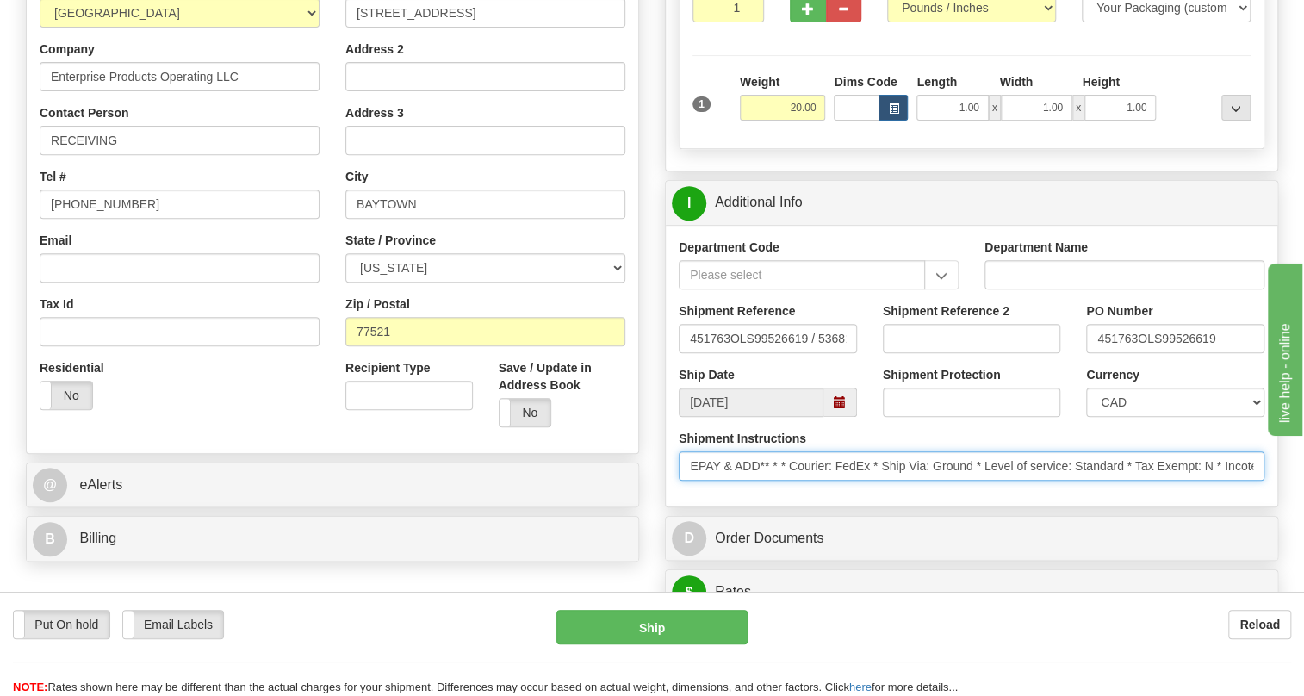
scroll to position [0, 423]
drag, startPoint x: 1107, startPoint y: 505, endPoint x: 690, endPoint y: 511, distance: 417.6
click at [690, 480] on input "* Certificate of Origin documents to be sent with the order * Shipping In struc…" at bounding box center [970, 465] width 585 height 29
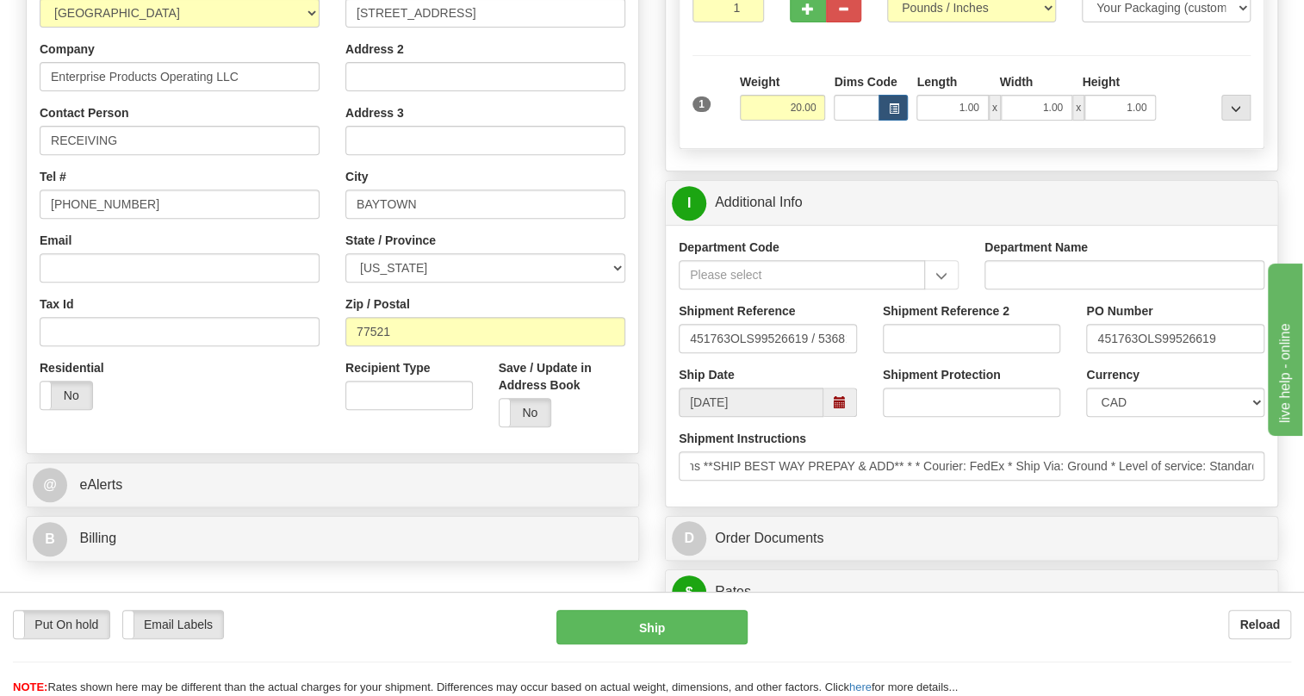
click at [730, 493] on div "Shipment Instructions * Certificate of Origin documents to be sent with the ord…" at bounding box center [971, 462] width 611 height 64
click at [1136, 417] on select "CAD USD EUR ZAR [PERSON_NAME] ARN AUD AUS AWG BBD BFR BGN BHD BMD BND BRC BRL C…" at bounding box center [1175, 401] width 178 height 29
select select "1"
click at [1086, 417] on select "CAD USD EUR ZAR [PERSON_NAME] ARN AUD AUS AWG BBD BFR BGN BHD BMD BND BRC BRL C…" at bounding box center [1175, 401] width 178 height 29
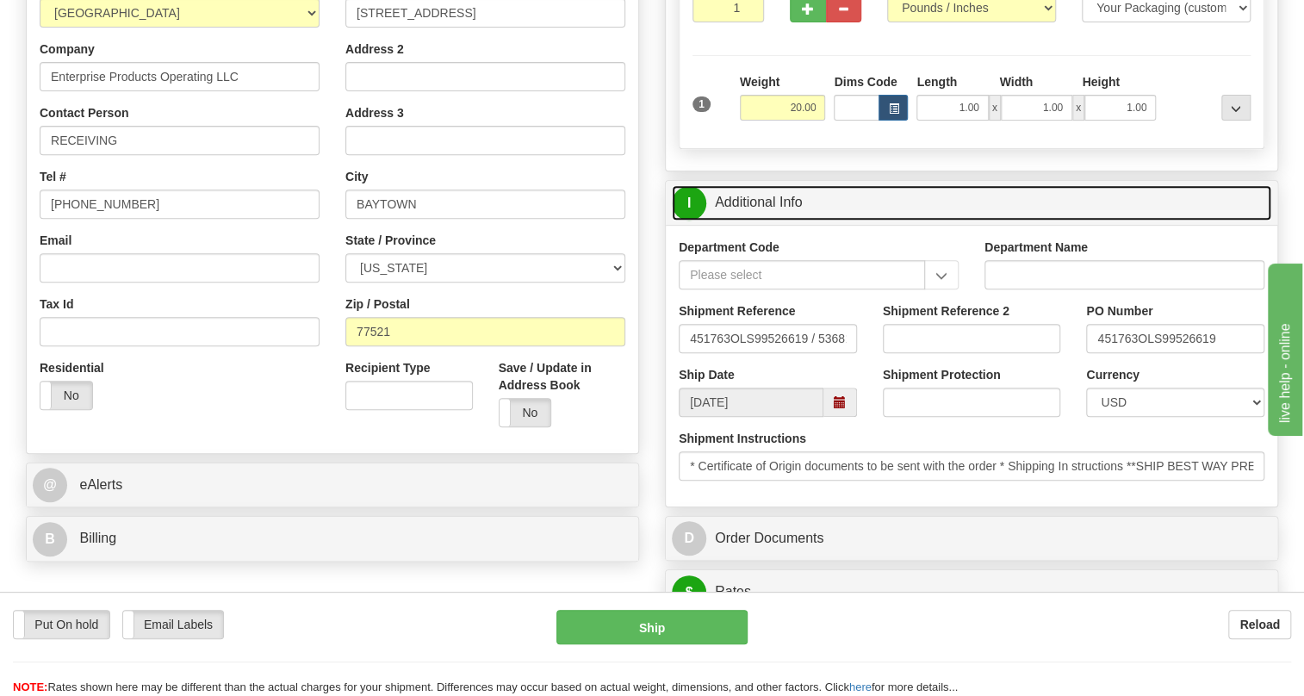
click at [770, 220] on link "I Additional Info" at bounding box center [971, 202] width 599 height 35
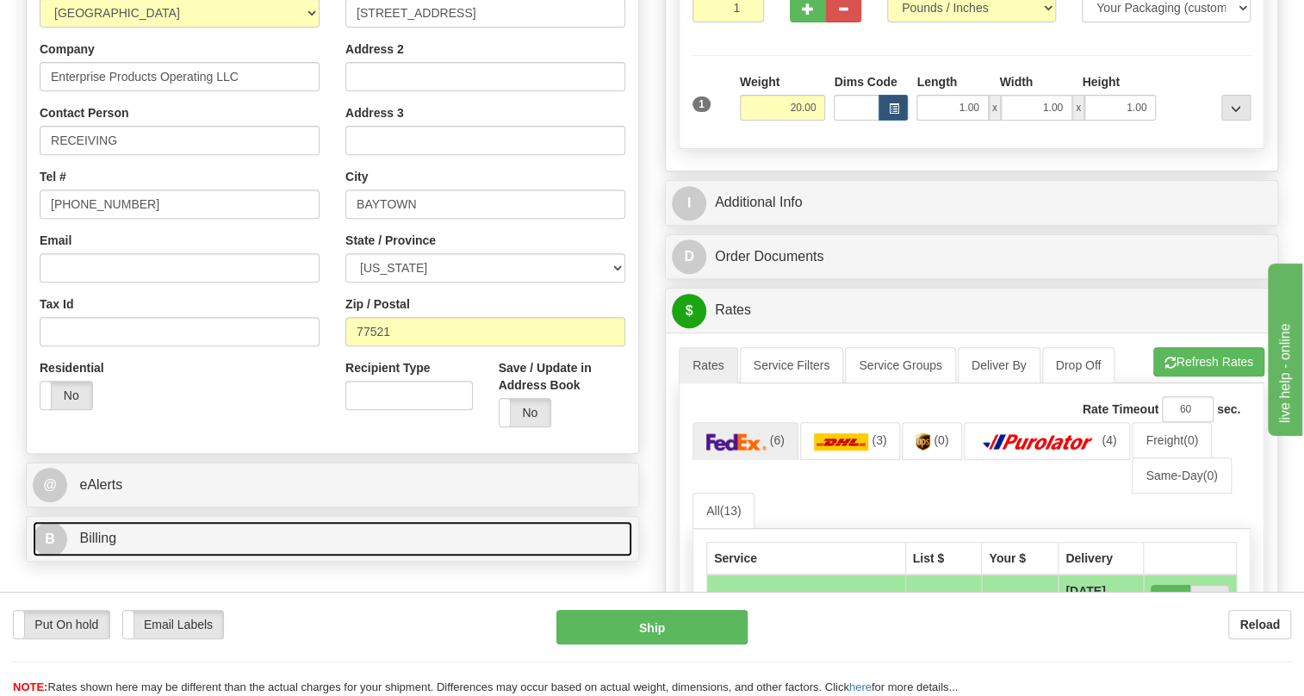
click at [101, 545] on span "Billing" at bounding box center [97, 537] width 37 height 15
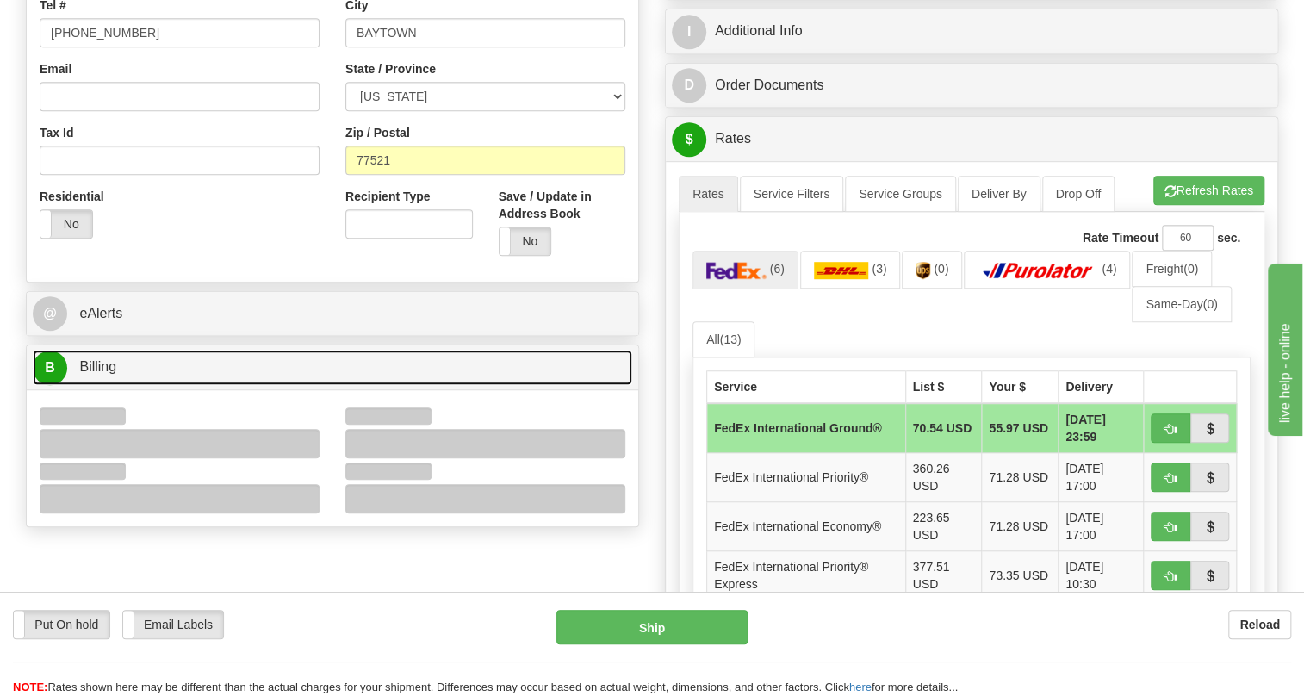
scroll to position [548, 0]
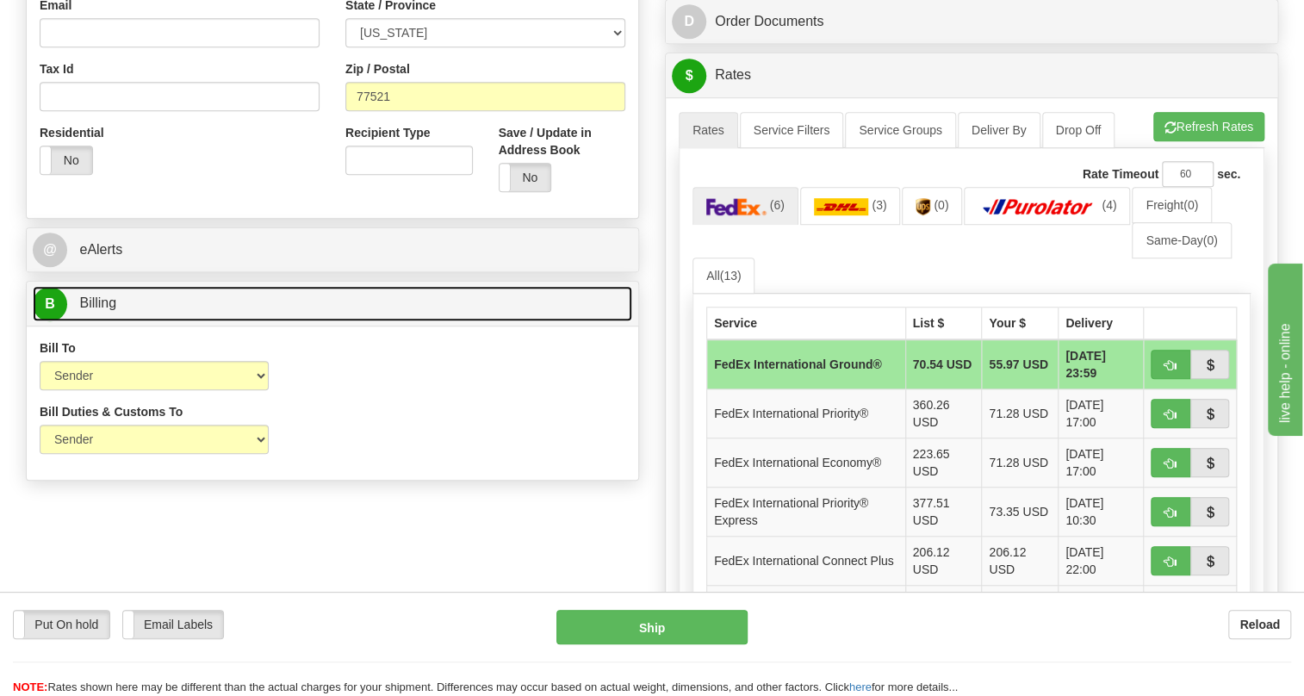
click at [107, 310] on span "Billing" at bounding box center [97, 302] width 37 height 15
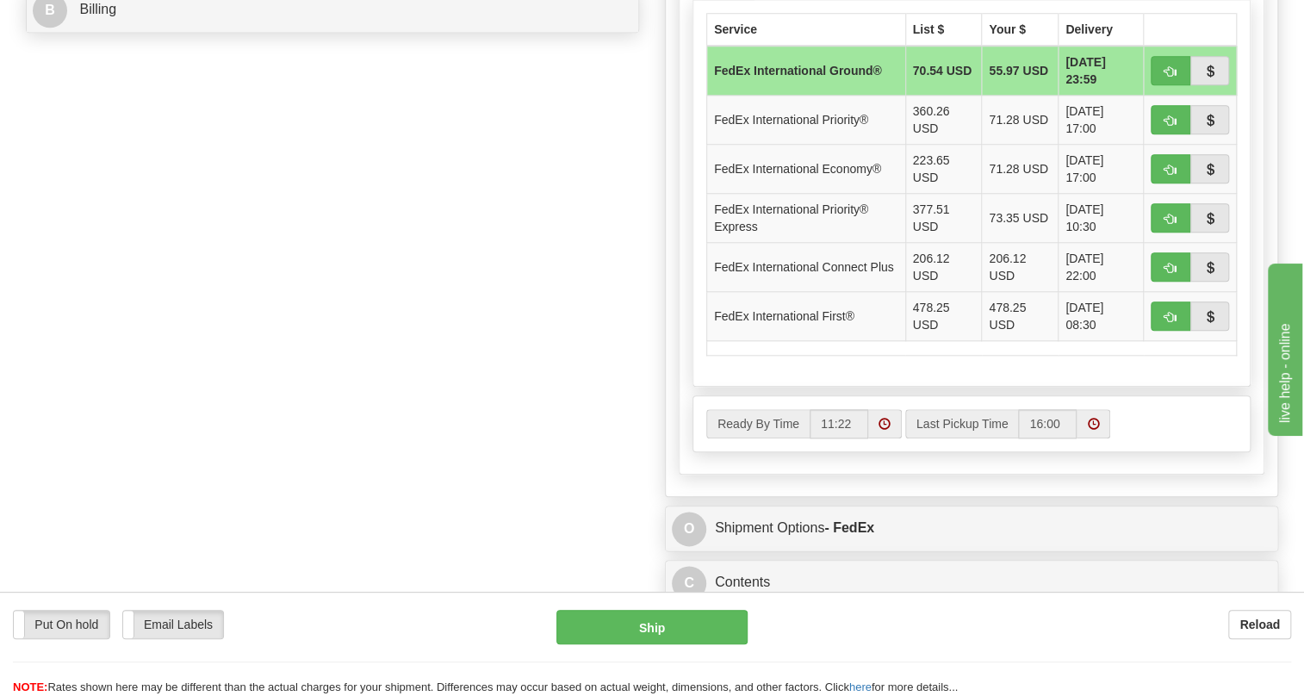
scroll to position [939, 0]
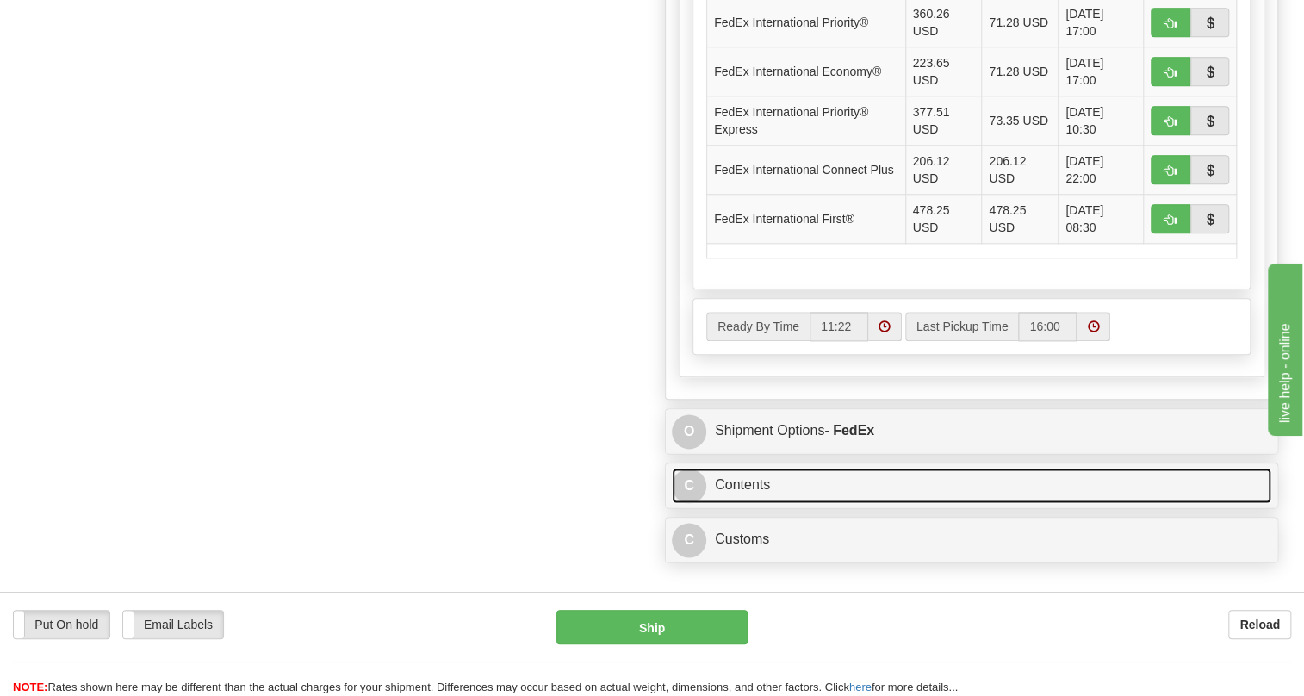
drag, startPoint x: 746, startPoint y: 521, endPoint x: 787, endPoint y: 518, distance: 41.4
click at [746, 503] on link "C Contents" at bounding box center [971, 485] width 599 height 35
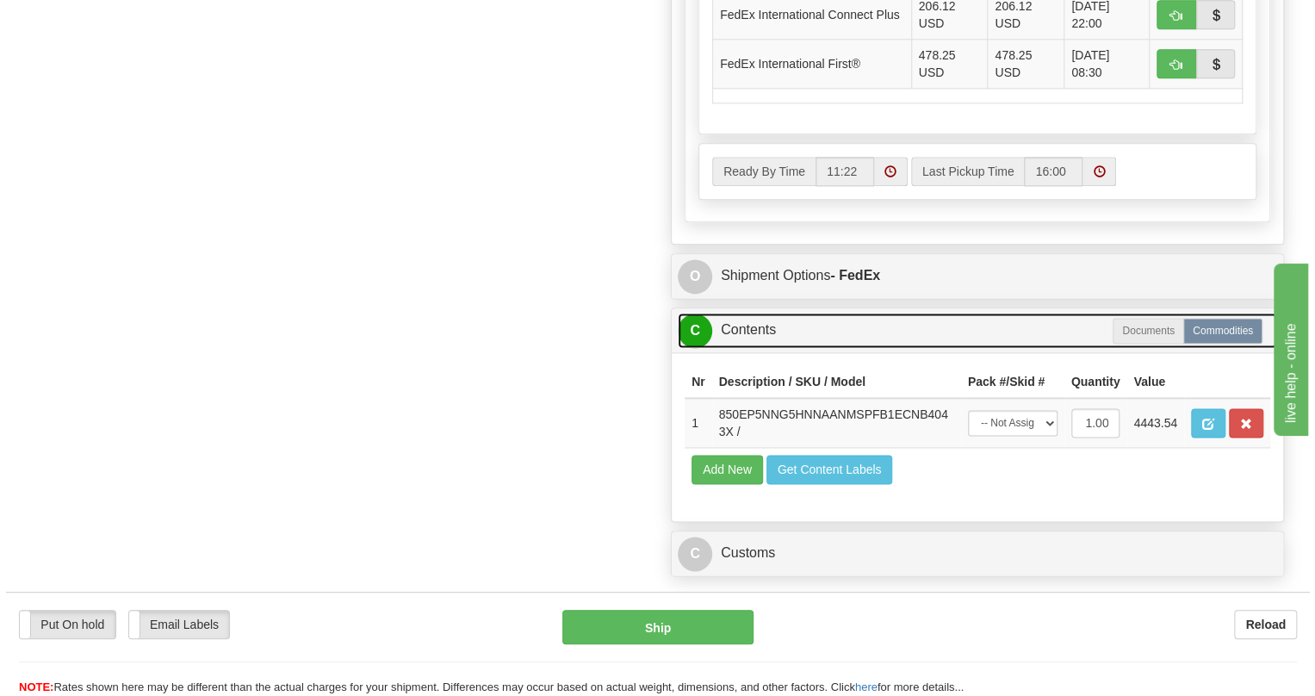
scroll to position [1095, 0]
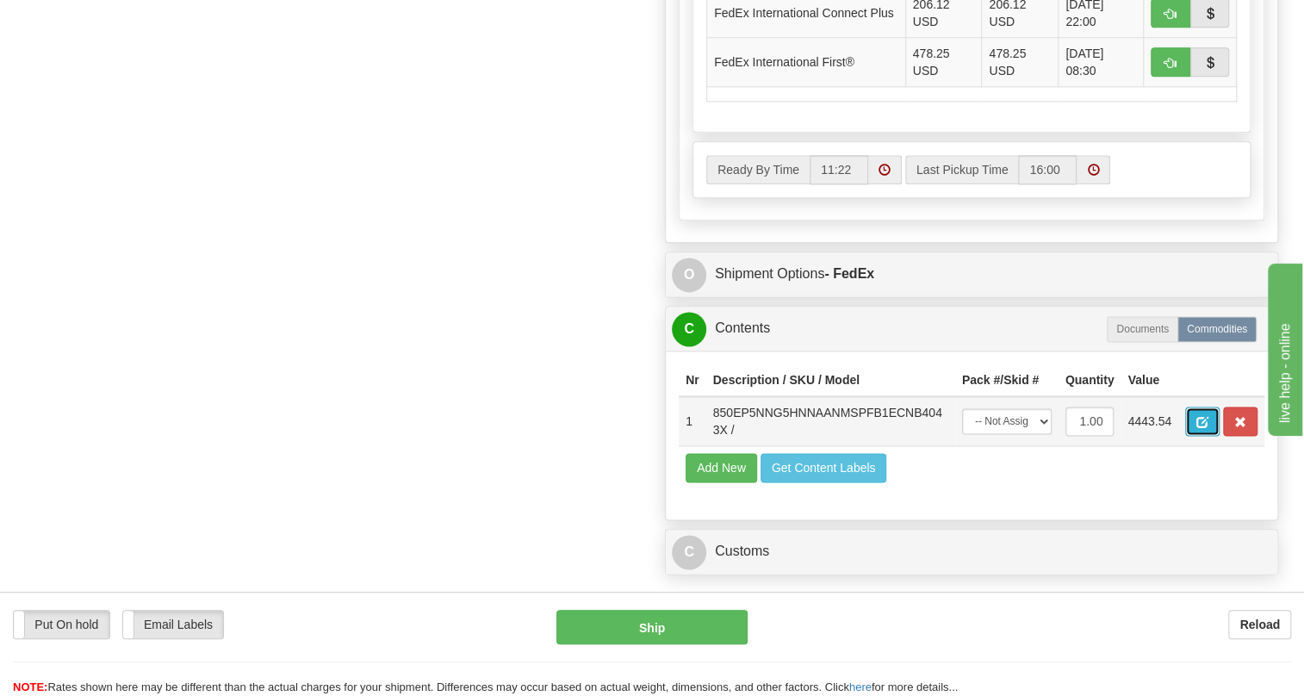
click at [1198, 428] on span "button" at bounding box center [1202, 422] width 12 height 11
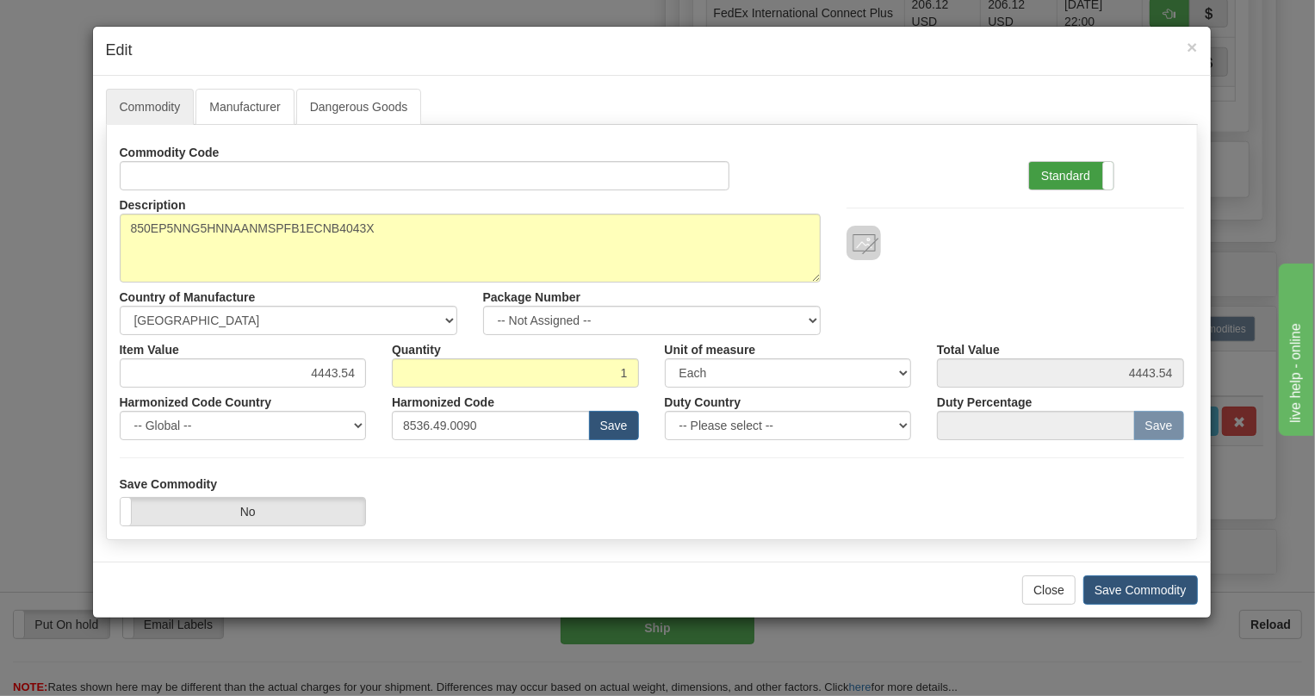
click at [1068, 170] on label "Standard" at bounding box center [1071, 176] width 84 height 28
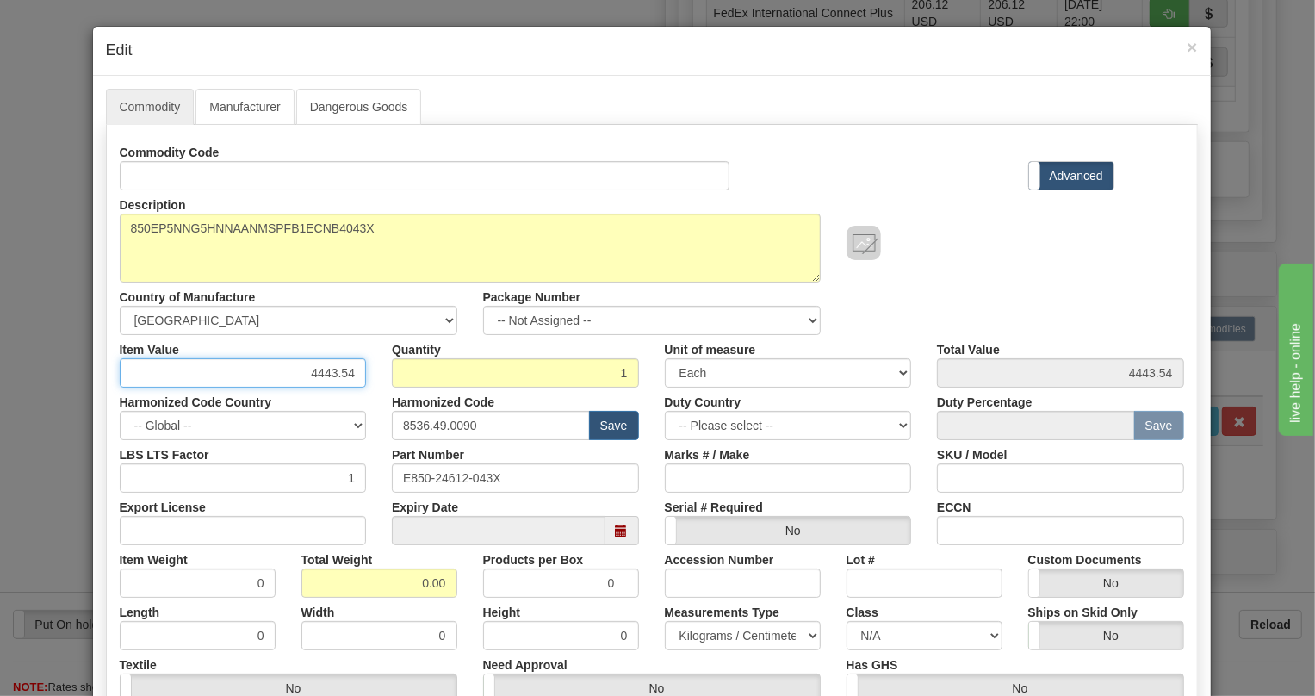
click at [345, 375] on input "4443.54" at bounding box center [243, 372] width 247 height 29
paste input "3.485,48"
click at [311, 377] on input "3.485,48" at bounding box center [243, 372] width 247 height 29
click at [334, 381] on input "3485,48" at bounding box center [243, 372] width 247 height 29
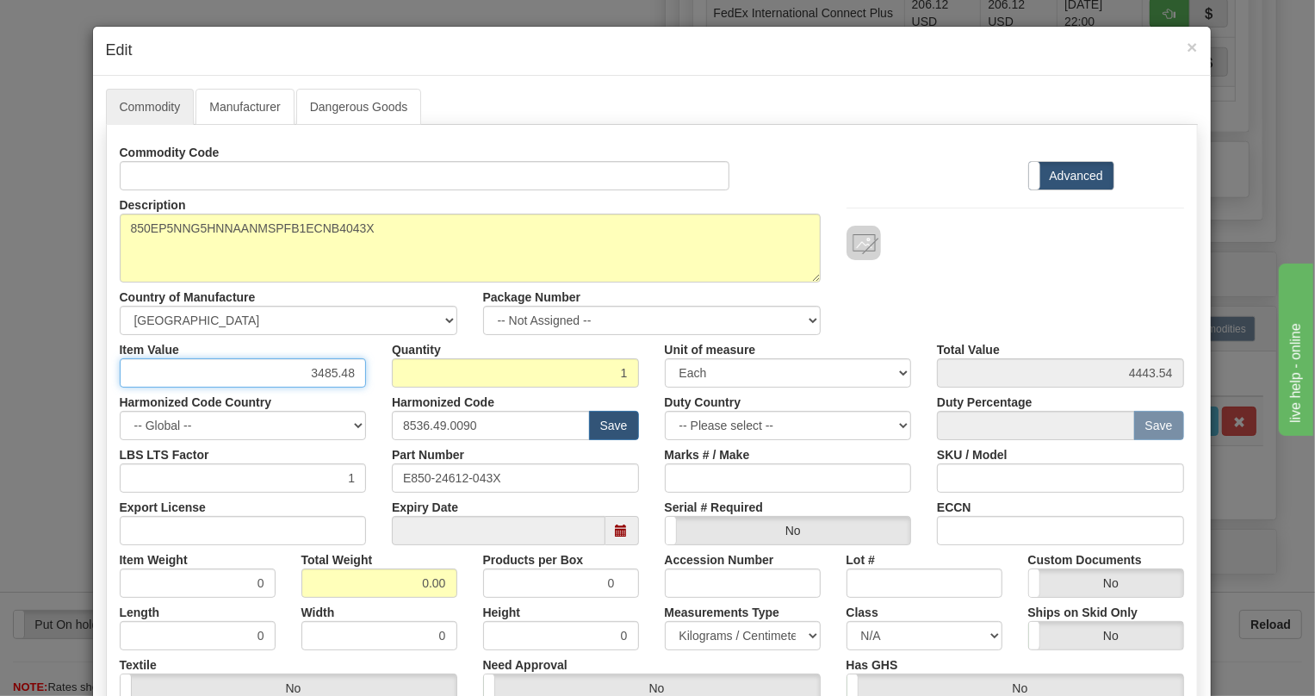
click at [358, 380] on input "3485.48" at bounding box center [243, 372] width 247 height 29
type input "3485.48"
click at [412, 582] on input "0.00" at bounding box center [379, 582] width 156 height 29
type input "1.00"
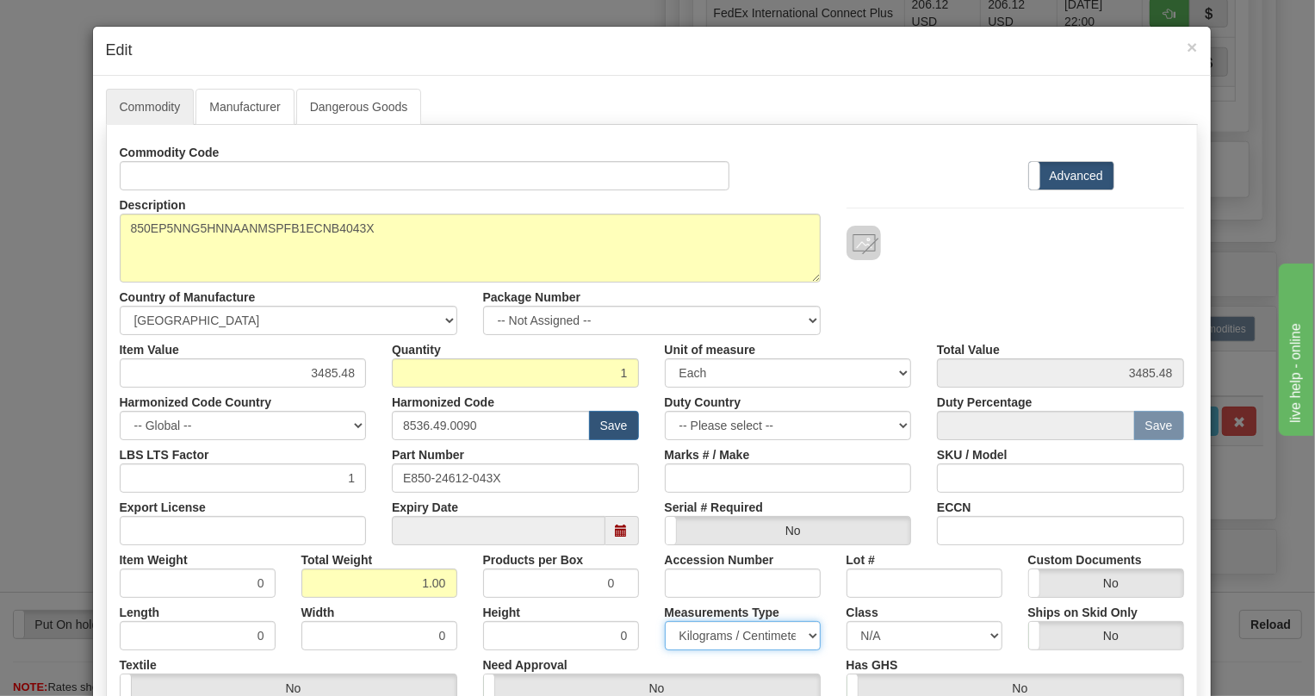
type input "1.0000"
click at [703, 639] on select "Pounds / Inches Kilograms / Centimeters" at bounding box center [743, 635] width 156 height 29
select select "0"
click at [665, 621] on select "Pounds / Inches Kilograms / Centimeters" at bounding box center [743, 635] width 156 height 29
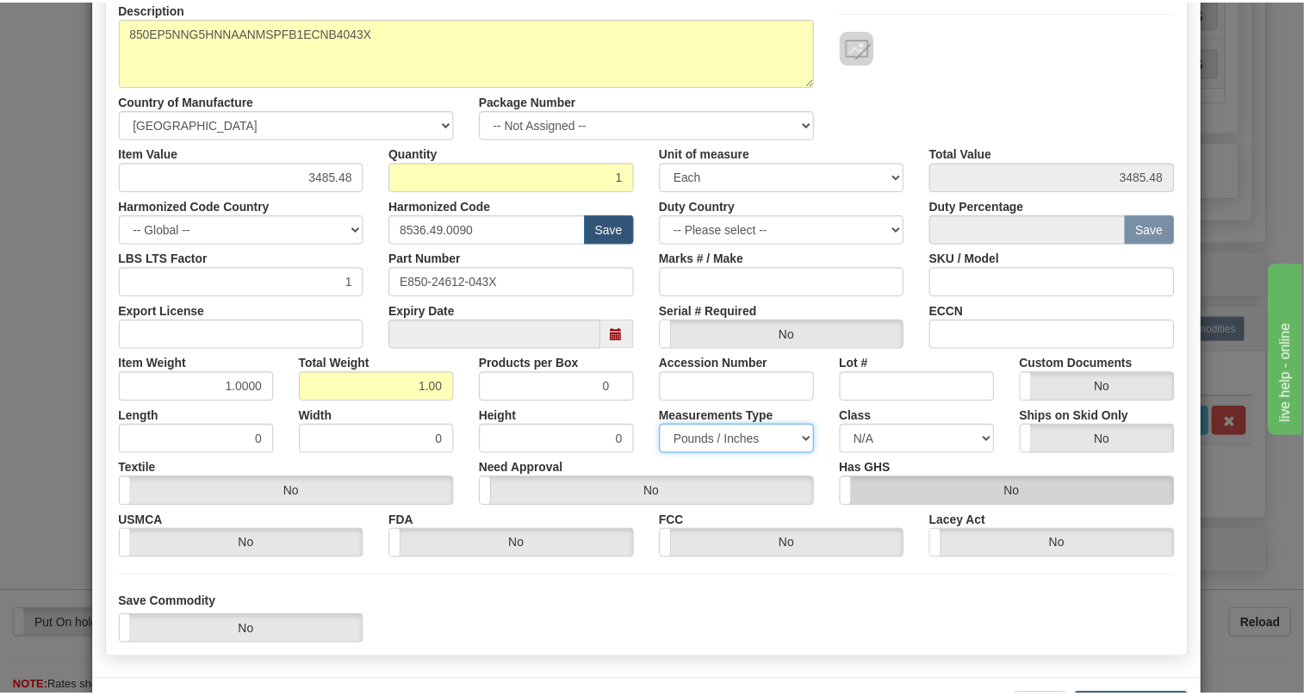
scroll to position [262, 0]
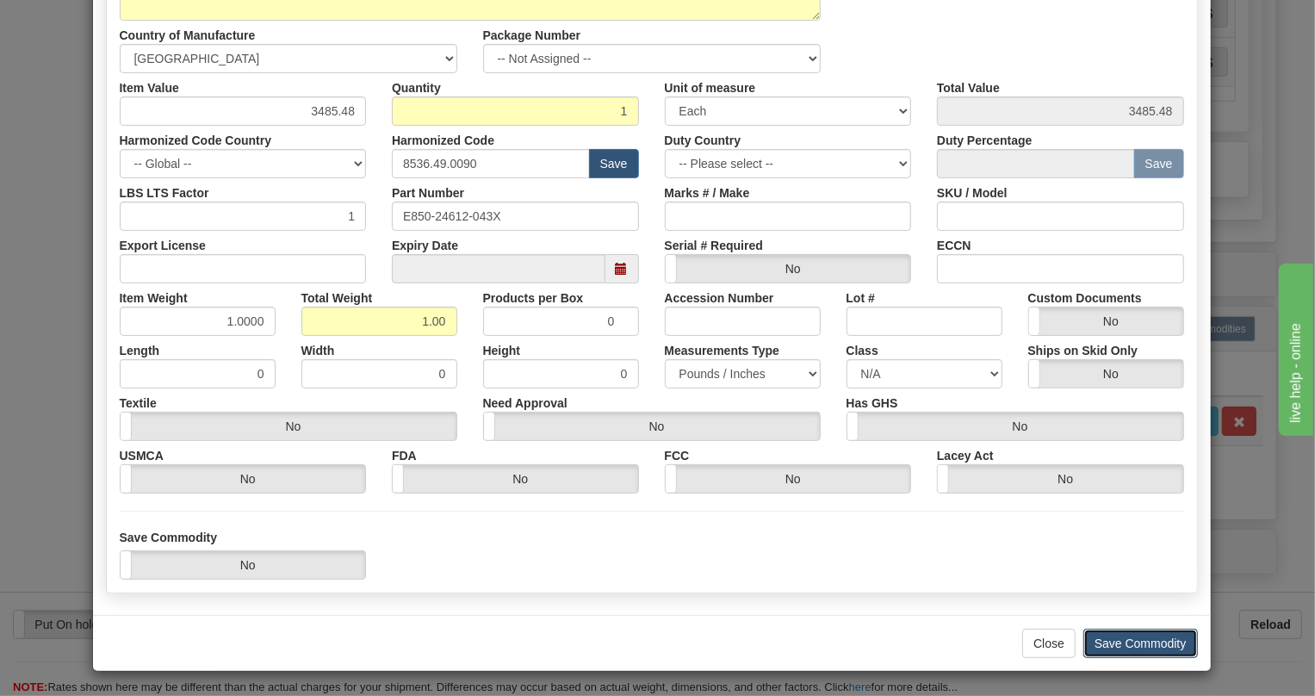
click at [1136, 640] on button "Save Commodity" at bounding box center [1140, 643] width 115 height 29
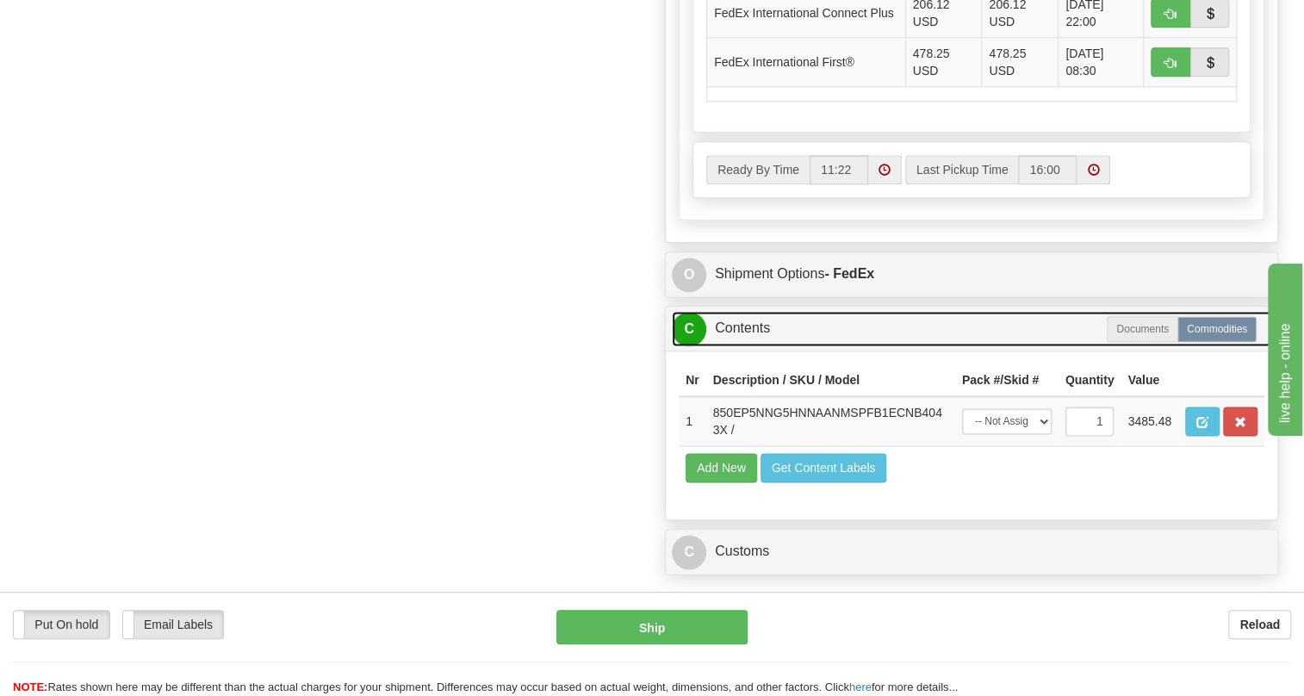
click at [753, 346] on link "C Contents" at bounding box center [971, 328] width 599 height 35
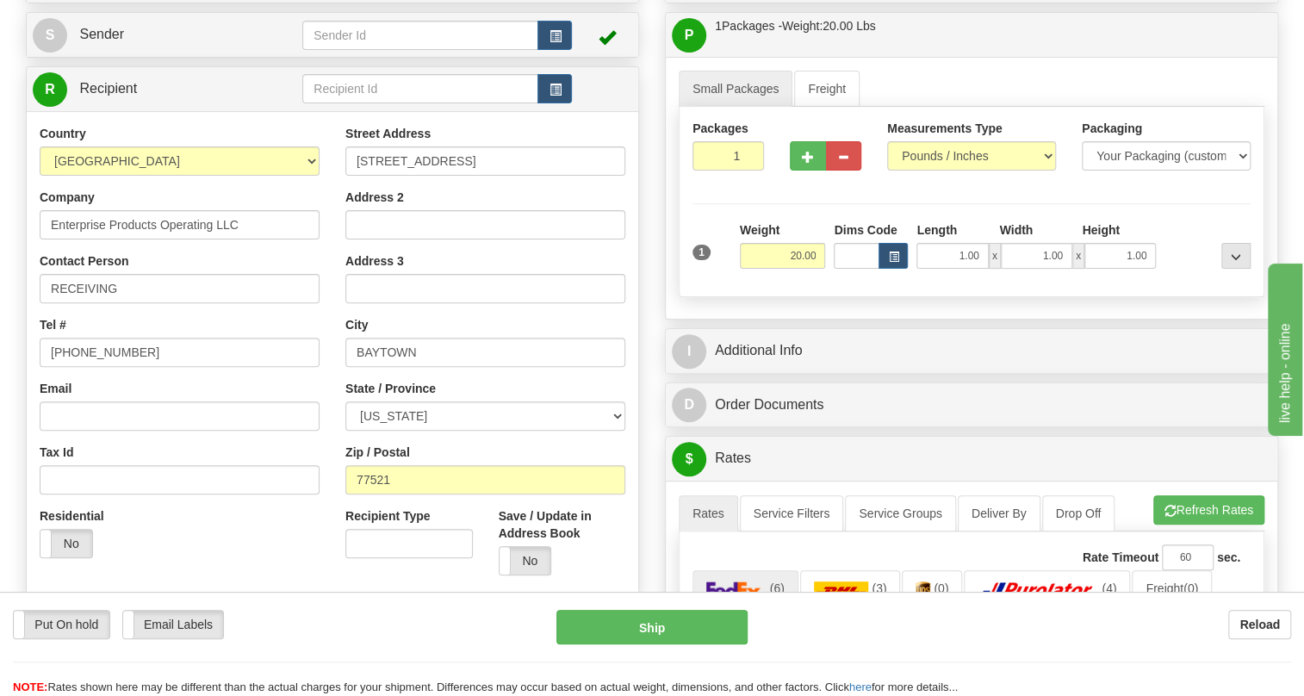
scroll to position [156, 0]
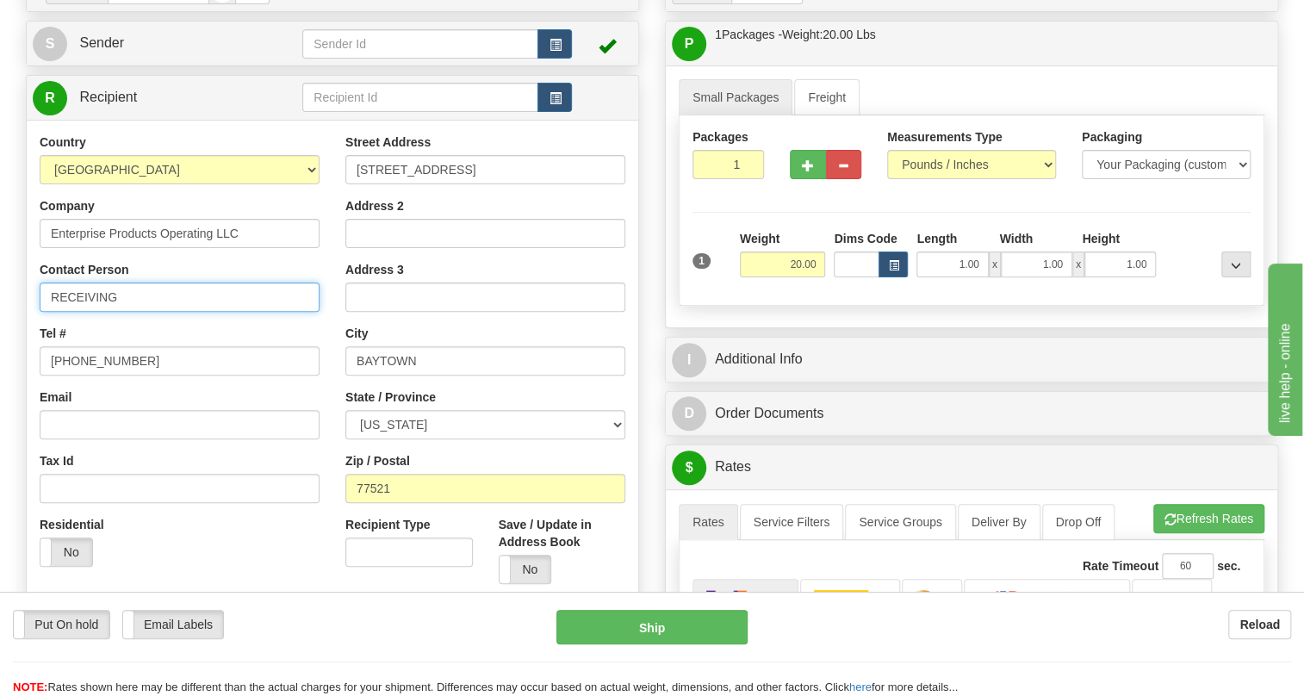
click at [148, 312] on input "RECEIVING" at bounding box center [180, 296] width 280 height 29
paste input "William Bankston"
type input "RECEIVING / William Bankston"
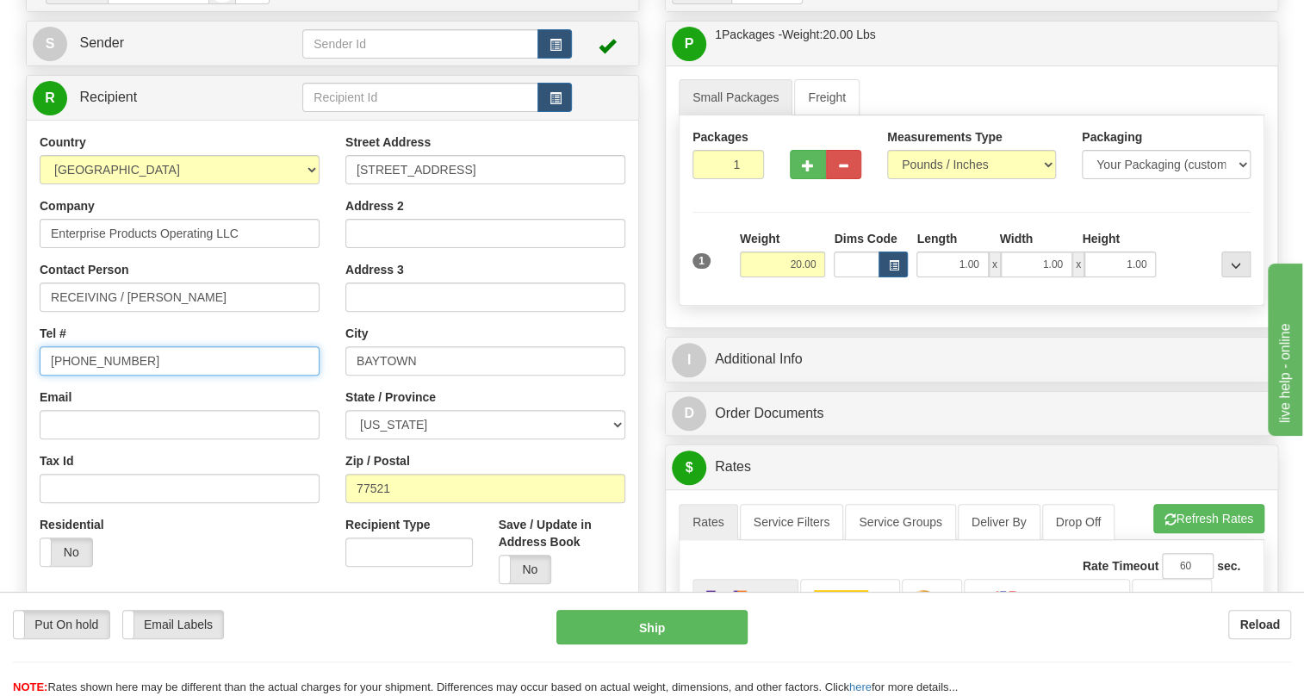
click at [116, 375] on input "(779)7960565" at bounding box center [180, 360] width 280 height 29
paste input "832.649.9963"
type input "832.649.9963"
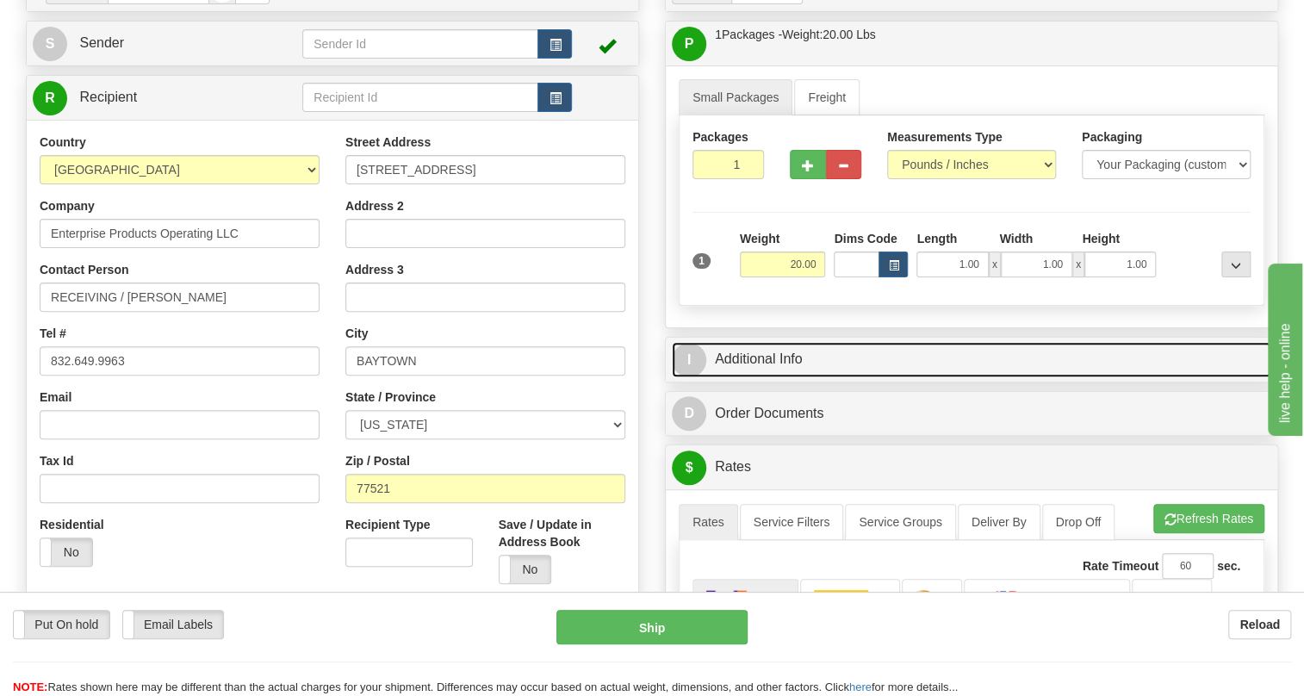
click at [774, 377] on link "I Additional Info" at bounding box center [971, 359] width 599 height 35
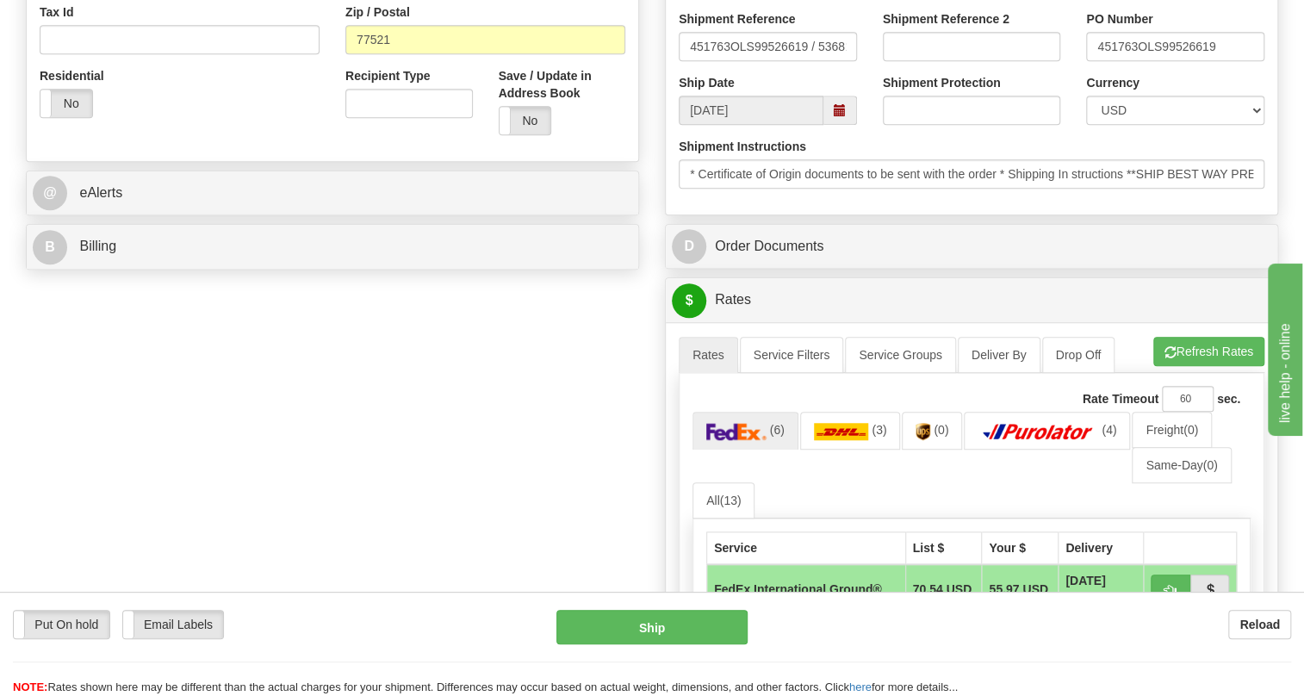
scroll to position [626, 0]
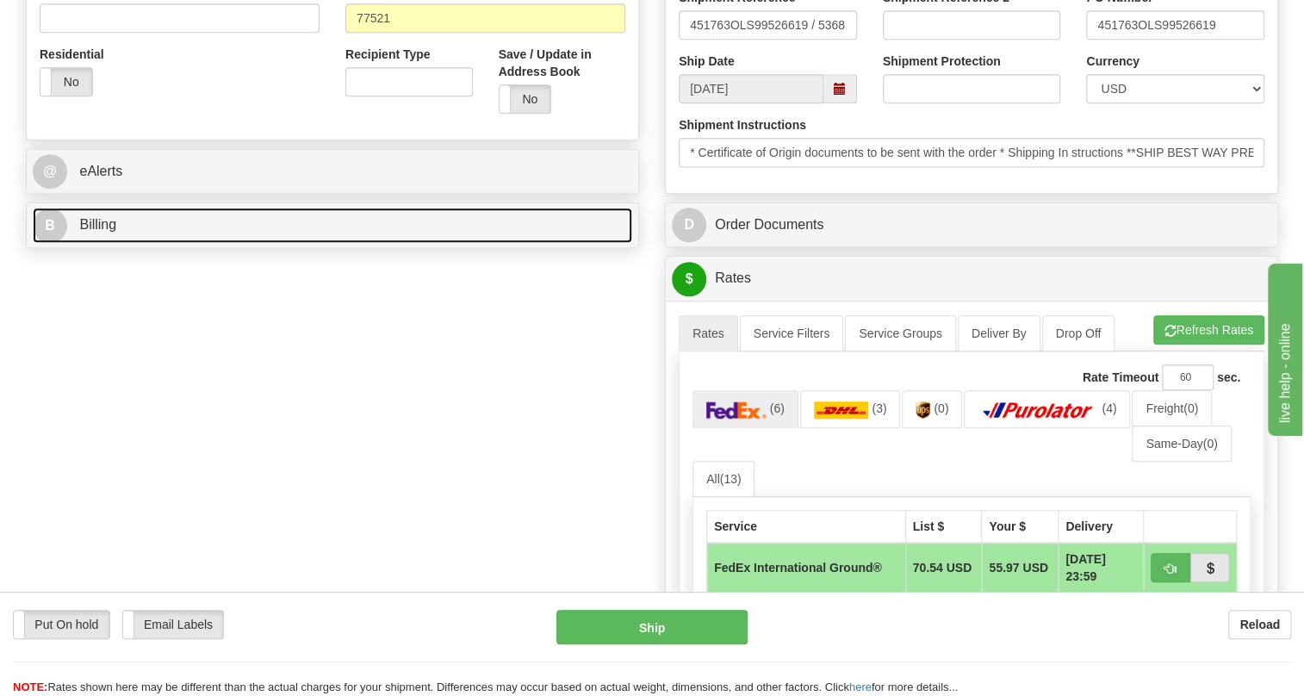
click at [96, 232] on span "Billing" at bounding box center [97, 224] width 37 height 15
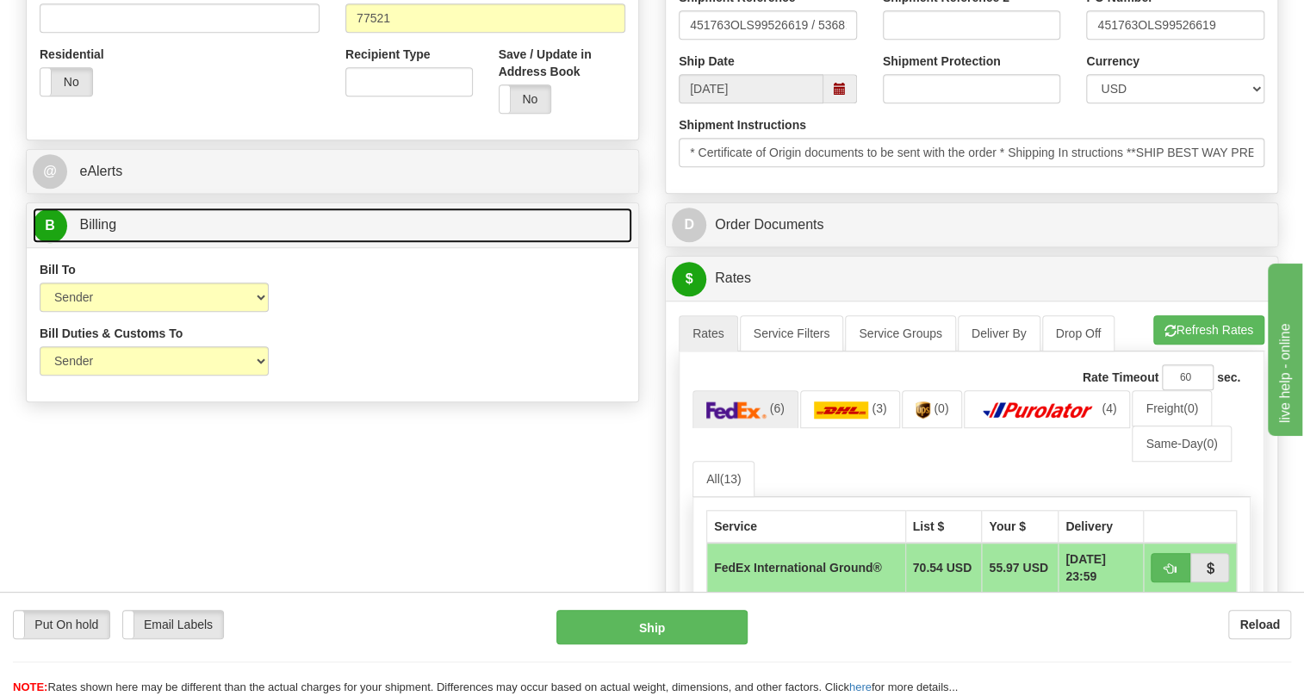
click at [96, 232] on span "Billing" at bounding box center [97, 224] width 37 height 15
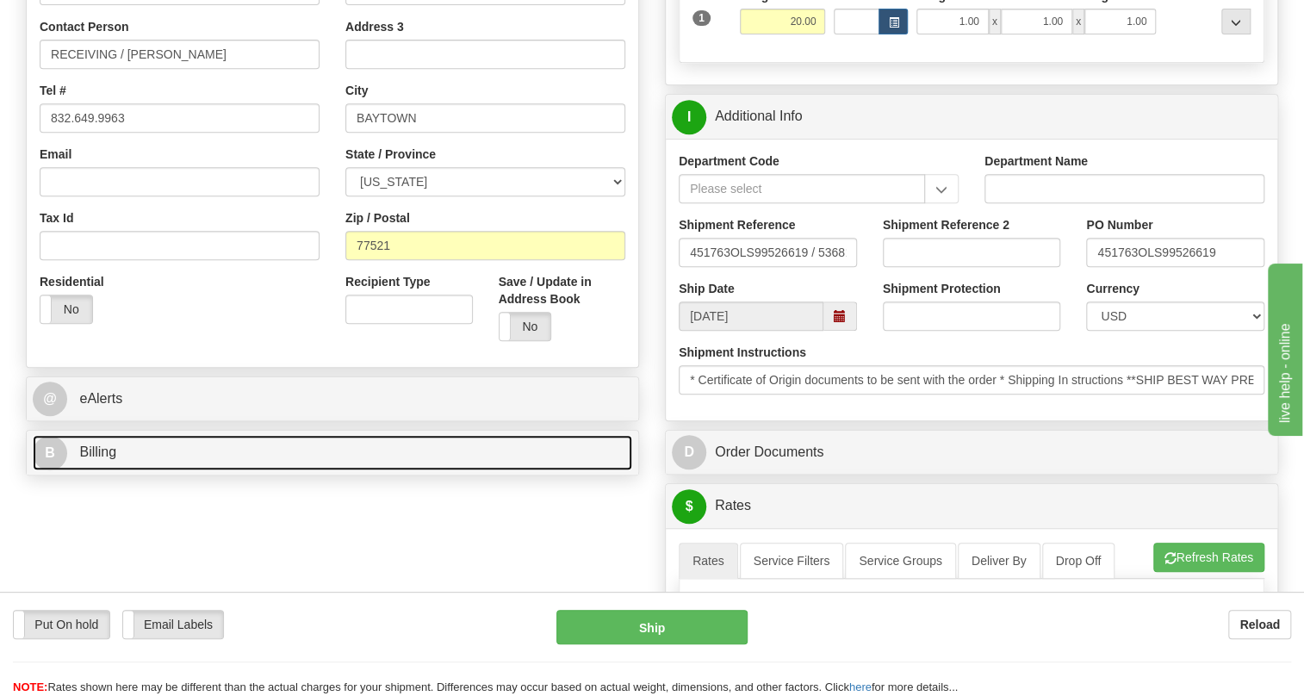
scroll to position [391, 0]
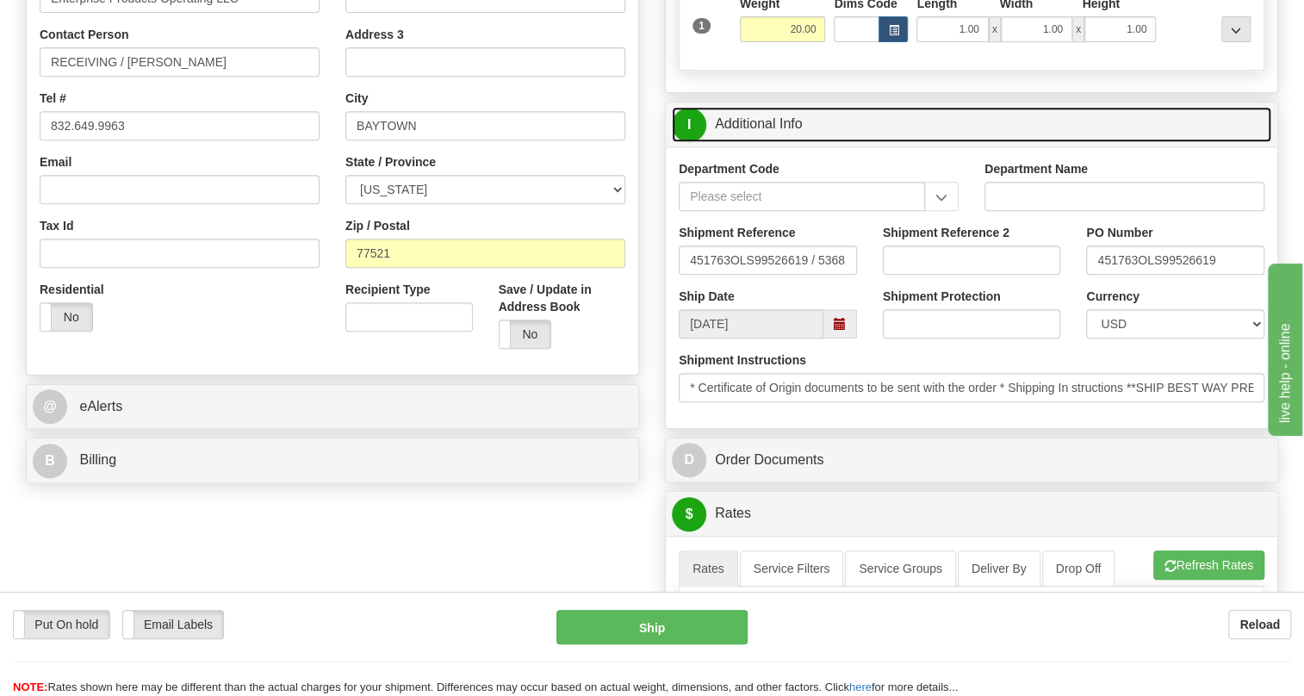
click at [759, 142] on link "I Additional Info" at bounding box center [971, 124] width 599 height 35
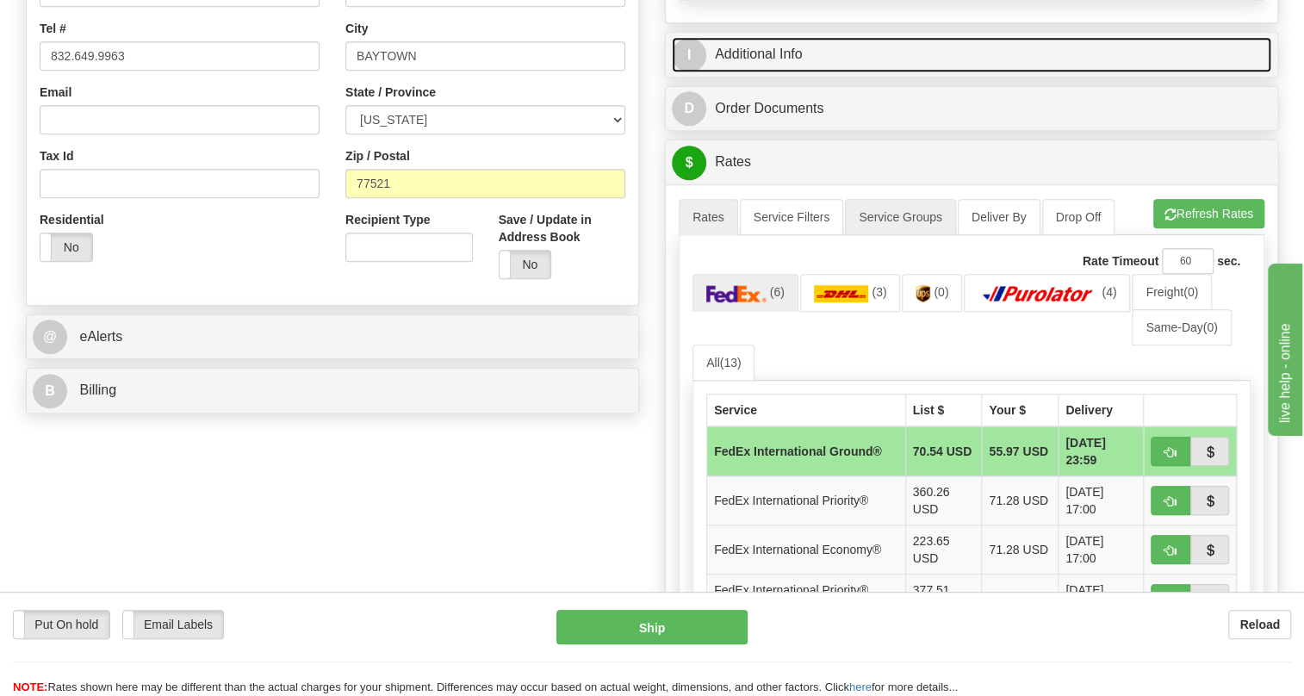
scroll to position [469, 0]
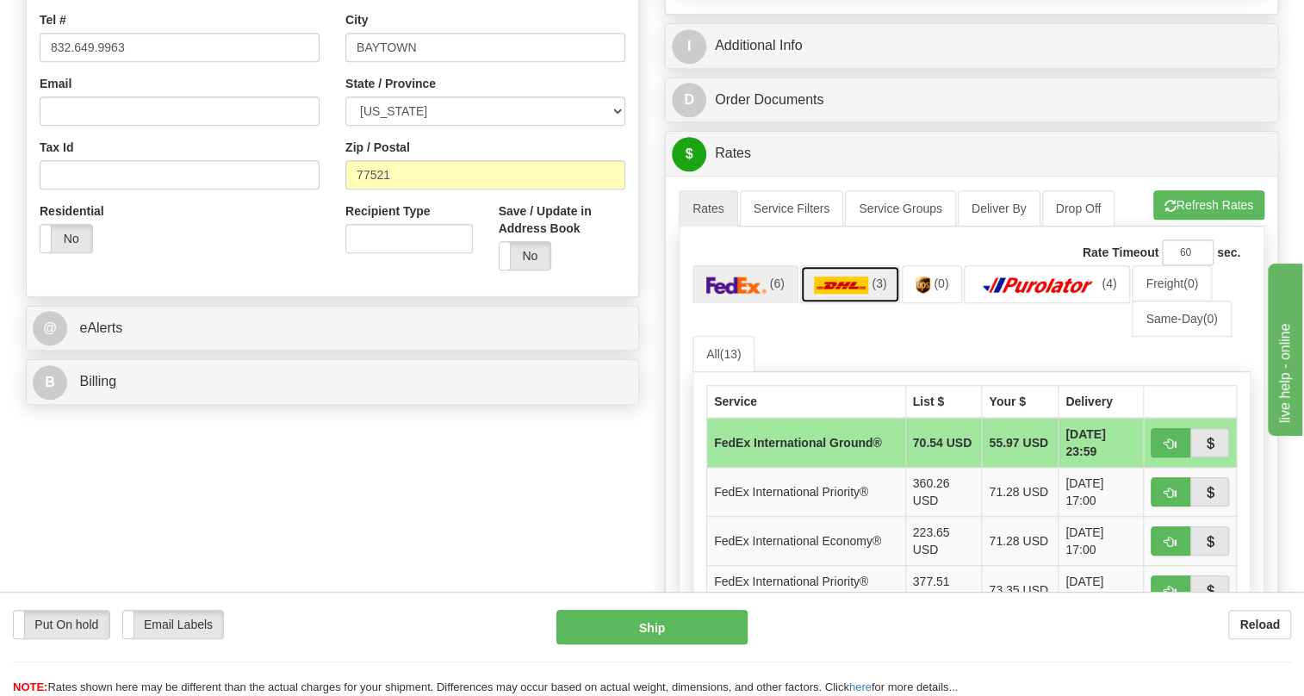
click at [826, 294] on img at bounding box center [841, 284] width 55 height 17
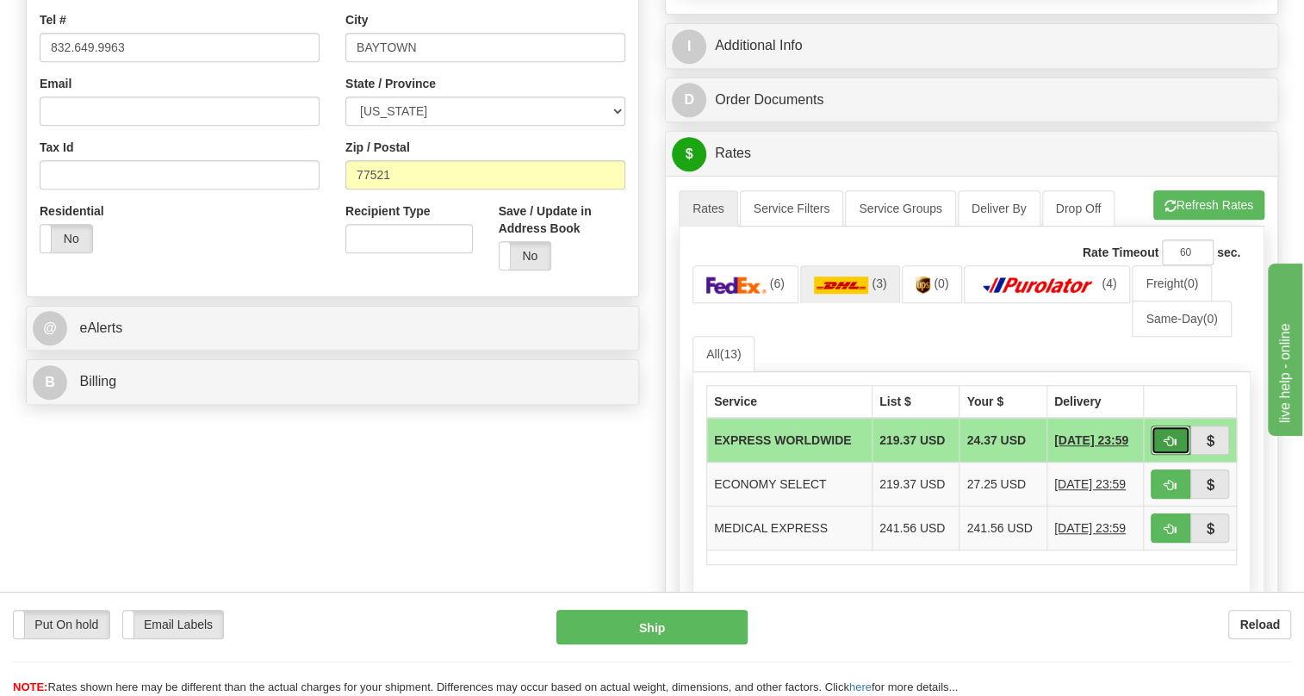
click at [1167, 447] on span "button" at bounding box center [1170, 441] width 12 height 11
type input "P"
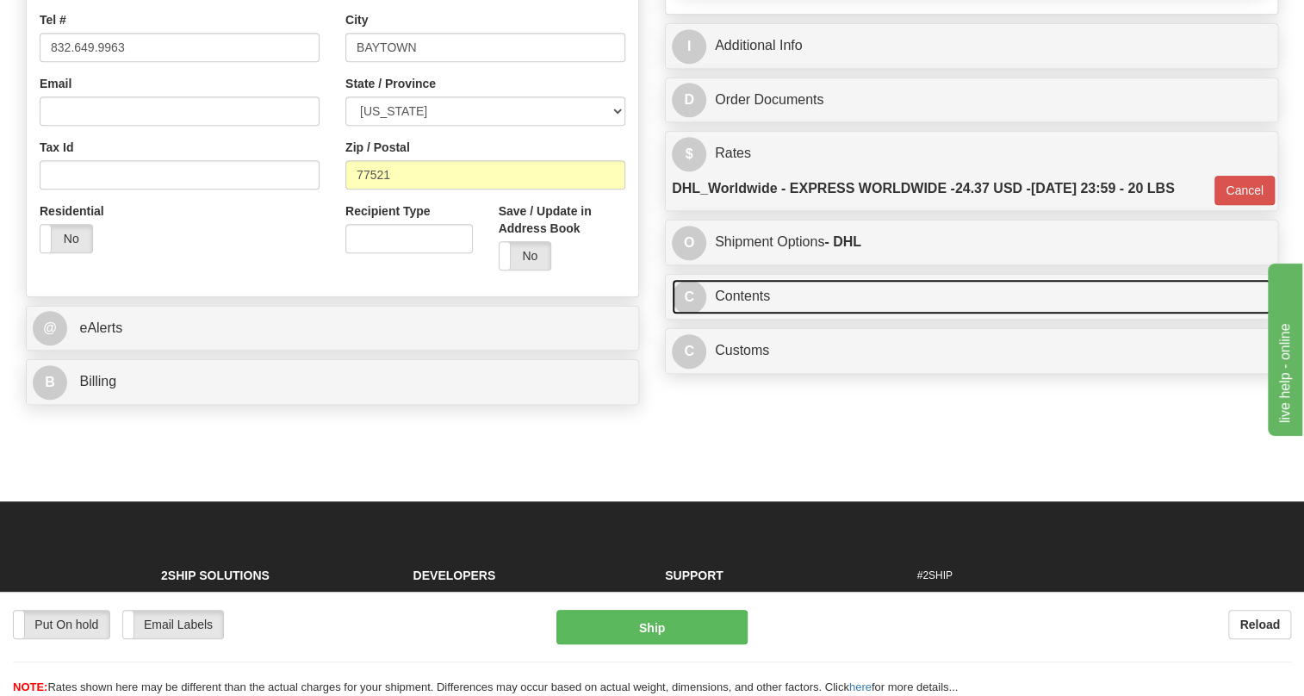
click at [752, 314] on link "C Contents" at bounding box center [971, 296] width 599 height 35
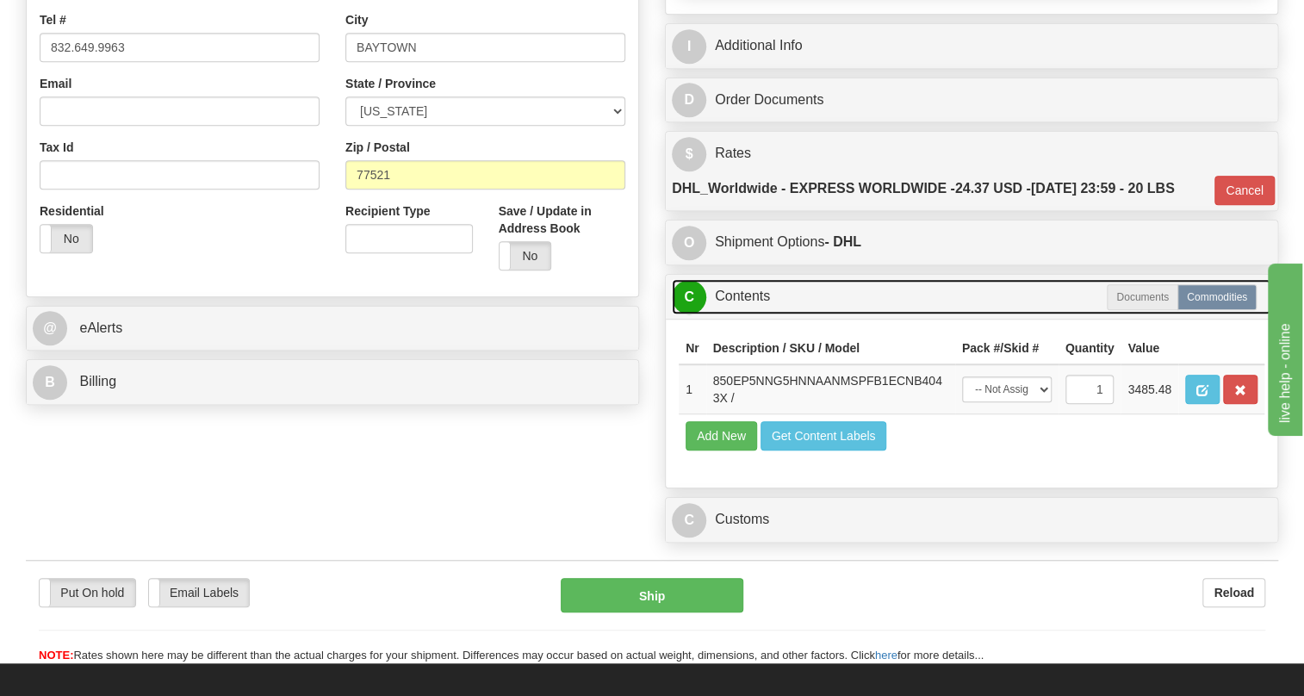
click at [757, 314] on link "C Contents" at bounding box center [971, 296] width 599 height 35
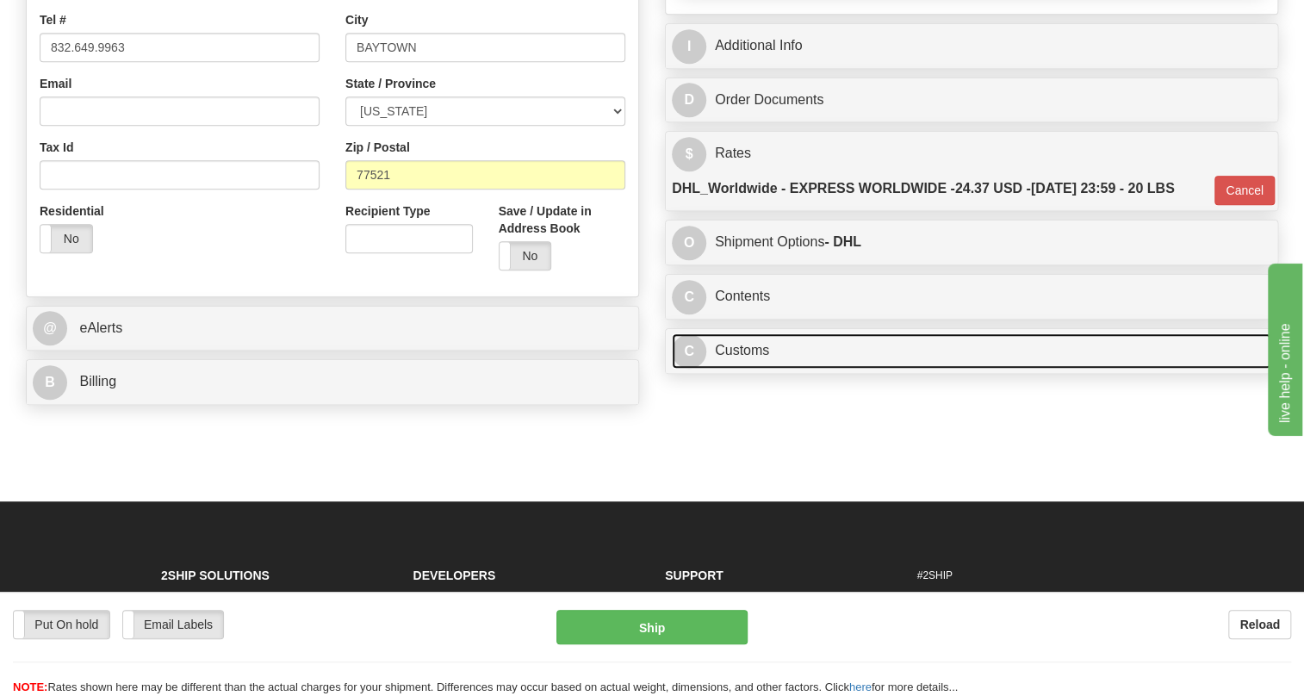
click at [753, 369] on link "C Customs" at bounding box center [971, 350] width 599 height 35
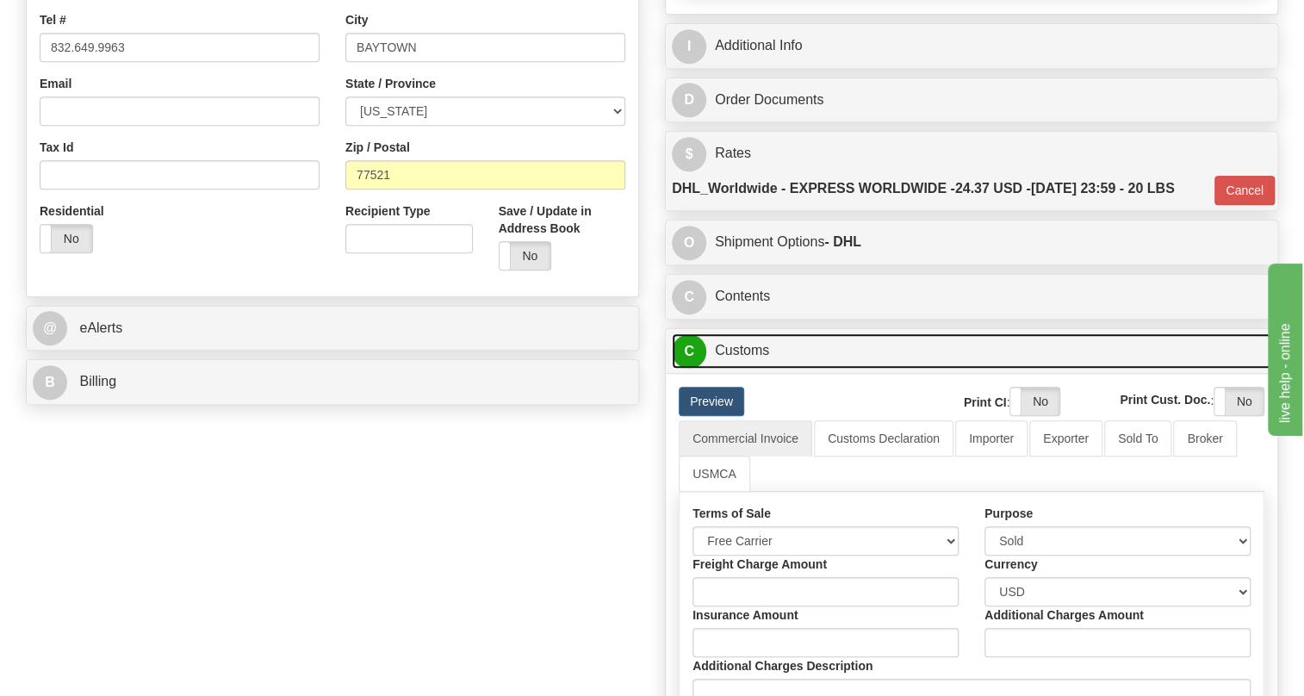
click at [753, 369] on link "C Customs" at bounding box center [971, 350] width 599 height 35
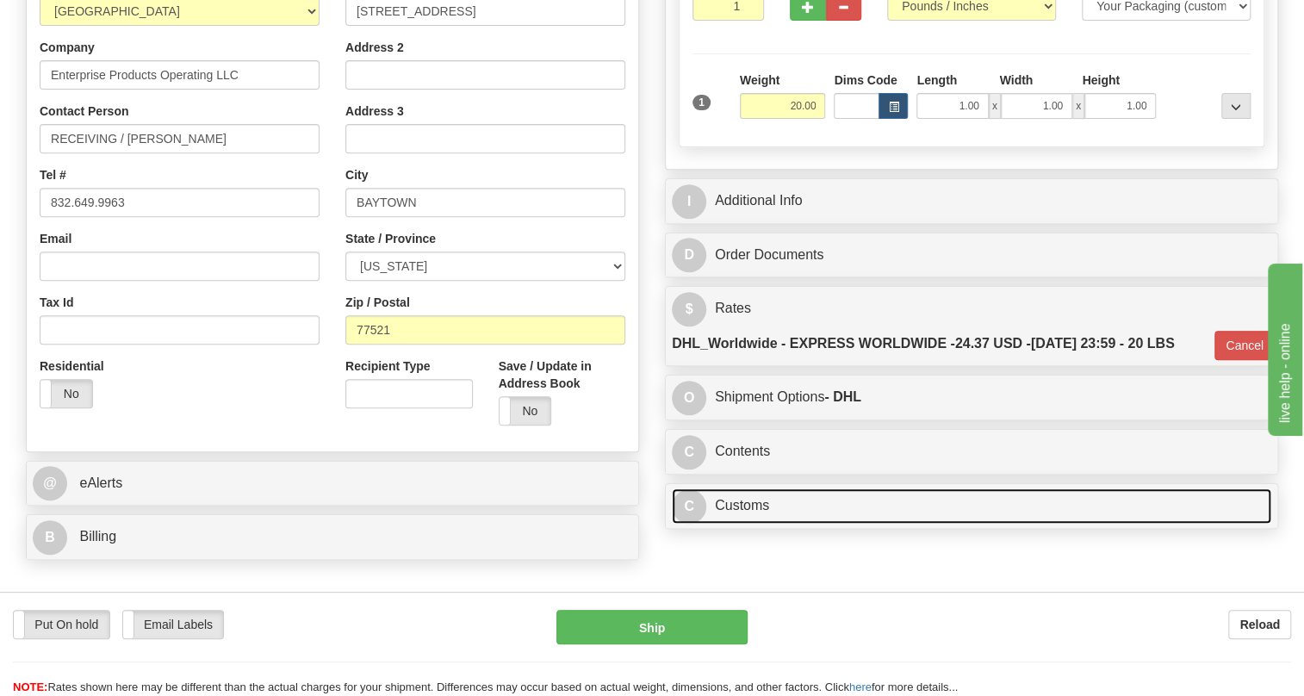
scroll to position [313, 0]
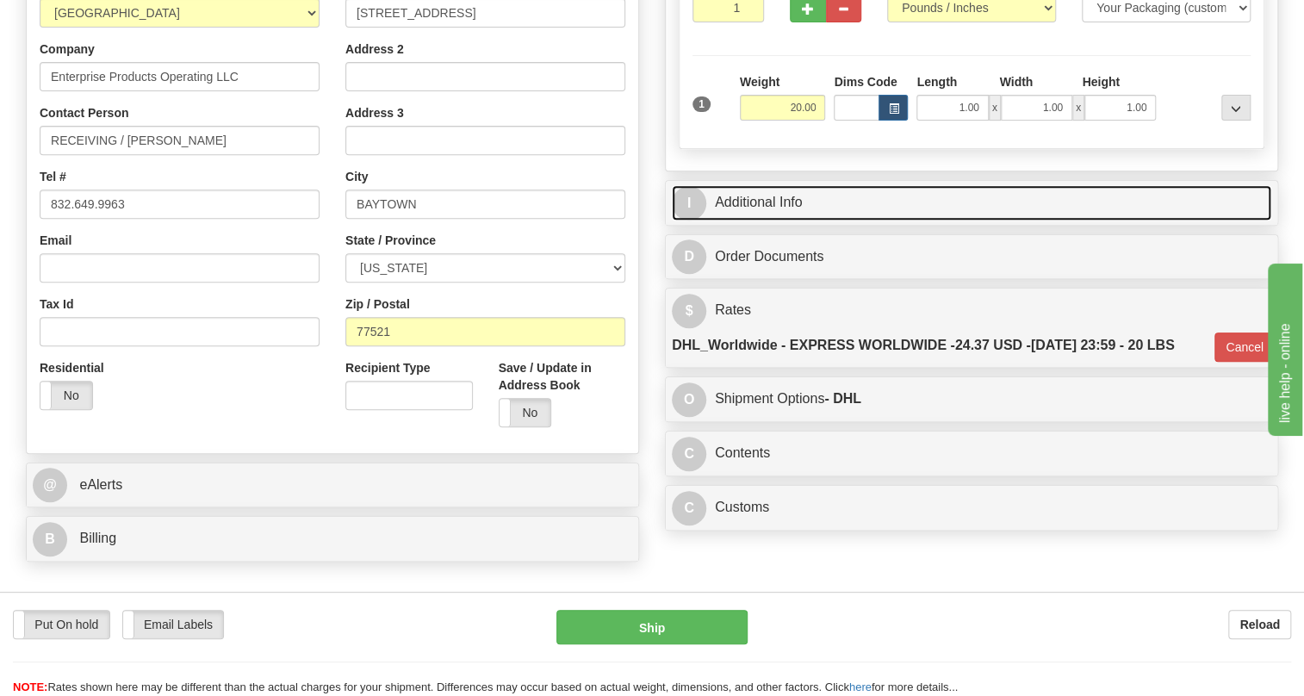
click at [753, 220] on link "I Additional Info" at bounding box center [971, 202] width 599 height 35
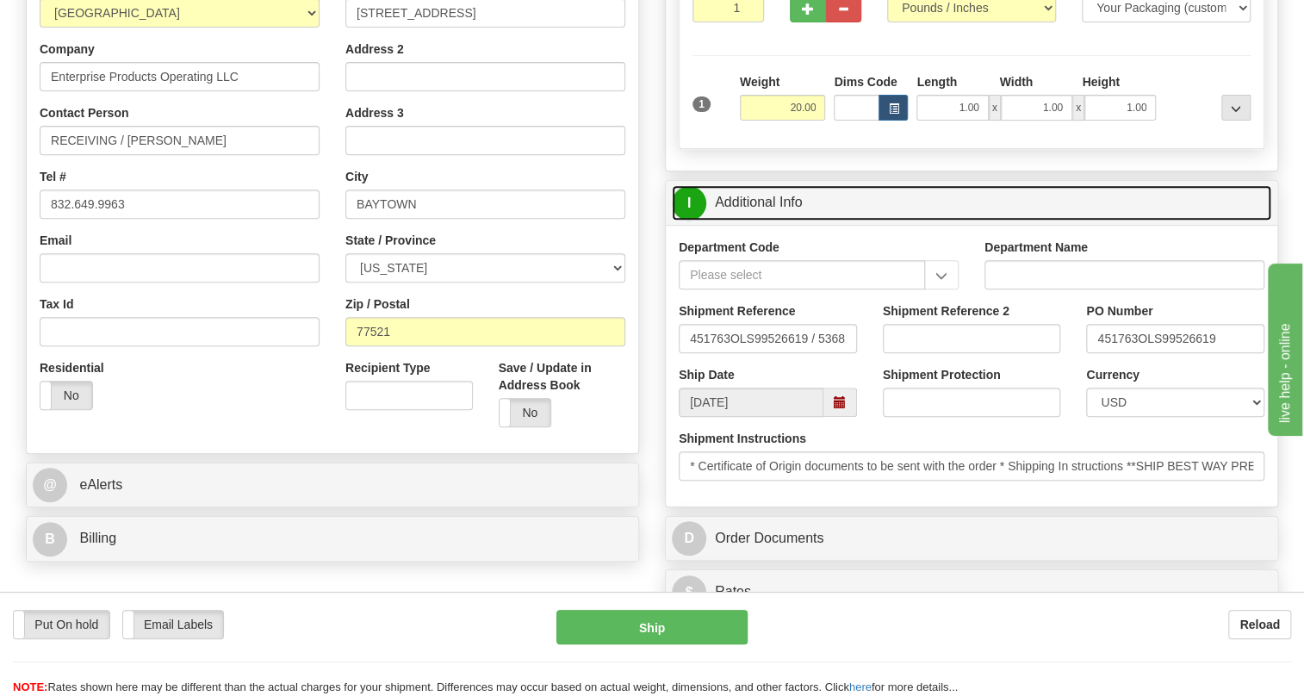
click at [753, 220] on link "I Additional Info" at bounding box center [971, 202] width 599 height 35
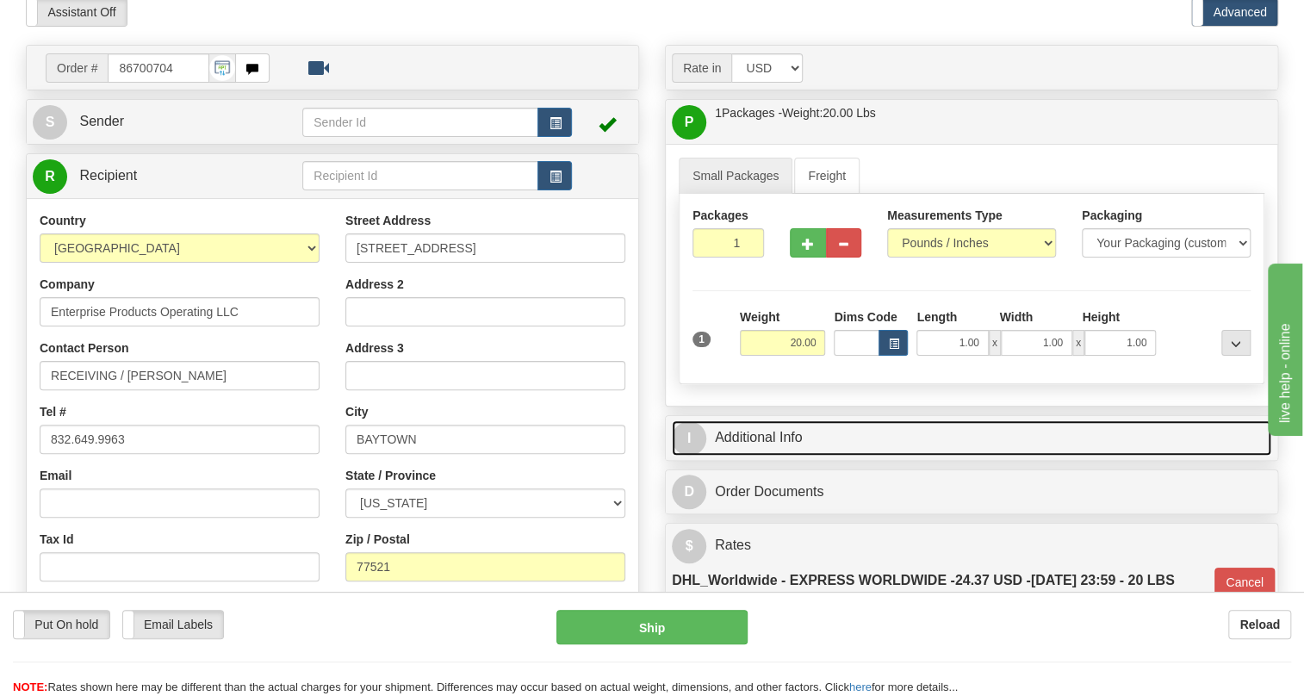
scroll to position [156, 0]
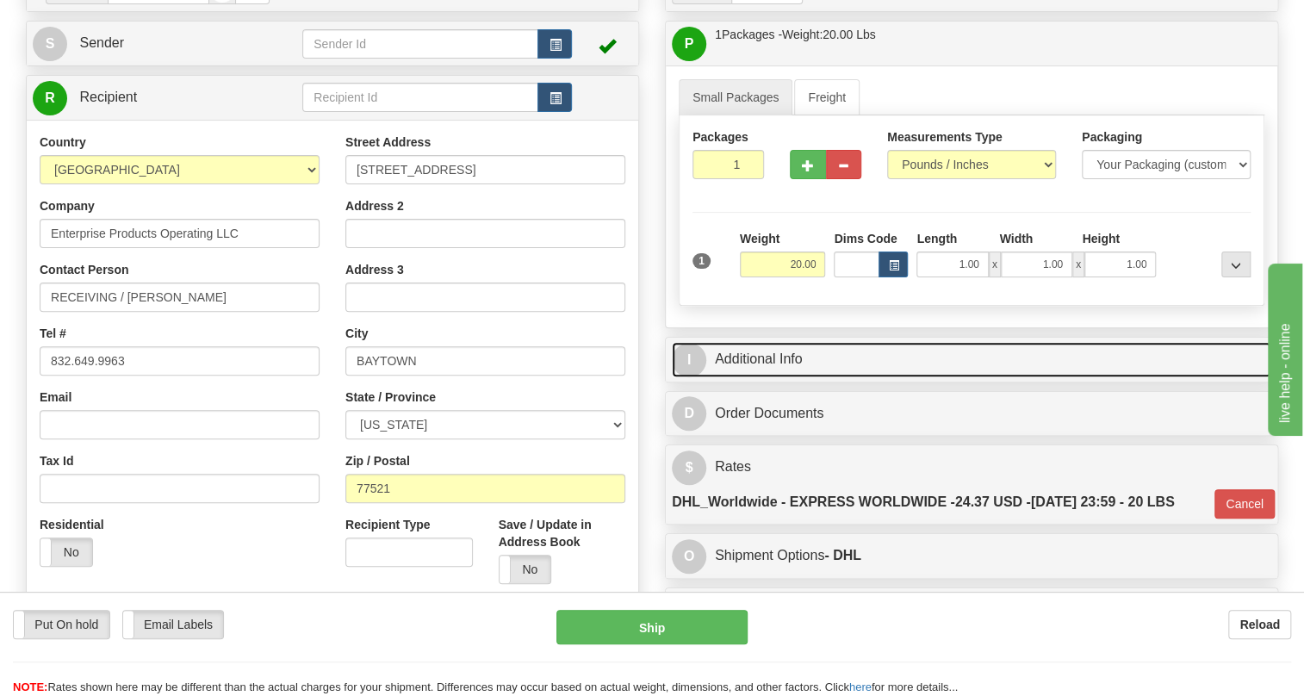
click at [753, 377] on link "I Additional Info" at bounding box center [971, 359] width 599 height 35
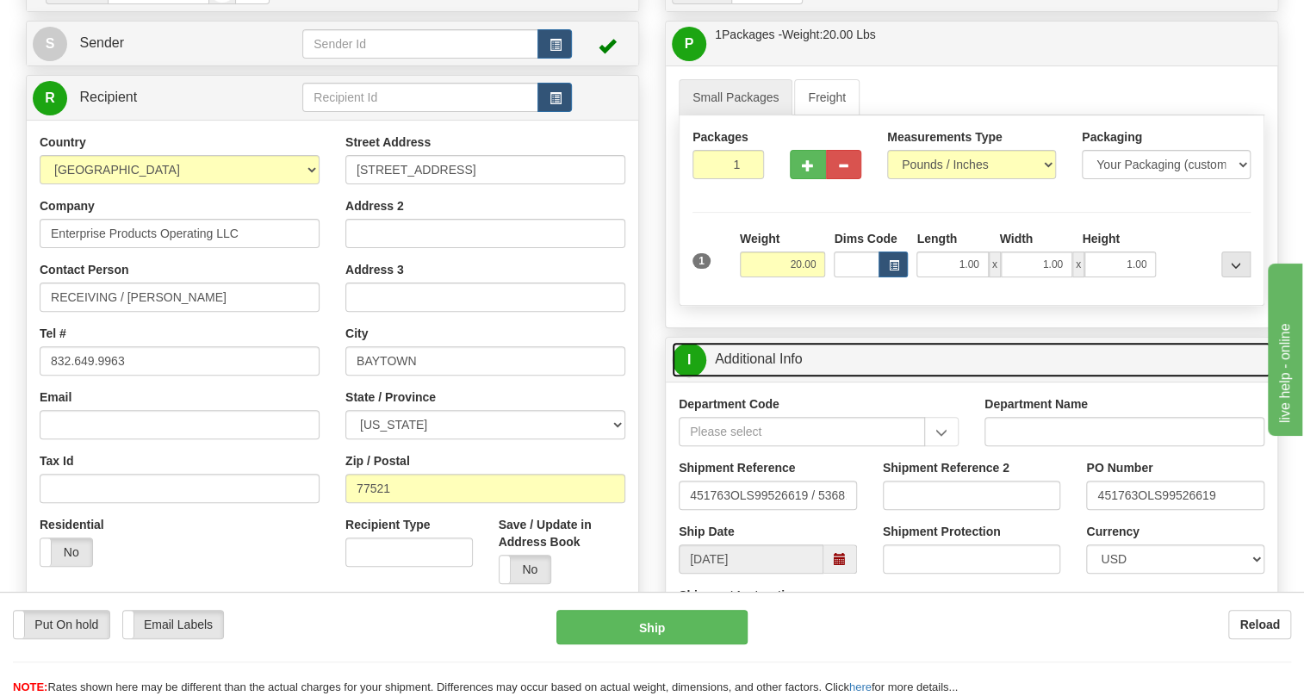
click at [753, 377] on link "I Additional Info" at bounding box center [971, 359] width 599 height 35
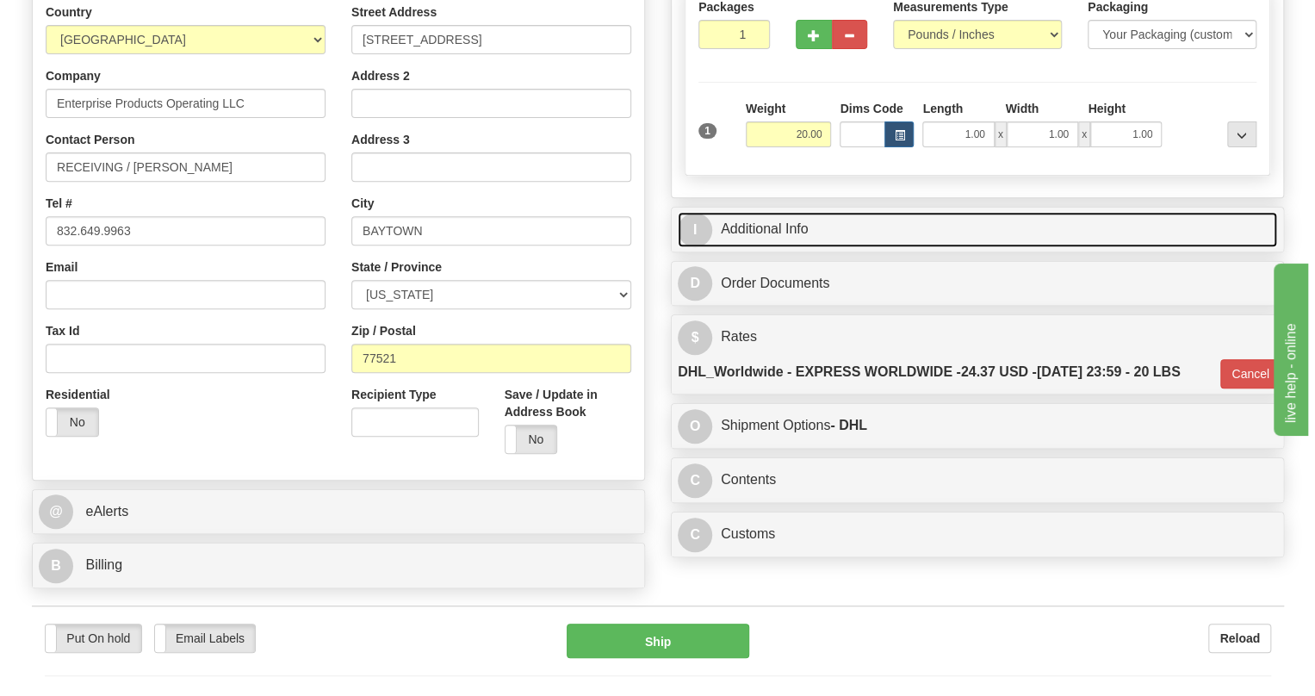
scroll to position [391, 0]
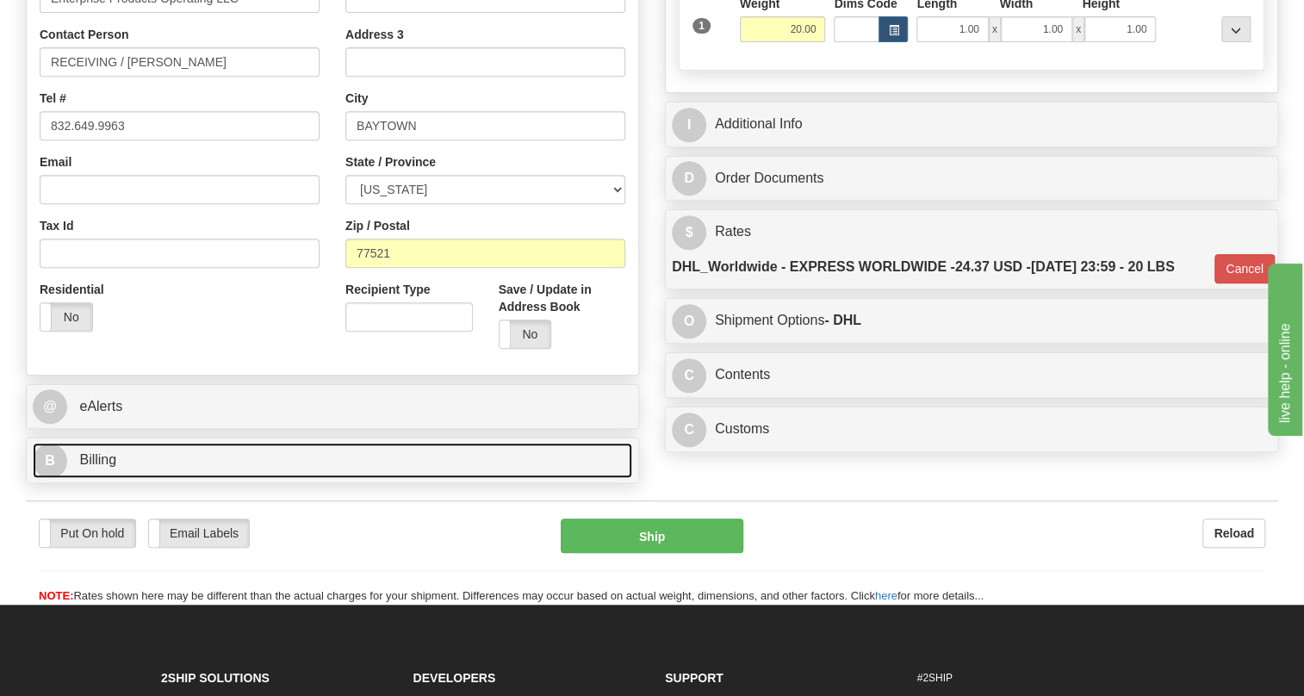
click at [100, 467] on span "Billing" at bounding box center [97, 459] width 37 height 15
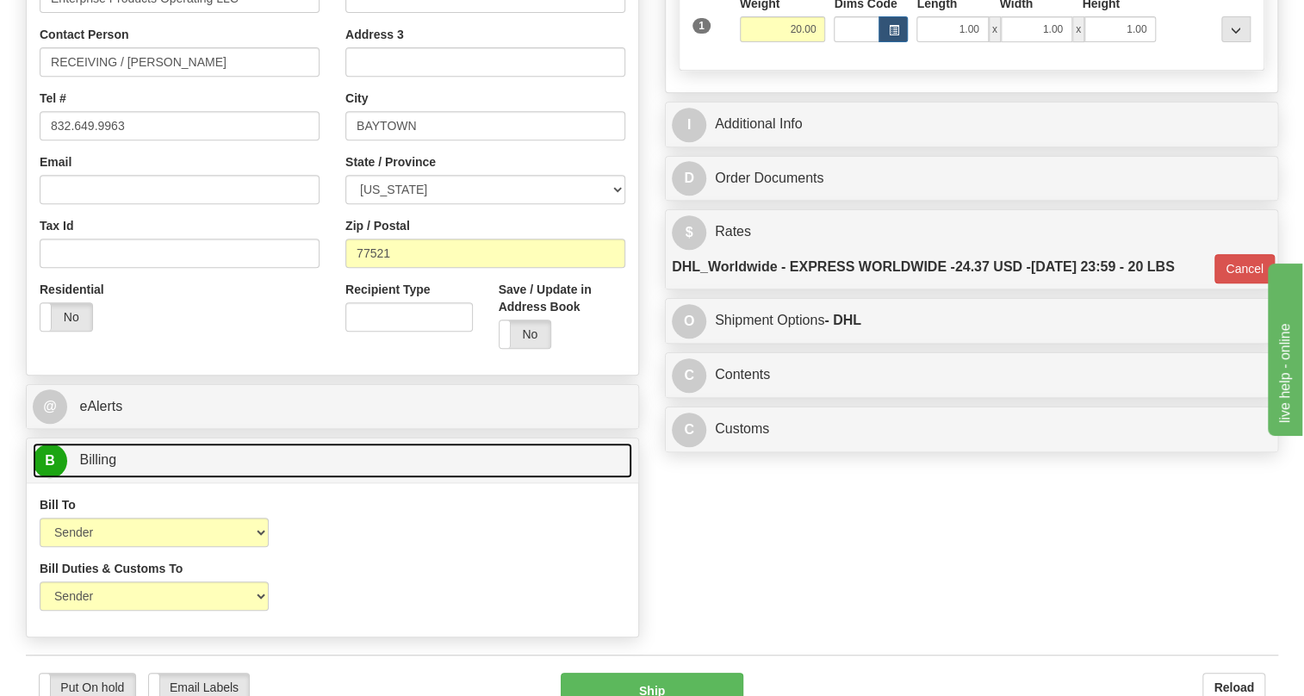
click at [100, 467] on span "Billing" at bounding box center [97, 459] width 37 height 15
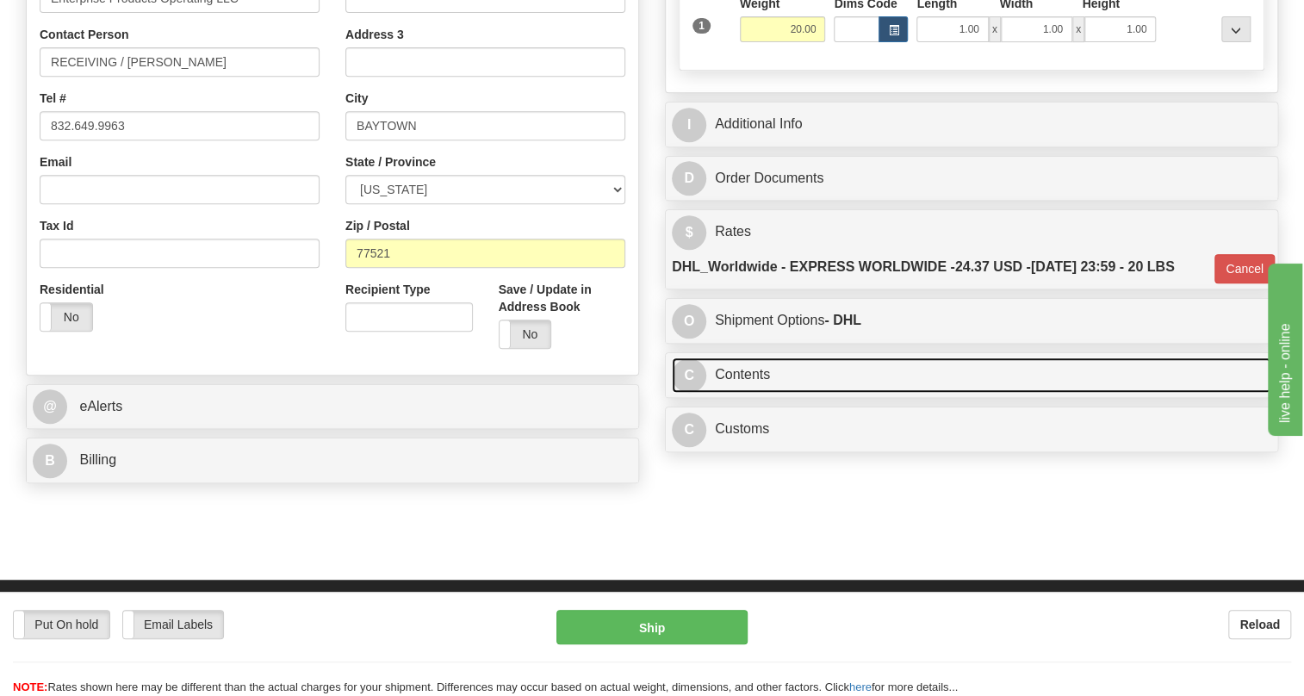
click at [742, 393] on link "C Contents" at bounding box center [971, 374] width 599 height 35
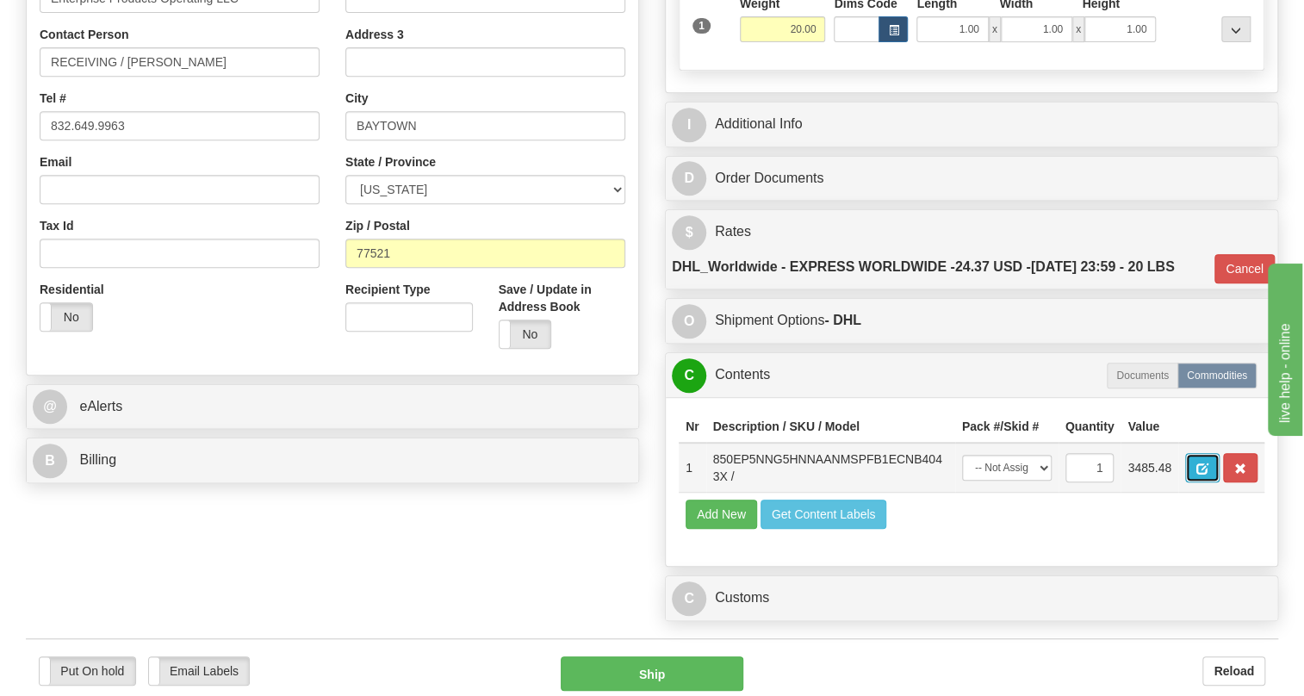
click at [1205, 474] on span "button" at bounding box center [1202, 468] width 12 height 11
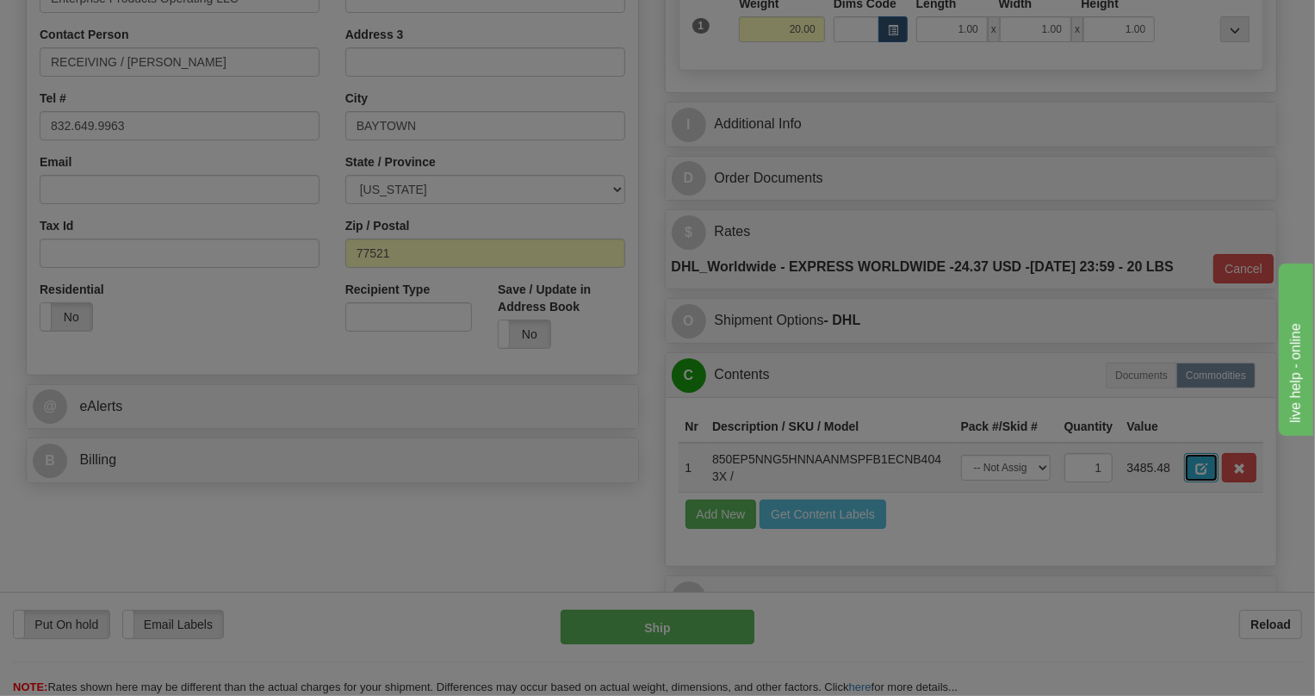
scroll to position [0, 0]
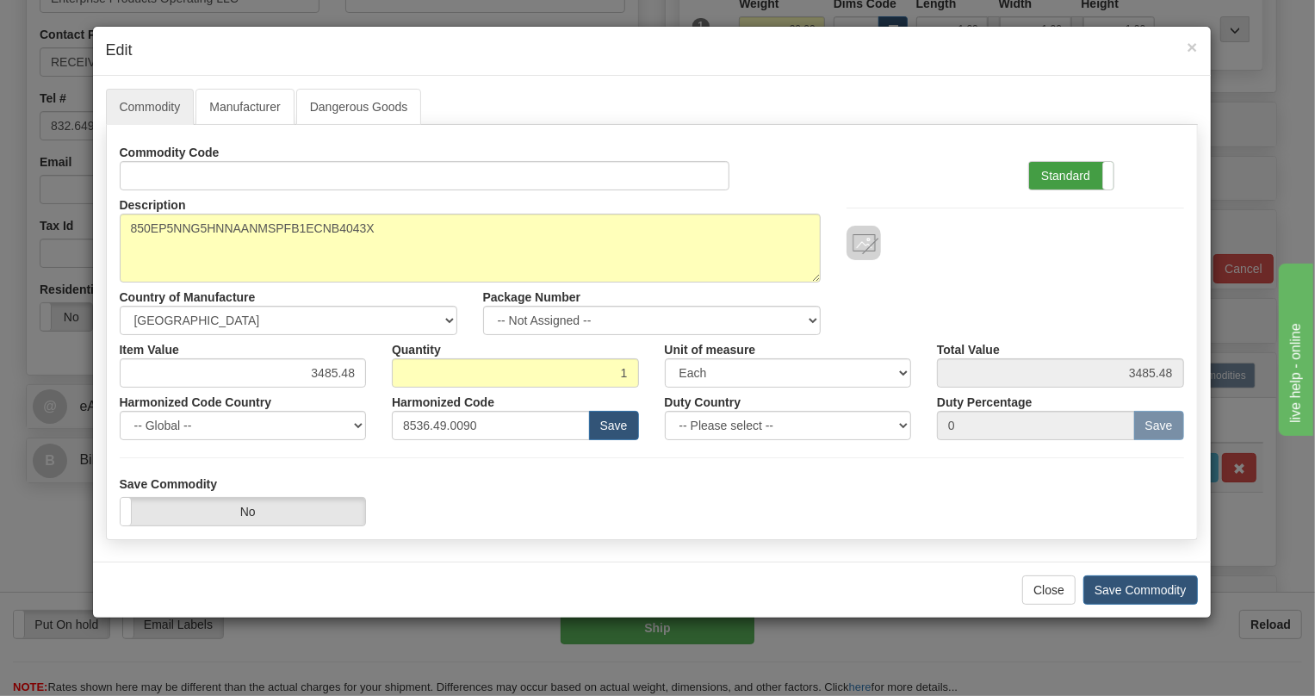
click at [1061, 170] on label "Standard" at bounding box center [1071, 176] width 84 height 28
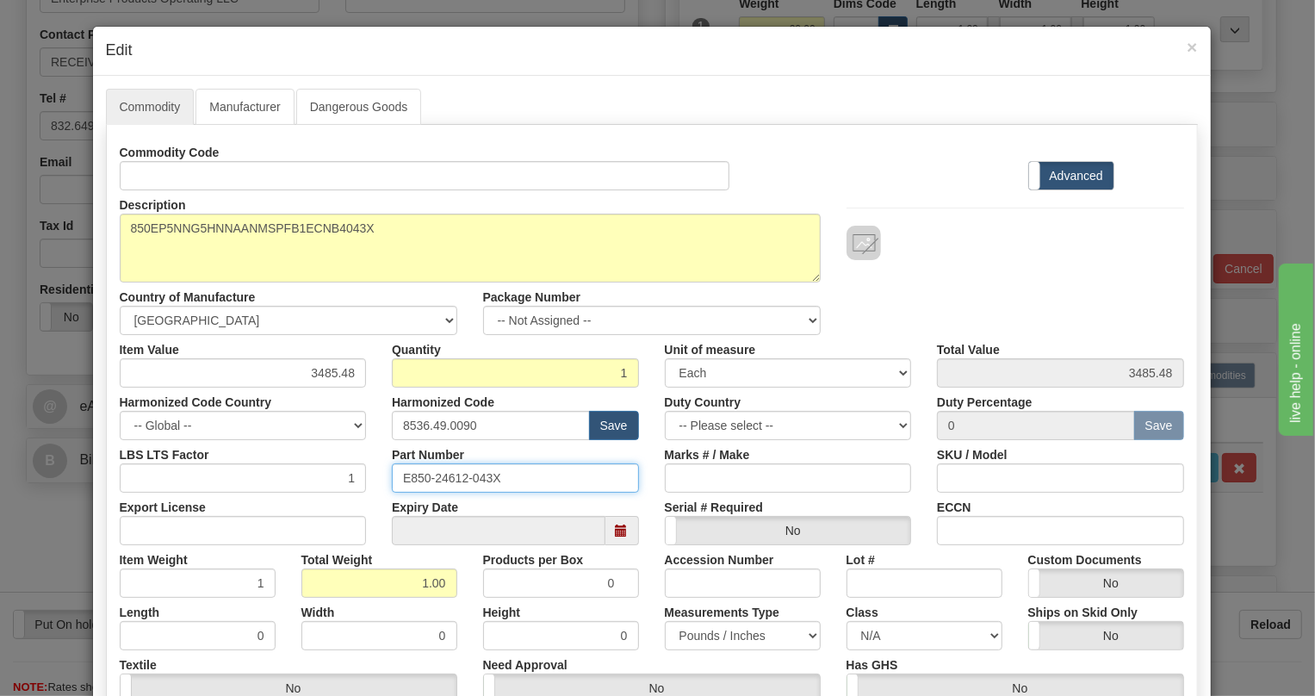
click at [493, 477] on input "E850-24612-043X" at bounding box center [515, 477] width 247 height 29
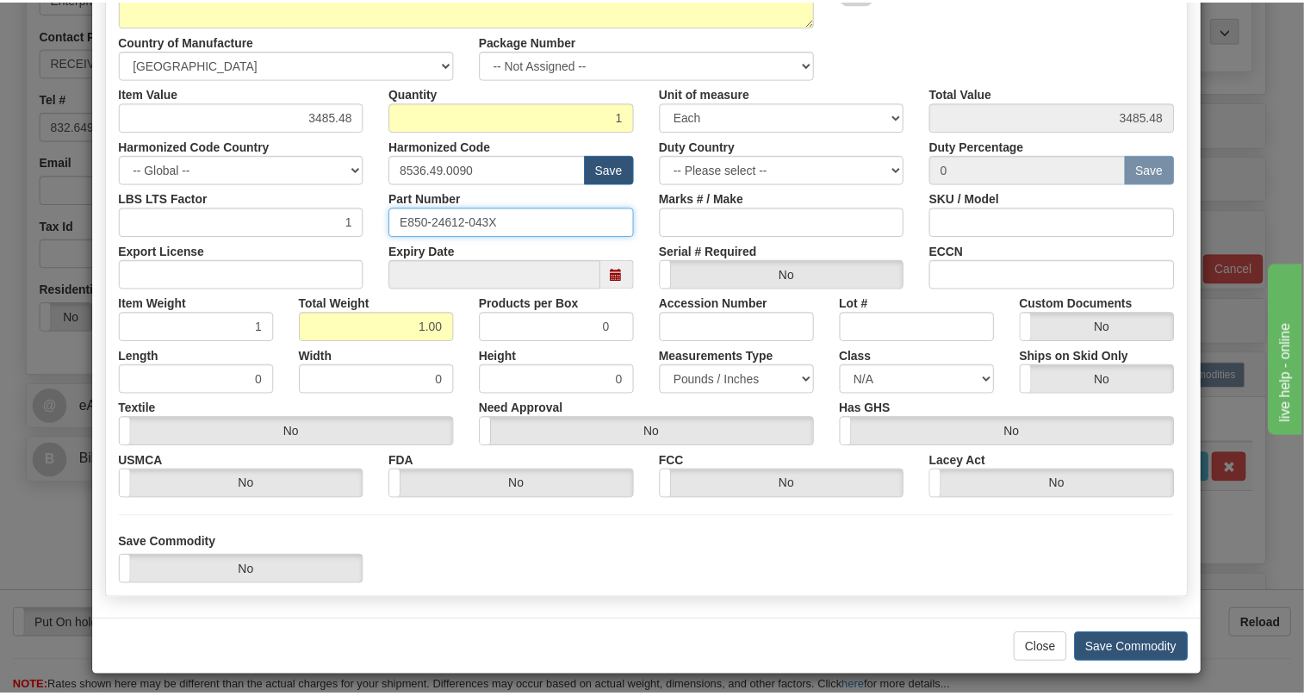
scroll to position [262, 0]
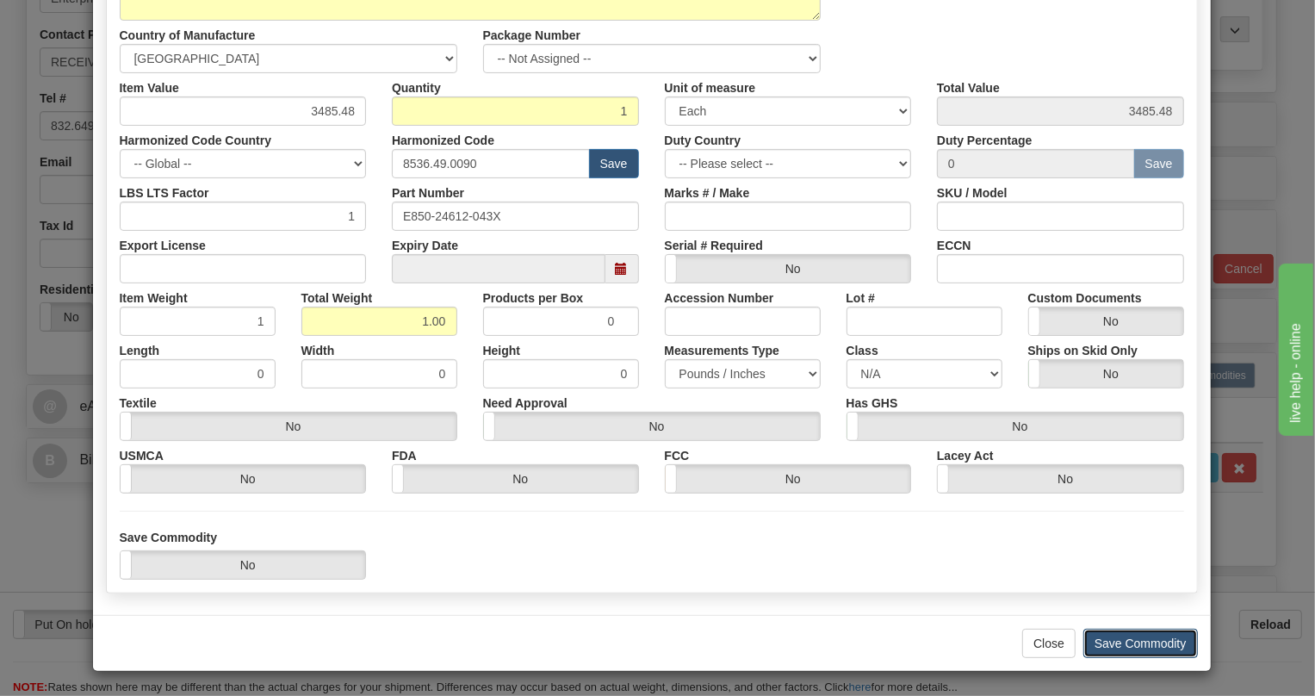
click at [1139, 641] on button "Save Commodity" at bounding box center [1140, 643] width 115 height 29
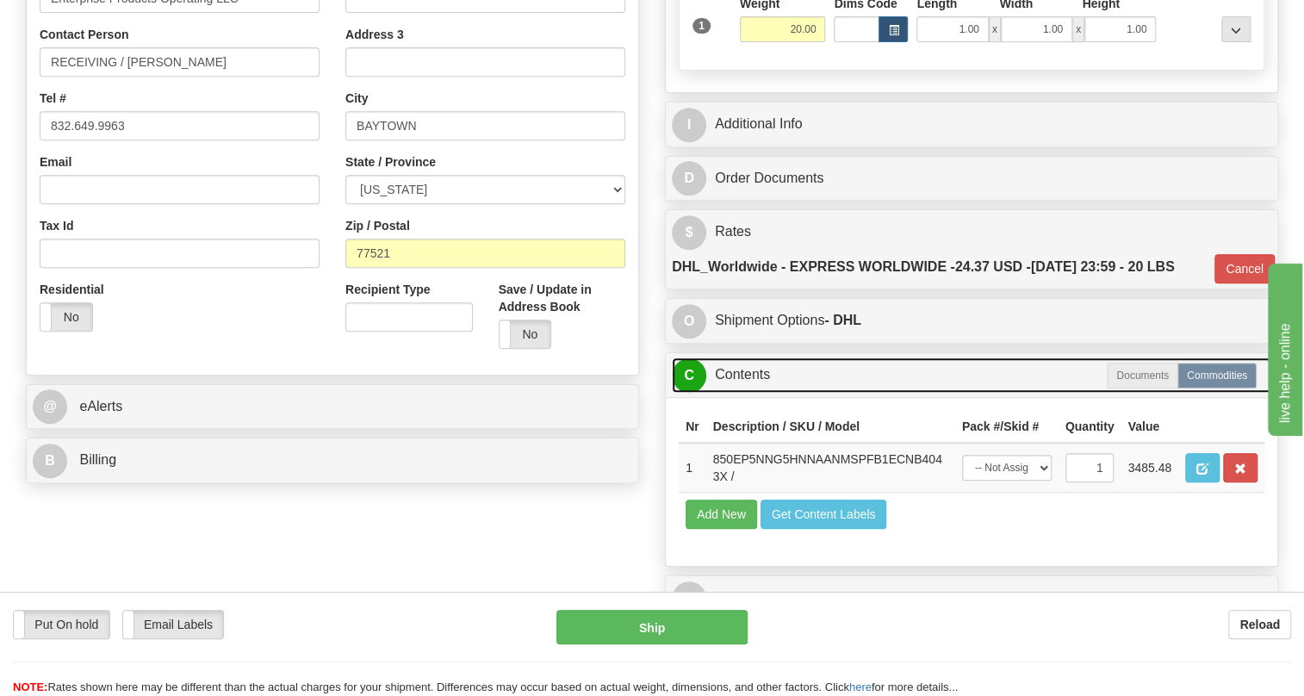
click at [759, 393] on link "C Contents" at bounding box center [971, 374] width 599 height 35
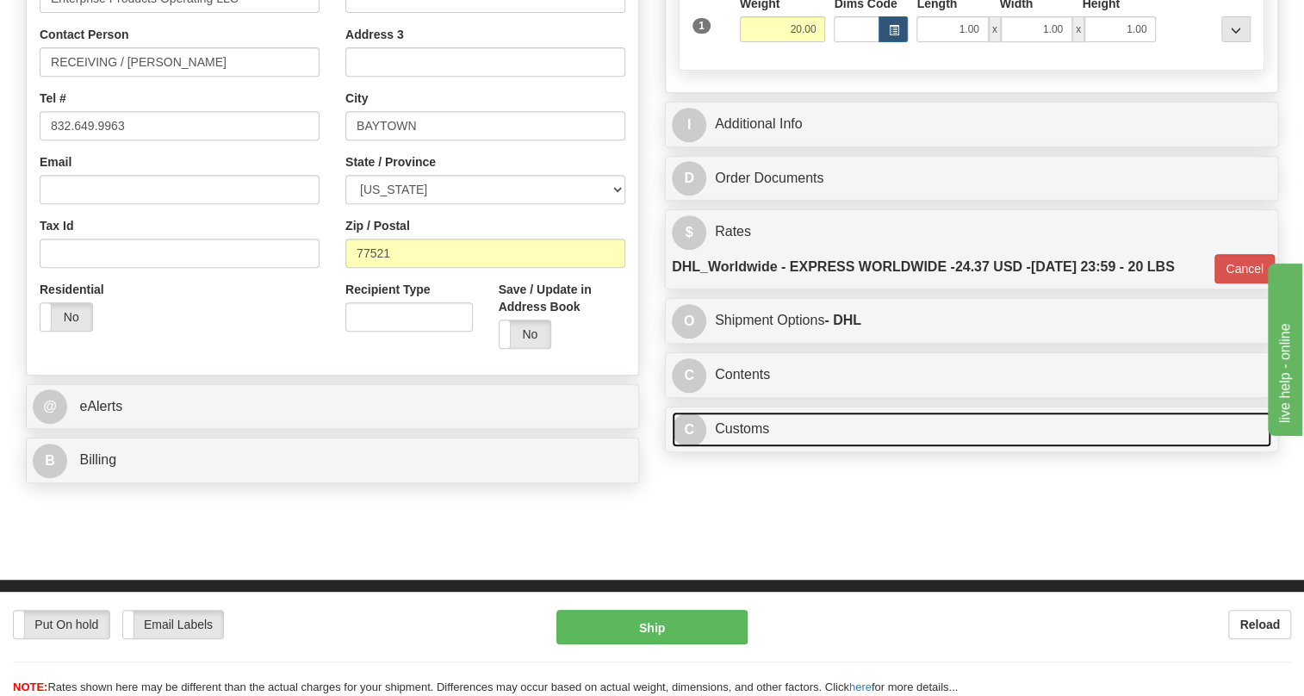
click at [744, 447] on link "C Customs" at bounding box center [971, 429] width 599 height 35
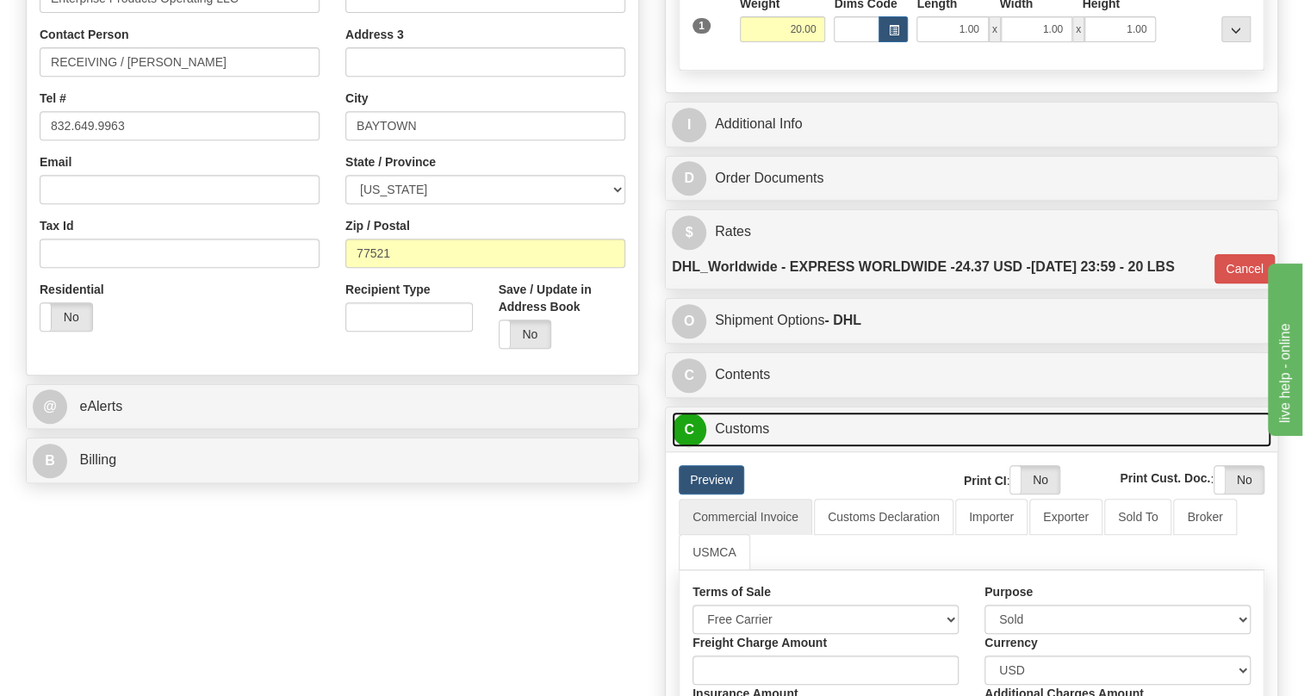
click at [744, 447] on link "C Customs" at bounding box center [971, 429] width 599 height 35
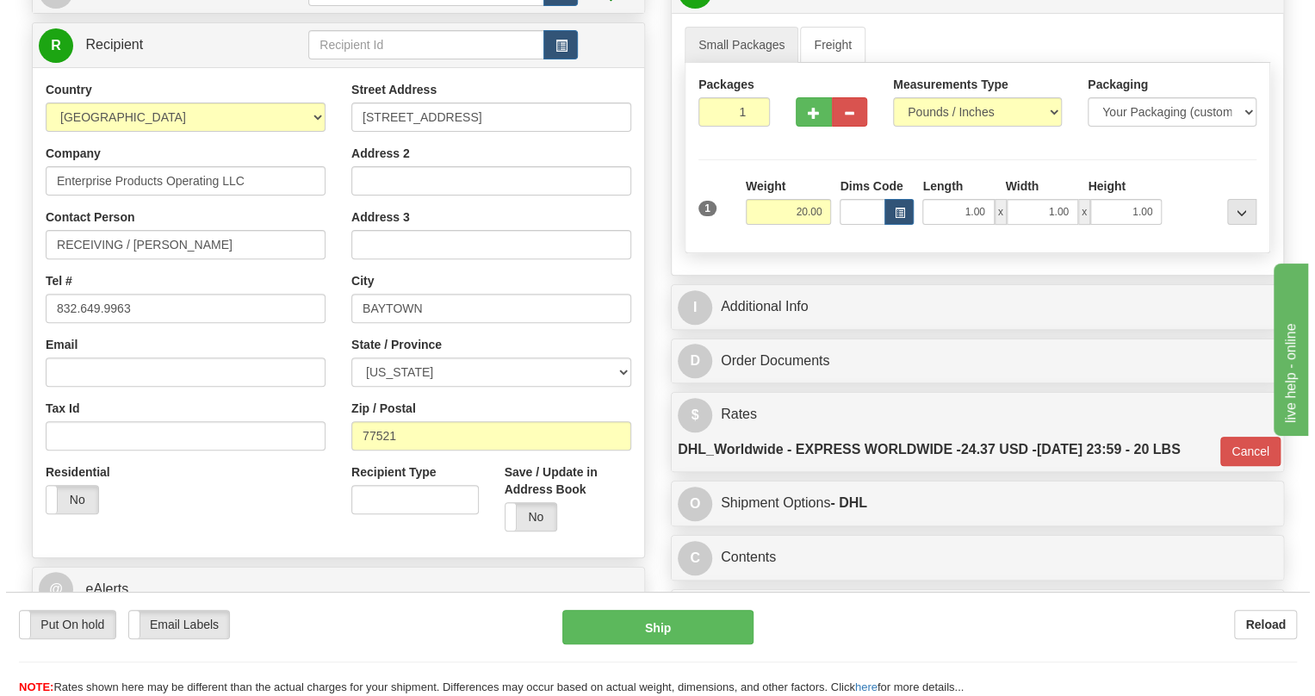
scroll to position [156, 0]
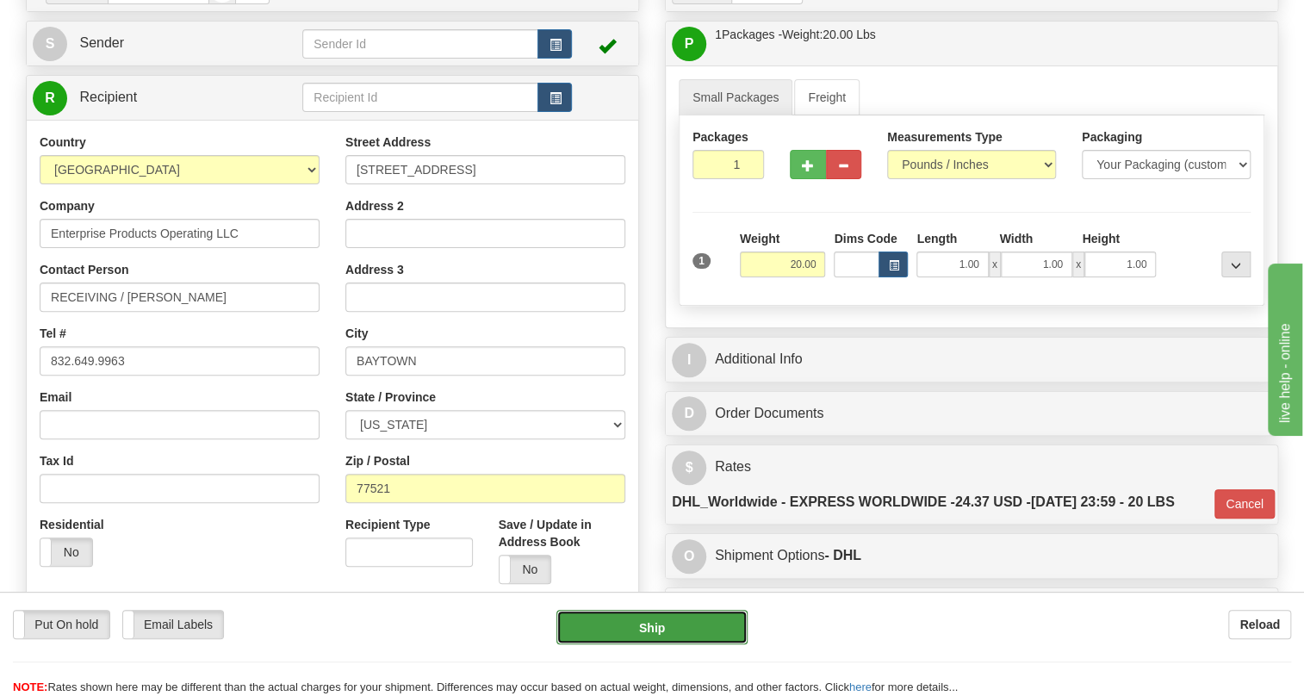
click at [660, 629] on button "Ship" at bounding box center [651, 627] width 191 height 34
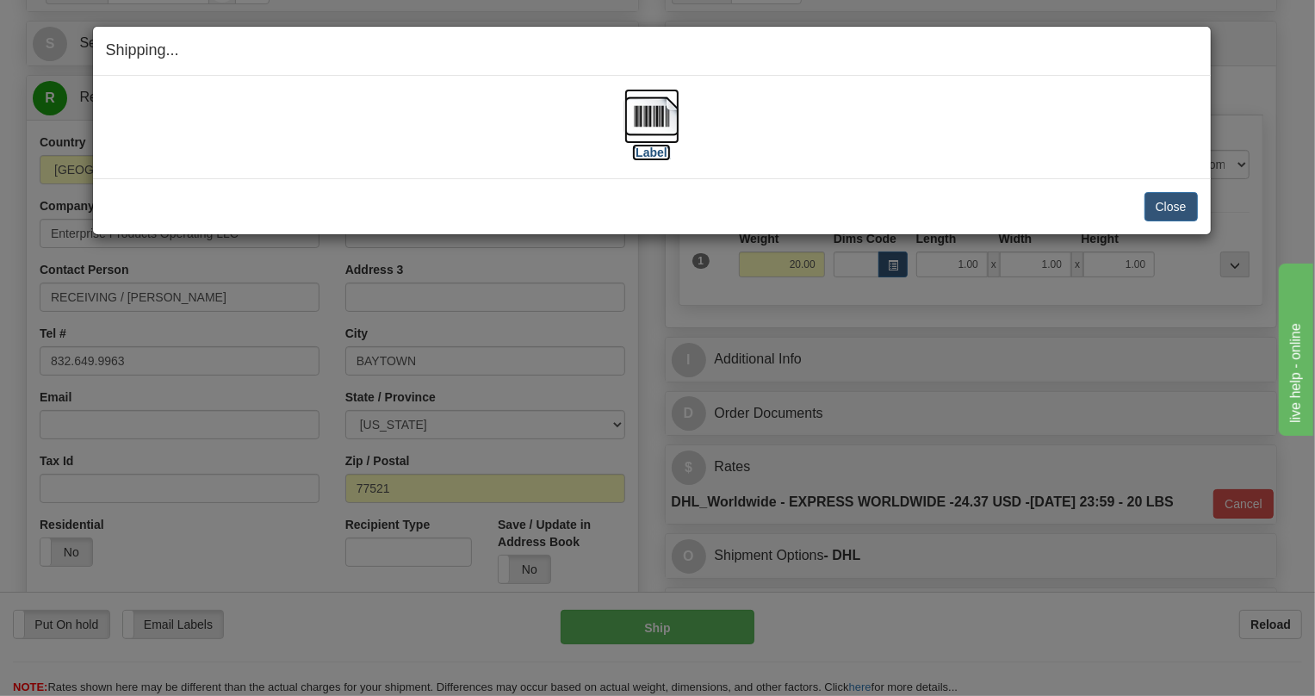
click at [644, 121] on img at bounding box center [651, 116] width 55 height 55
click at [1171, 208] on button "Close" at bounding box center [1170, 206] width 53 height 29
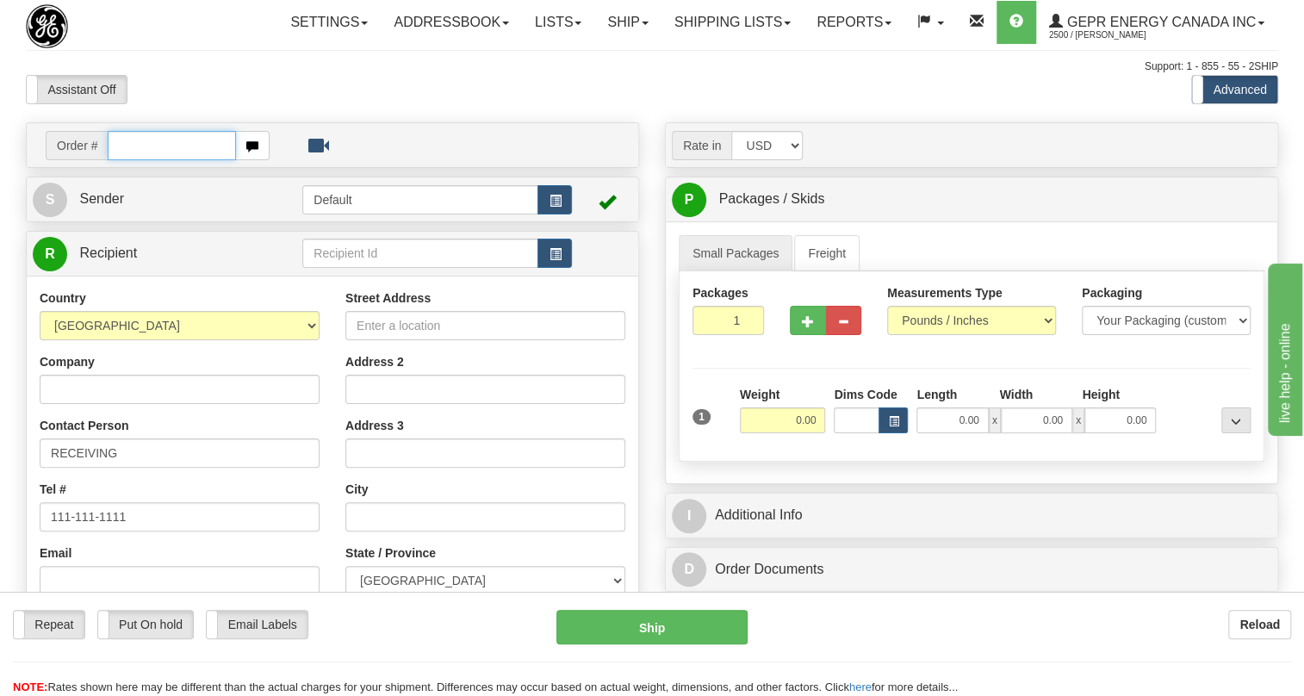
click at [138, 160] on input "text" at bounding box center [172, 145] width 128 height 29
paste input "0086700708"
click at [134, 160] on input "0086700708" at bounding box center [172, 145] width 128 height 29
type input "86700708"
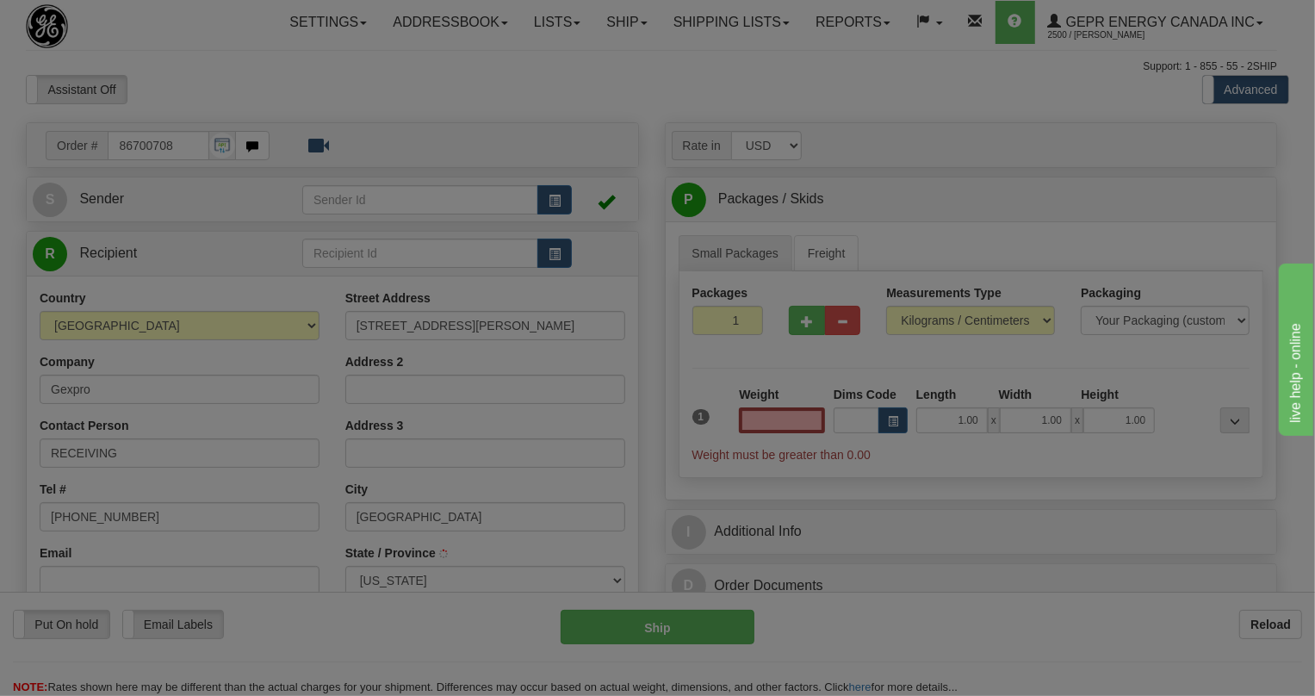
type input "[GEOGRAPHIC_DATA]"
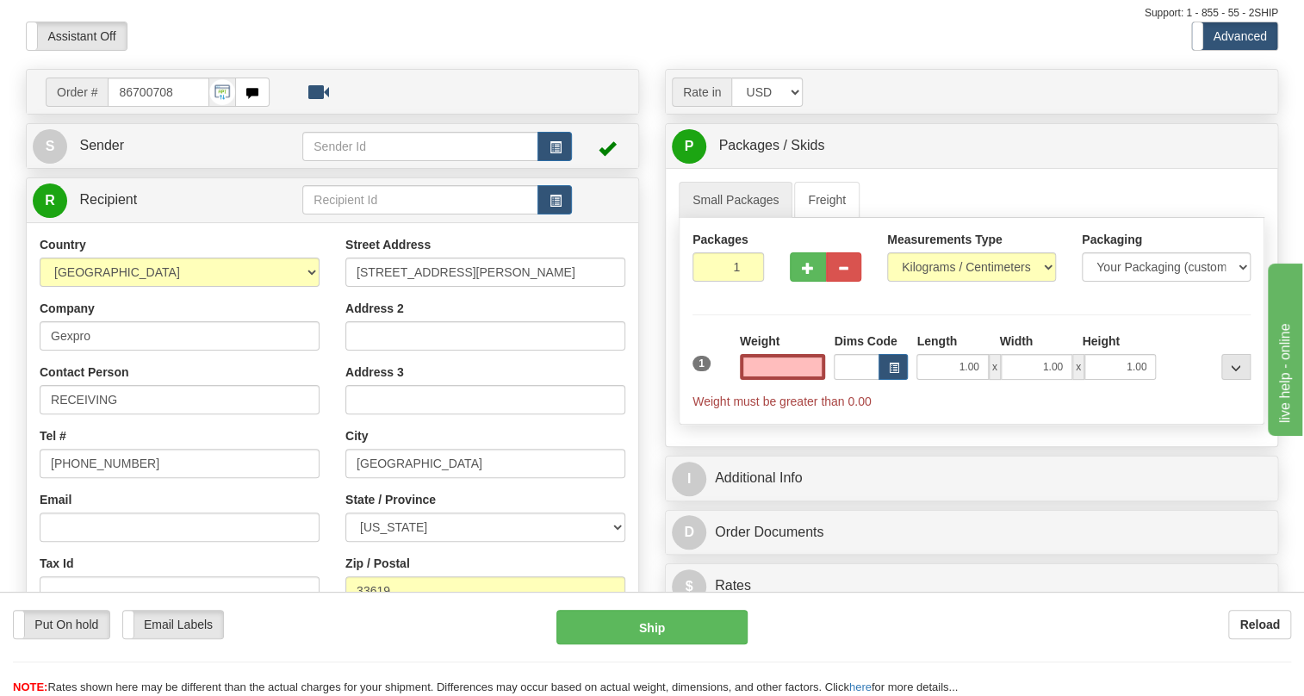
scroll to position [77, 0]
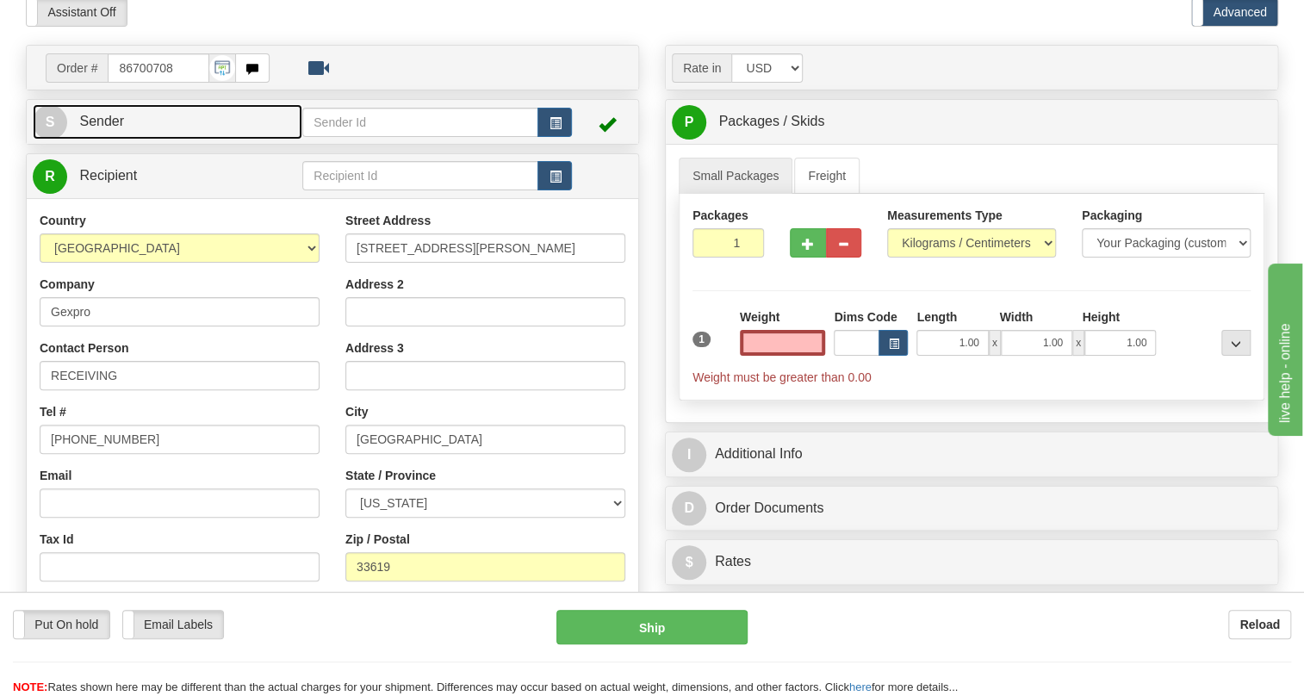
type input "0.00"
click at [97, 128] on span "Sender" at bounding box center [101, 121] width 45 height 15
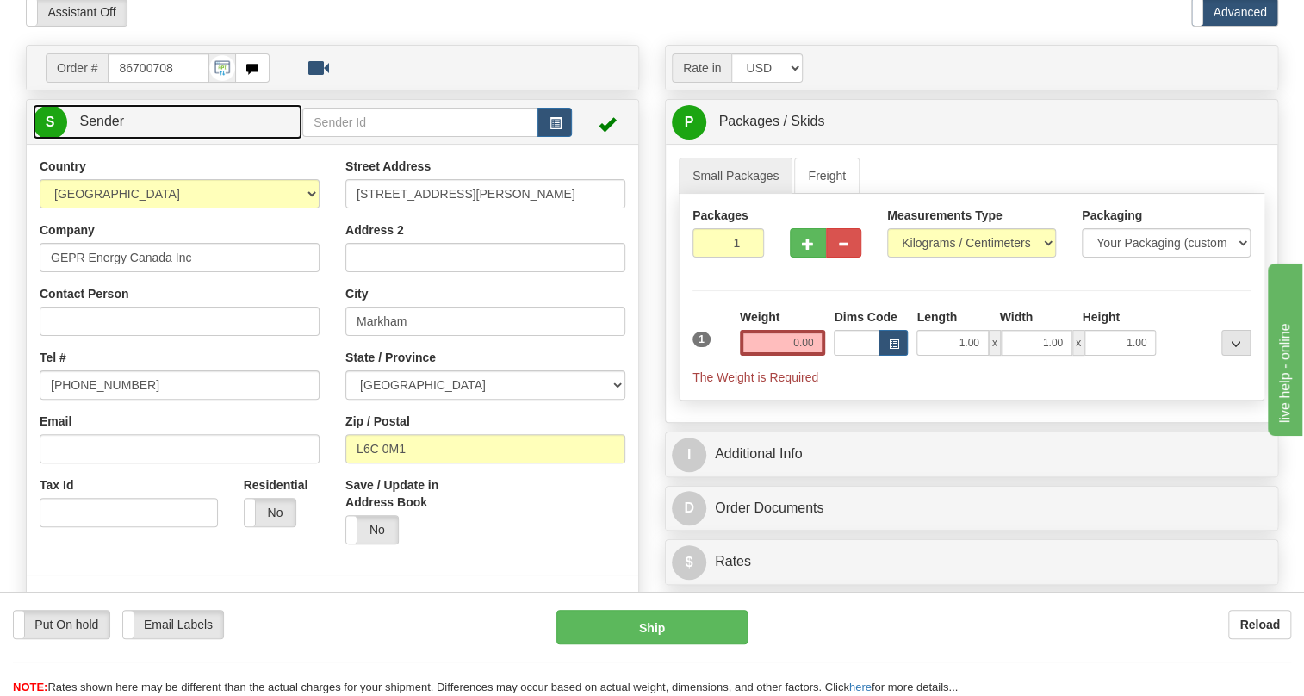
type input "MARKHAM"
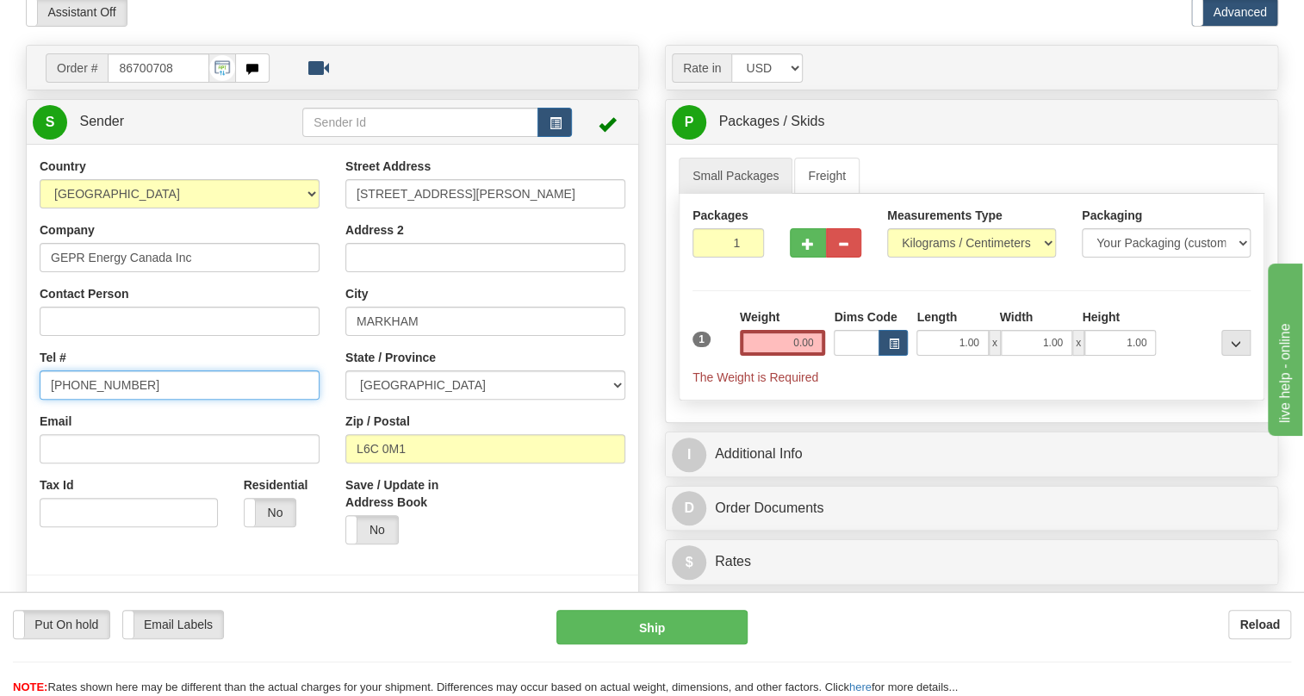
click at [101, 400] on input "[PHONE_NUMBER]" at bounding box center [180, 384] width 280 height 29
paste input "[PHONE_NUMBER]"
type input "[PHONE_NUMBER]"
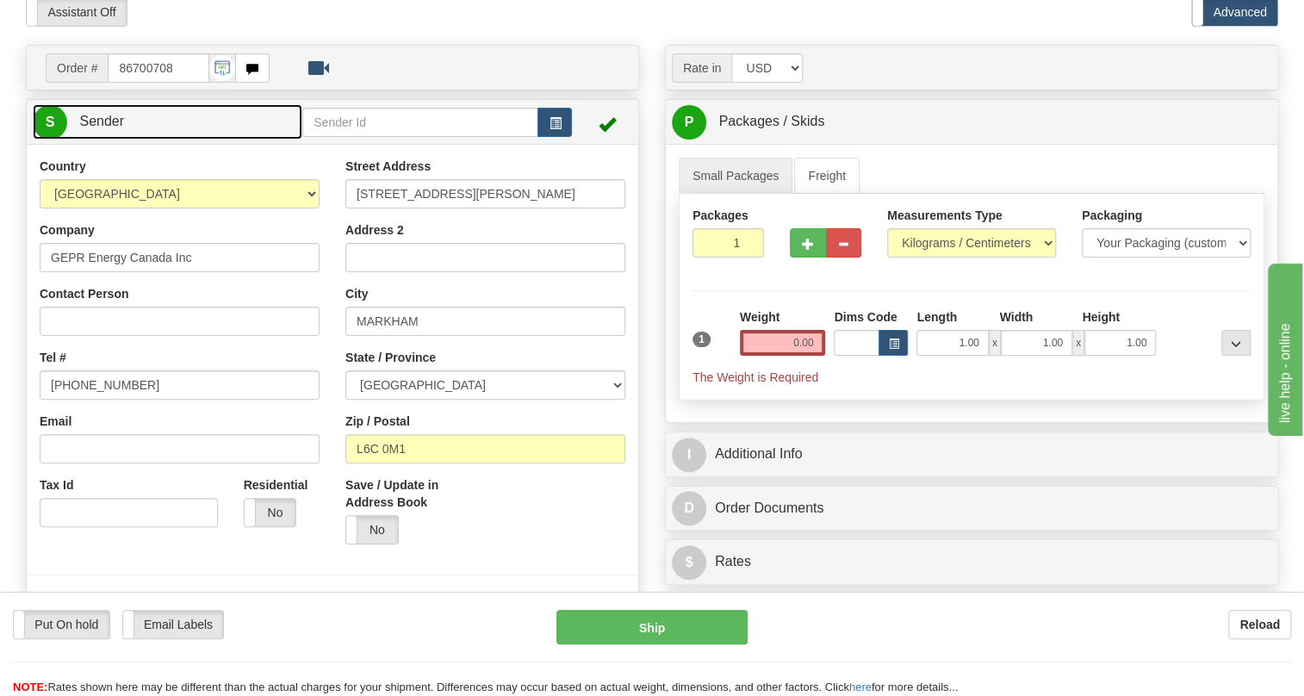
click at [110, 128] on span "Sender" at bounding box center [101, 121] width 45 height 15
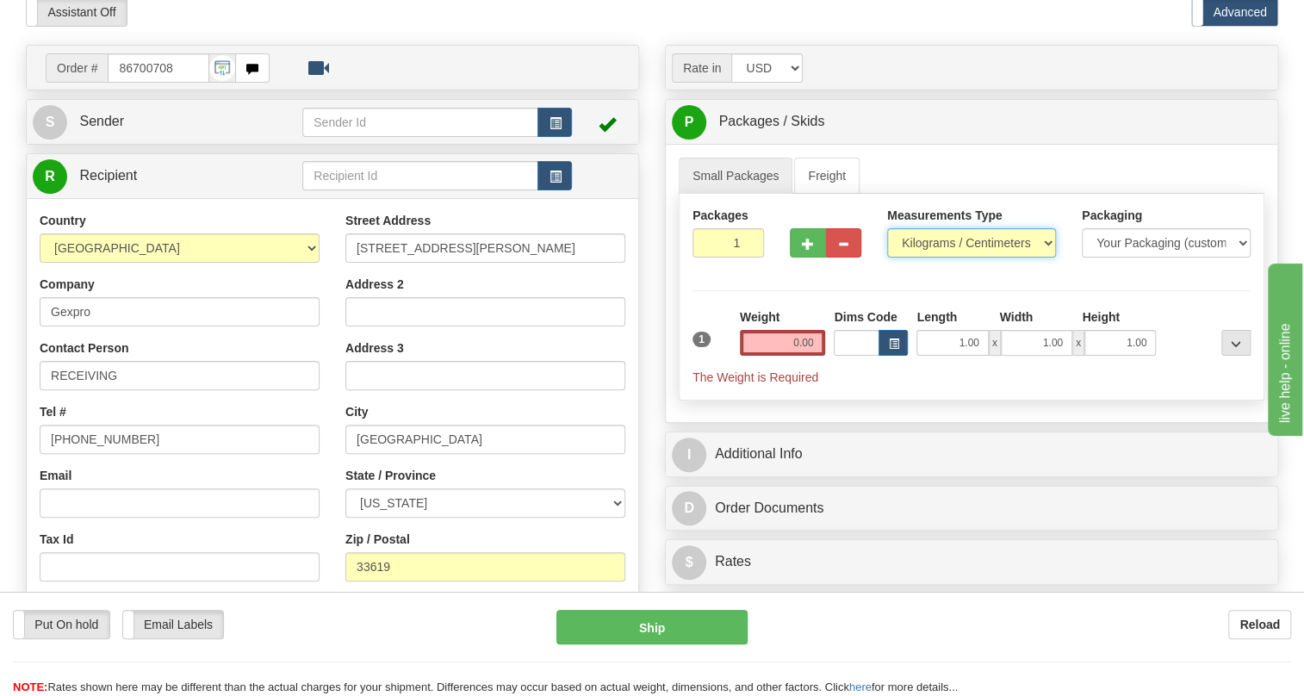
click at [941, 257] on select "Pounds / Inches Kilograms / Centimeters" at bounding box center [971, 242] width 169 height 29
select select "0"
click at [887, 257] on select "Pounds / Inches Kilograms / Centimeters" at bounding box center [971, 242] width 169 height 29
click at [782, 356] on input "0.00" at bounding box center [783, 343] width 86 height 26
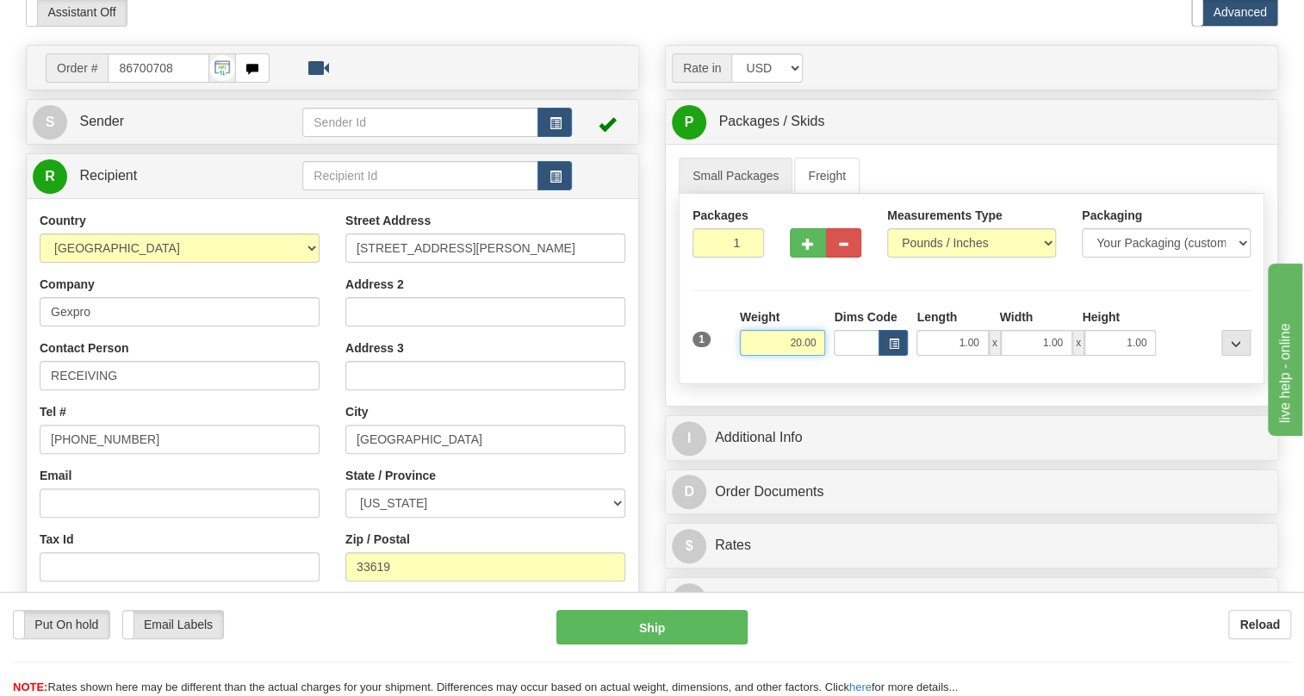
type input "20.00"
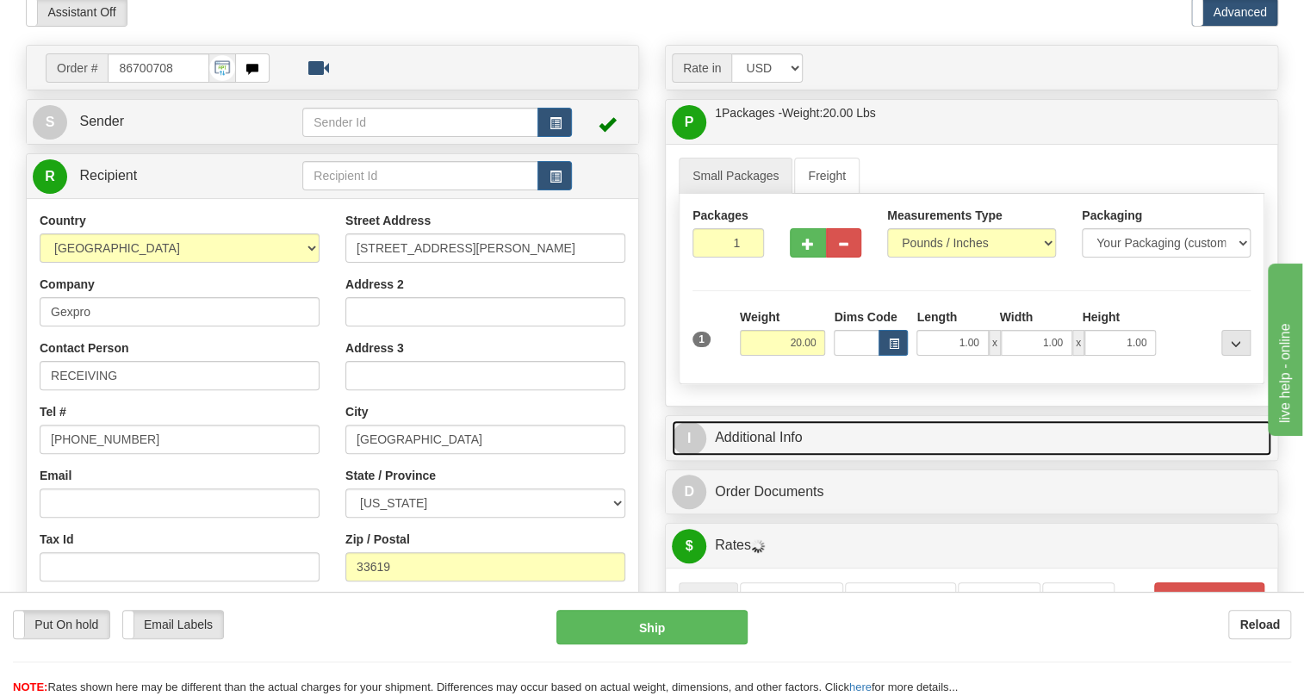
click at [755, 455] on link "I Additional Info" at bounding box center [971, 437] width 599 height 35
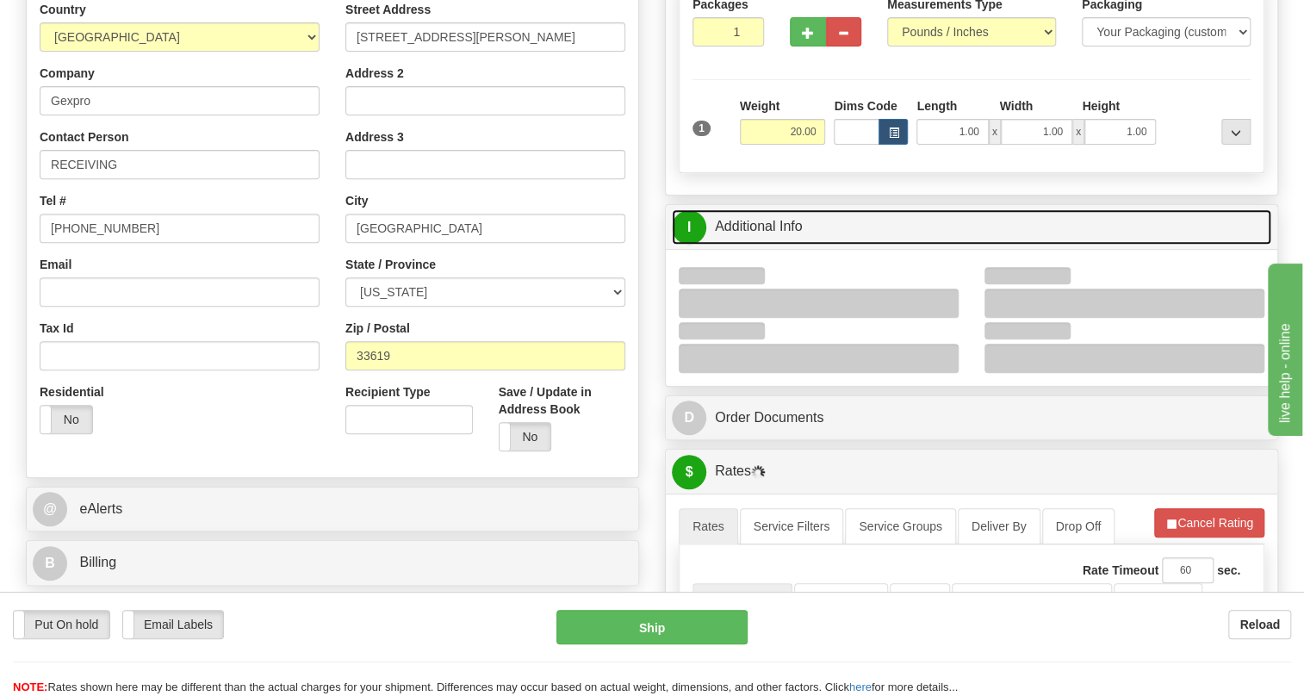
scroll to position [391, 0]
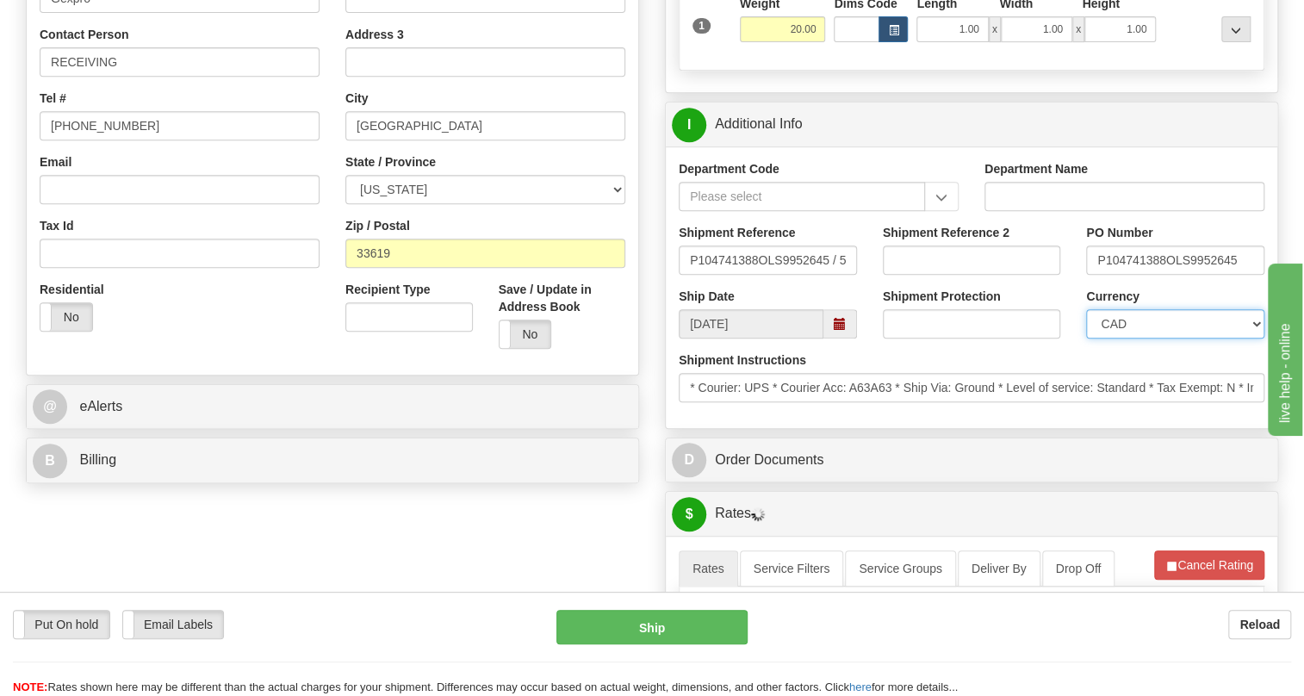
click at [1154, 338] on select "CAD USD EUR ZAR [PERSON_NAME] ARN AUD AUS AWG BBD BFR BGN BHD BMD BND BRC BRL C…" at bounding box center [1175, 323] width 178 height 29
select select "1"
click at [1086, 338] on select "CAD USD EUR ZAR [PERSON_NAME] ARN AUD AUS AWG BBD BFR BGN BHD BMD BND BRC BRL C…" at bounding box center [1175, 323] width 178 height 29
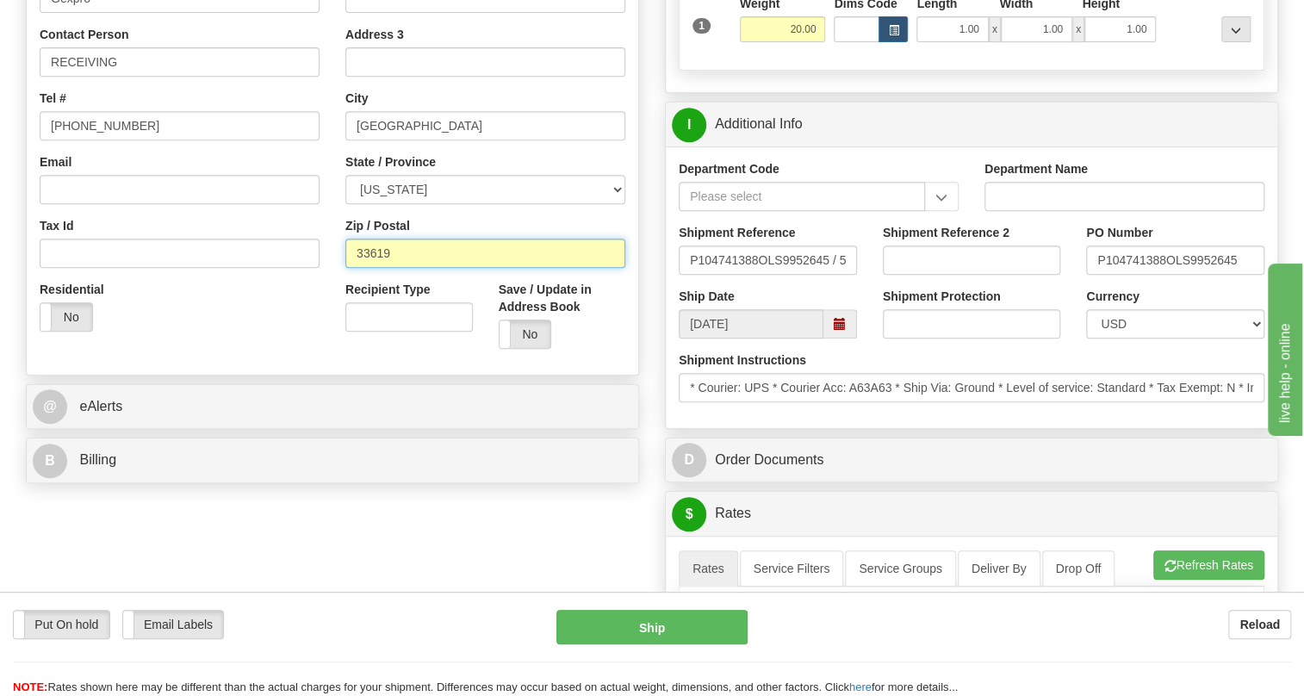
drag, startPoint x: 395, startPoint y: 293, endPoint x: 346, endPoint y: 295, distance: 49.1
click at [346, 268] on input "33619" at bounding box center [485, 253] width 280 height 29
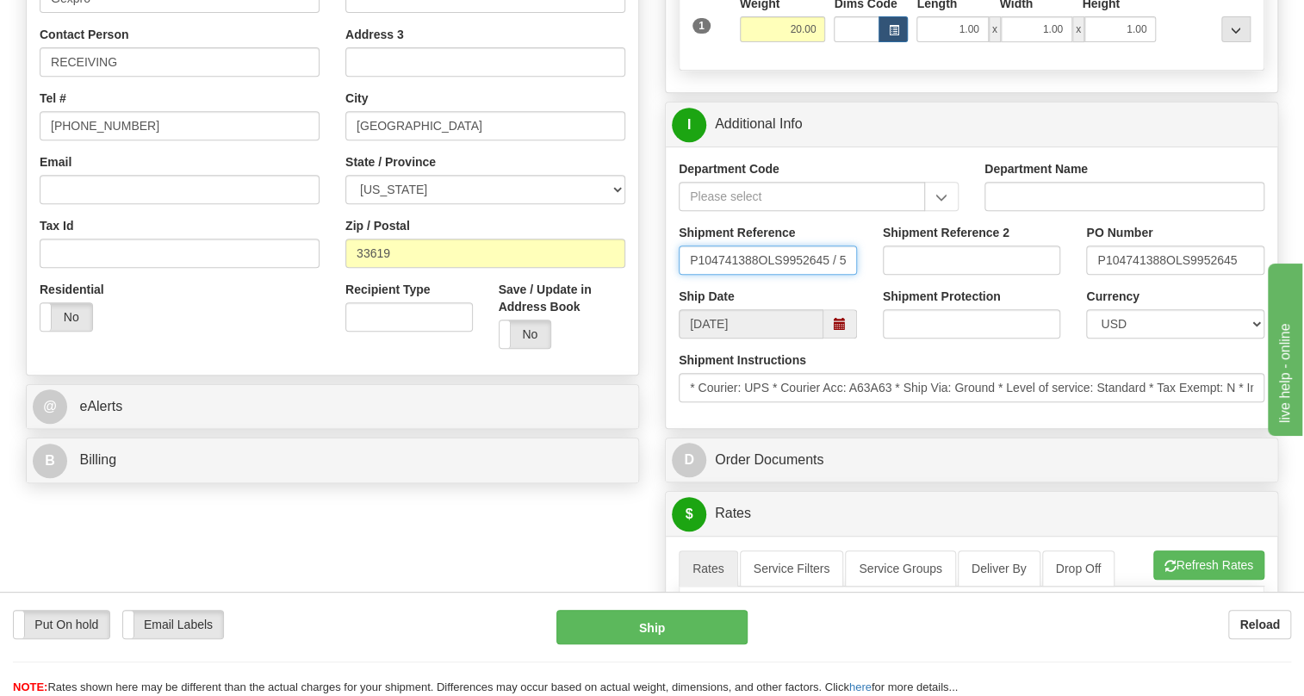
click at [687, 275] on input "P104741388OLS9952645 / 537743" at bounding box center [767, 259] width 178 height 29
drag, startPoint x: 687, startPoint y: 300, endPoint x: 865, endPoint y: 300, distance: 178.2
click at [865, 288] on div "Shipment Reference P104741388OLS9952645 / 537743" at bounding box center [768, 256] width 204 height 64
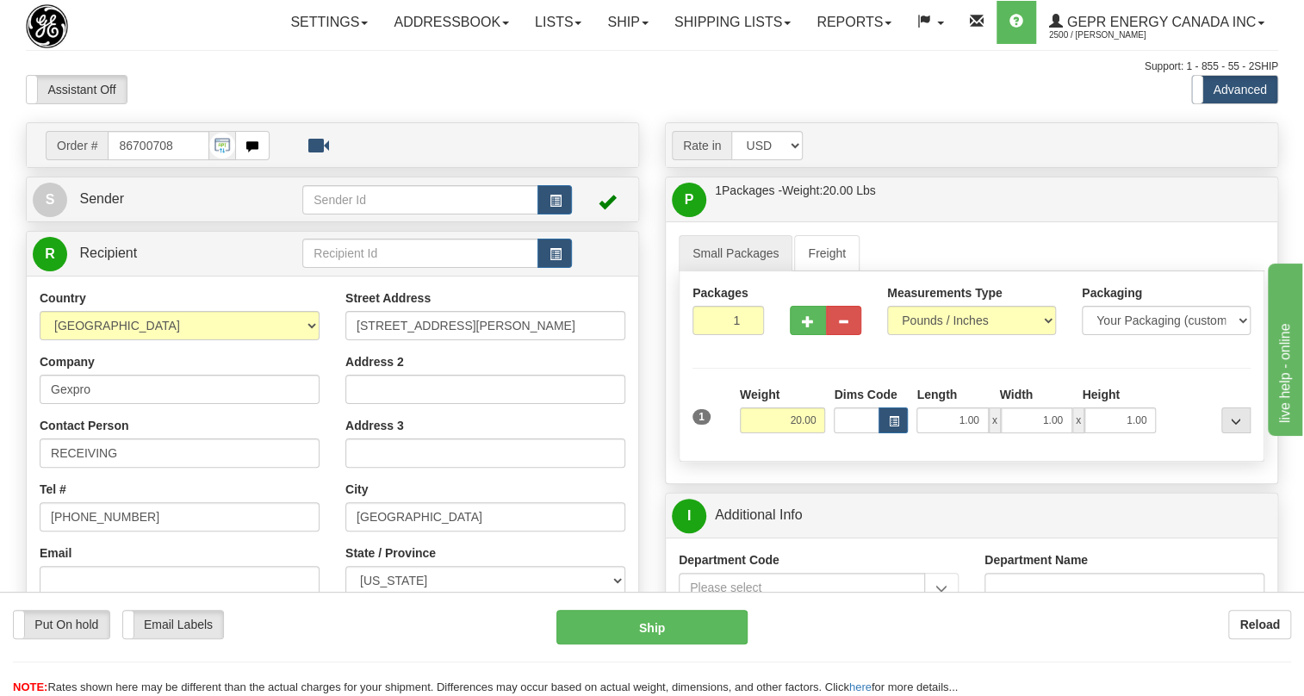
scroll to position [0, 0]
drag, startPoint x: 554, startPoint y: 362, endPoint x: 355, endPoint y: 375, distance: 199.3
click at [355, 340] on input "[STREET_ADDRESS][PERSON_NAME]" at bounding box center [485, 325] width 280 height 29
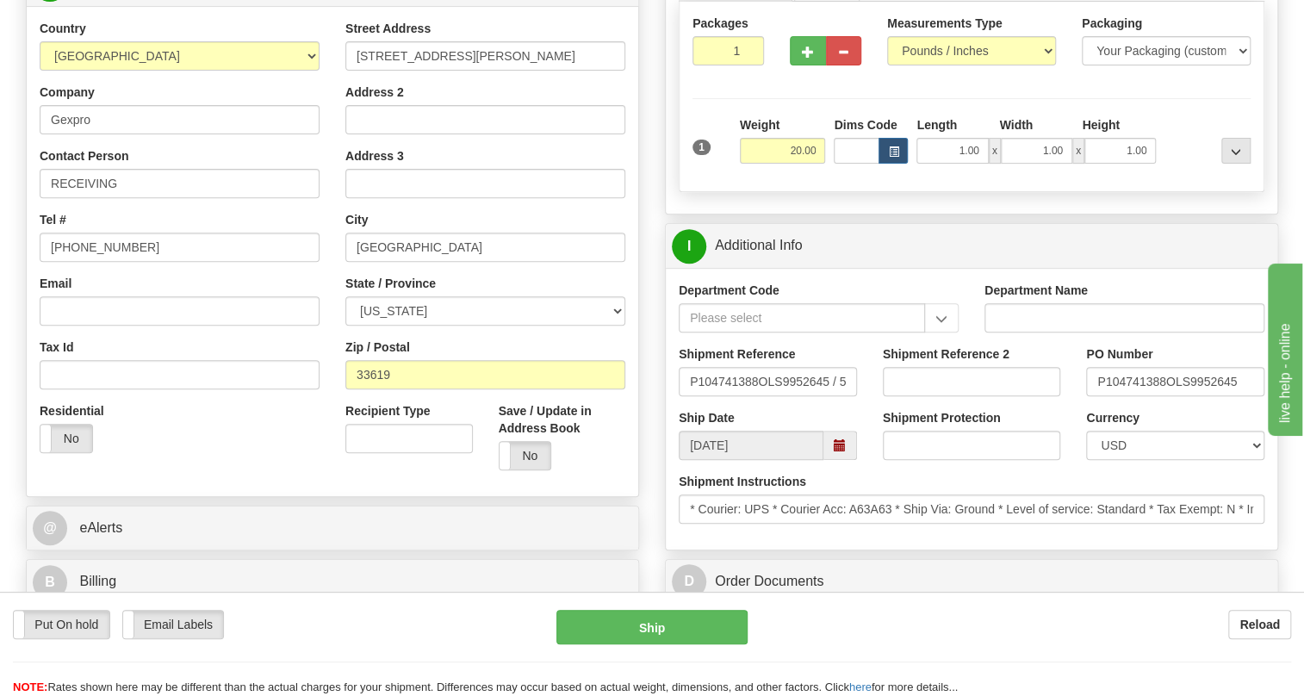
scroll to position [156, 0]
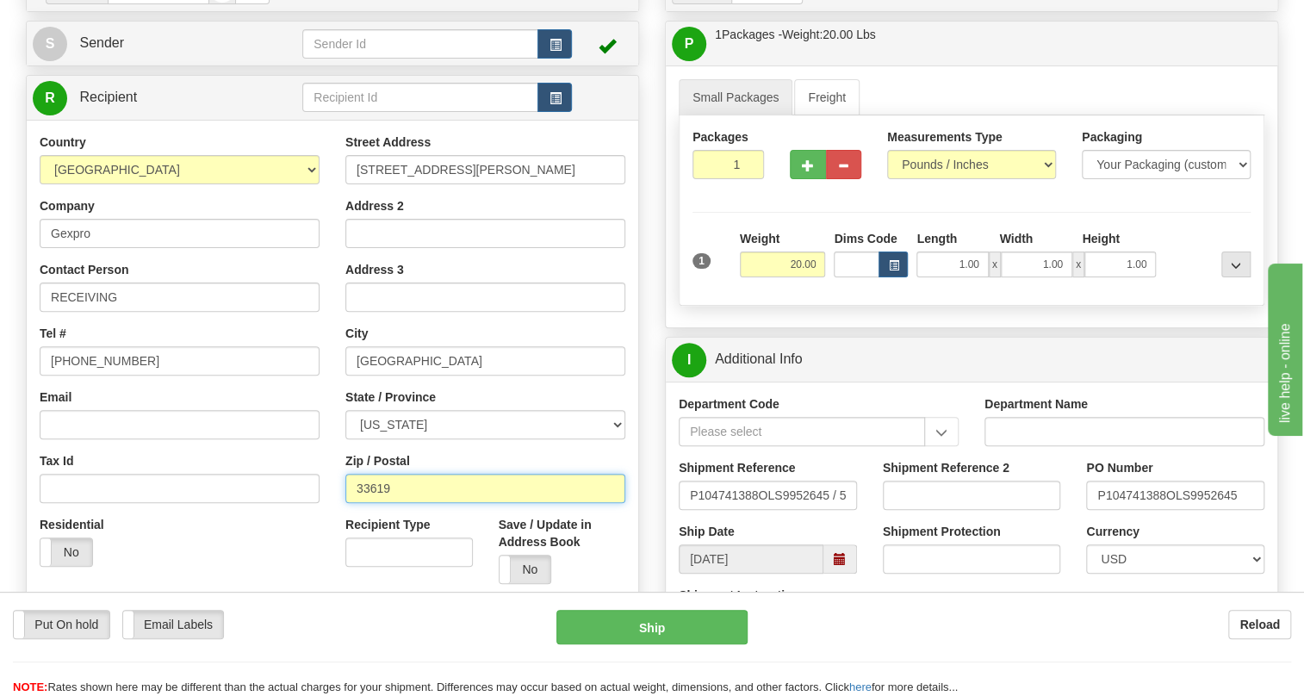
drag, startPoint x: 399, startPoint y: 525, endPoint x: 334, endPoint y: 530, distance: 64.8
click at [334, 530] on div "Street Address [STREET_ADDRESS][PERSON_NAME] Address 2 Address 3 City [GEOGRAPH…" at bounding box center [485, 364] width 306 height 463
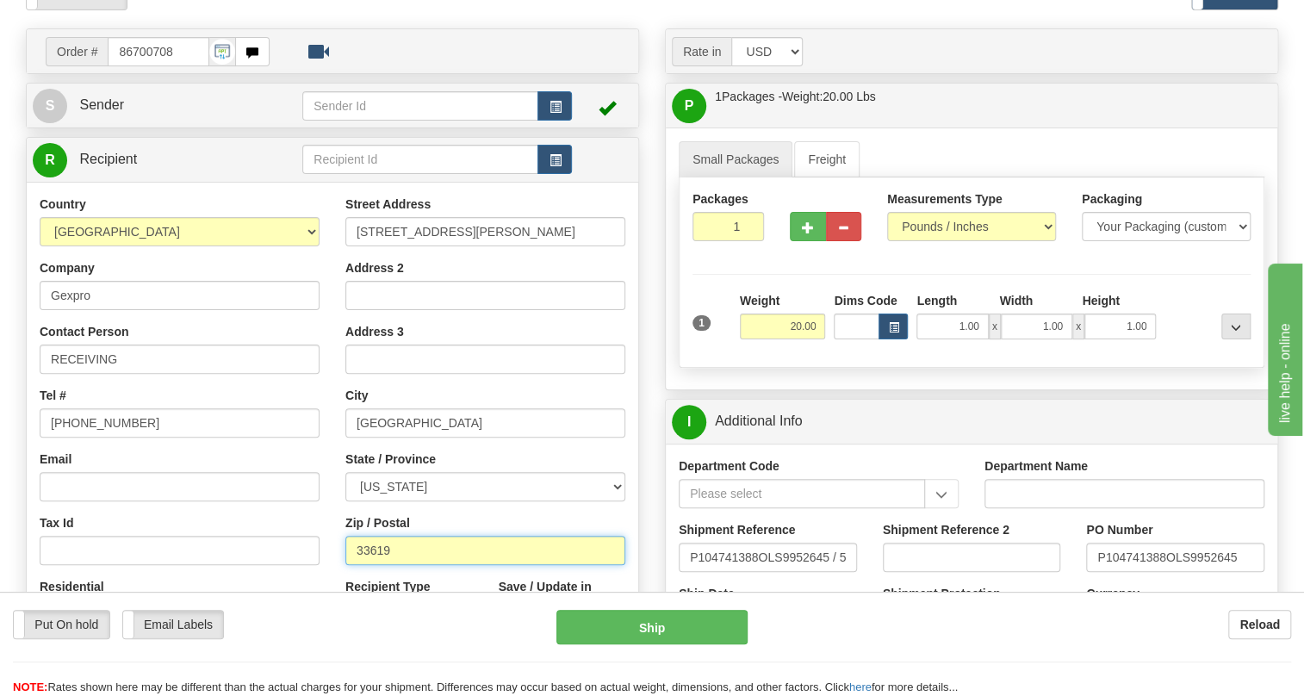
scroll to position [0, 0]
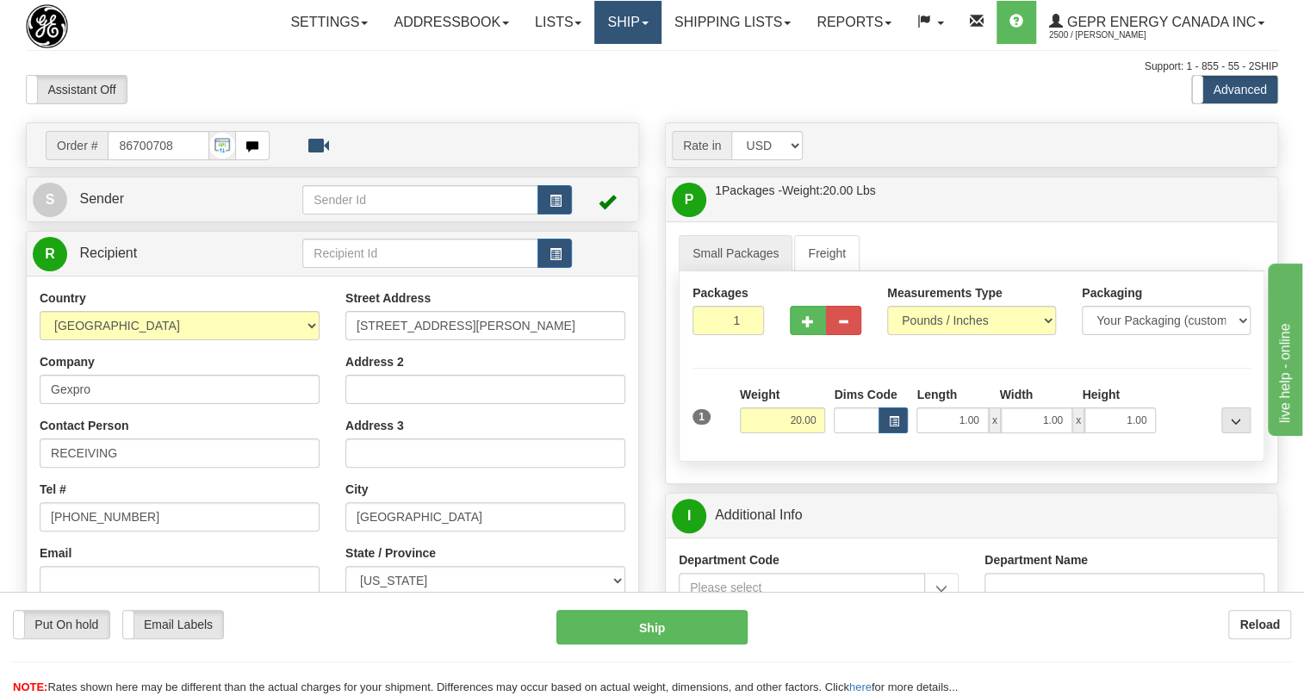
click at [646, 28] on link "Ship" at bounding box center [627, 22] width 66 height 43
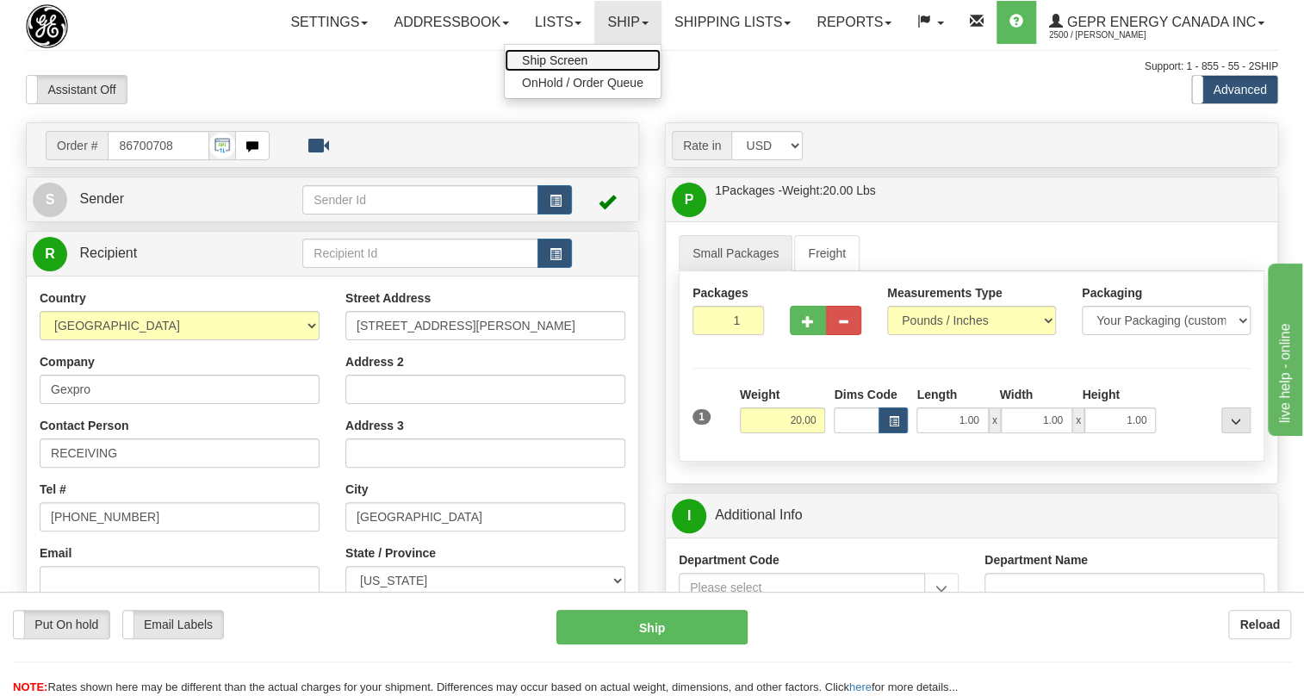
click at [576, 60] on span "Ship Screen" at bounding box center [554, 60] width 65 height 14
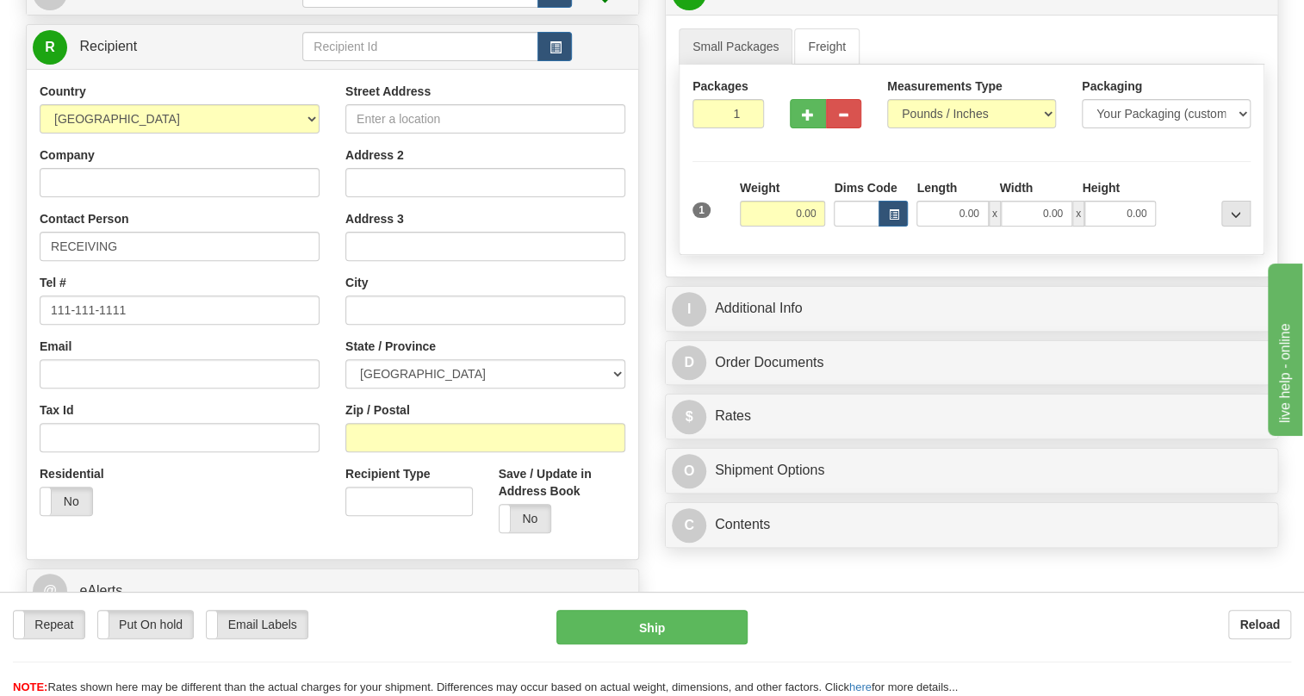
scroll to position [234, 0]
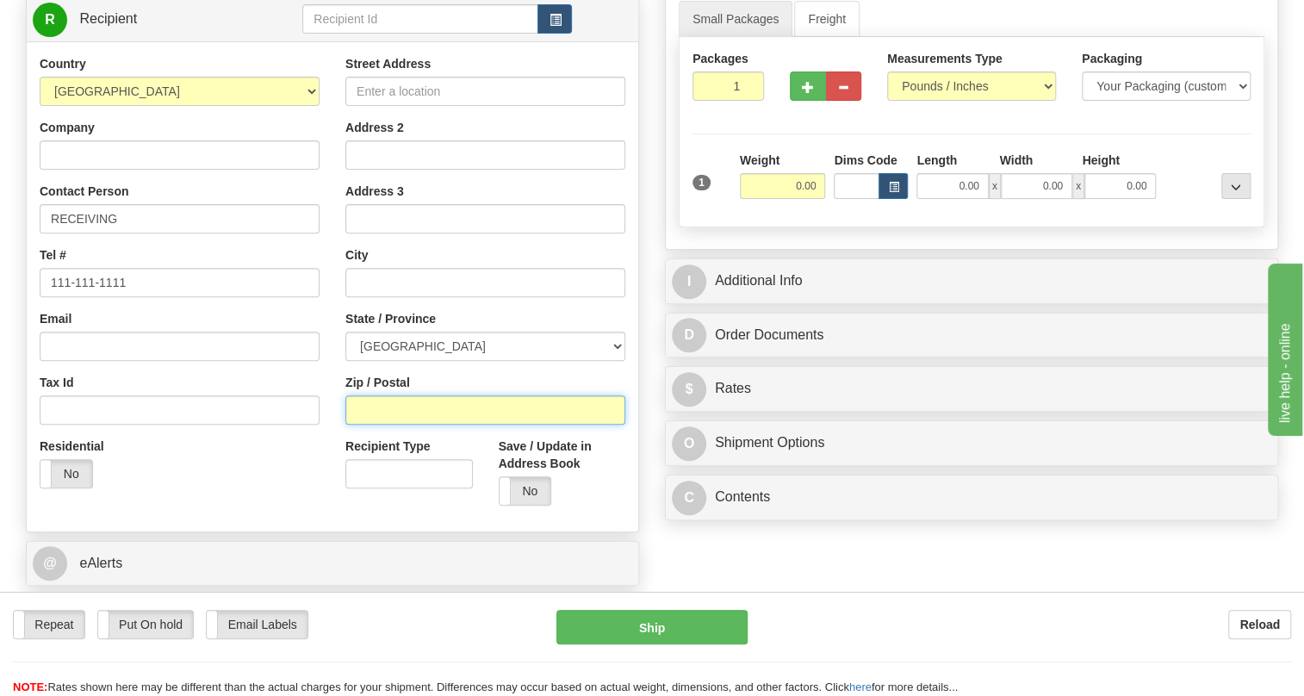
click at [362, 424] on input "Zip / Postal" at bounding box center [485, 409] width 280 height 29
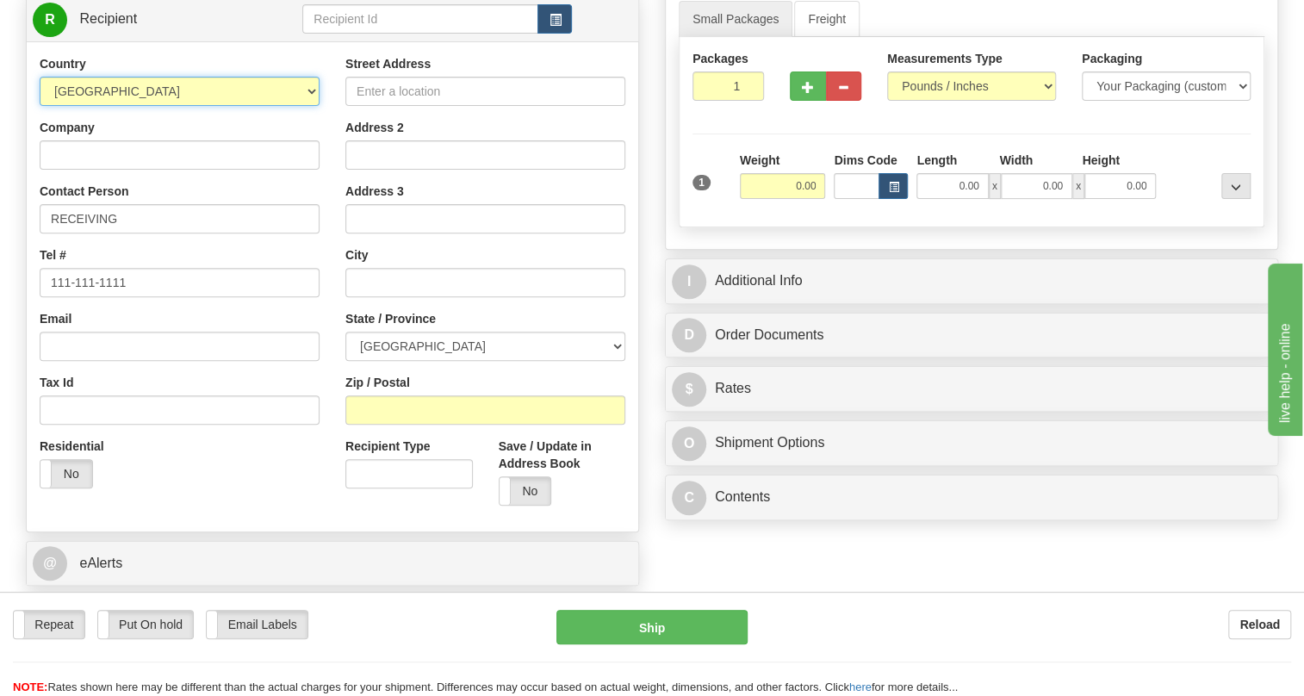
click at [309, 106] on select "[GEOGRAPHIC_DATA] [GEOGRAPHIC_DATA] [GEOGRAPHIC_DATA] [GEOGRAPHIC_DATA] [US_STA…" at bounding box center [180, 91] width 280 height 29
select select "US"
click at [40, 106] on select "[GEOGRAPHIC_DATA] [GEOGRAPHIC_DATA] [GEOGRAPHIC_DATA] [GEOGRAPHIC_DATA] [US_STA…" at bounding box center [180, 91] width 280 height 29
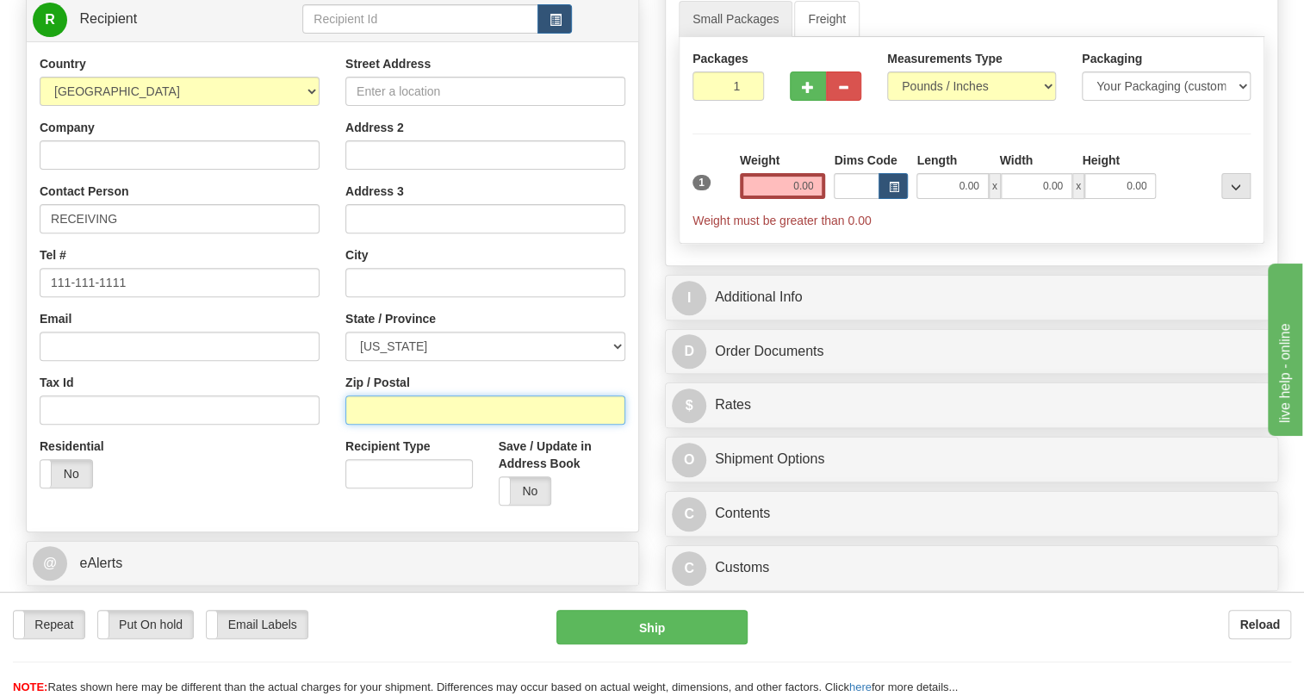
click at [368, 424] on input "Zip / Postal" at bounding box center [485, 409] width 280 height 29
paste input "33619"
type input "33619"
type input "[GEOGRAPHIC_DATA]"
select select "FL"
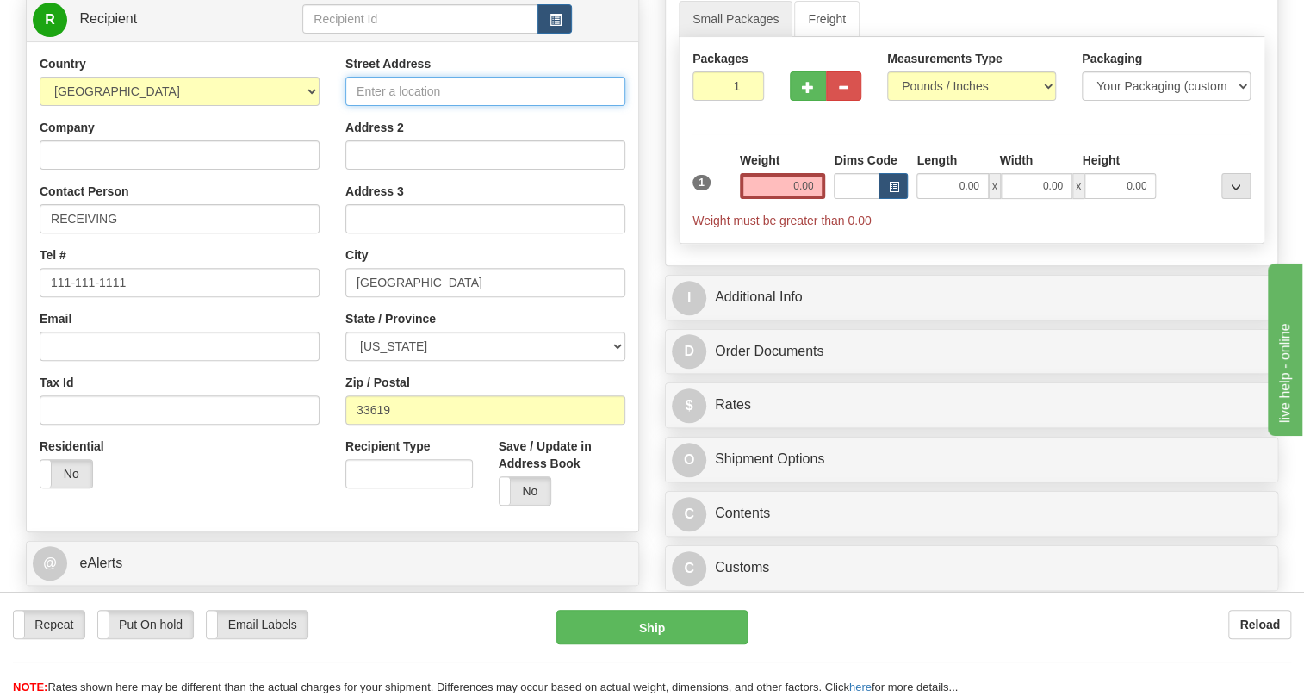
click at [374, 106] on input "Street Address" at bounding box center [485, 91] width 280 height 29
paste input "[STREET_ADDRESS][PERSON_NAME]"
type input "[STREET_ADDRESS][PERSON_NAME]"
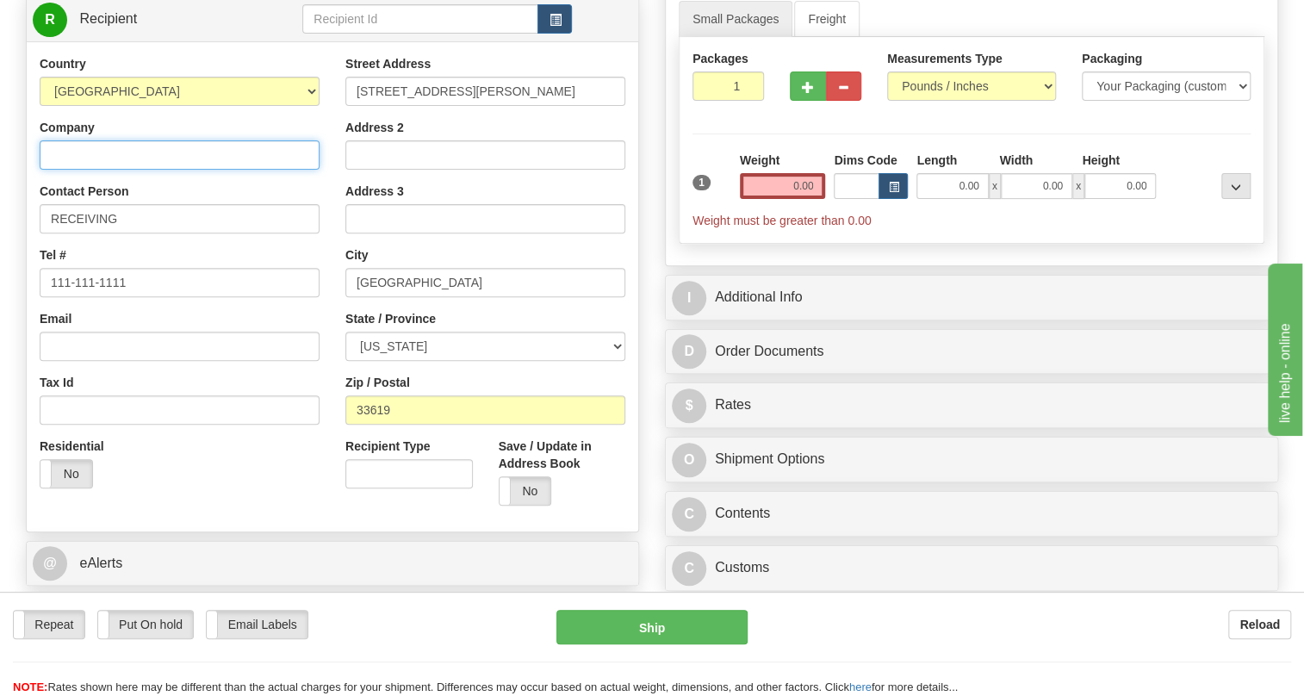
click at [77, 170] on input "Company" at bounding box center [180, 154] width 280 height 29
type input "GEXPRO"
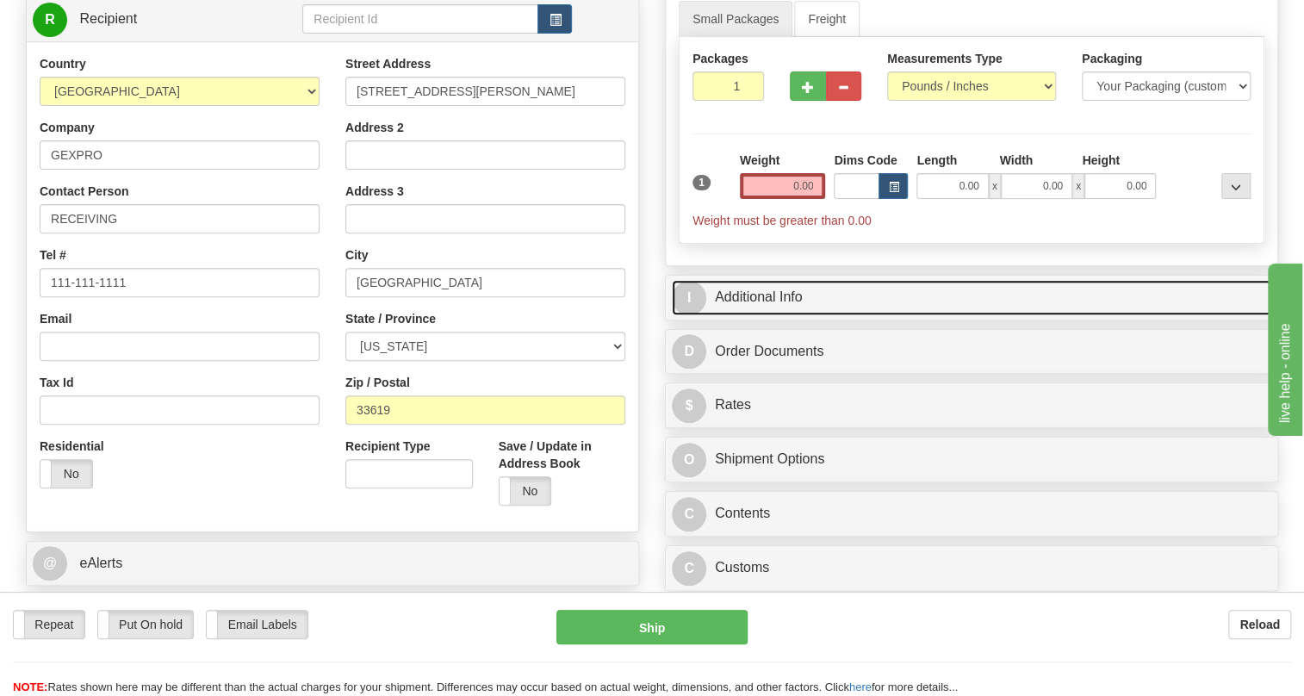
click at [778, 315] on link "I Additional Info" at bounding box center [971, 297] width 599 height 35
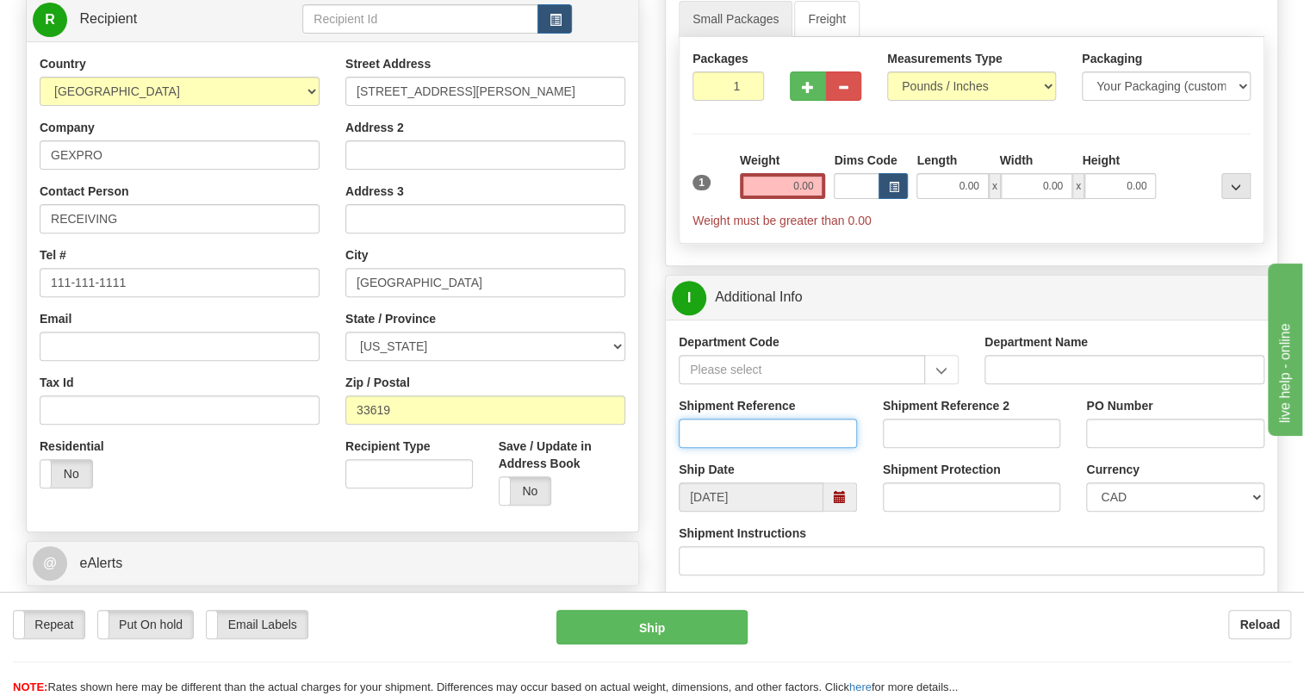
click at [699, 448] on input "Shipment Reference" at bounding box center [767, 432] width 178 height 29
paste input "P104741388OLS9952645 / 537743"
drag, startPoint x: 781, startPoint y: 470, endPoint x: 672, endPoint y: 469, distance: 109.4
click at [672, 461] on div "Shipment Reference P104741388OLS9952645 / 537743" at bounding box center [768, 429] width 204 height 64
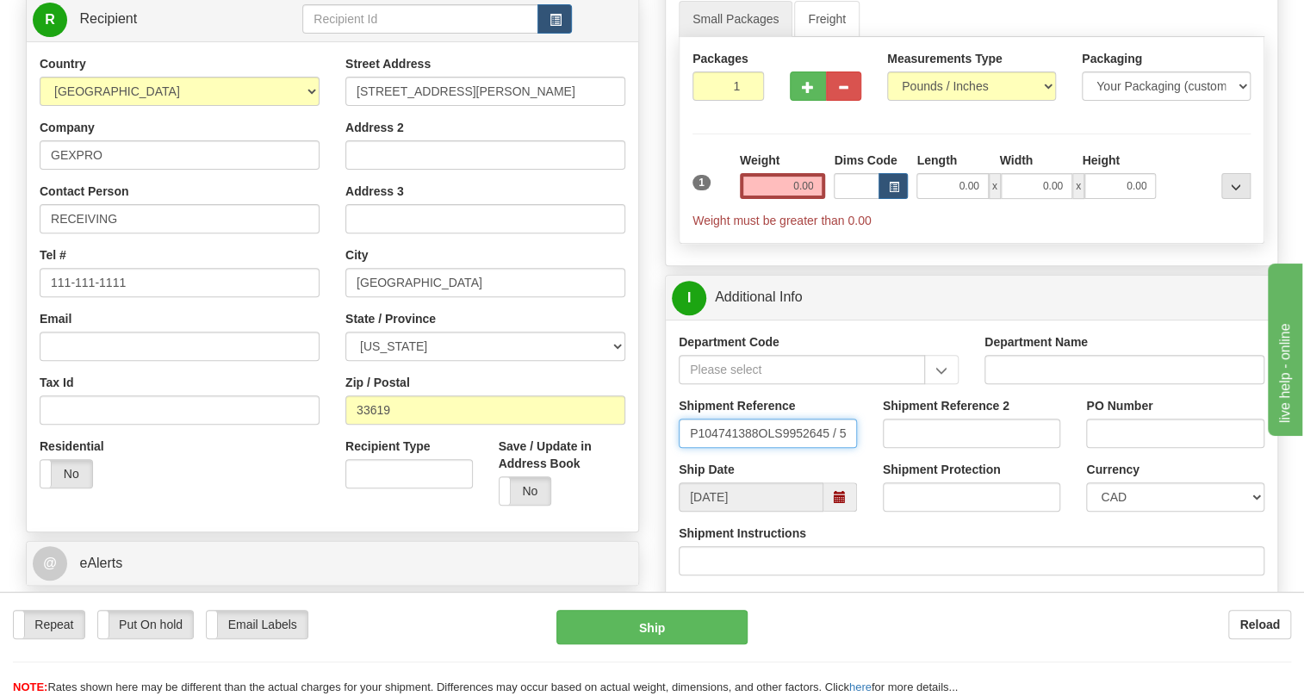
type input "P104741388OLS9952645 / 537743"
click at [1106, 448] on input "PO Number" at bounding box center [1175, 432] width 178 height 29
paste input "P104741388OLS9952645"
type input "P104741388OLS9952645"
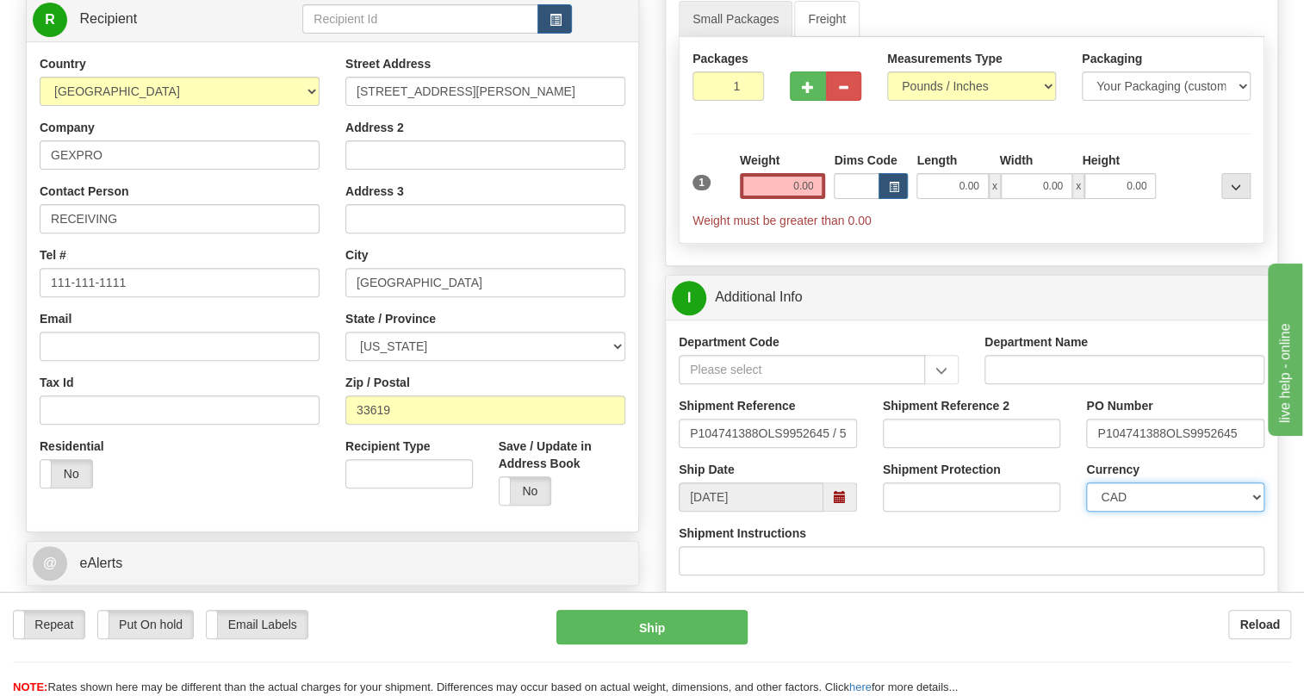
click at [1162, 511] on select "CAD USD EUR ZAR [PERSON_NAME] ARN AUD AUS AWG BBD BFR BGN BHD BMD BND BRC BRL C…" at bounding box center [1175, 496] width 178 height 29
select select "1"
click at [1086, 511] on select "CAD USD EUR ZAR [PERSON_NAME] ARN AUD AUS AWG BBD BFR BGN BHD BMD BND BRC BRL C…" at bounding box center [1175, 496] width 178 height 29
click at [793, 199] on input "0.00" at bounding box center [783, 186] width 86 height 26
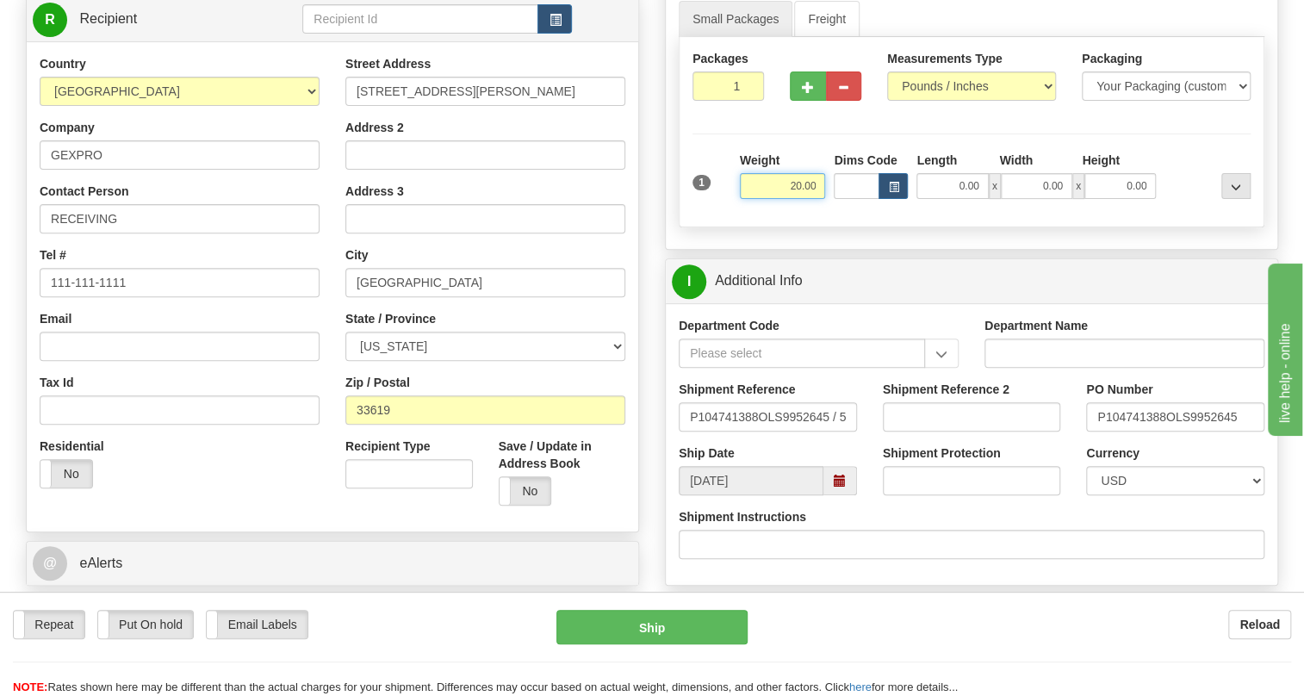
type input "20.00"
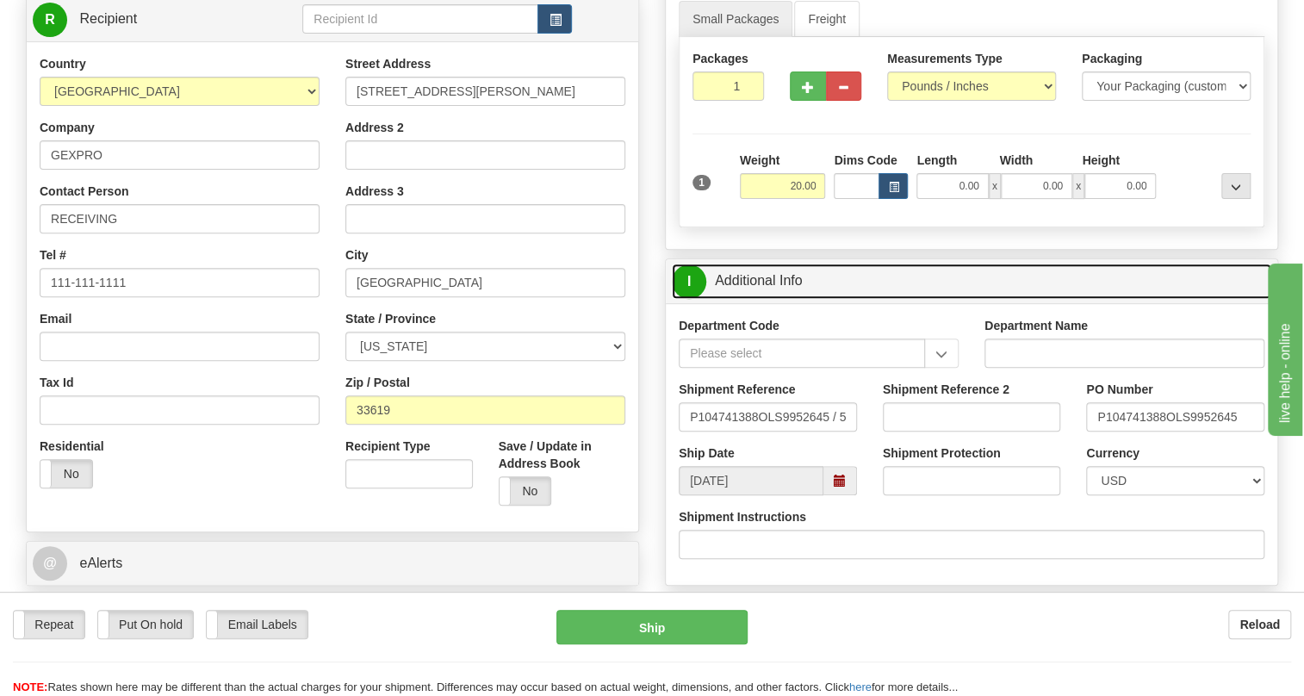
click at [747, 299] on link "I Additional Info" at bounding box center [971, 280] width 599 height 35
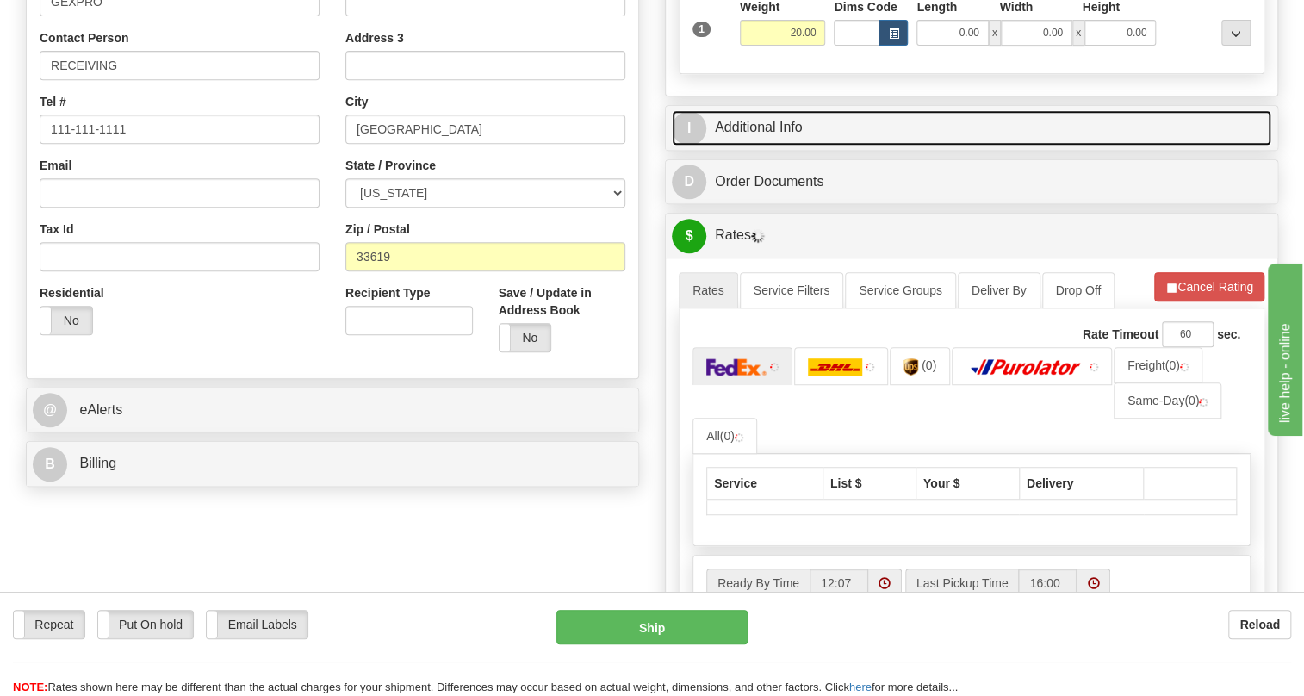
scroll to position [391, 0]
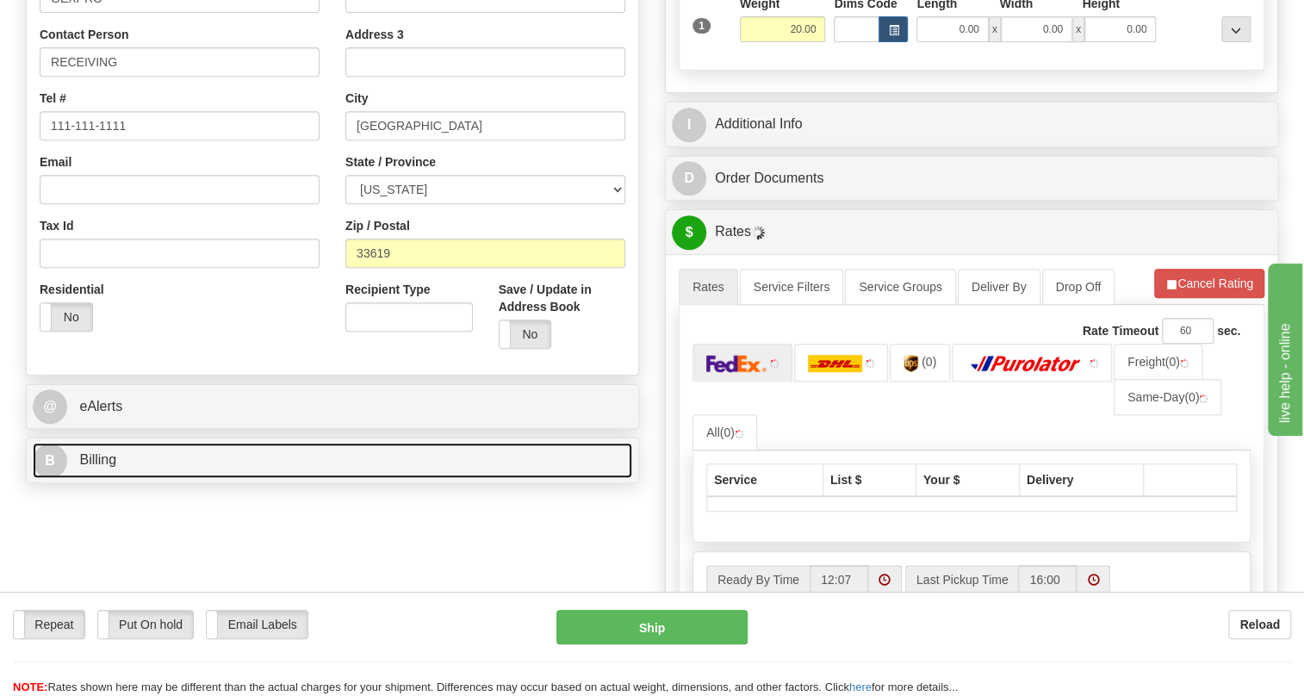
click at [110, 467] on span "Billing" at bounding box center [97, 459] width 37 height 15
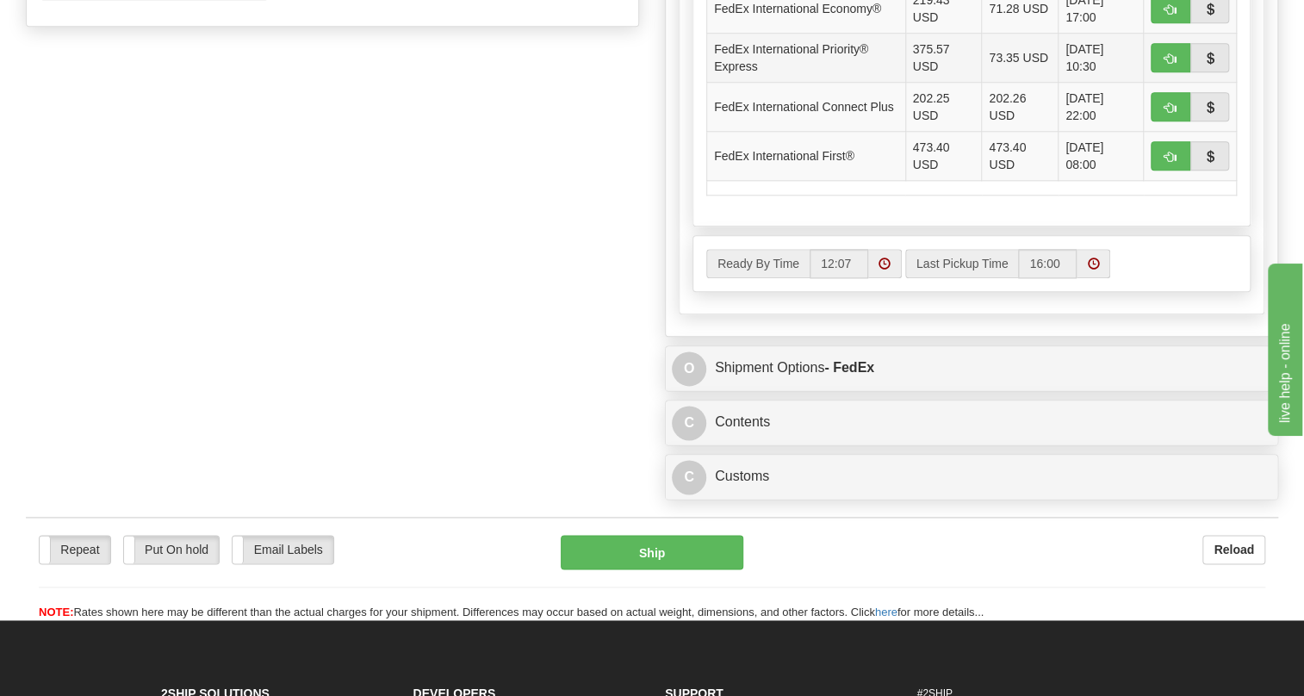
scroll to position [1017, 0]
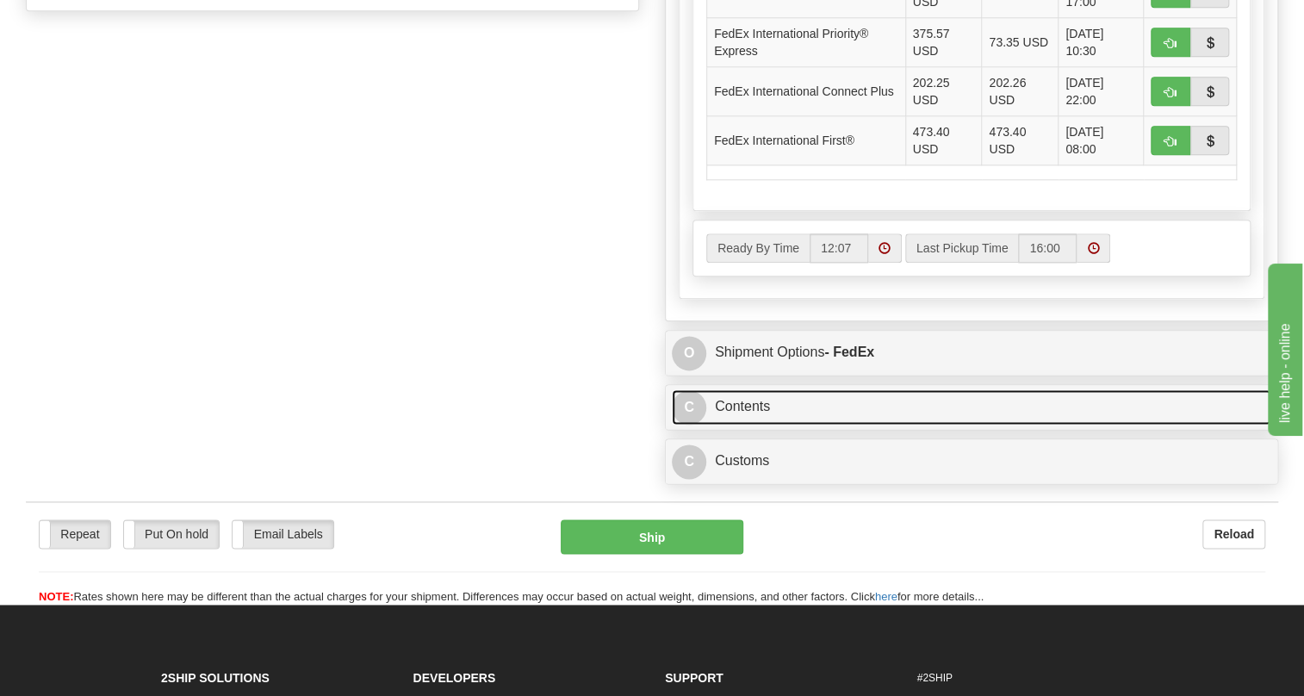
click at [743, 424] on link "C Contents" at bounding box center [971, 406] width 599 height 35
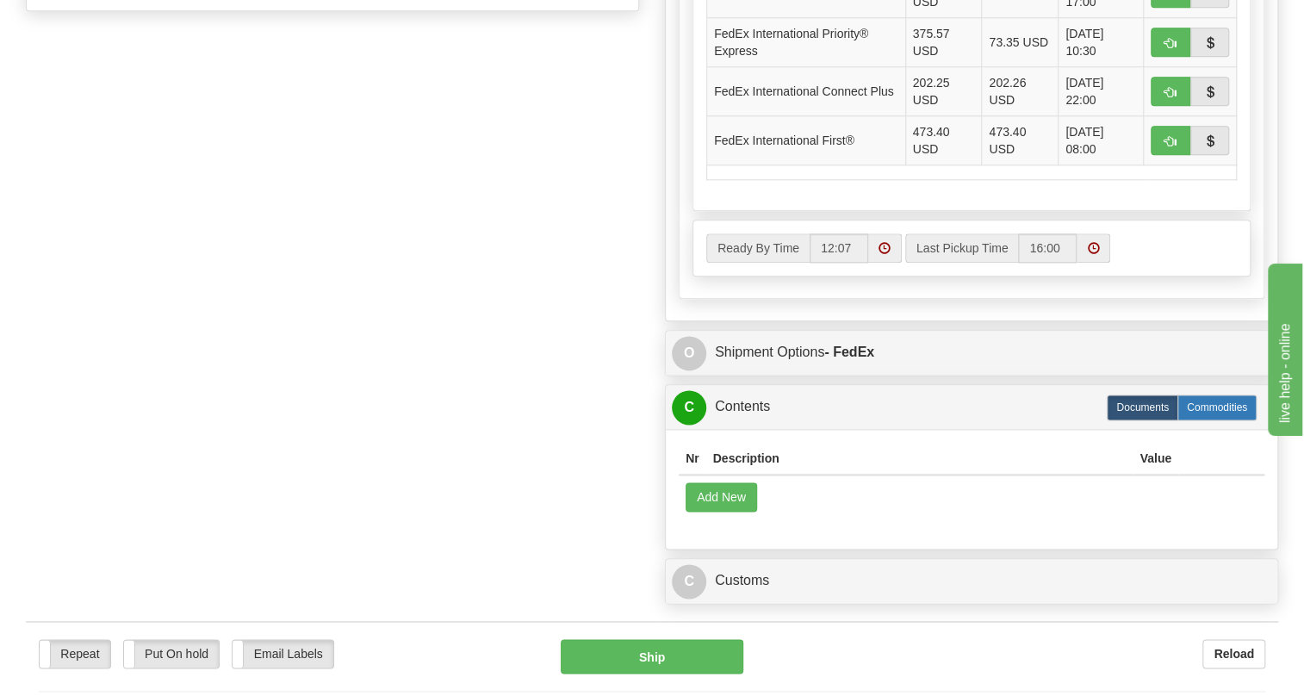
click at [1210, 420] on label "Commodities" at bounding box center [1216, 407] width 79 height 26
radio input "true"
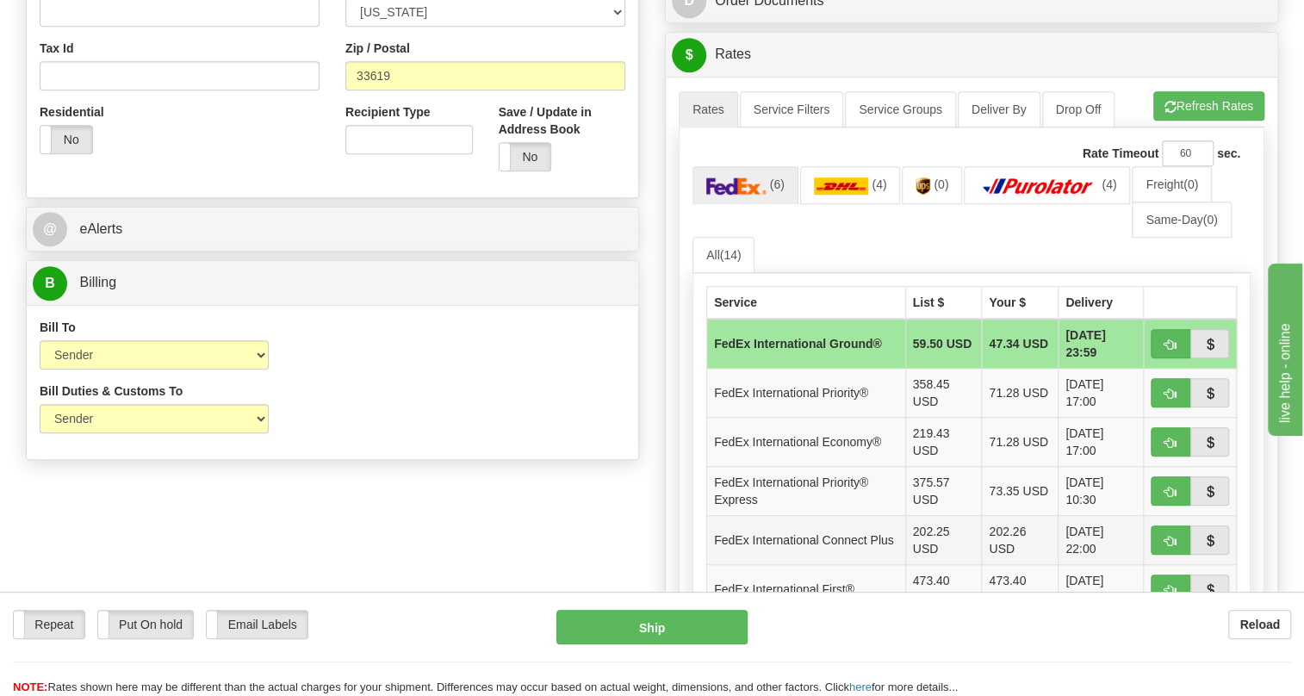
scroll to position [548, 0]
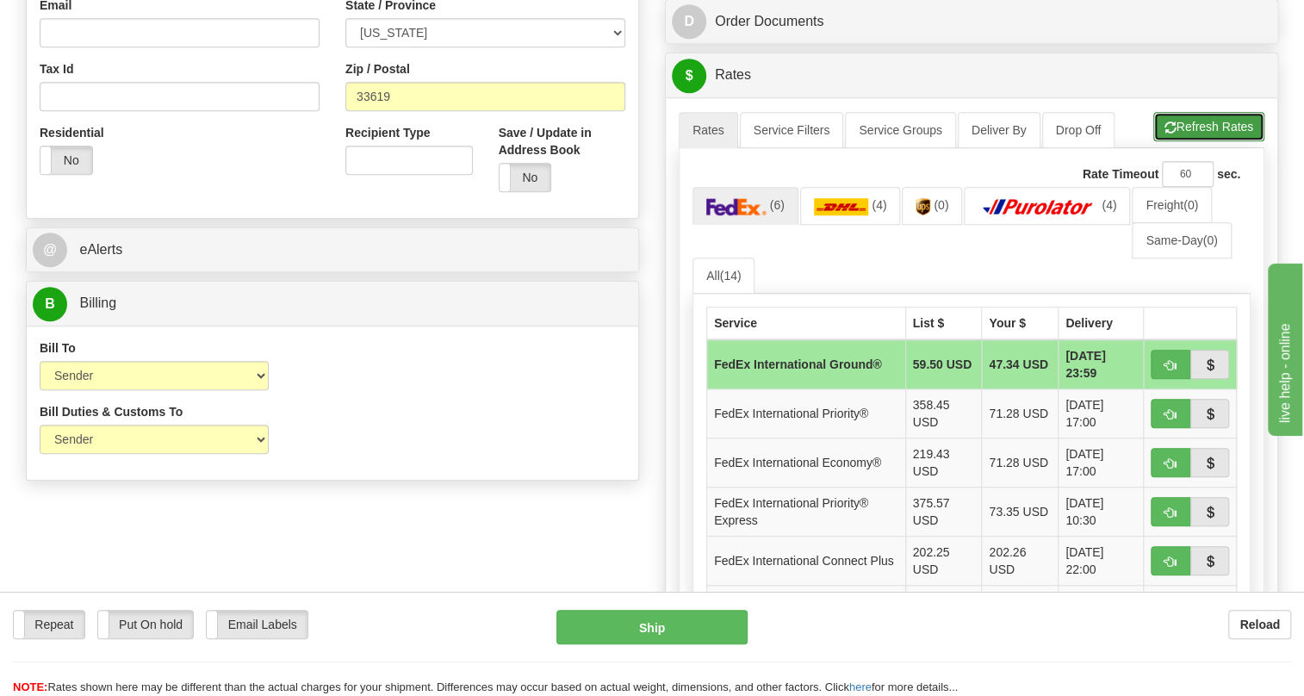
click at [1217, 141] on button "Refresh Rates" at bounding box center [1208, 126] width 111 height 29
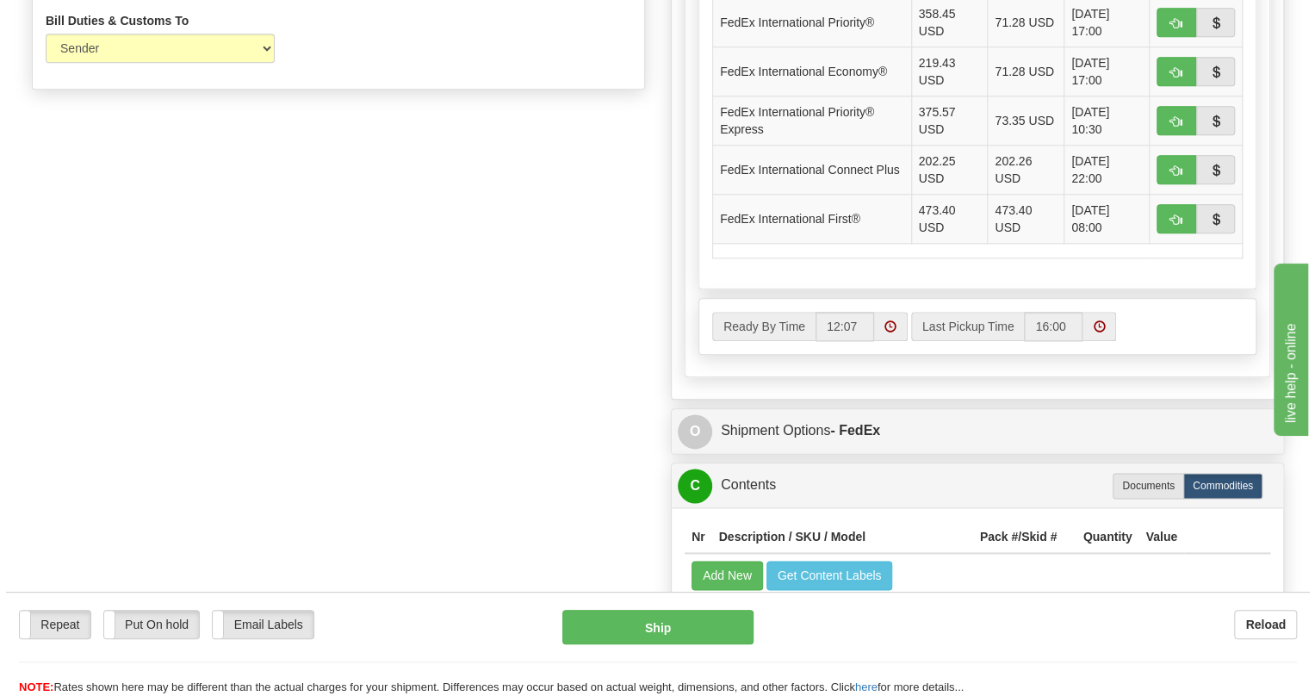
scroll to position [1095, 0]
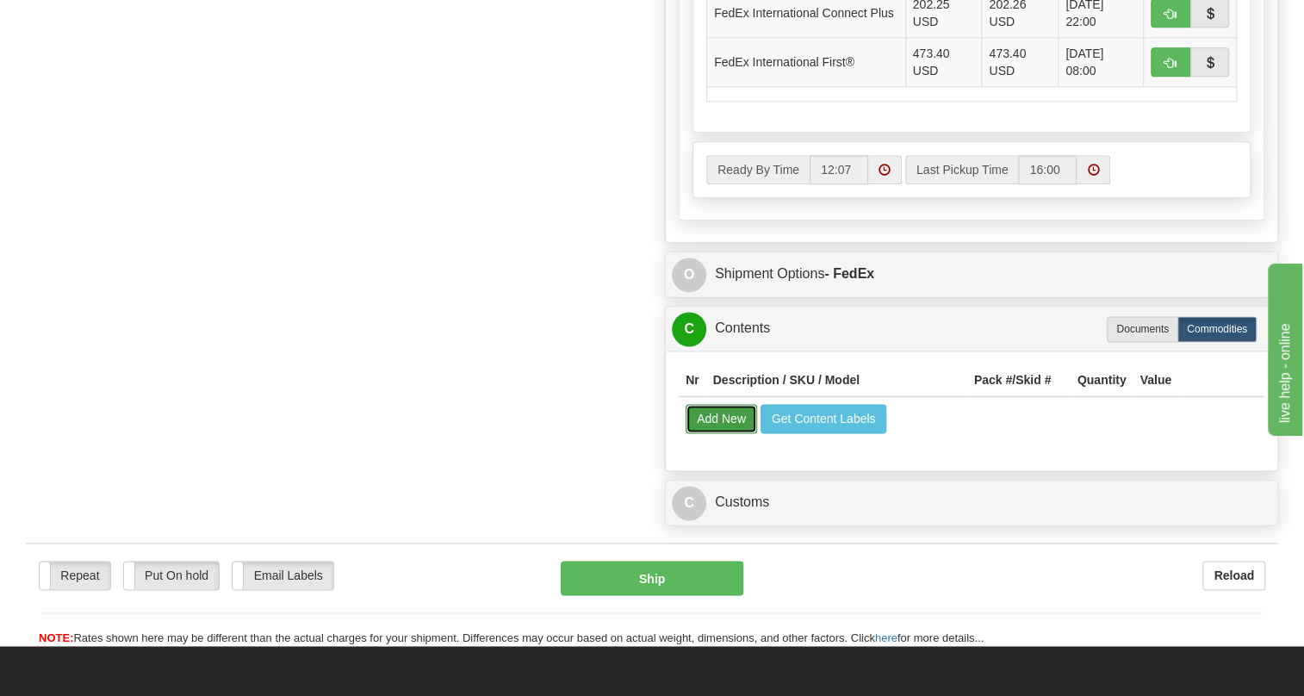
click at [711, 433] on button "Add New" at bounding box center [720, 418] width 71 height 29
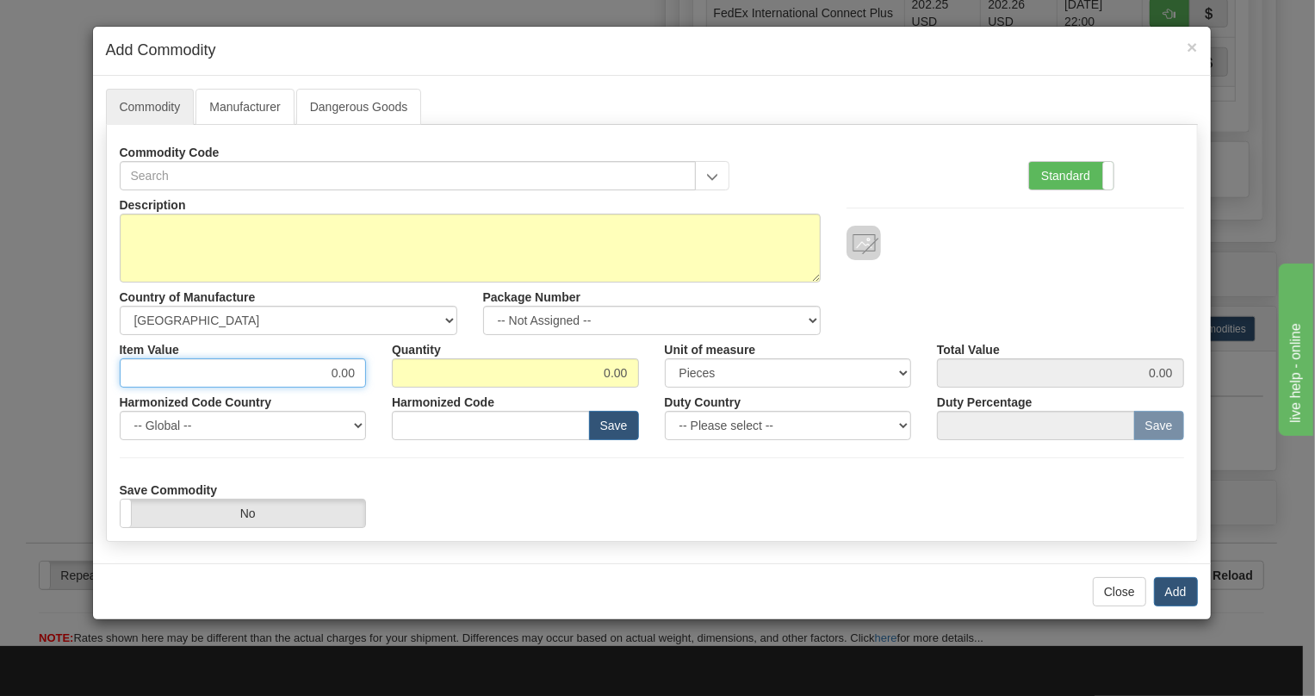
click at [356, 377] on input "0.00" at bounding box center [243, 372] width 247 height 29
paste input "2.965,72"
click at [316, 370] on input "2.965,72" at bounding box center [243, 372] width 247 height 29
click at [344, 369] on input "2965,72" at bounding box center [243, 372] width 247 height 29
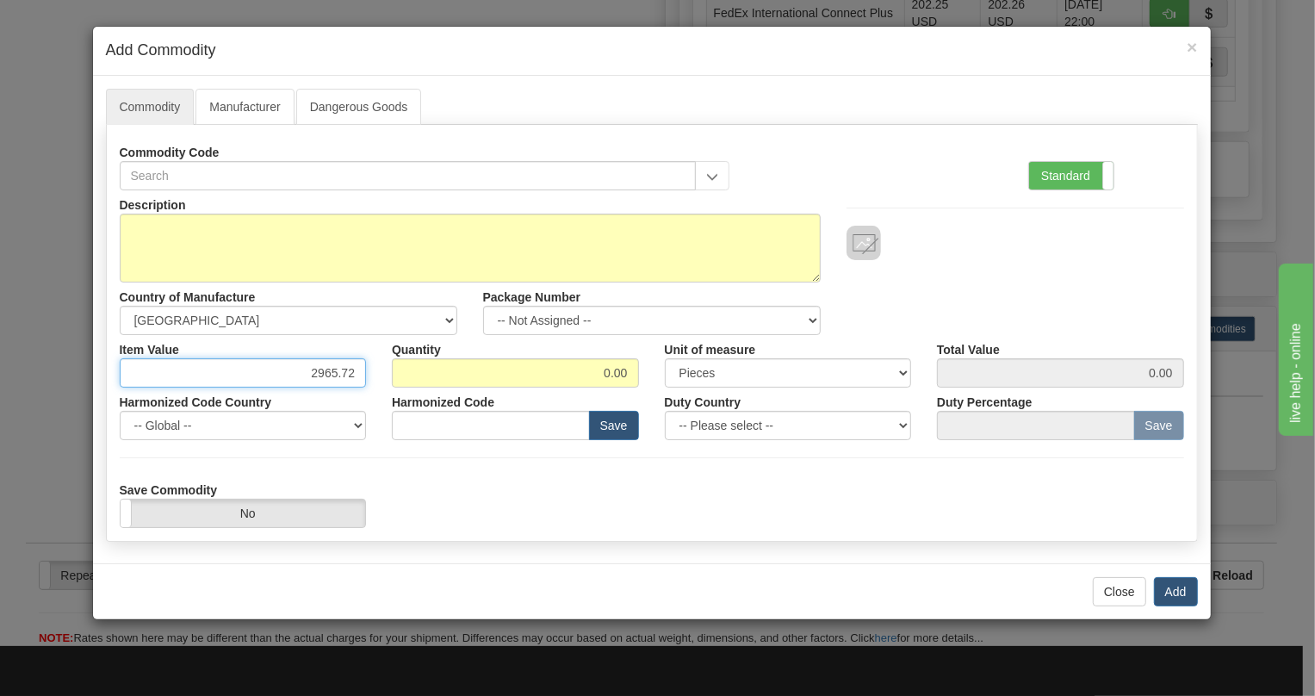
type input "2965.72"
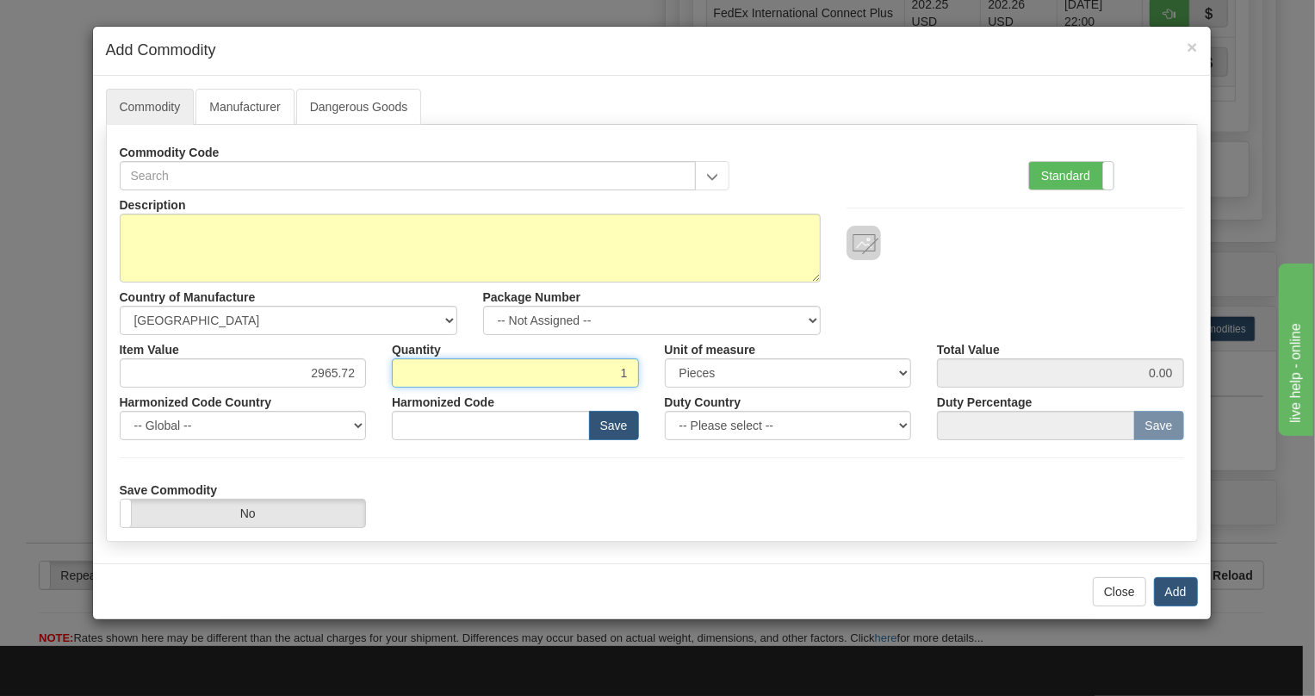
type input "1"
type input "2965.72"
click at [1051, 177] on label "Standard" at bounding box center [1071, 176] width 84 height 28
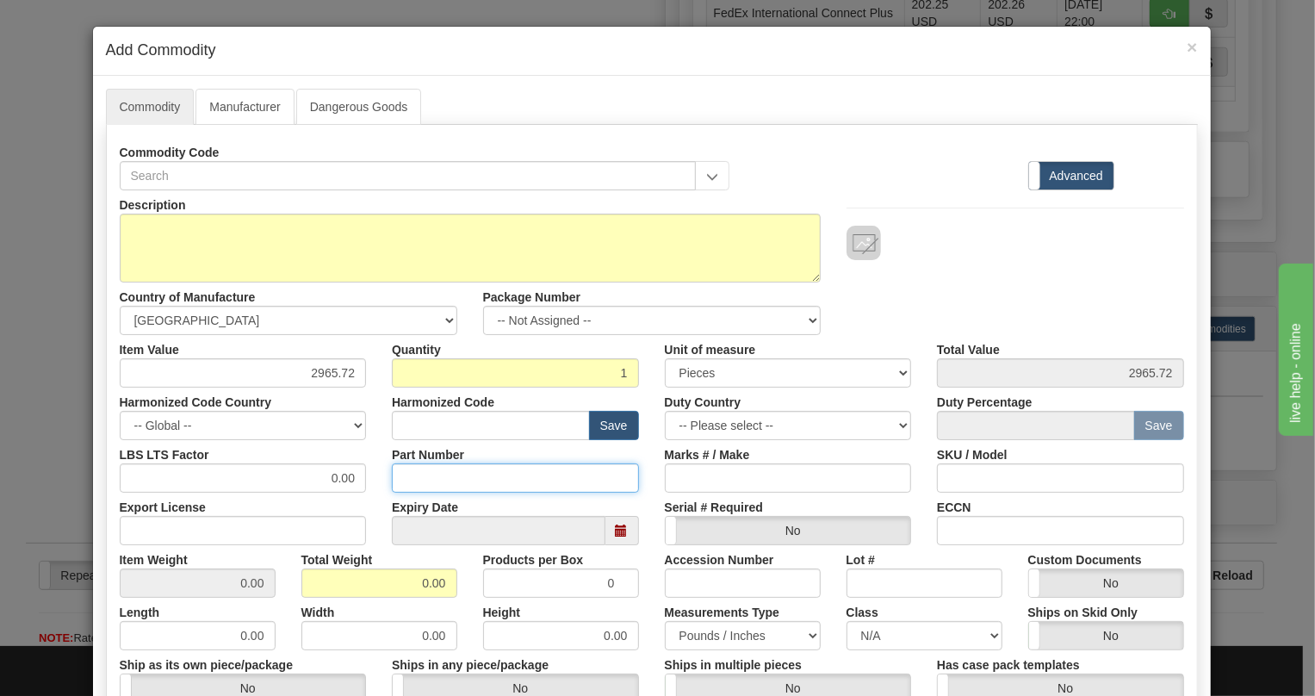
click at [421, 474] on input "Part Number" at bounding box center [515, 477] width 247 height 29
paste input "E869-19629-043X"
type input "E869-19629-043X"
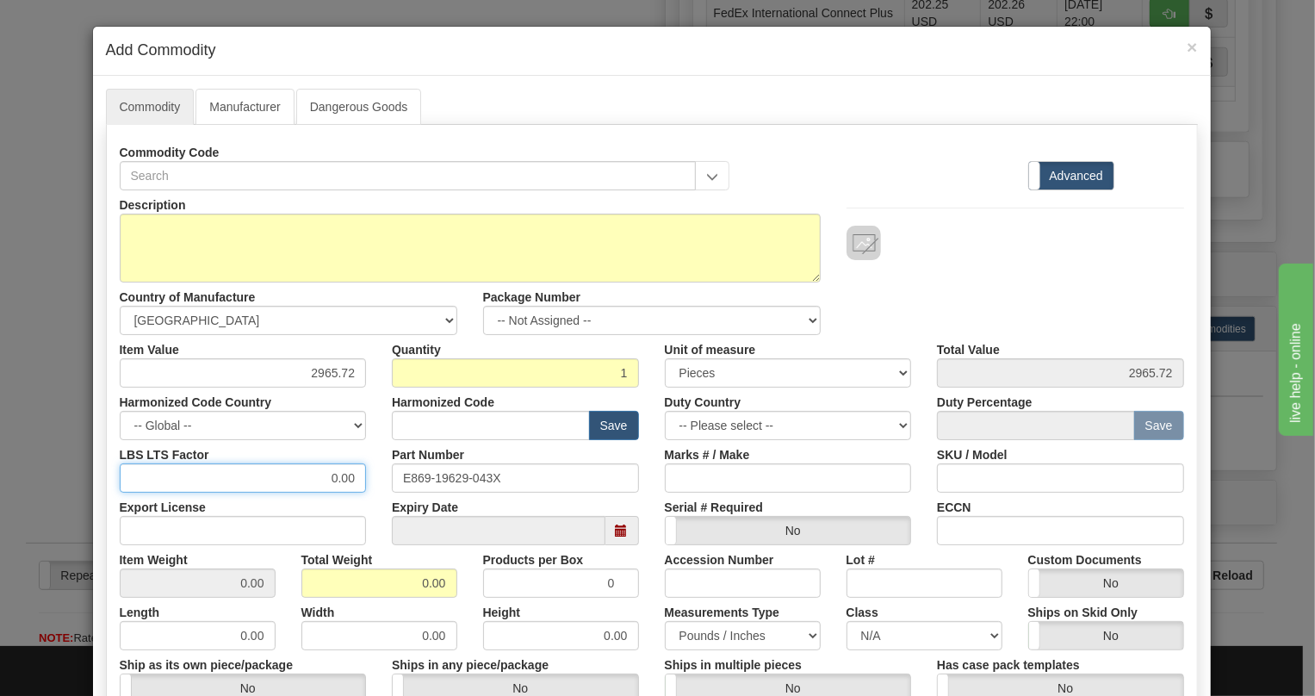
click at [313, 480] on input "0.00" at bounding box center [243, 477] width 247 height 29
type input "1.00"
click at [397, 583] on input "0.00" at bounding box center [379, 582] width 156 height 29
type input "1.00"
type input "1.0000"
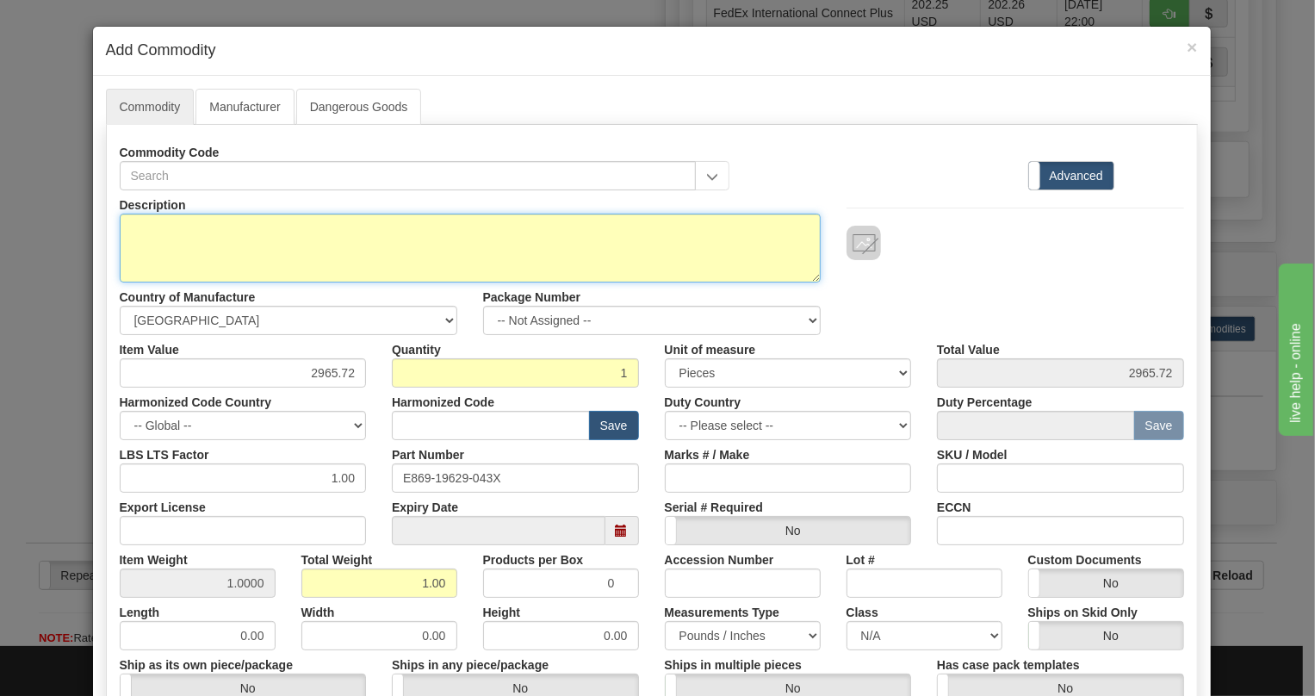
click at [148, 228] on textarea "Description" at bounding box center [470, 248] width 701 height 69
paste textarea "869EP5NNG5HNNALAMSPFBSENNB4"
type textarea "869EP5NNG5HNNALAMSPFBSENNB4"
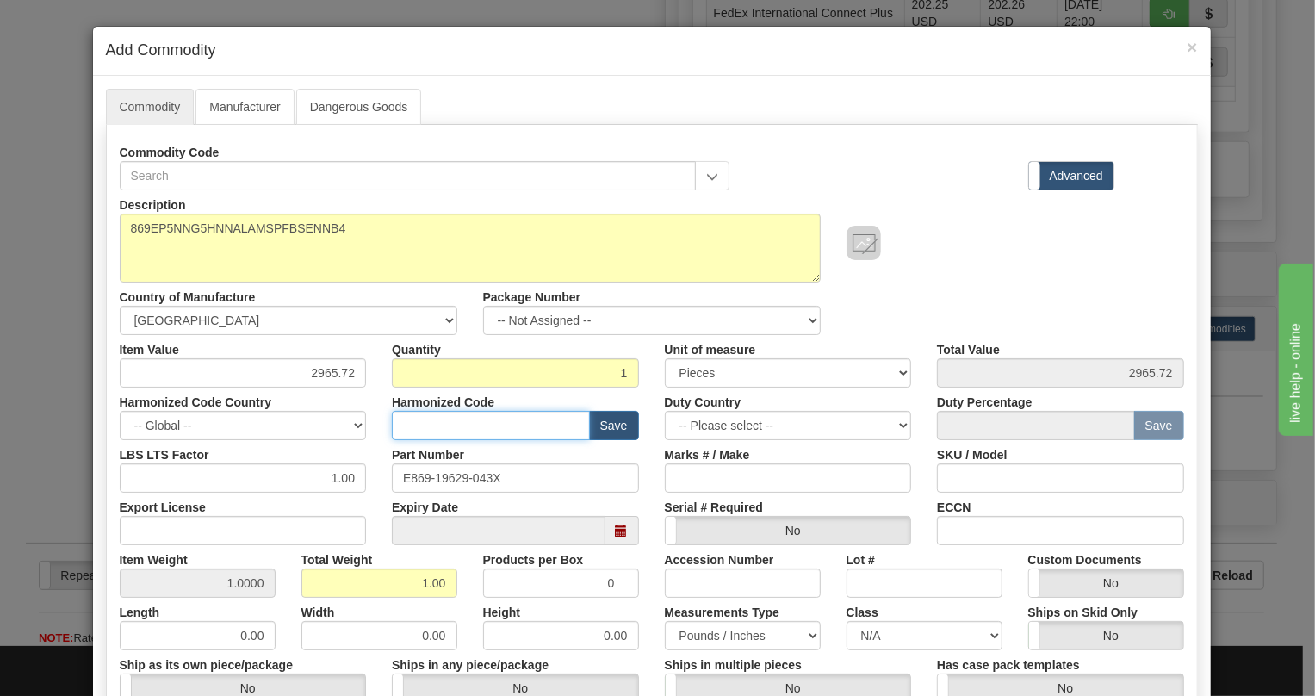
click at [412, 423] on input "text" at bounding box center [491, 425] width 198 height 29
paste input "8537.10.9160"
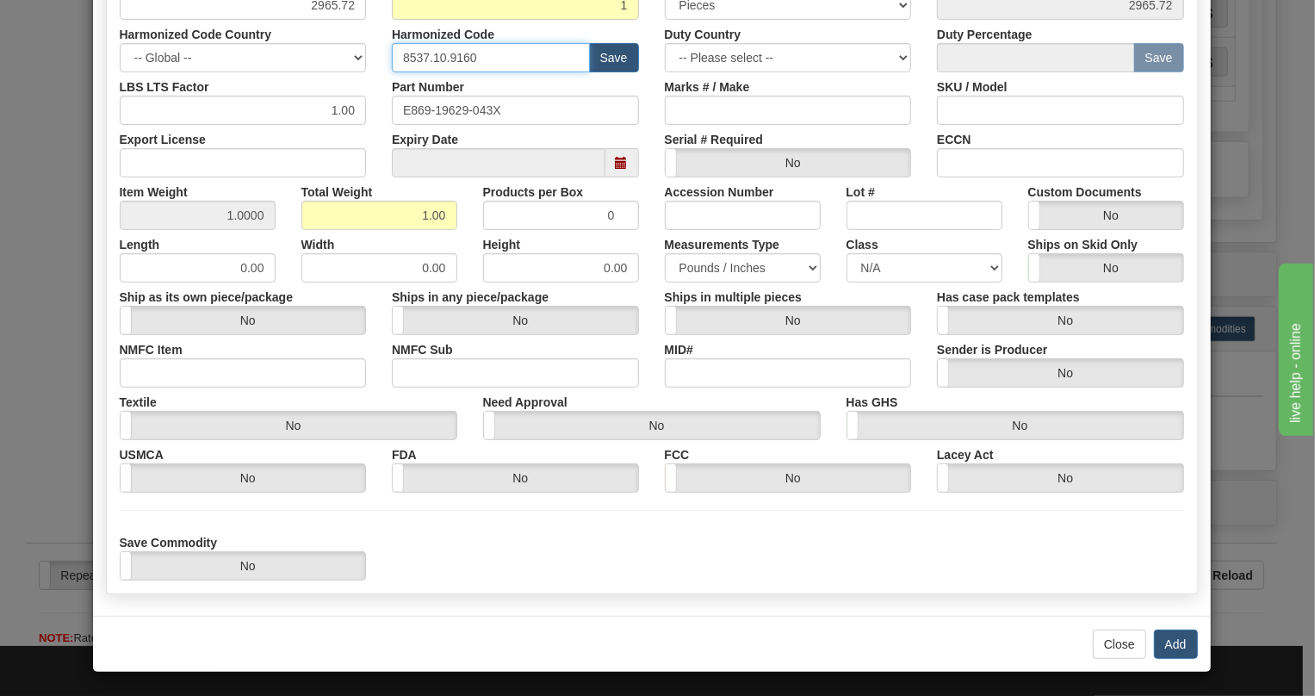
scroll to position [369, 0]
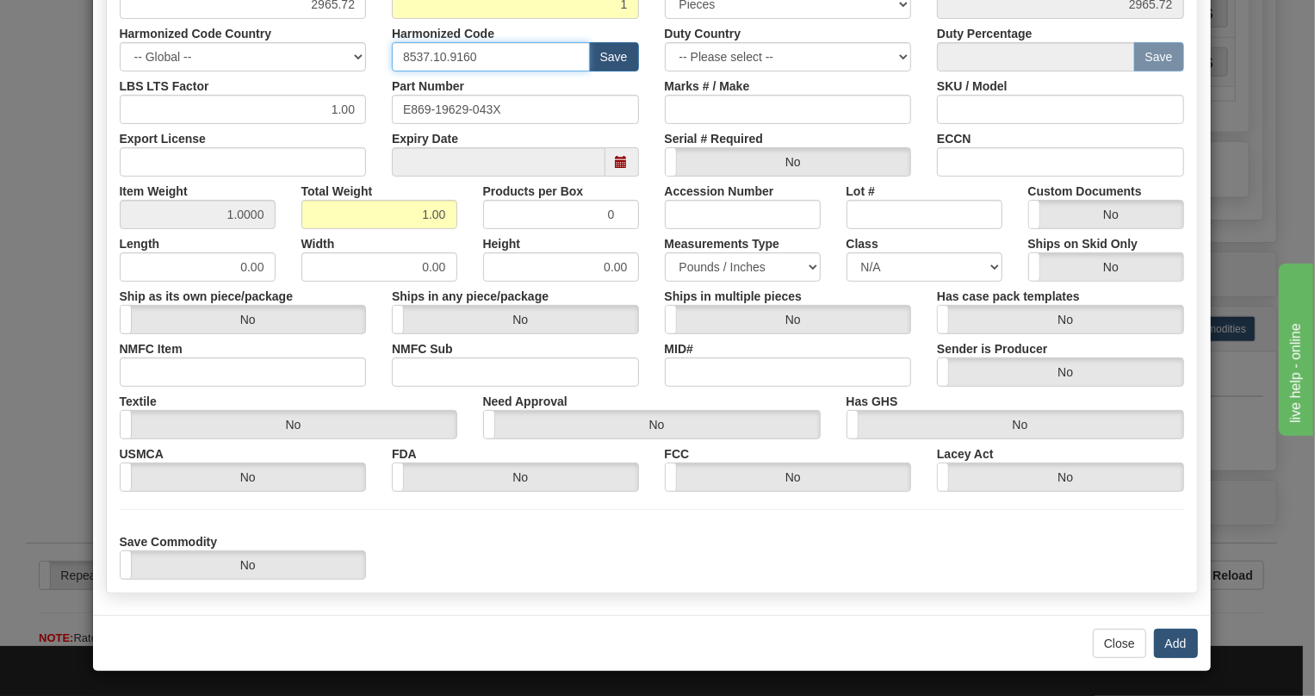
type input "8537.10.9160"
click at [1174, 643] on button "Add" at bounding box center [1176, 643] width 44 height 29
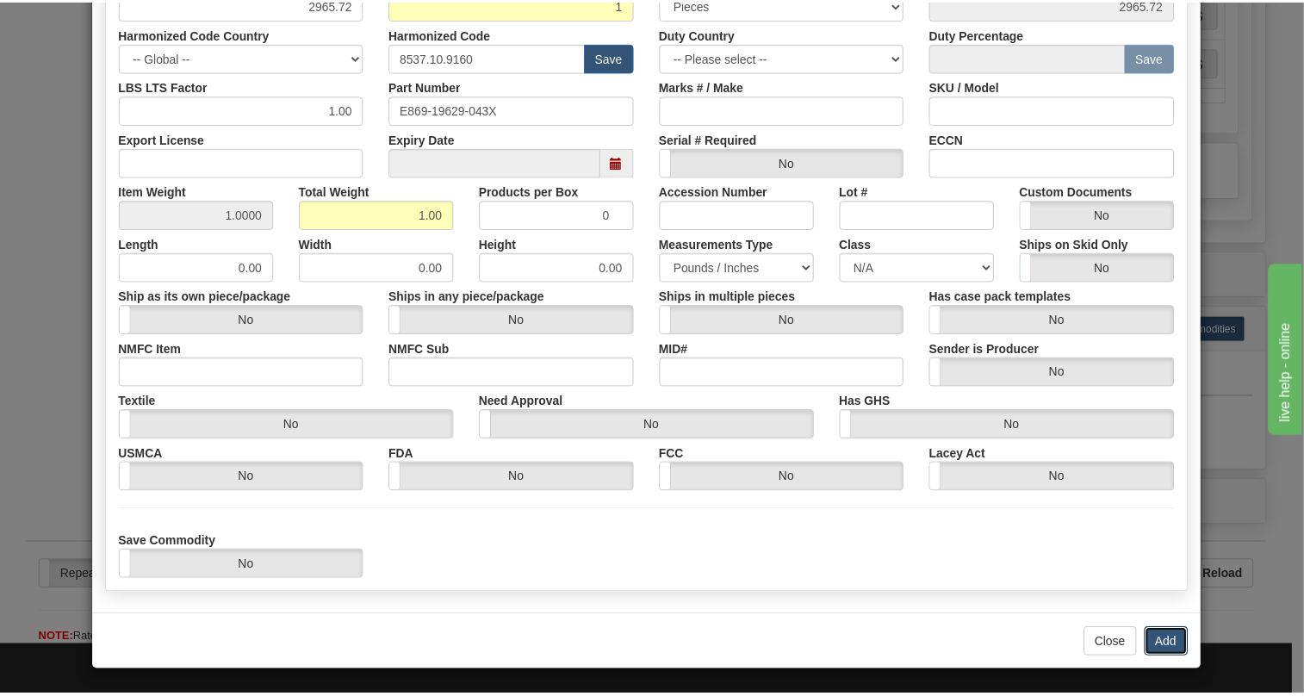
scroll to position [0, 0]
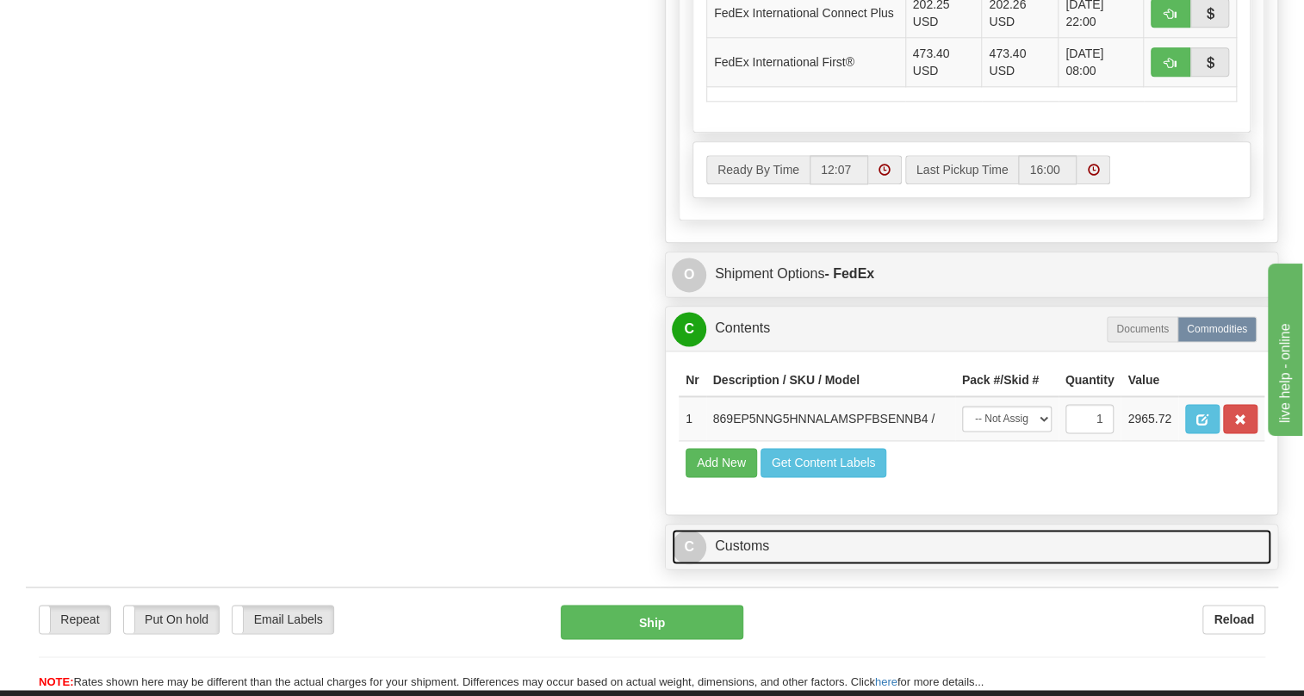
click at [755, 564] on link "C Customs" at bounding box center [971, 546] width 599 height 35
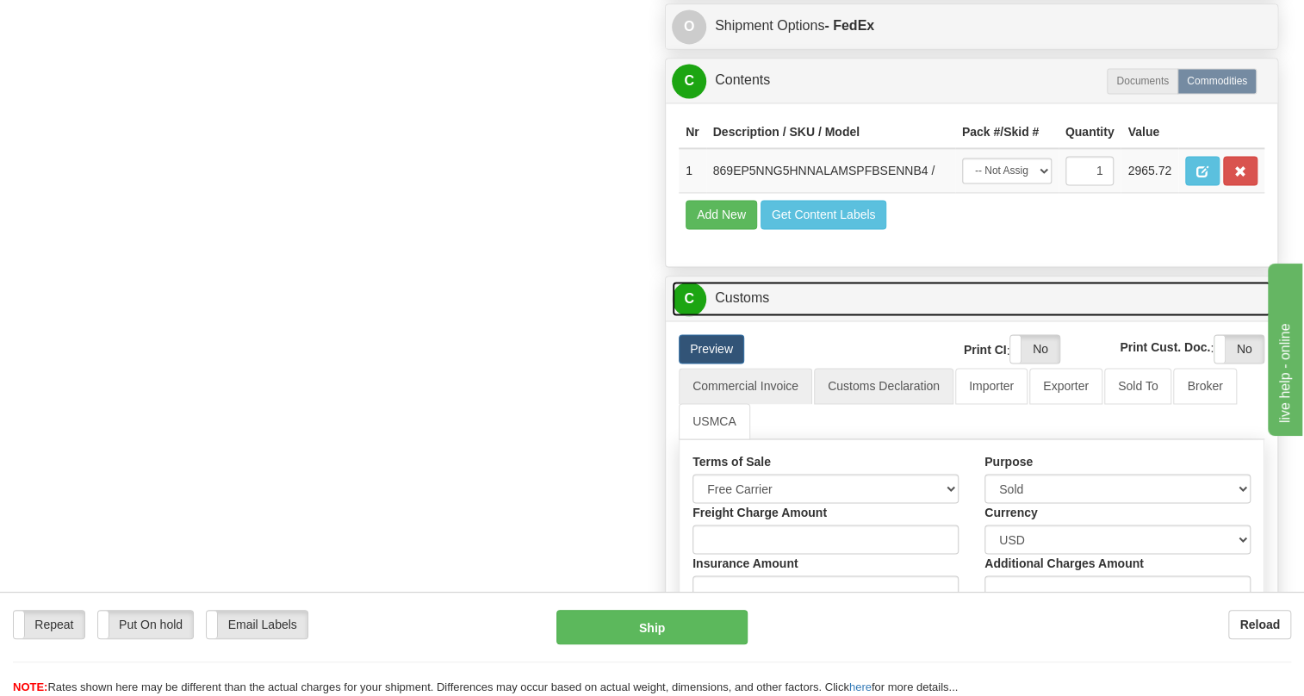
scroll to position [1330, 0]
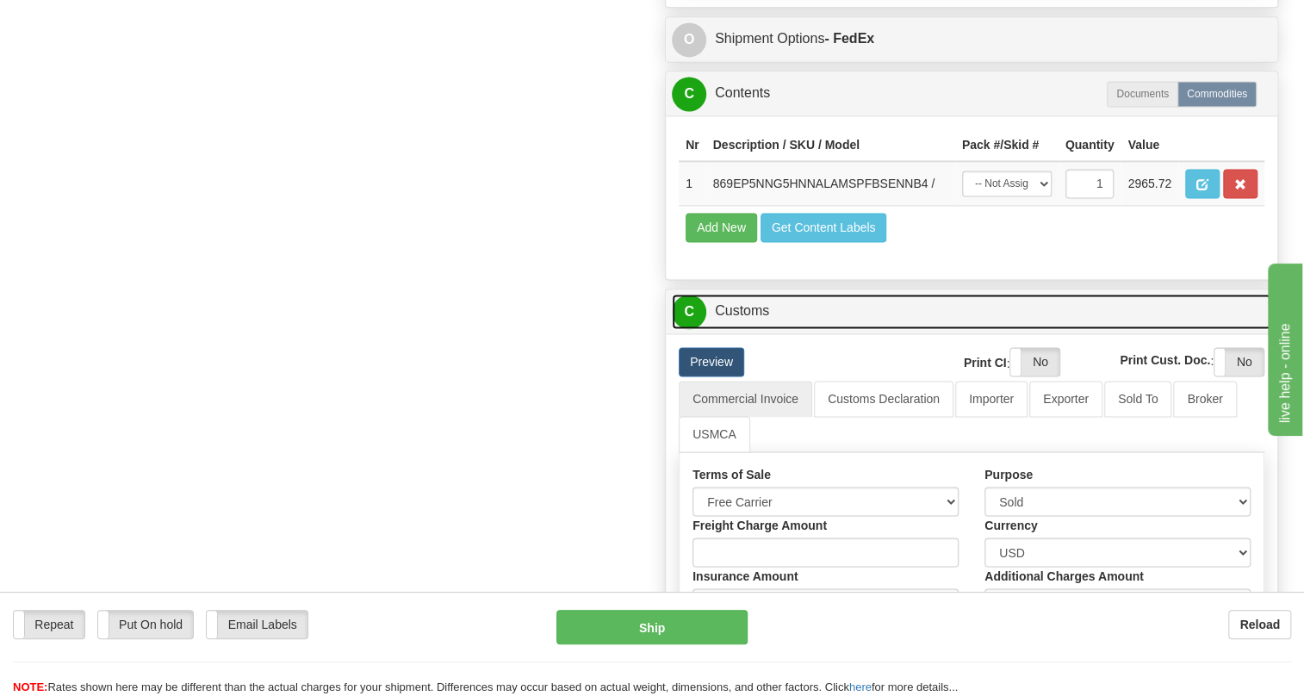
click at [749, 329] on link "C Customs" at bounding box center [971, 311] width 599 height 35
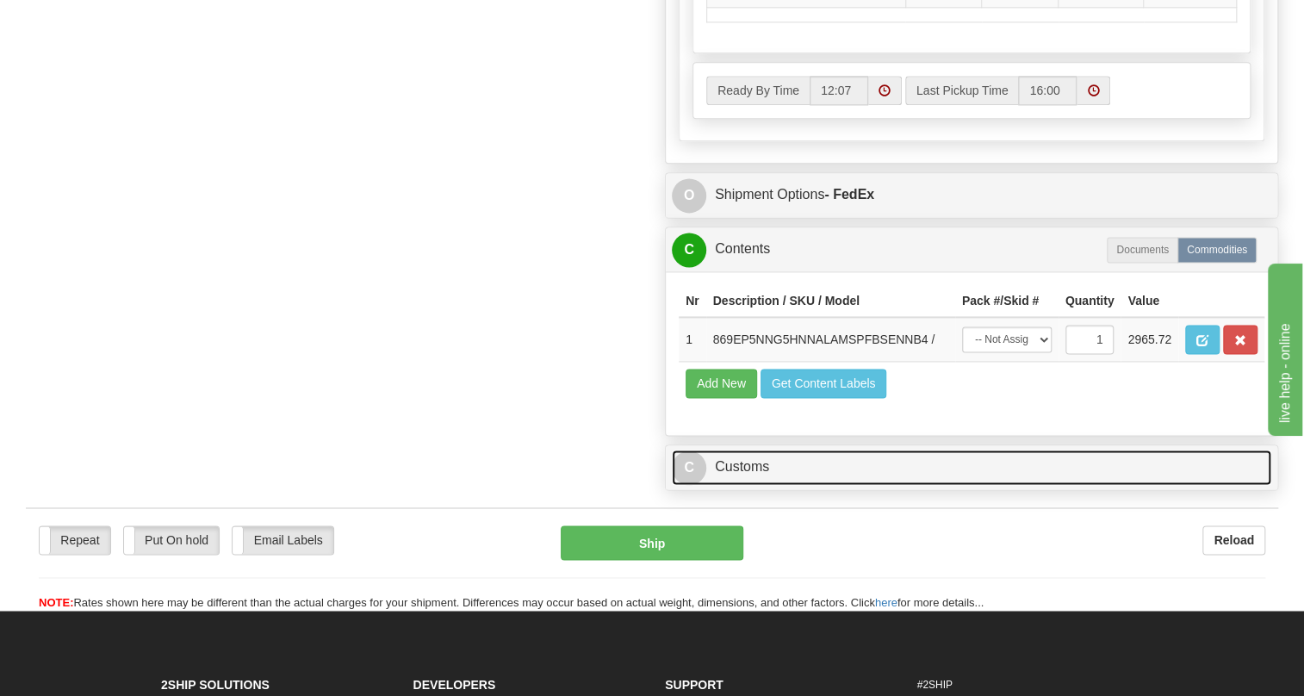
scroll to position [1174, 0]
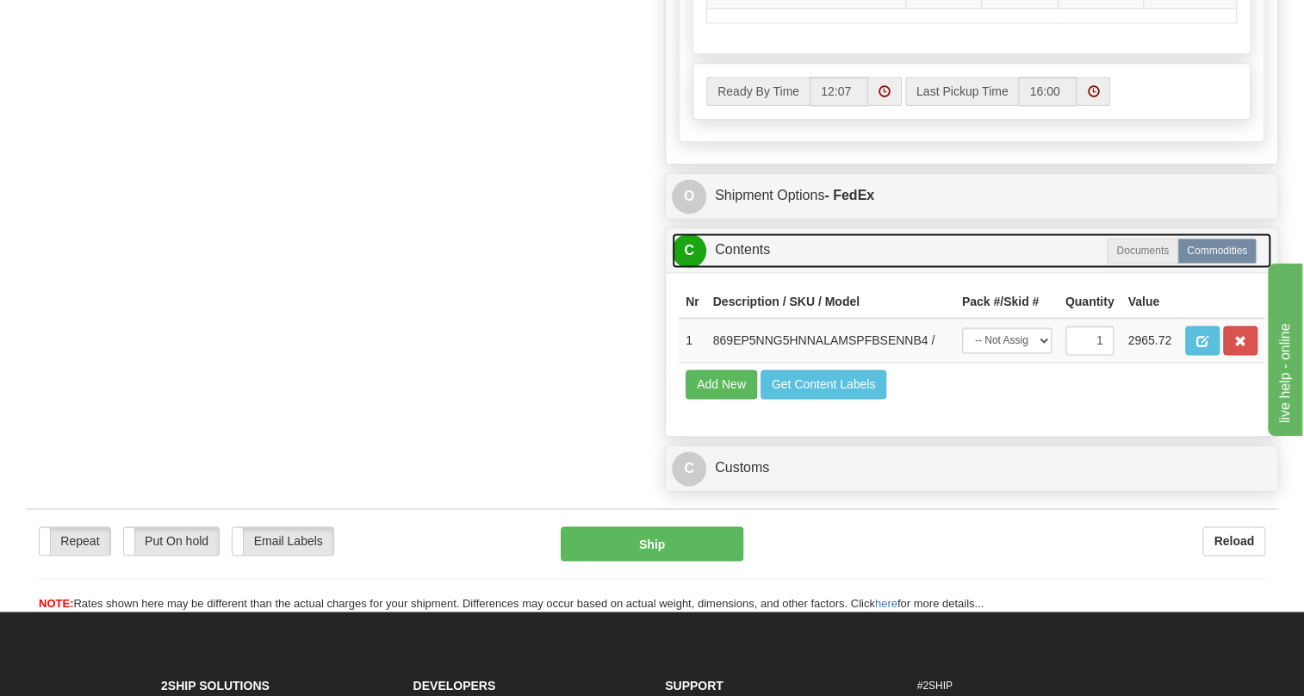
click at [747, 268] on link "C Contents" at bounding box center [971, 249] width 599 height 35
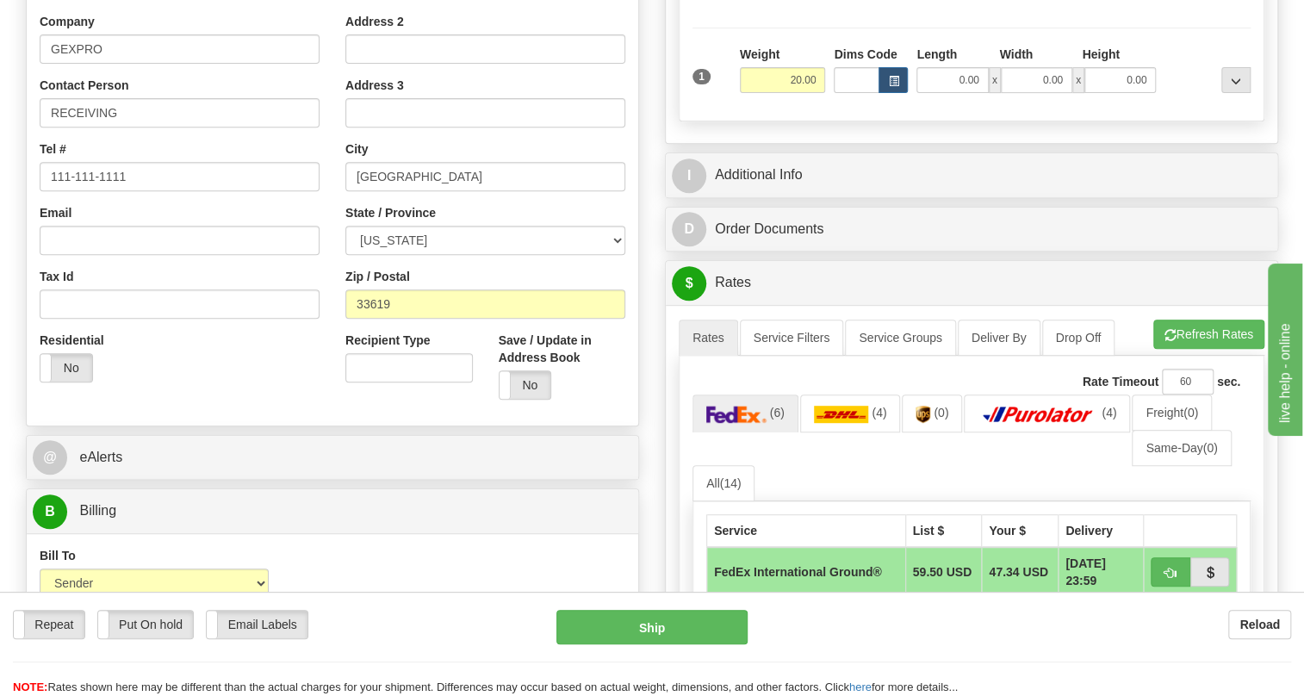
scroll to position [313, 0]
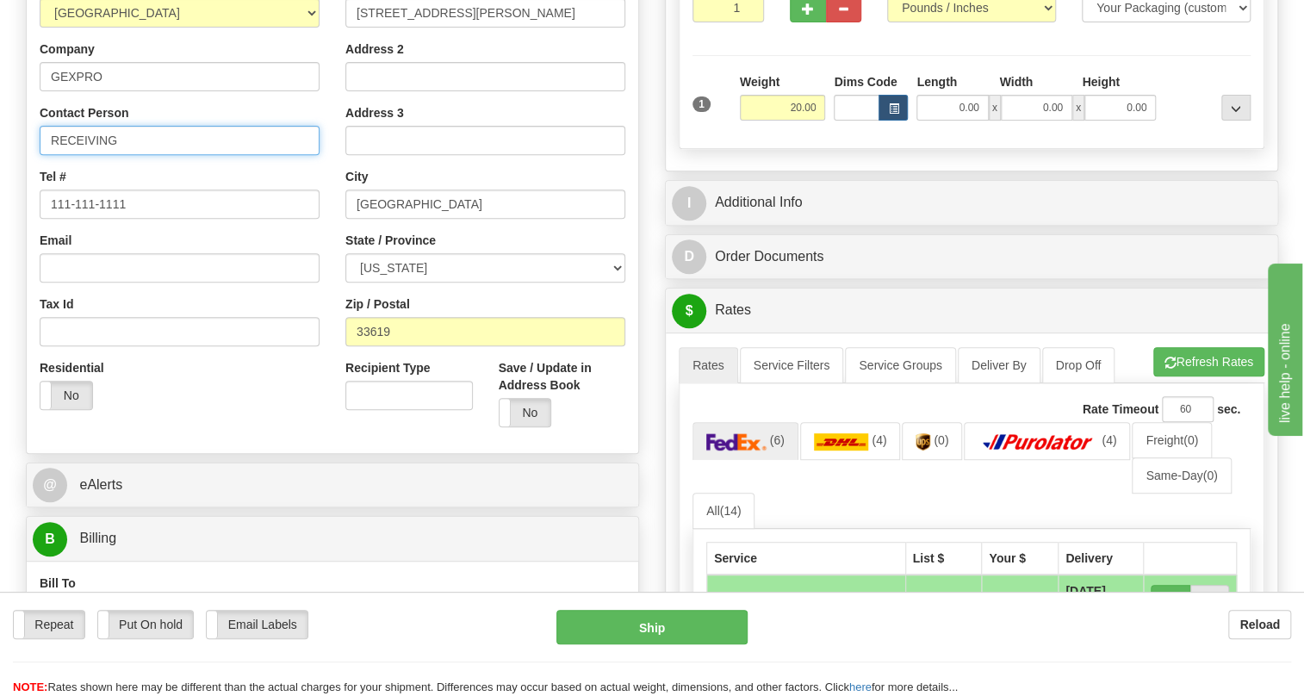
click at [162, 155] on input "RECEIVING" at bounding box center [180, 140] width 280 height 29
paste input "[PERSON_NAME]"
type input "RECEIVING / [PERSON_NAME]"
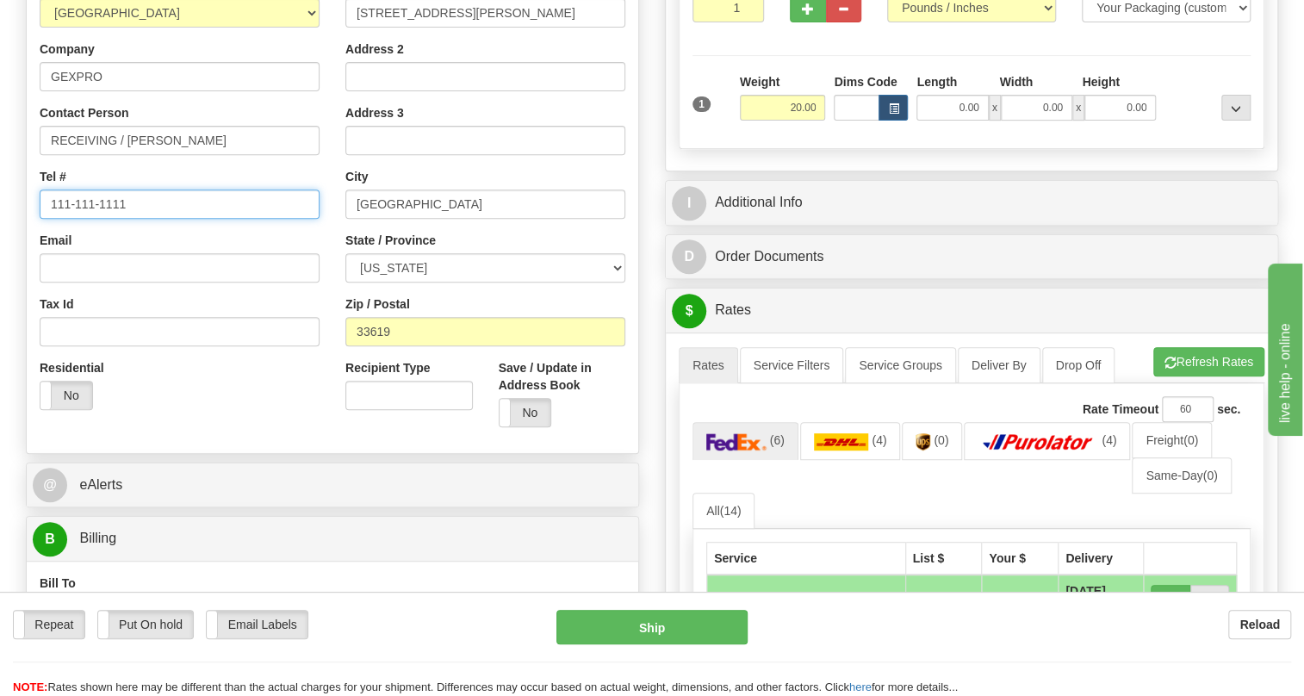
click at [97, 219] on input "111-111-1111" at bounding box center [180, 203] width 280 height 29
paste input "[PHONE_NUMBER]"
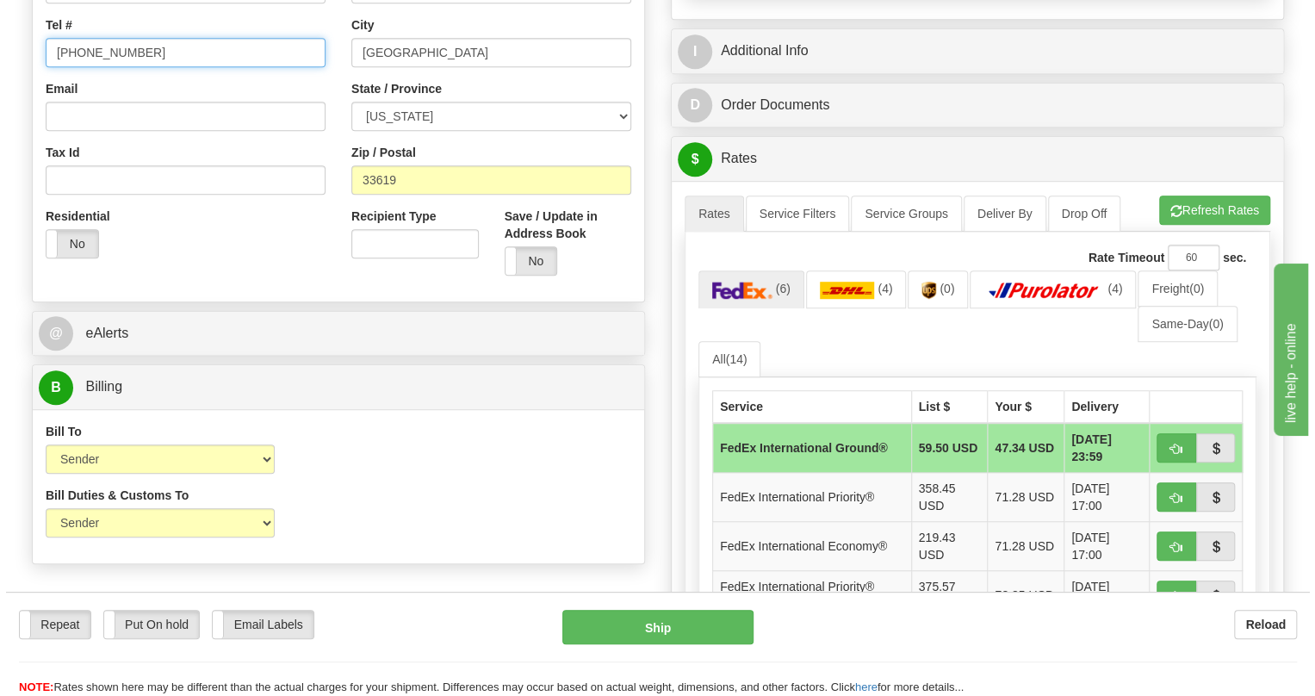
scroll to position [469, 0]
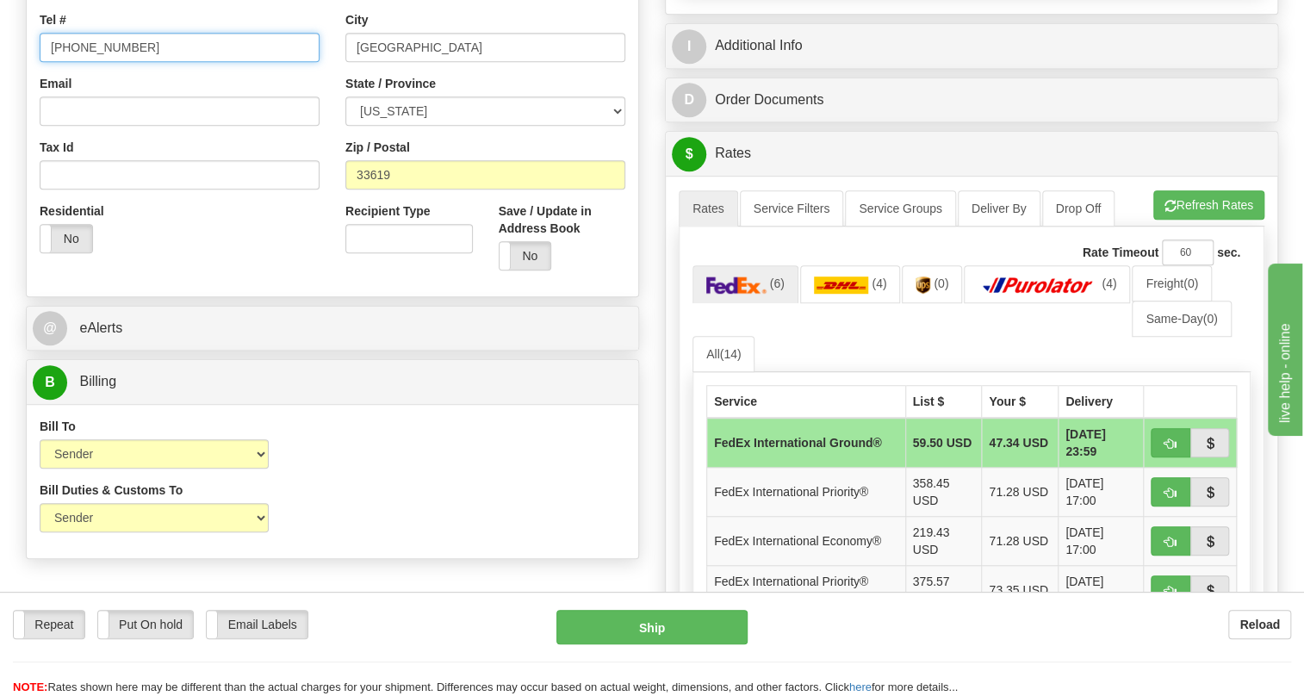
type input "[PHONE_NUMBER]"
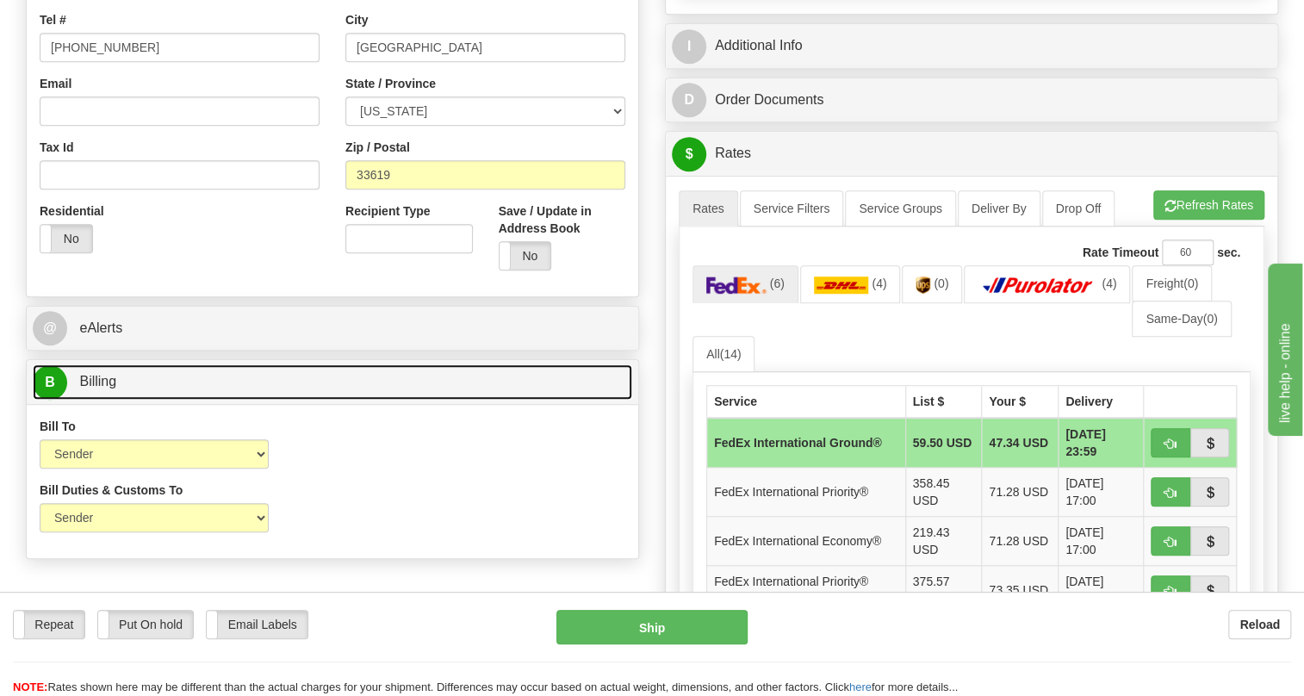
click at [102, 388] on span "Billing" at bounding box center [97, 381] width 37 height 15
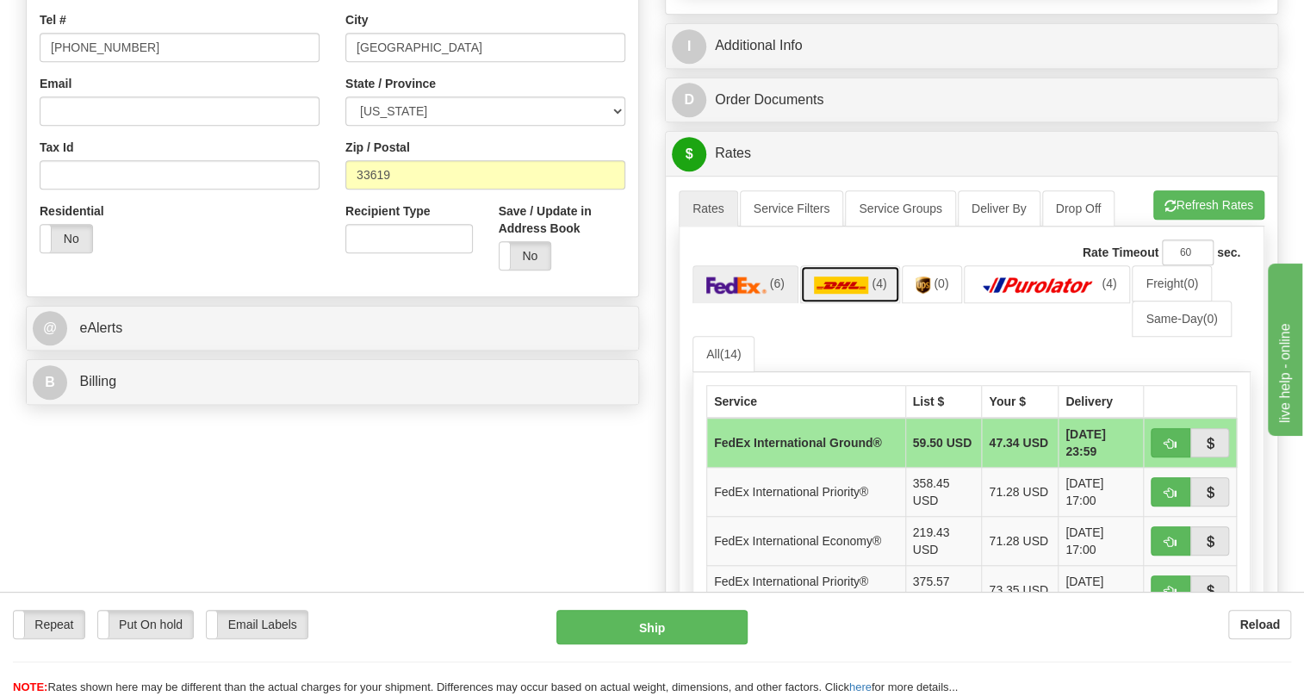
click at [852, 294] on img at bounding box center [841, 284] width 55 height 17
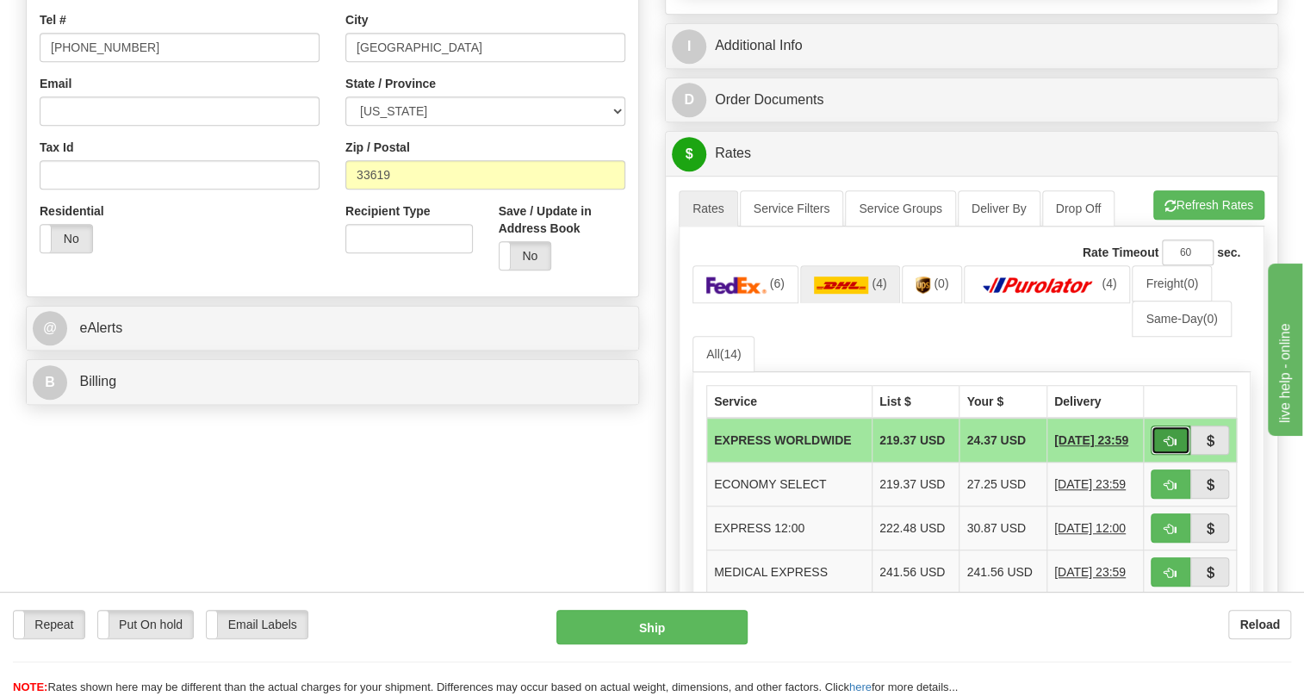
click at [1168, 447] on span "button" at bounding box center [1170, 441] width 12 height 11
type input "P"
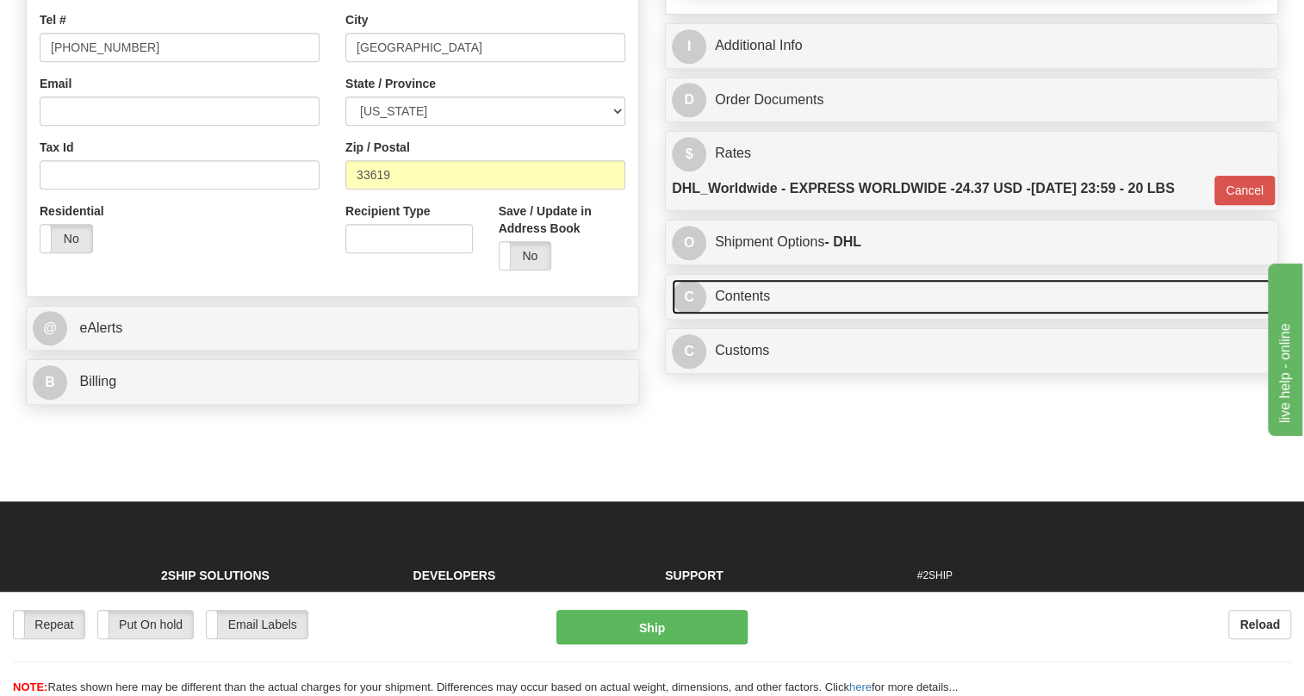
click at [758, 314] on link "C Contents" at bounding box center [971, 296] width 599 height 35
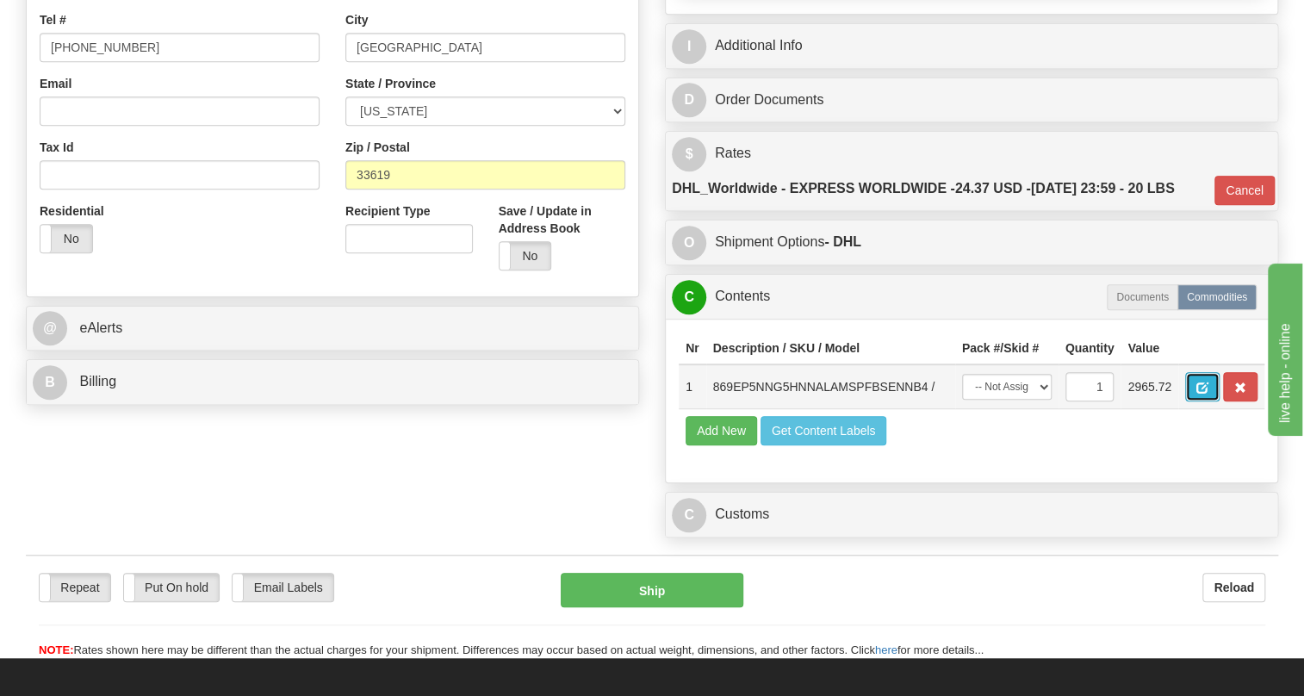
click at [1204, 393] on span "button" at bounding box center [1202, 387] width 12 height 11
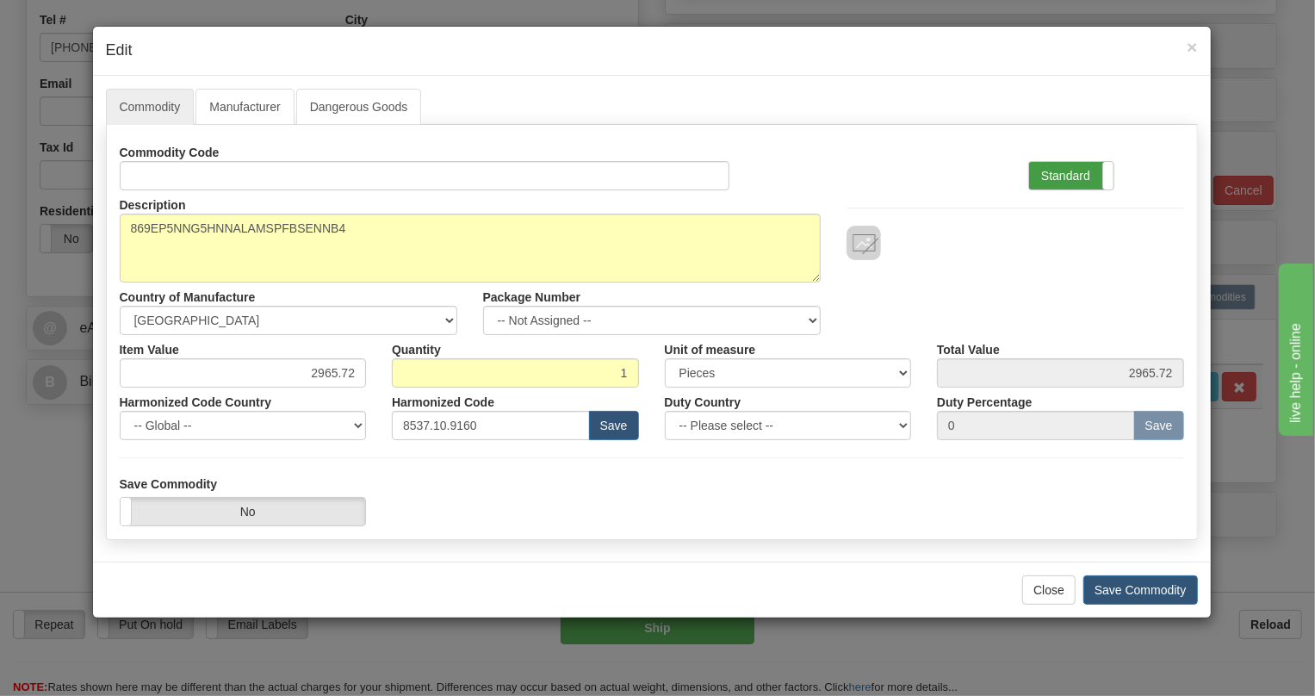
click at [1055, 173] on label "Standard" at bounding box center [1071, 176] width 84 height 28
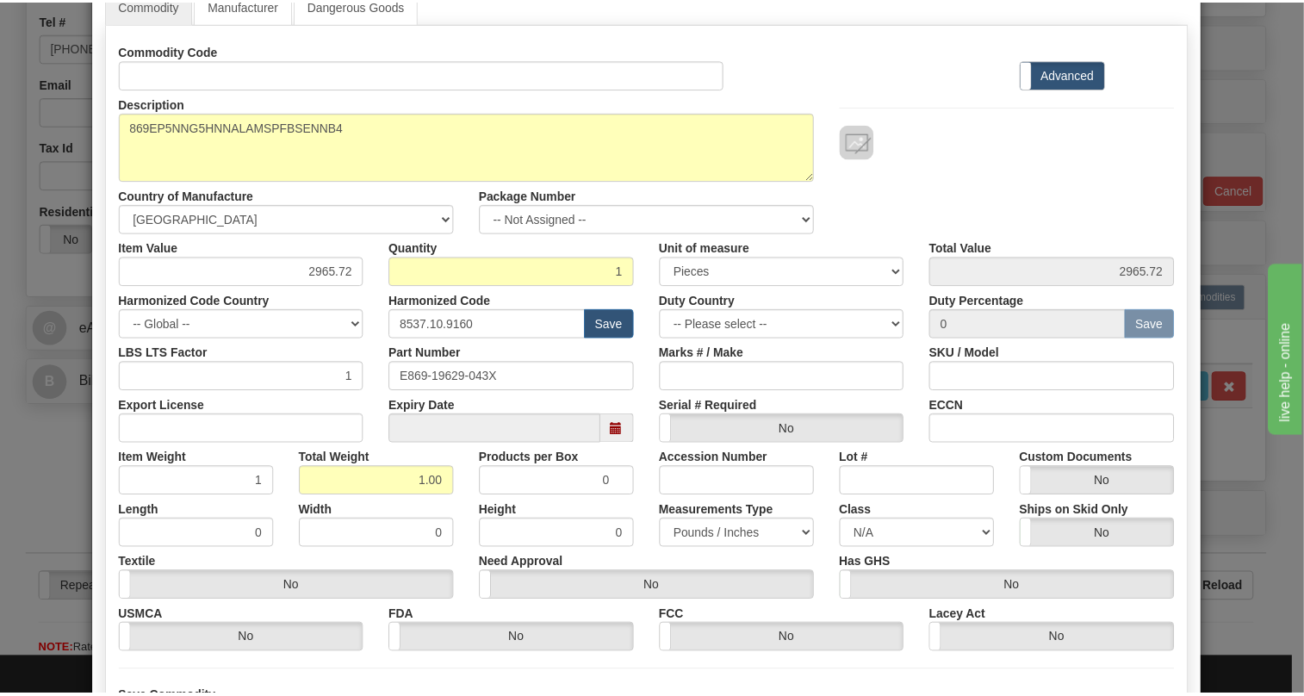
scroll to position [262, 0]
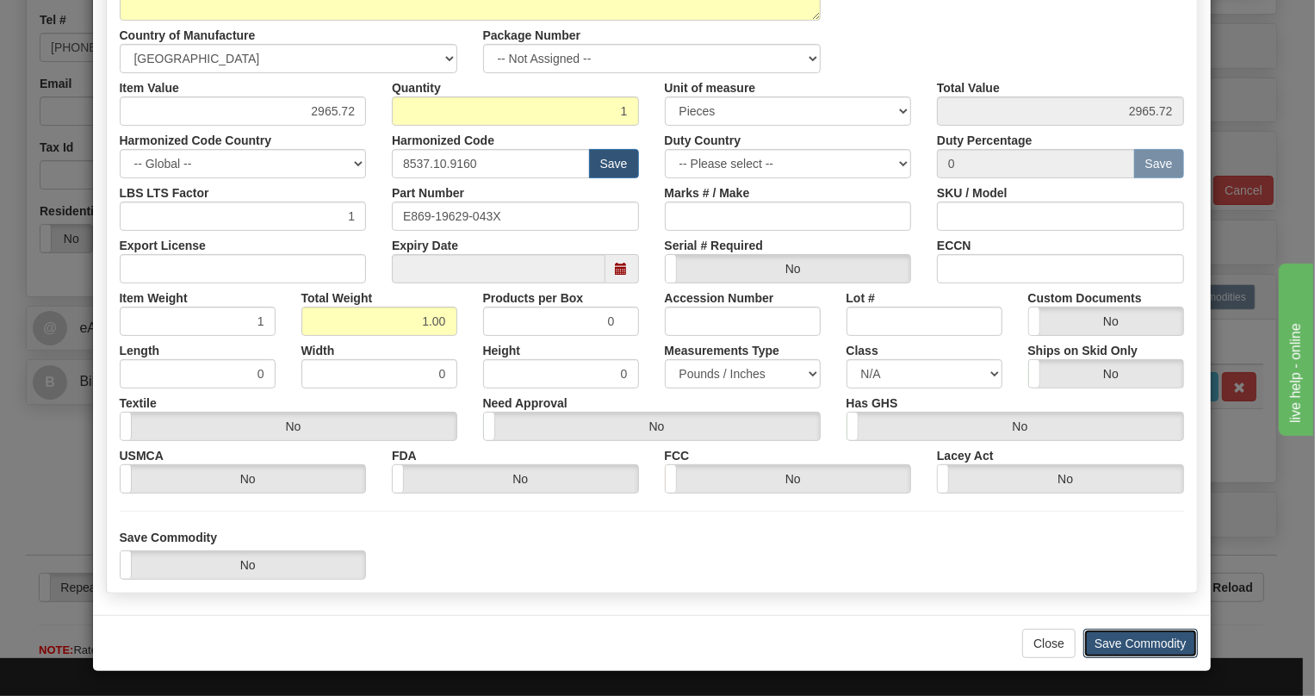
drag, startPoint x: 1131, startPoint y: 640, endPoint x: 1043, endPoint y: 587, distance: 103.1
click at [1131, 638] on button "Save Commodity" at bounding box center [1140, 643] width 115 height 29
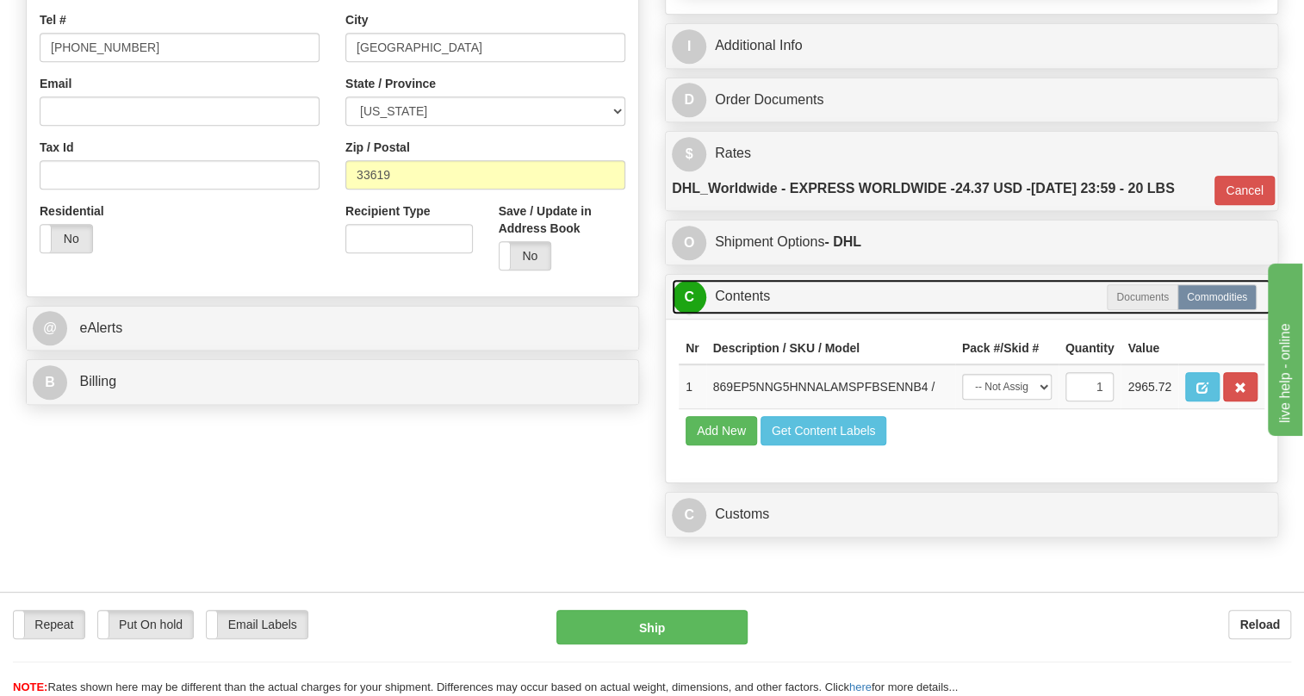
click at [757, 314] on link "C Contents" at bounding box center [971, 296] width 599 height 35
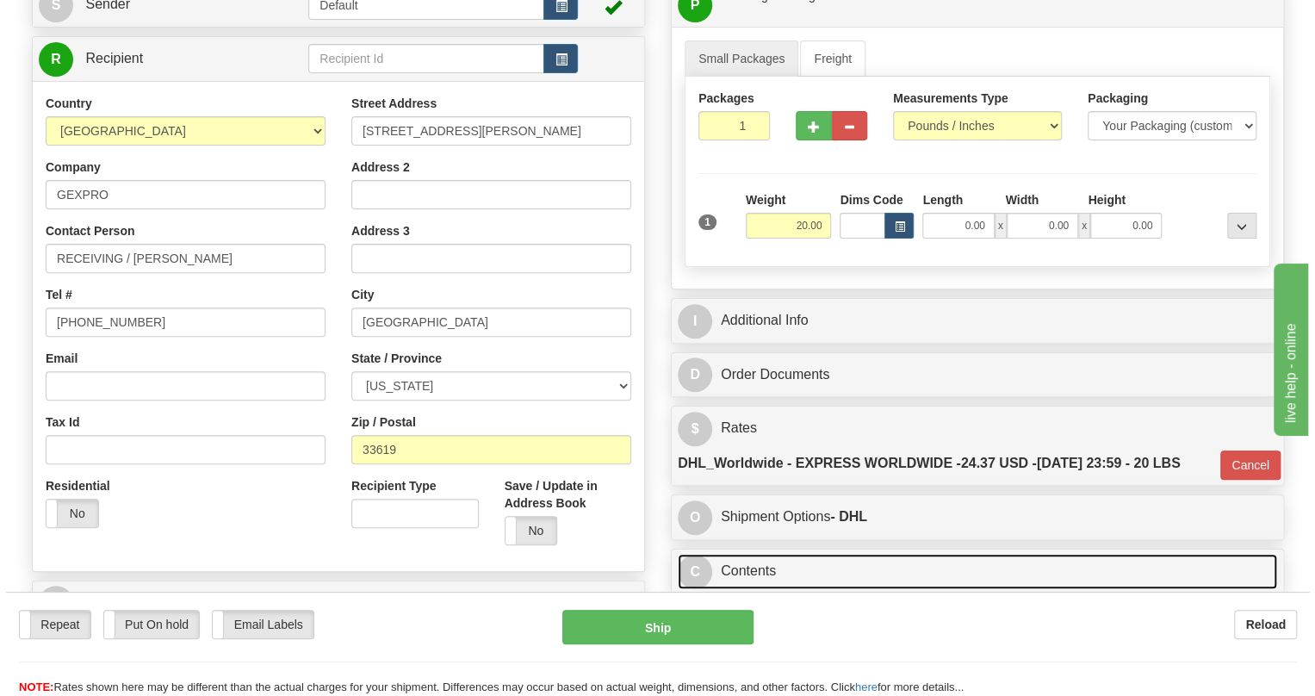
scroll to position [156, 0]
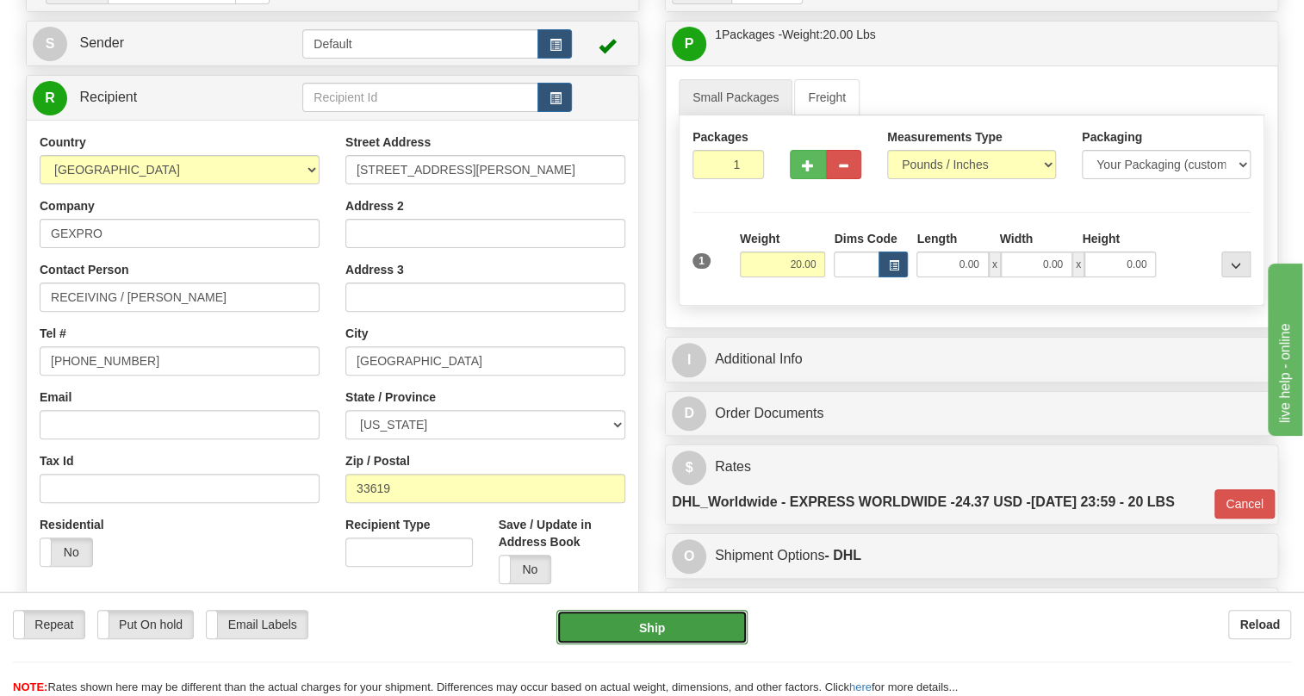
click at [643, 629] on button "Ship" at bounding box center [651, 627] width 191 height 34
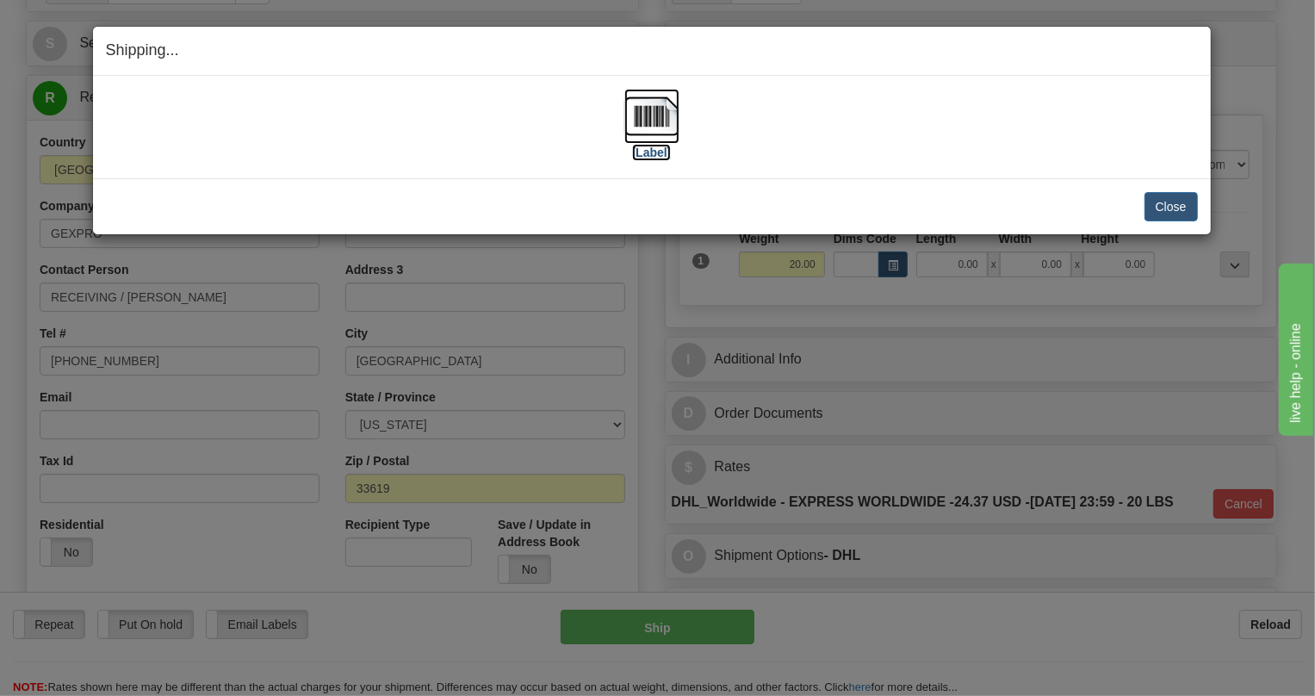
click at [646, 115] on img at bounding box center [651, 116] width 55 height 55
click at [651, 113] on img at bounding box center [651, 116] width 55 height 55
